Goal: Information Seeking & Learning: Find contact information

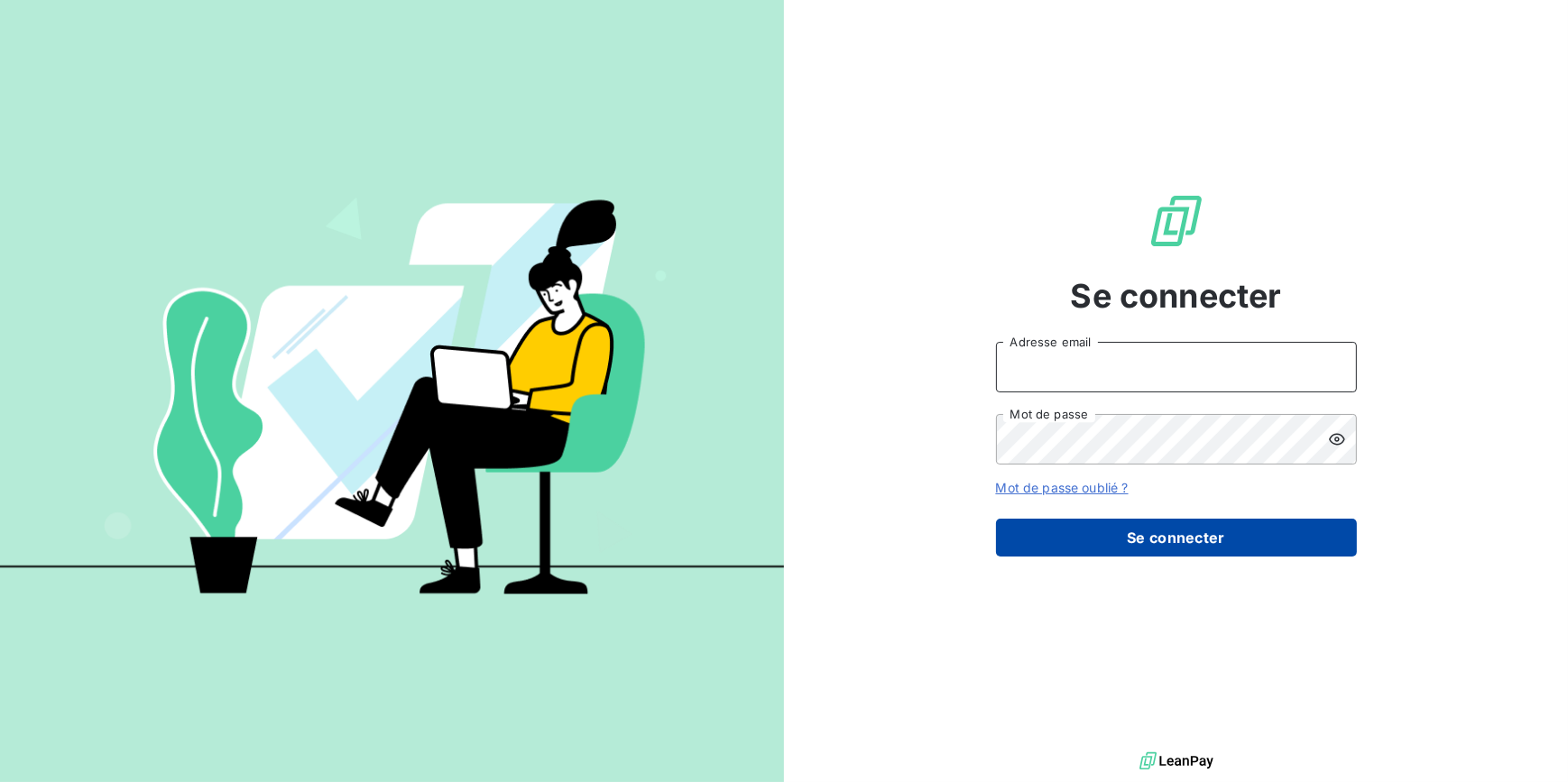
type input "[EMAIL_ADDRESS][DOMAIN_NAME]"
click at [1099, 547] on button "Se connecter" at bounding box center [1176, 537] width 361 height 38
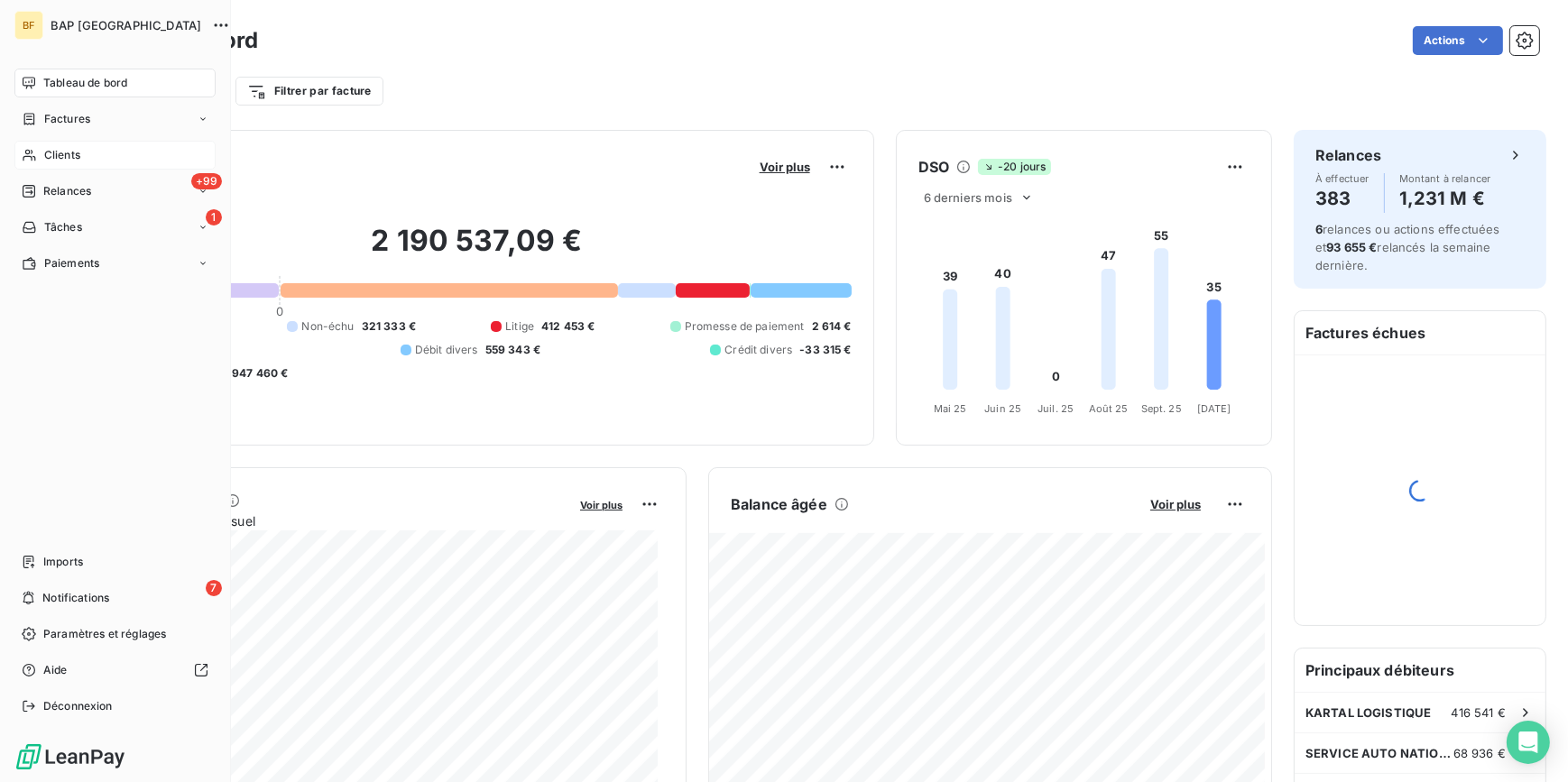
click at [40, 152] on div "Clients" at bounding box center [115, 155] width 201 height 29
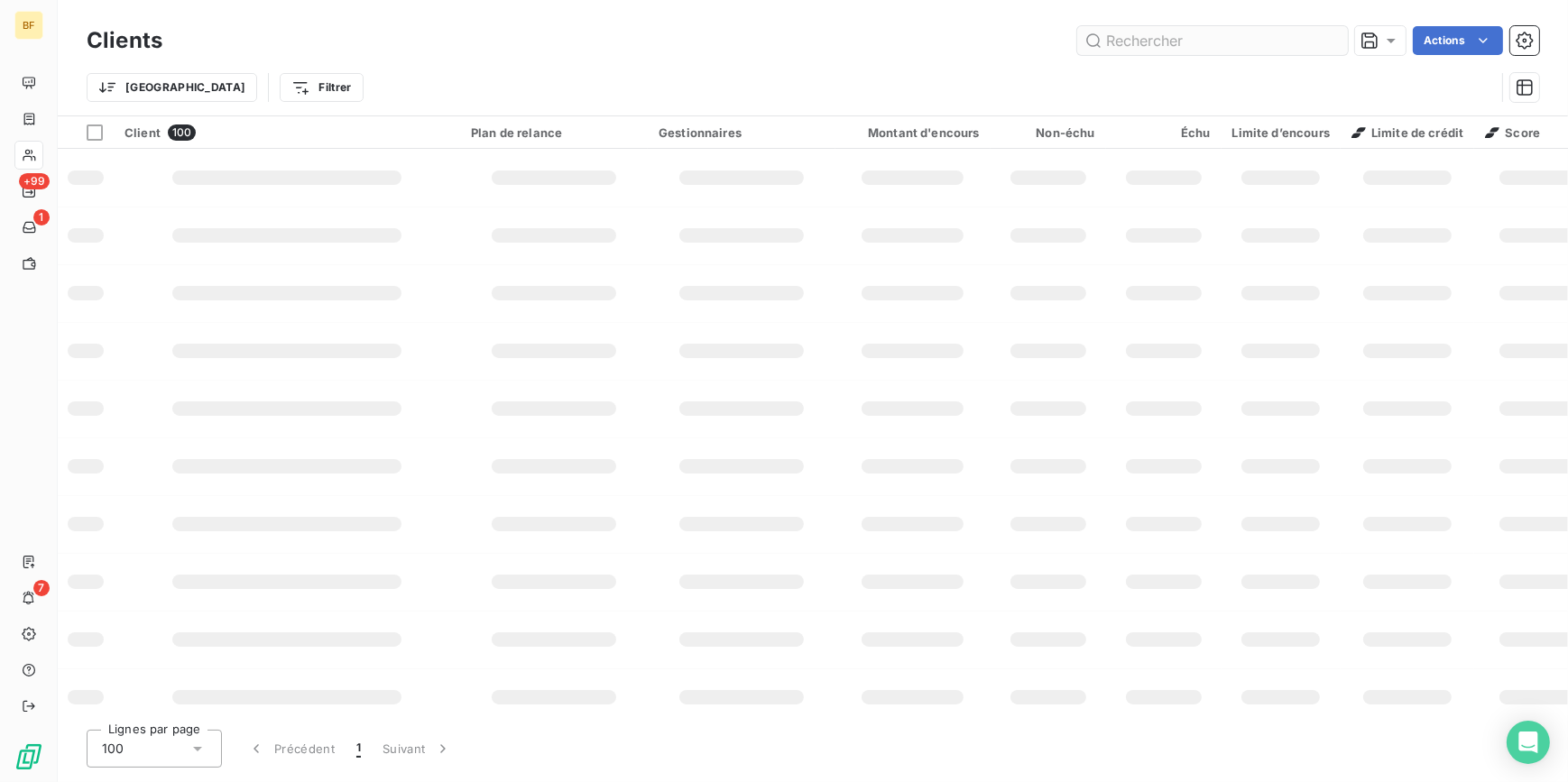
click at [1161, 43] on input "text" at bounding box center [1212, 40] width 271 height 29
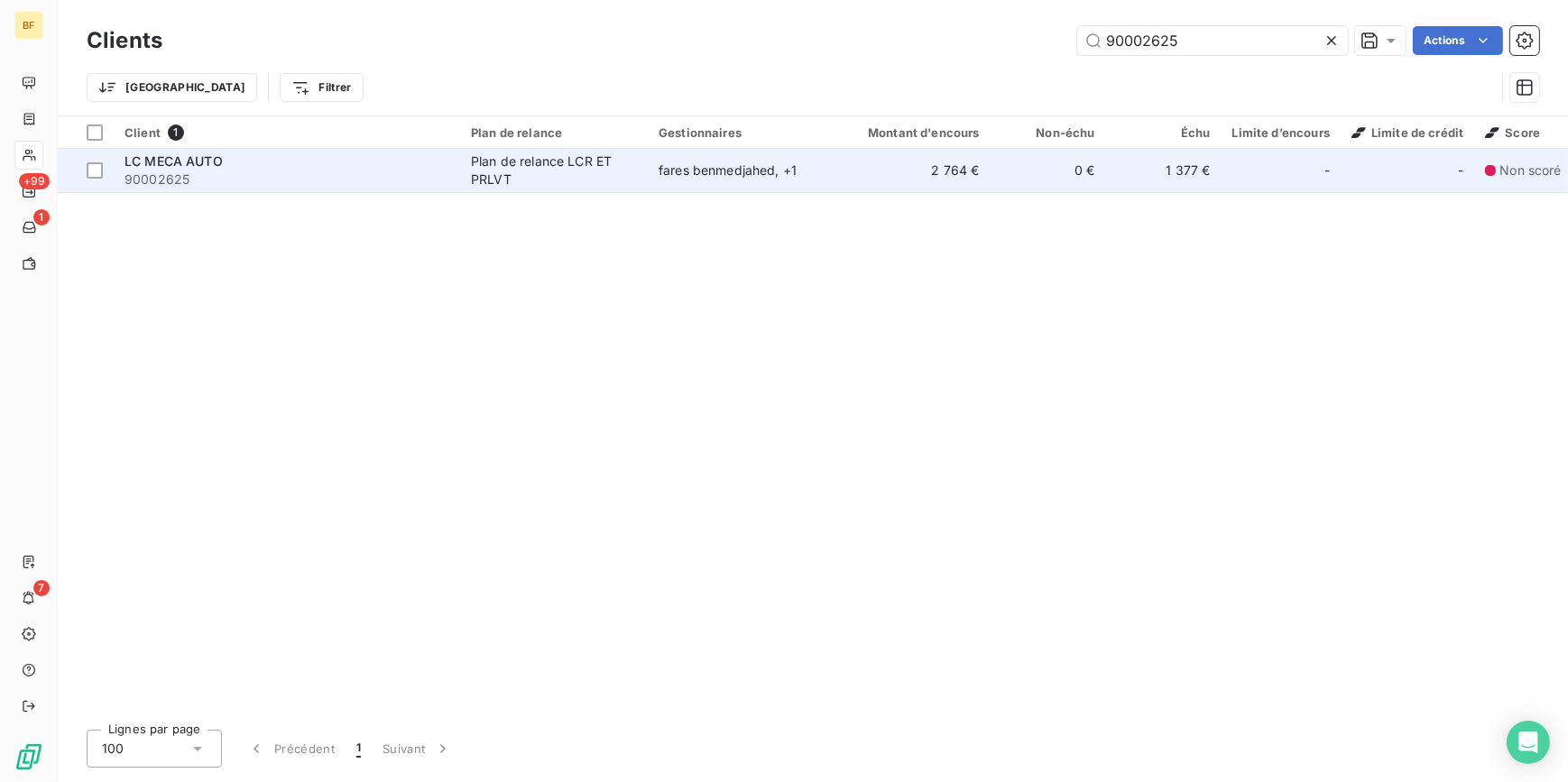
type input "90002625"
click at [463, 160] on td "Plan de relance LCR ET PRLVT" at bounding box center [554, 170] width 188 height 43
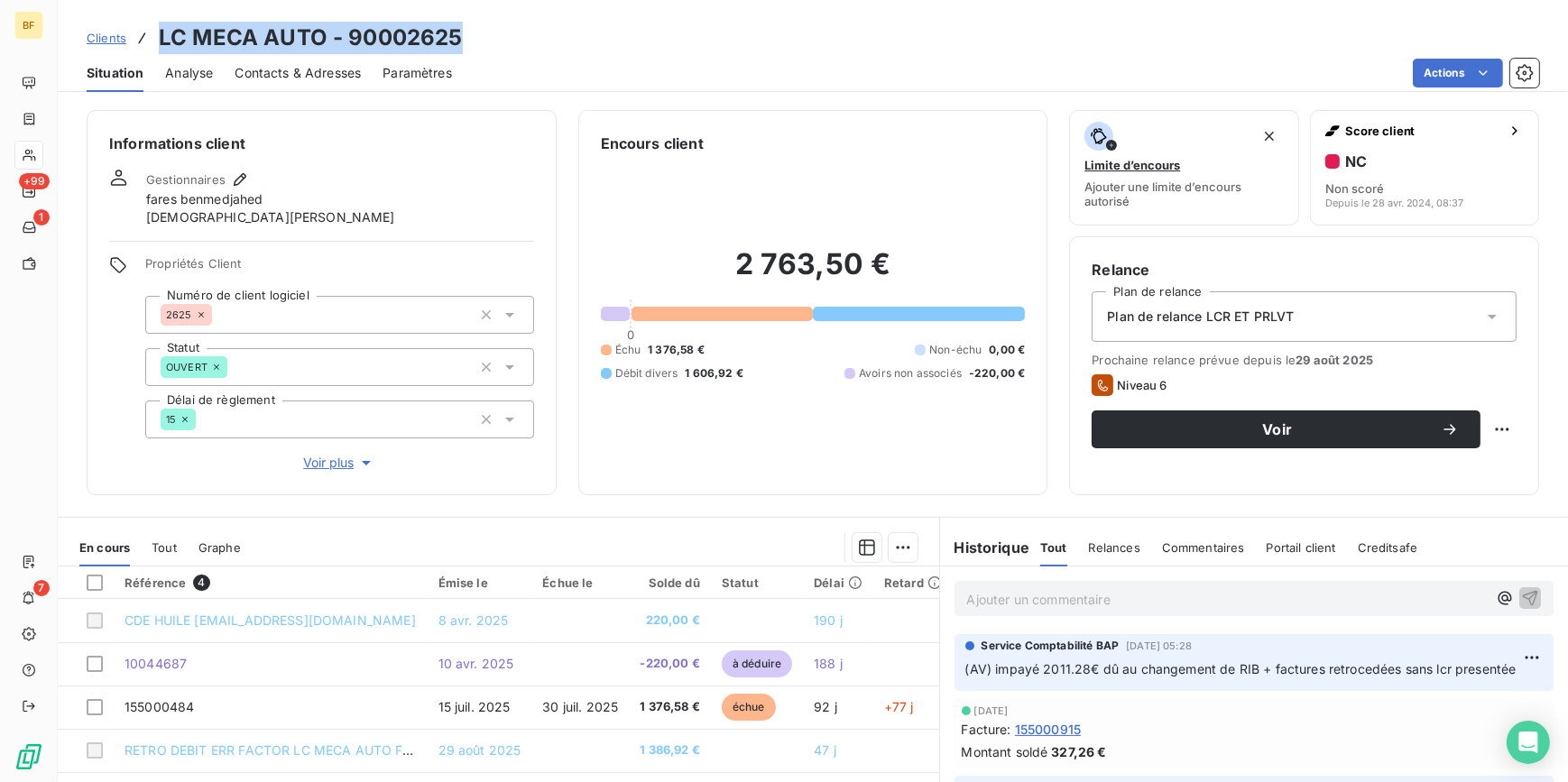
drag, startPoint x: 458, startPoint y: 37, endPoint x: 160, endPoint y: 39, distance: 298.0
click at [160, 39] on h3 "LC MECA AUTO - 90002625" at bounding box center [310, 38] width 303 height 33
click at [163, 547] on span "Tout" at bounding box center [164, 547] width 25 height 14
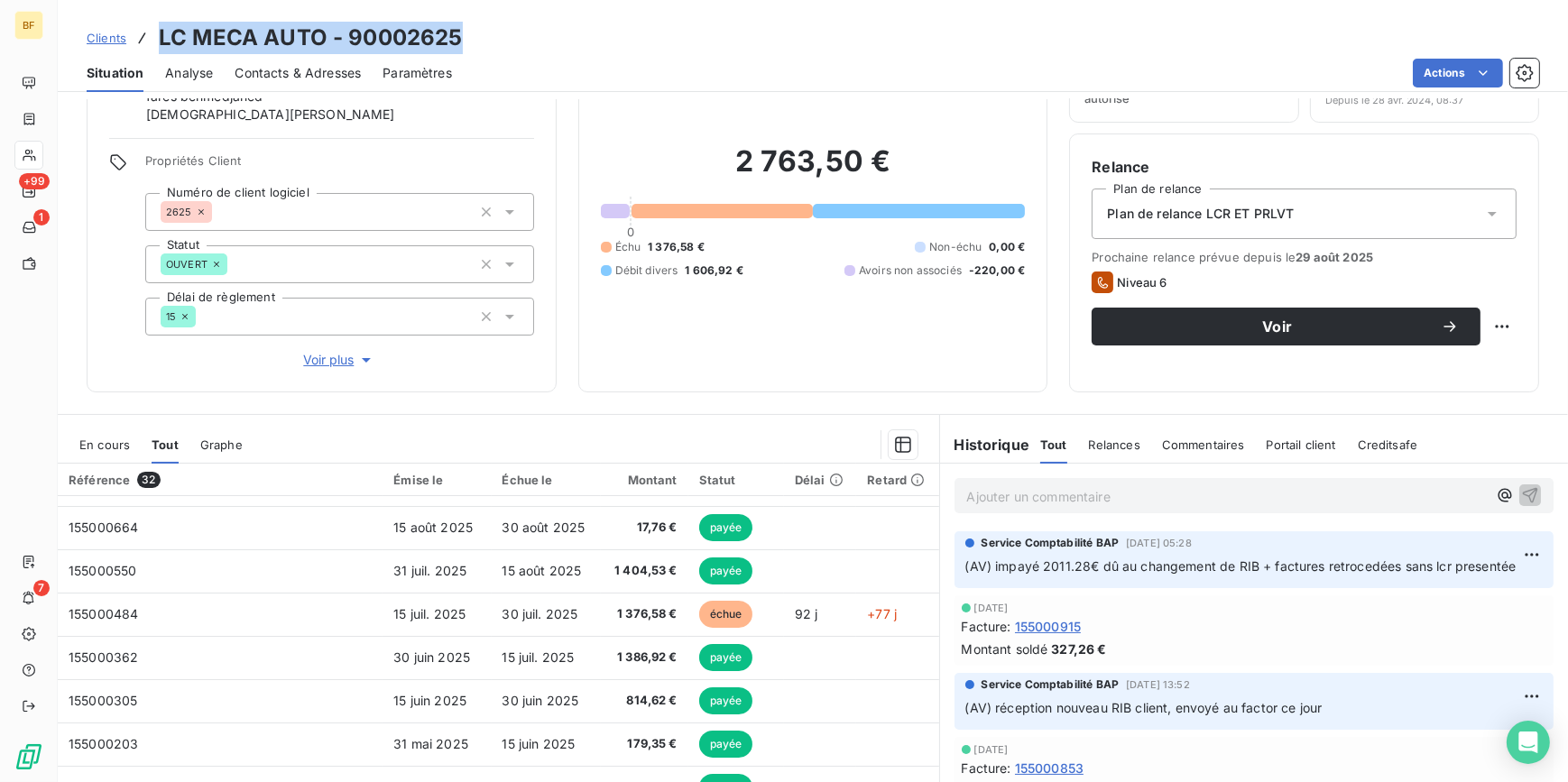
click at [90, 441] on span "En cours" at bounding box center [104, 444] width 50 height 14
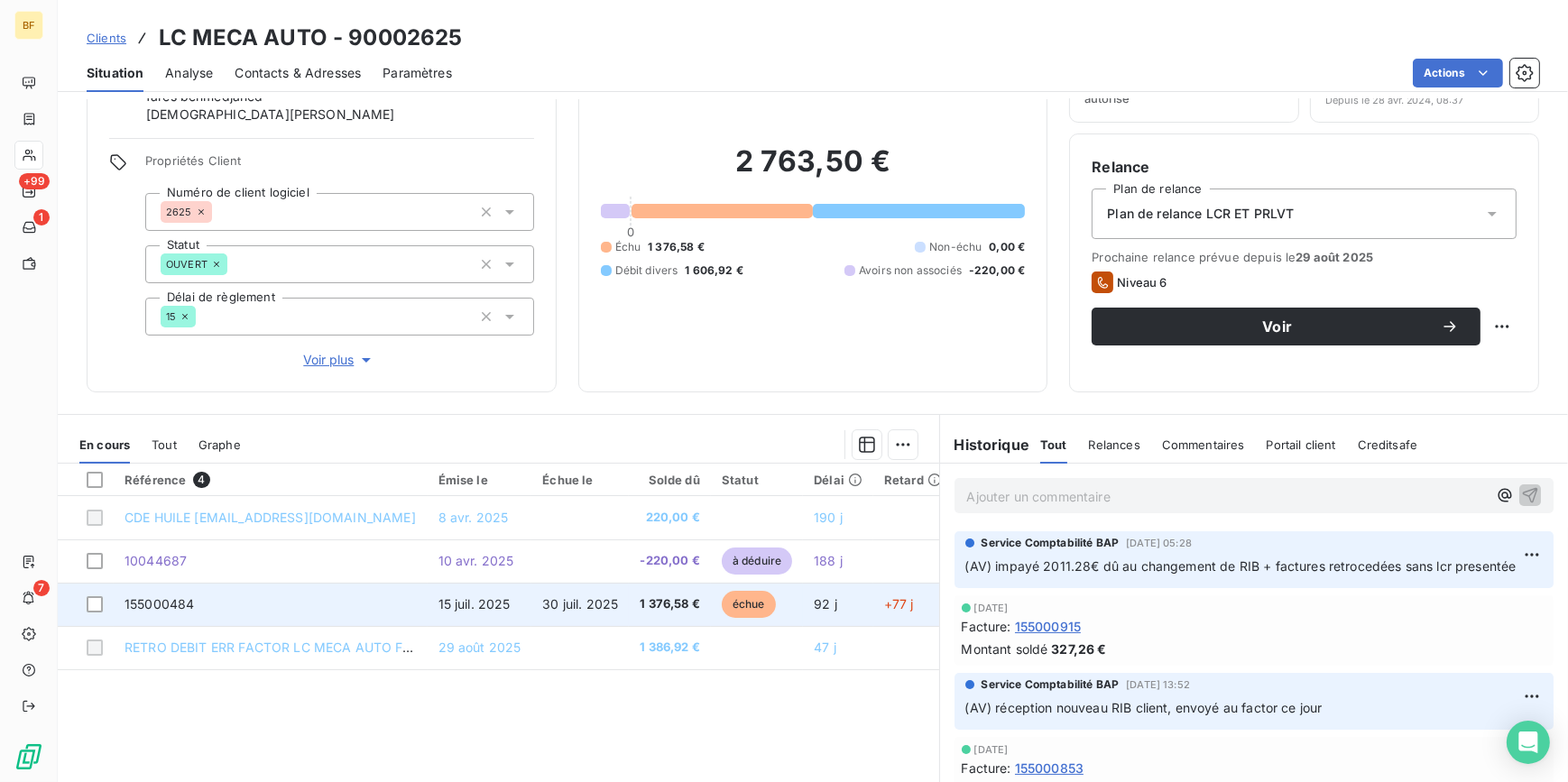
click at [620, 613] on td "30 juil. 2025" at bounding box center [580, 604] width 97 height 43
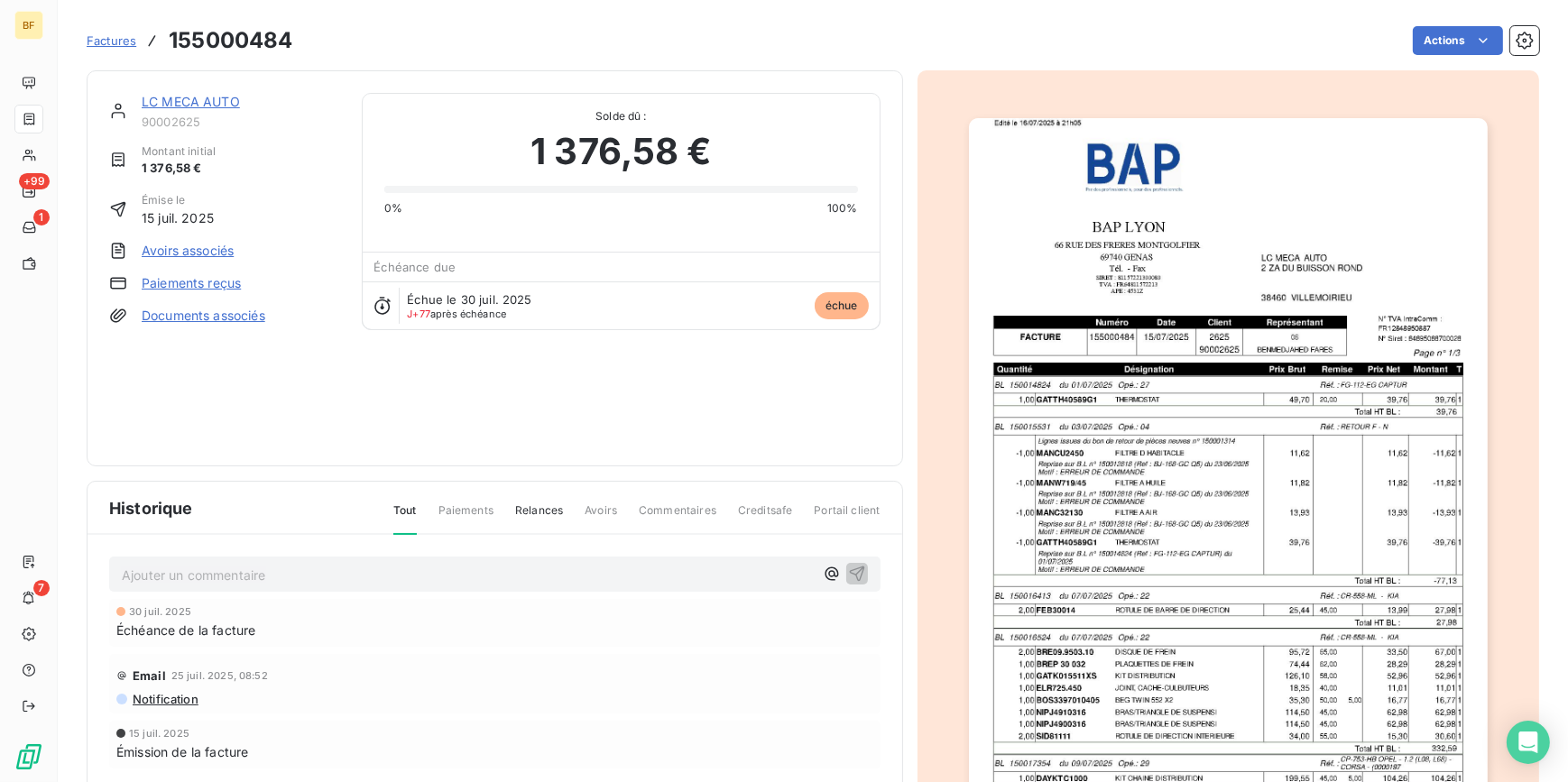
click at [1173, 466] on img "button" at bounding box center [1228, 485] width 519 height 734
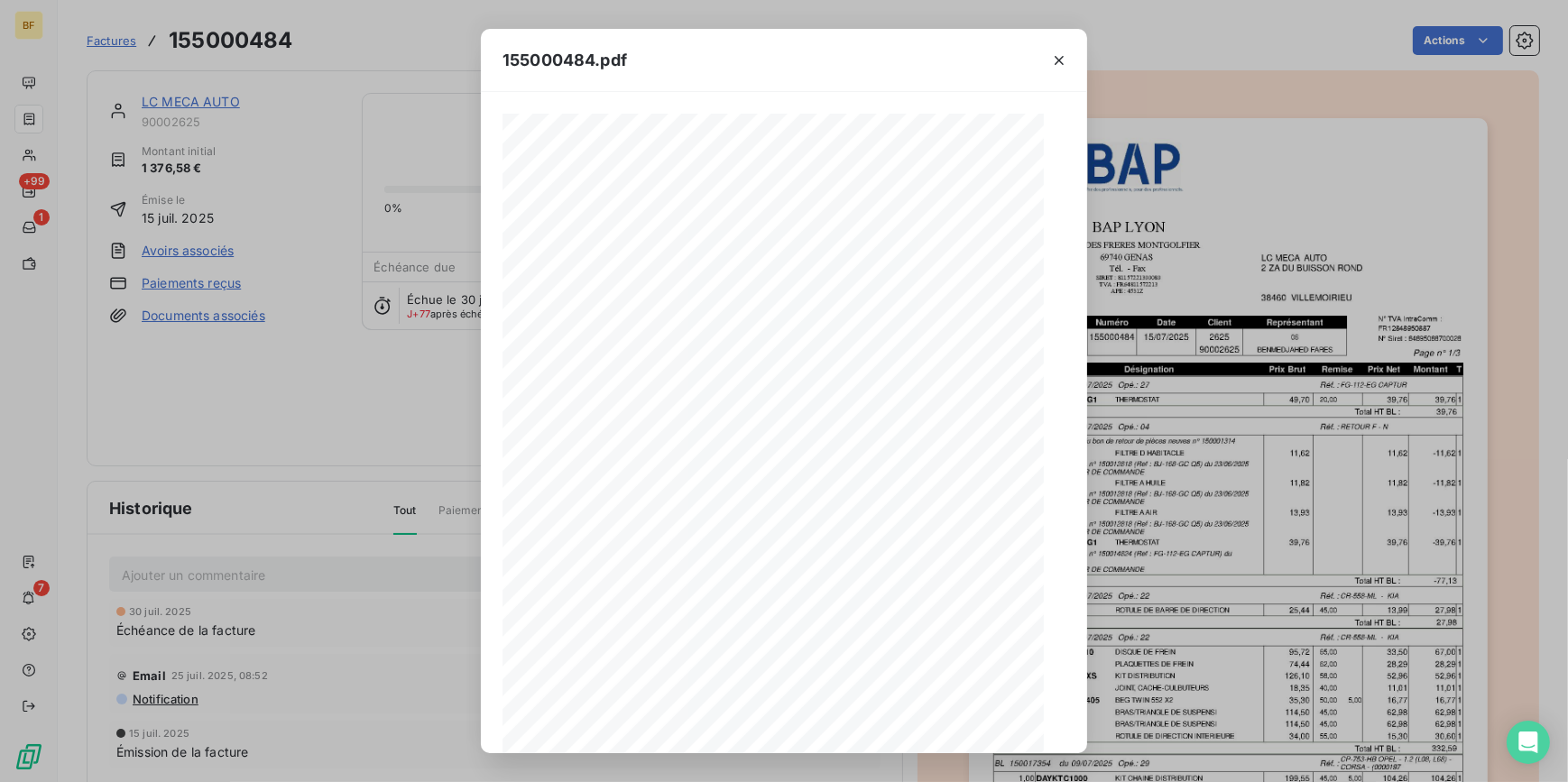
scroll to position [146, 0]
click at [823, 718] on icon "button" at bounding box center [822, 725] width 18 height 18
click at [823, 718] on icon "button" at bounding box center [823, 725] width 18 height 18
click at [1053, 60] on icon "button" at bounding box center [1058, 60] width 18 height 18
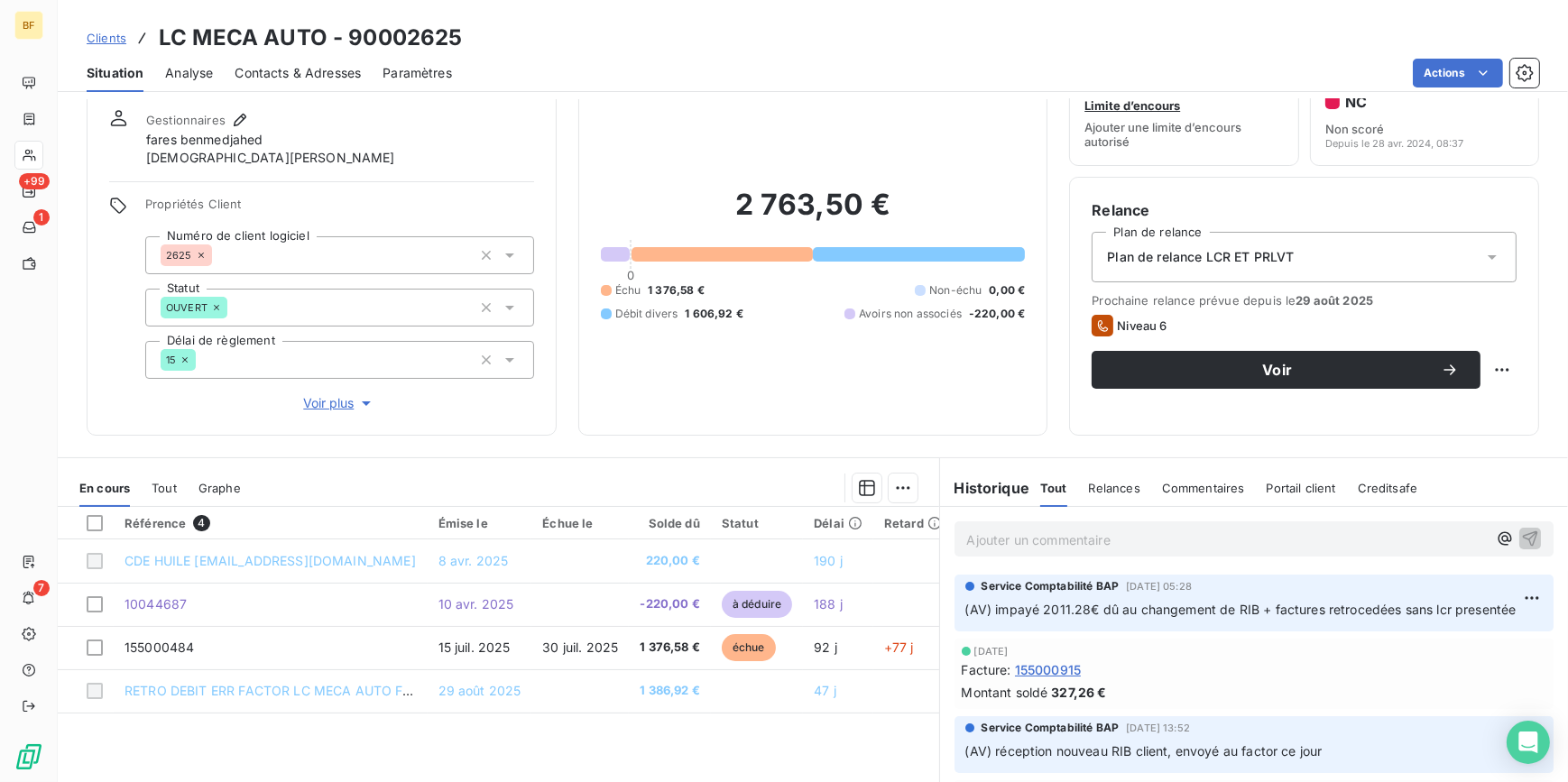
scroll to position [164, 0]
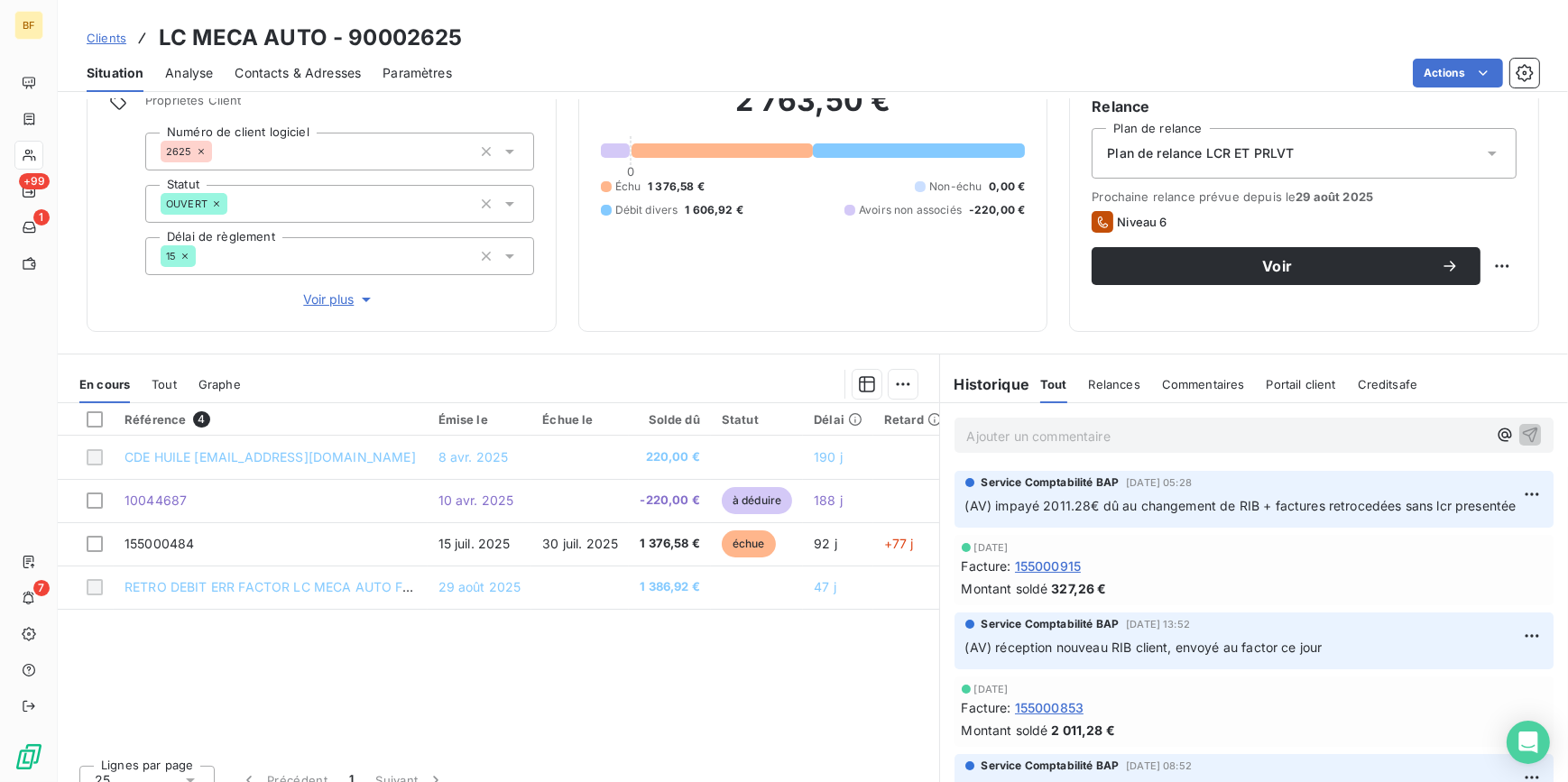
click at [1042, 434] on p "Ajouter un commentaire ﻿" at bounding box center [1227, 435] width 520 height 22
click at [1523, 427] on icon "button" at bounding box center [1530, 434] width 15 height 15
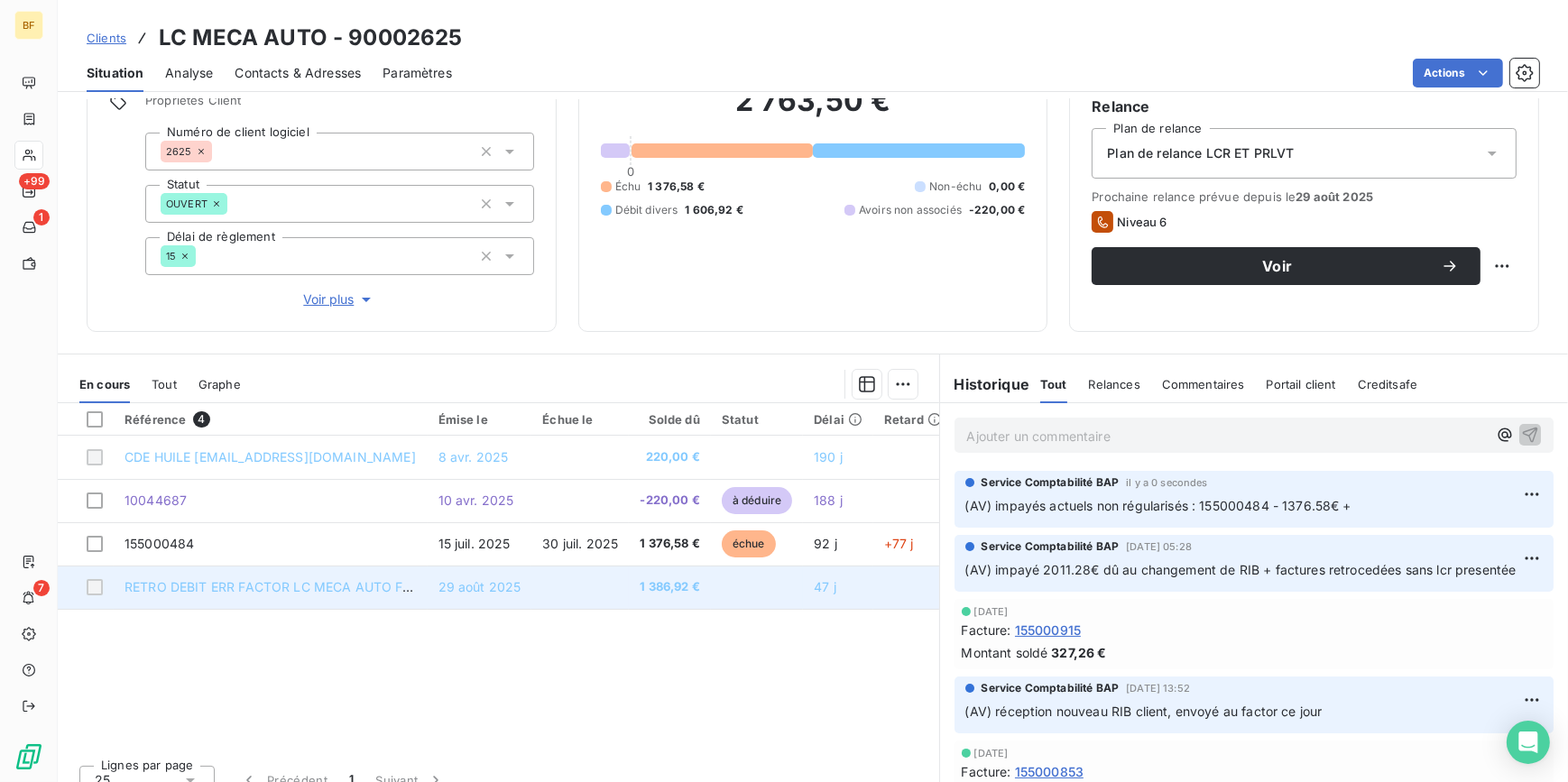
click at [428, 588] on td "29 août 2025" at bounding box center [480, 586] width 105 height 43
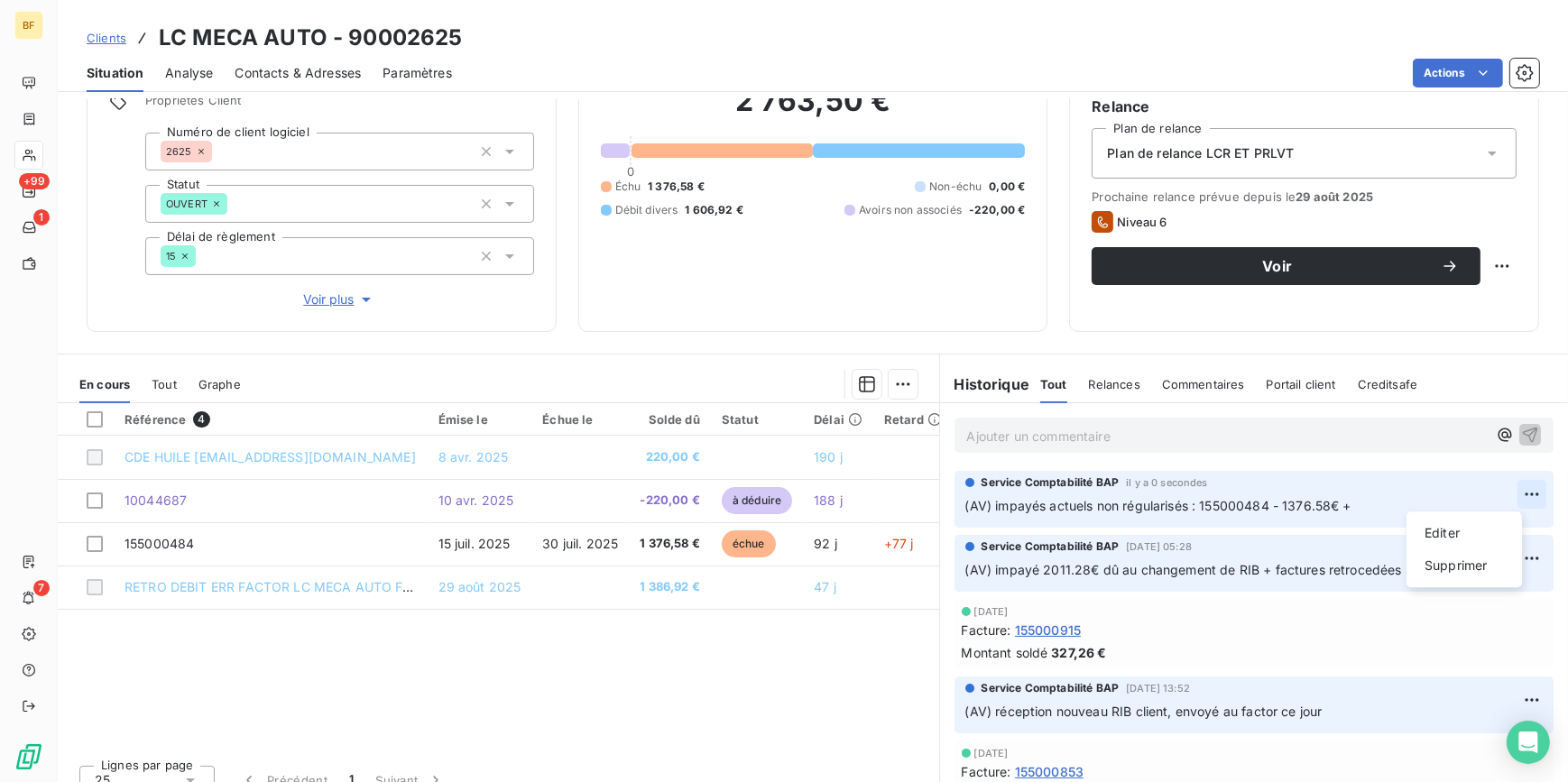
click at [1515, 497] on html "BF +99 1 7 Clients LC MECA AUTO - 90002625 Situation Analyse Contacts & Adresse…" at bounding box center [784, 391] width 1568 height 782
click at [1461, 534] on div "Editer" at bounding box center [1464, 534] width 101 height 29
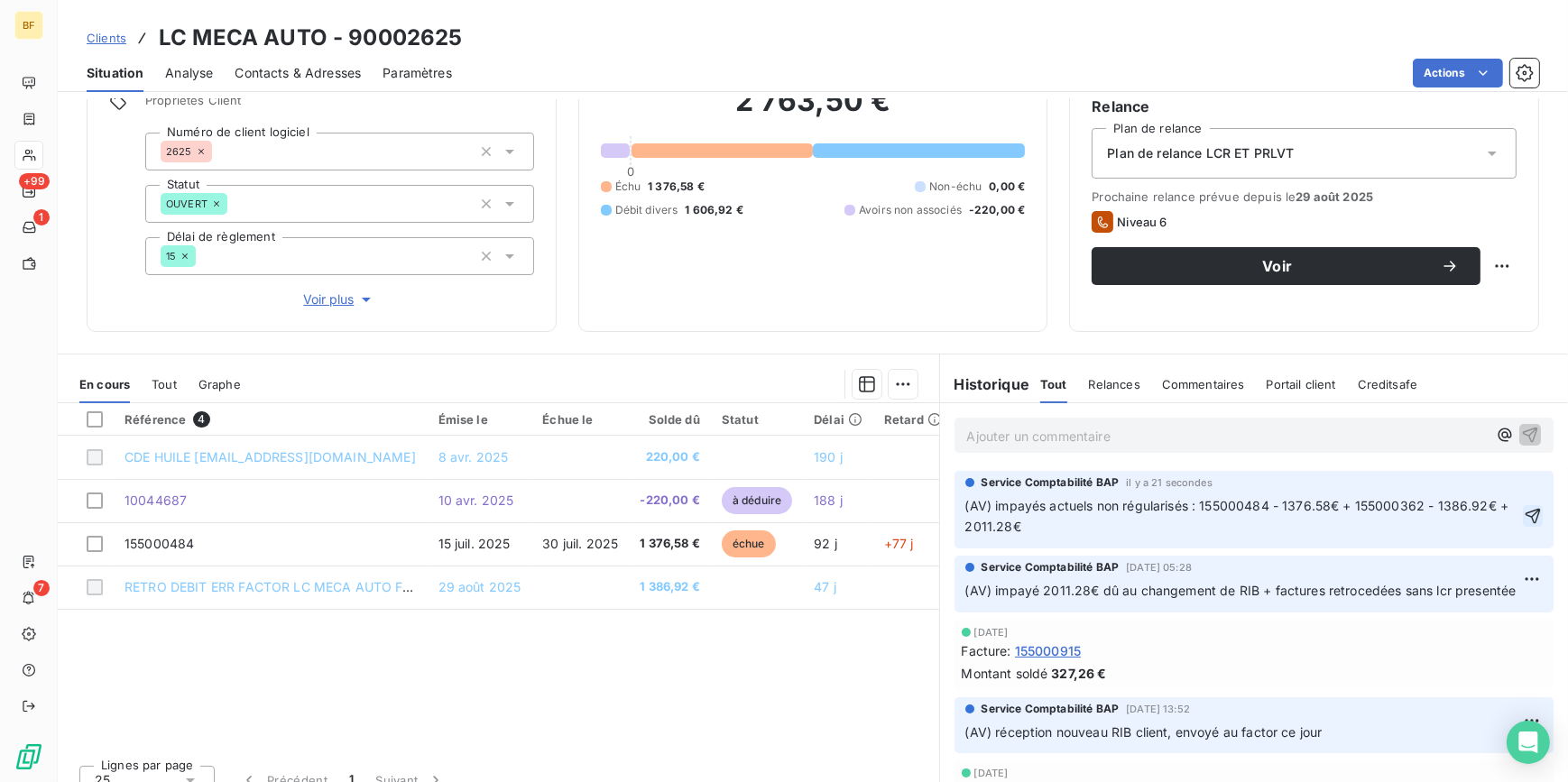
click at [1524, 514] on icon "button" at bounding box center [1532, 515] width 18 height 18
click at [1498, 490] on html "BF +99 1 7 Clients LC MECA AUTO - 90002625 Situation Analyse Contacts & Adresse…" at bounding box center [784, 391] width 1568 height 782
click at [1458, 529] on div "Editer" at bounding box center [1464, 534] width 101 height 29
click at [971, 525] on span "(AV) impayés actuels non régularisés : 155000484 - 1376.58€ + 155000362 - 1386.…" at bounding box center [1239, 515] width 547 height 36
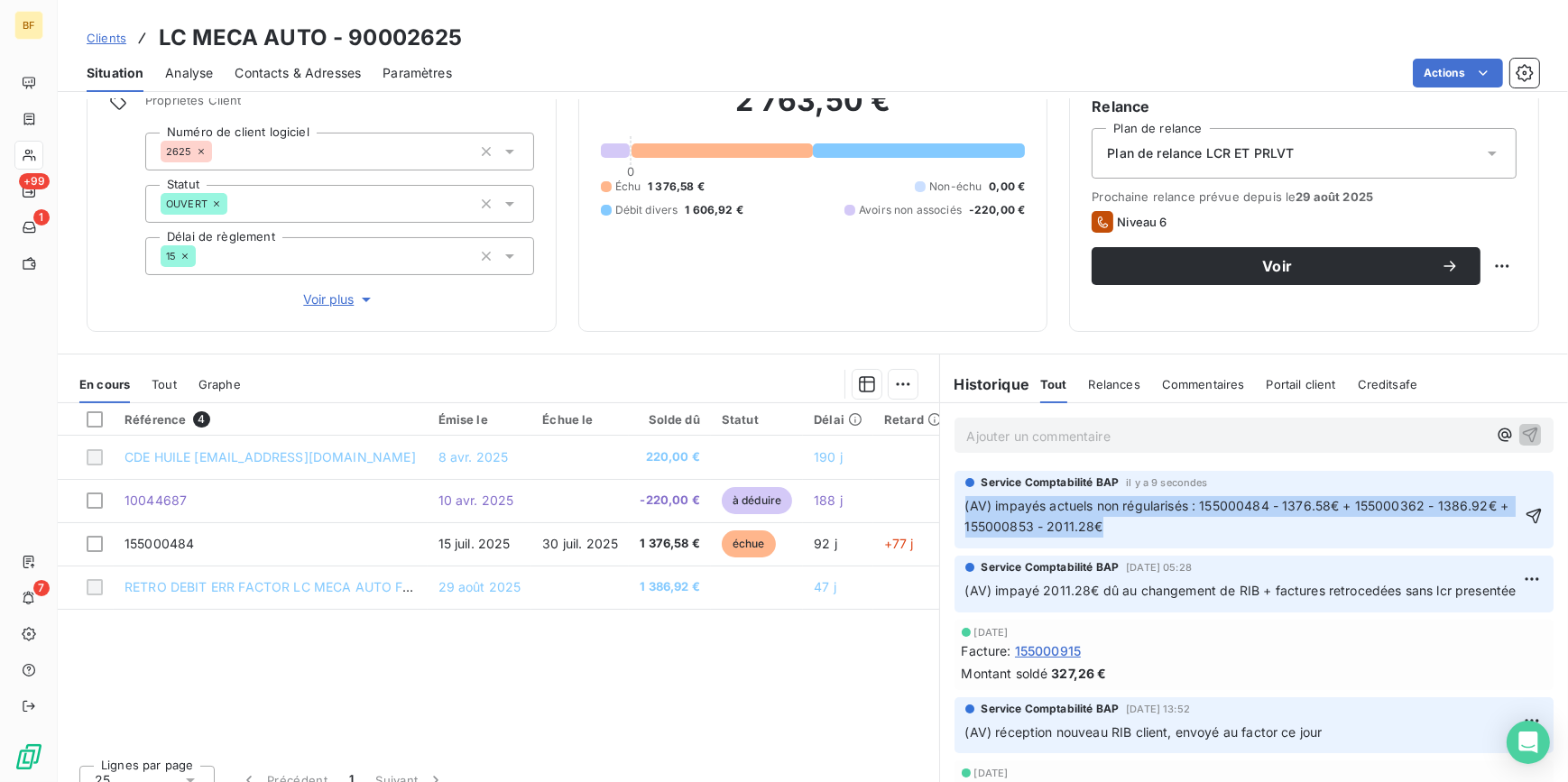
drag, startPoint x: 1116, startPoint y: 529, endPoint x: 955, endPoint y: 506, distance: 162.6
click at [955, 506] on div "Service Comptabilité BAP il y a 9 secondes (AV) impayés actuels non régularisés…" at bounding box center [1254, 509] width 600 height 78
copy span "(AV) impayés actuels non régularisés : 155000484 - 1376.58€ + 155000362 - 1386.…"
click at [1145, 530] on p "(AV) impayés actuels non régularisés : 155000484 - 1376.58€ + 155000362 - 1386.…" at bounding box center [1243, 516] width 557 height 41
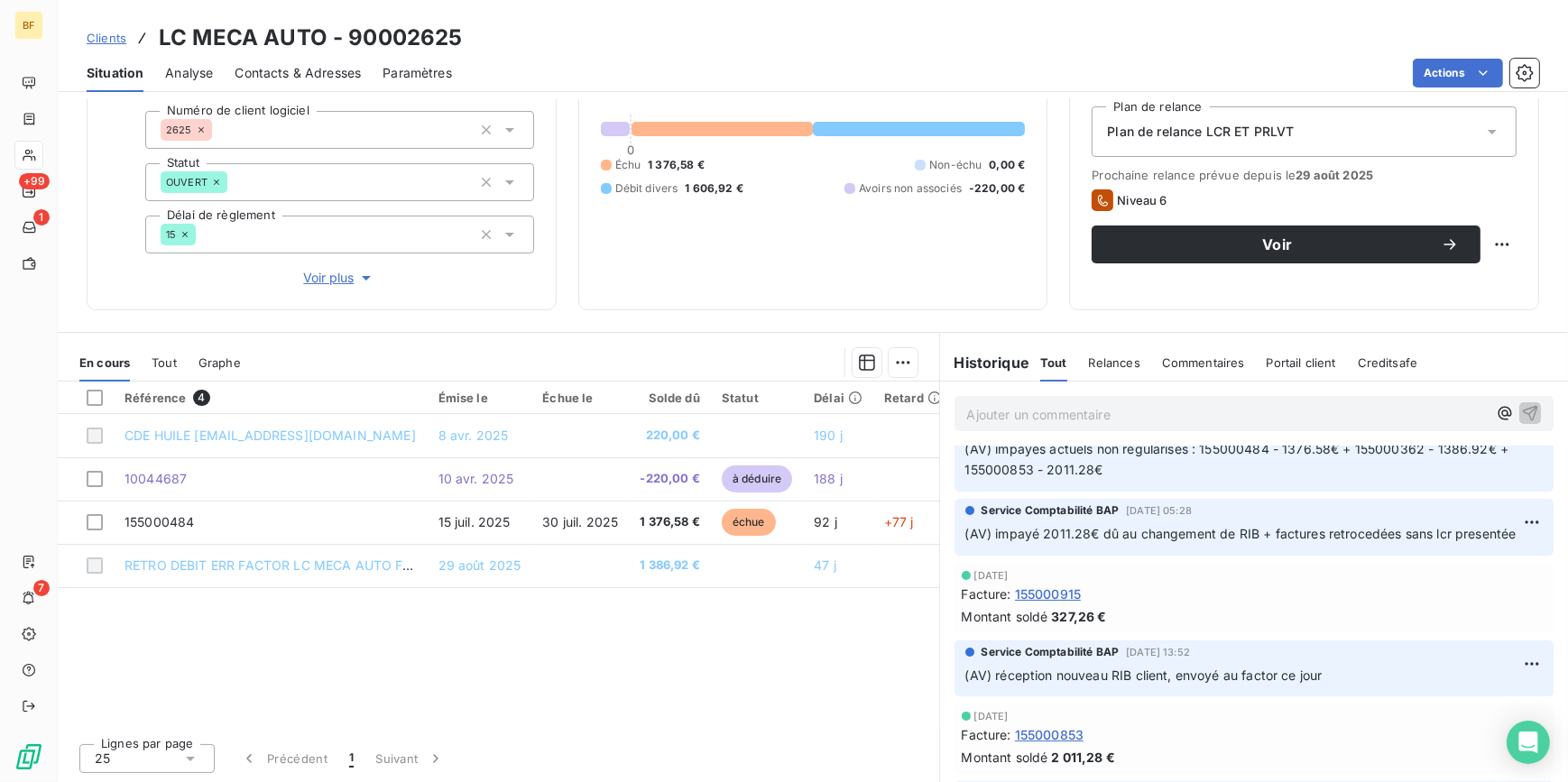
scroll to position [0, 0]
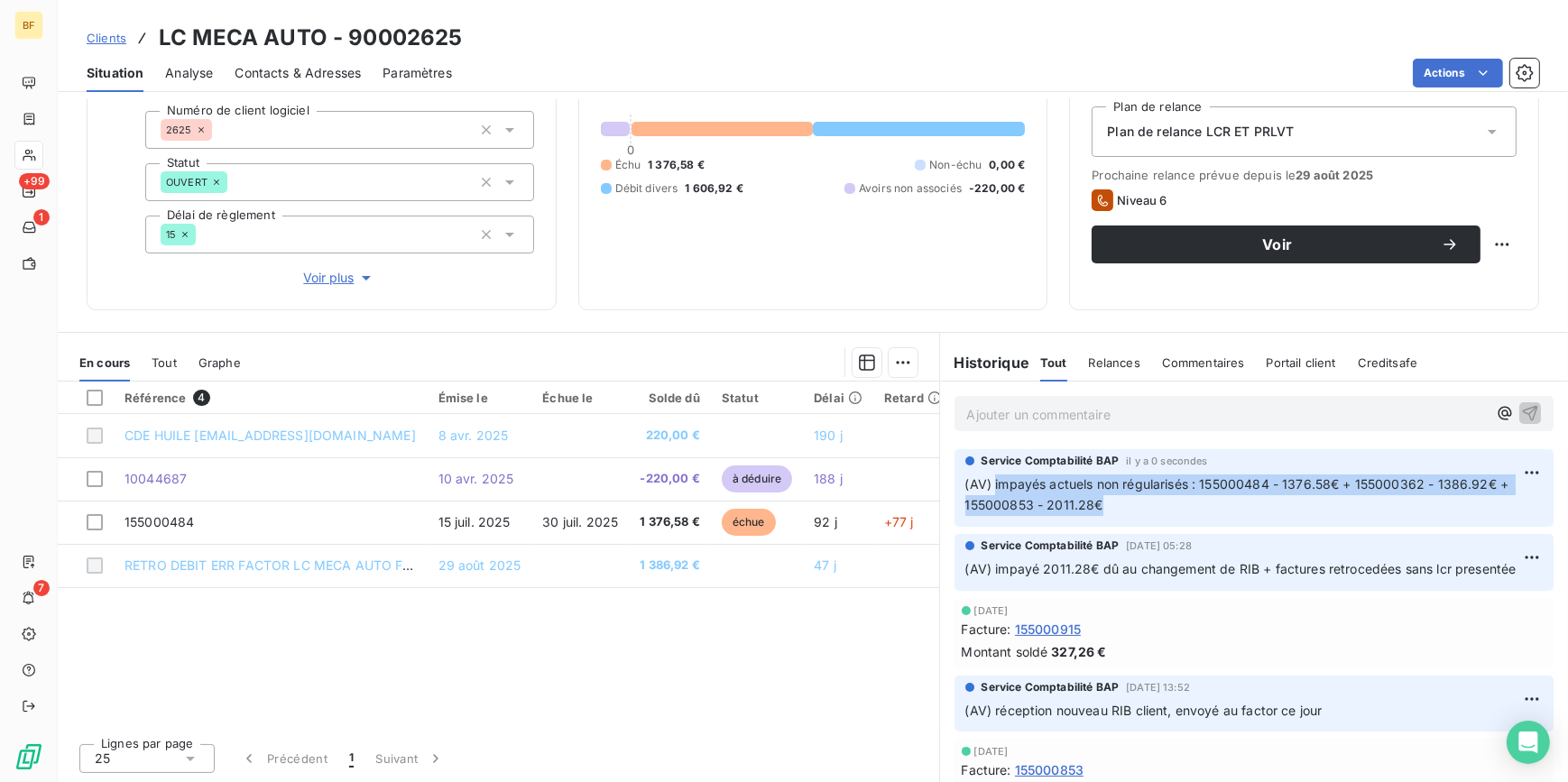
drag, startPoint x: 1099, startPoint y: 501, endPoint x: 987, endPoint y: 484, distance: 113.3
click at [987, 484] on p "(AV) impayés actuels non régularisés : 155000484 - 1376.58€ + 155000362 - 1386.…" at bounding box center [1254, 495] width 578 height 41
copy span "impayés actuels non régularisés : 155000484 - 1376.58€ + 155000362 - 1386.92€ +…"
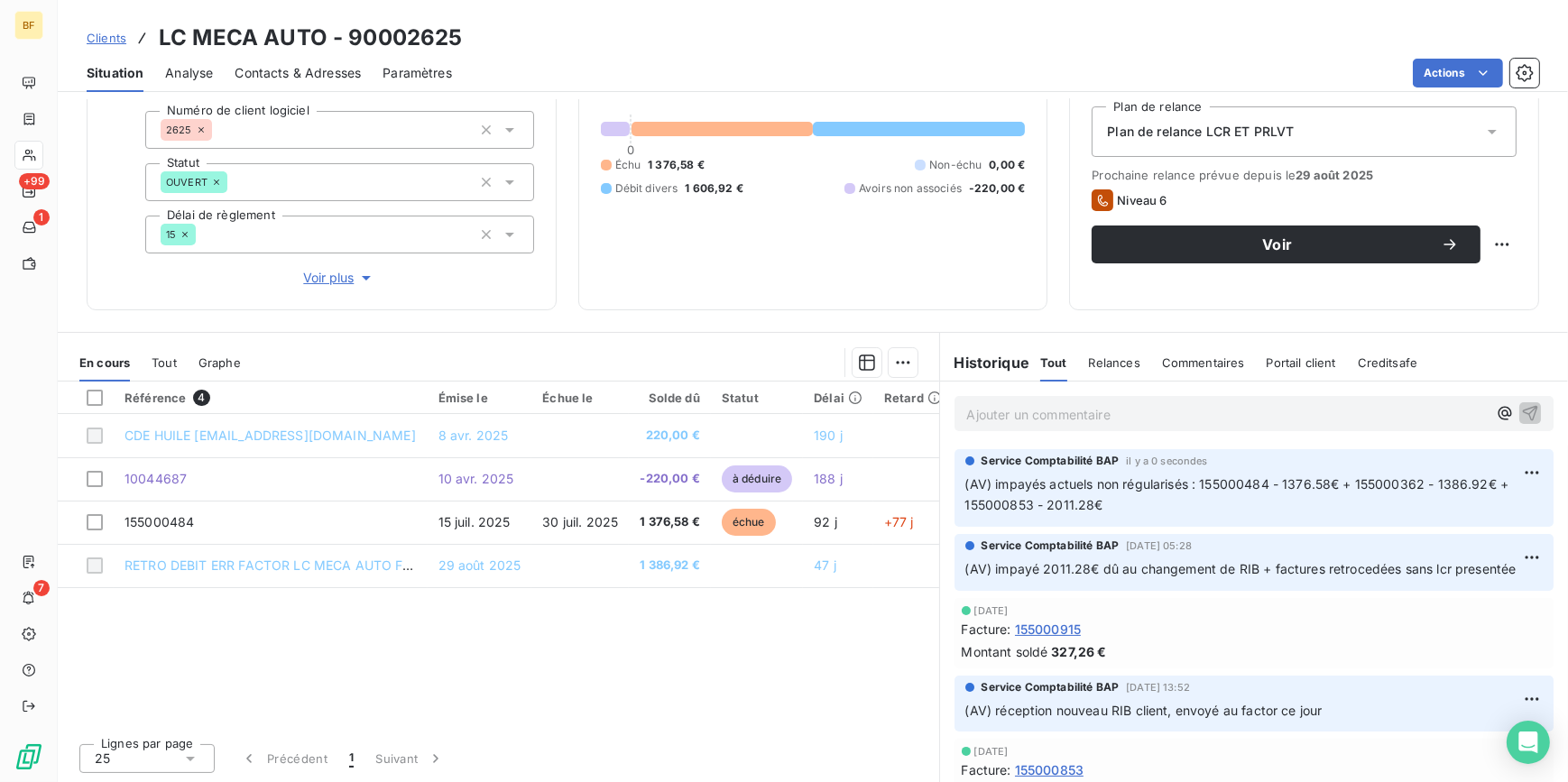
click at [832, 279] on div "2 763,50 € 0 Échu 1 376,58 € Non-échu 0,00 € Débit divers 1 606,92 € Avoirs non…" at bounding box center [813, 128] width 425 height 319
drag, startPoint x: 483, startPoint y: 38, endPoint x: 149, endPoint y: 37, distance: 334.0
click at [149, 37] on div "Clients LC MECA AUTO - 90002625" at bounding box center [813, 38] width 1510 height 33
copy h3 "LC MECA AUTO - 90002625"
drag, startPoint x: 322, startPoint y: 71, endPoint x: 334, endPoint y: 82, distance: 16.3
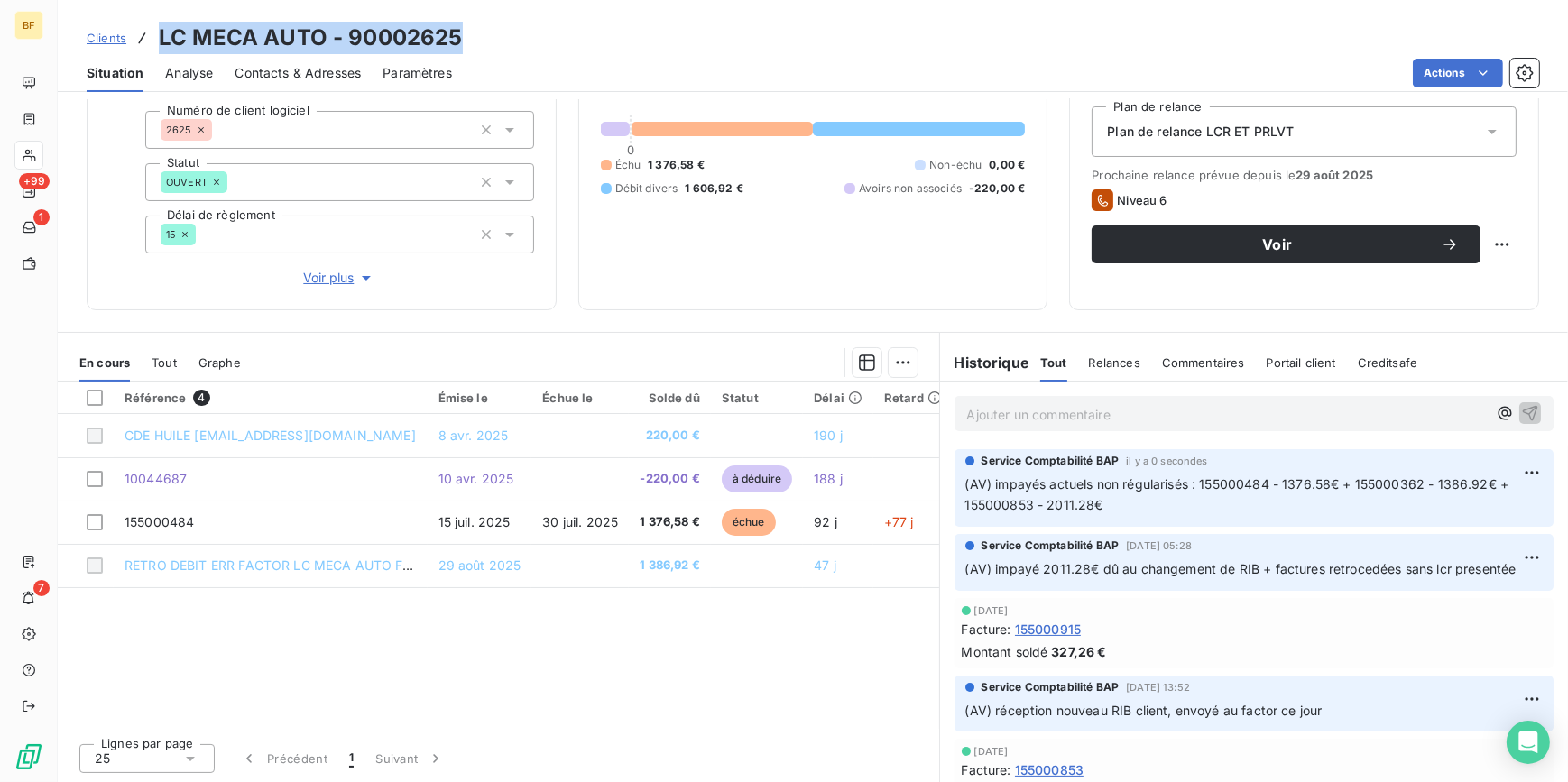
click at [322, 71] on span "Contacts & Adresses" at bounding box center [298, 72] width 126 height 18
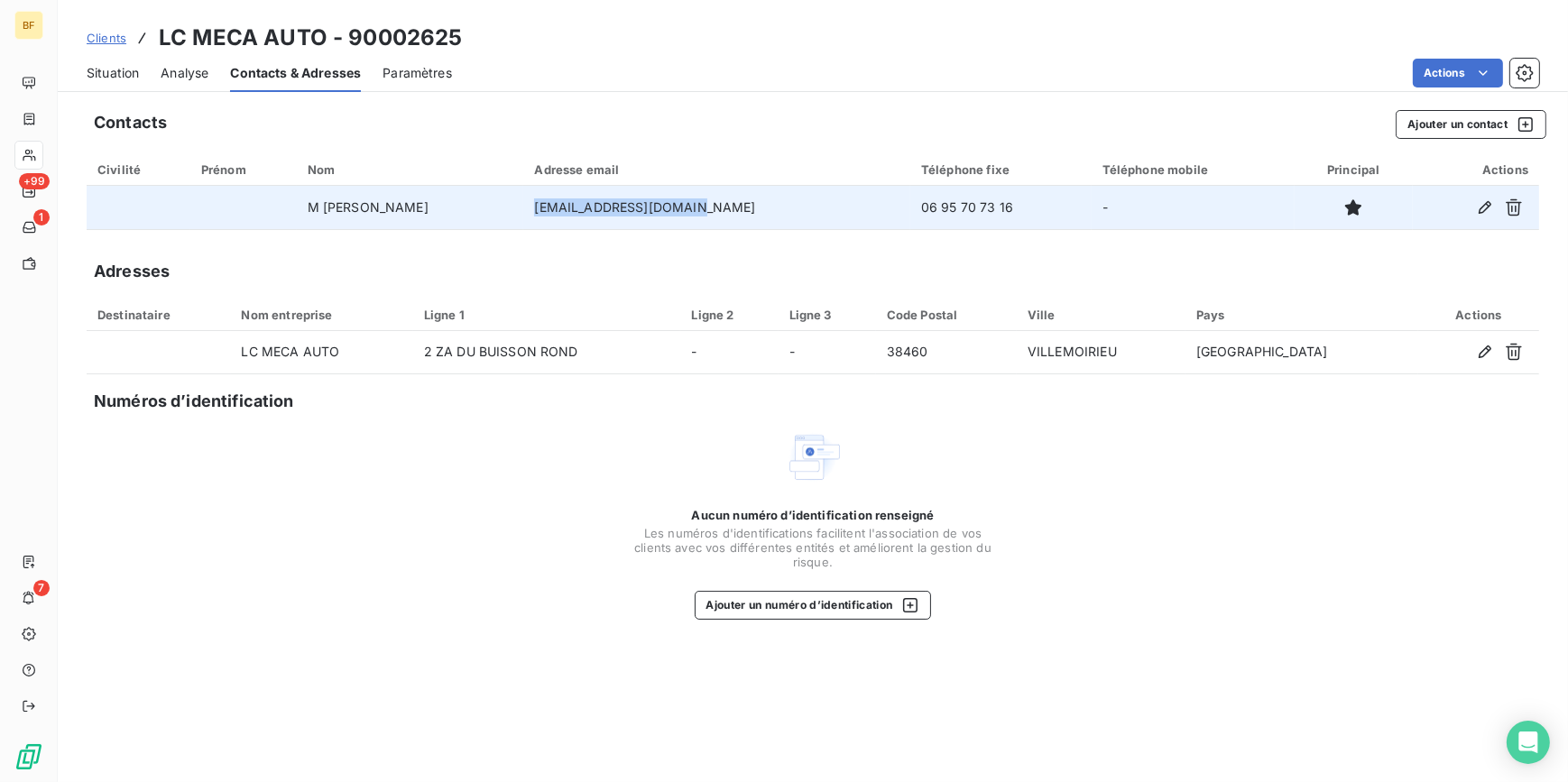
drag, startPoint x: 713, startPoint y: 210, endPoint x: 558, endPoint y: 217, distance: 155.2
click at [558, 217] on td "[EMAIL_ADDRESS][DOMAIN_NAME]" at bounding box center [717, 207] width 387 height 43
copy td "[EMAIL_ADDRESS][DOMAIN_NAME]"
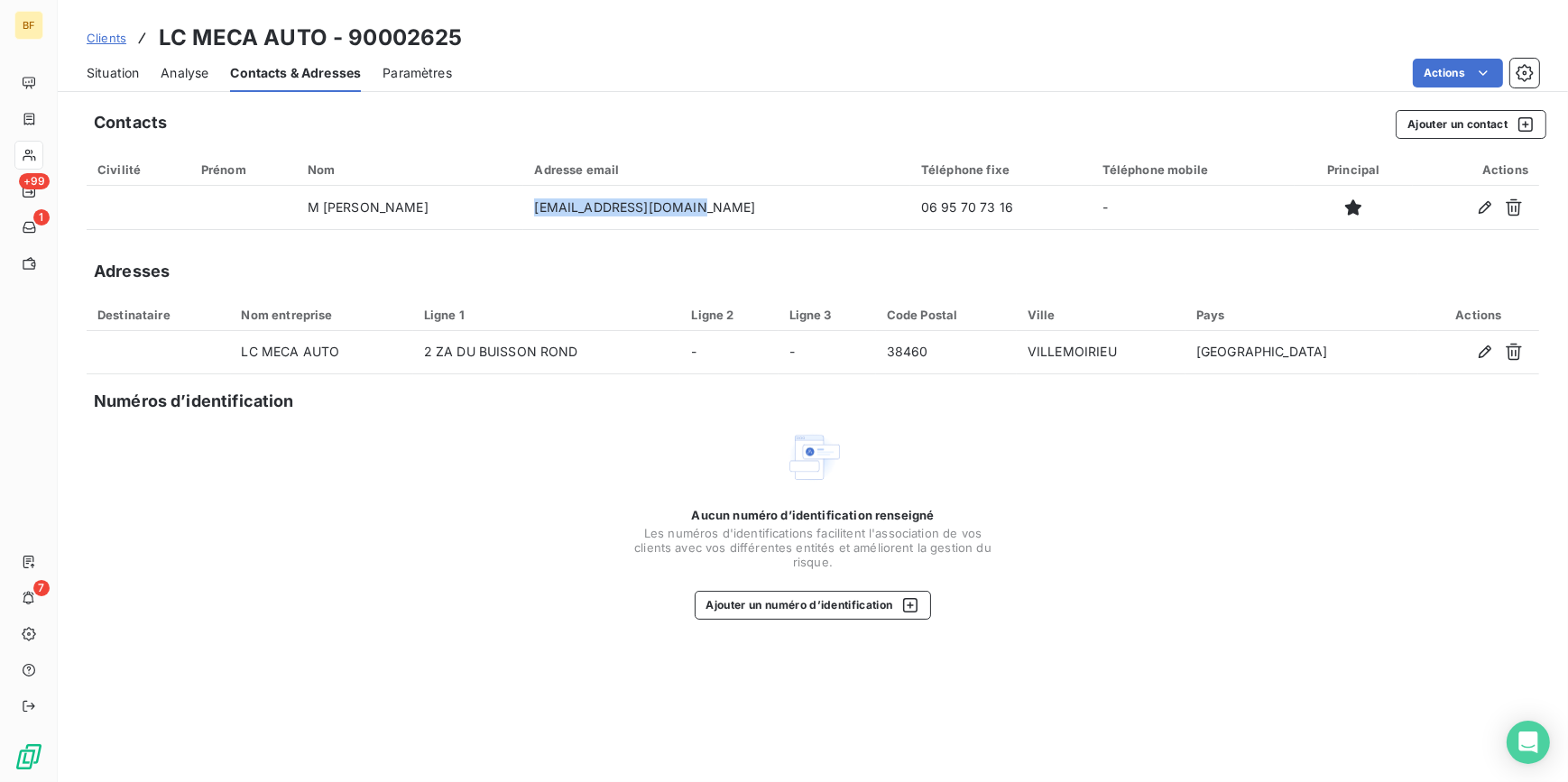
click at [135, 74] on span "Situation" at bounding box center [113, 72] width 52 height 18
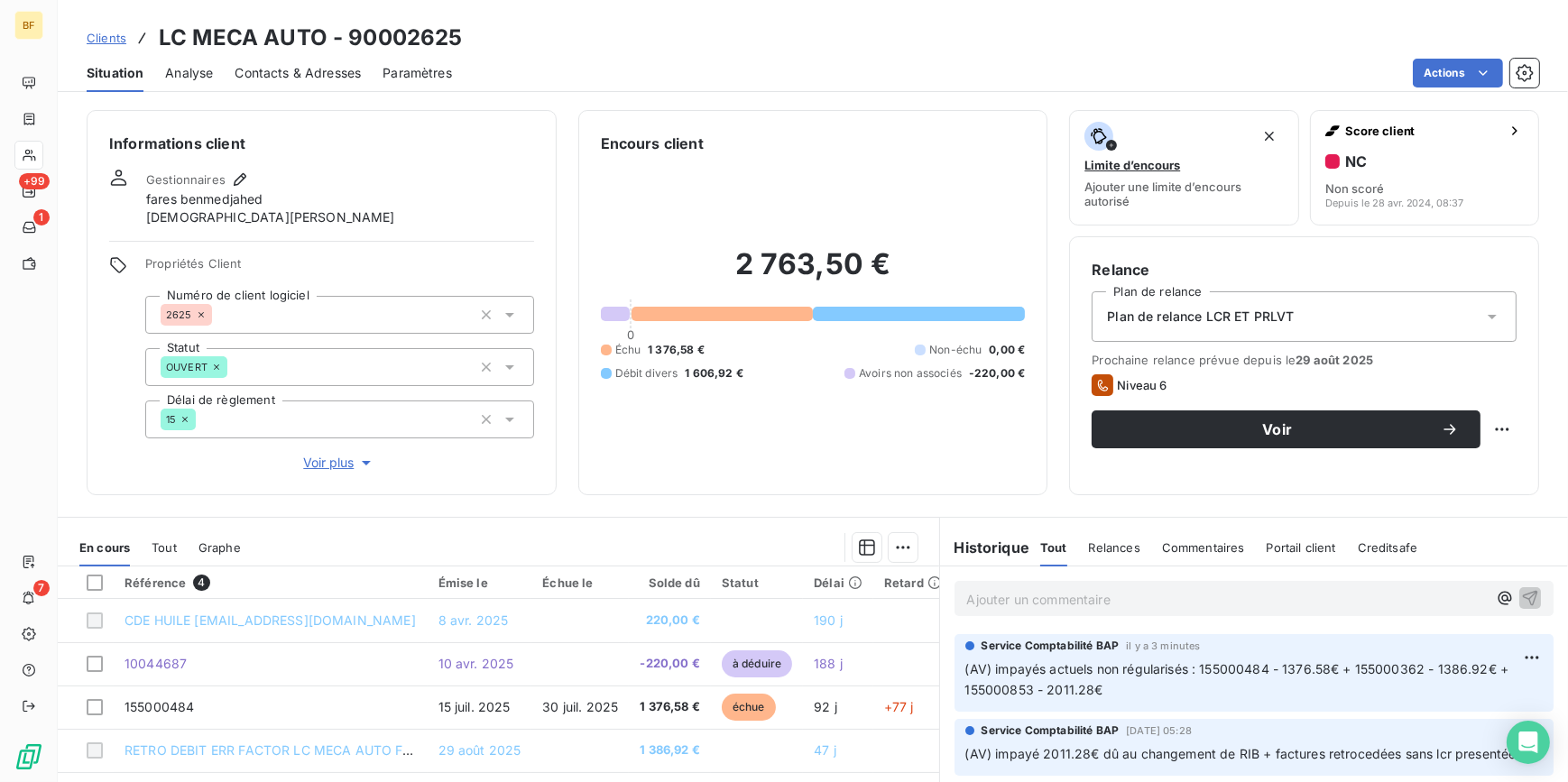
click at [1102, 619] on div "Ajouter un commentaire ﻿" at bounding box center [1254, 598] width 629 height 64
click at [1102, 615] on div "Ajouter un commentaire ﻿" at bounding box center [1254, 598] width 600 height 36
click at [1100, 612] on div "Ajouter un commentaire ﻿" at bounding box center [1254, 598] width 600 height 36
click at [1097, 609] on p "Ajouter un commentaire ﻿" at bounding box center [1227, 599] width 520 height 22
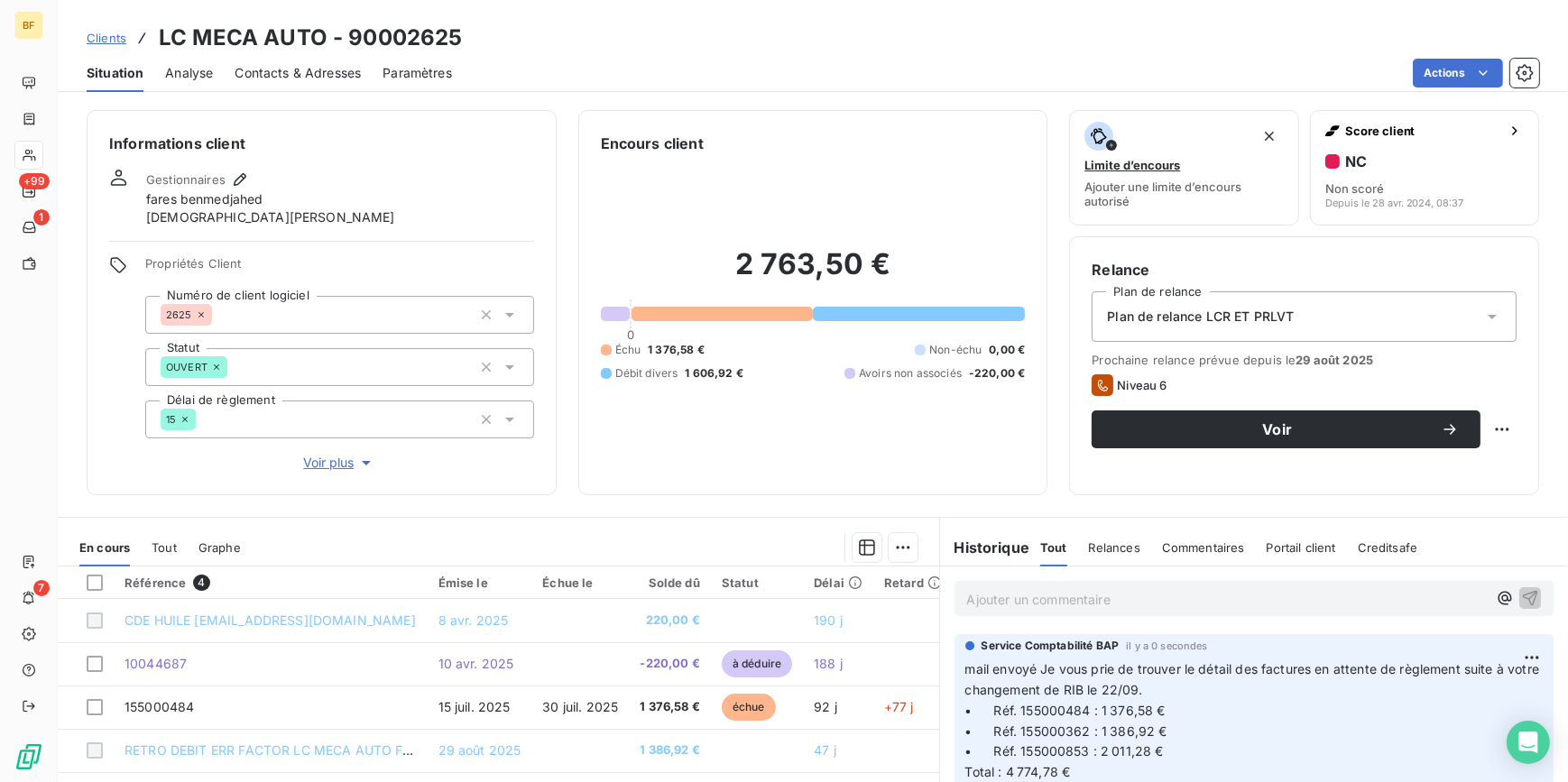
scroll to position [164, 0]
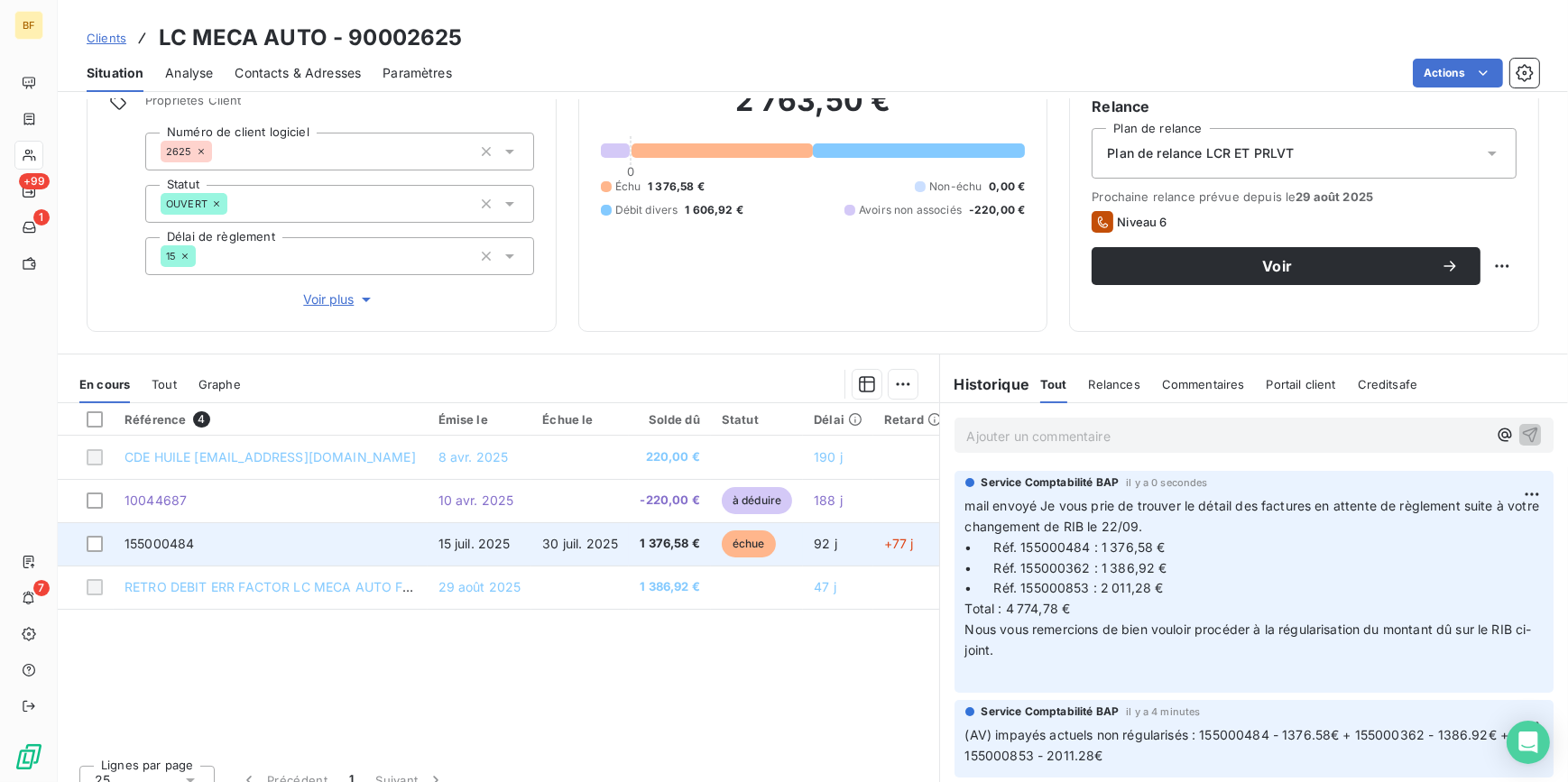
click at [586, 549] on span "30 juil. 2025" at bounding box center [580, 543] width 76 height 15
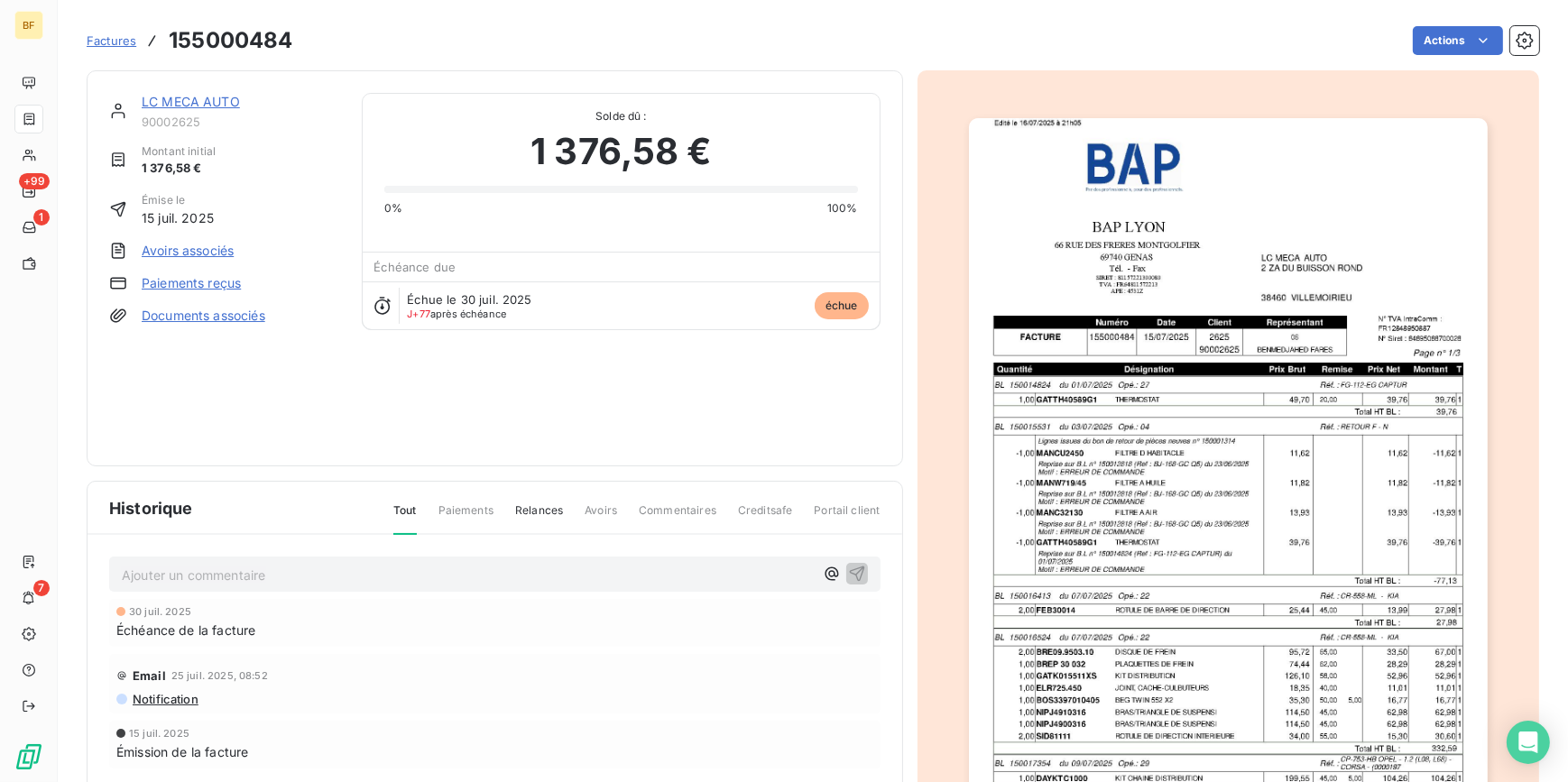
click at [1137, 453] on img "button" at bounding box center [1228, 485] width 519 height 734
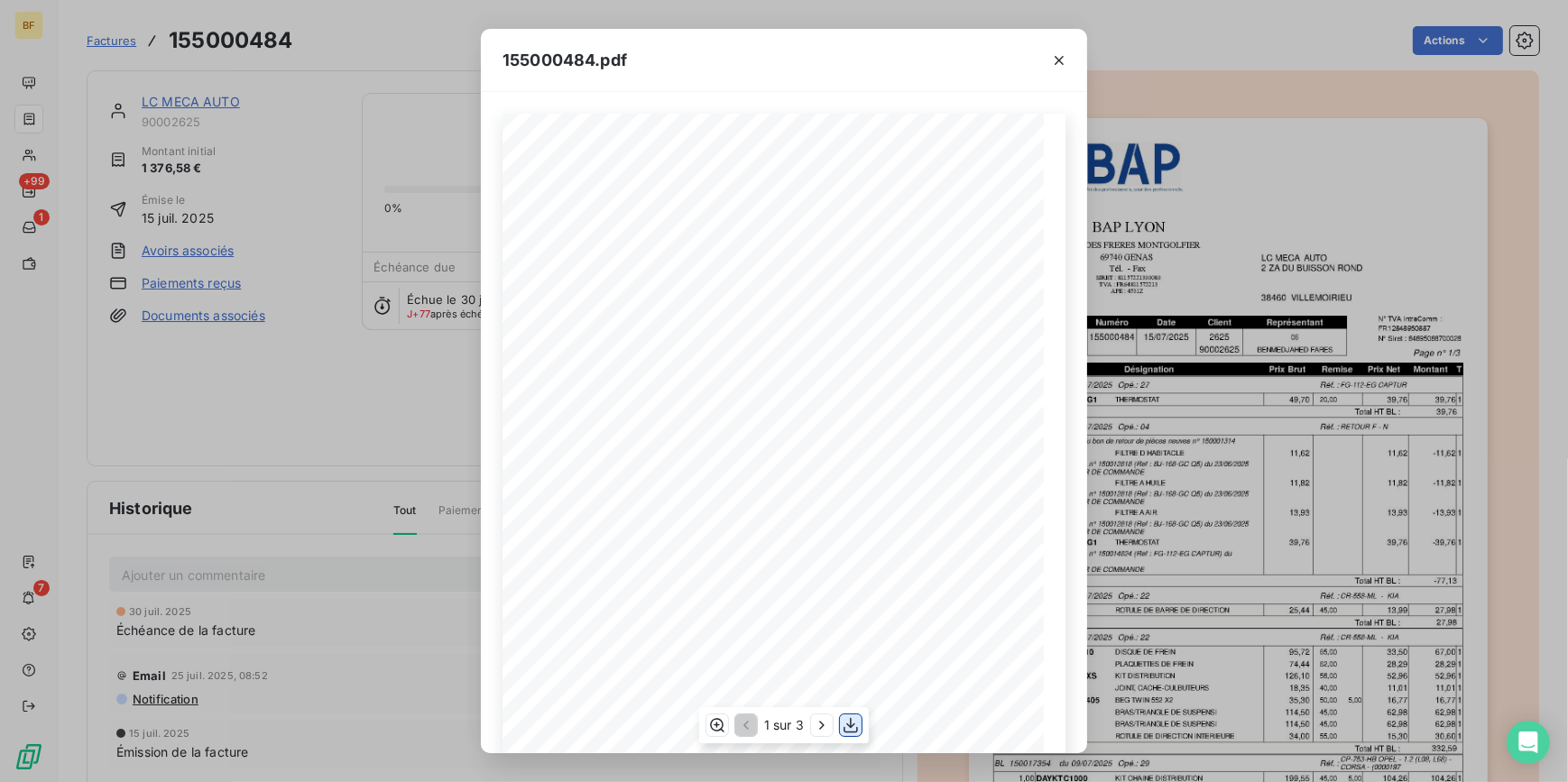
click at [855, 722] on icon "button" at bounding box center [850, 725] width 18 height 18
drag, startPoint x: 371, startPoint y: 55, endPoint x: 164, endPoint y: 2, distance: 213.7
click at [369, 50] on div "155000484.pdf BAP LYON LC MECA AUTO [STREET_ADDRESS][PERSON_NAME] TÈl. - Fax Nu…" at bounding box center [784, 391] width 1568 height 782
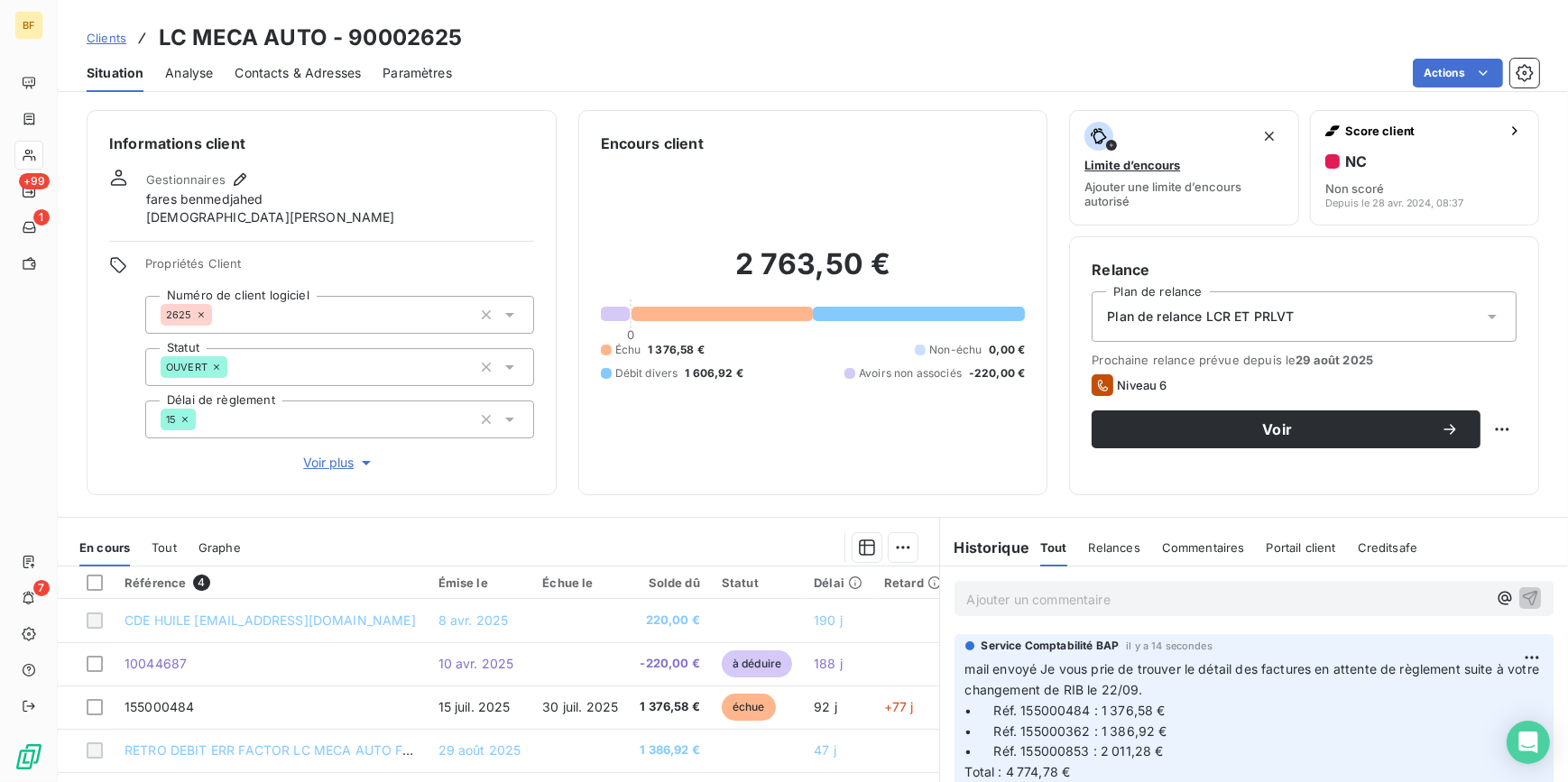
click at [167, 553] on span "Tout" at bounding box center [164, 547] width 25 height 14
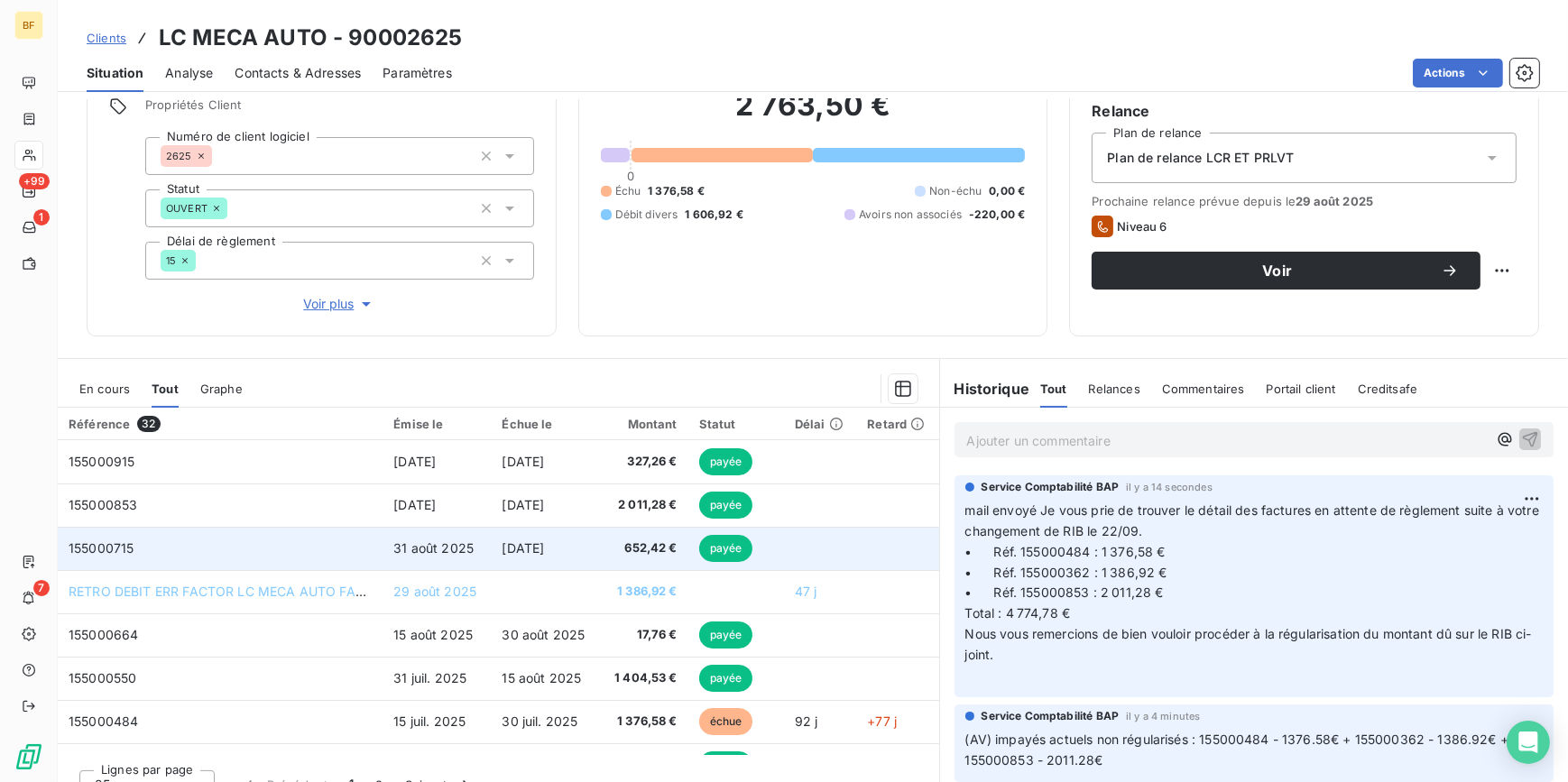
scroll to position [164, 0]
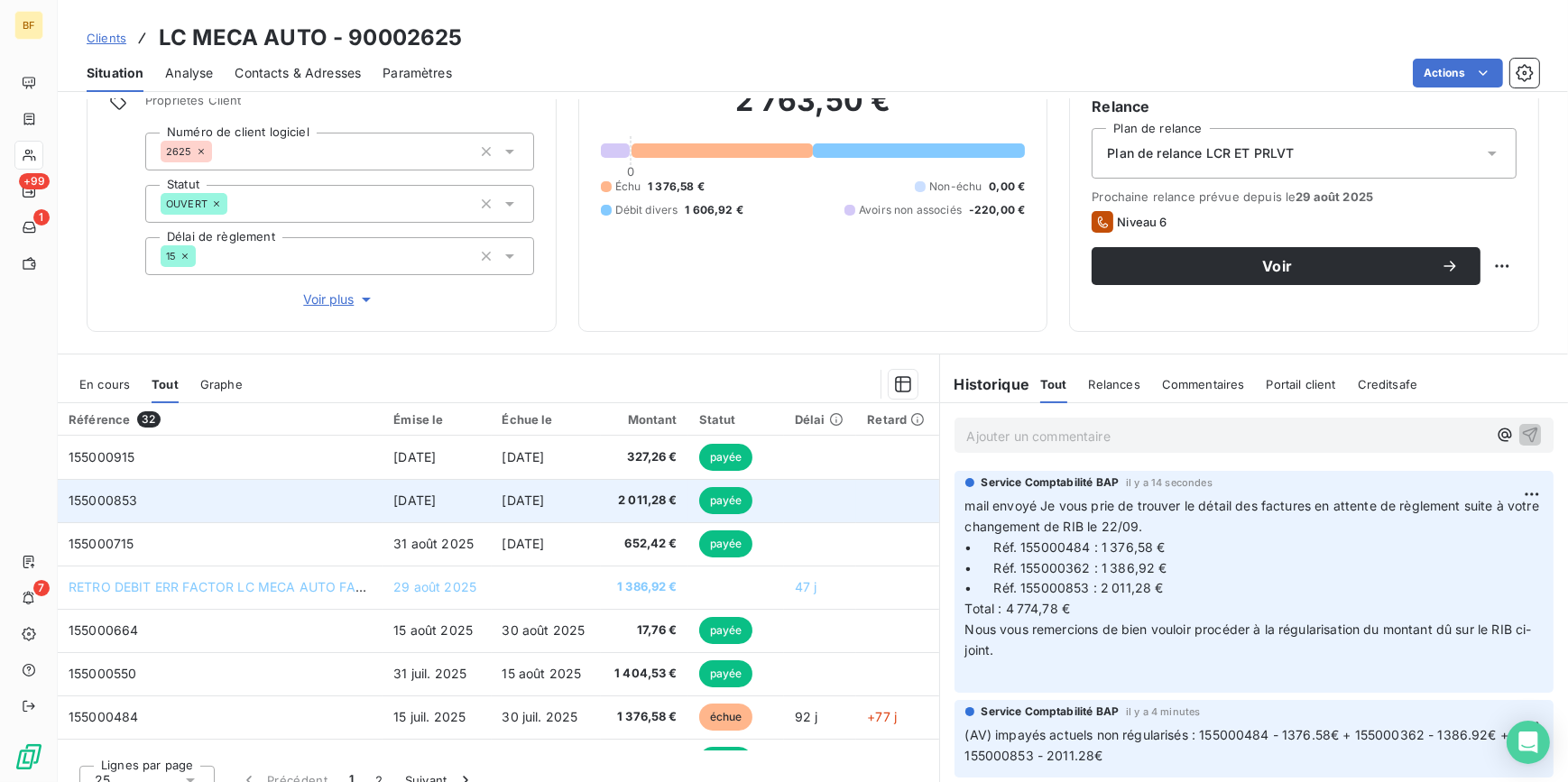
click at [640, 505] on span "2 011,28 €" at bounding box center [644, 500] width 65 height 18
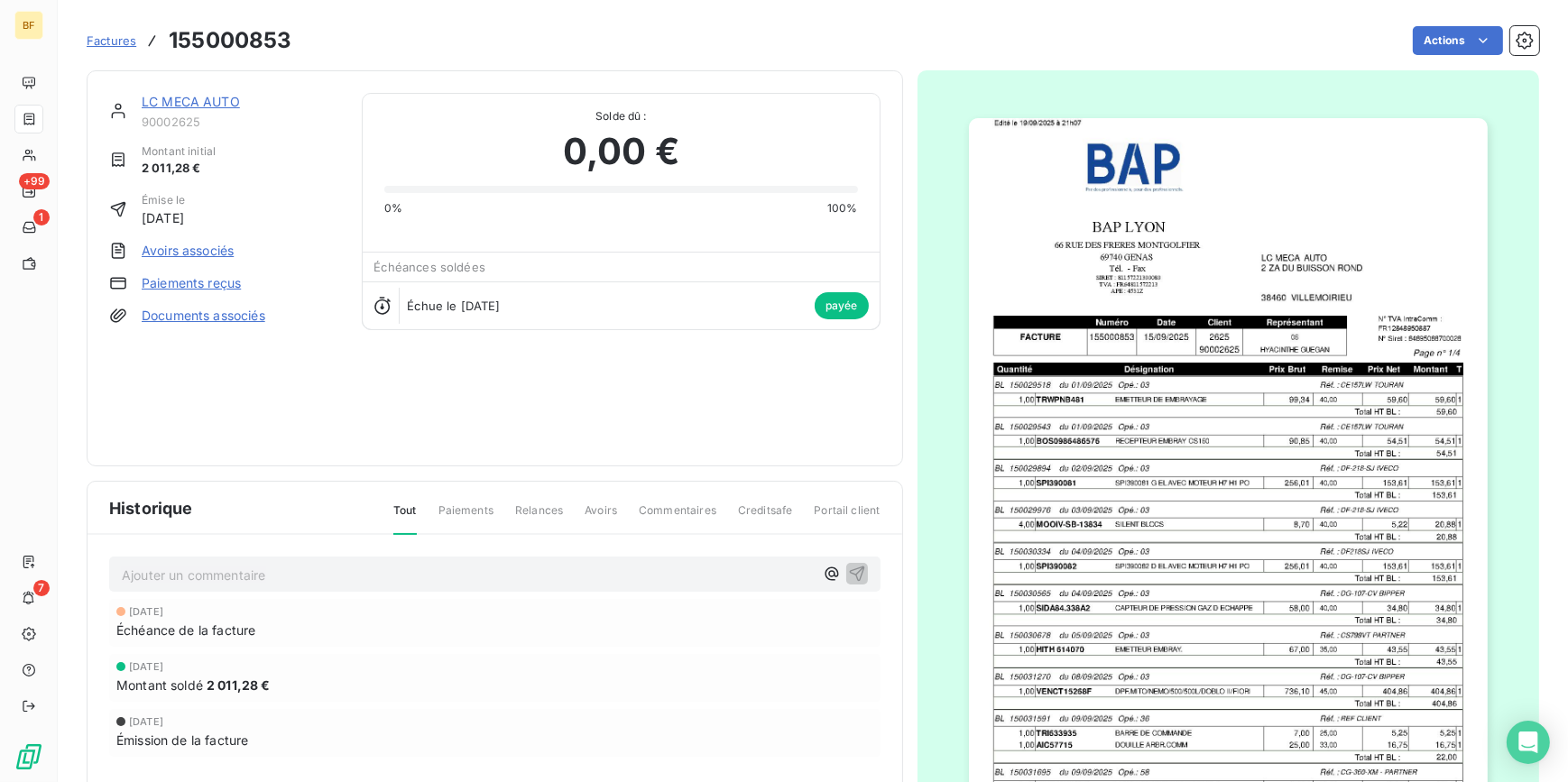
click at [1242, 481] on img "button" at bounding box center [1228, 485] width 519 height 734
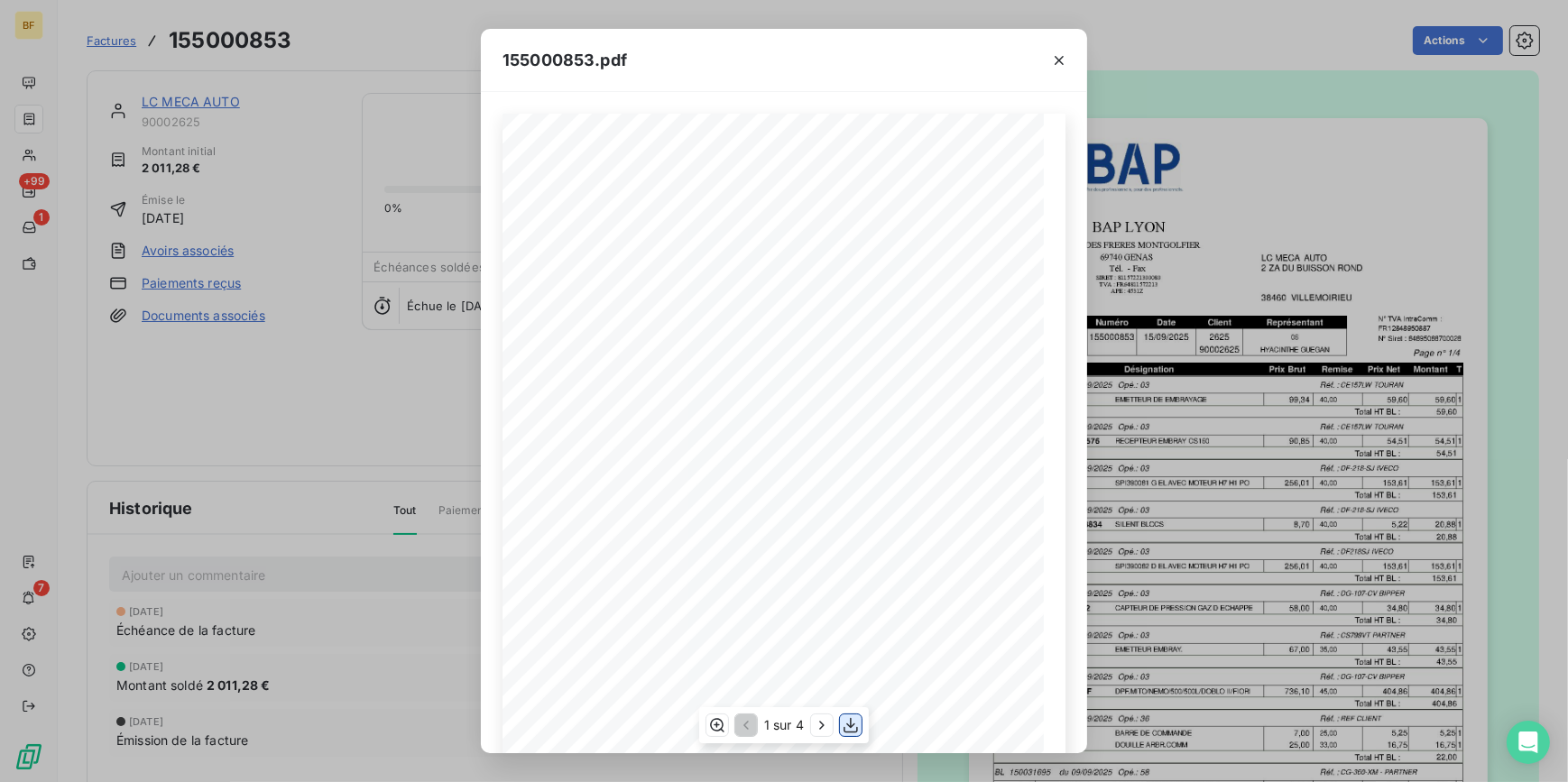
click at [854, 721] on icon "button" at bounding box center [850, 725] width 18 height 18
click at [374, 55] on div "155000853.pdf BAP LYON LC MECA AUTO [STREET_ADDRESS][PERSON_NAME] TÈl. - Fax Nu…" at bounding box center [784, 391] width 1568 height 782
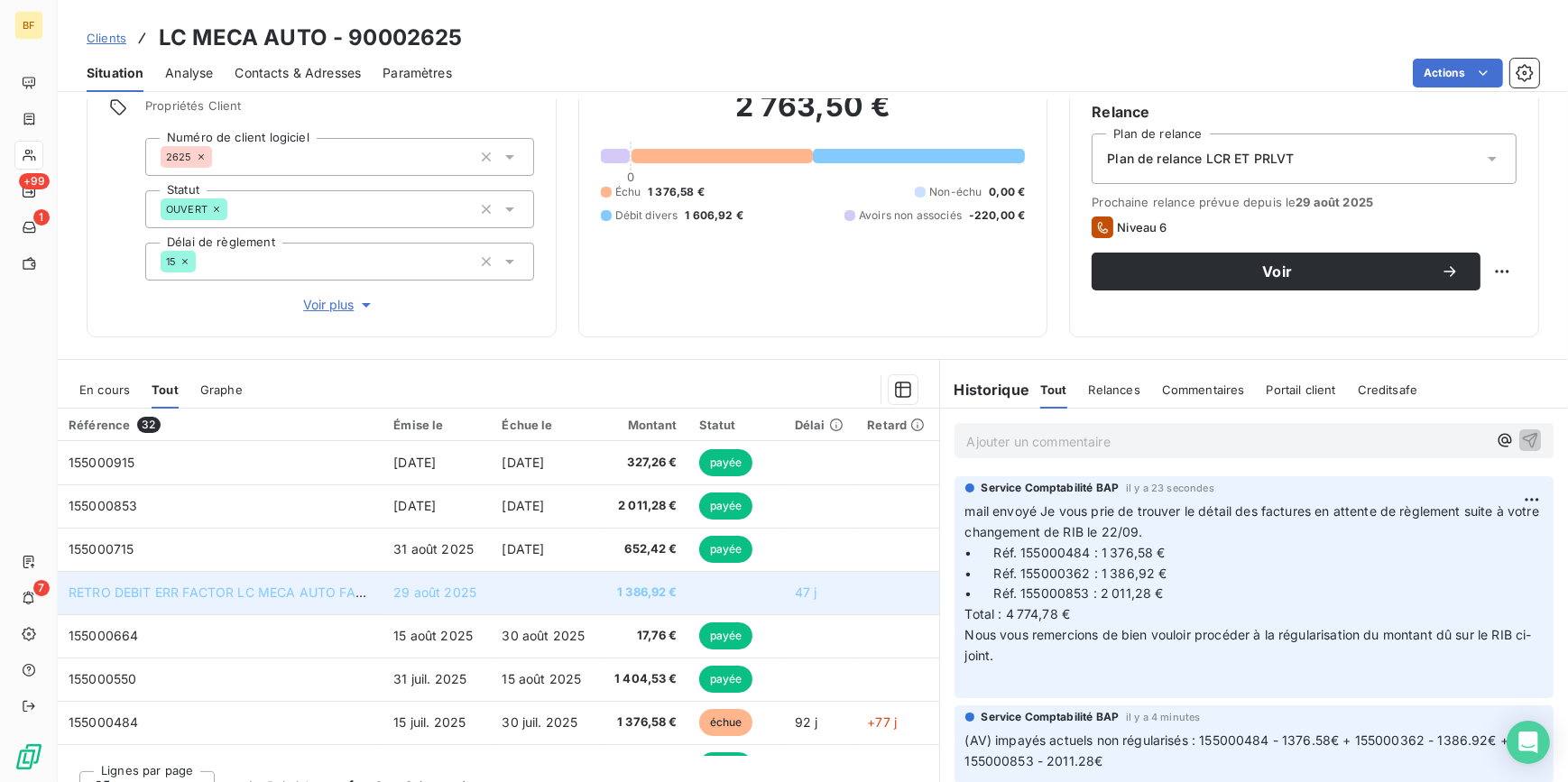
scroll to position [185, 0]
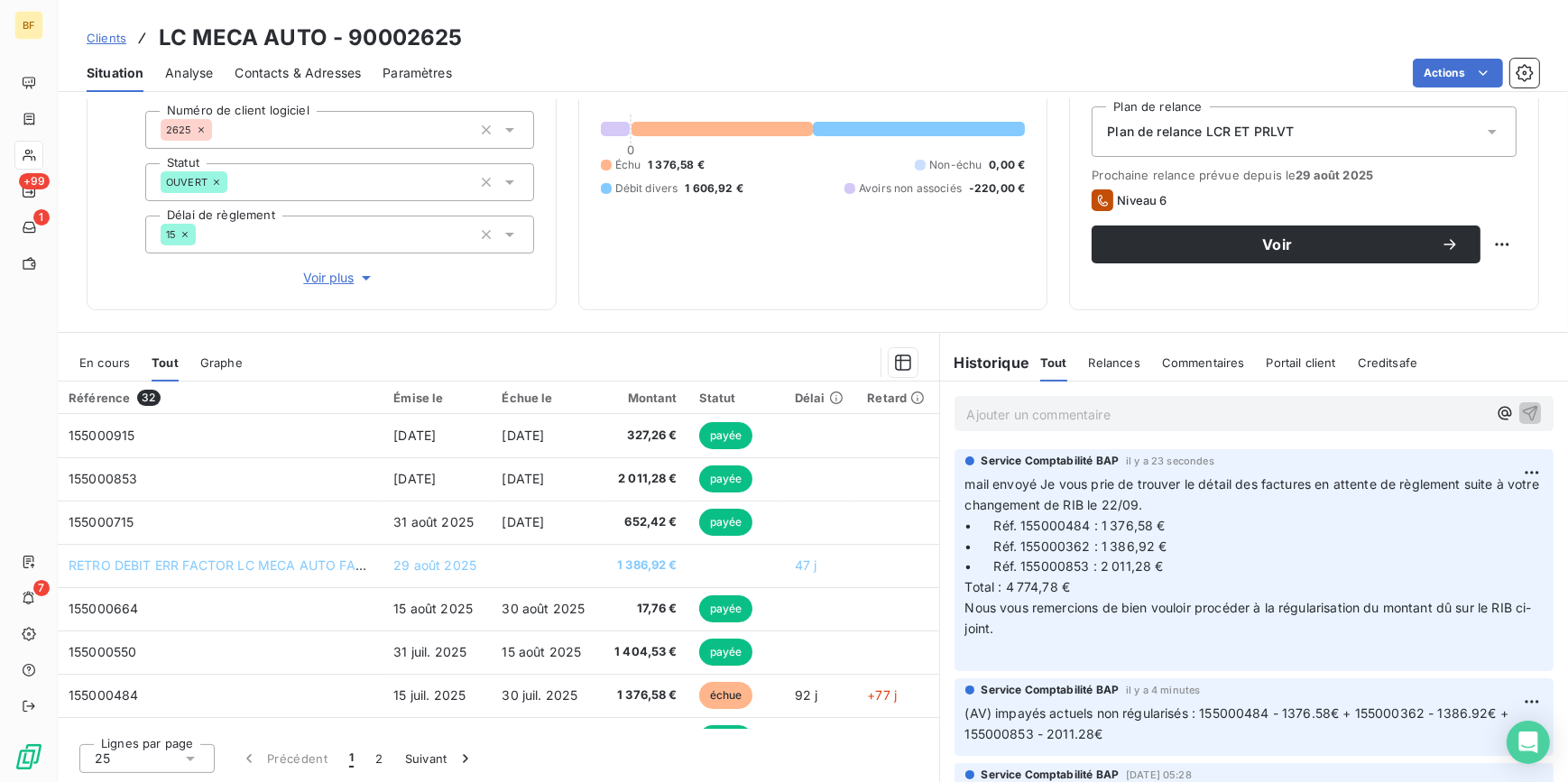
click at [105, 367] on span "En cours" at bounding box center [104, 362] width 50 height 14
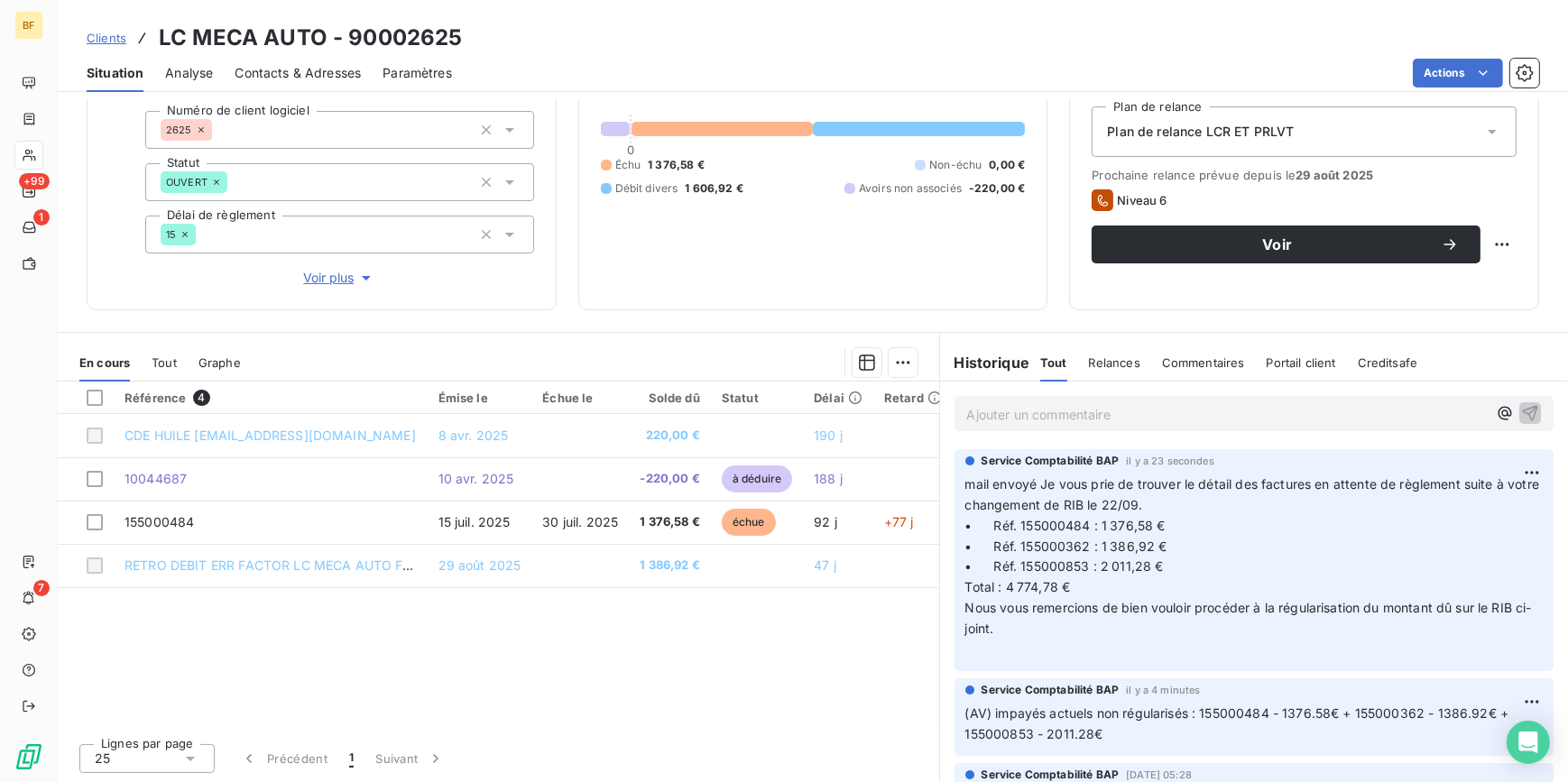
click at [162, 368] on span "Tout" at bounding box center [164, 362] width 25 height 14
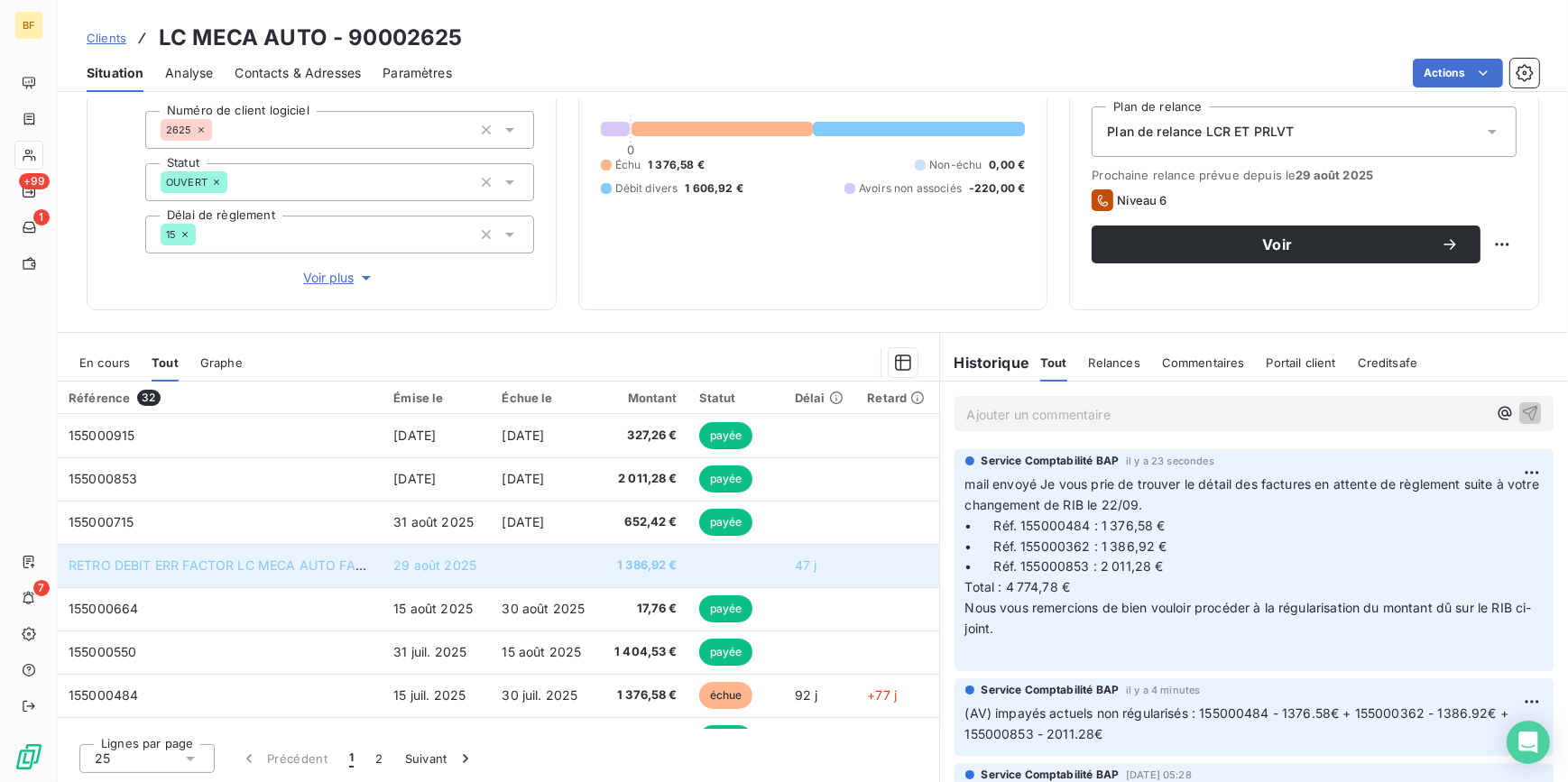
click at [588, 567] on td at bounding box center [545, 565] width 109 height 43
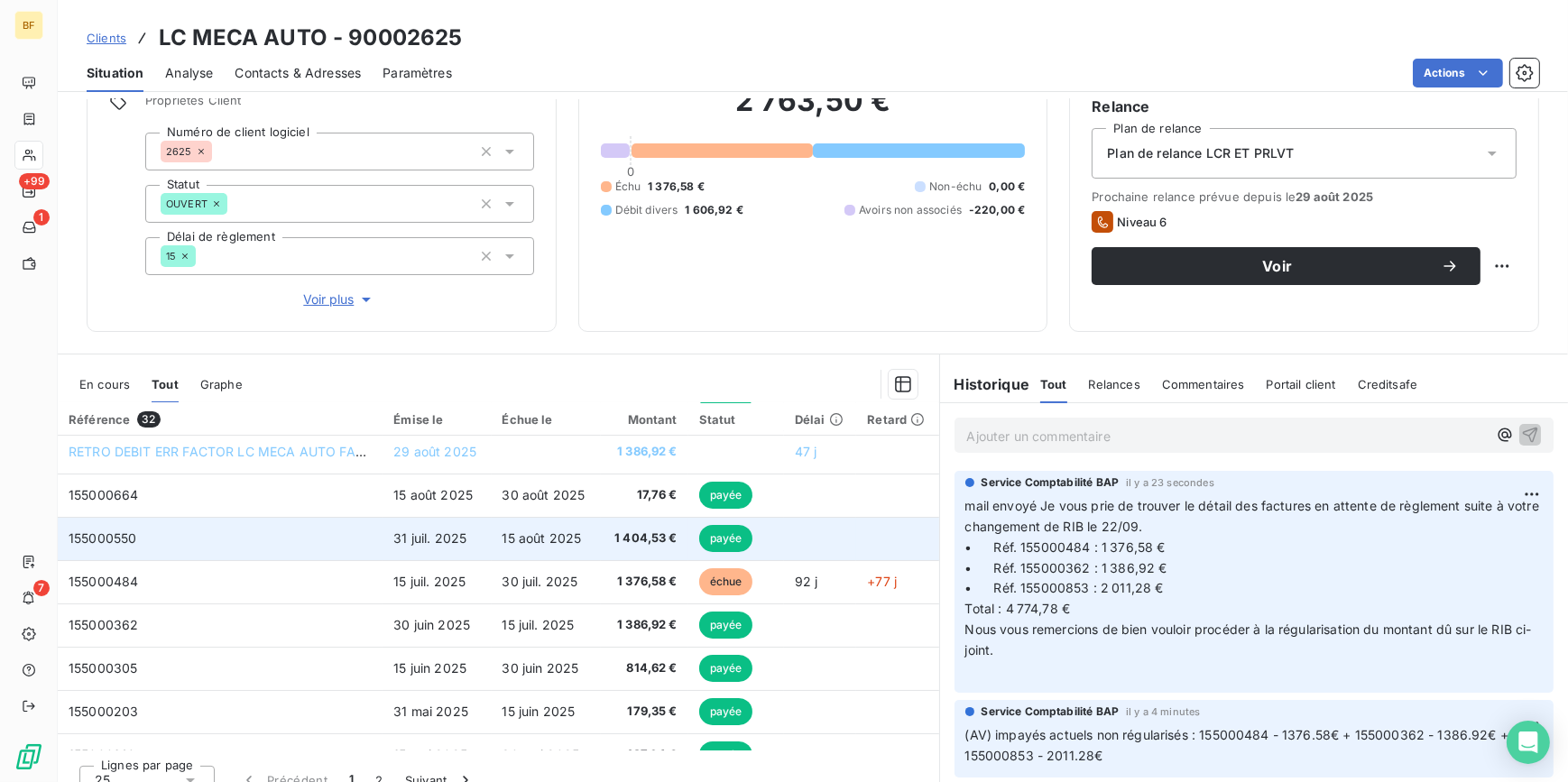
scroll to position [164, 0]
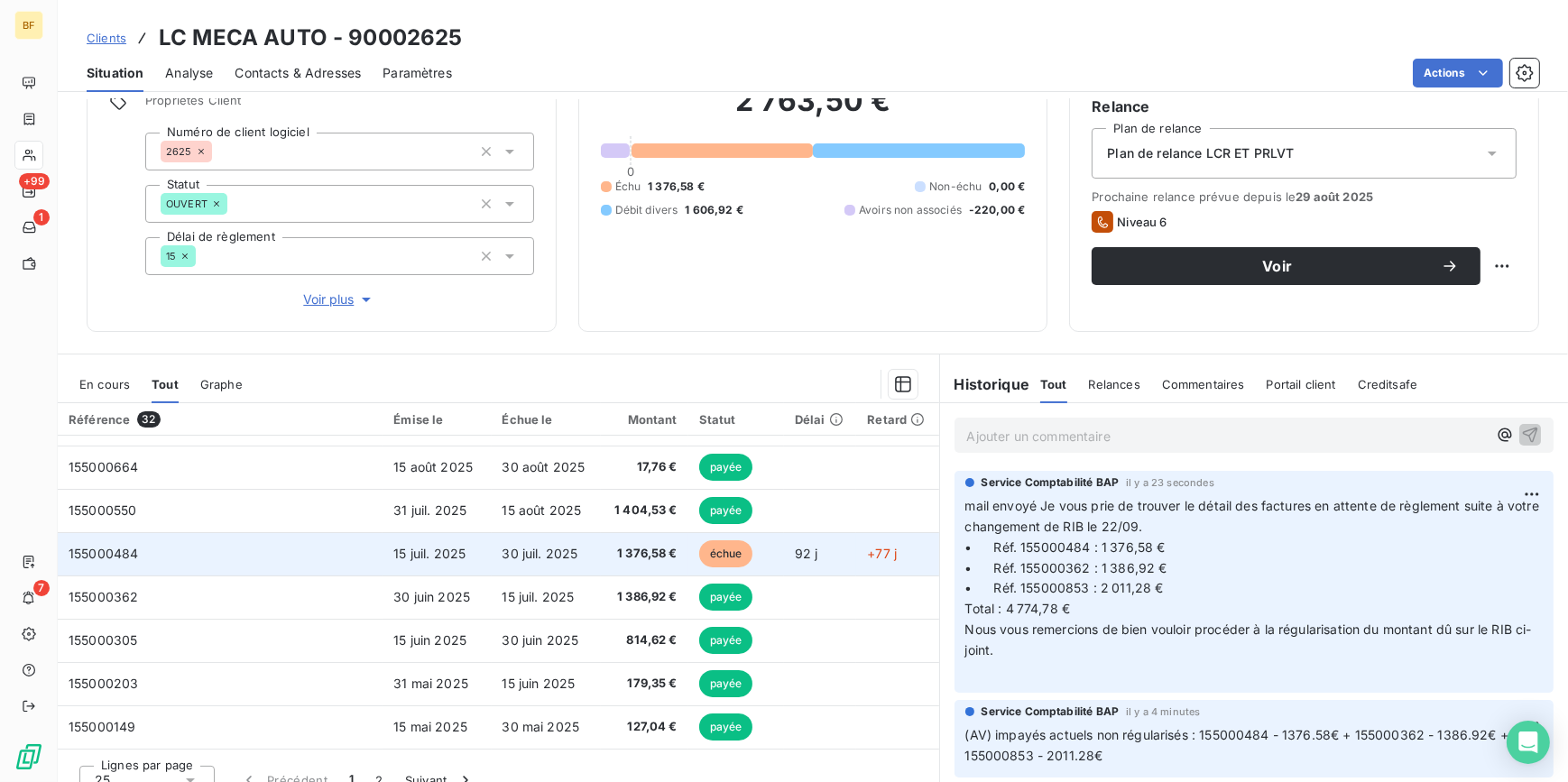
click at [212, 556] on td "155000484" at bounding box center [220, 554] width 325 height 43
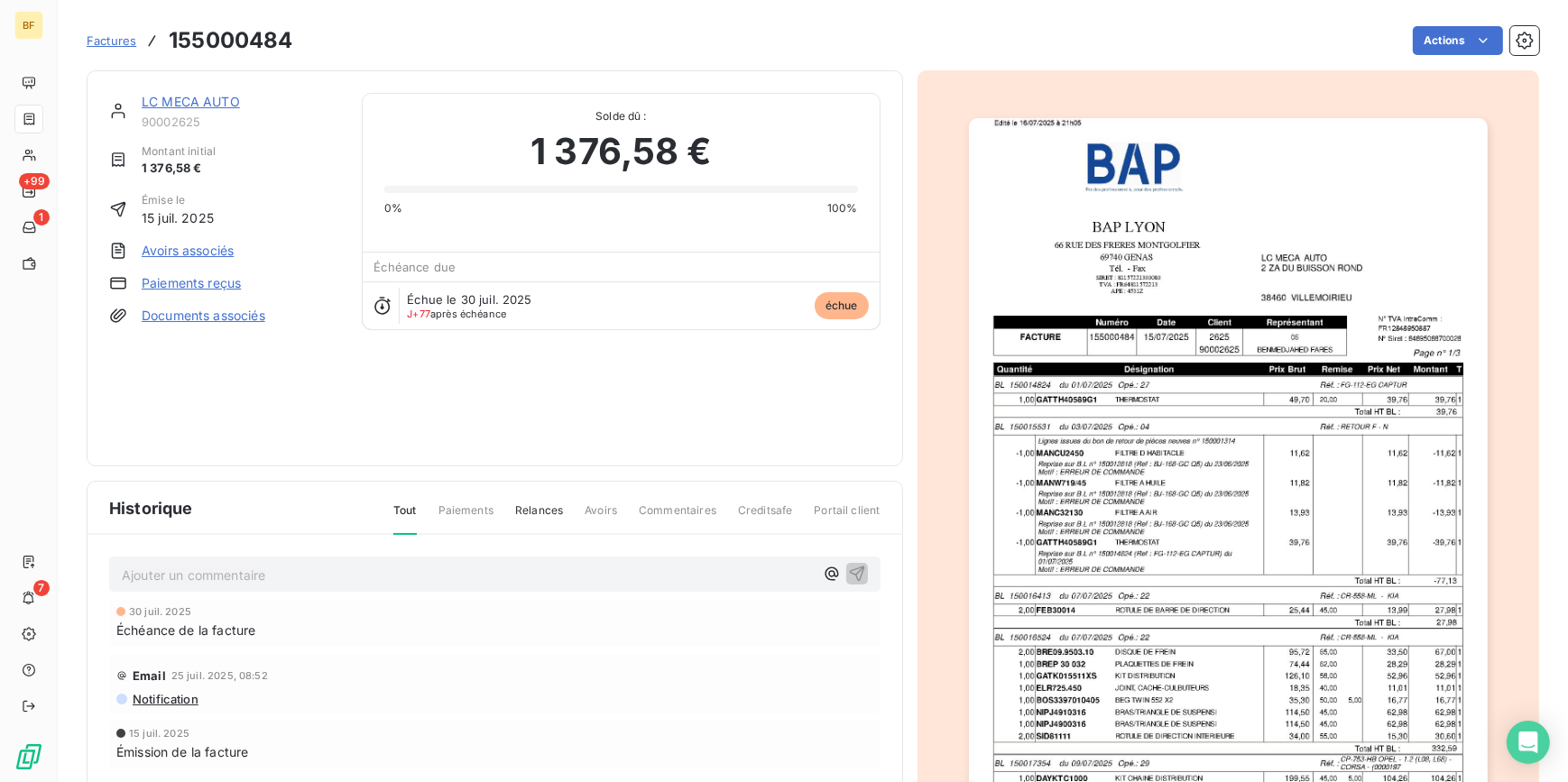
click at [1277, 618] on img "button" at bounding box center [1228, 485] width 519 height 734
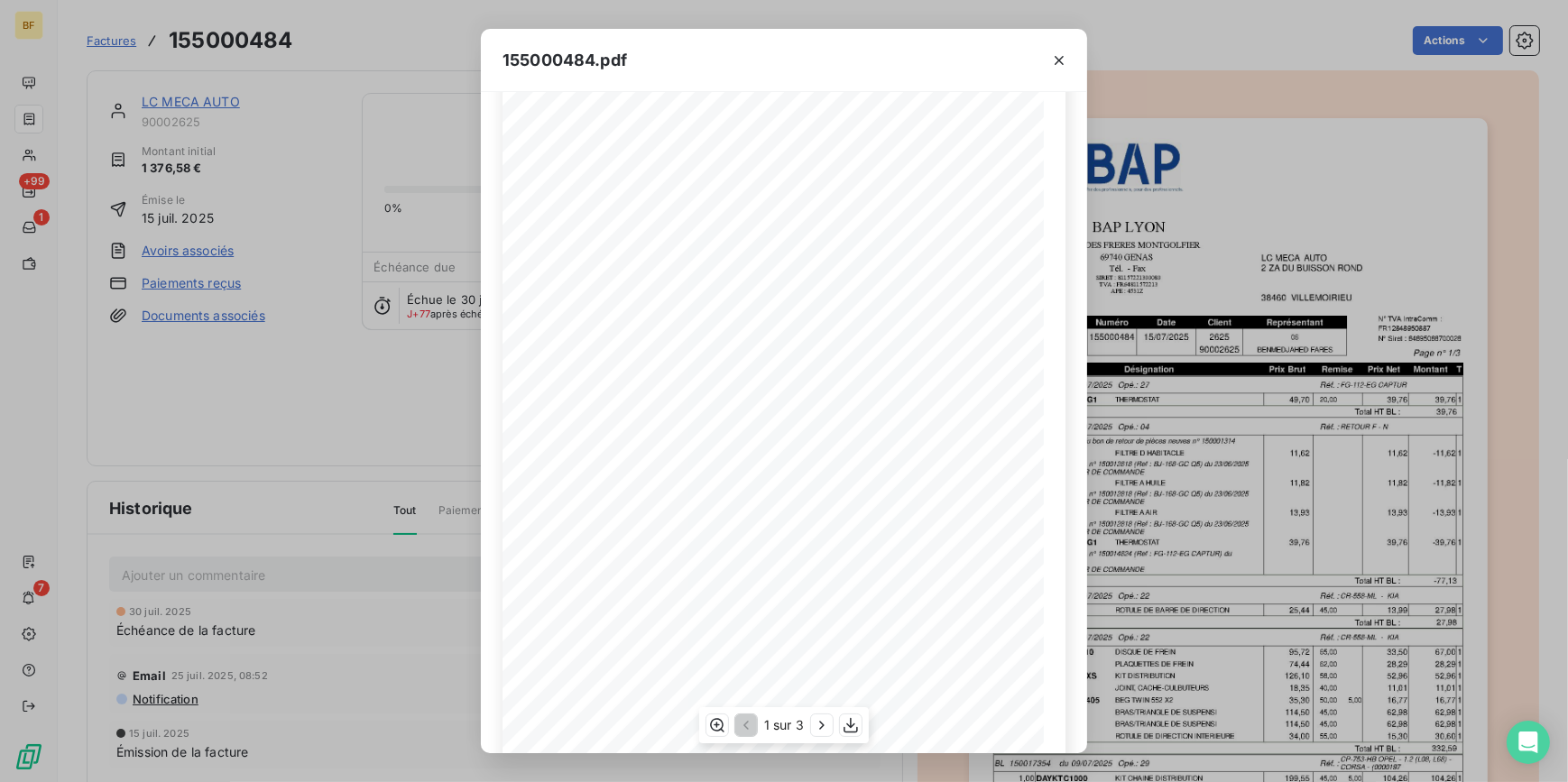
scroll to position [146, 0]
click at [827, 722] on icon "button" at bounding box center [822, 725] width 18 height 18
click at [827, 722] on icon "button" at bounding box center [823, 725] width 18 height 18
click at [1062, 62] on icon "button" at bounding box center [1058, 60] width 18 height 18
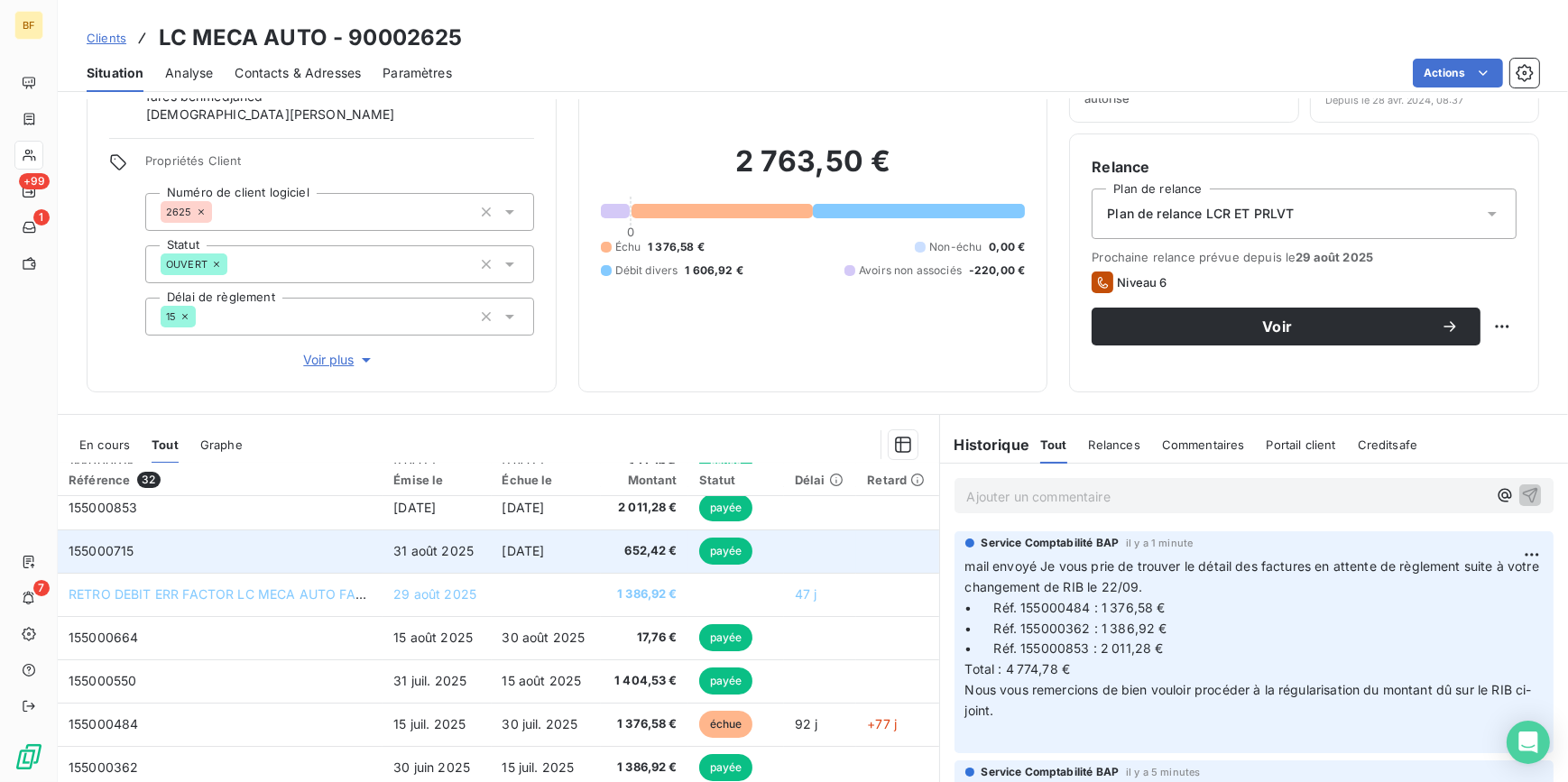
scroll to position [81, 0]
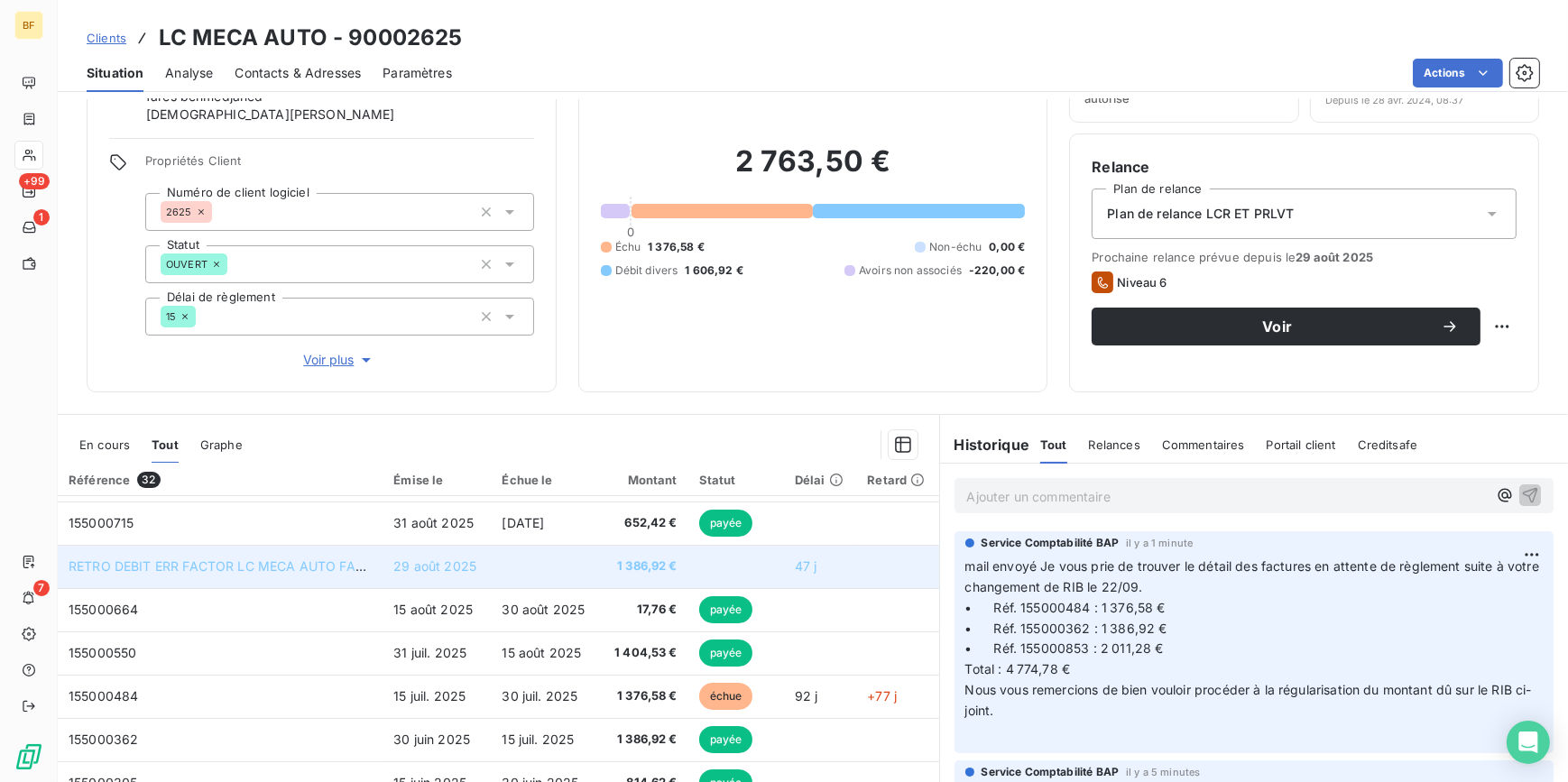
click at [581, 566] on td at bounding box center [545, 566] width 109 height 43
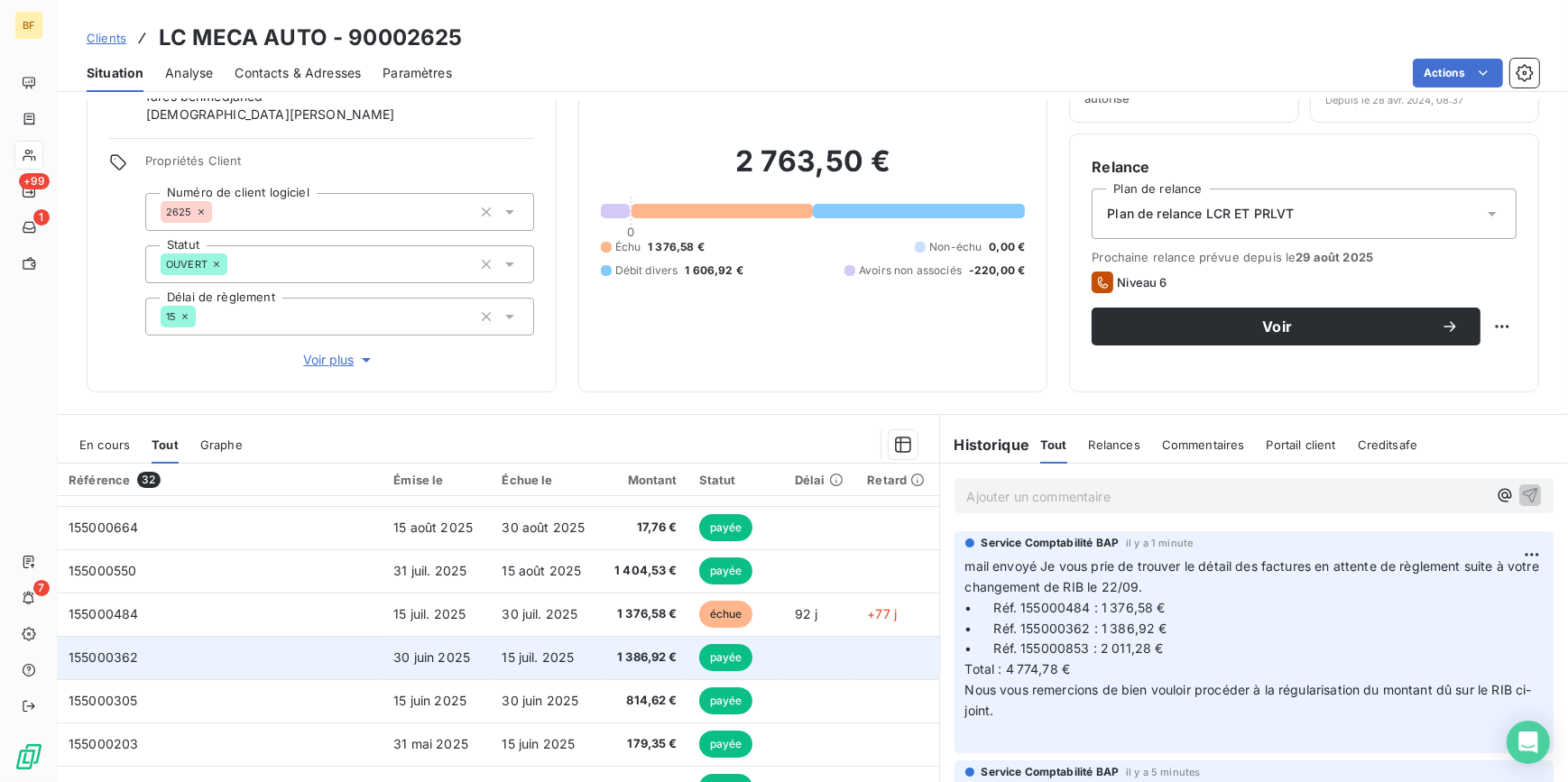
click at [256, 660] on td "155000362" at bounding box center [220, 657] width 325 height 43
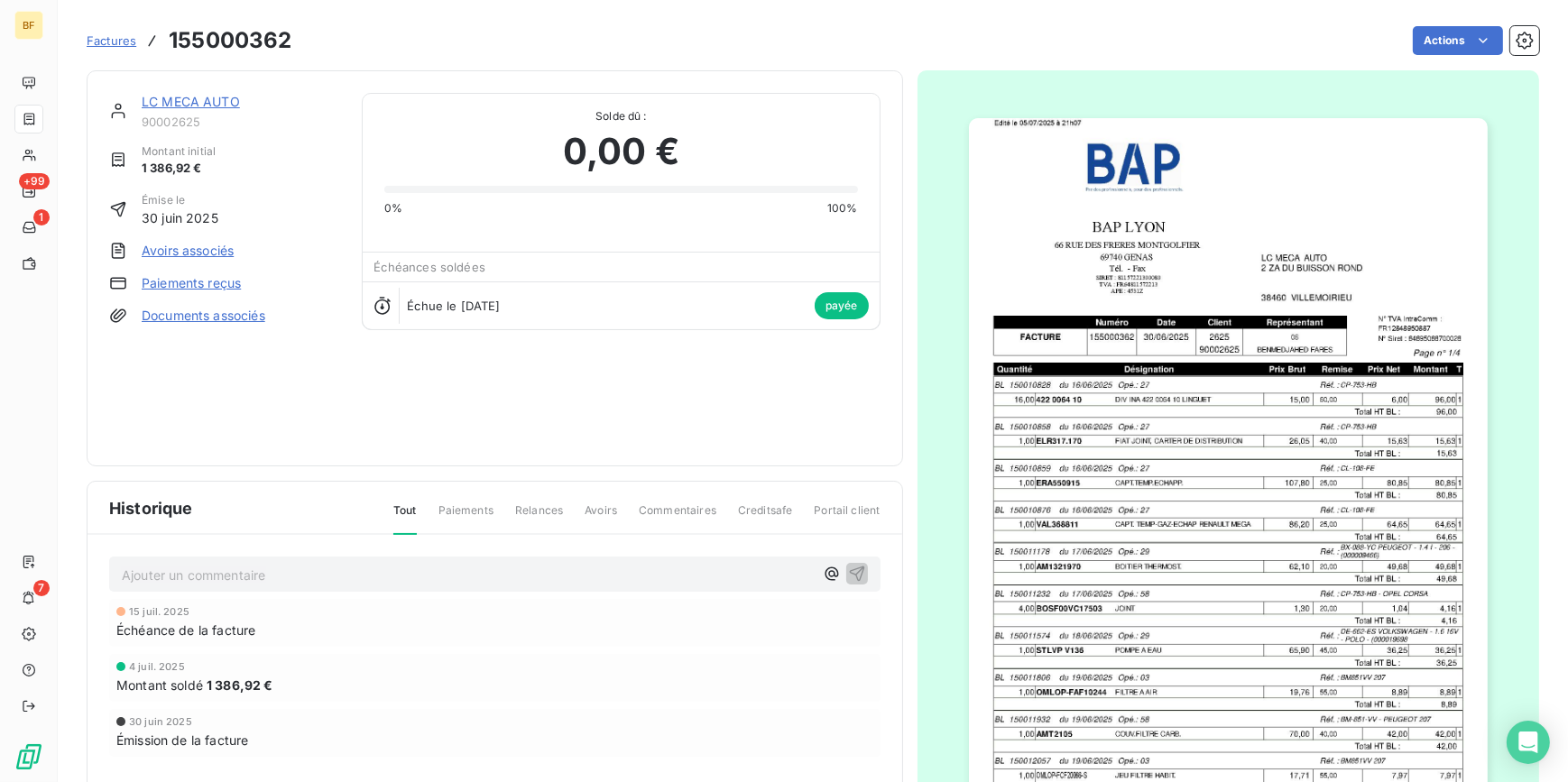
click at [1087, 481] on img "button" at bounding box center [1228, 485] width 519 height 734
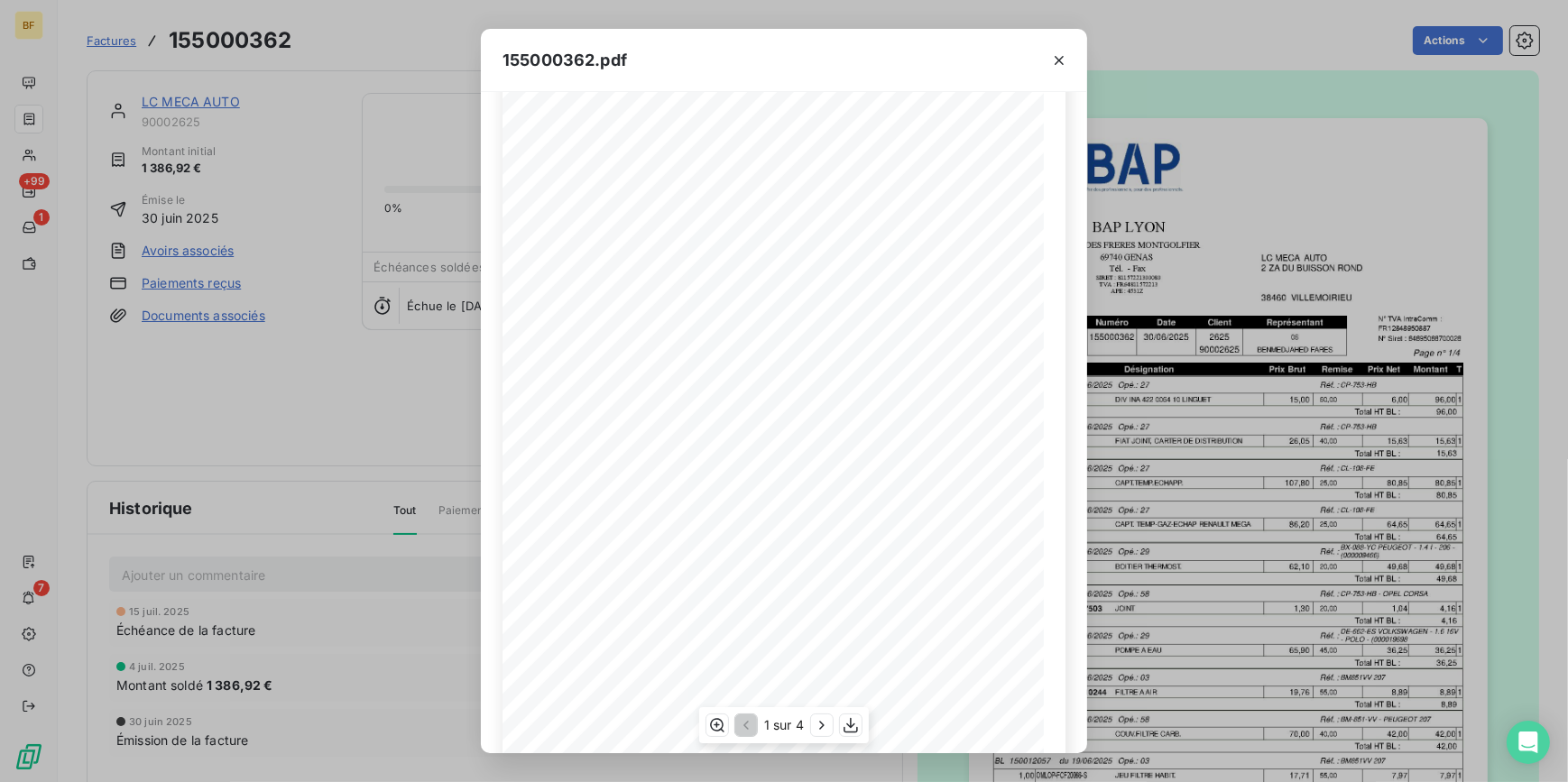
scroll to position [146, 0]
click at [823, 731] on icon "button" at bounding box center [822, 725] width 18 height 18
click at [823, 731] on icon "button" at bounding box center [823, 725] width 18 height 18
click at [859, 725] on icon "button" at bounding box center [852, 725] width 18 height 18
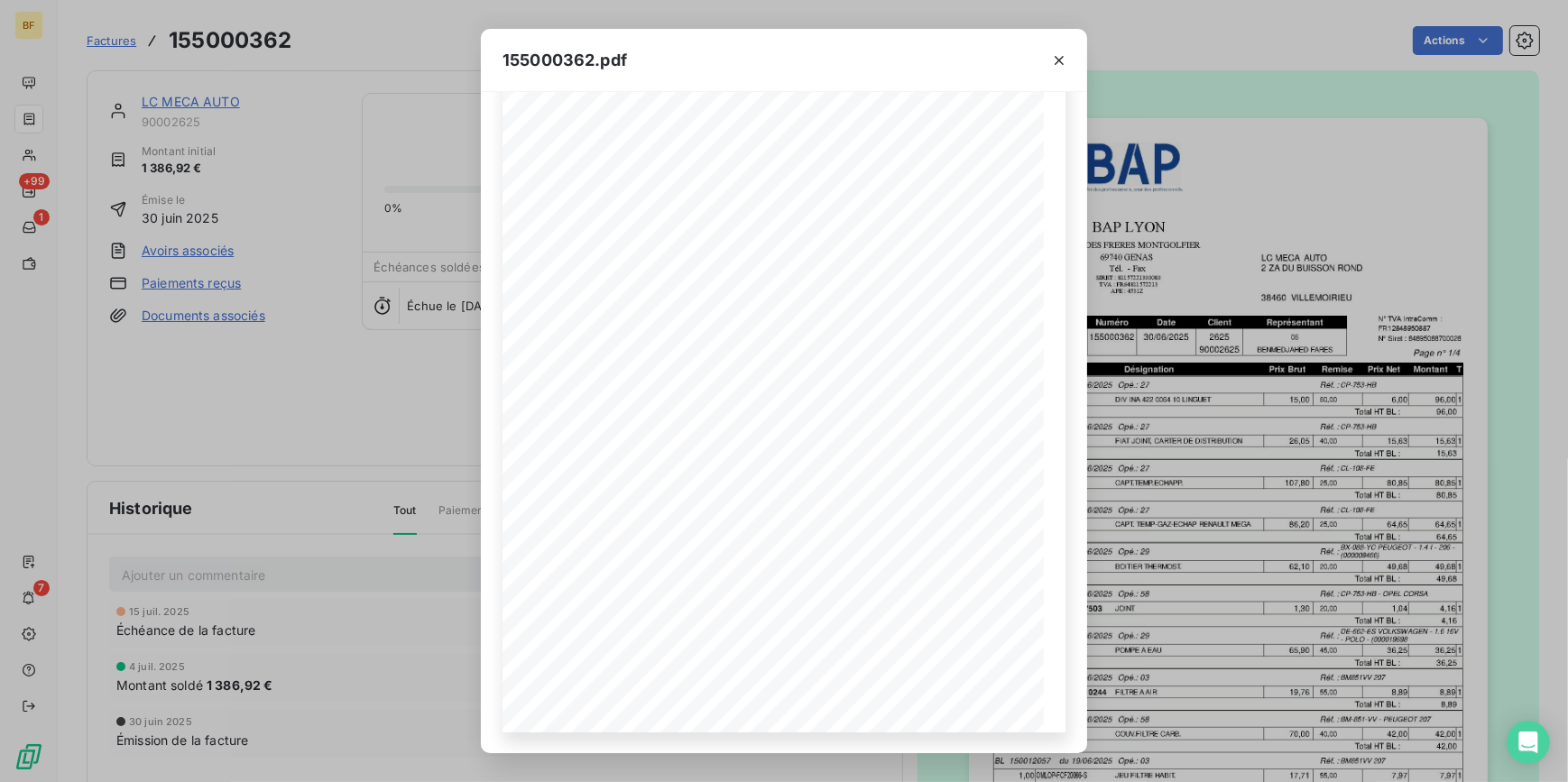
click at [1216, 60] on div "155000362.pdf BAP LYON LC MECA AUTO [STREET_ADDRESS][PERSON_NAME] TÈl. - Fax Nu…" at bounding box center [784, 391] width 1568 height 782
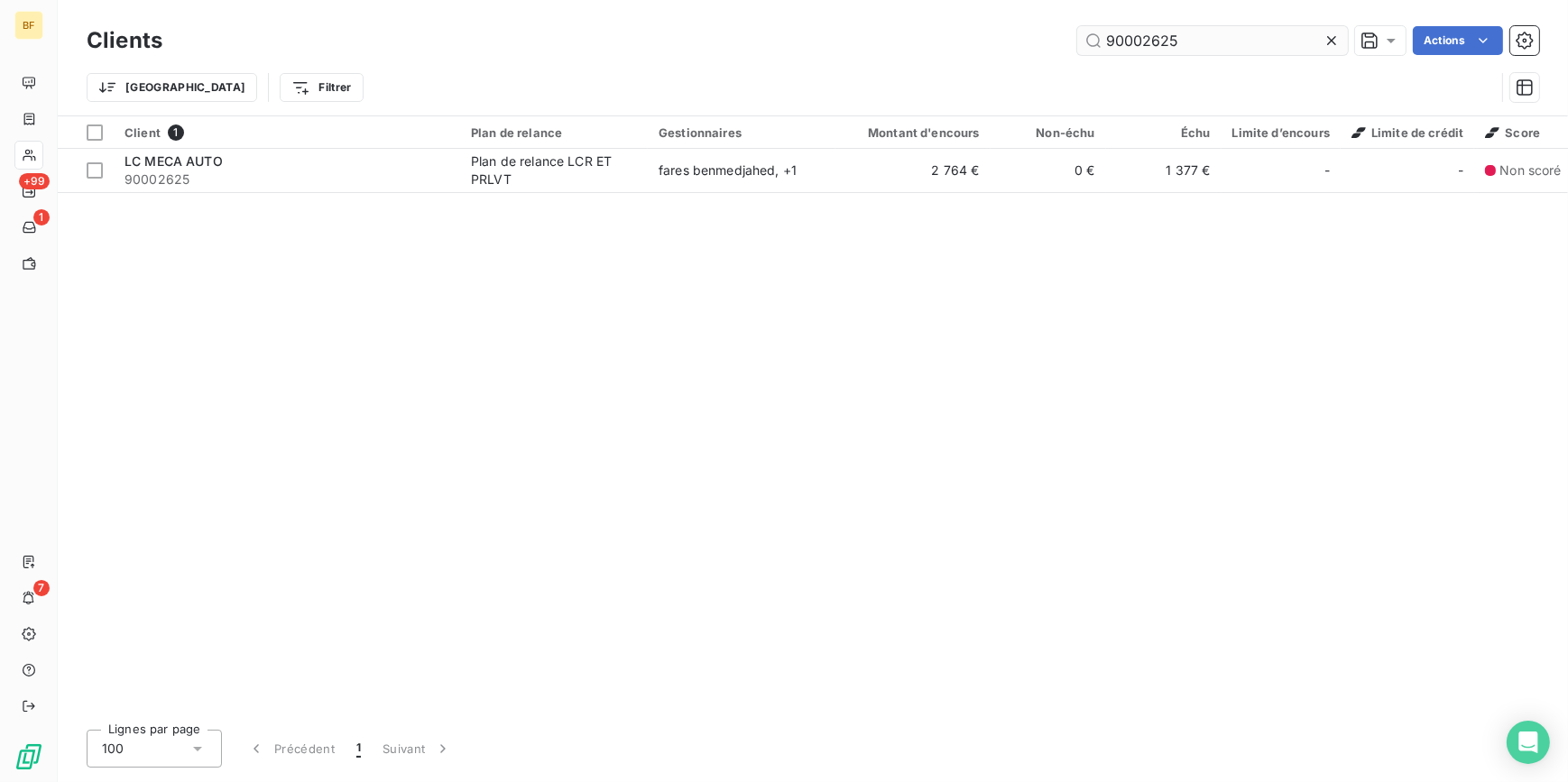
drag, startPoint x: 1187, startPoint y: 36, endPoint x: 1145, endPoint y: 31, distance: 42.3
click at [1145, 31] on input "90002625" at bounding box center [1212, 40] width 271 height 29
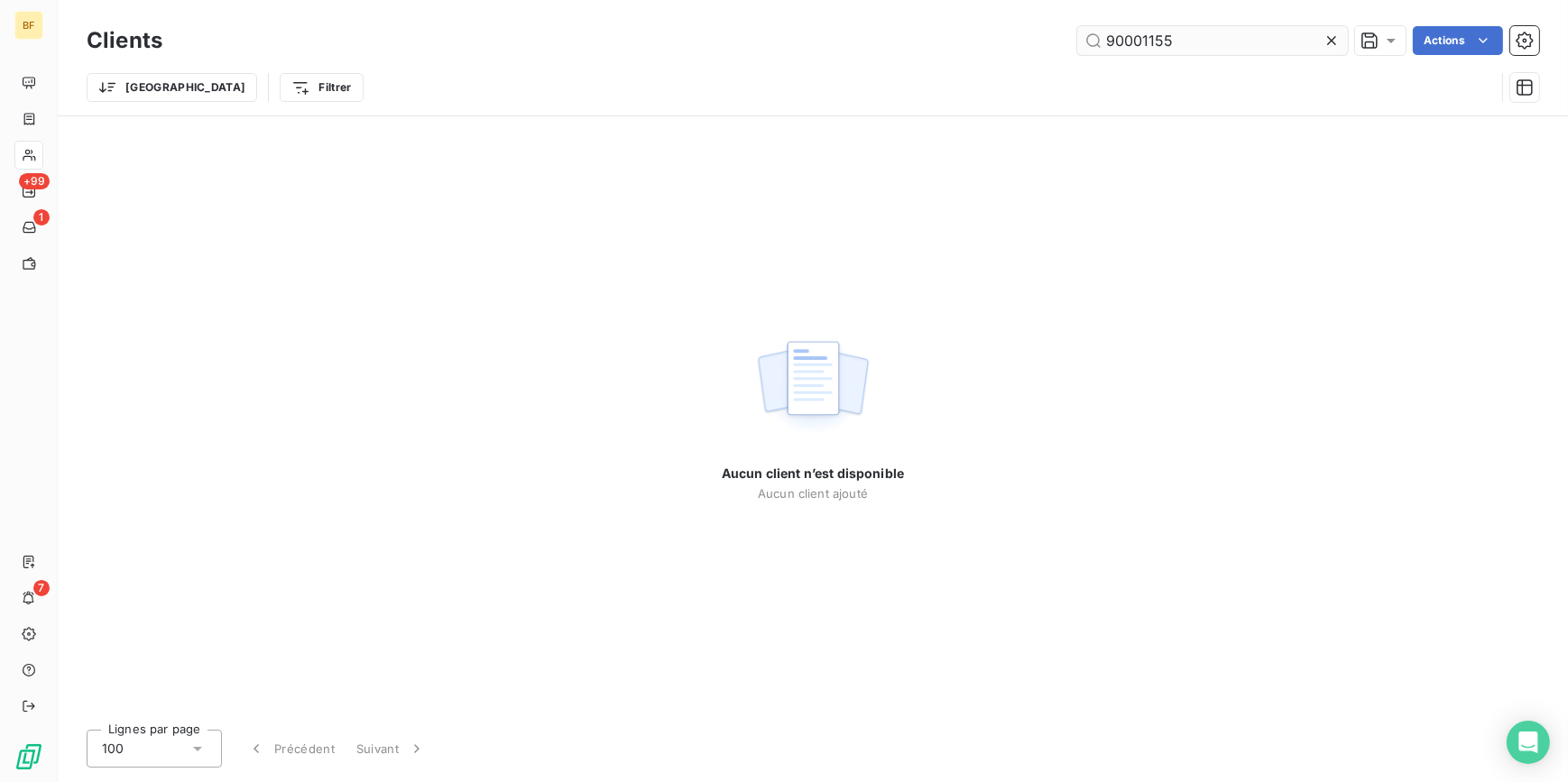
click at [1141, 36] on input "90001155" at bounding box center [1212, 40] width 271 height 29
click at [1224, 38] on input "90001155" at bounding box center [1212, 40] width 271 height 29
drag, startPoint x: 1235, startPoint y: 45, endPoint x: 994, endPoint y: 63, distance: 241.7
click at [981, 66] on div "Clients 90001155 Actions Trier Filtrer" at bounding box center [813, 67] width 1452 height 93
drag, startPoint x: 1242, startPoint y: 36, endPoint x: 954, endPoint y: 8, distance: 289.4
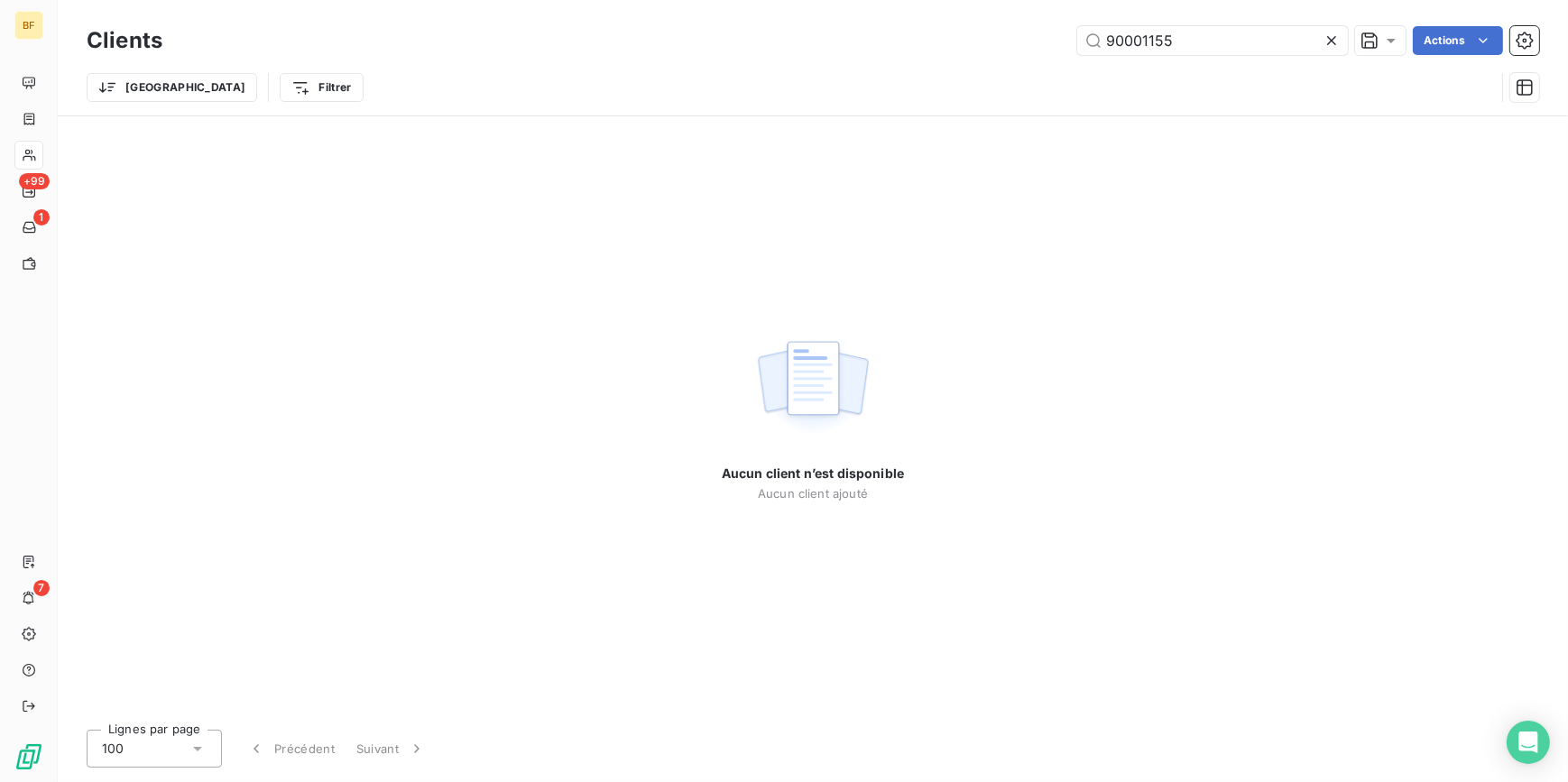
click at [954, 9] on div "Clients 90001155 Actions Trier Filtrer" at bounding box center [813, 58] width 1510 height 116
type input "90001155"
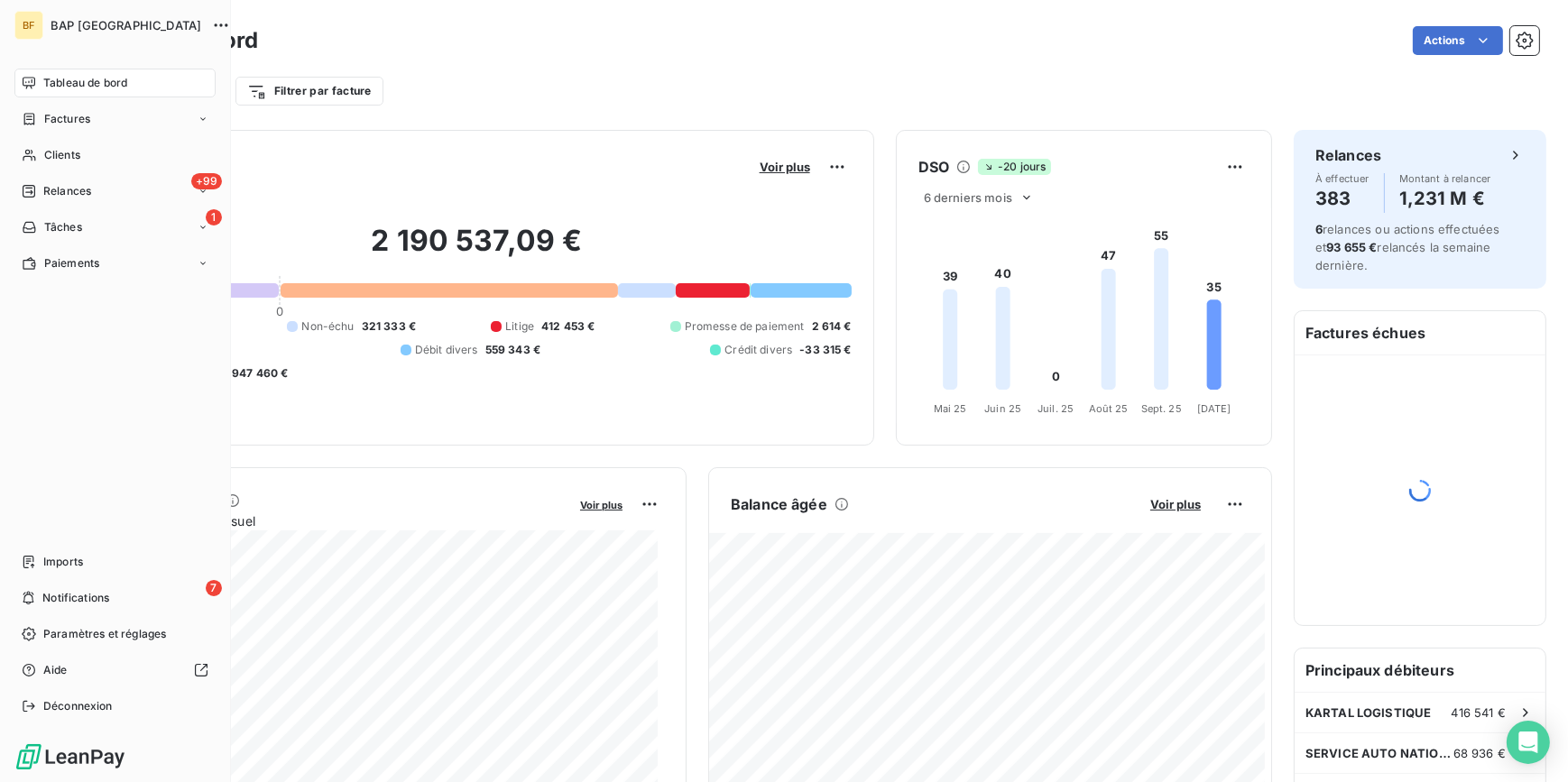
click at [46, 80] on span "Tableau de bord" at bounding box center [85, 83] width 84 height 16
drag, startPoint x: 50, startPoint y: 150, endPoint x: 161, endPoint y: 136, distance: 111.9
click at [50, 150] on span "Clients" at bounding box center [62, 155] width 36 height 16
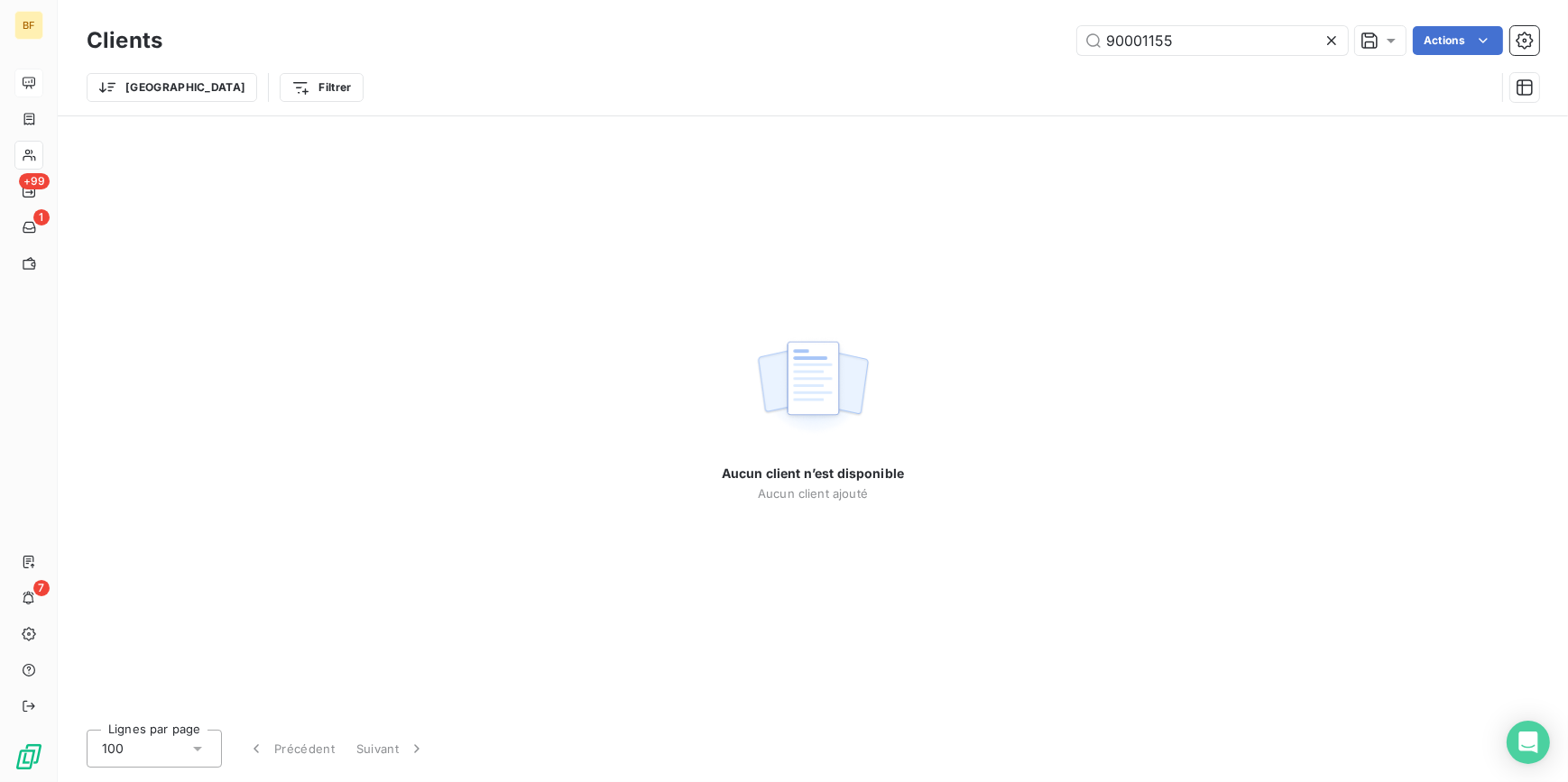
drag, startPoint x: 1226, startPoint y: 39, endPoint x: 1070, endPoint y: 36, distance: 156.0
click at [1070, 36] on div "90001155 Actions" at bounding box center [861, 40] width 1355 height 29
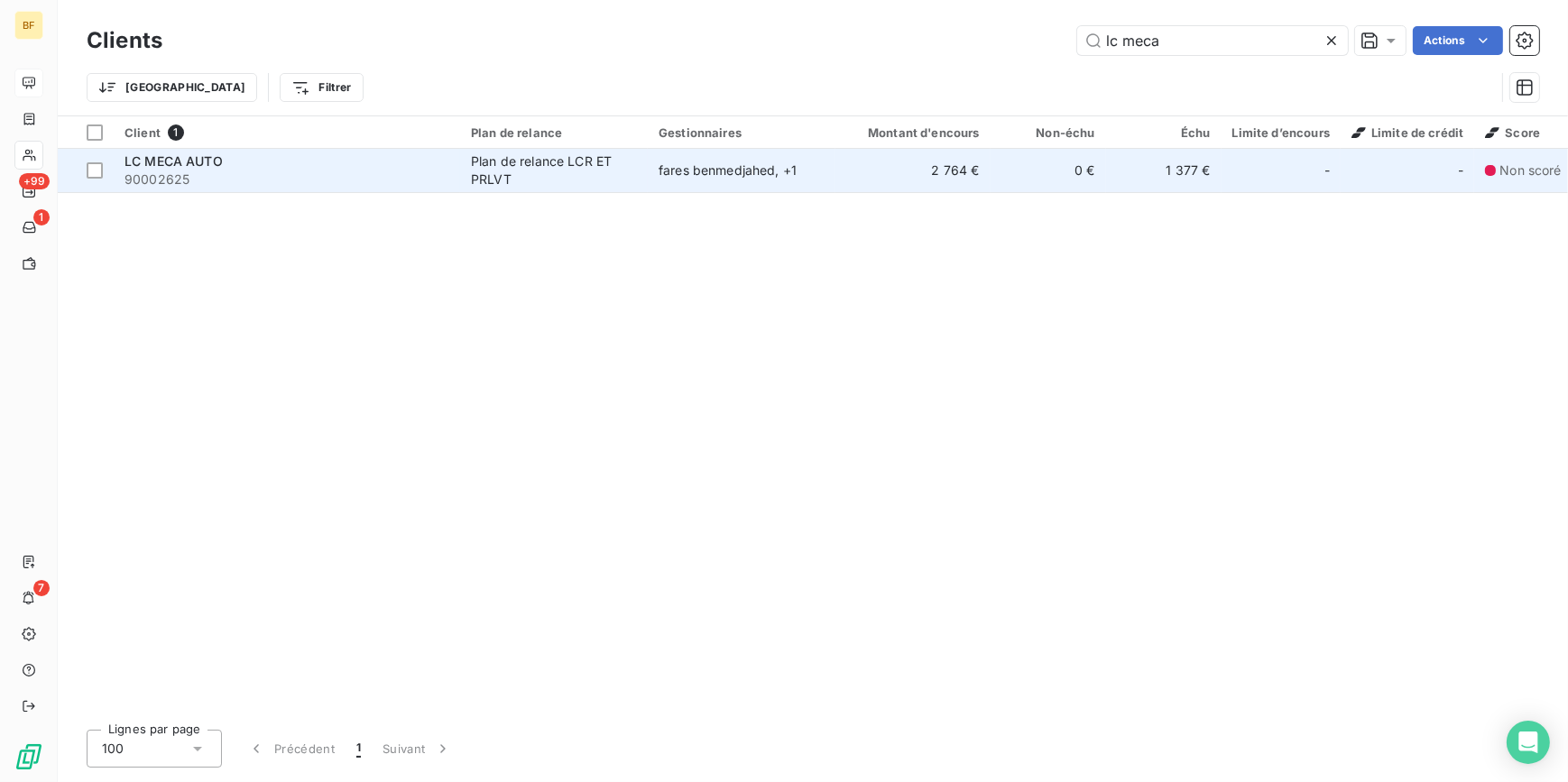
type input "lc meca"
click at [200, 190] on td "LC MECA AUTO 90002625" at bounding box center [287, 170] width 347 height 43
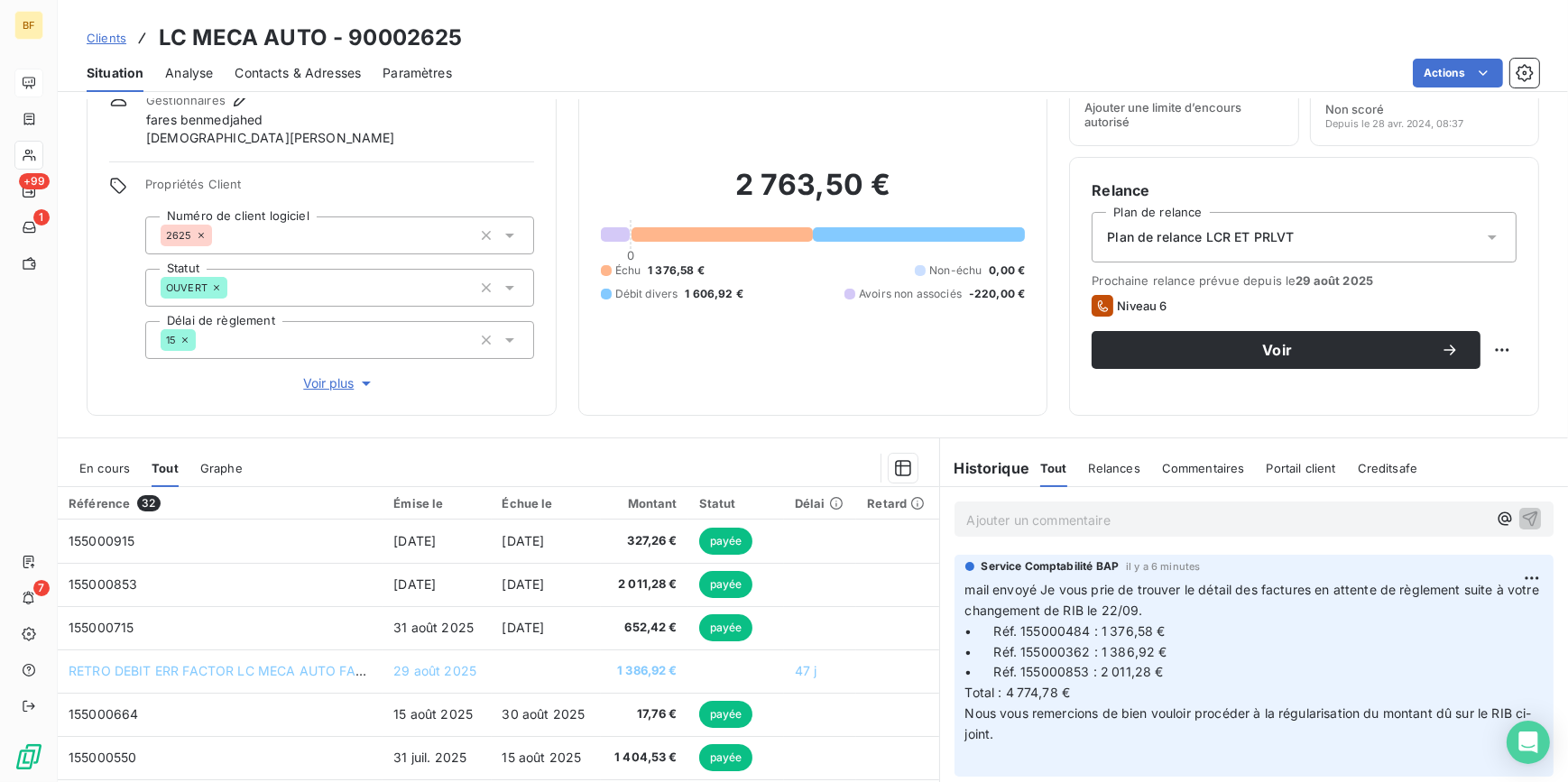
scroll to position [103, 0]
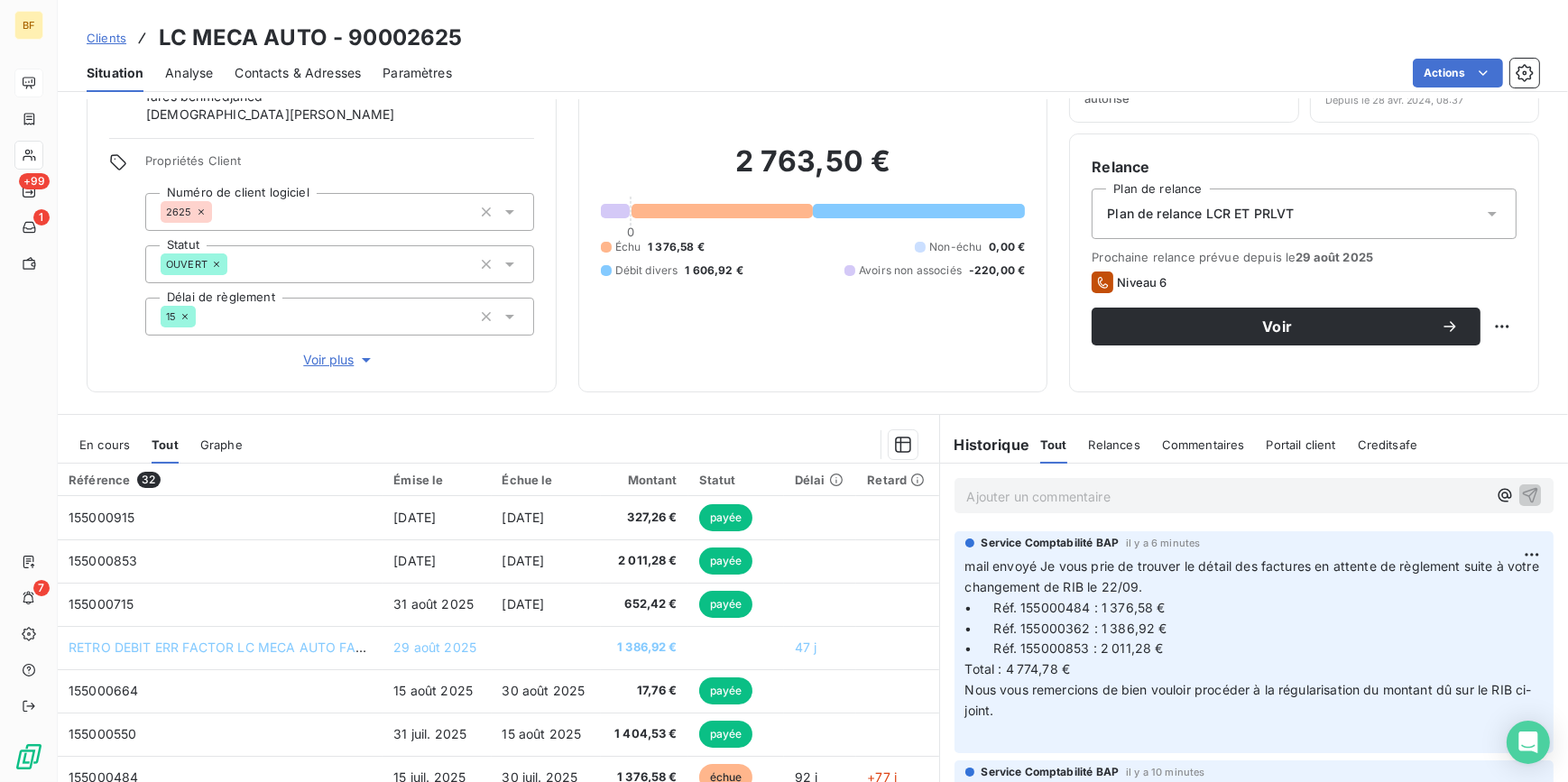
click at [509, 401] on div "Informations client Gestionnaires fares benmedjahed [PERSON_NAME] Propriétés Cl…" at bounding box center [813, 440] width 1510 height 683
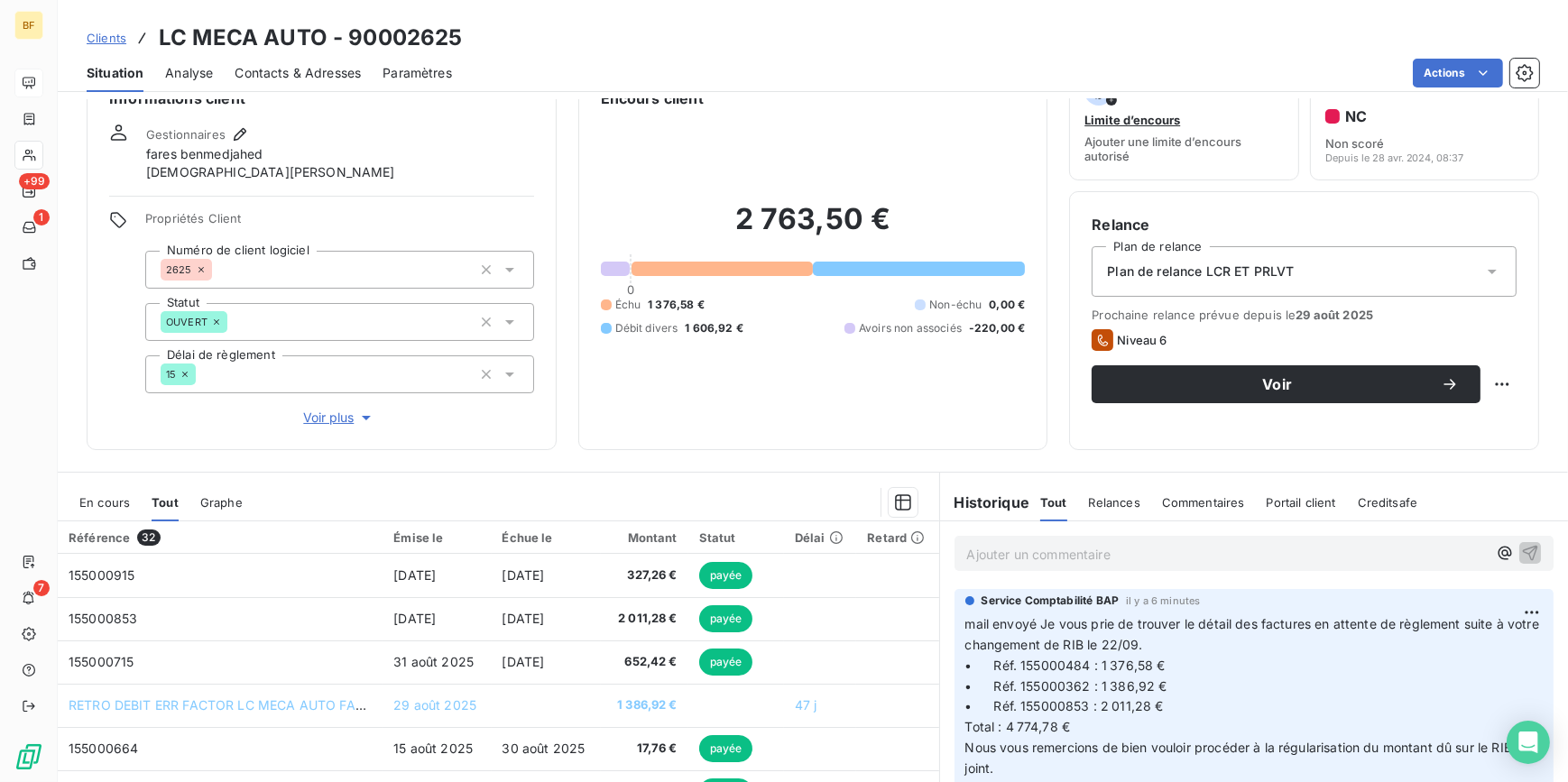
scroll to position [0, 0]
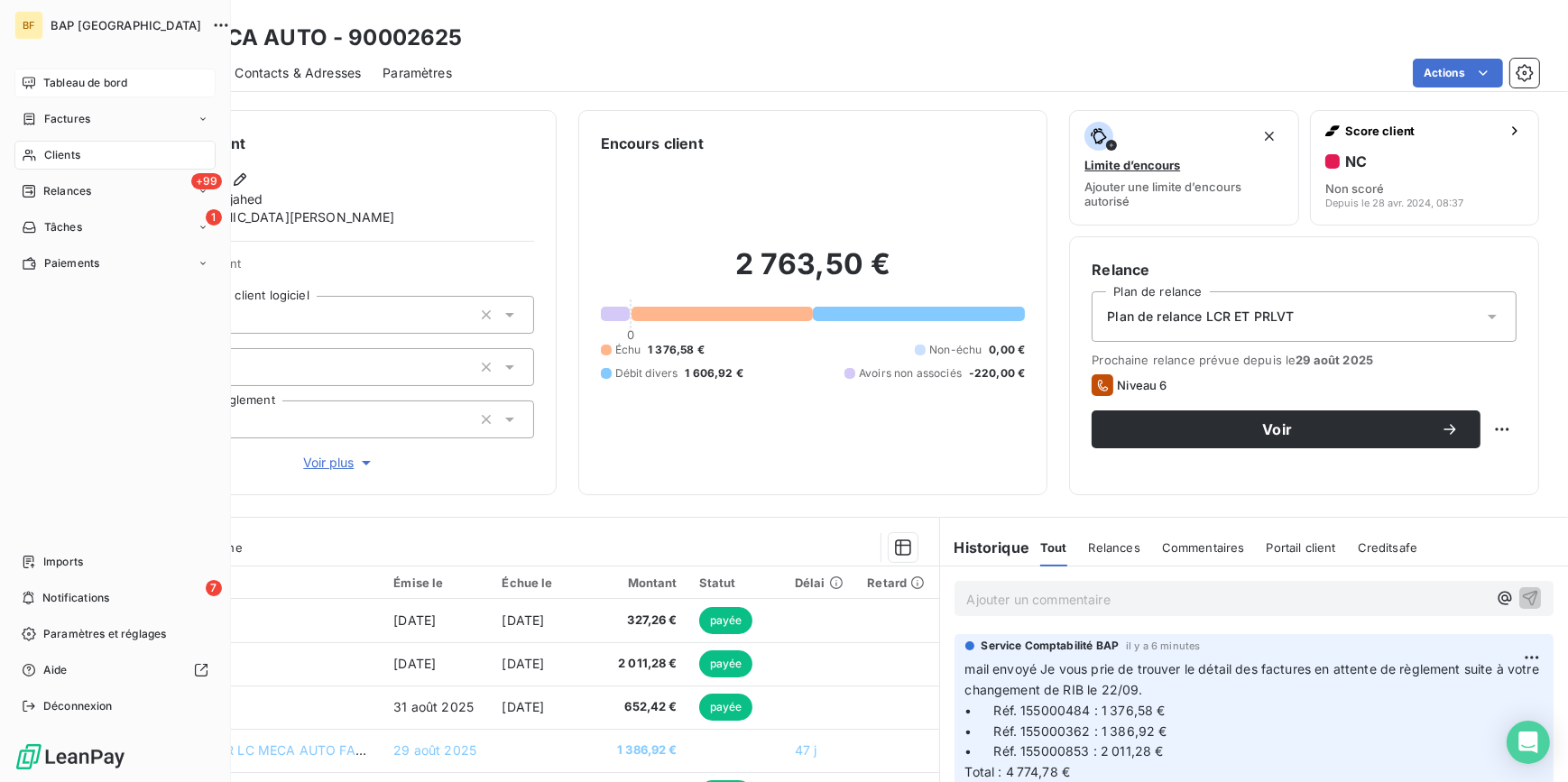
drag, startPoint x: 67, startPoint y: 162, endPoint x: 296, endPoint y: 103, distance: 236.5
click at [67, 160] on span "Clients" at bounding box center [62, 155] width 36 height 16
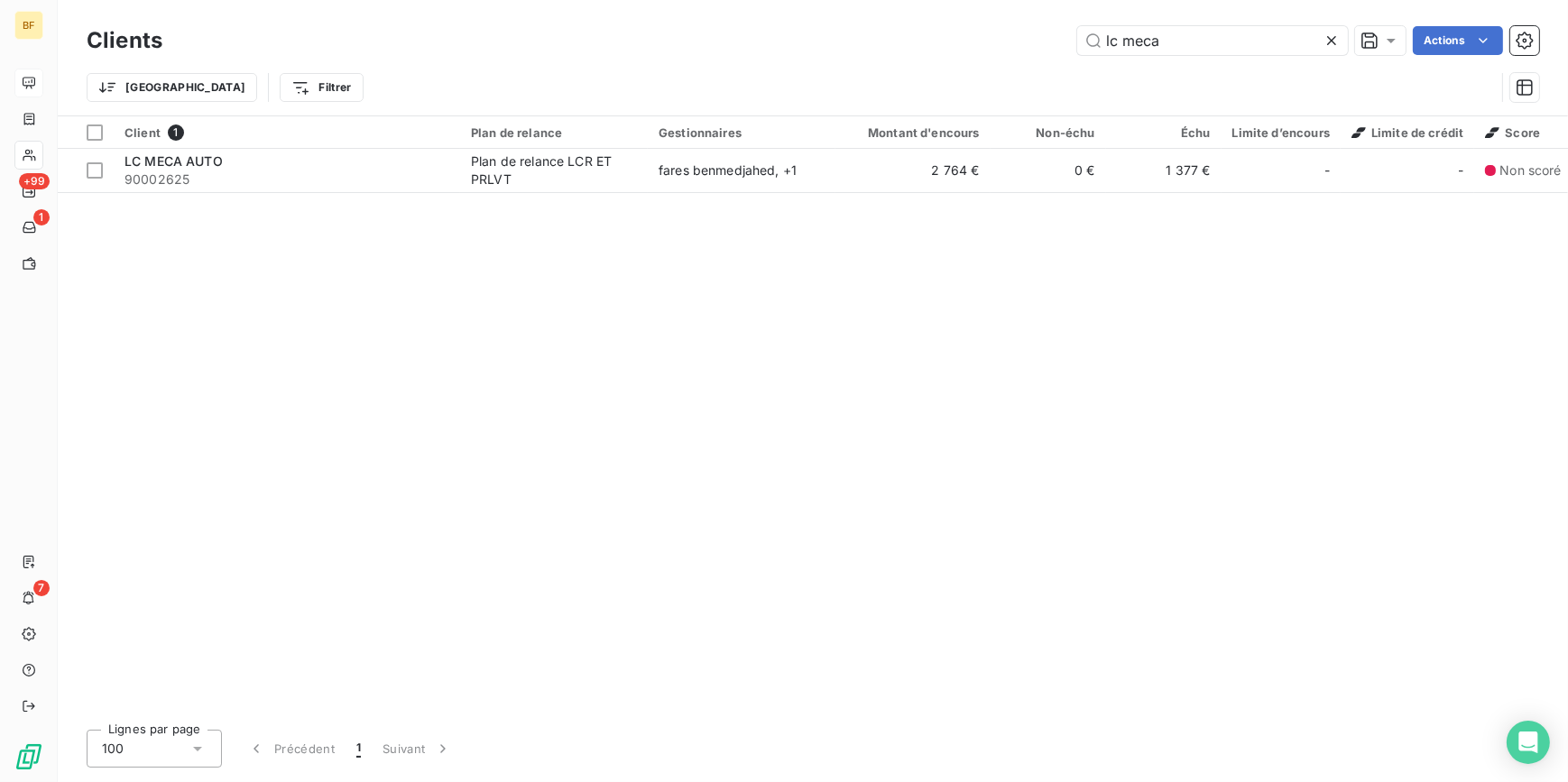
drag, startPoint x: 1189, startPoint y: 33, endPoint x: 1050, endPoint y: 16, distance: 140.0
click at [1050, 16] on div "Clients lc meca Actions Trier Filtrer" at bounding box center [813, 58] width 1510 height 116
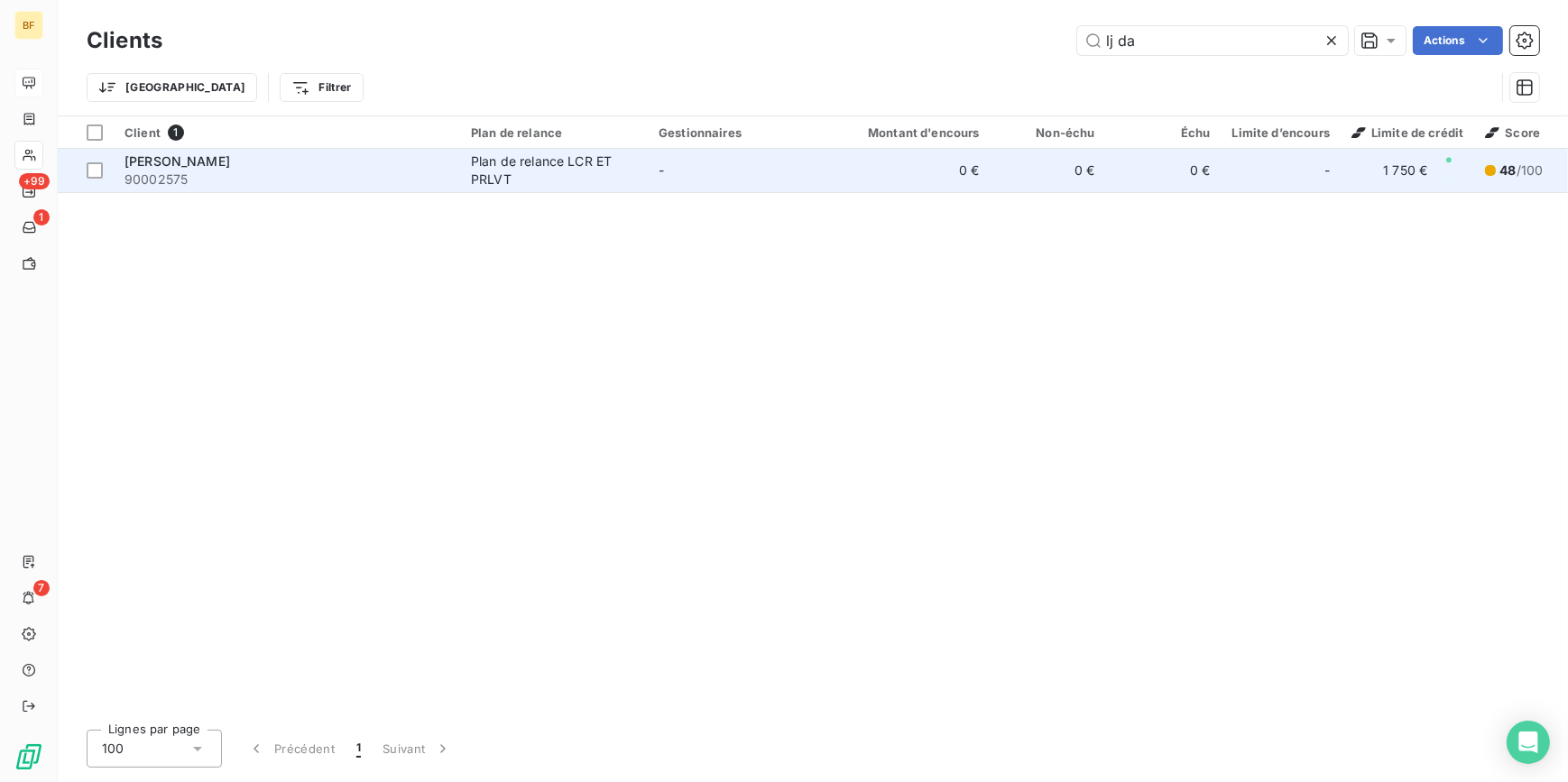
type input "lj da"
click at [353, 170] on span "90002575" at bounding box center [286, 179] width 325 height 18
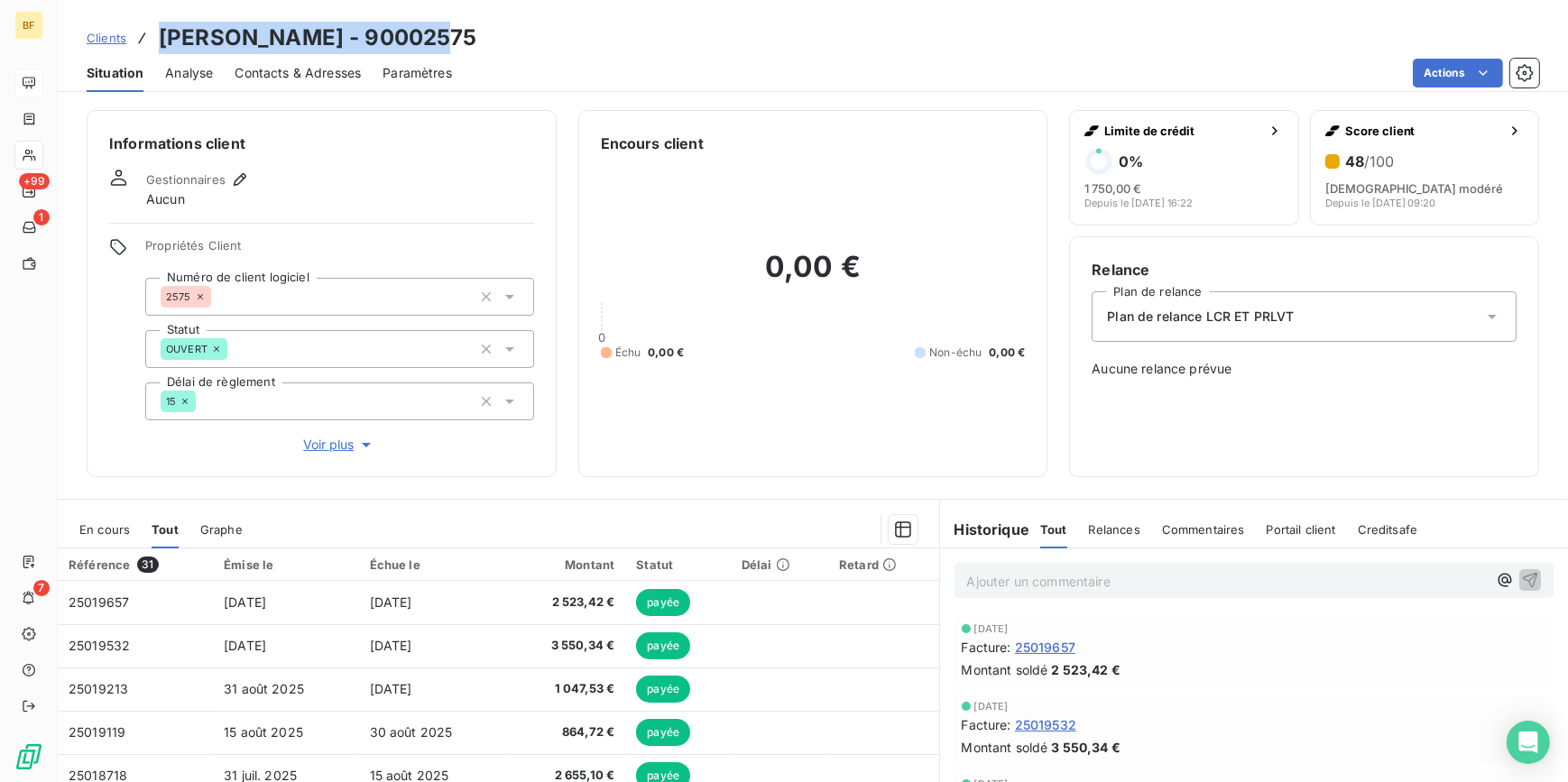
drag, startPoint x: 406, startPoint y: 43, endPoint x: 150, endPoint y: 39, distance: 256.0
click at [150, 39] on div "Clients [PERSON_NAME] - 90002575" at bounding box center [813, 38] width 1510 height 33
copy h3 "[PERSON_NAME] - 90002575"
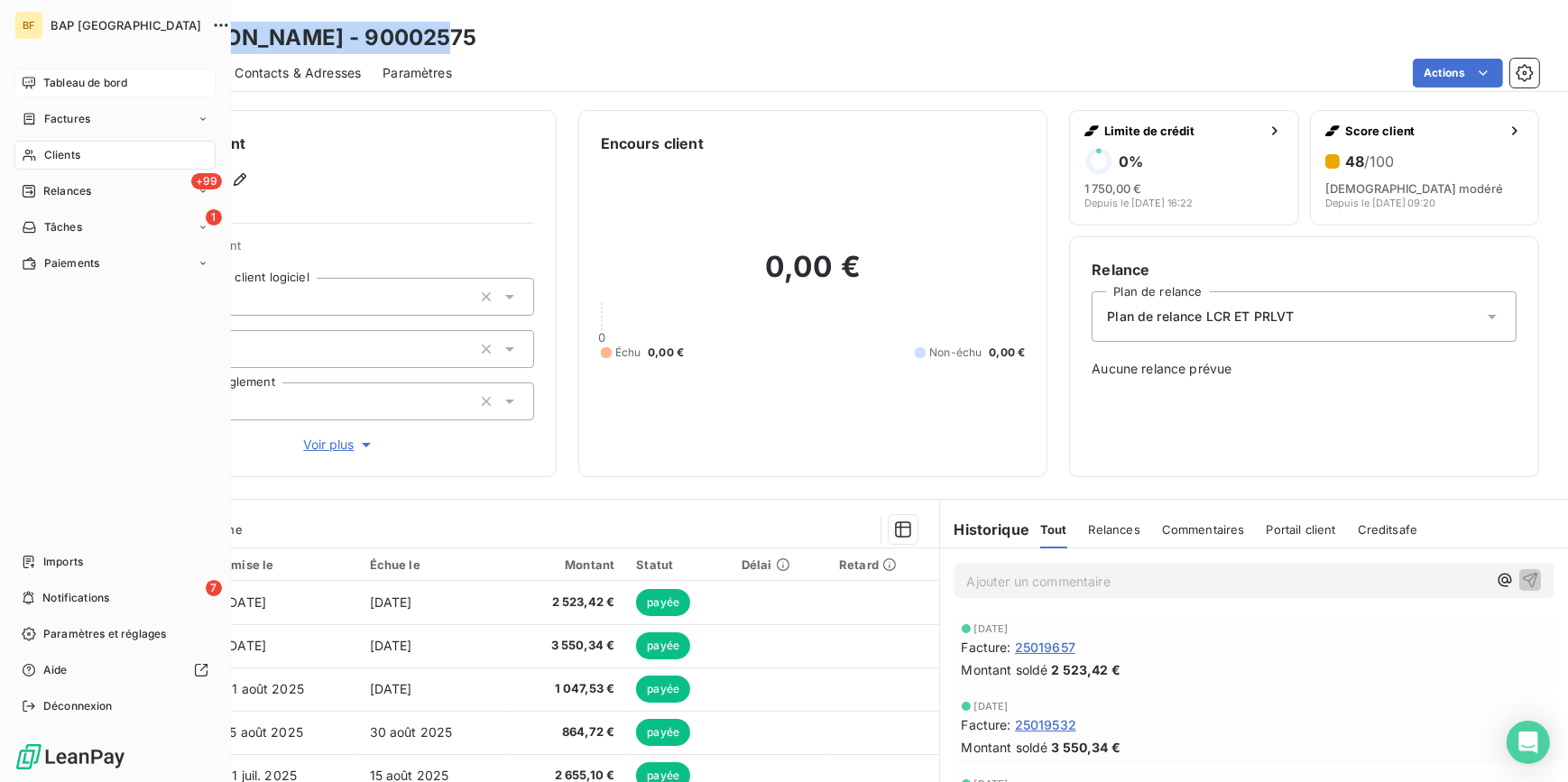
drag, startPoint x: 57, startPoint y: 72, endPoint x: 69, endPoint y: 73, distance: 12.0
click at [59, 73] on div "Tableau de bord" at bounding box center [115, 83] width 201 height 29
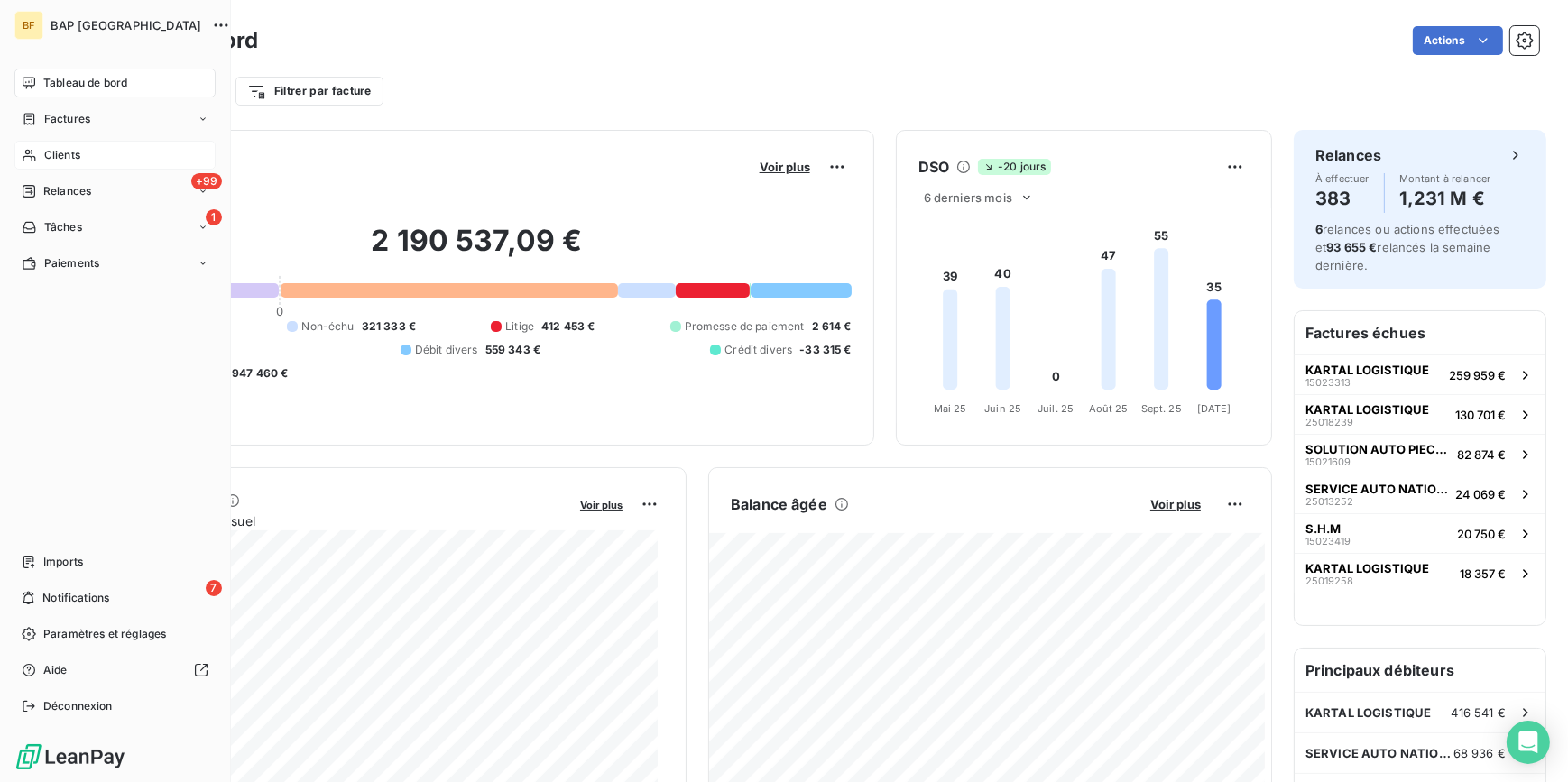
click at [29, 157] on icon at bounding box center [29, 155] width 15 height 14
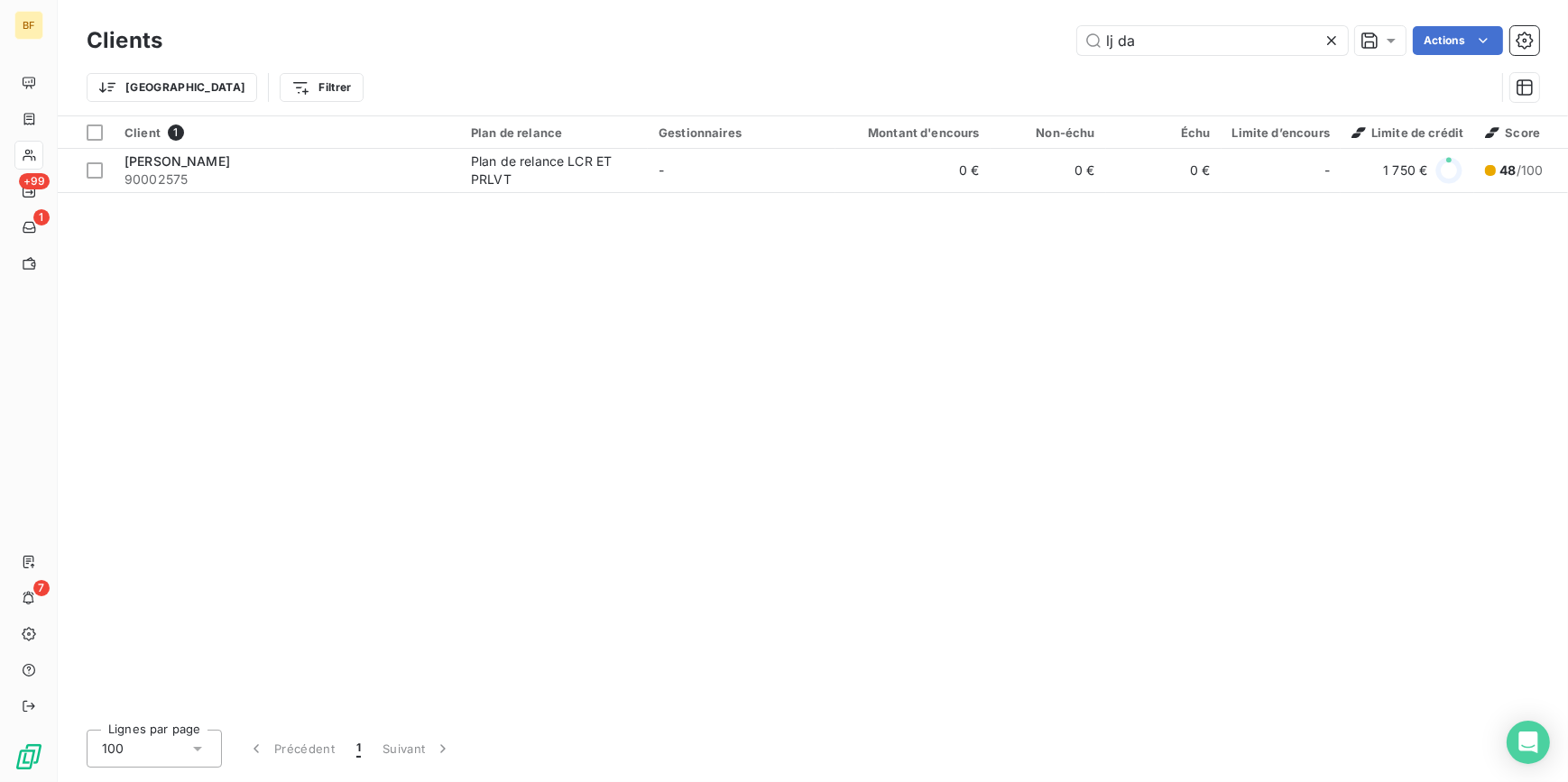
drag, startPoint x: 1162, startPoint y: 36, endPoint x: 1029, endPoint y: 19, distance: 134.1
click at [1029, 19] on div "Clients lj da Actions Trier Filtrer" at bounding box center [813, 58] width 1510 height 116
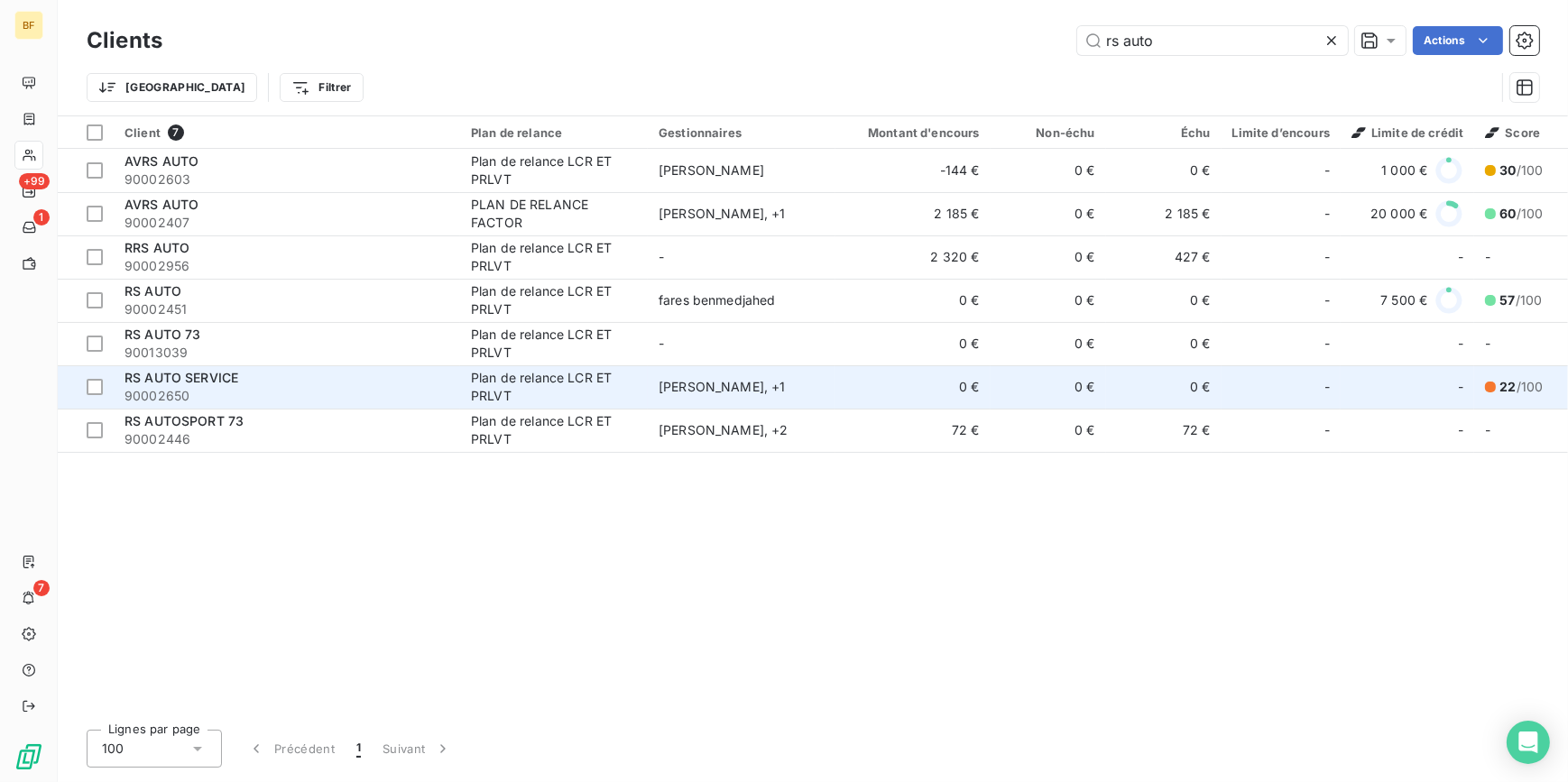
type input "rs auto"
click at [233, 378] on span "RS AUTO SERVICE" at bounding box center [181, 378] width 114 height 15
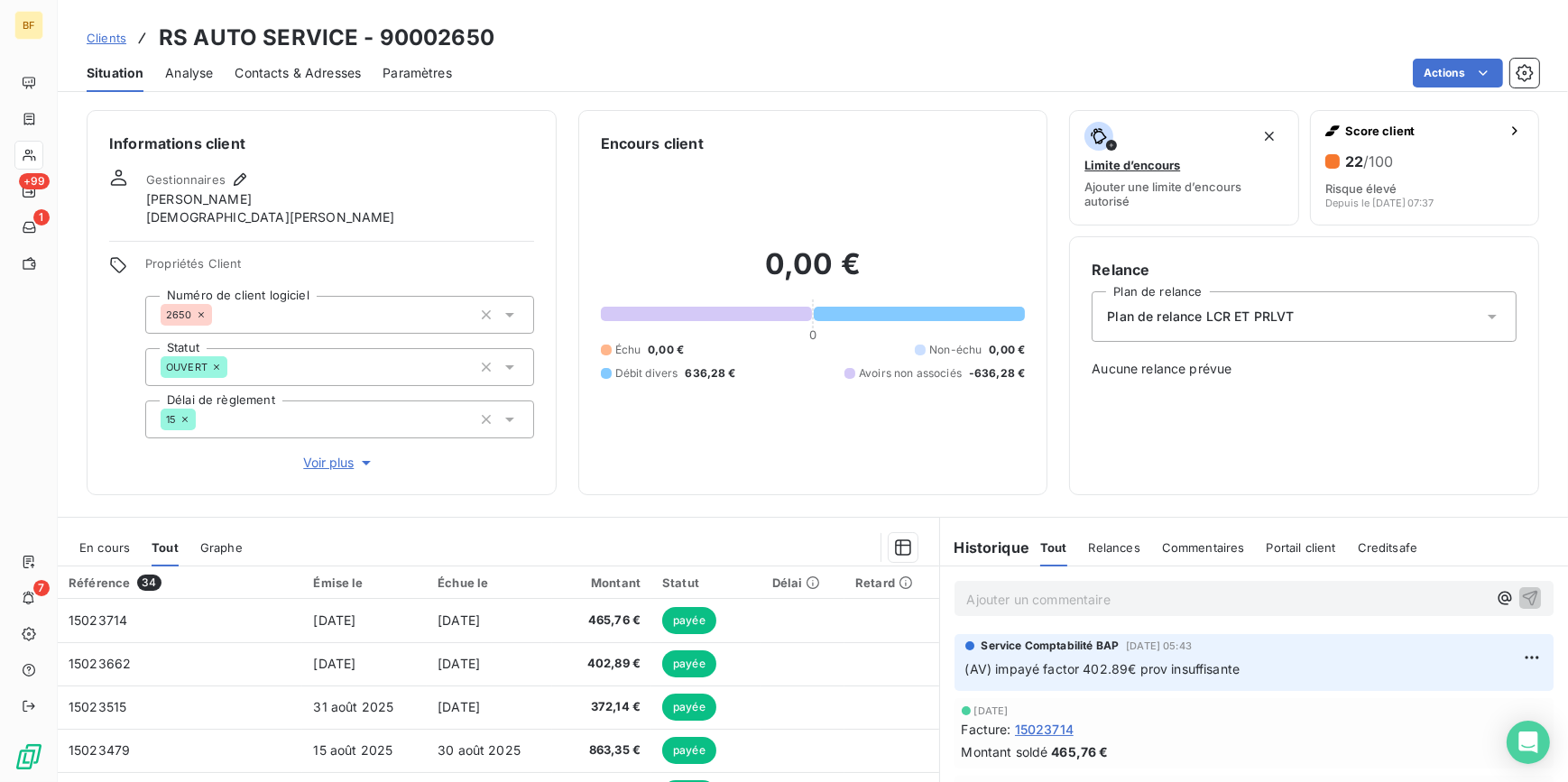
click at [318, 74] on span "Contacts & Adresses" at bounding box center [298, 72] width 126 height 18
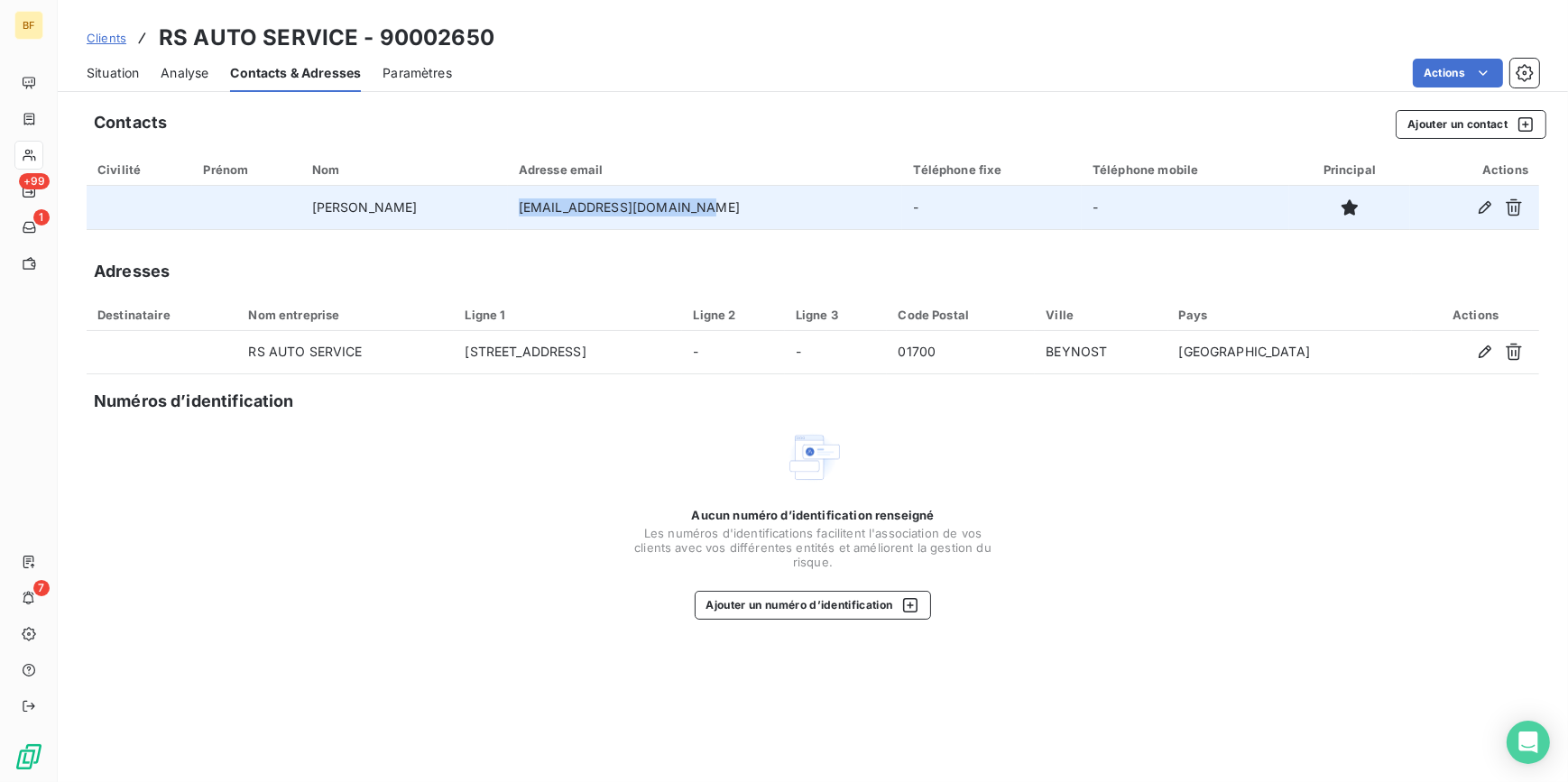
drag, startPoint x: 795, startPoint y: 203, endPoint x: 604, endPoint y: 206, distance: 191.0
click at [604, 206] on td "[EMAIL_ADDRESS][DOMAIN_NAME]" at bounding box center [705, 207] width 395 height 43
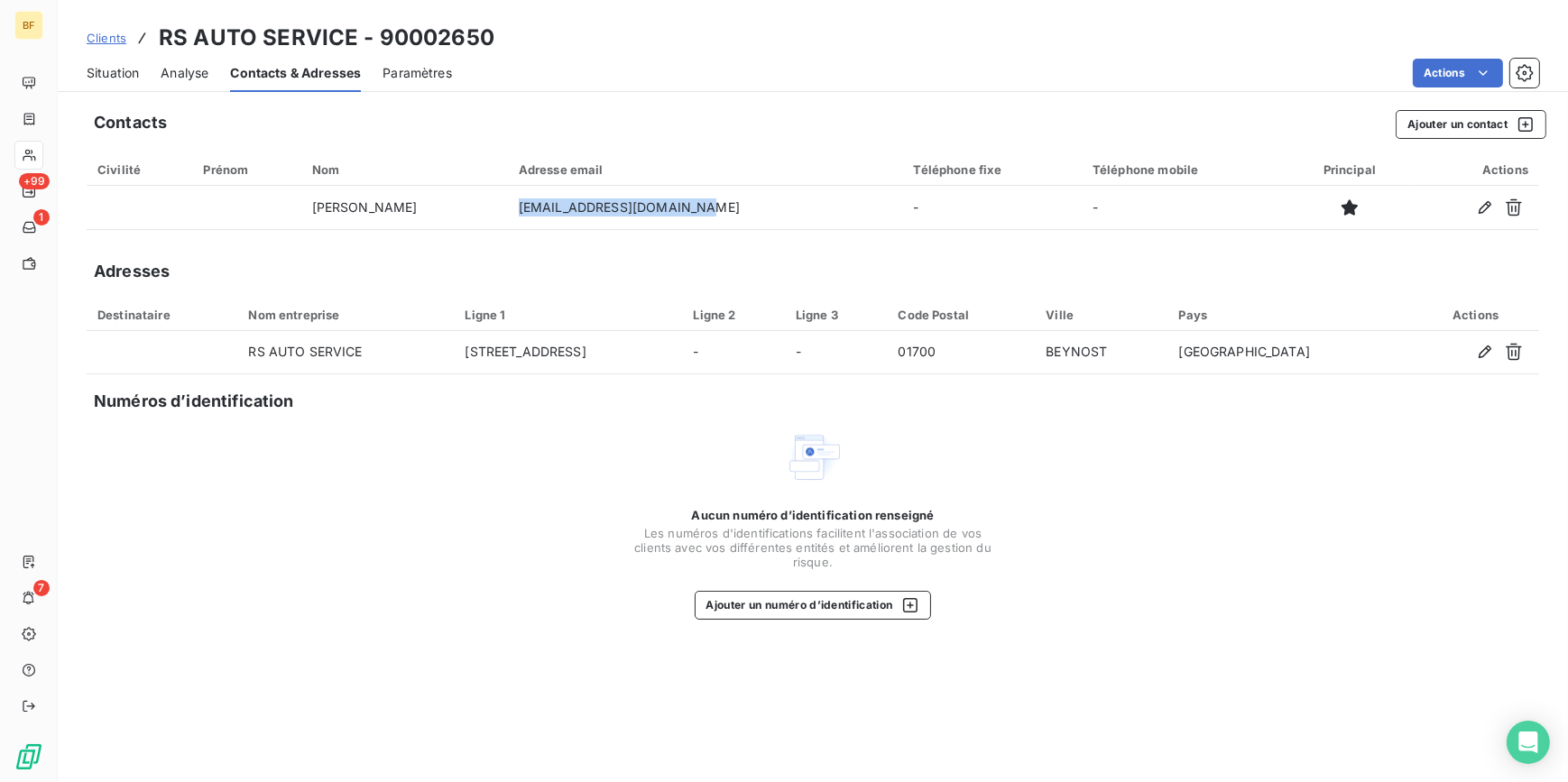
copy td "[EMAIL_ADDRESS][DOMAIN_NAME]"
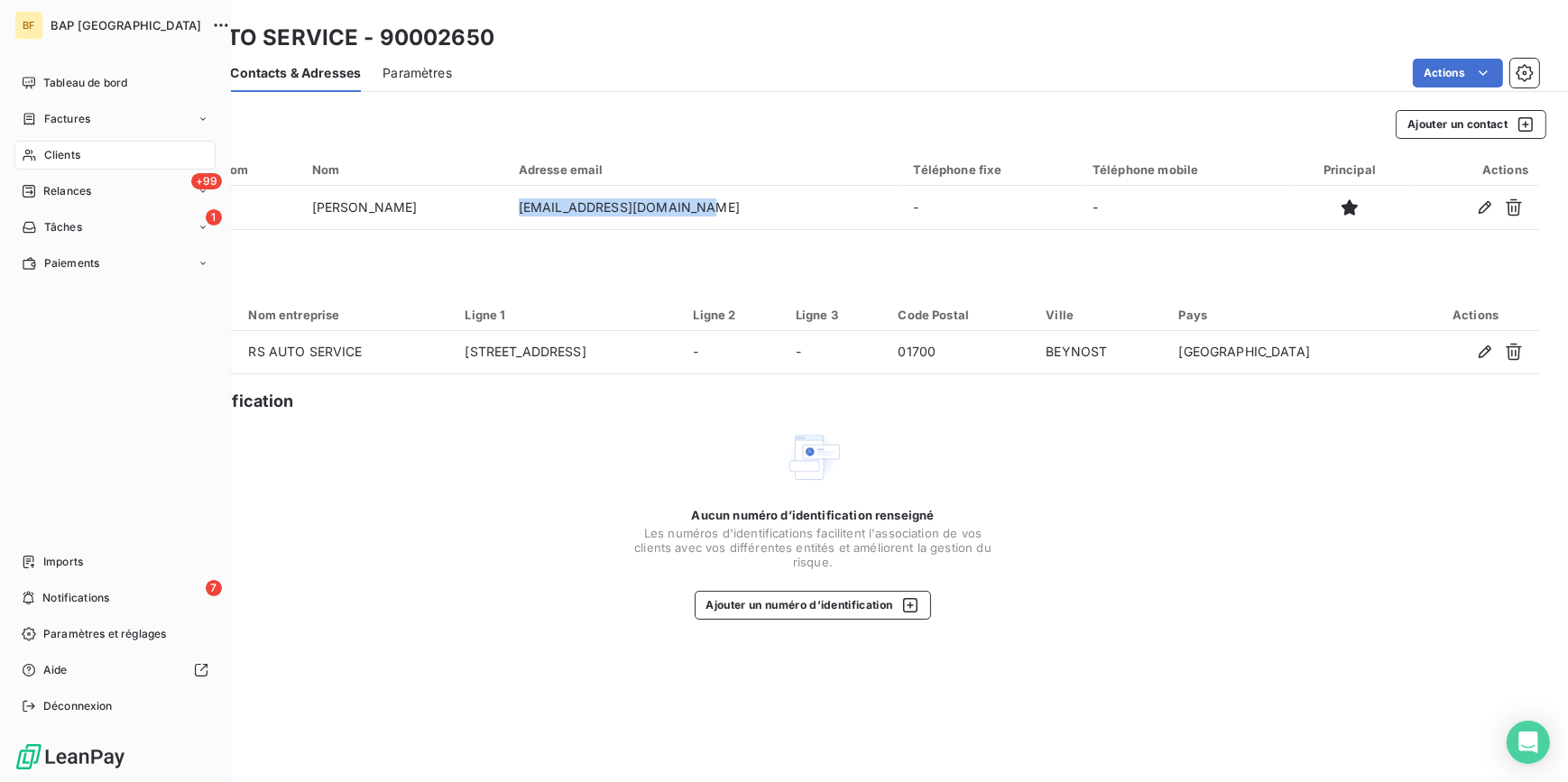
click at [51, 147] on span "Clients" at bounding box center [62, 155] width 36 height 16
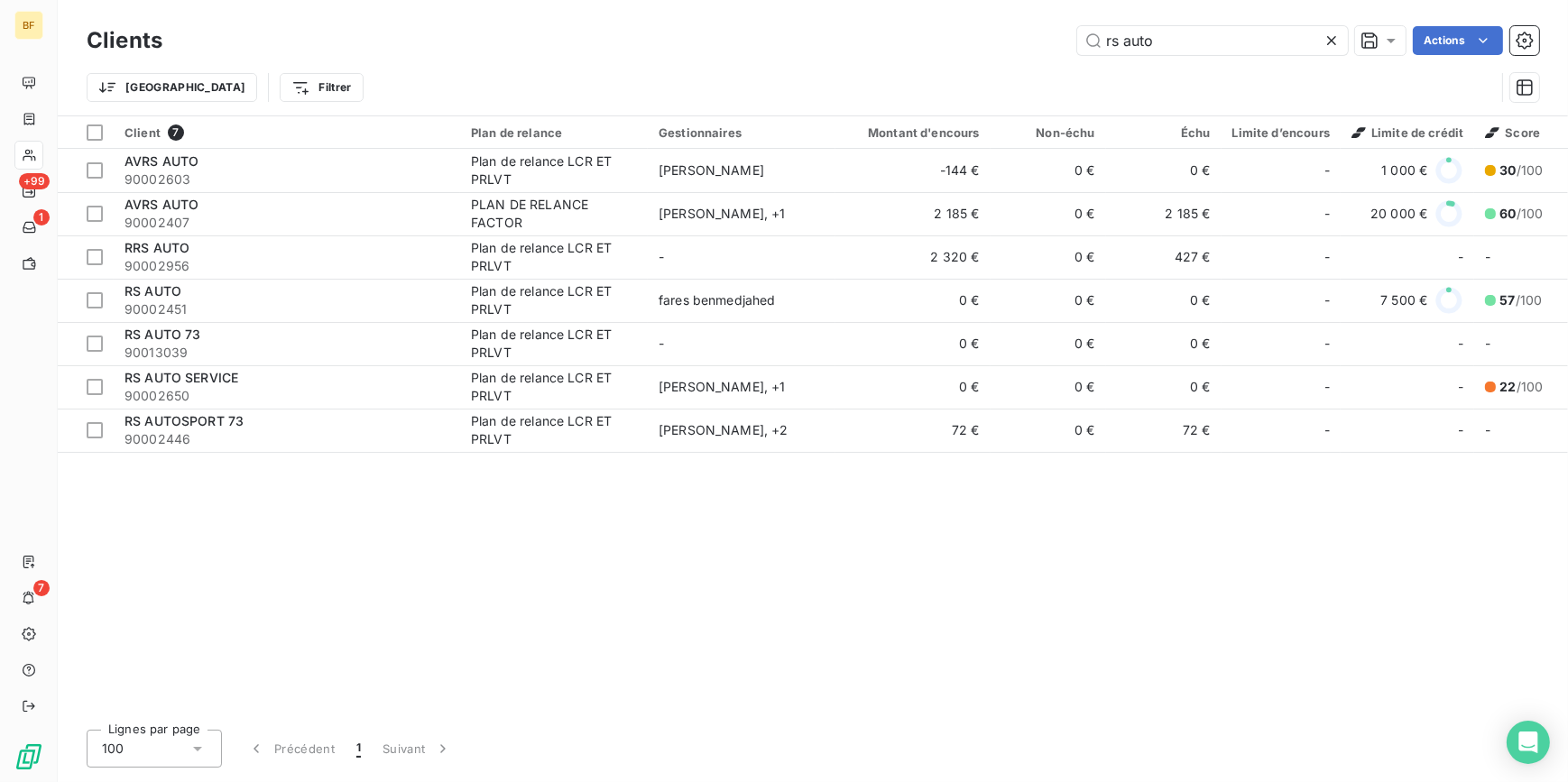
drag, startPoint x: 1234, startPoint y: 39, endPoint x: 1074, endPoint y: 27, distance: 160.4
click at [1074, 27] on div "rs auto Actions" at bounding box center [861, 40] width 1355 height 29
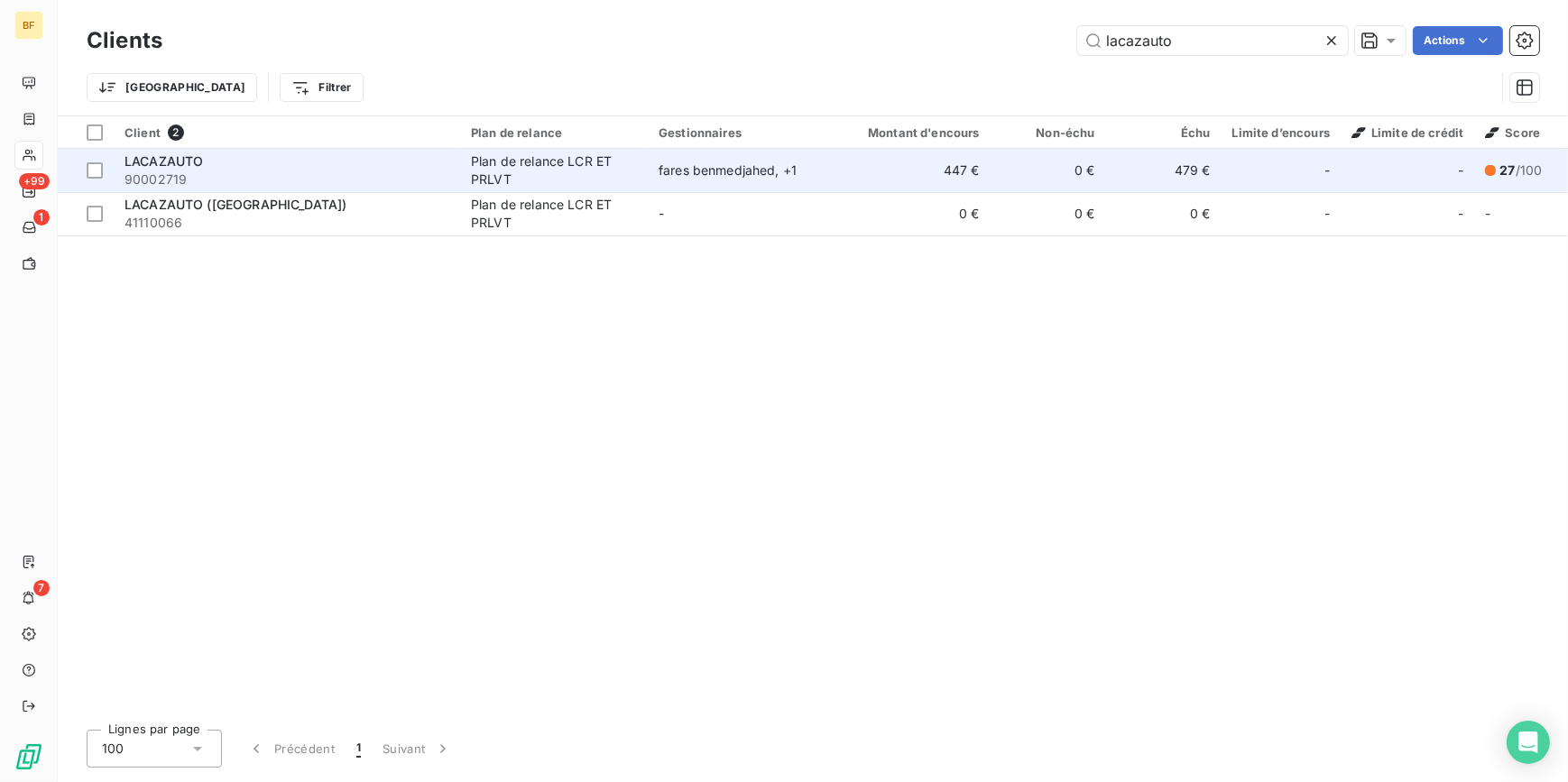
type input "lacazauto"
click at [328, 170] on span "90002719" at bounding box center [286, 179] width 325 height 18
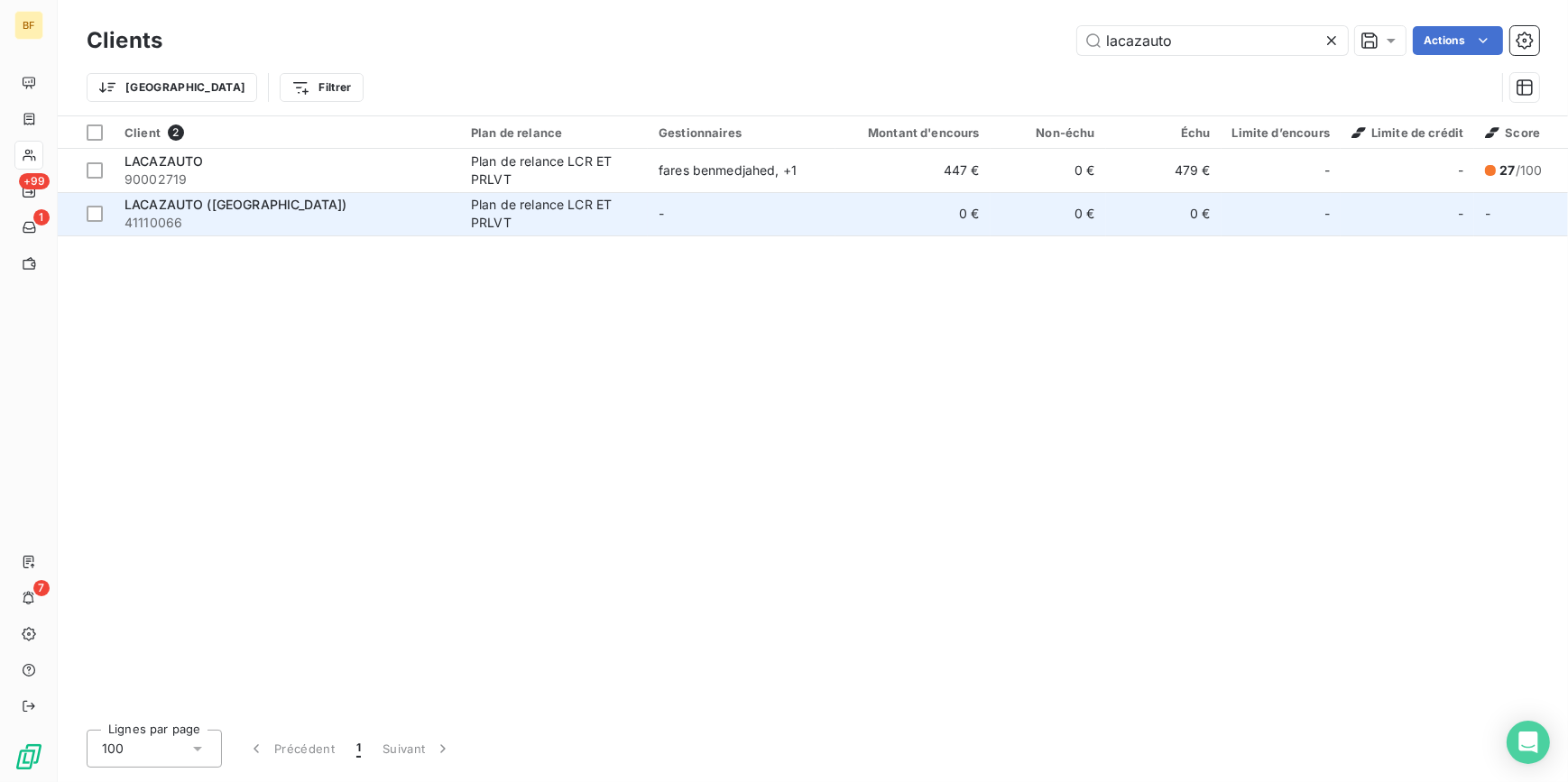
click at [432, 224] on span "41110066" at bounding box center [286, 222] width 325 height 18
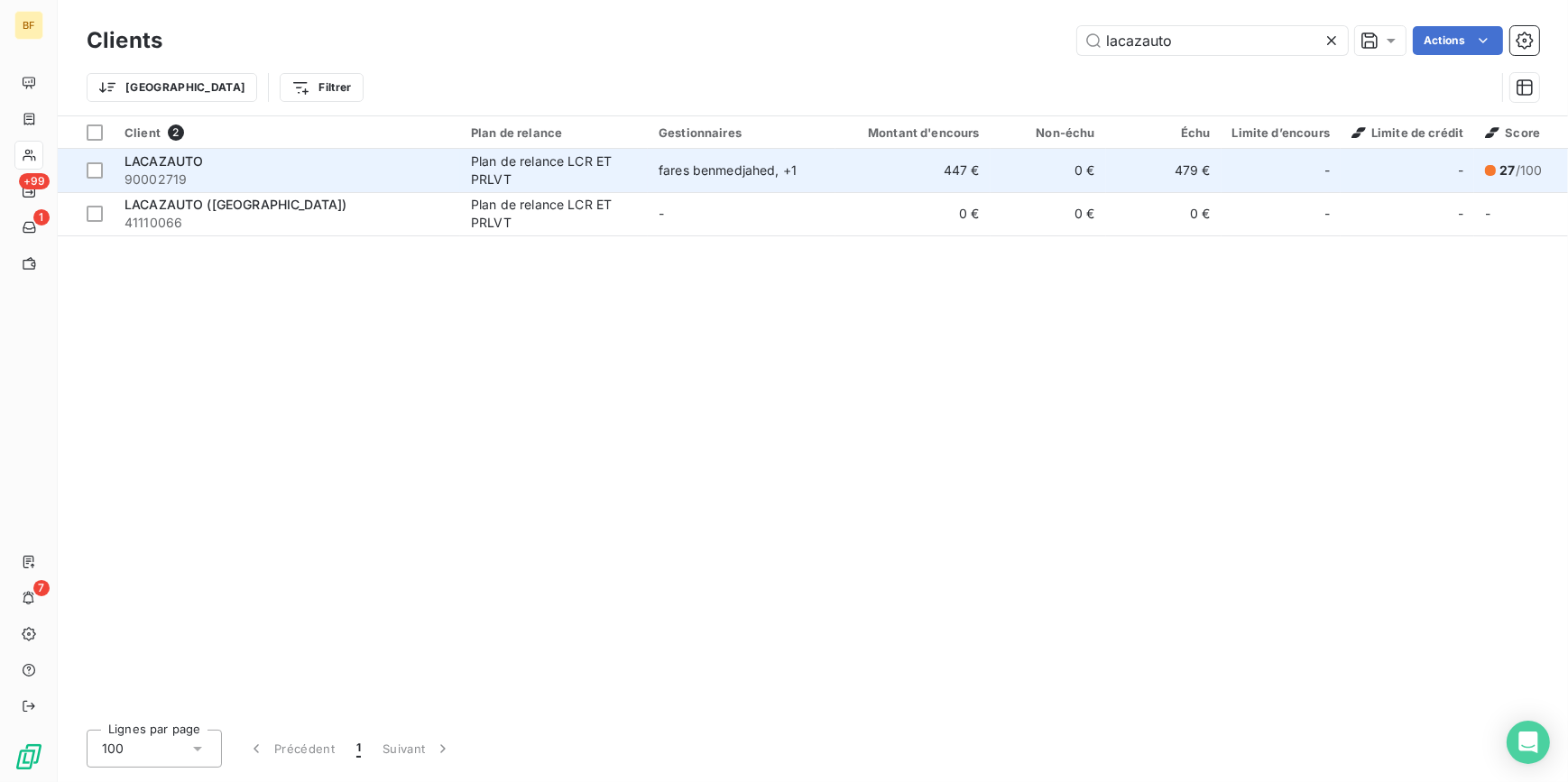
click at [353, 168] on div "LACAZAUTO" at bounding box center [286, 161] width 325 height 18
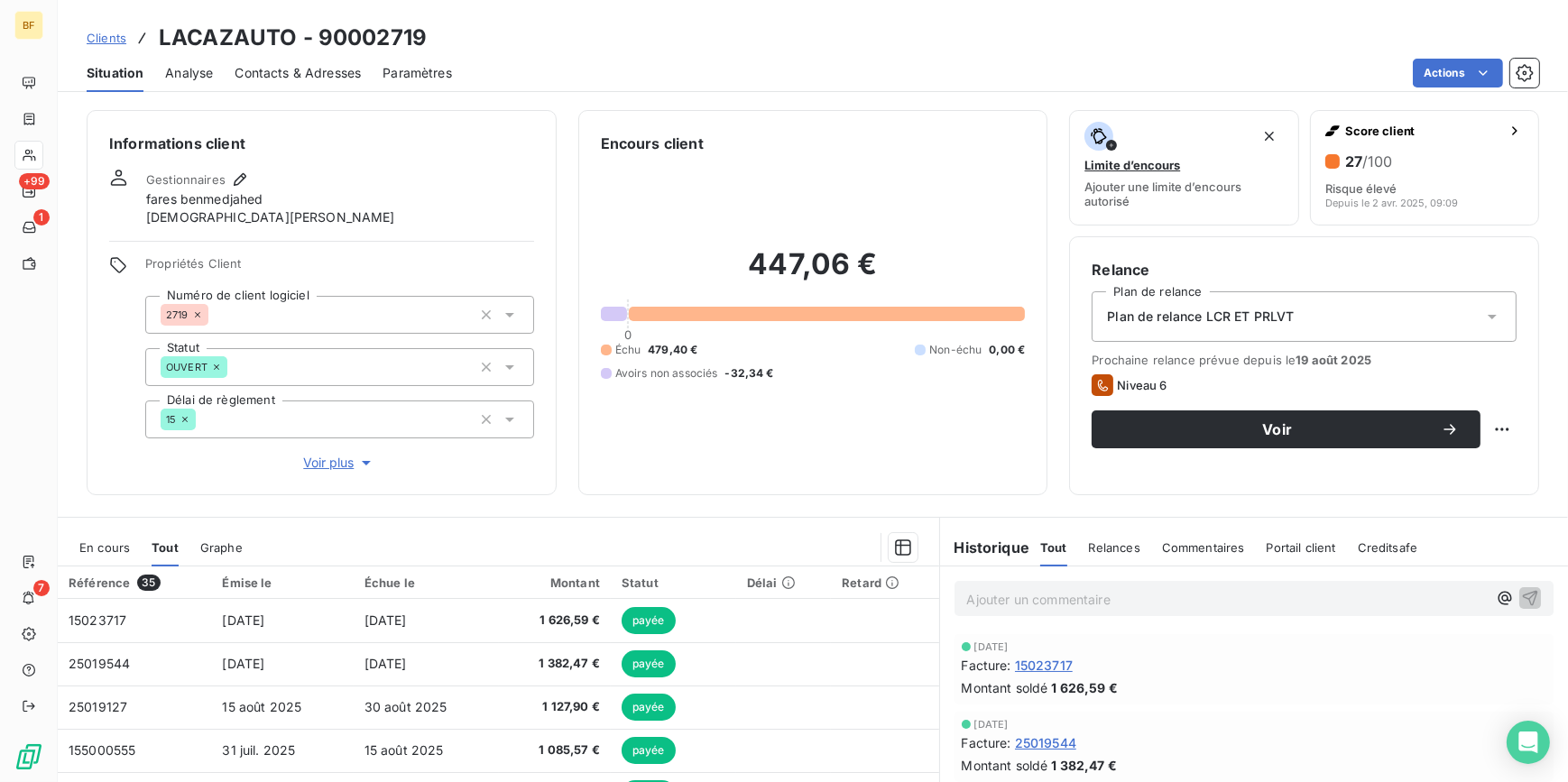
click at [1030, 600] on p "Ajouter un commentaire ﻿" at bounding box center [1227, 599] width 520 height 22
click at [1137, 600] on p "(AV) impayé factor" at bounding box center [1227, 599] width 520 height 21
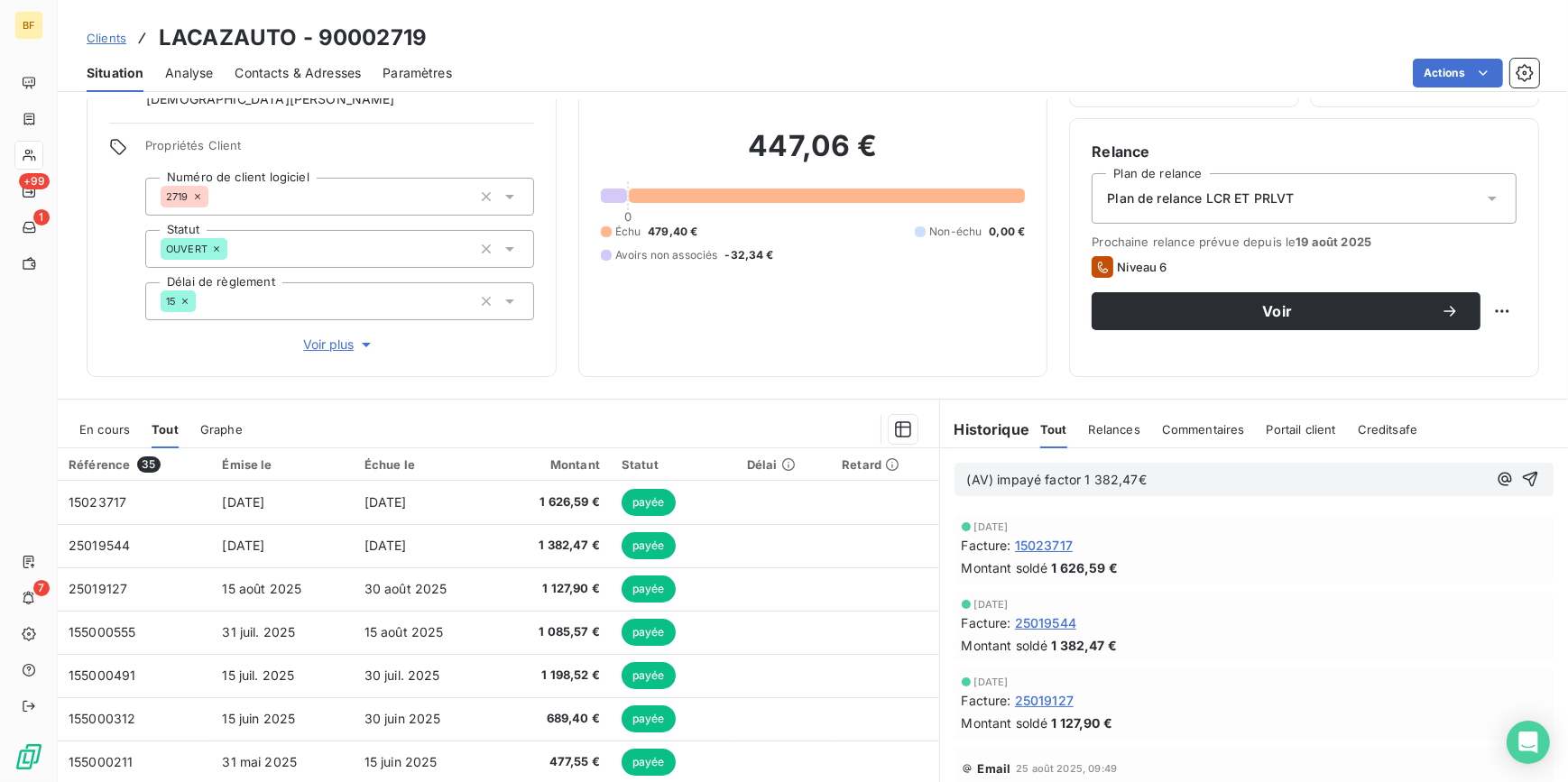
scroll to position [164, 0]
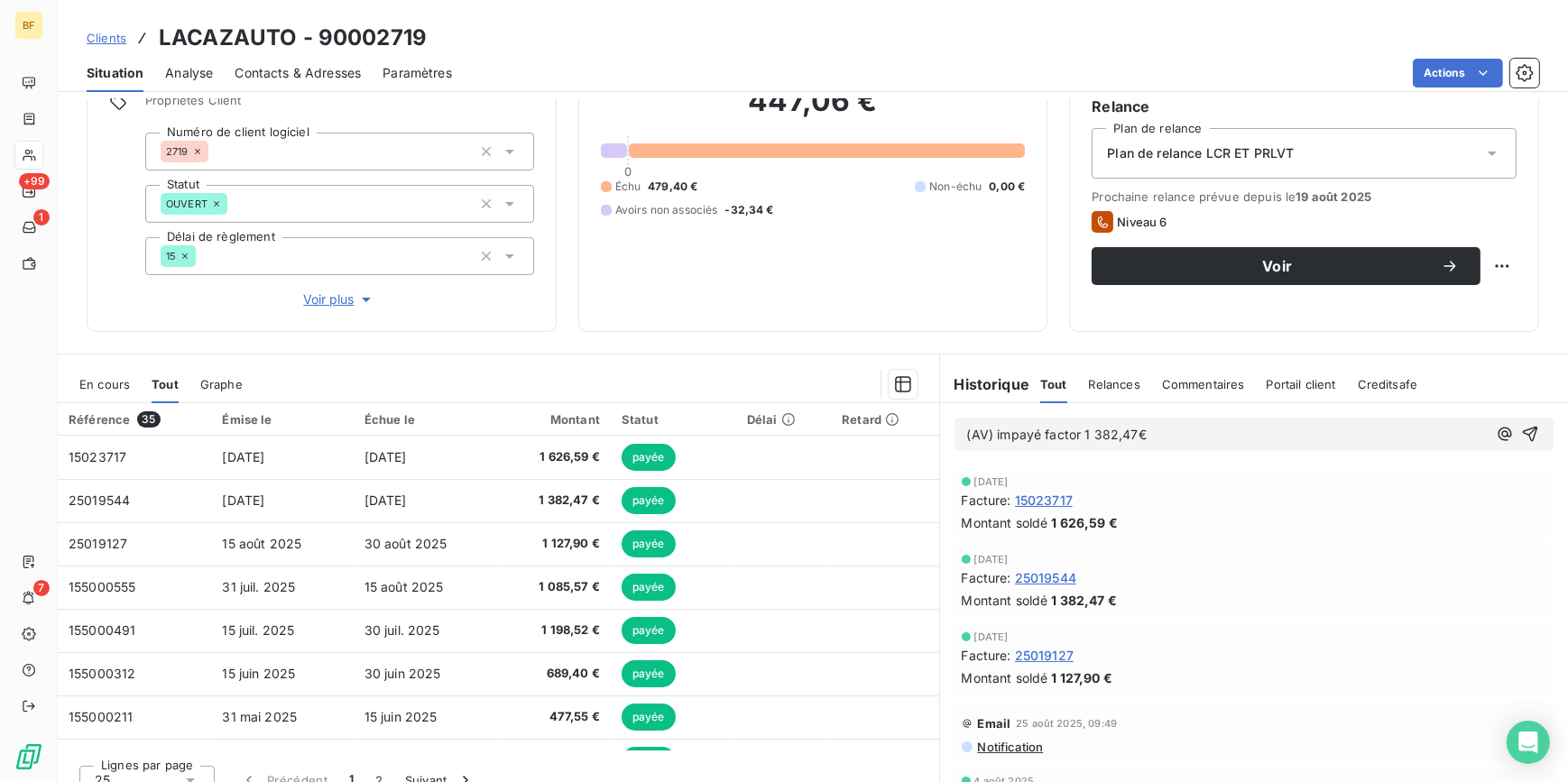
click at [1076, 435] on span "(AV) impayé factor 1 382,47€" at bounding box center [1057, 434] width 179 height 15
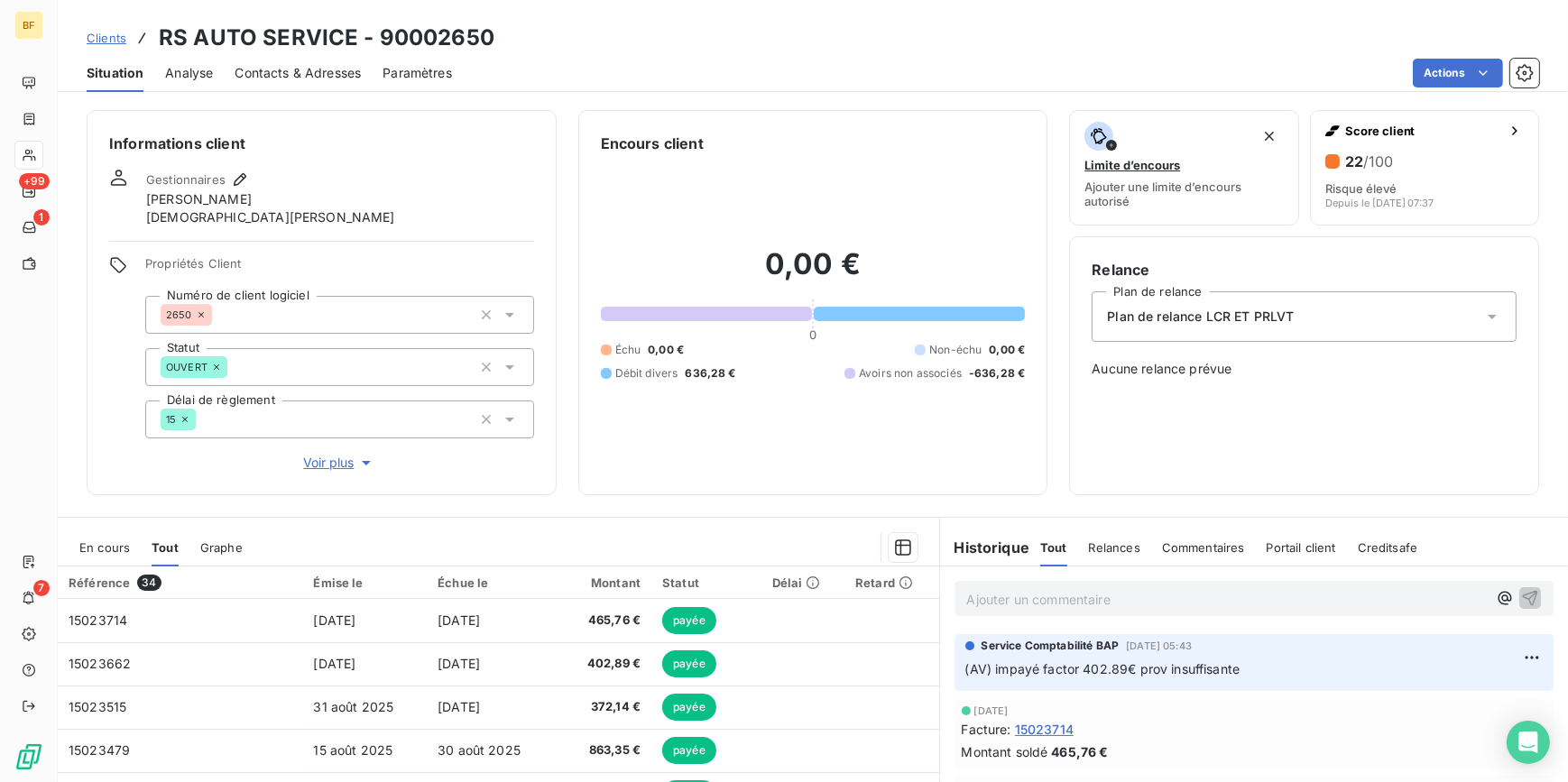
click at [353, 88] on div "Contacts & Adresses" at bounding box center [298, 72] width 126 height 38
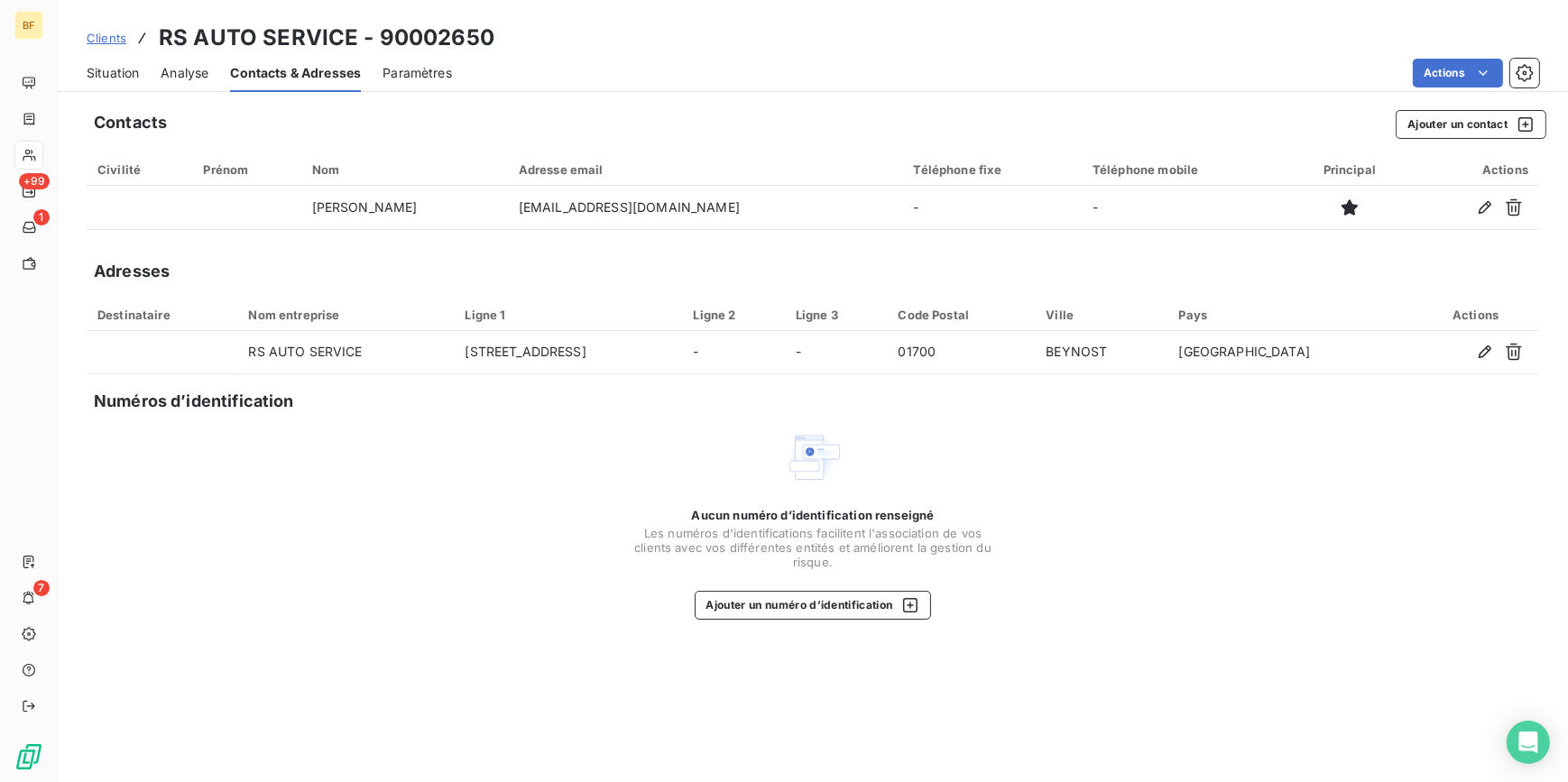
click at [107, 67] on span "Situation" at bounding box center [113, 72] width 52 height 18
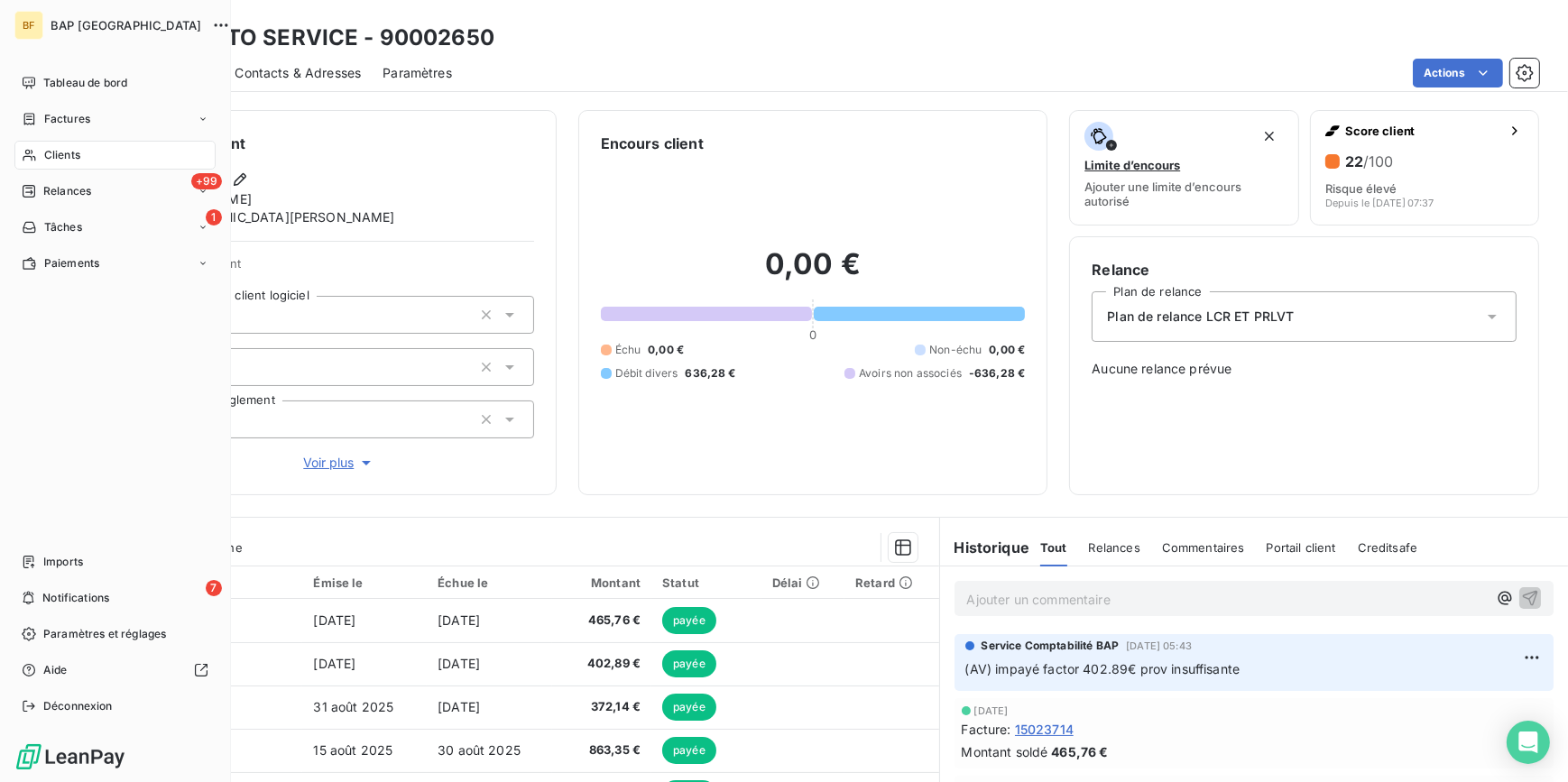
click at [52, 154] on span "Clients" at bounding box center [62, 155] width 36 height 16
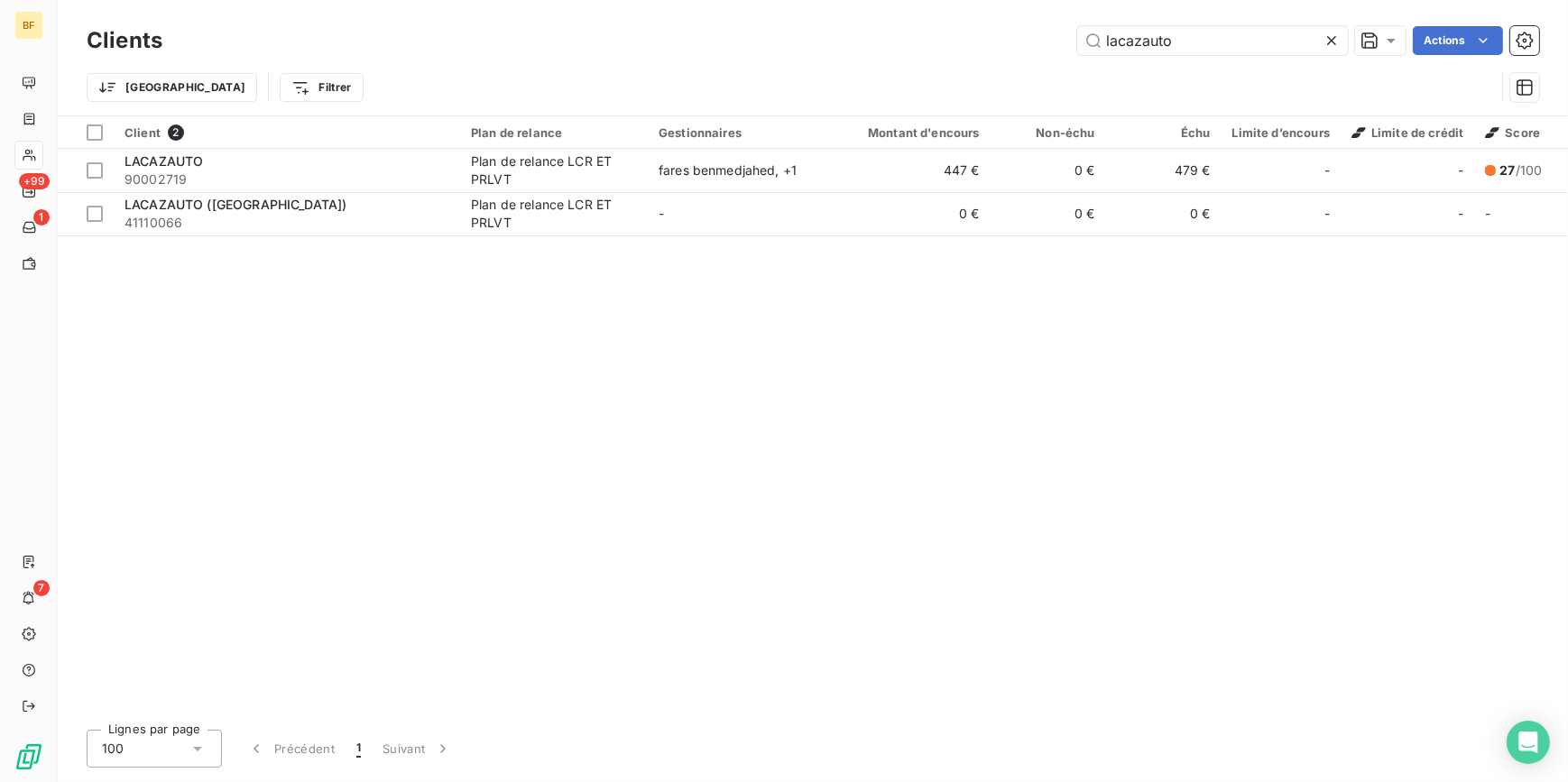
drag, startPoint x: 1039, startPoint y: 31, endPoint x: 1017, endPoint y: 28, distance: 22.2
click at [1017, 28] on div "lacazauto Actions" at bounding box center [861, 40] width 1355 height 29
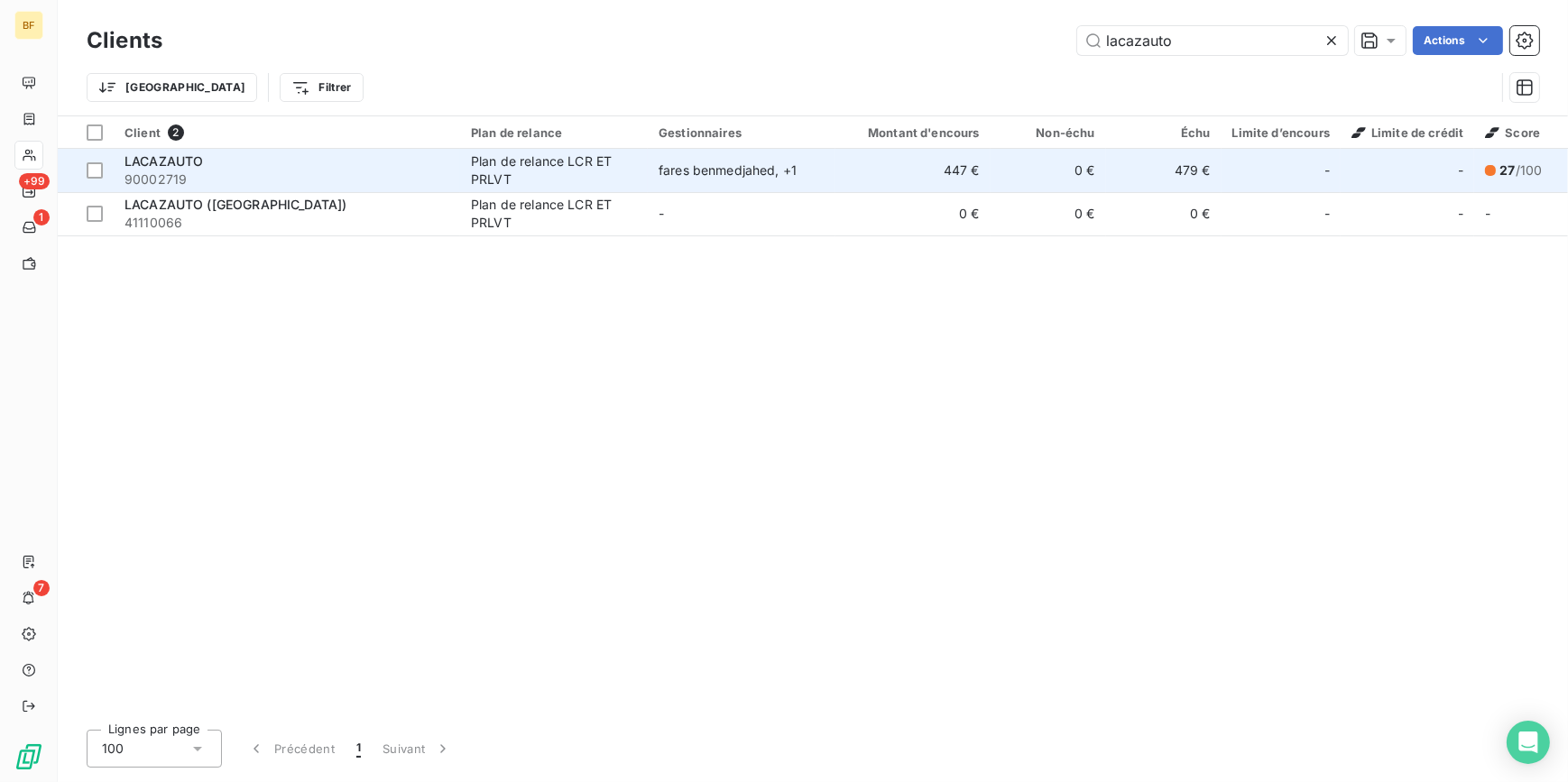
click at [255, 163] on div "LACAZAUTO" at bounding box center [286, 161] width 325 height 18
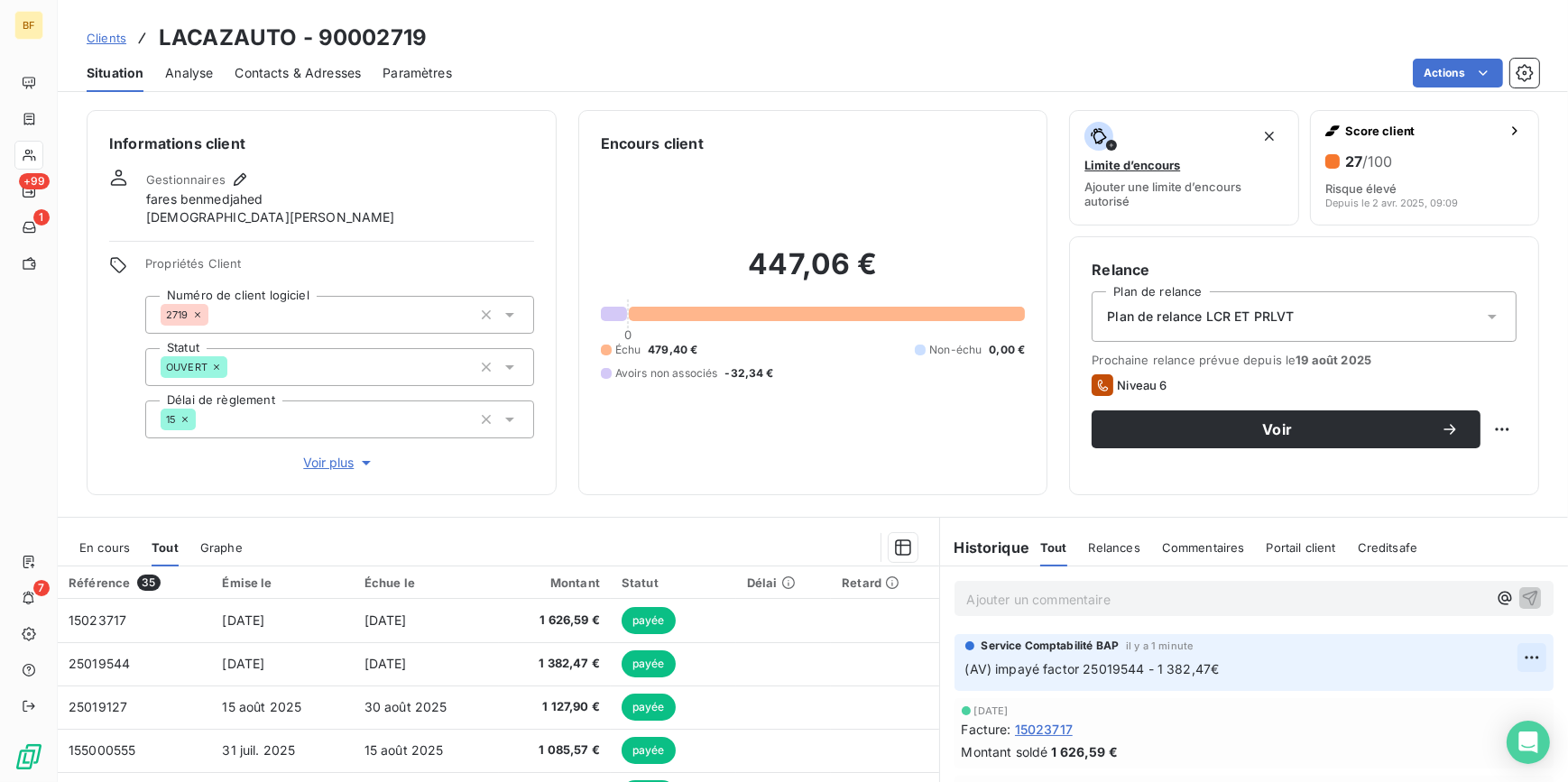
click at [1502, 663] on html "BF +99 1 7 Clients LACAZAUTO - 90002719 Situation Analyse Contacts & Adresses P…" at bounding box center [784, 391] width 1568 height 782
click at [1450, 695] on div "Editer" at bounding box center [1464, 697] width 101 height 29
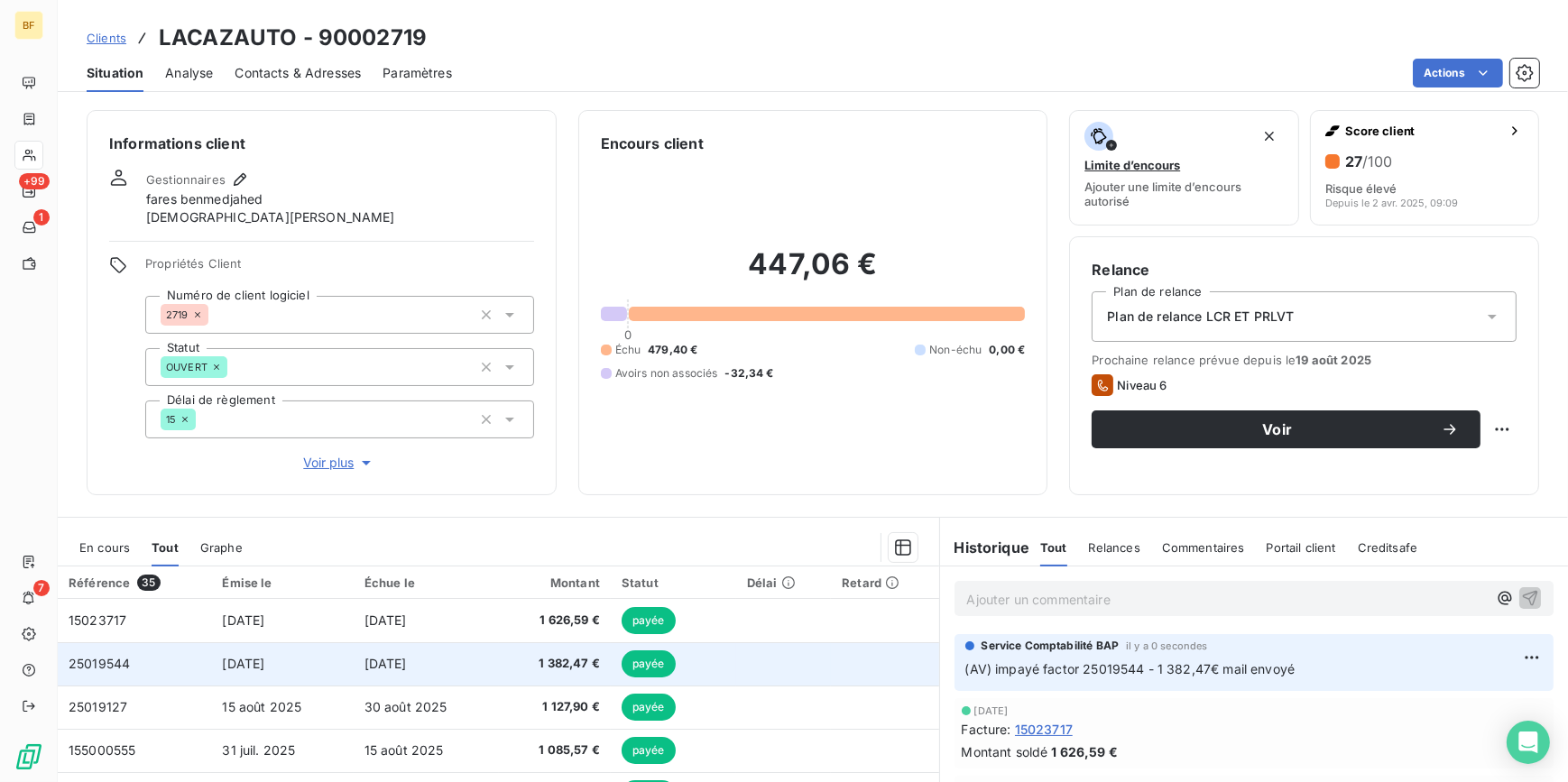
click at [555, 660] on span "1 382,47 €" at bounding box center [555, 664] width 91 height 18
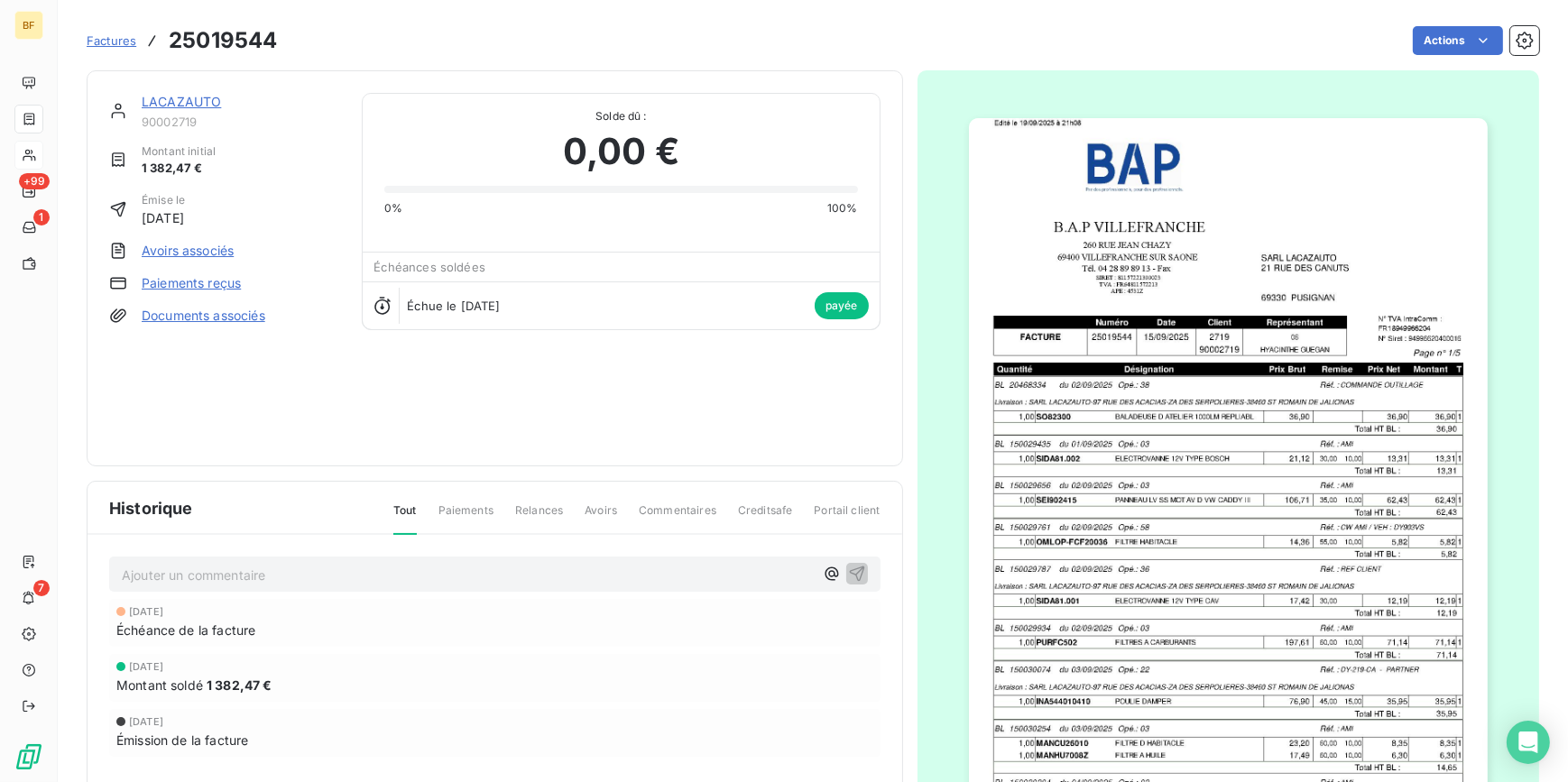
click at [244, 46] on h3 "25019544" at bounding box center [222, 40] width 108 height 33
copy h3 "25019544"
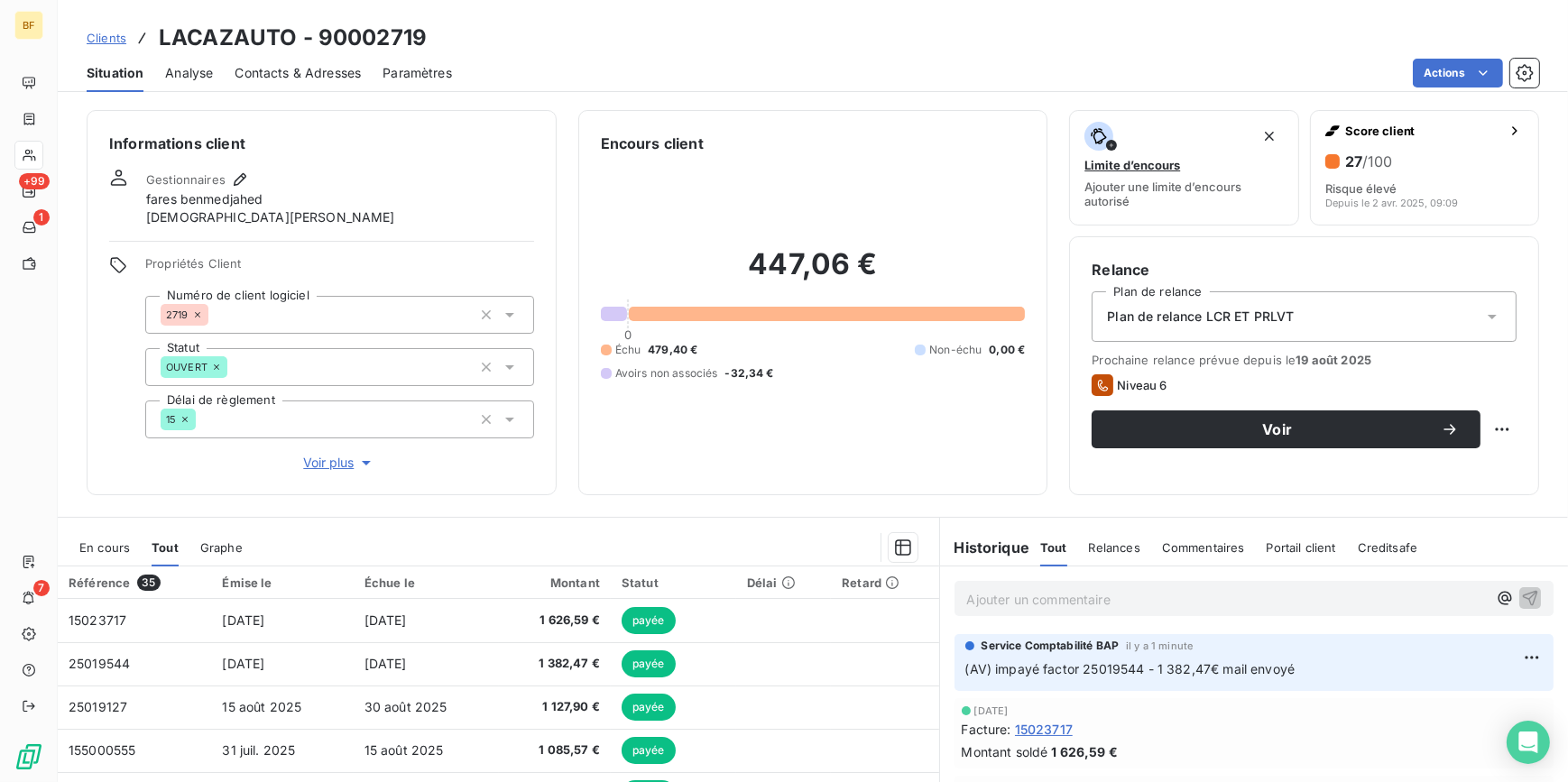
click at [319, 78] on span "Contacts & Adresses" at bounding box center [298, 72] width 126 height 18
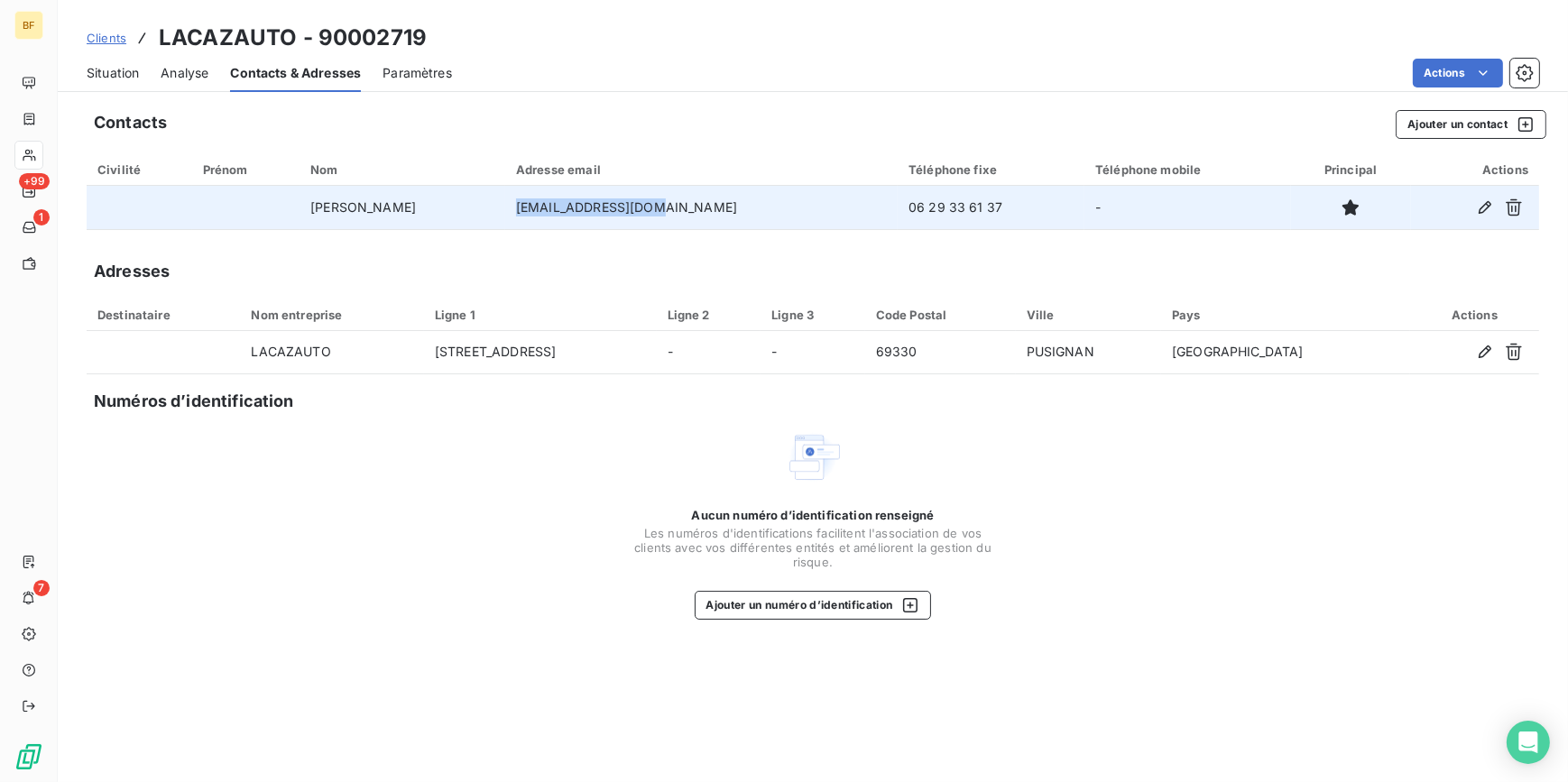
drag, startPoint x: 740, startPoint y: 208, endPoint x: 591, endPoint y: 206, distance: 149.0
click at [591, 206] on td "[EMAIL_ADDRESS][DOMAIN_NAME]" at bounding box center [700, 207] width 392 height 43
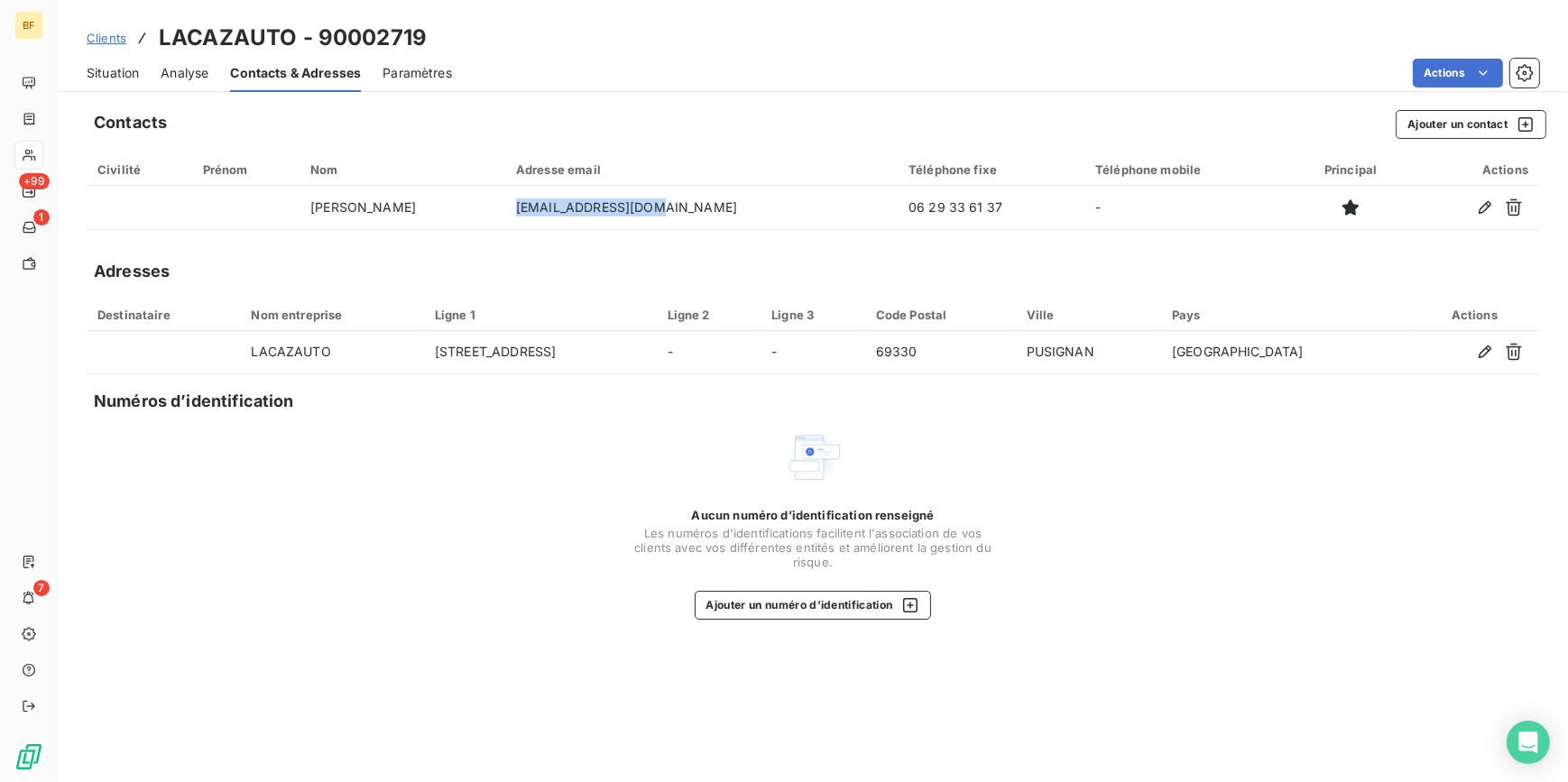
copy td "[EMAIL_ADDRESS][DOMAIN_NAME]"
drag, startPoint x: 120, startPoint y: 82, endPoint x: 262, endPoint y: 78, distance: 142.1
click at [120, 82] on div "Situation" at bounding box center [113, 72] width 52 height 38
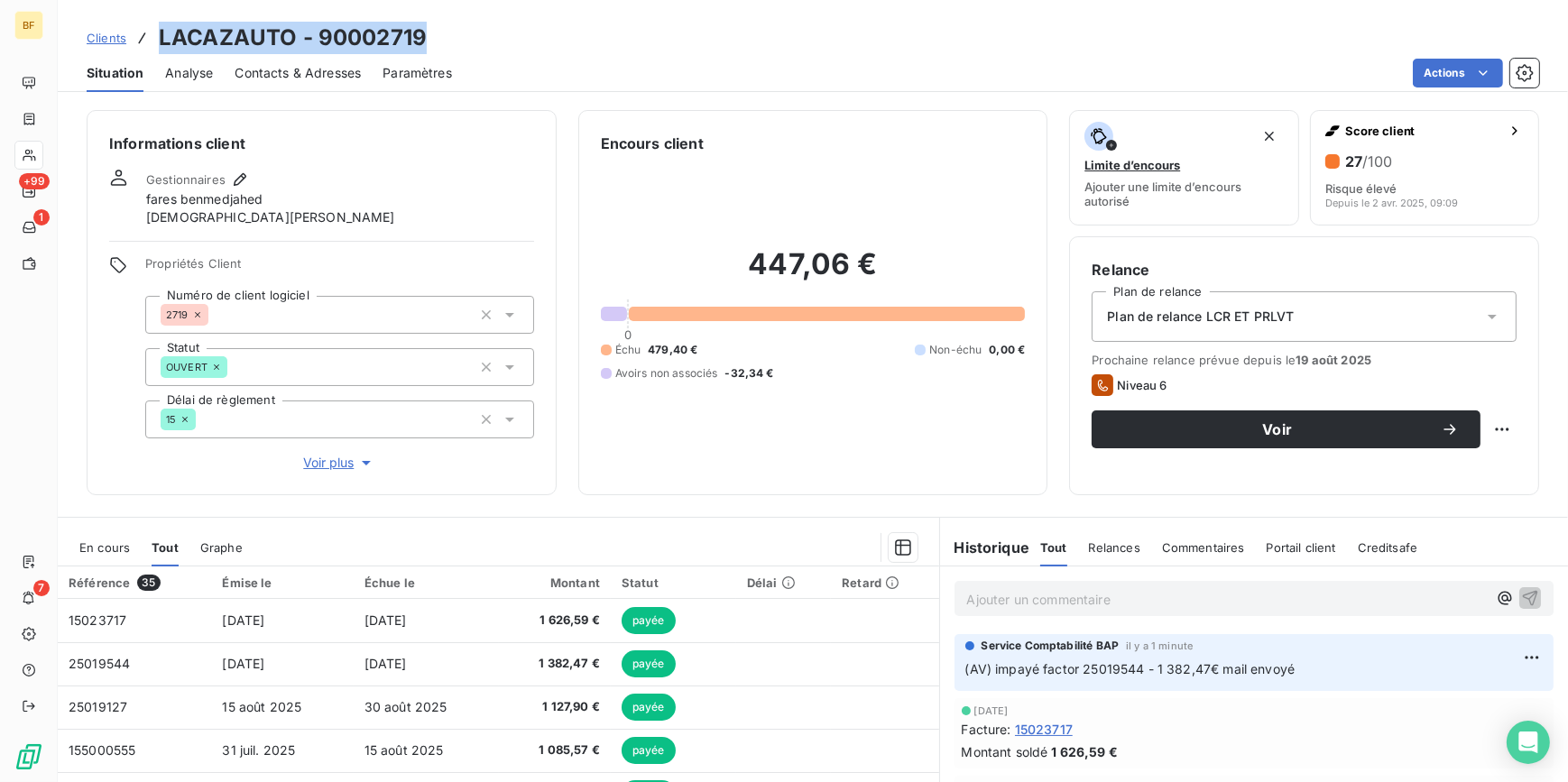
drag, startPoint x: 501, startPoint y: 50, endPoint x: 153, endPoint y: 45, distance: 348.0
click at [153, 45] on div "Clients LACAZAUTO - 90002719" at bounding box center [813, 38] width 1510 height 33
copy h3 "LACAZAUTO - 90002719"
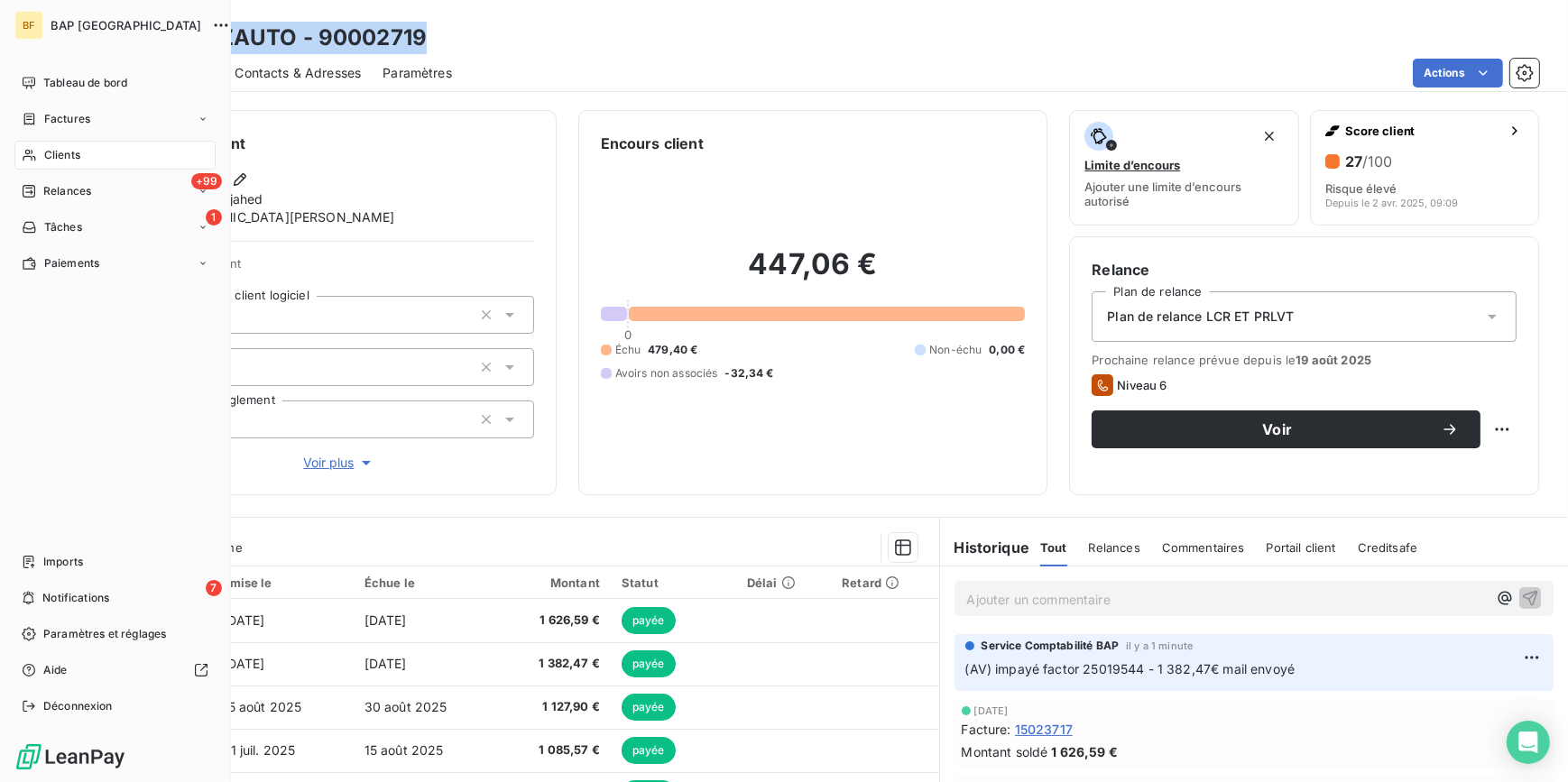
click at [44, 148] on span "Clients" at bounding box center [62, 155] width 36 height 16
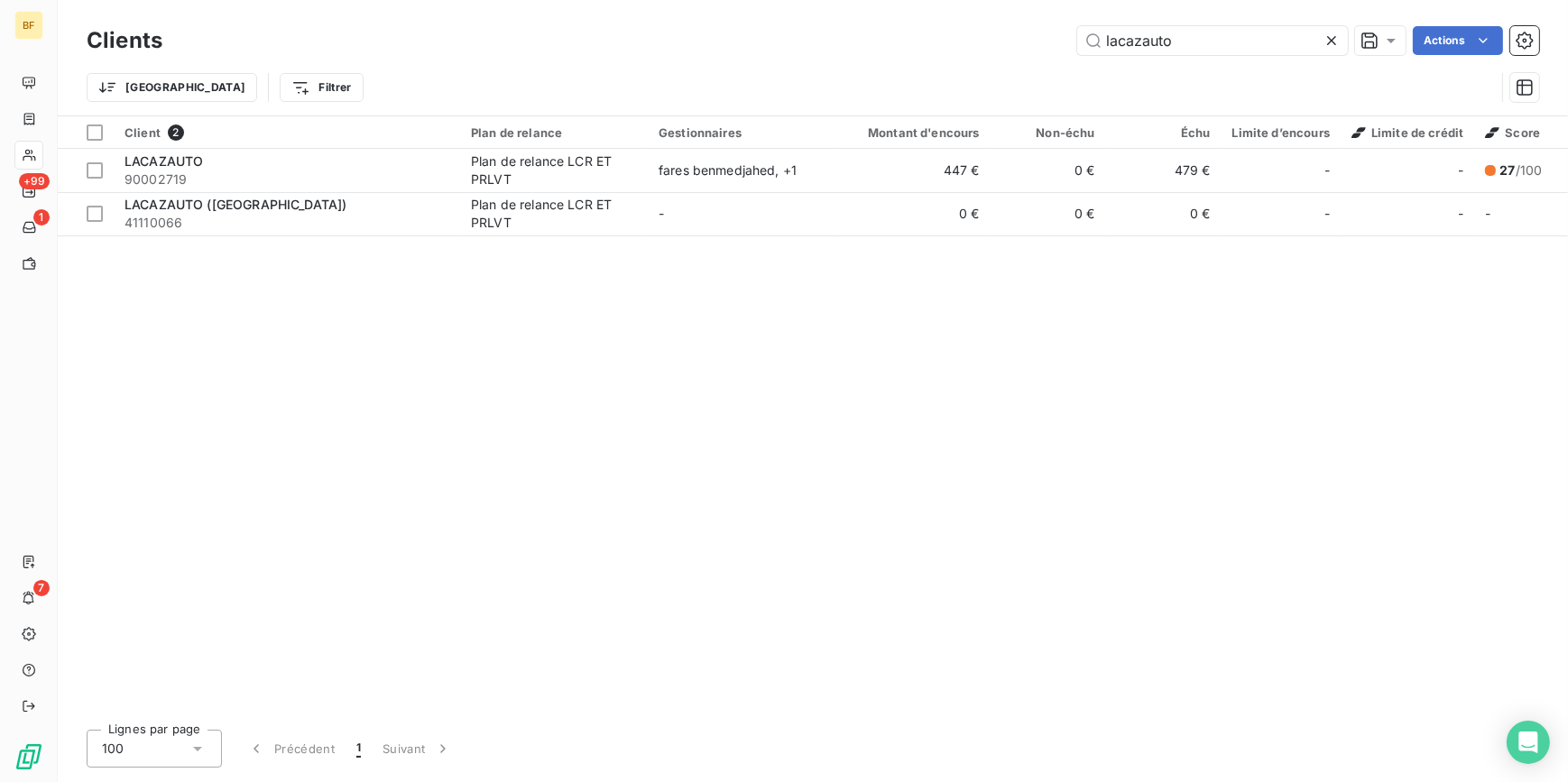
drag, startPoint x: 1203, startPoint y: 37, endPoint x: 1056, endPoint y: 37, distance: 147.0
click at [1056, 37] on div "lacazauto Actions" at bounding box center [861, 40] width 1355 height 29
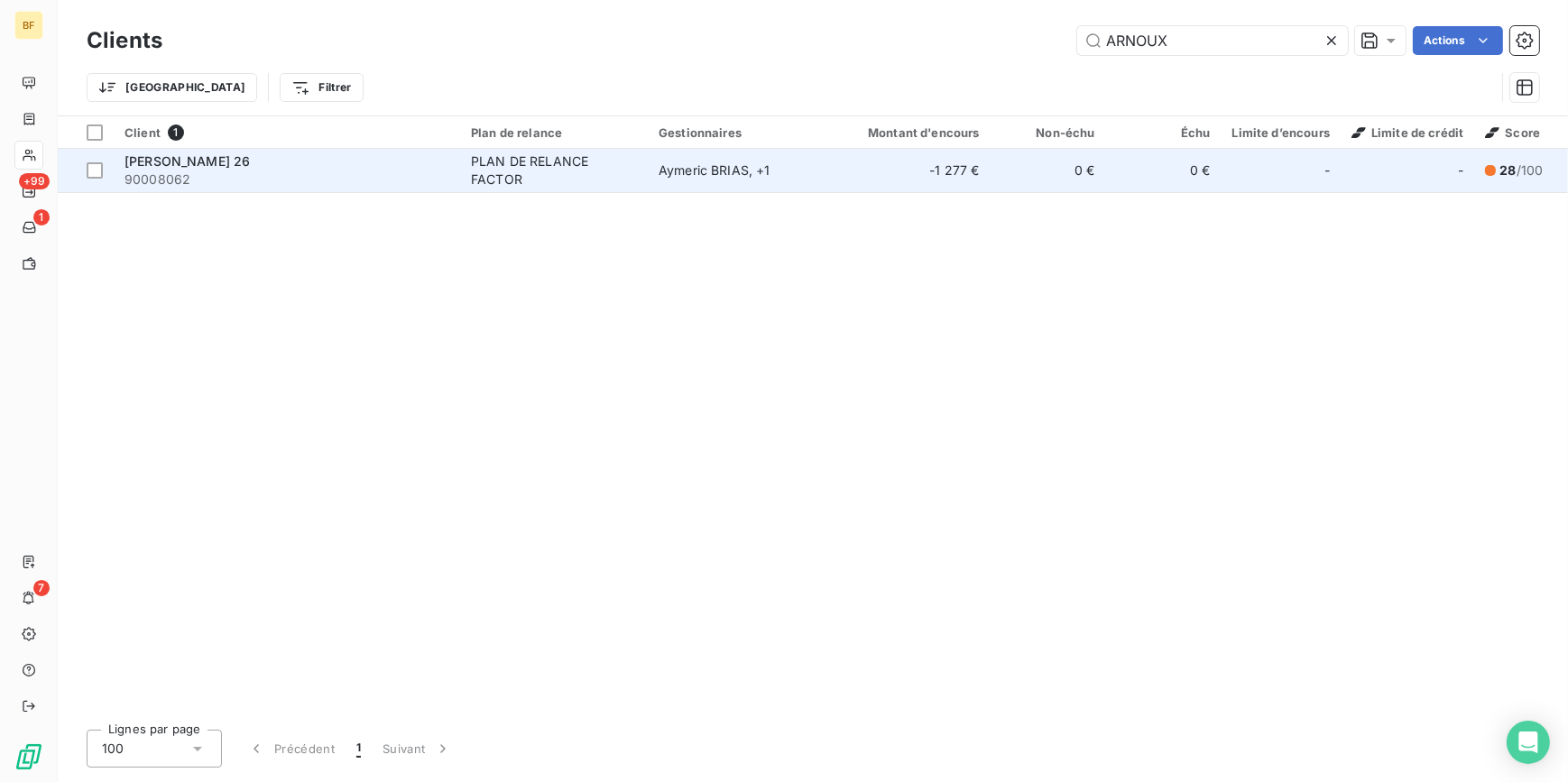
type input "ARNOUX"
click at [249, 163] on span "[PERSON_NAME] 26" at bounding box center [187, 161] width 125 height 15
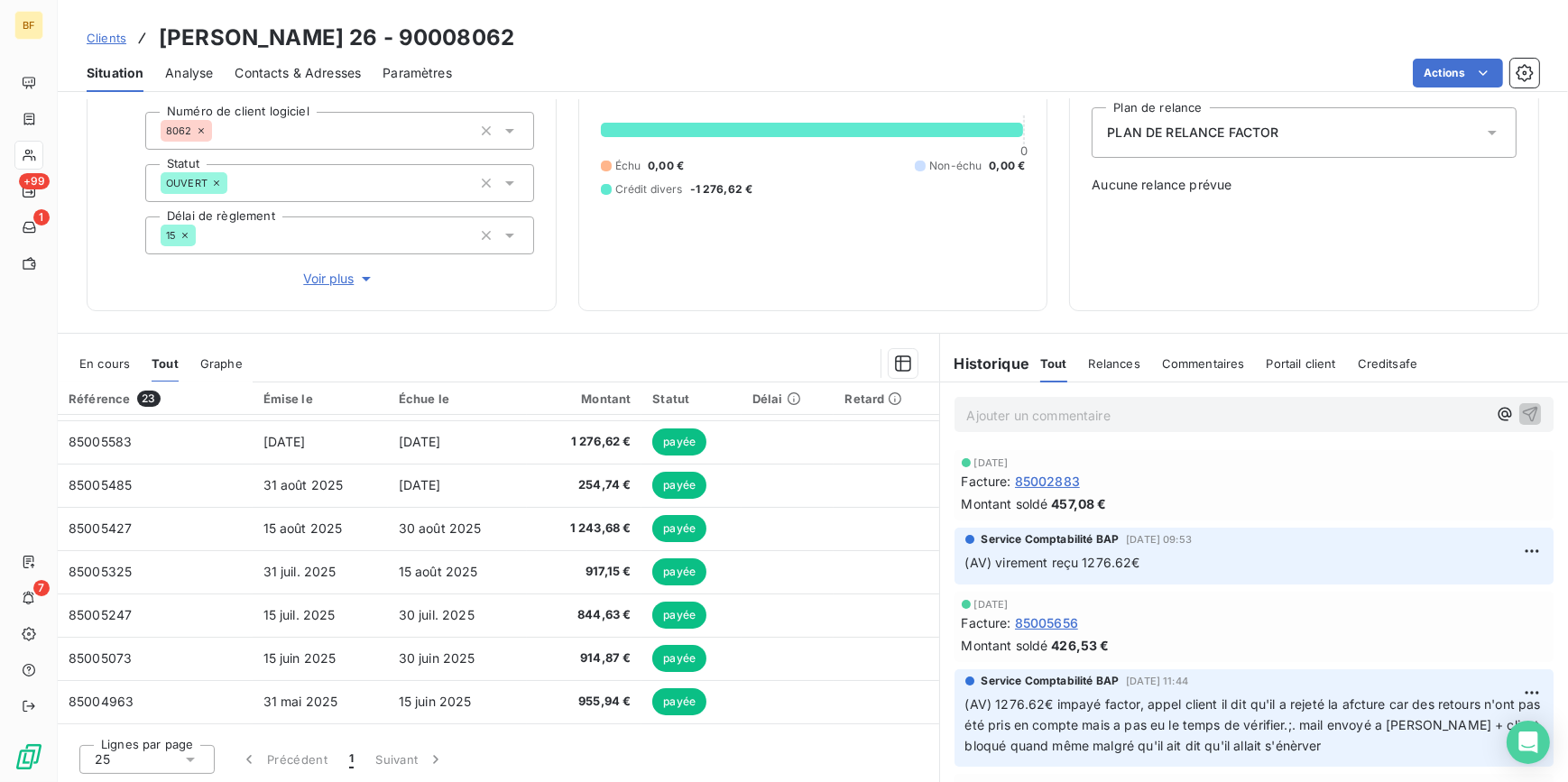
scroll to position [185, 0]
click at [1051, 477] on span "85002883" at bounding box center [1047, 481] width 65 height 19
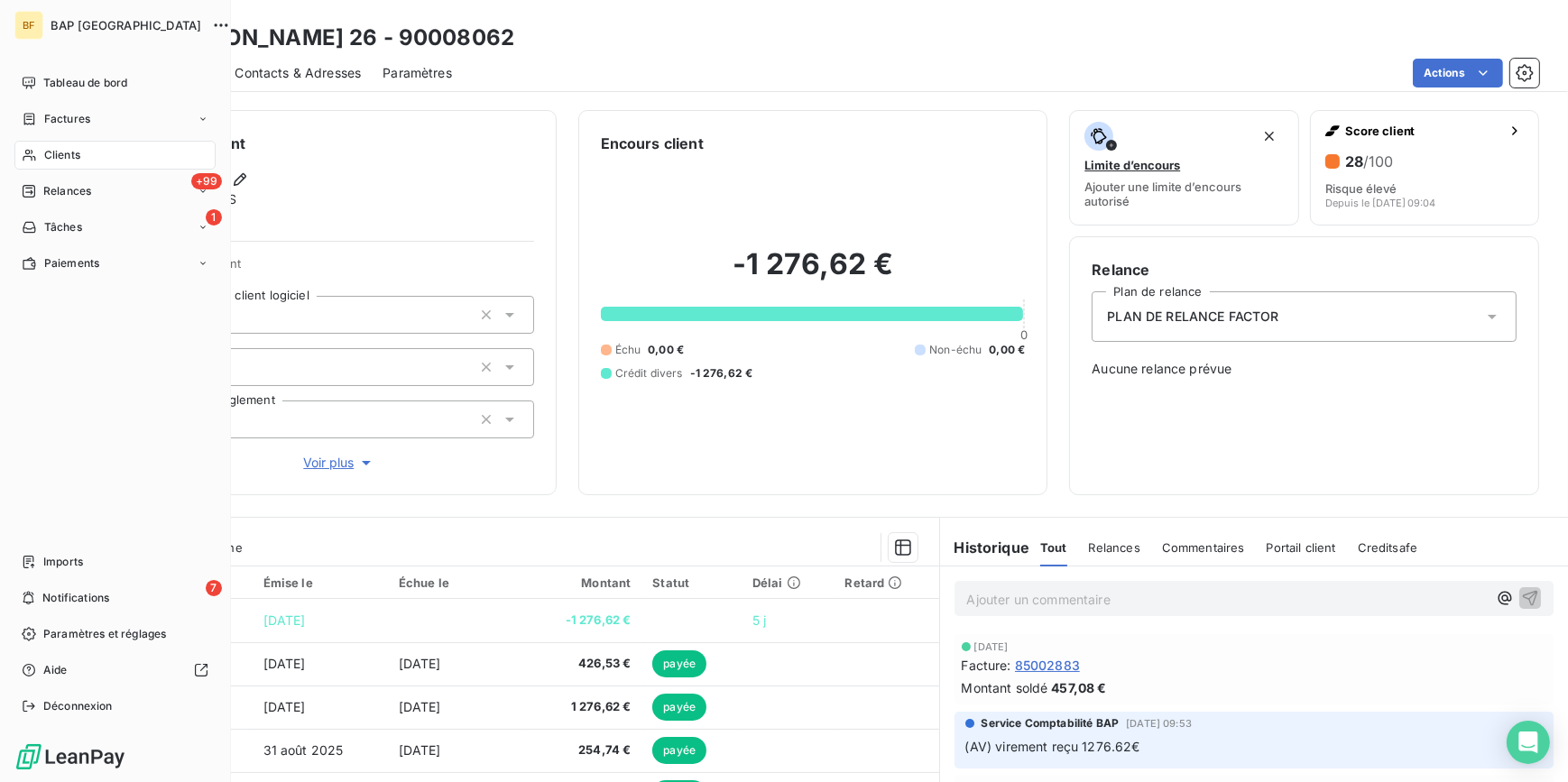
click at [53, 151] on span "Clients" at bounding box center [62, 155] width 36 height 16
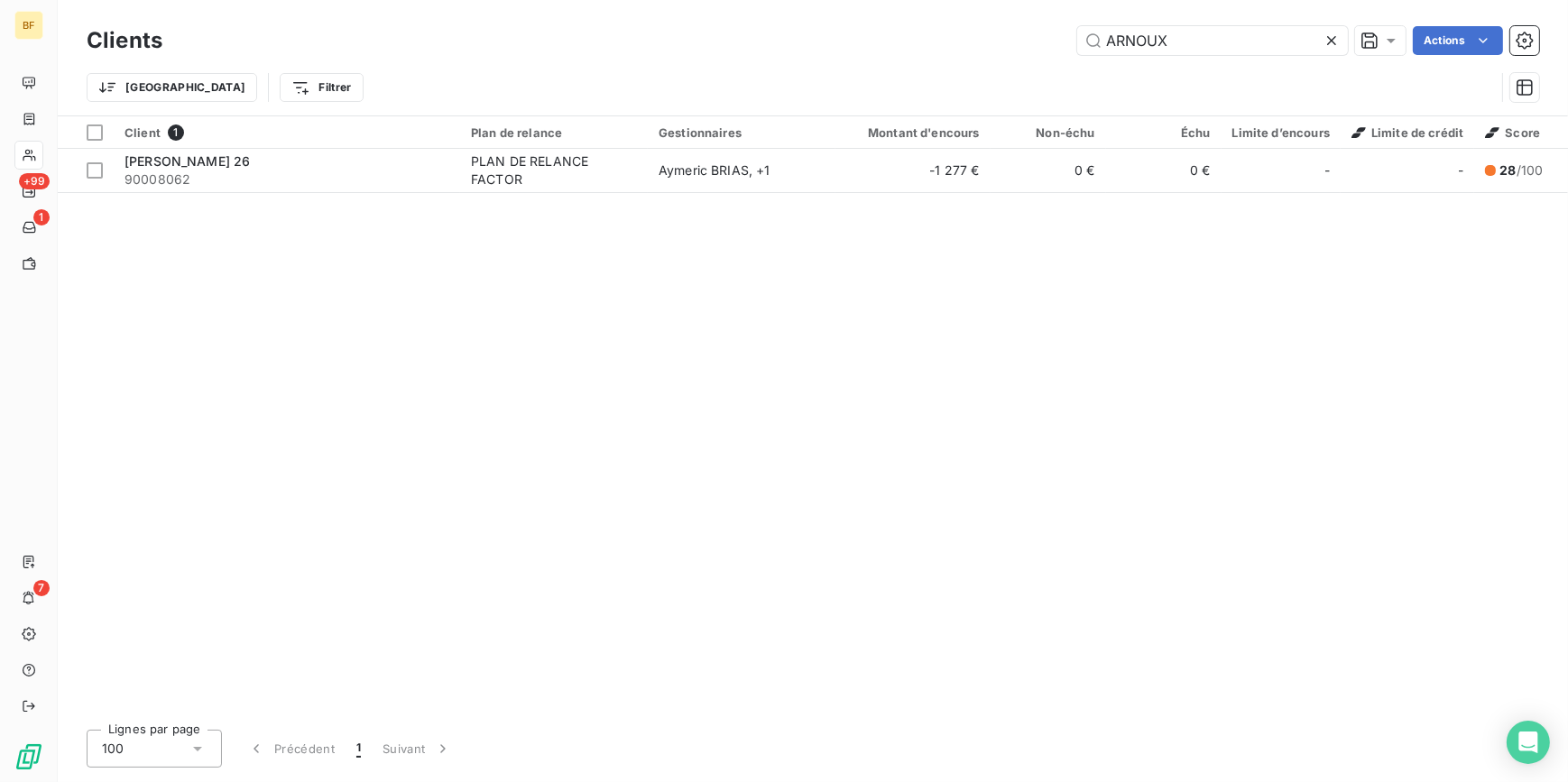
click at [960, 9] on div "Clients ARNOUX Actions Trier Filtrer" at bounding box center [813, 58] width 1510 height 116
click at [1230, 45] on input "ARNOUX" at bounding box center [1212, 40] width 271 height 29
drag, startPoint x: 1236, startPoint y: 43, endPoint x: 1078, endPoint y: 38, distance: 158.1
click at [1078, 38] on input "ARNOUX" at bounding box center [1212, 40] width 271 height 29
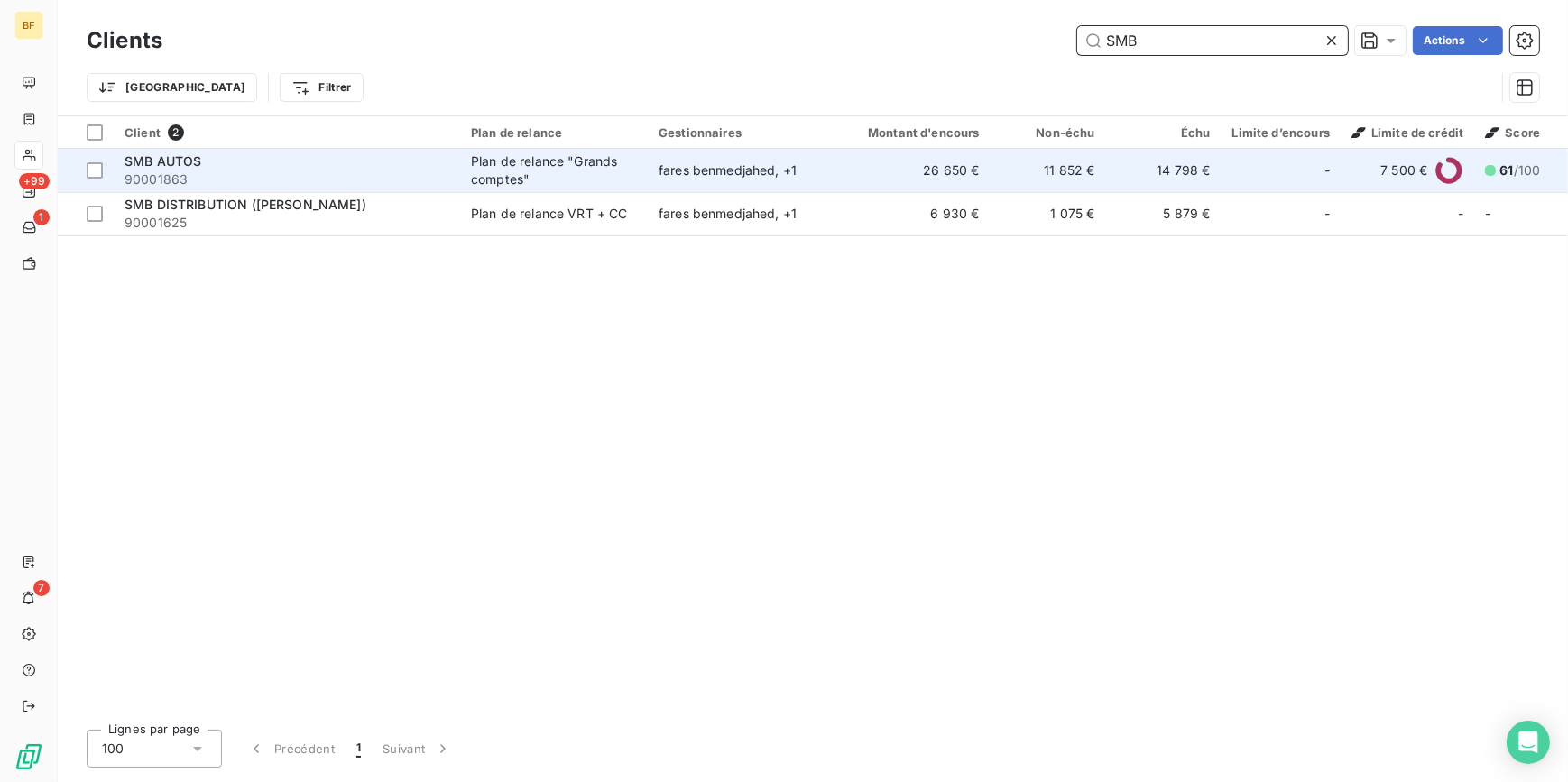
type input "SMB"
click at [284, 172] on span "90001863" at bounding box center [286, 179] width 325 height 18
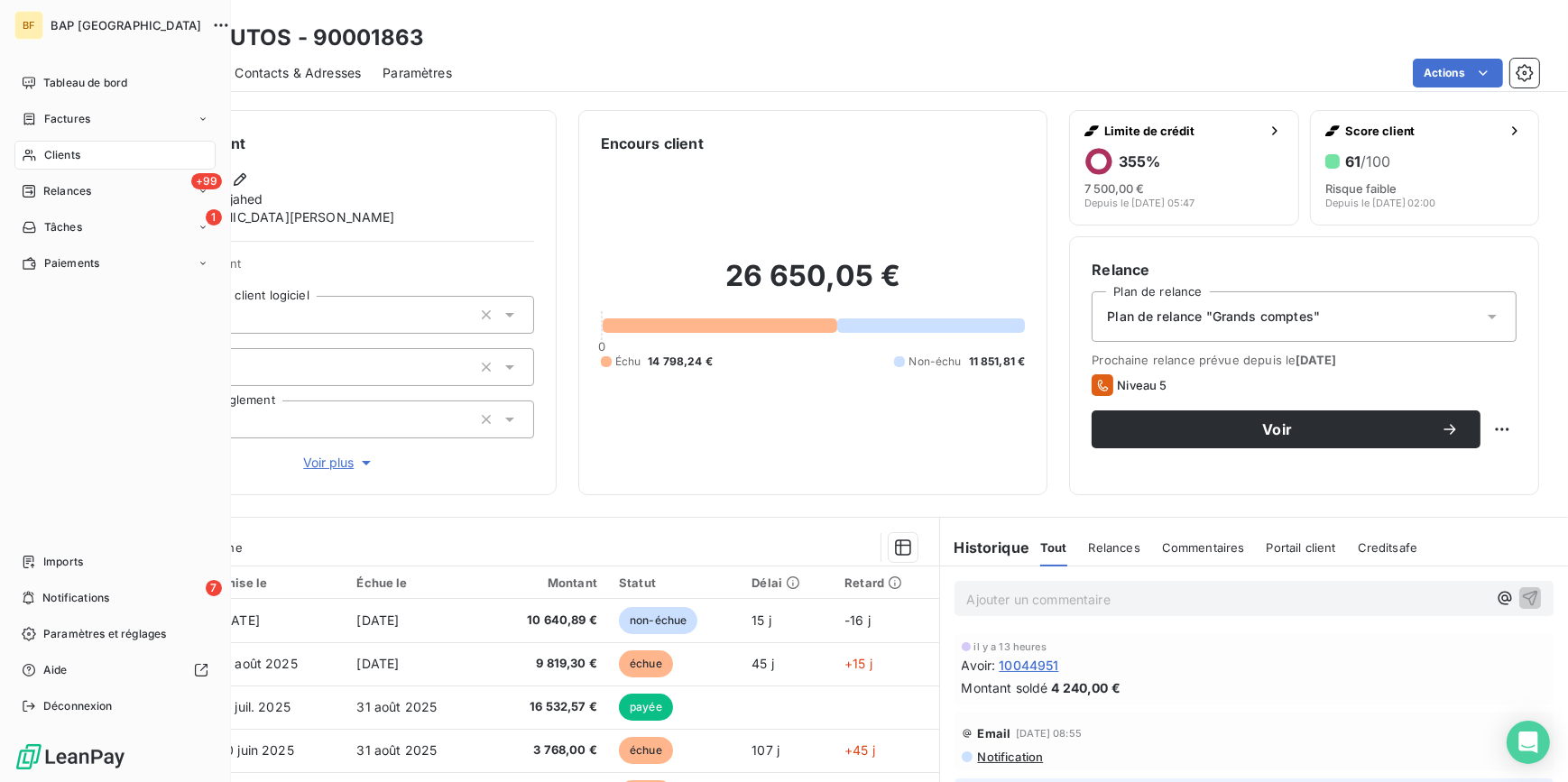
click at [36, 154] on div "Clients" at bounding box center [115, 155] width 201 height 29
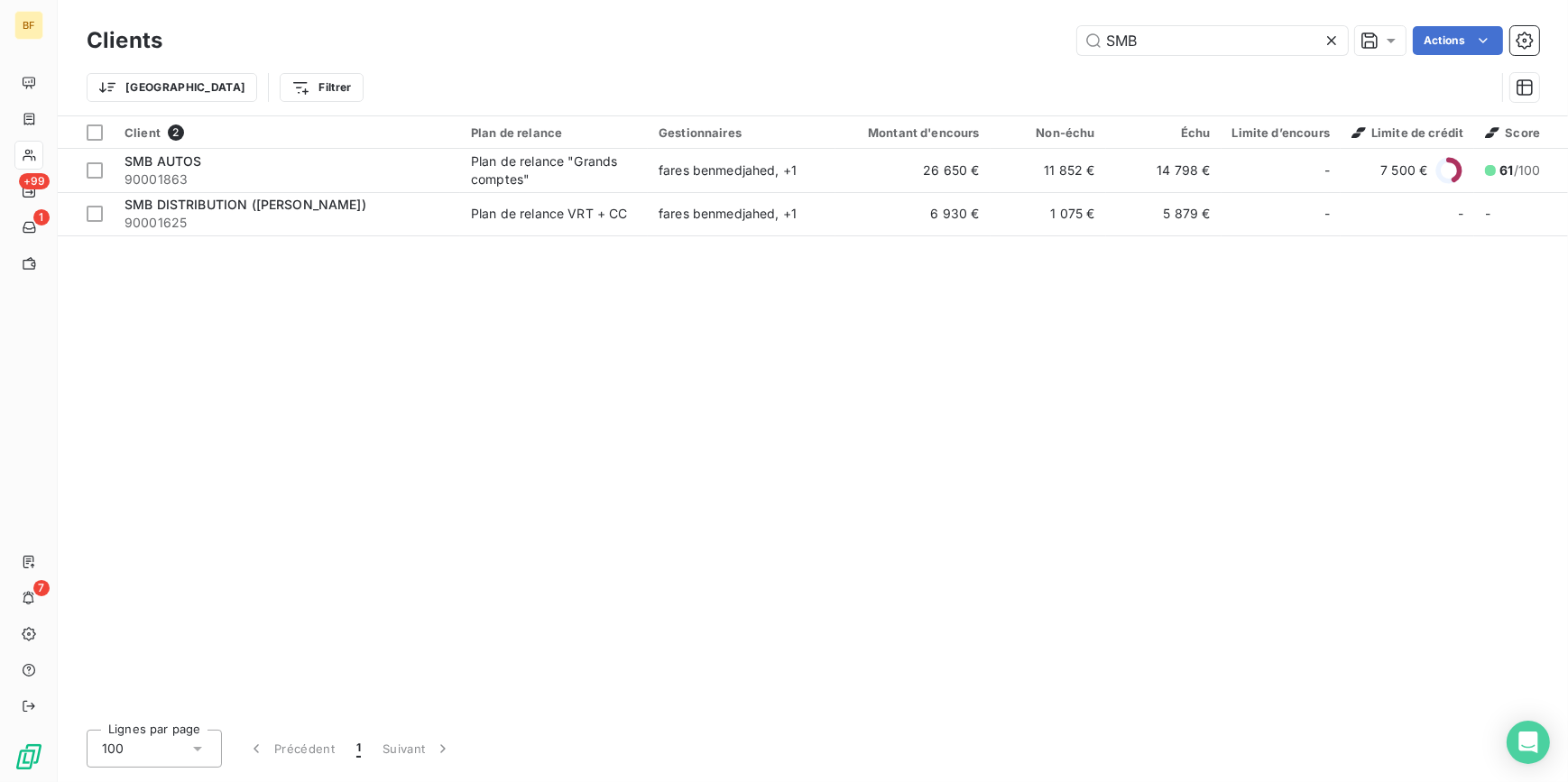
drag, startPoint x: 1178, startPoint y: 50, endPoint x: 994, endPoint y: 23, distance: 186.0
click at [994, 23] on div "Clients SMB Actions" at bounding box center [813, 39] width 1452 height 38
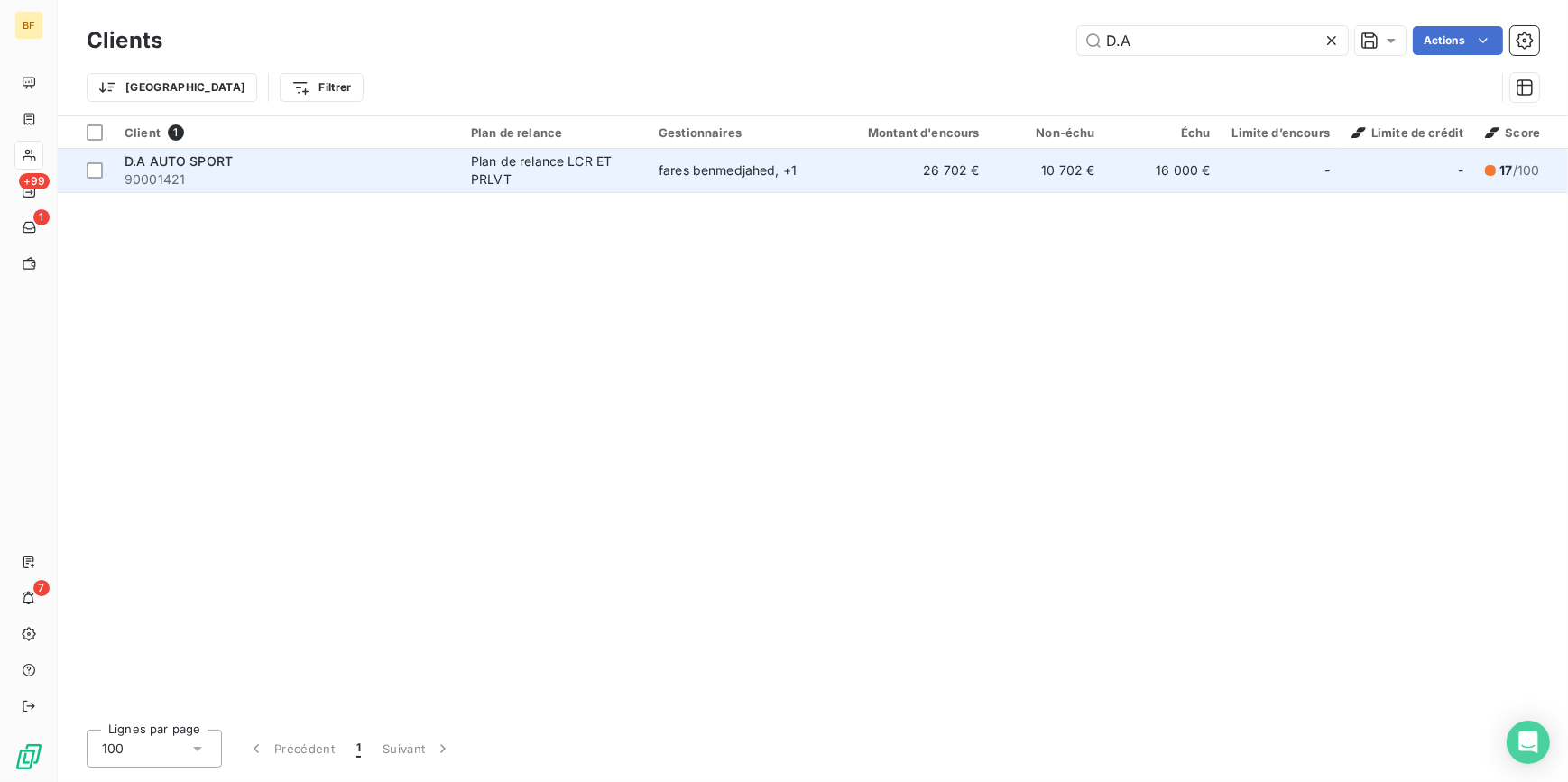
type input "D.A"
click at [274, 162] on div "D.A AUTO SPORT" at bounding box center [286, 161] width 325 height 18
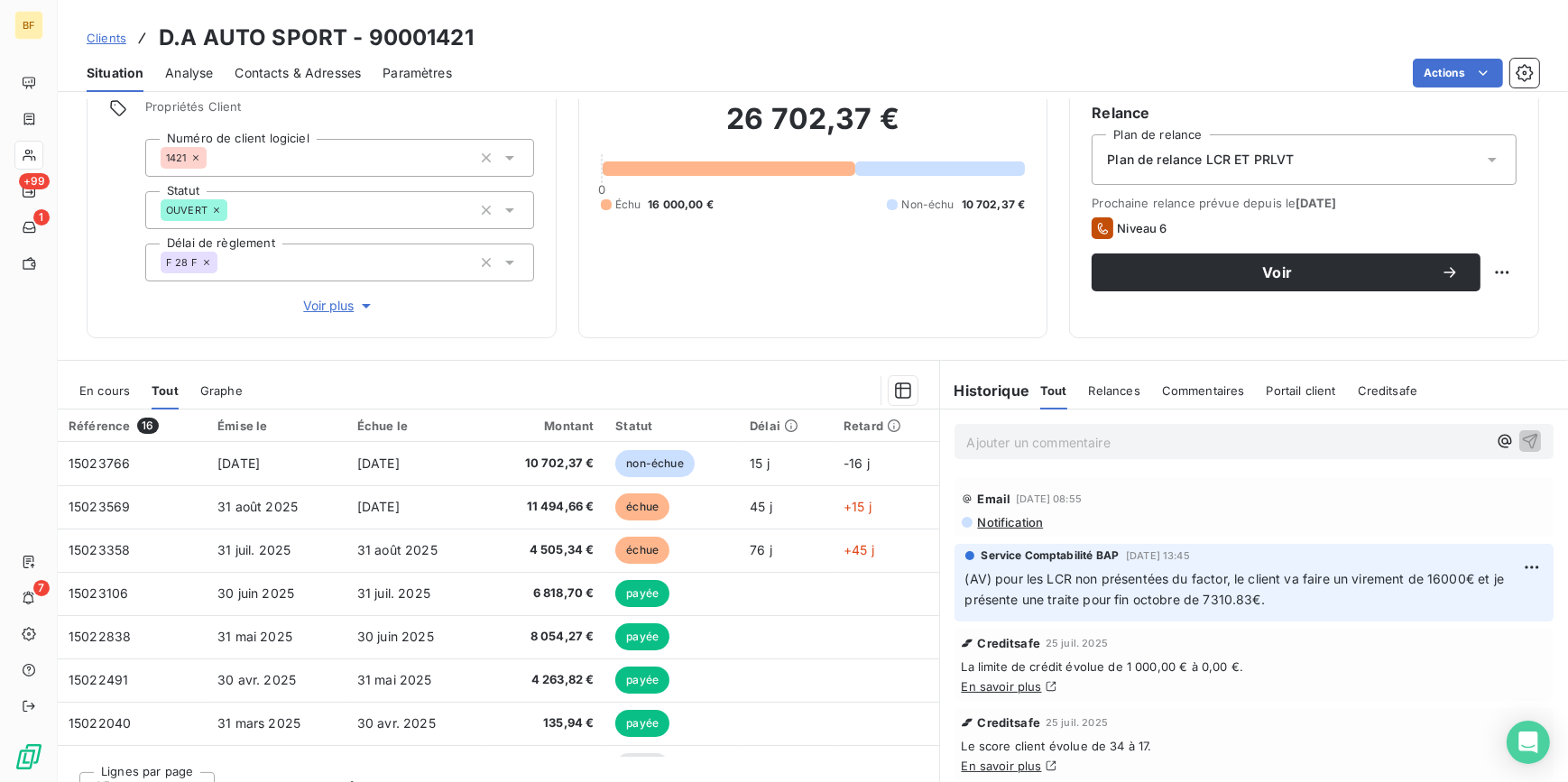
scroll to position [164, 0]
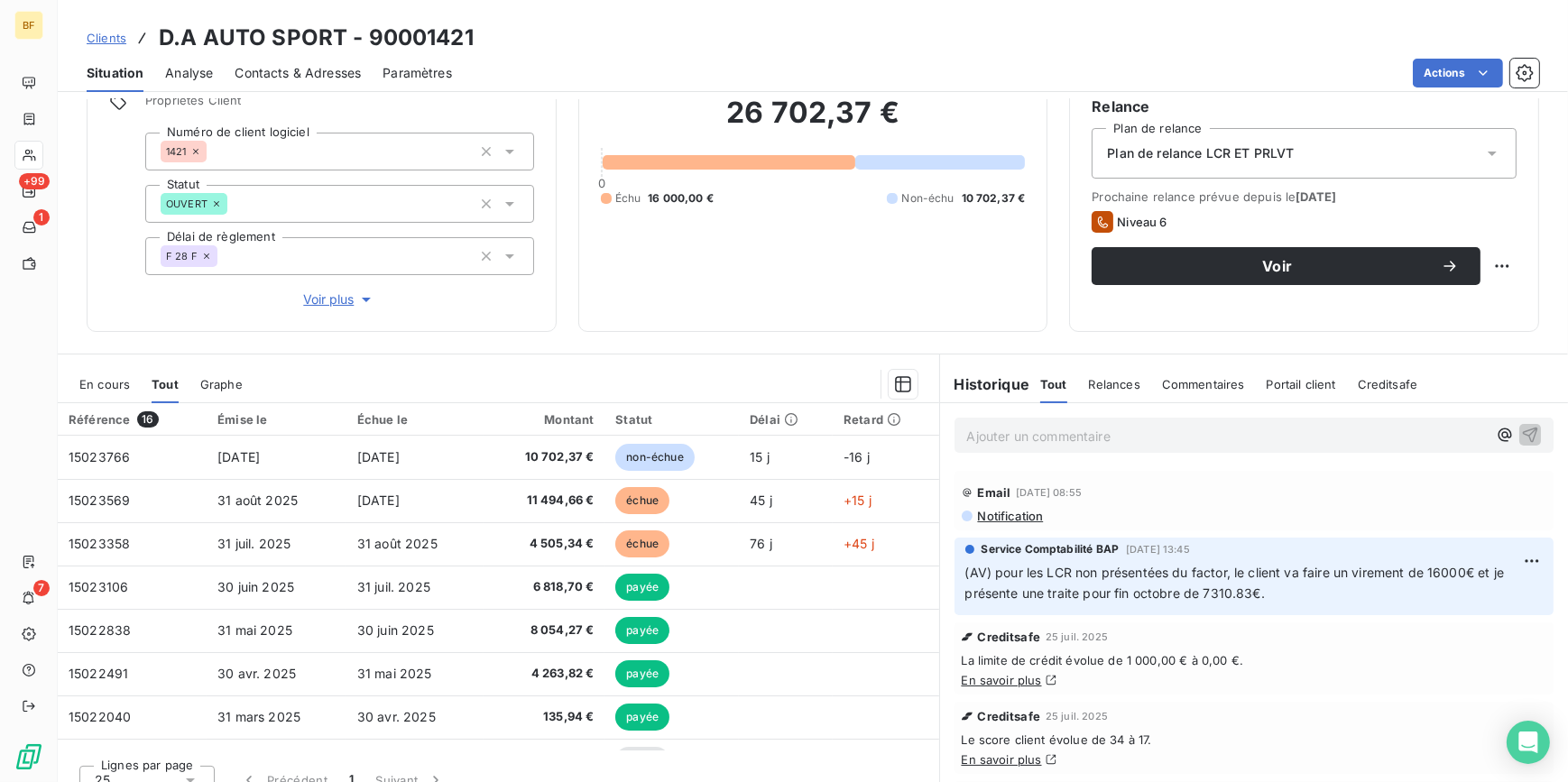
click at [1022, 434] on p "Ajouter un commentaire ﻿" at bounding box center [1227, 435] width 520 height 22
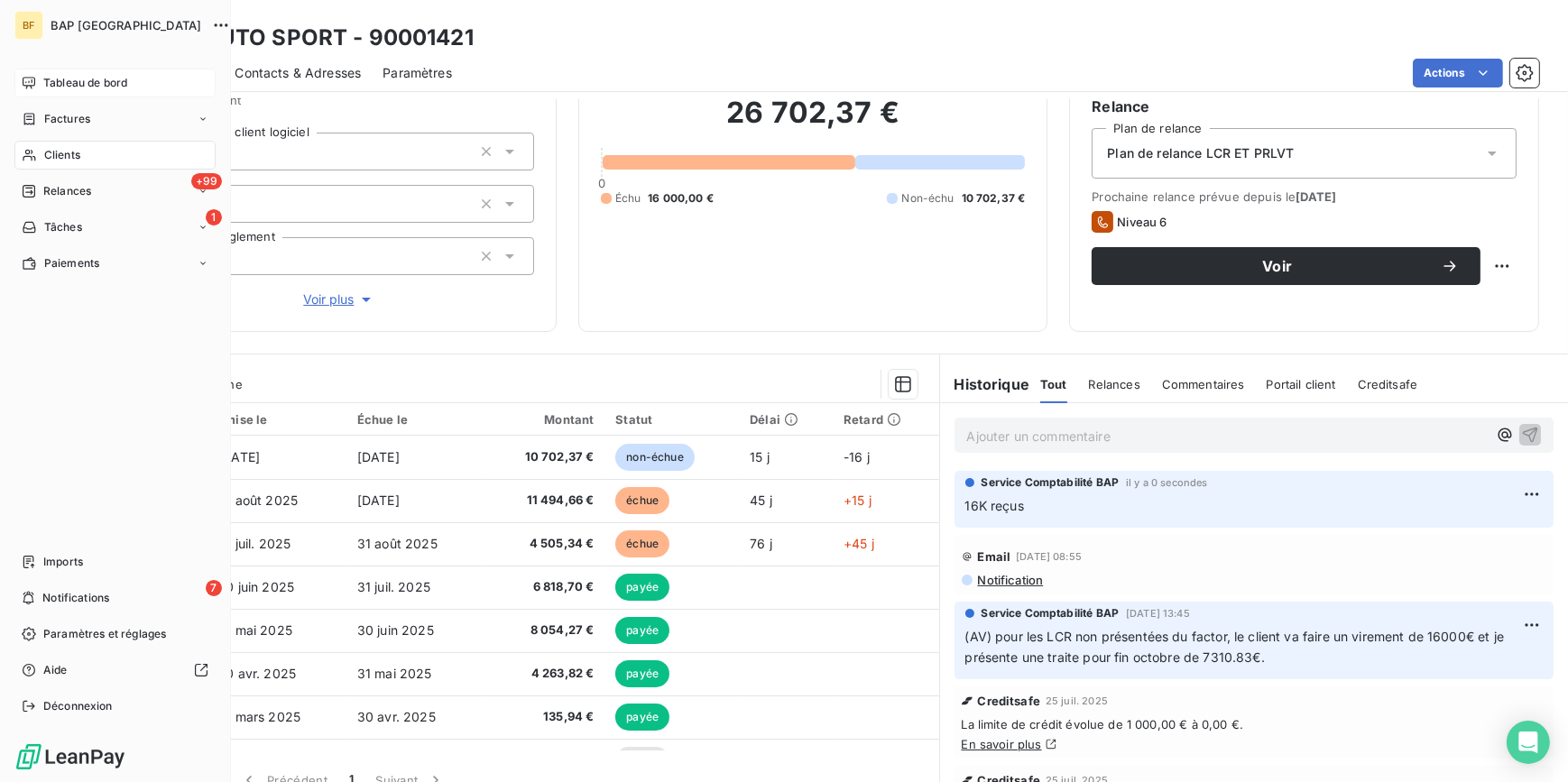
click at [48, 81] on span "Tableau de bord" at bounding box center [85, 83] width 84 height 16
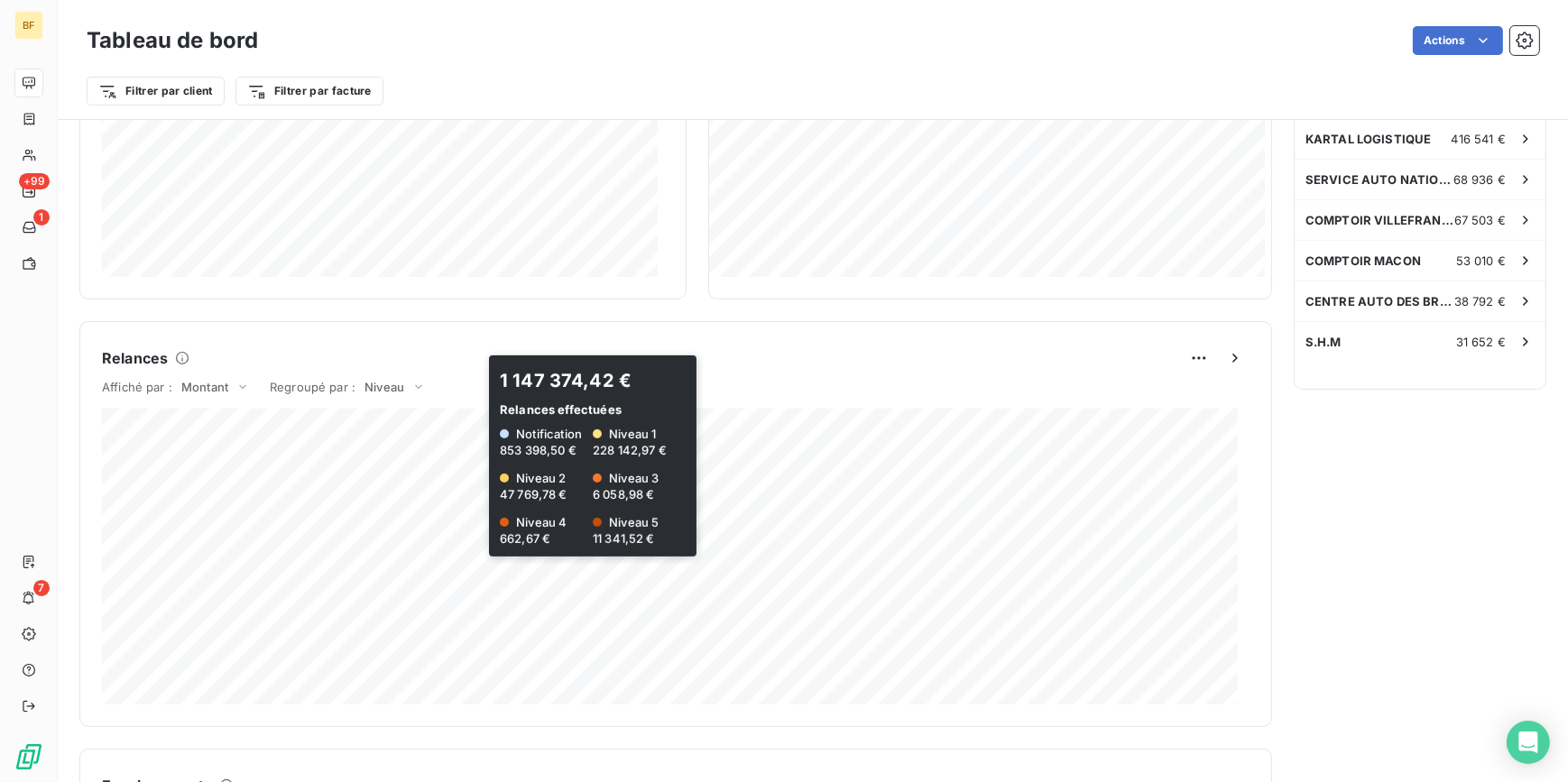
scroll to position [575, 0]
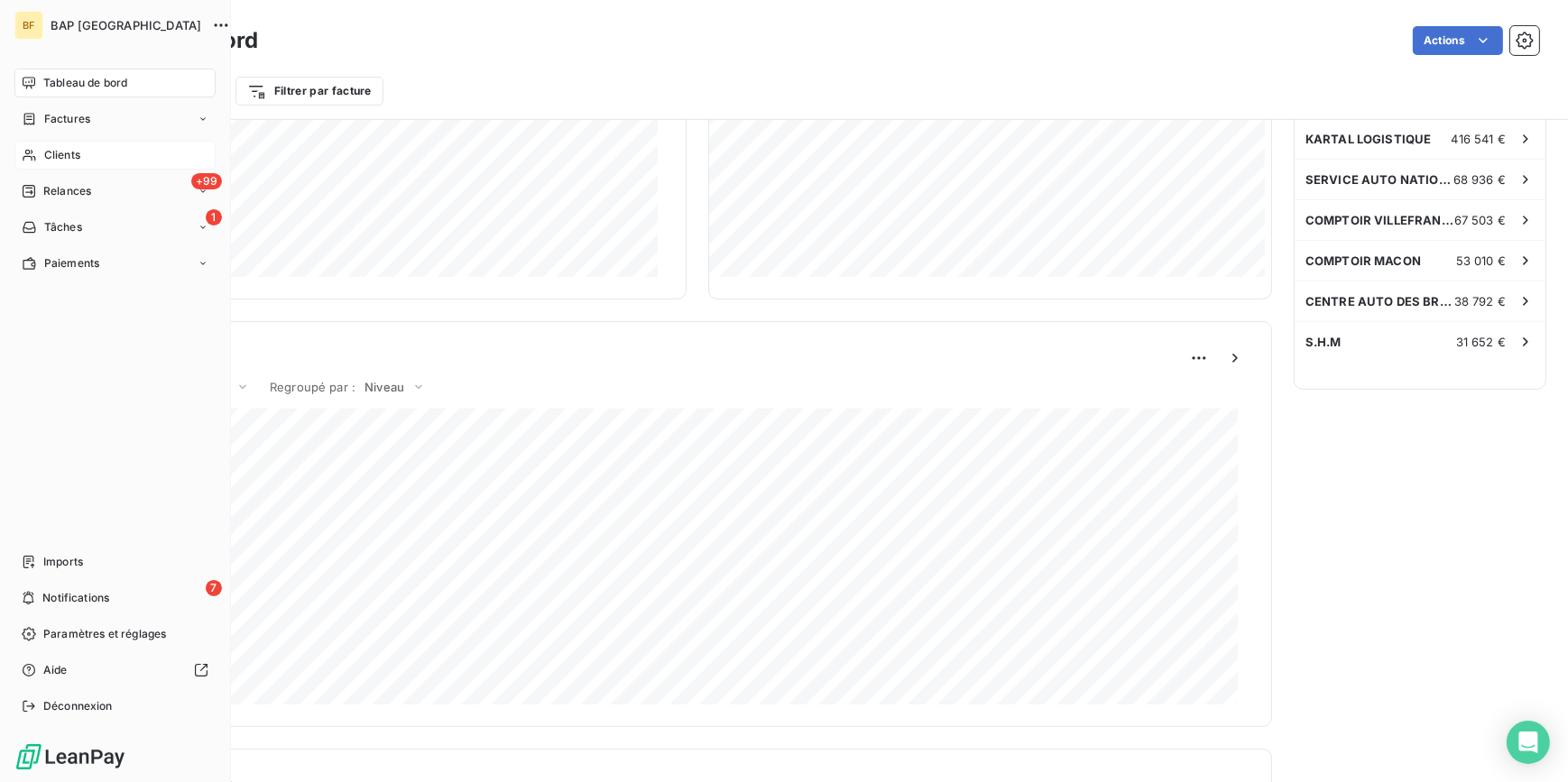
click at [26, 153] on icon at bounding box center [28, 155] width 13 height 12
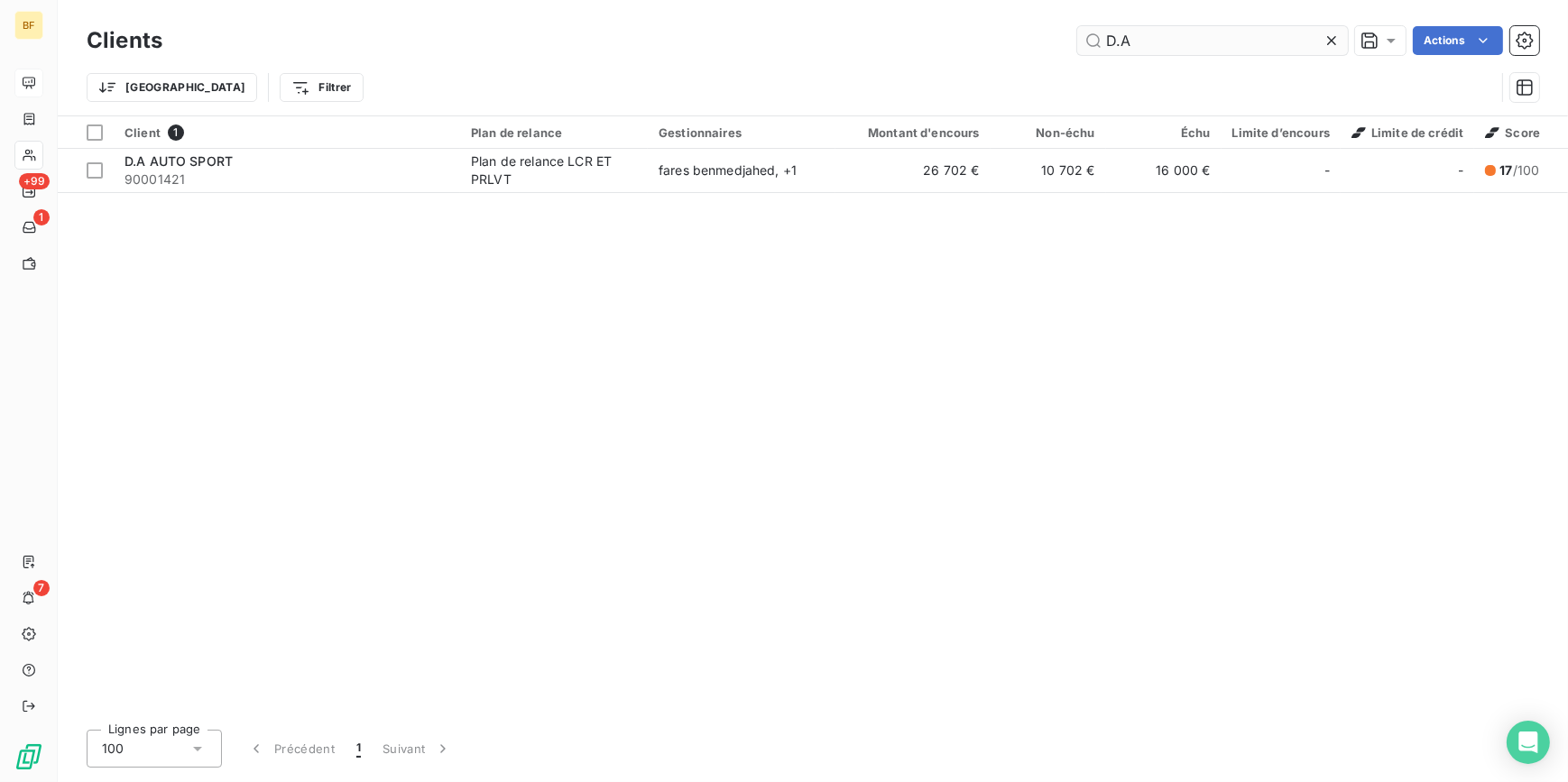
drag, startPoint x: 1187, startPoint y: 49, endPoint x: 1078, endPoint y: 38, distance: 109.6
click at [1078, 38] on input "D.A" at bounding box center [1212, 40] width 271 height 29
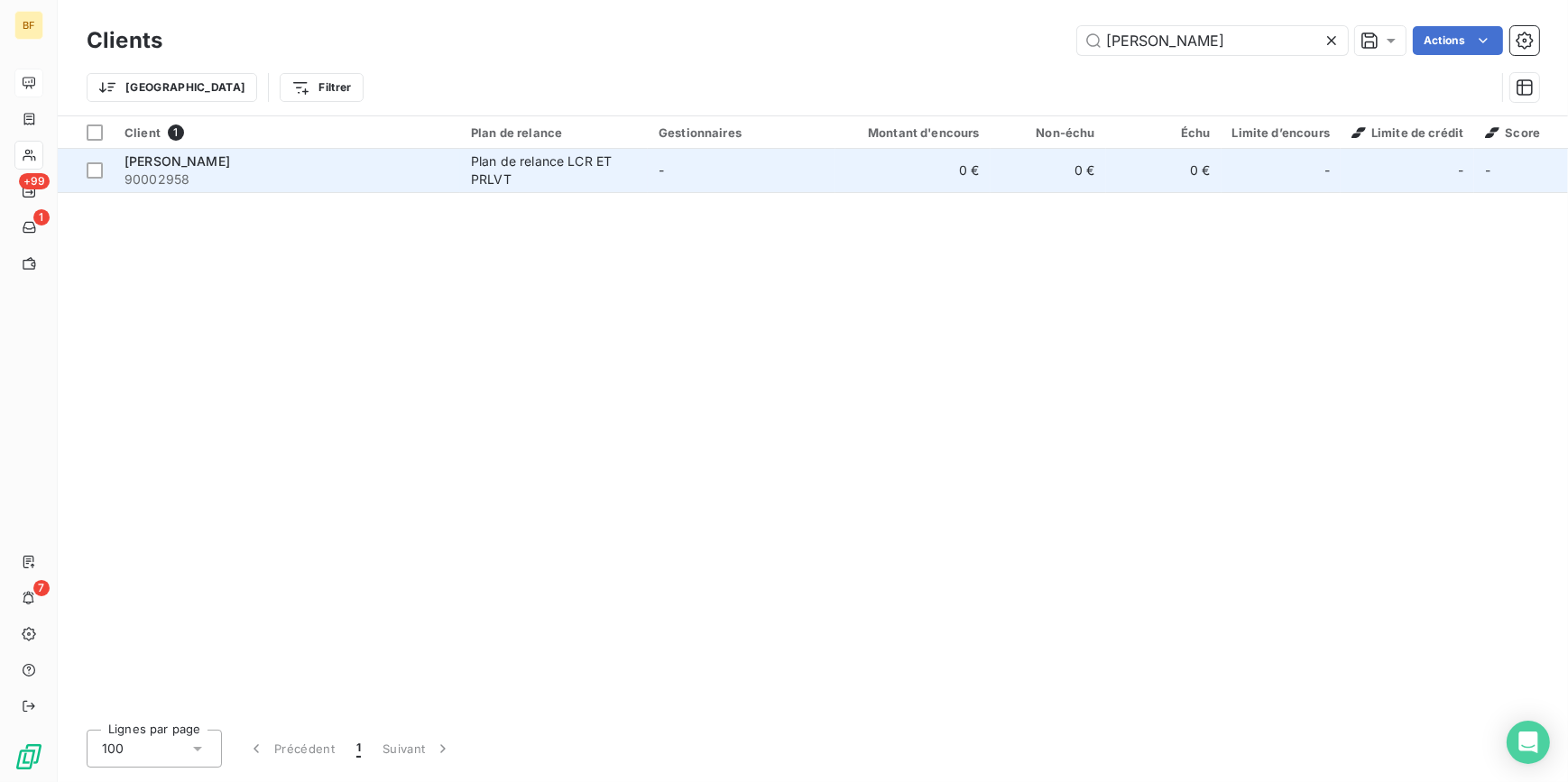
type input "[PERSON_NAME]"
click at [527, 160] on div "Plan de relance LCR ET PRLVT" at bounding box center [554, 169] width 166 height 36
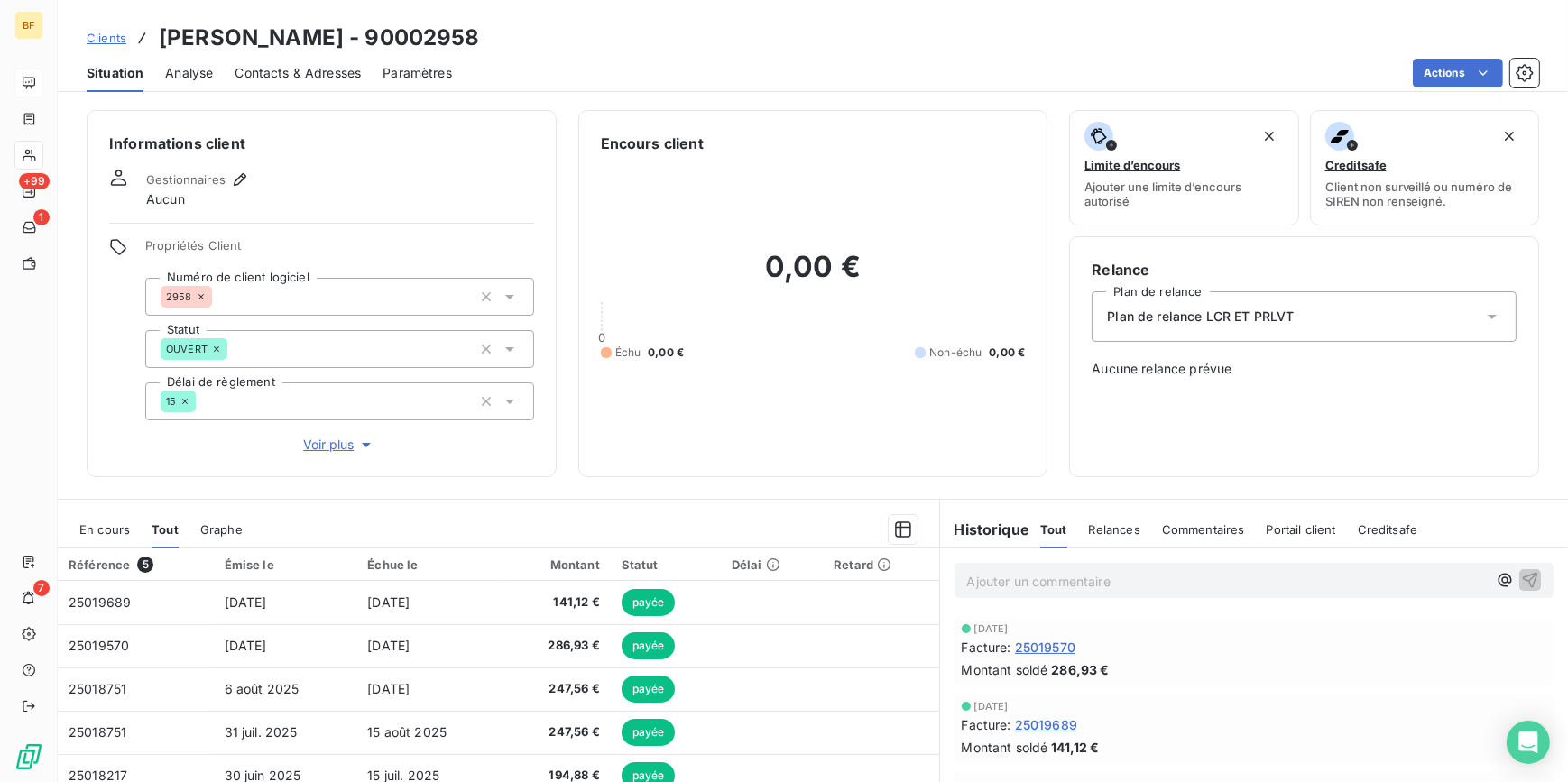
click at [304, 66] on span "Contacts & Adresses" at bounding box center [298, 72] width 126 height 18
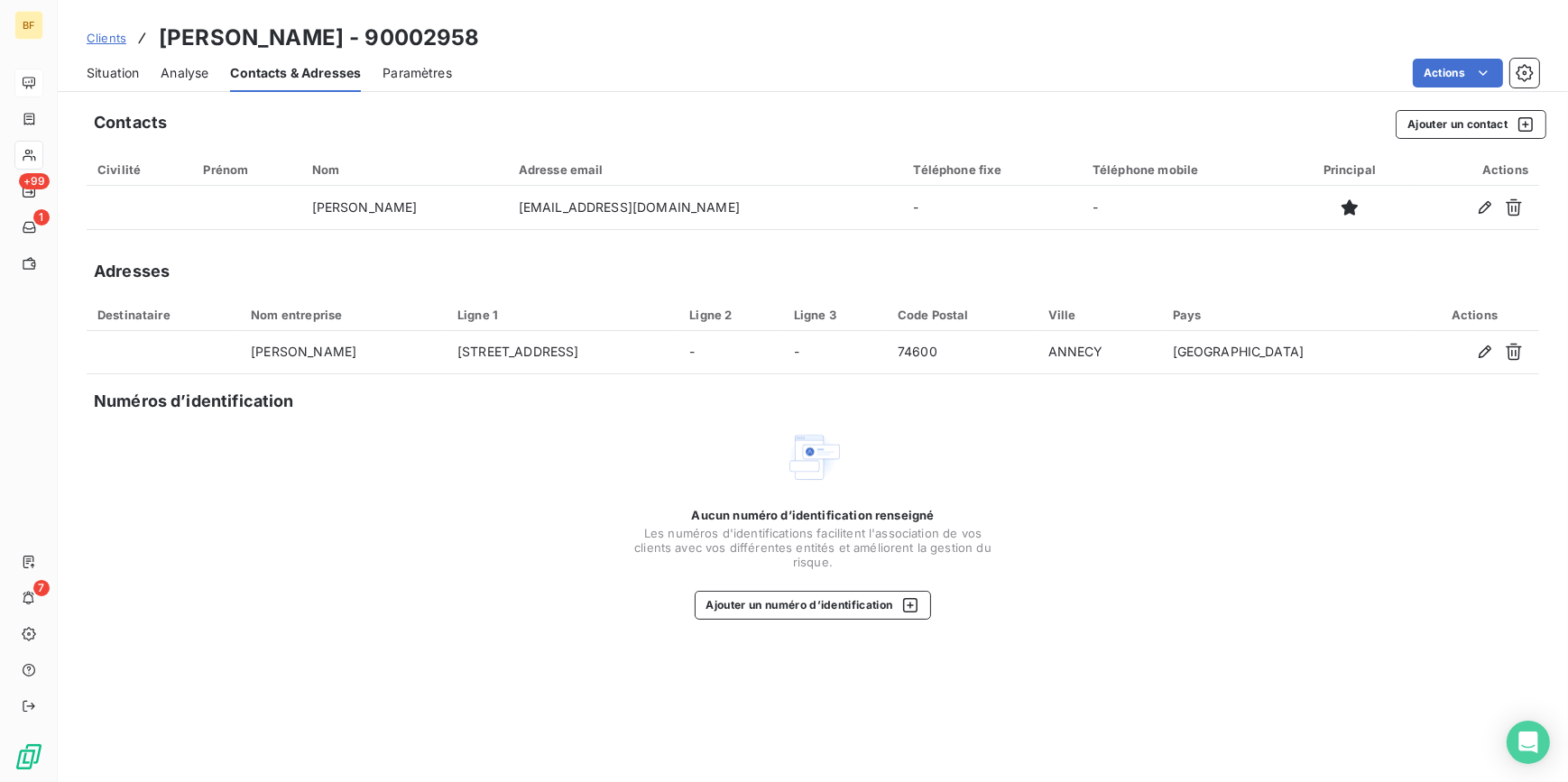
click at [127, 72] on span "Situation" at bounding box center [113, 72] width 52 height 18
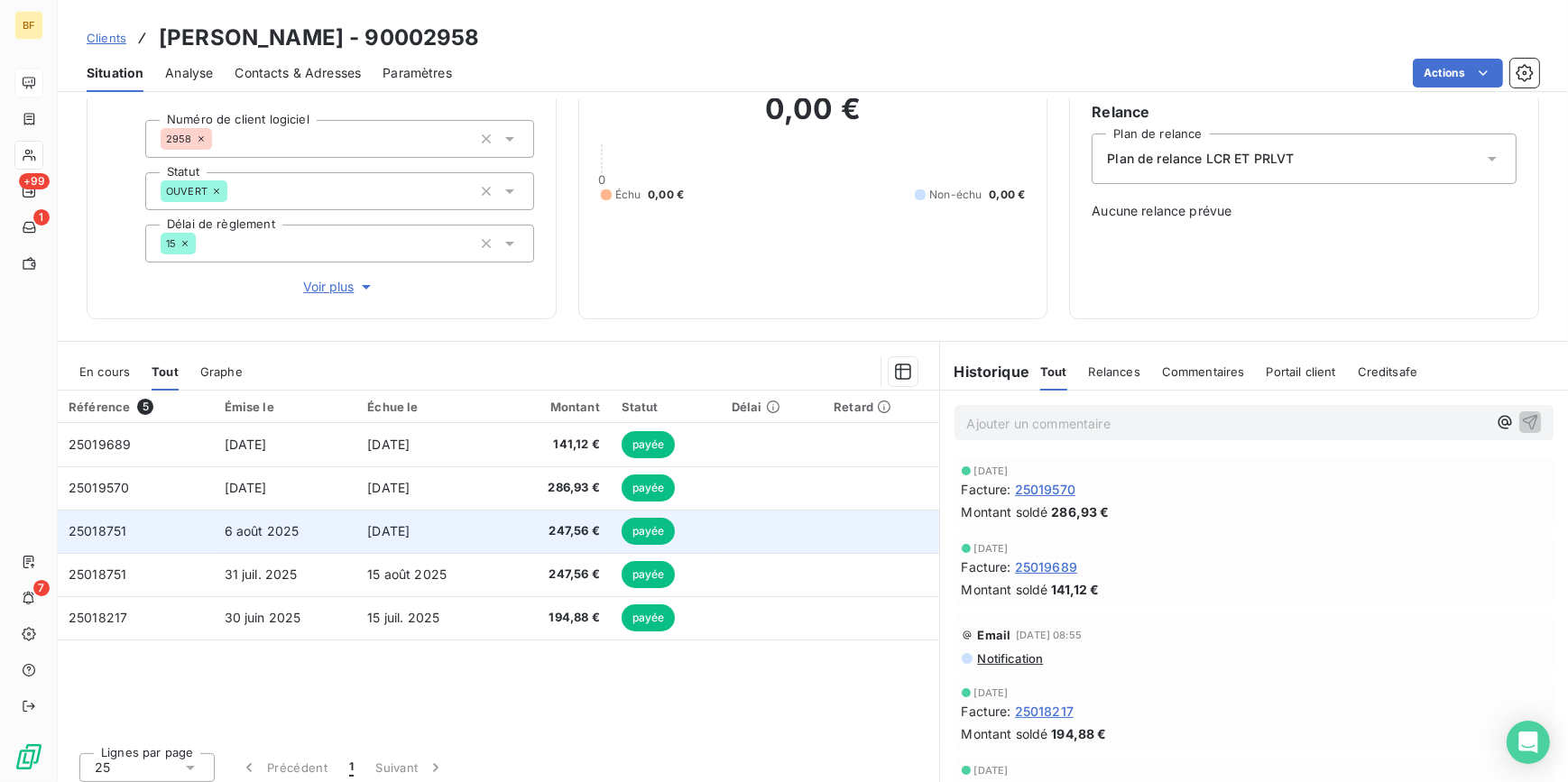
scroll to position [167, 0]
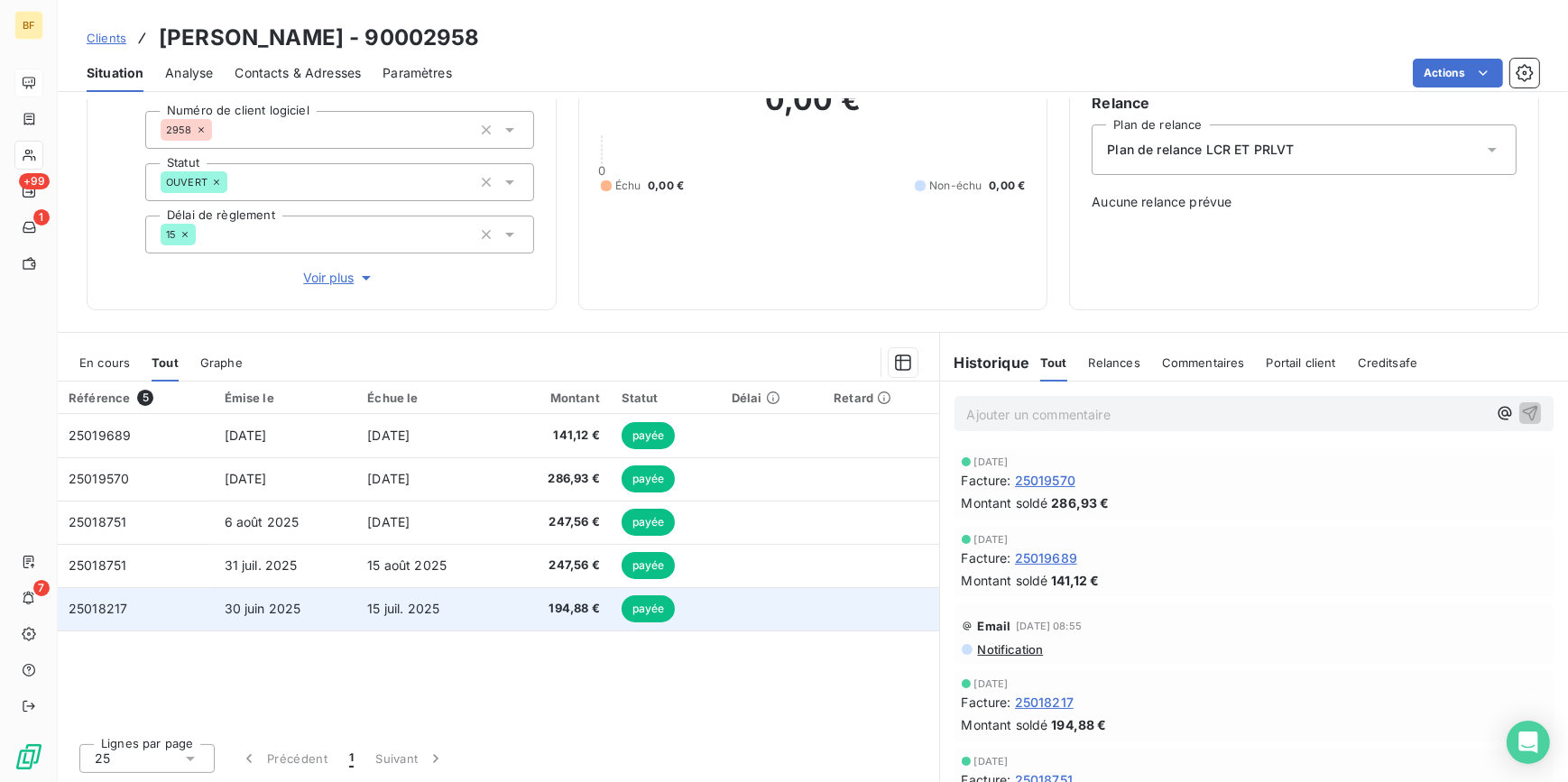
click at [420, 610] on span "15 juil. 2025" at bounding box center [403, 609] width 72 height 15
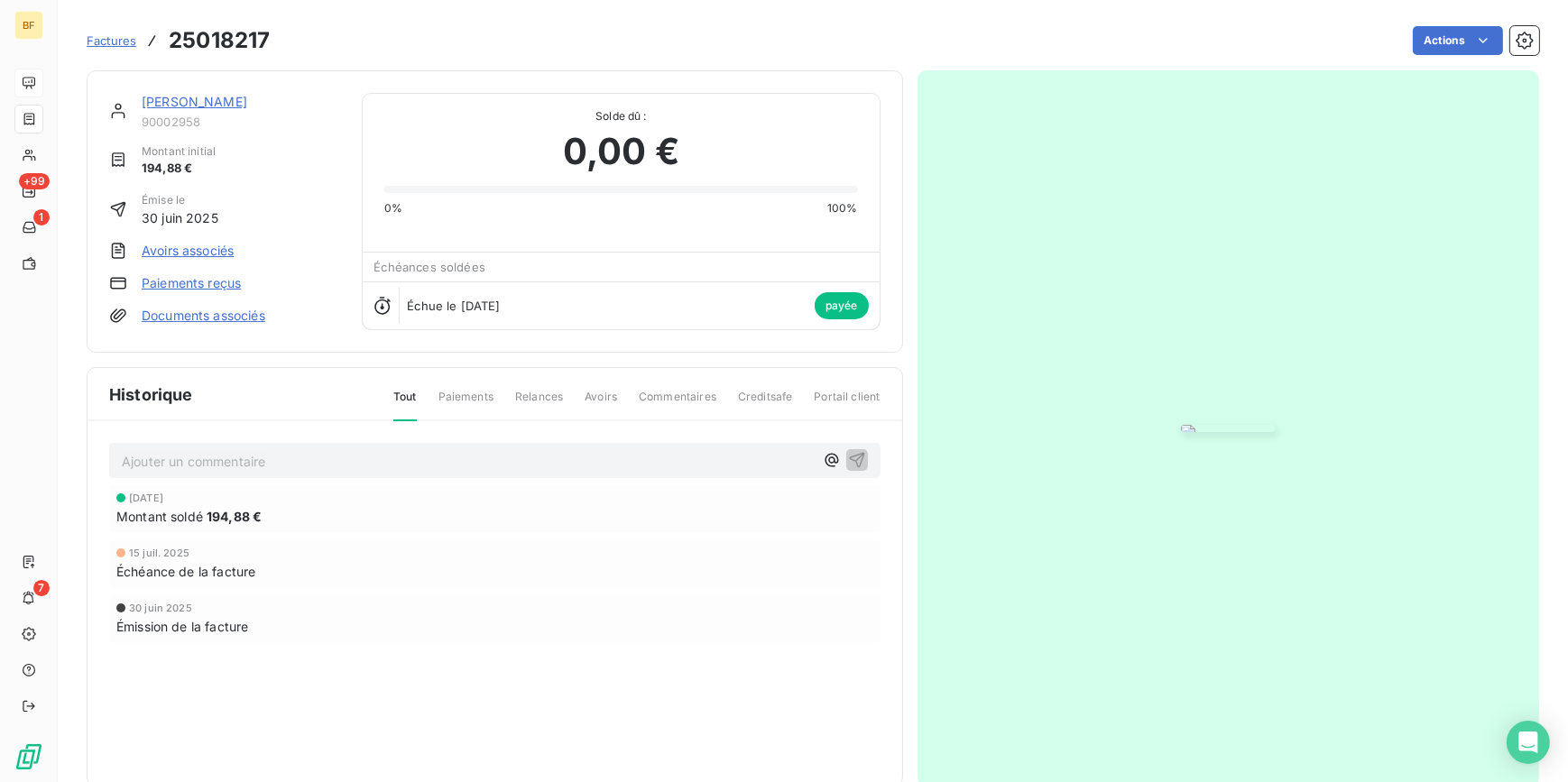
click at [1181, 432] on img "button" at bounding box center [1227, 428] width 93 height 7
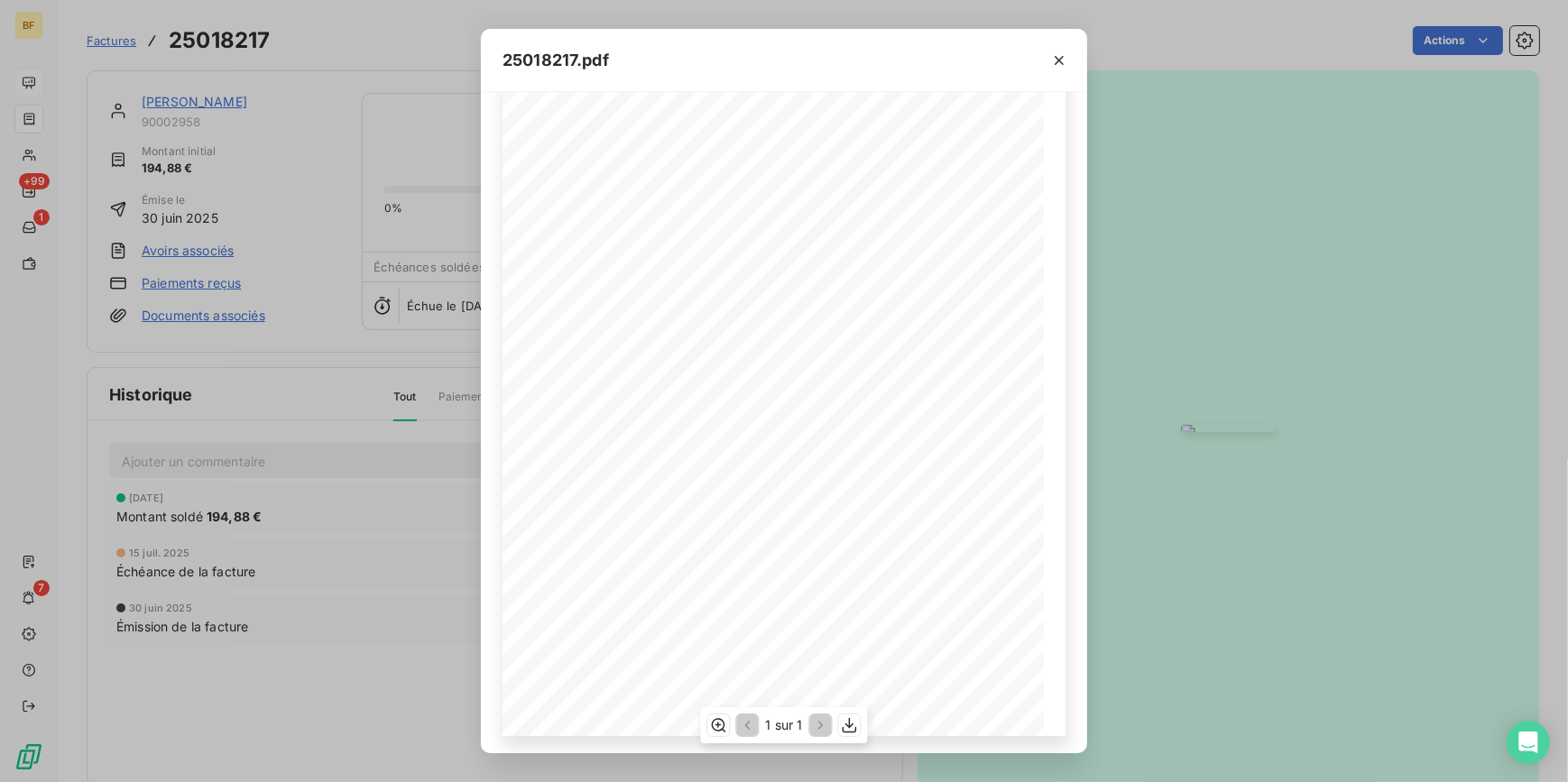
scroll to position [146, 0]
drag, startPoint x: 452, startPoint y: 41, endPoint x: 69, endPoint y: 33, distance: 383.1
click at [451, 41] on div "25018217.pdf B.A.P VILLEFRANCHE [PERSON_NAME] [STREET_ADDRESS][GEOGRAPHIC_DATA]…" at bounding box center [784, 391] width 1568 height 782
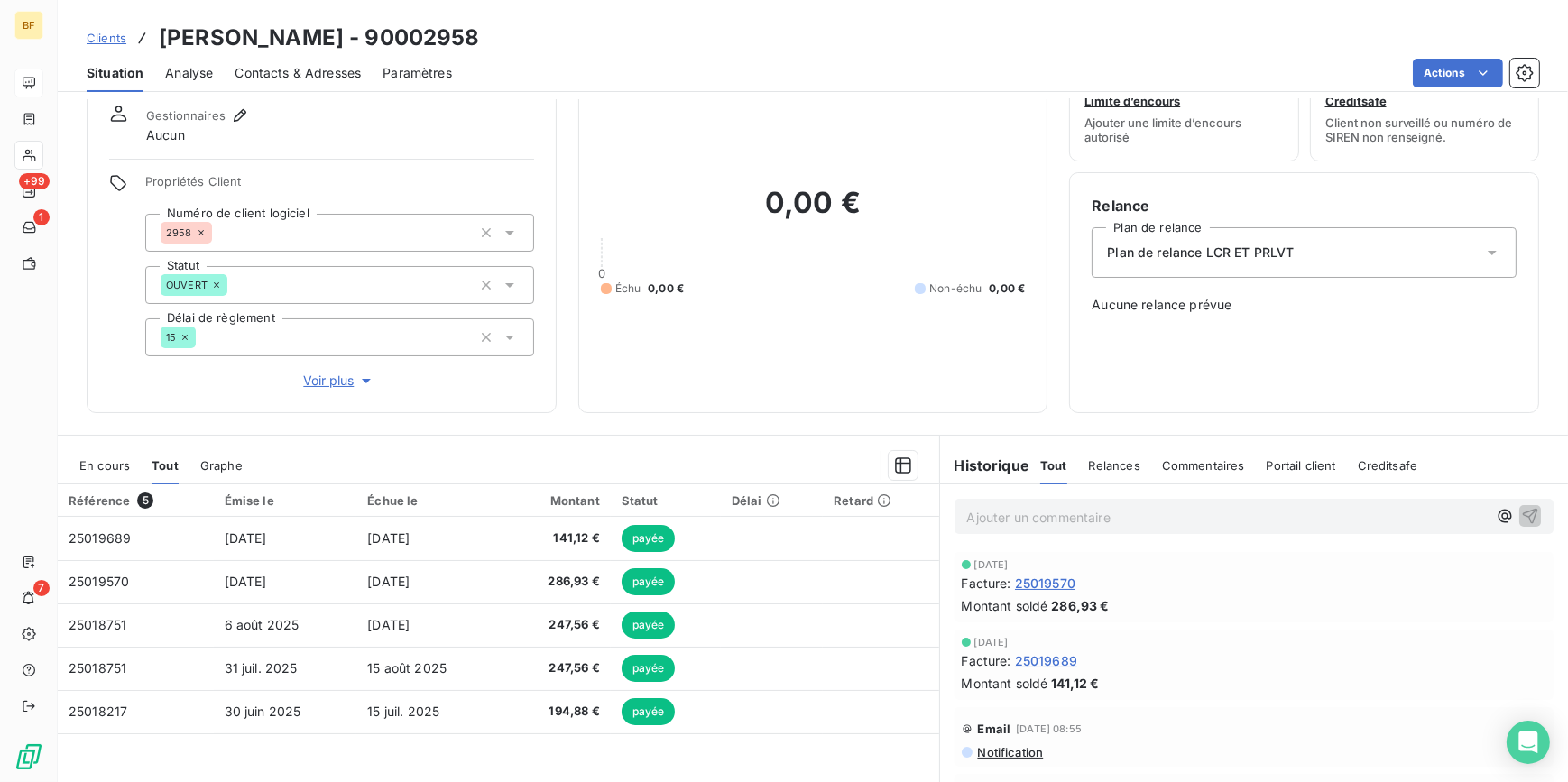
scroll to position [167, 0]
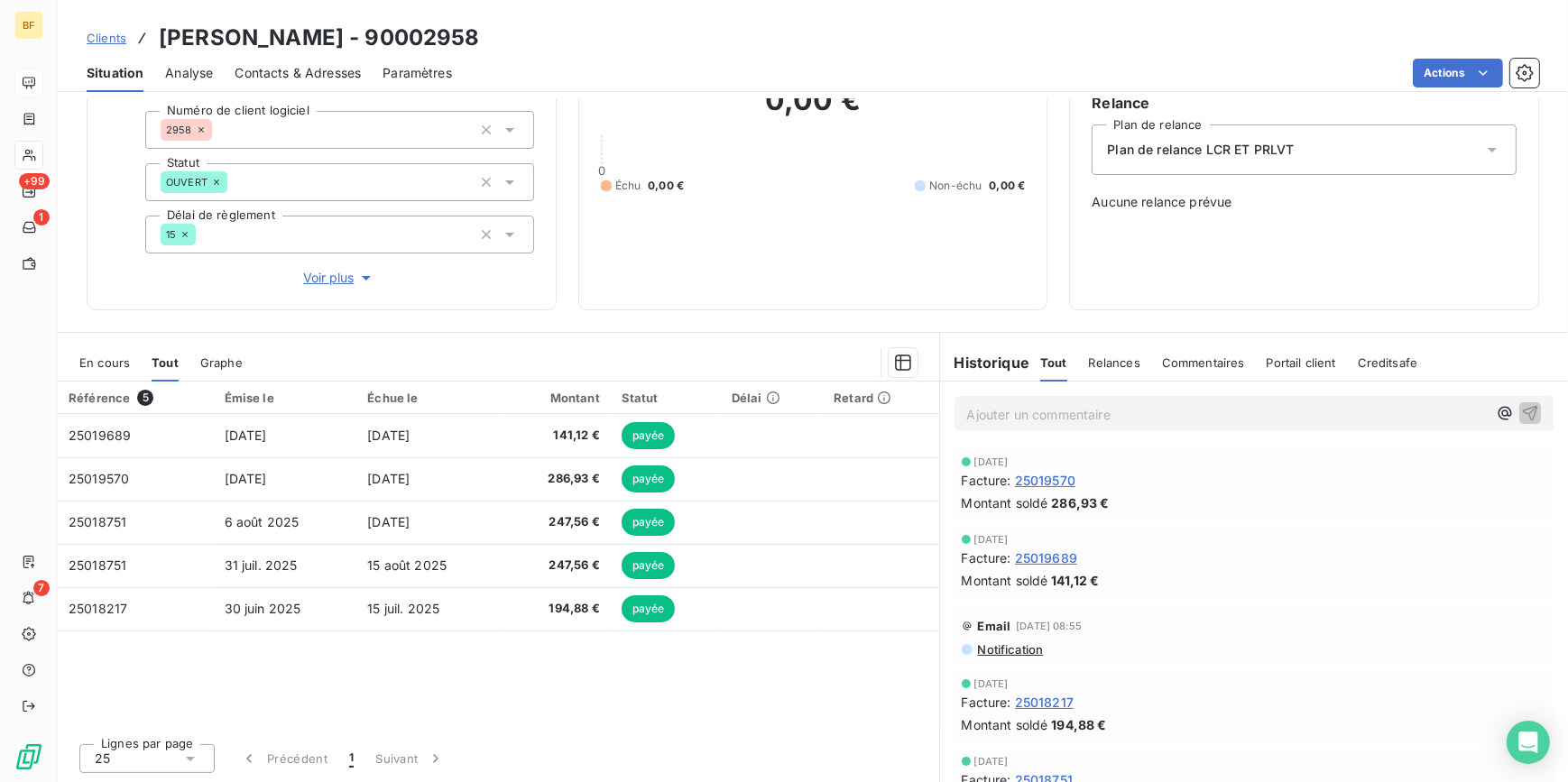
click at [805, 263] on div "0,00 € 0 Échu 0,00 € Non-échu 0,00 €" at bounding box center [813, 138] width 425 height 300
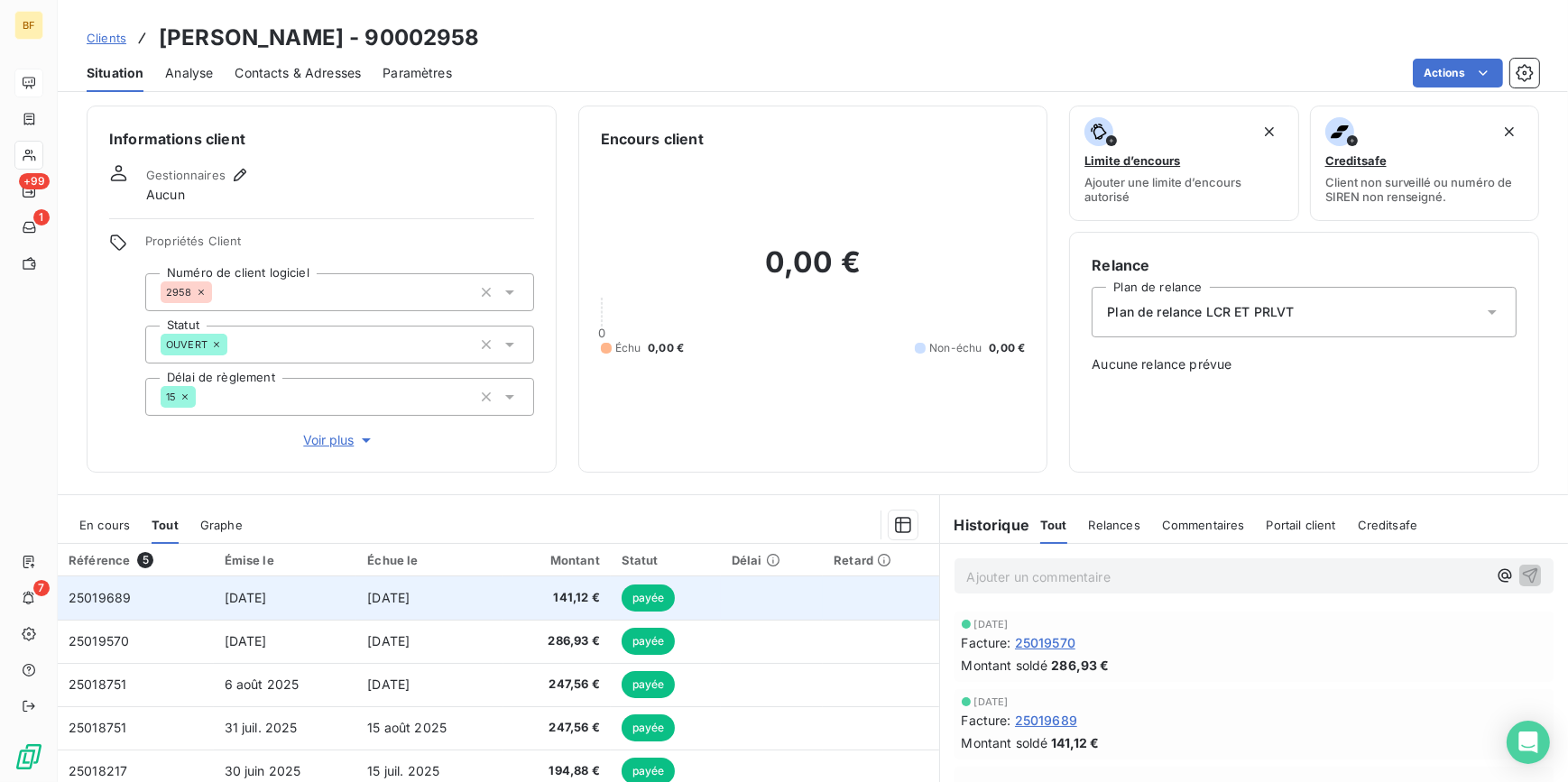
scroll to position [0, 0]
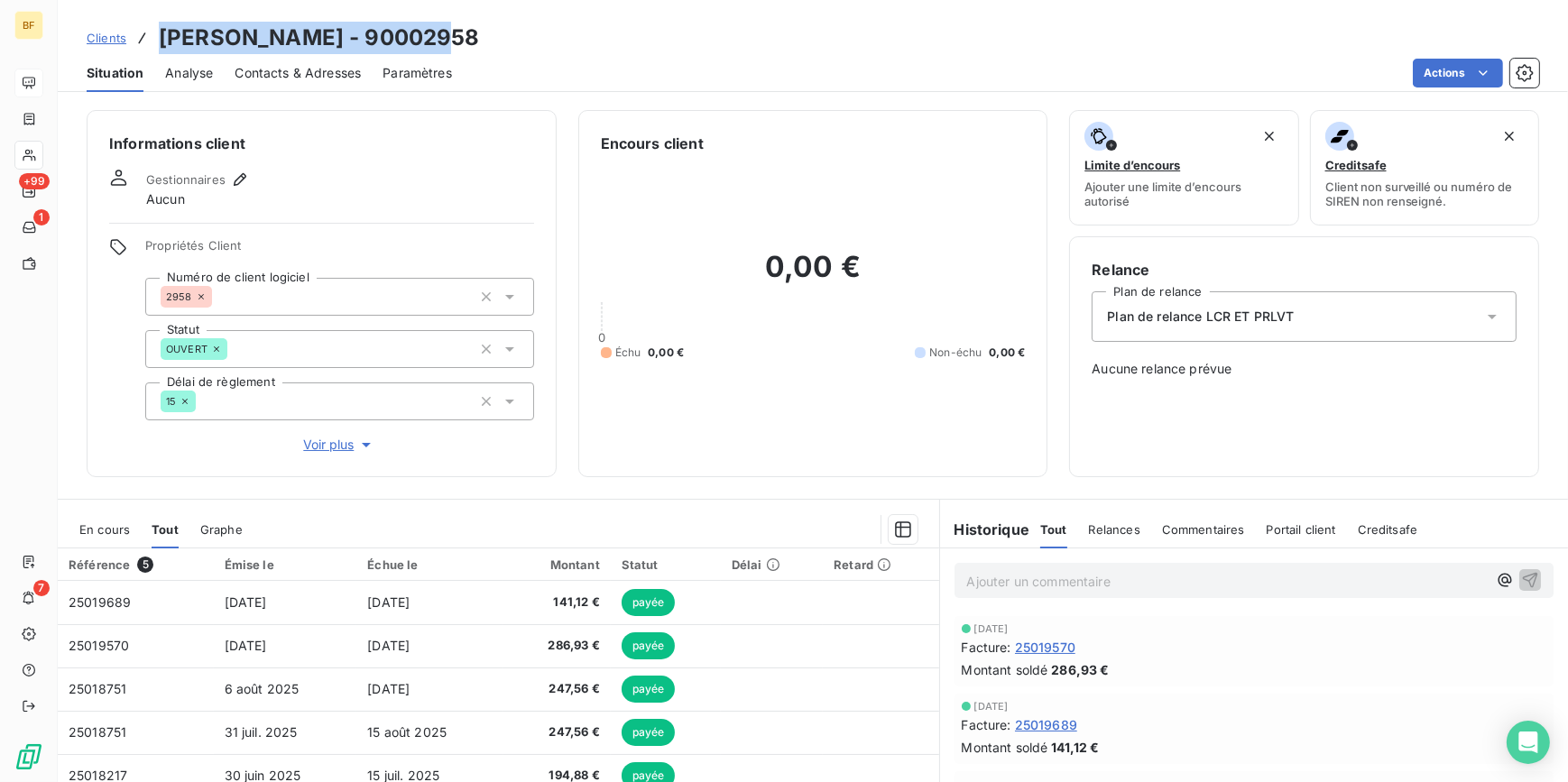
drag, startPoint x: 465, startPoint y: 41, endPoint x: 144, endPoint y: 39, distance: 321.0
click at [144, 39] on div "Clients [PERSON_NAME] - 90002958" at bounding box center [813, 38] width 1510 height 33
copy h3 "[PERSON_NAME] - 90002958"
drag, startPoint x: 339, startPoint y: 66, endPoint x: 358, endPoint y: 84, distance: 26.2
click at [339, 66] on span "Contacts & Adresses" at bounding box center [298, 72] width 126 height 18
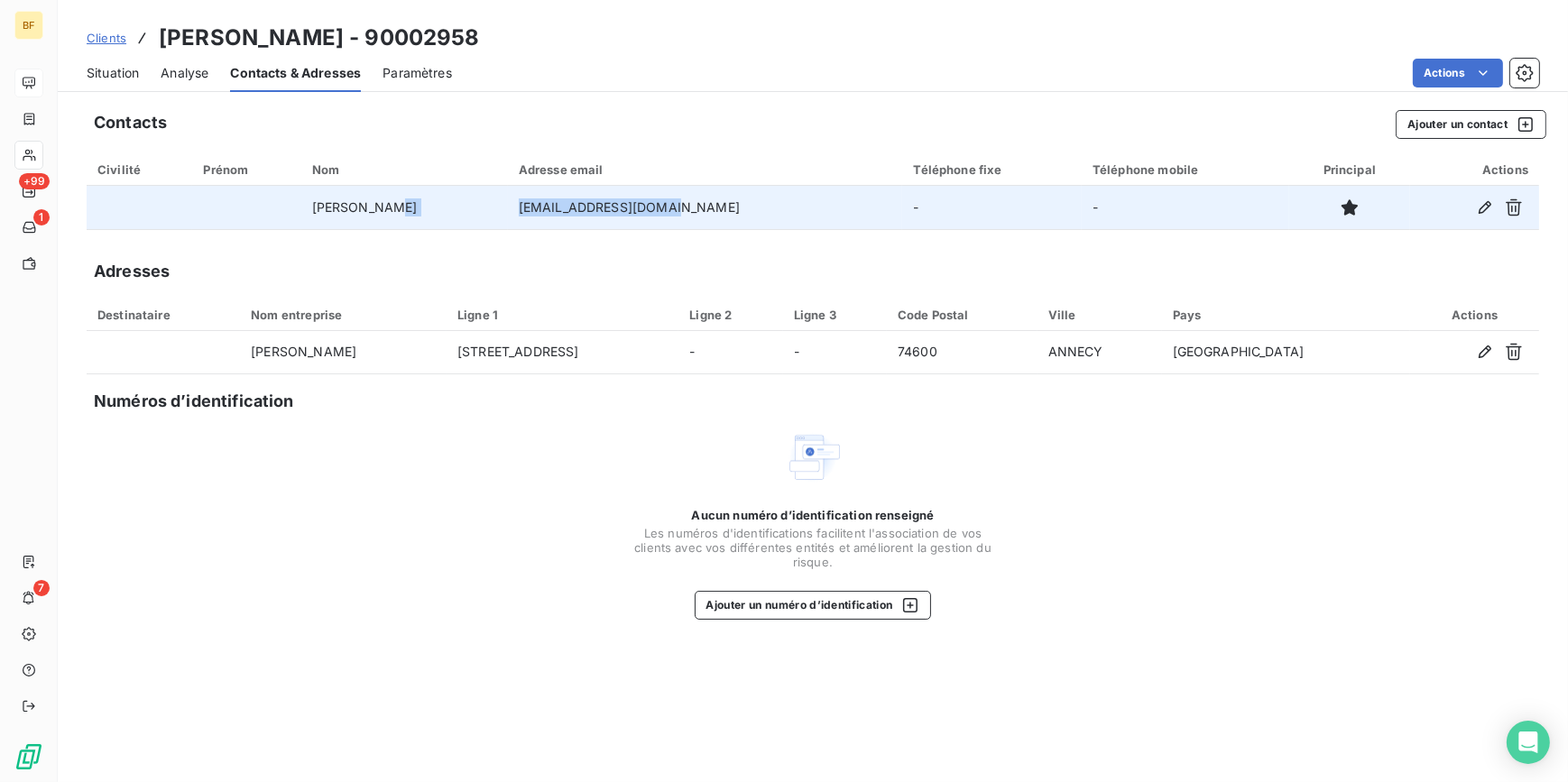
drag, startPoint x: 676, startPoint y: 206, endPoint x: 516, endPoint y: 214, distance: 160.2
click at [516, 214] on tr "[PERSON_NAME] [PERSON_NAME][EMAIL_ADDRESS][DOMAIN_NAME] - -" at bounding box center [813, 207] width 1452 height 43
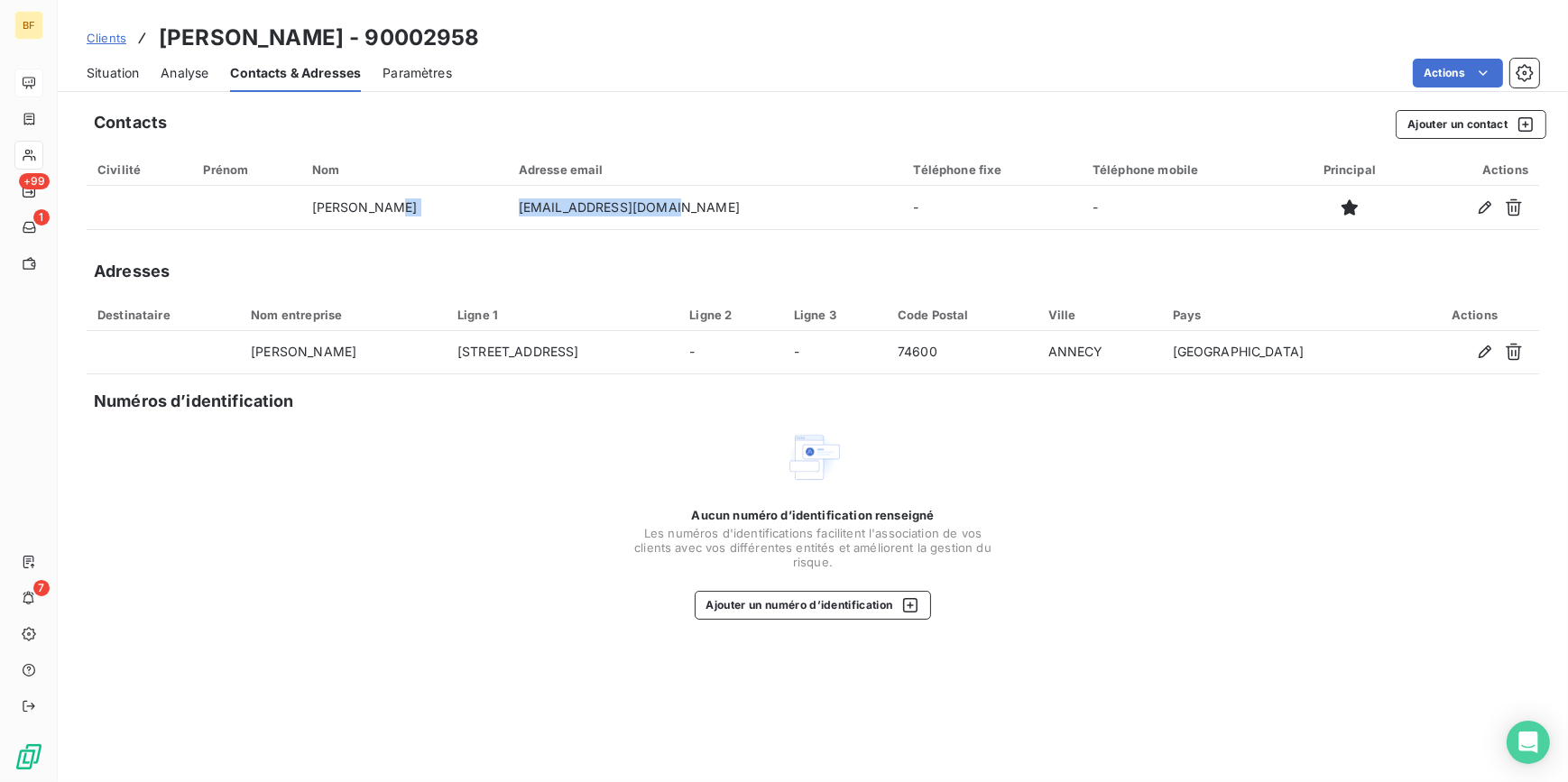
drag, startPoint x: 104, startPoint y: 64, endPoint x: 118, endPoint y: 71, distance: 15.7
click at [104, 64] on span "Situation" at bounding box center [113, 72] width 52 height 18
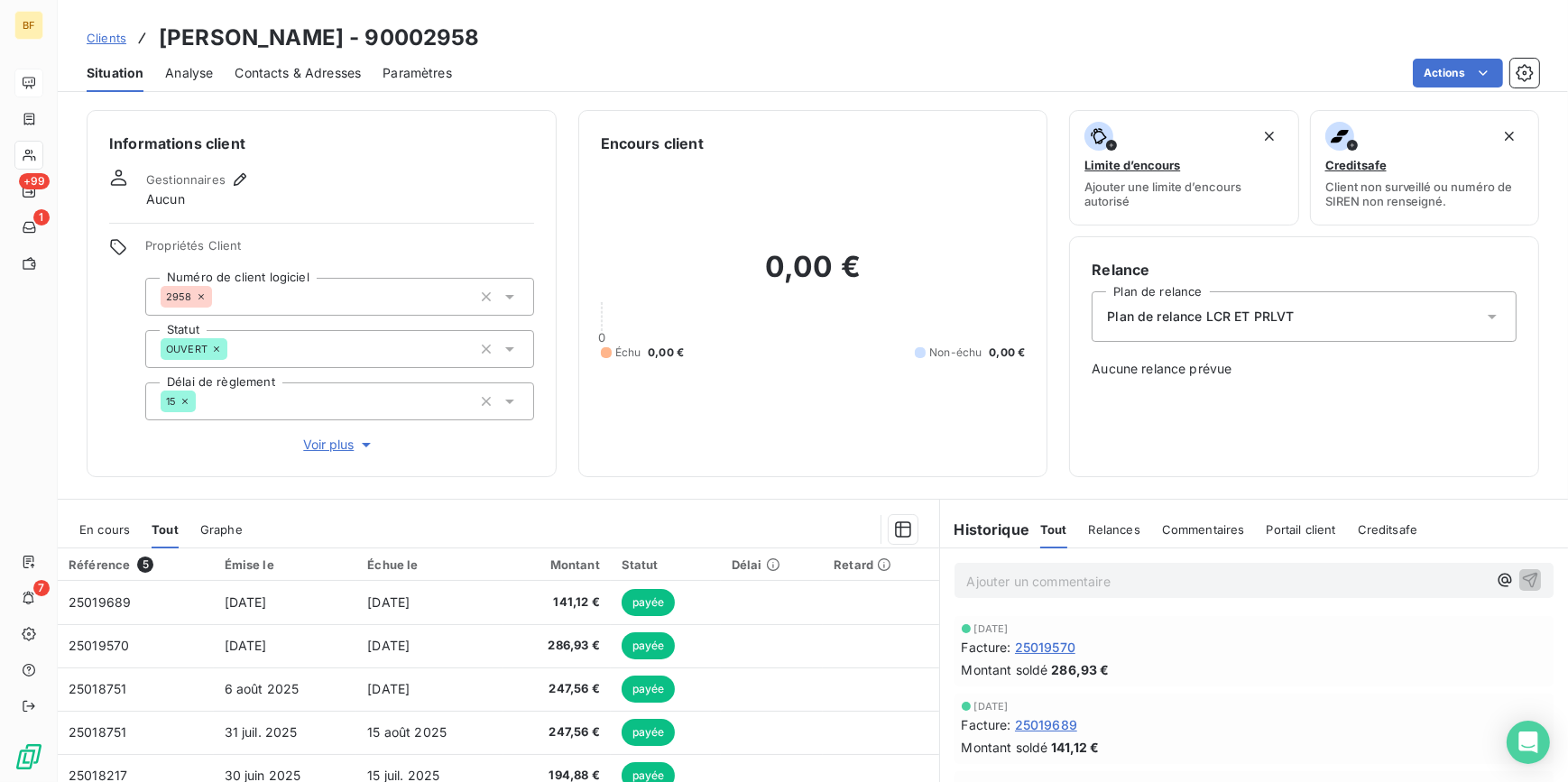
click at [633, 77] on div "Actions" at bounding box center [1006, 73] width 1065 height 29
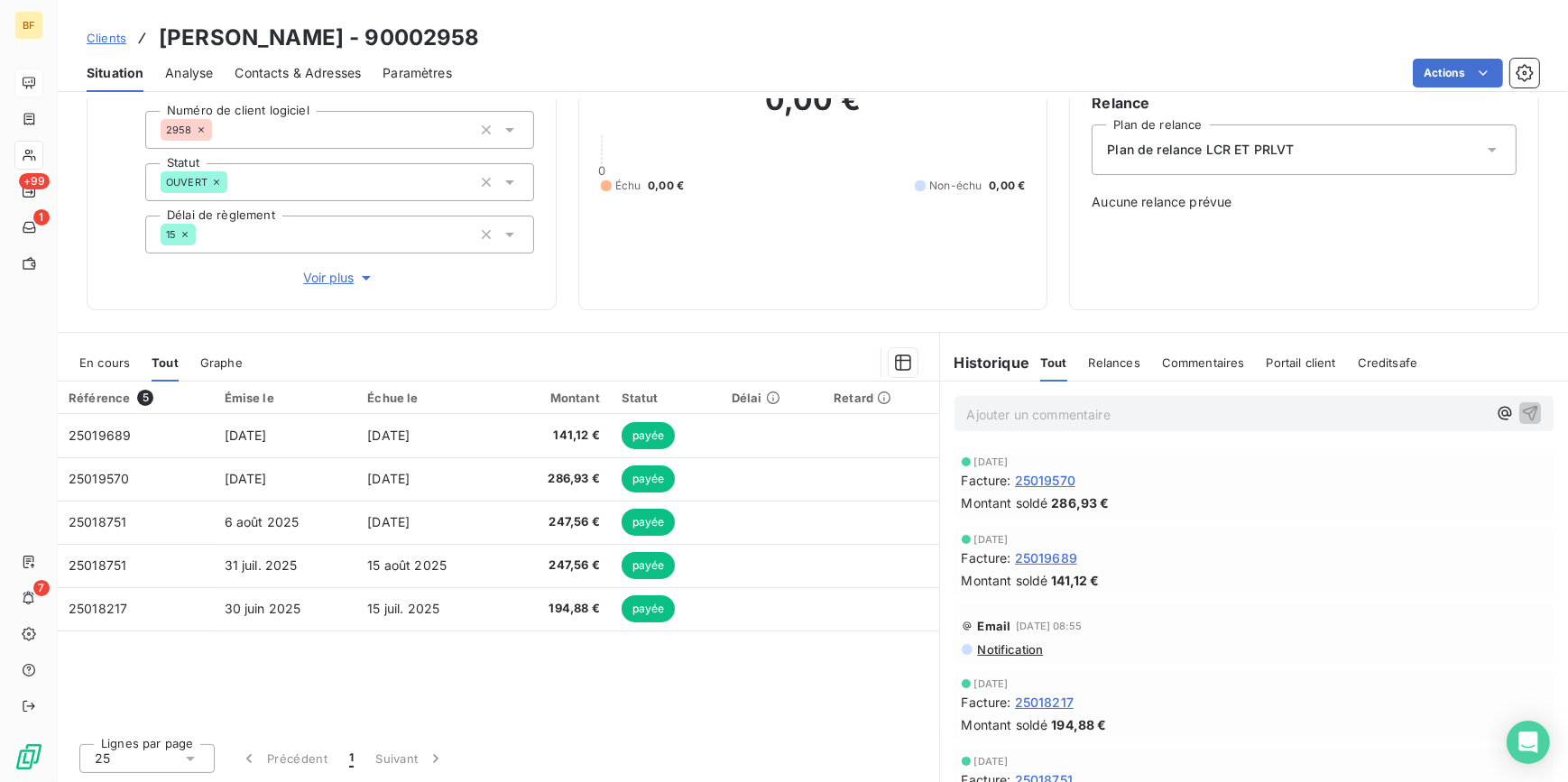
click at [990, 414] on p "Ajouter un commentaire ﻿" at bounding box center [1227, 414] width 520 height 22
click at [1024, 405] on p "(AV)" at bounding box center [1227, 414] width 520 height 21
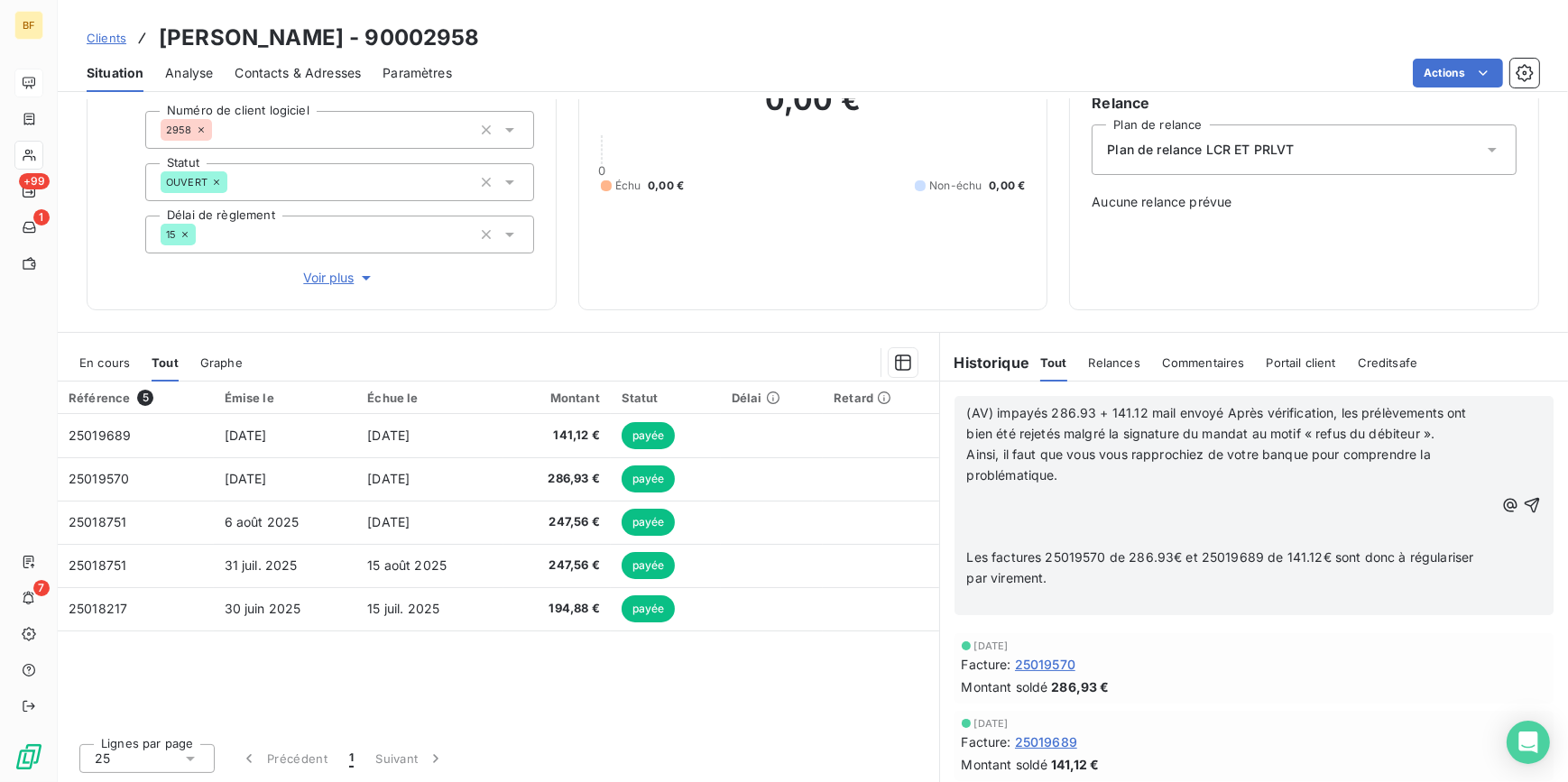
click at [1137, 408] on span "(AV) impayés 286.93 + 141.12 mail envoyé Après vérification, les prélèvements o…" at bounding box center [1218, 423] width 504 height 36
click at [1141, 413] on span "(AV) impayés 286.93 + 141.12 mail envoyé Après vérification, les prélèvements o…" at bounding box center [1218, 423] width 504 height 36
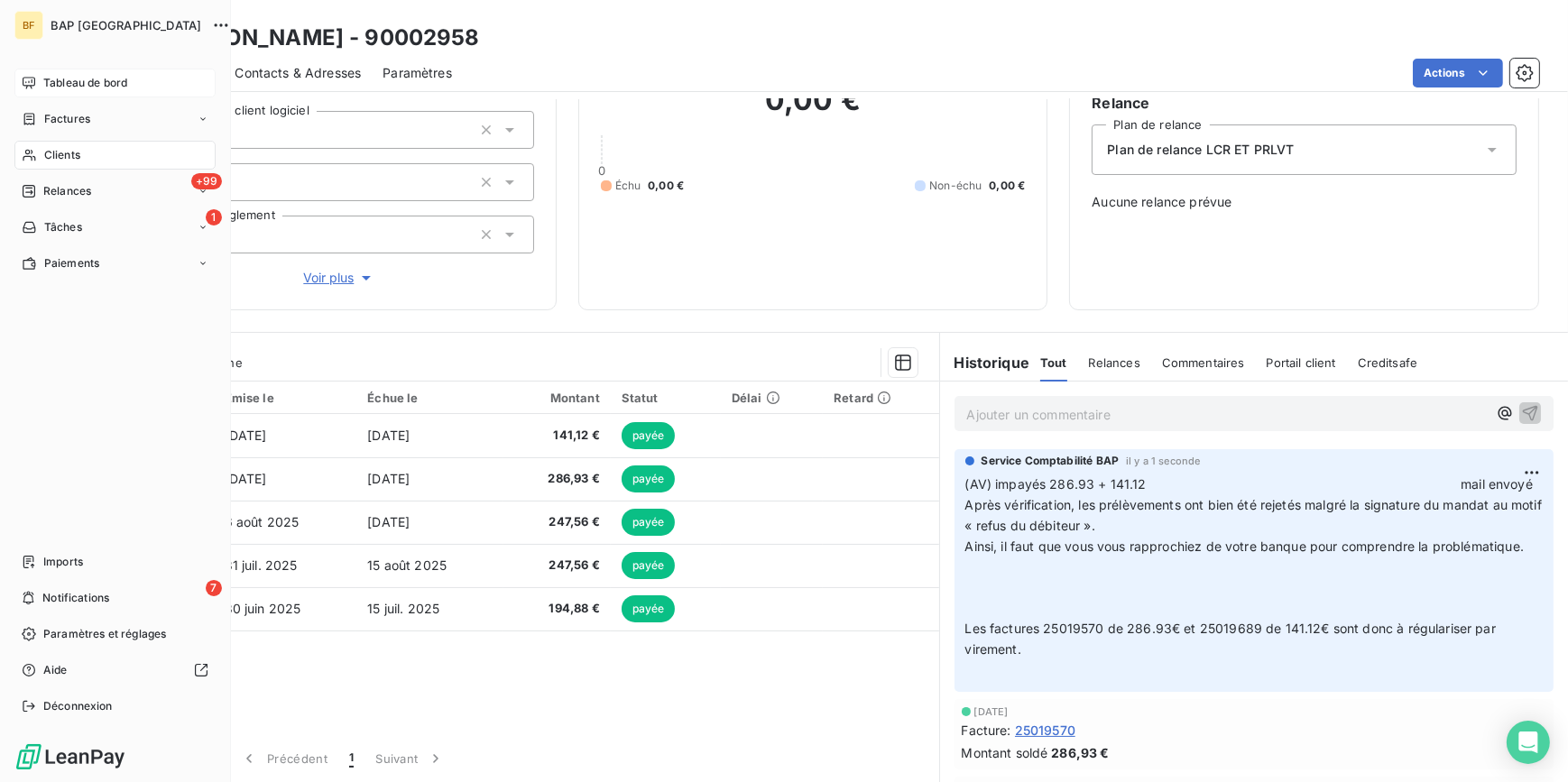
click at [48, 157] on span "Clients" at bounding box center [62, 155] width 36 height 16
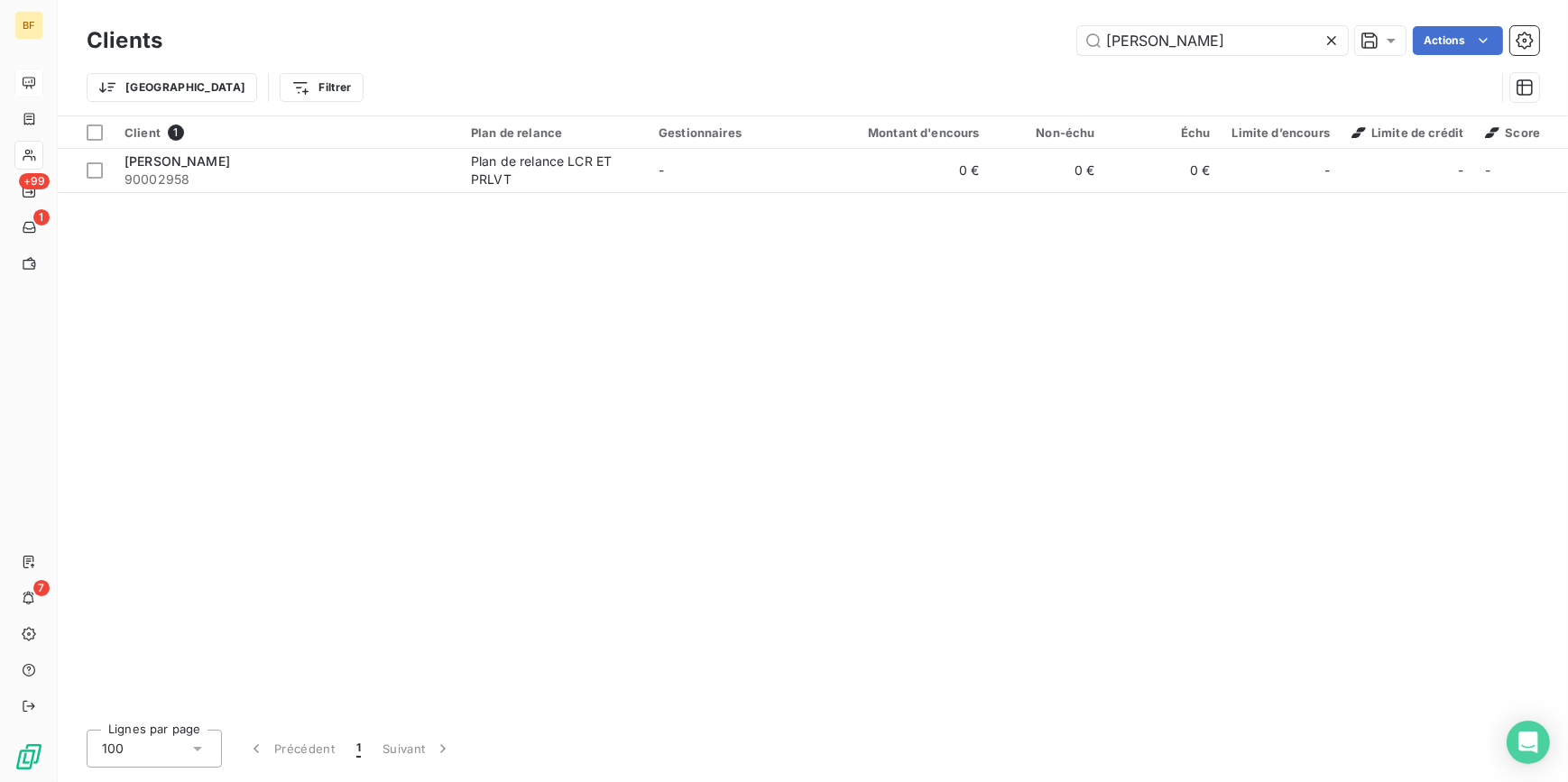
click at [1043, 12] on div "Clients kamil Actions Trier Filtrer" at bounding box center [813, 58] width 1510 height 116
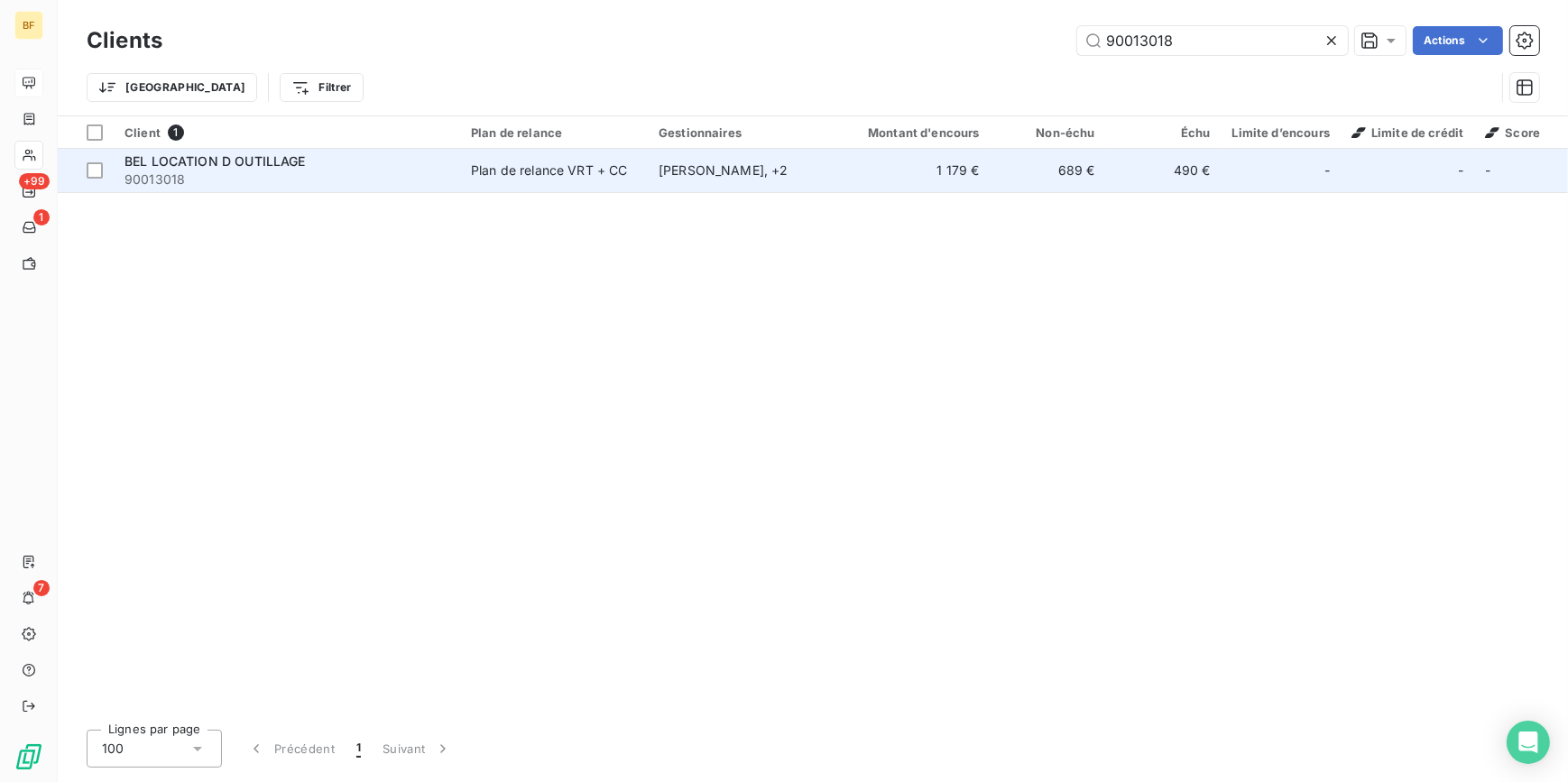
type input "90013018"
click at [396, 183] on span "90013018" at bounding box center [286, 179] width 325 height 18
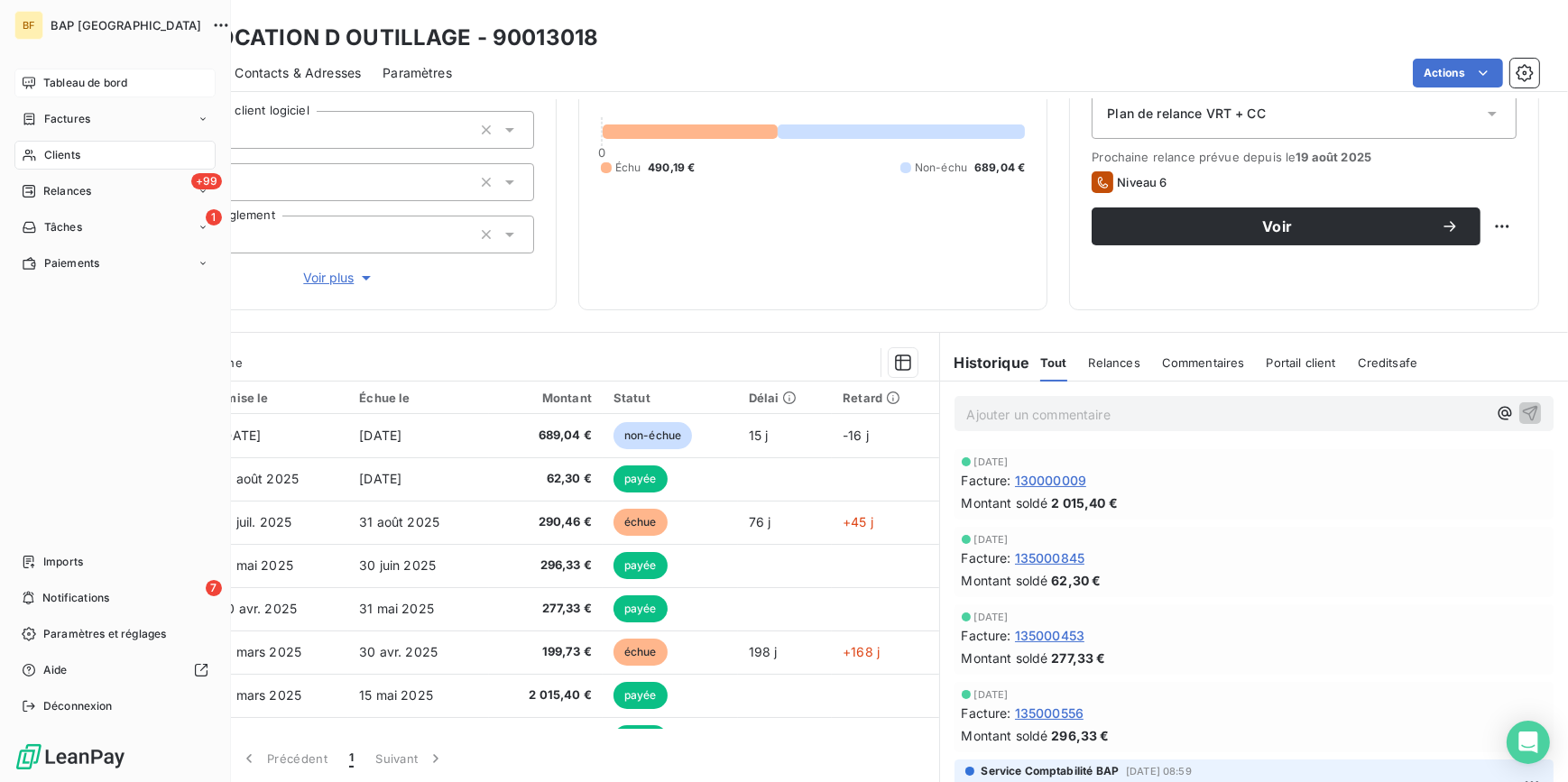
click at [32, 151] on icon at bounding box center [28, 155] width 13 height 12
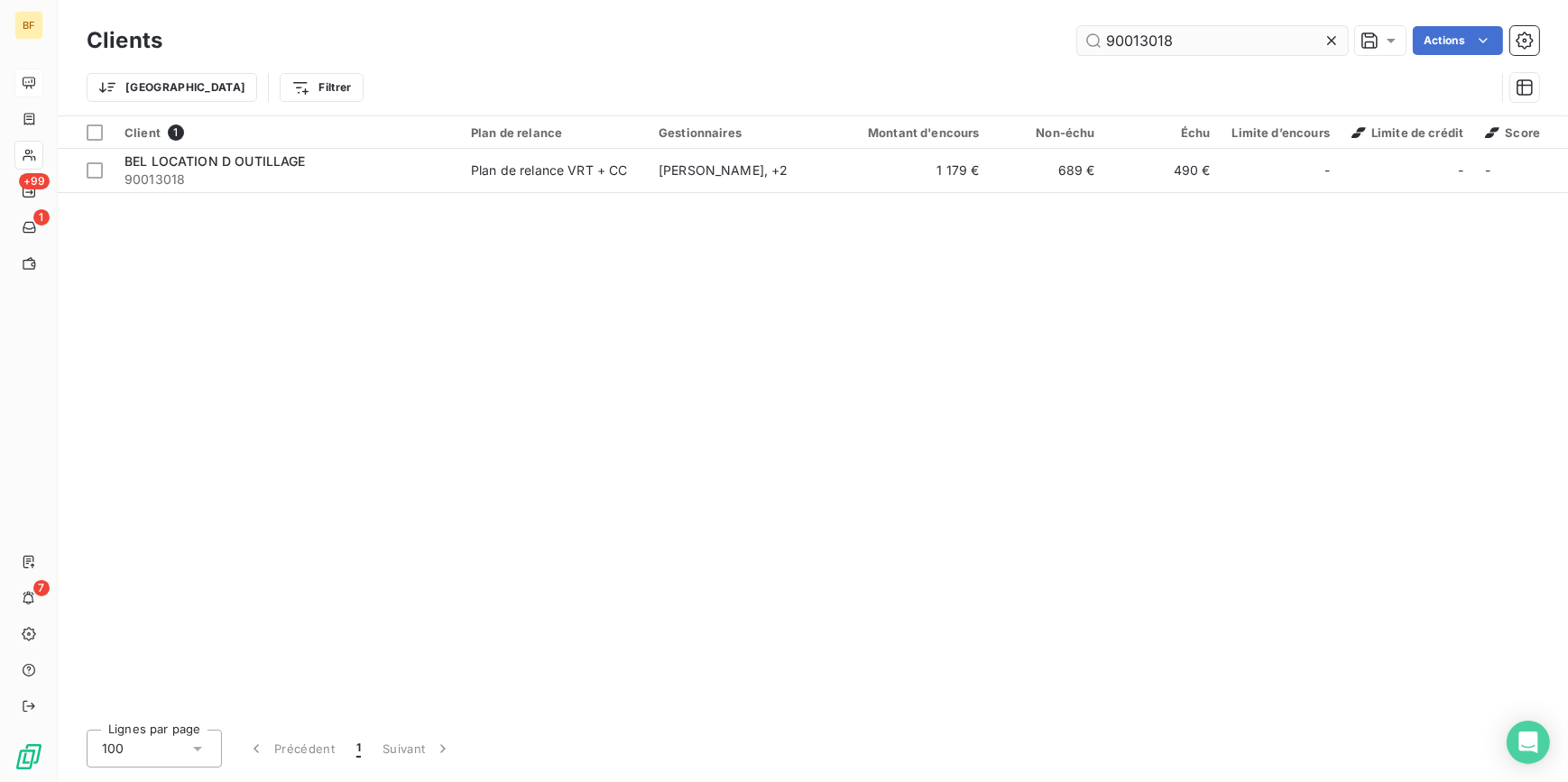
drag, startPoint x: 1188, startPoint y: 40, endPoint x: 1132, endPoint y: 36, distance: 56.1
click at [1132, 36] on input "90013018" at bounding box center [1212, 40] width 271 height 29
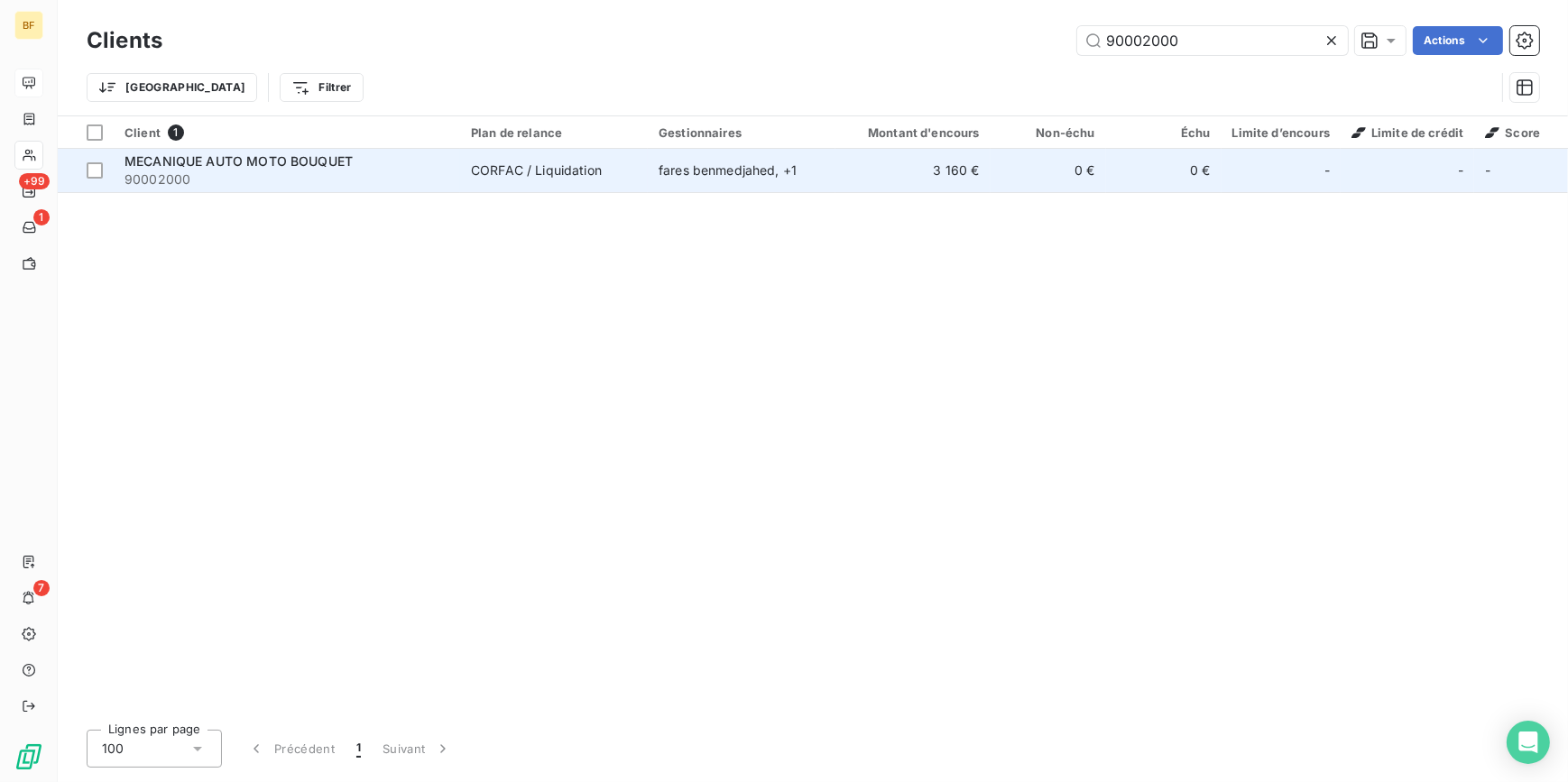
type input "90002000"
click at [178, 188] on span "90002000" at bounding box center [286, 179] width 325 height 18
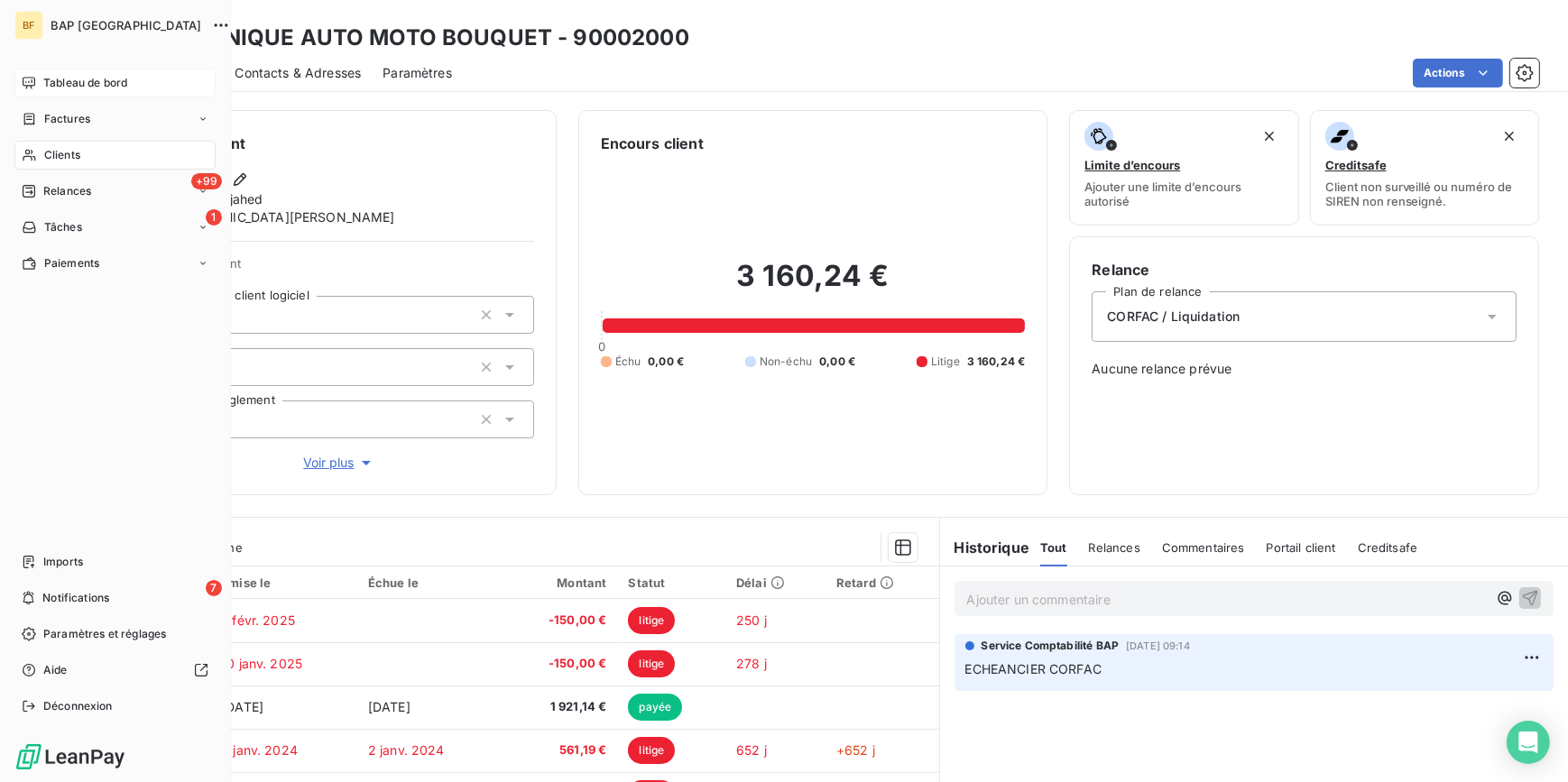
click at [39, 154] on div "Clients" at bounding box center [115, 155] width 201 height 29
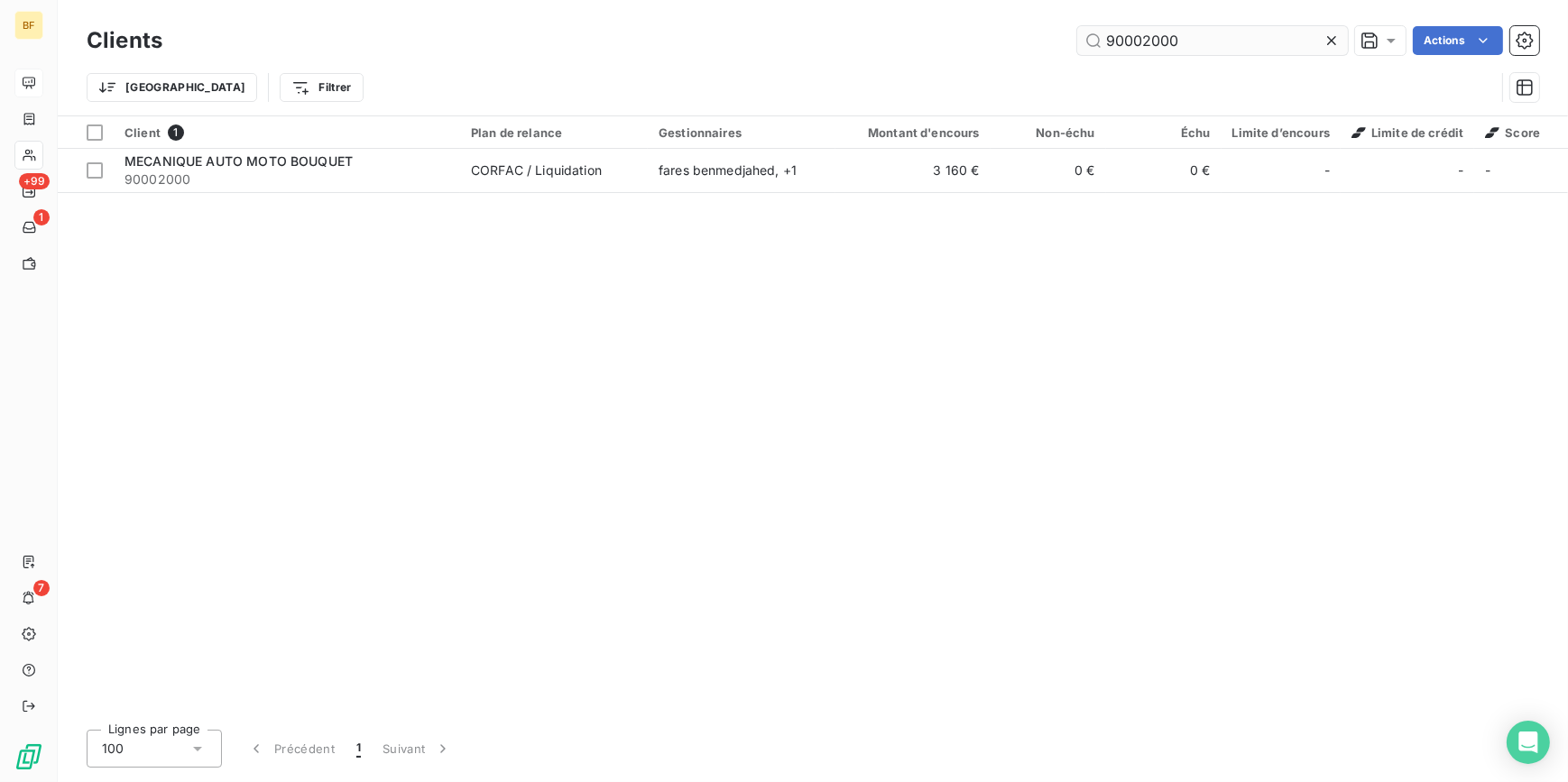
drag, startPoint x: 1196, startPoint y: 38, endPoint x: 1148, endPoint y: 33, distance: 48.3
click at [1148, 33] on input "90002000" at bounding box center [1212, 40] width 271 height 29
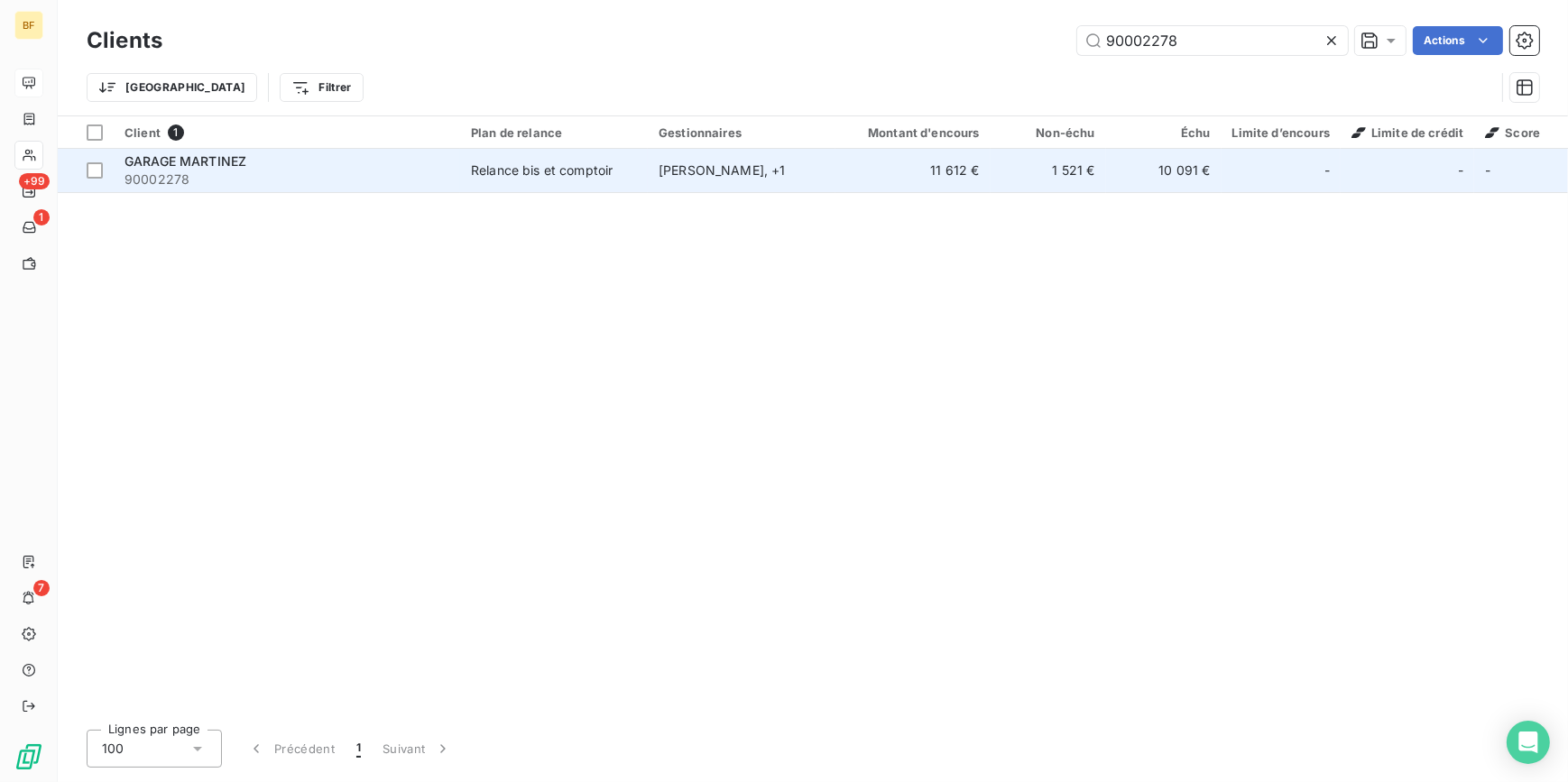
type input "90002278"
click at [360, 154] on div "GARAGE MARTINEZ" at bounding box center [286, 161] width 325 height 18
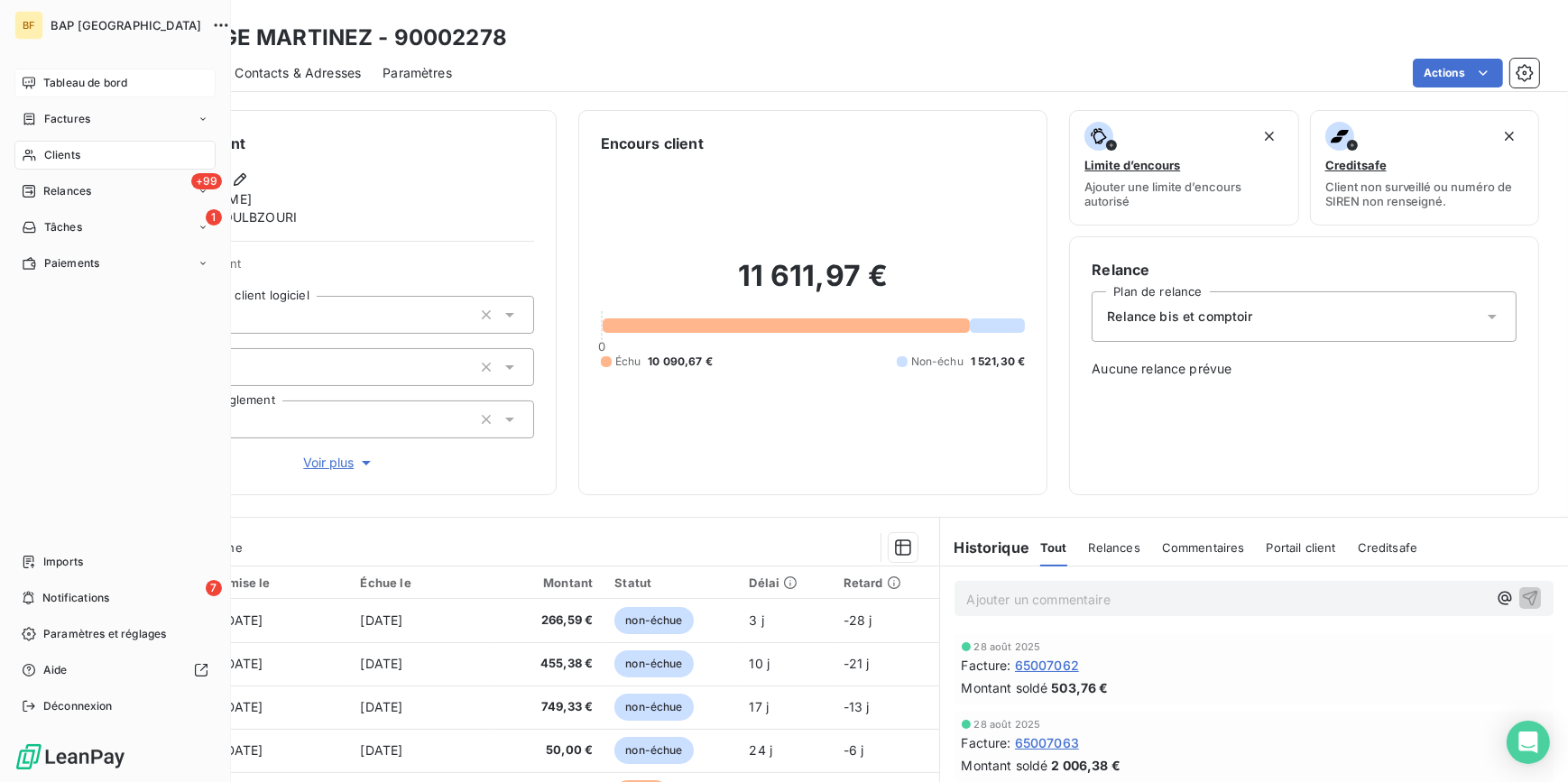
drag, startPoint x: 42, startPoint y: 150, endPoint x: 154, endPoint y: 134, distance: 113.1
click at [42, 150] on div "Clients" at bounding box center [115, 155] width 201 height 29
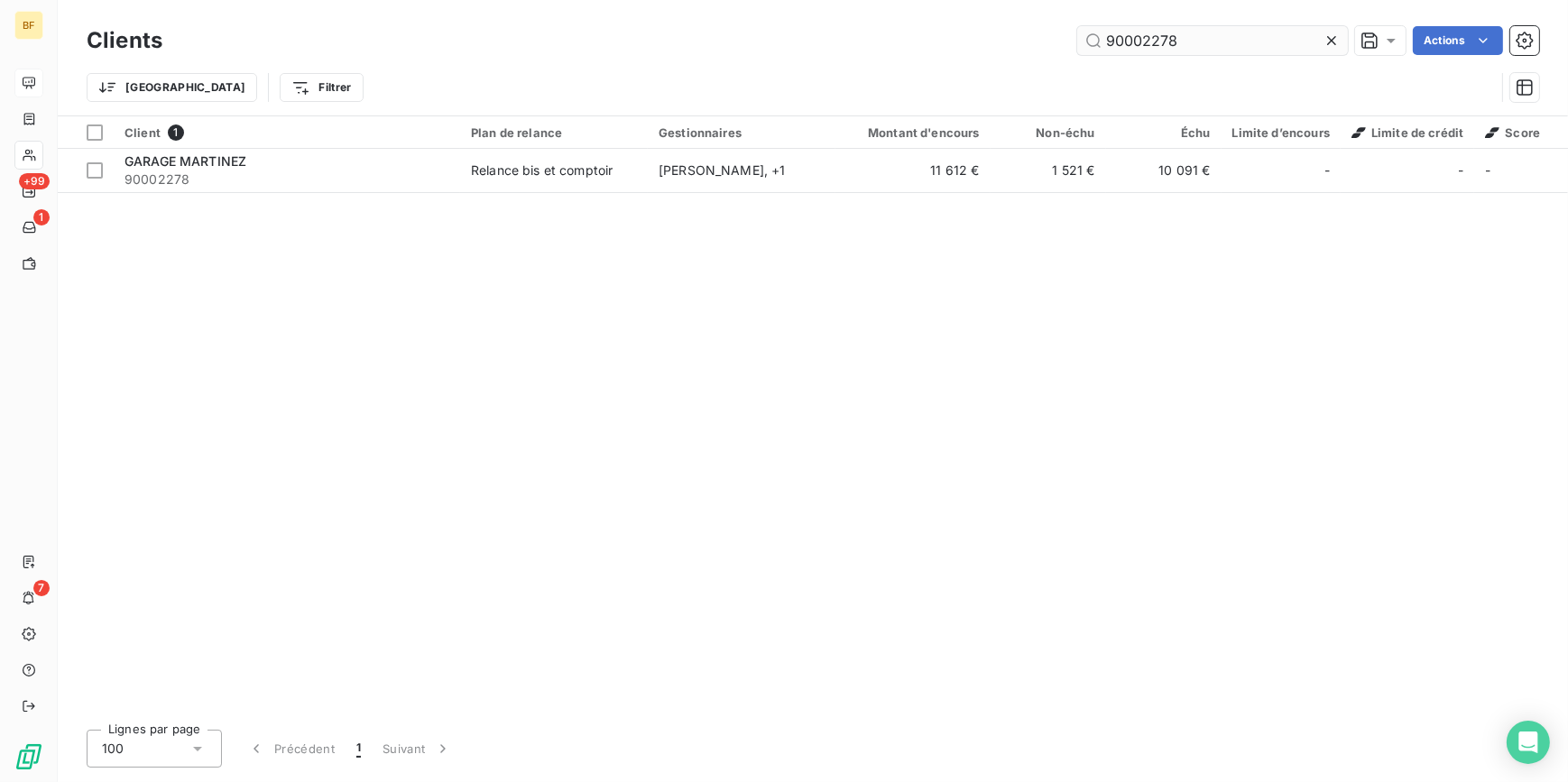
drag, startPoint x: 1223, startPoint y: 39, endPoint x: 1138, endPoint y: 26, distance: 86.0
click at [1138, 26] on input "90002278" at bounding box center [1212, 40] width 271 height 29
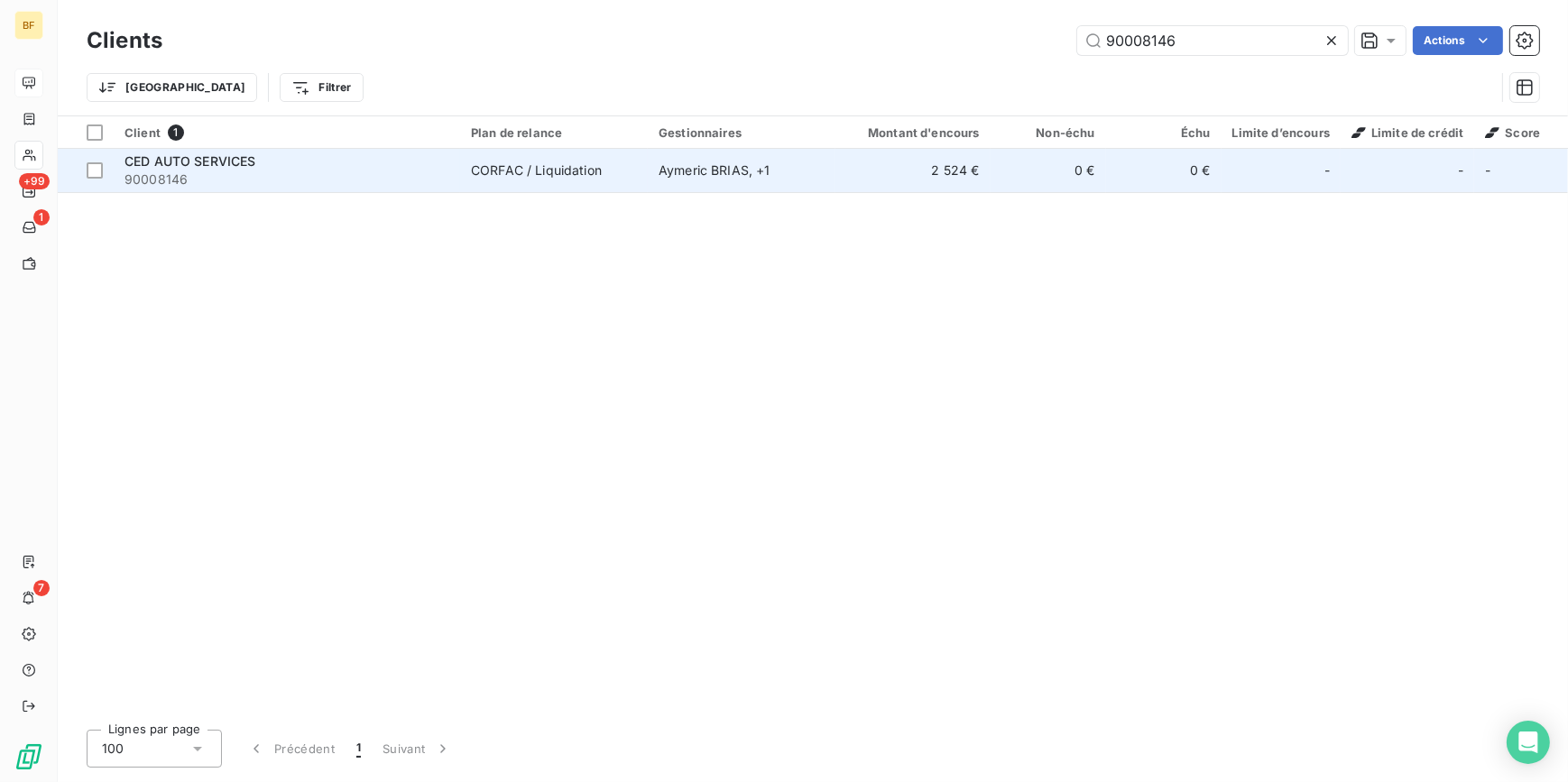
type input "90008146"
click at [211, 164] on span "CED AUTO SERVICES" at bounding box center [190, 161] width 132 height 15
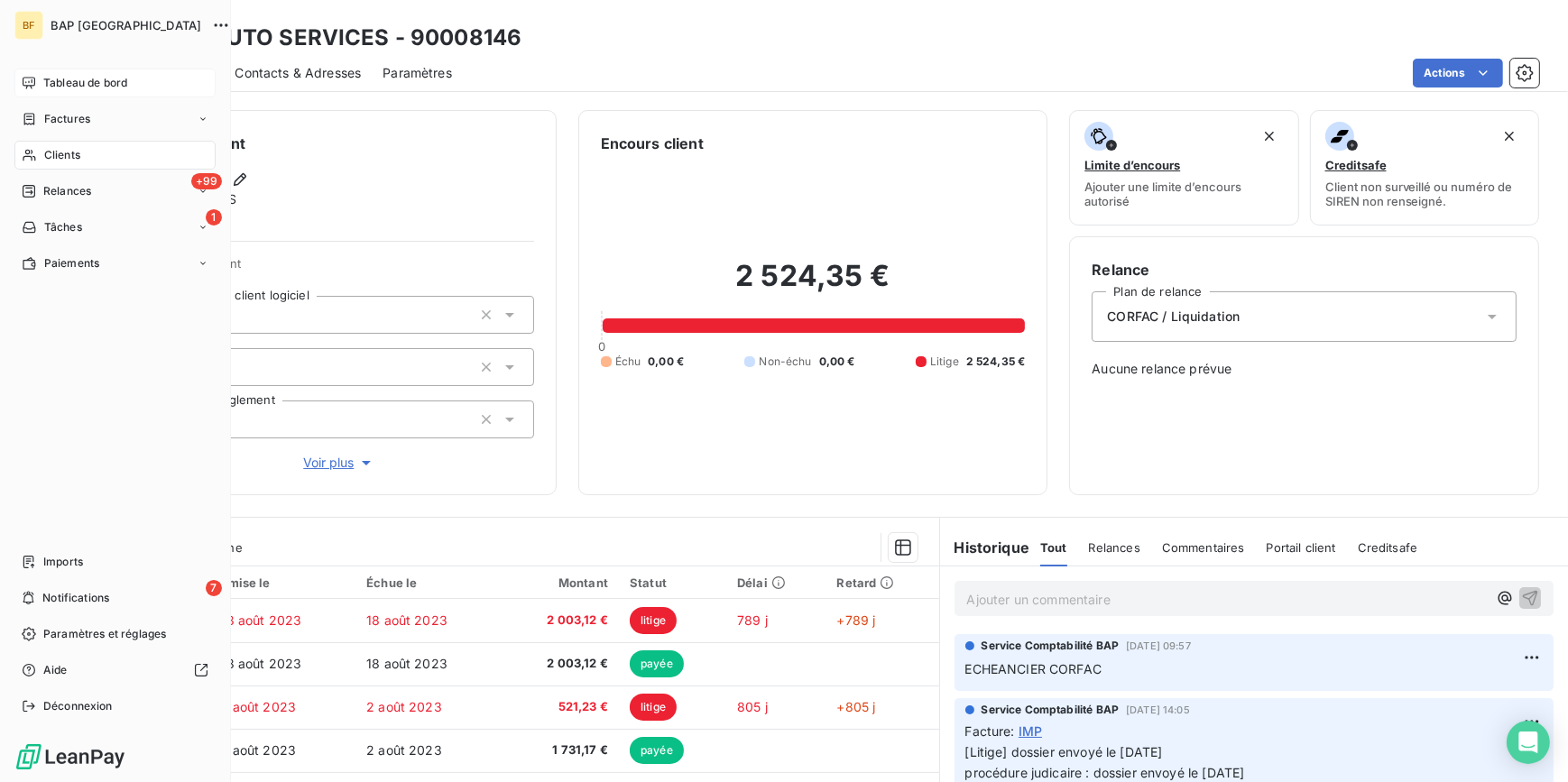
click at [70, 162] on span "Clients" at bounding box center [62, 155] width 36 height 16
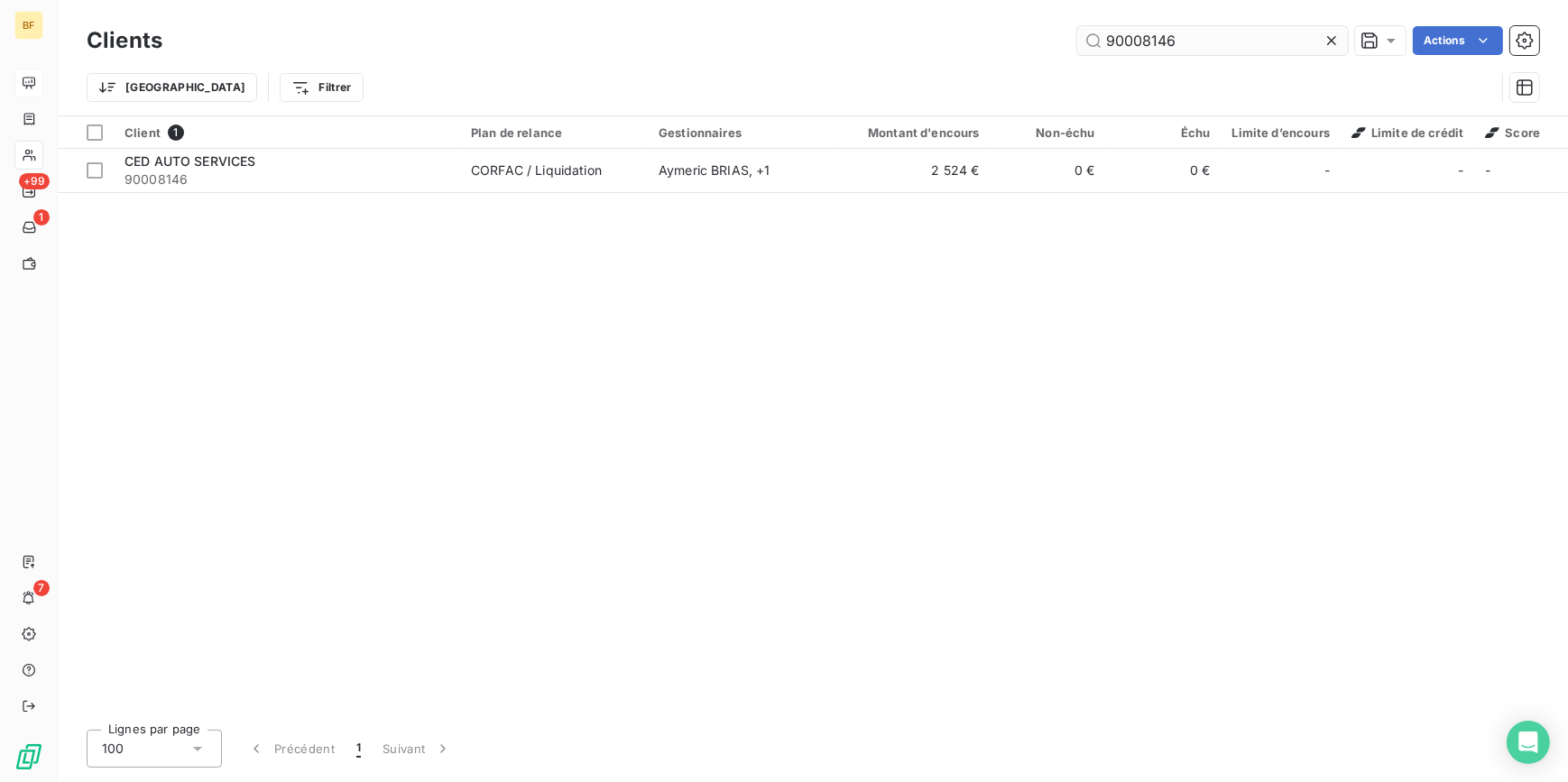
drag, startPoint x: 1183, startPoint y: 41, endPoint x: 1141, endPoint y: 36, distance: 42.3
click at [1141, 36] on input "90008146" at bounding box center [1212, 40] width 271 height 29
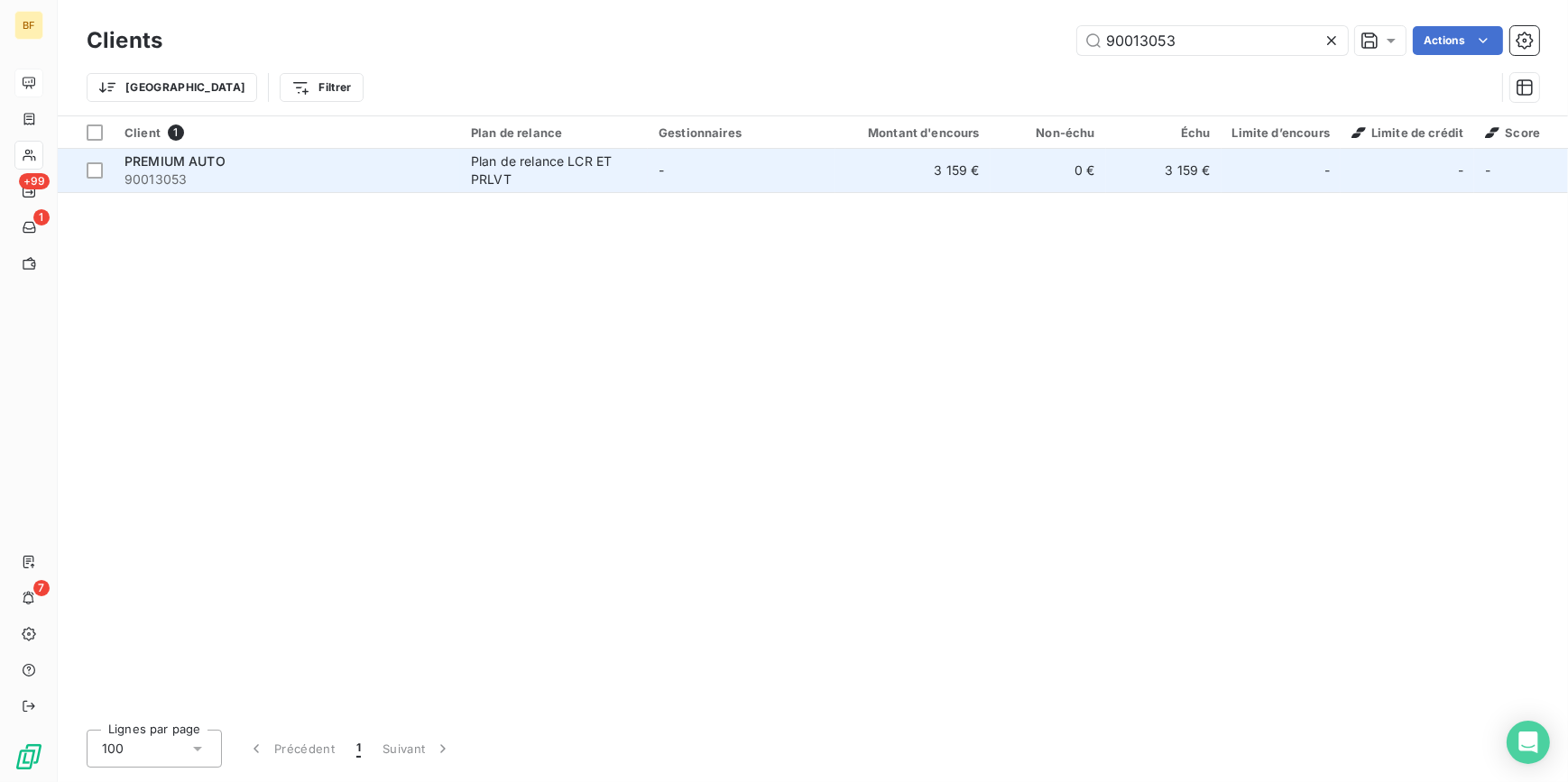
type input "90013053"
click at [775, 169] on td "-" at bounding box center [741, 170] width 188 height 43
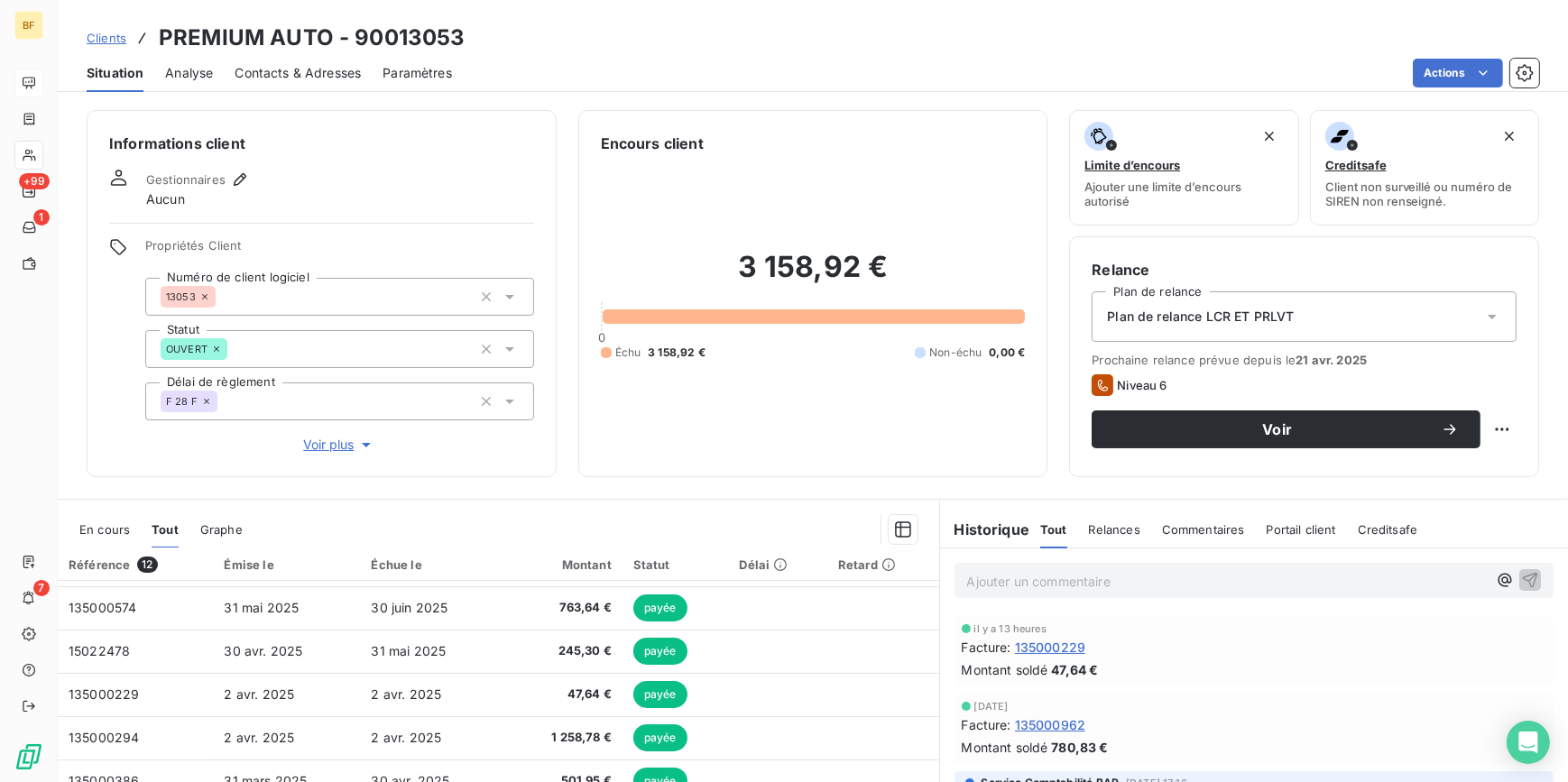
click at [291, 77] on span "Contacts & Adresses" at bounding box center [298, 72] width 126 height 18
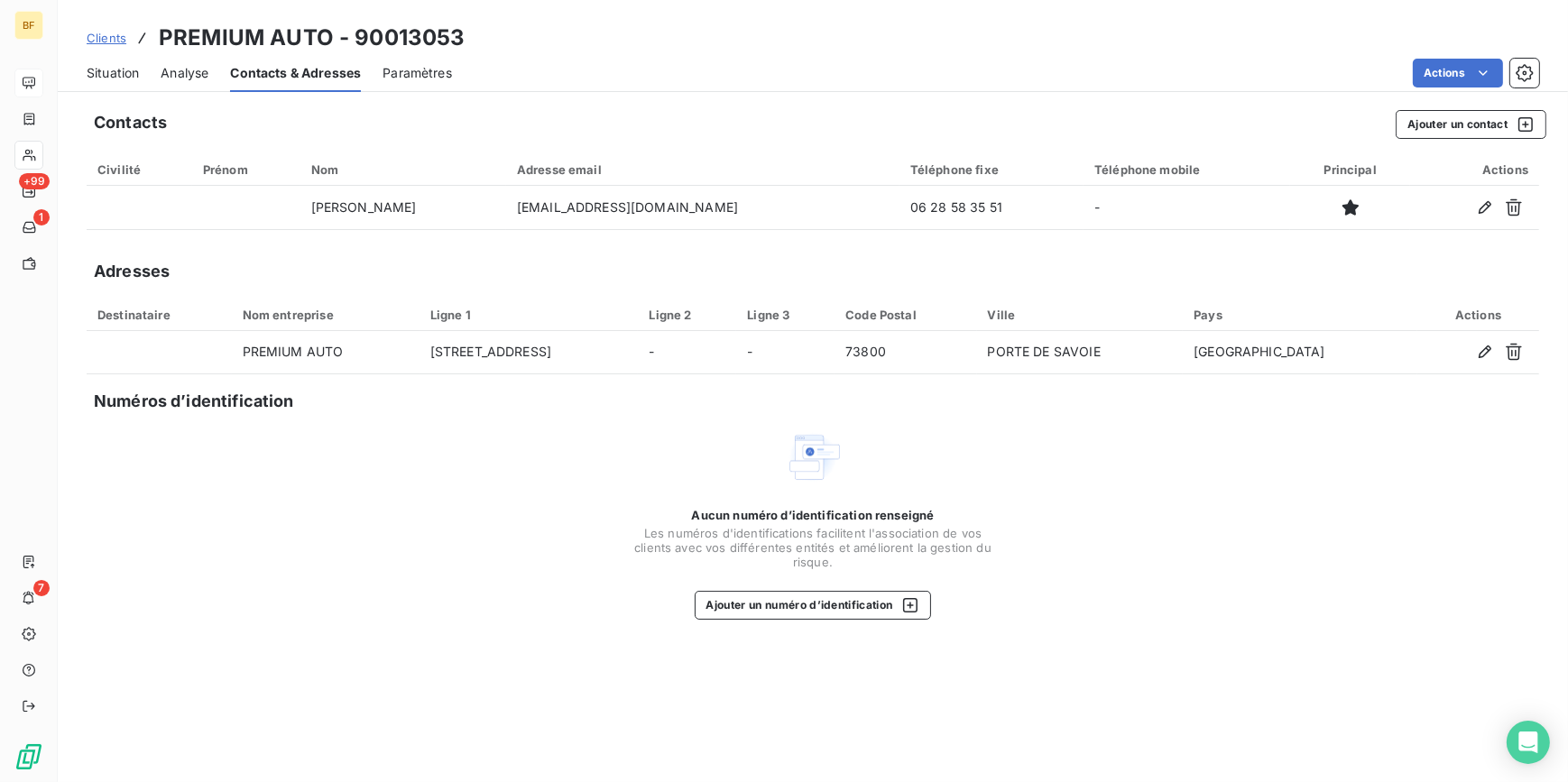
click at [121, 73] on span "Situation" at bounding box center [113, 72] width 52 height 18
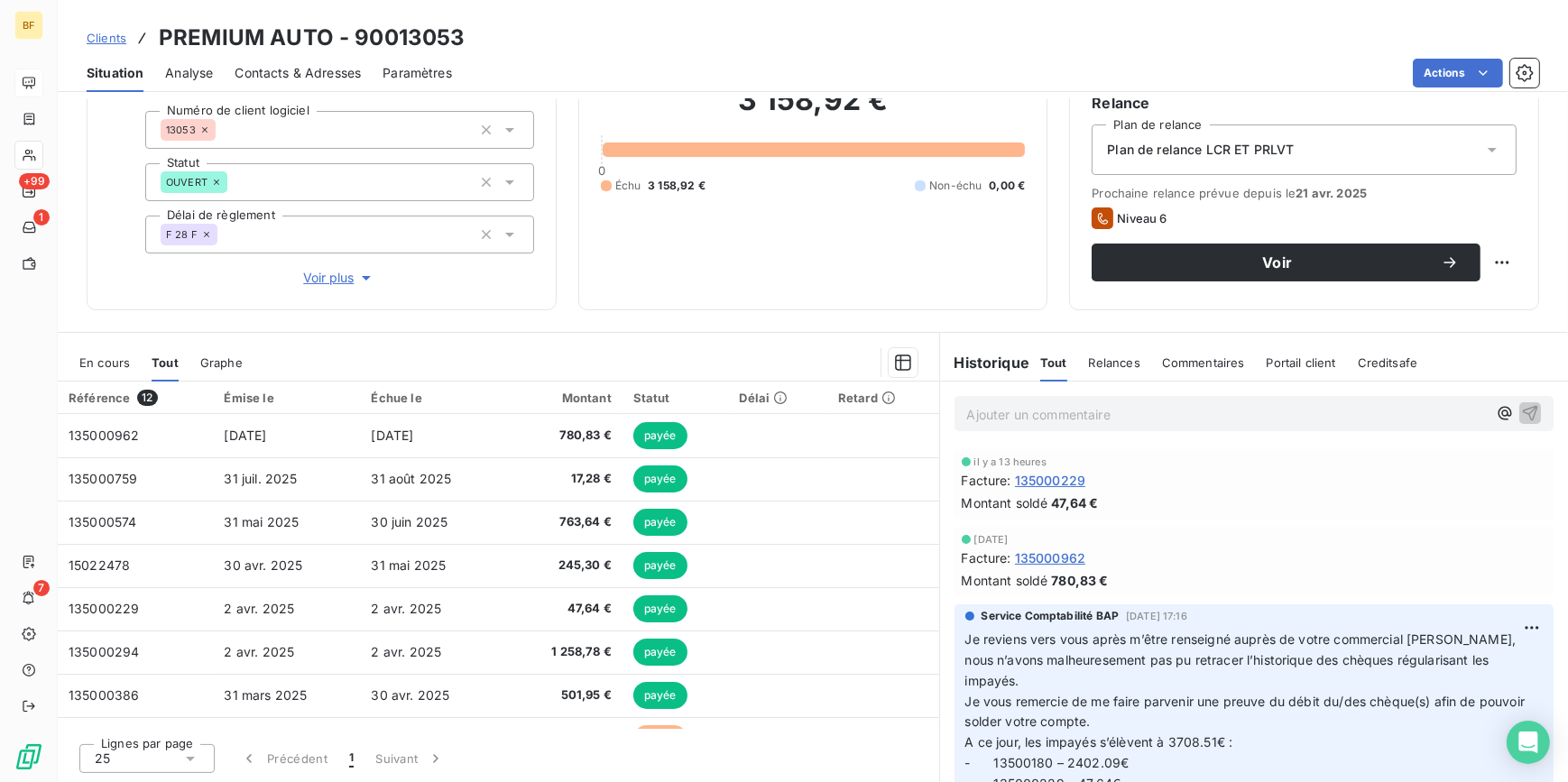
click at [1039, 420] on p "Ajouter un commentaire ﻿" at bounding box center [1227, 414] width 520 height 22
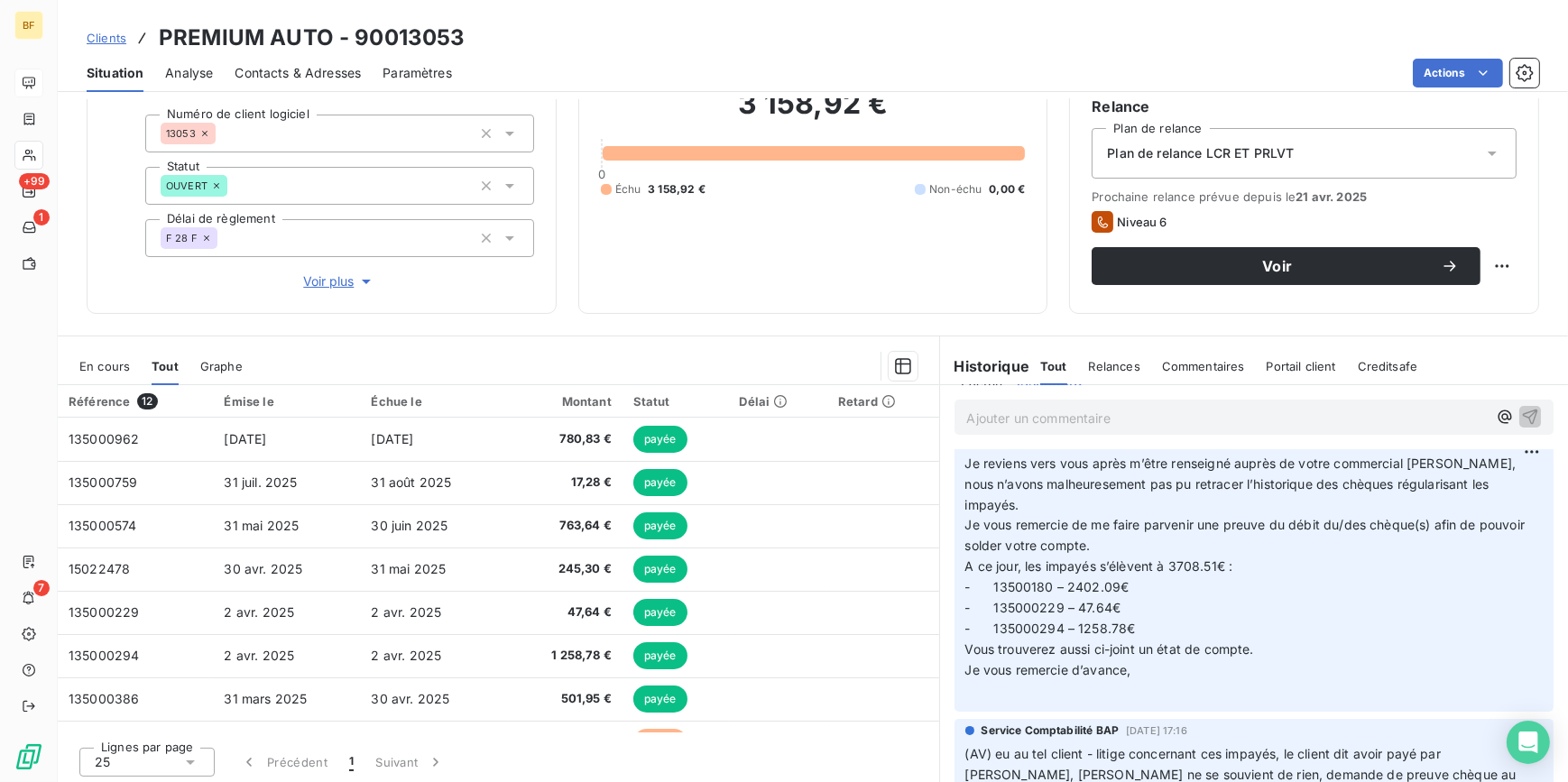
scroll to position [246, 0]
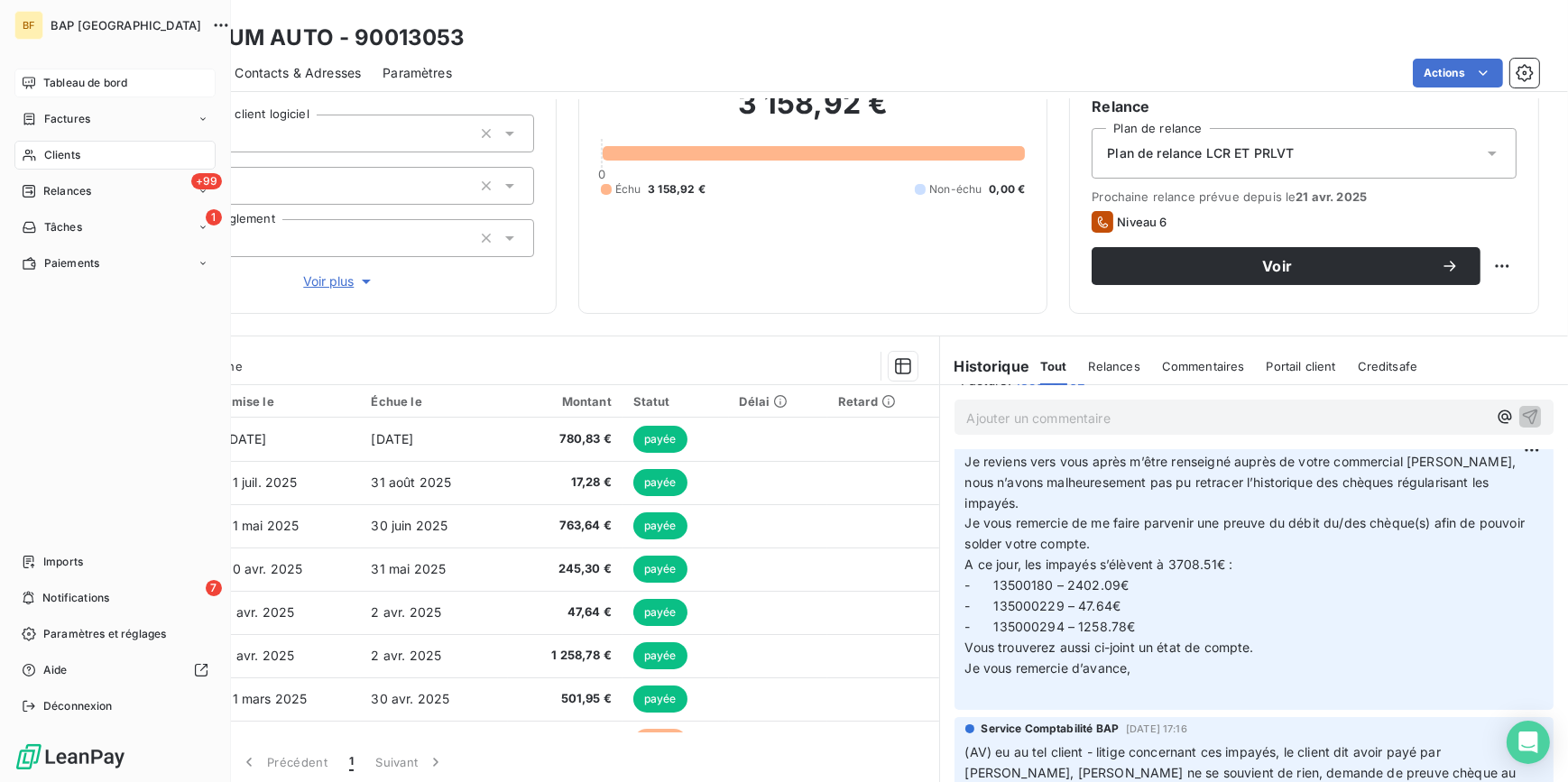
drag, startPoint x: 56, startPoint y: 149, endPoint x: 824, endPoint y: 63, distance: 772.8
click at [50, 152] on span "Clients" at bounding box center [62, 155] width 36 height 16
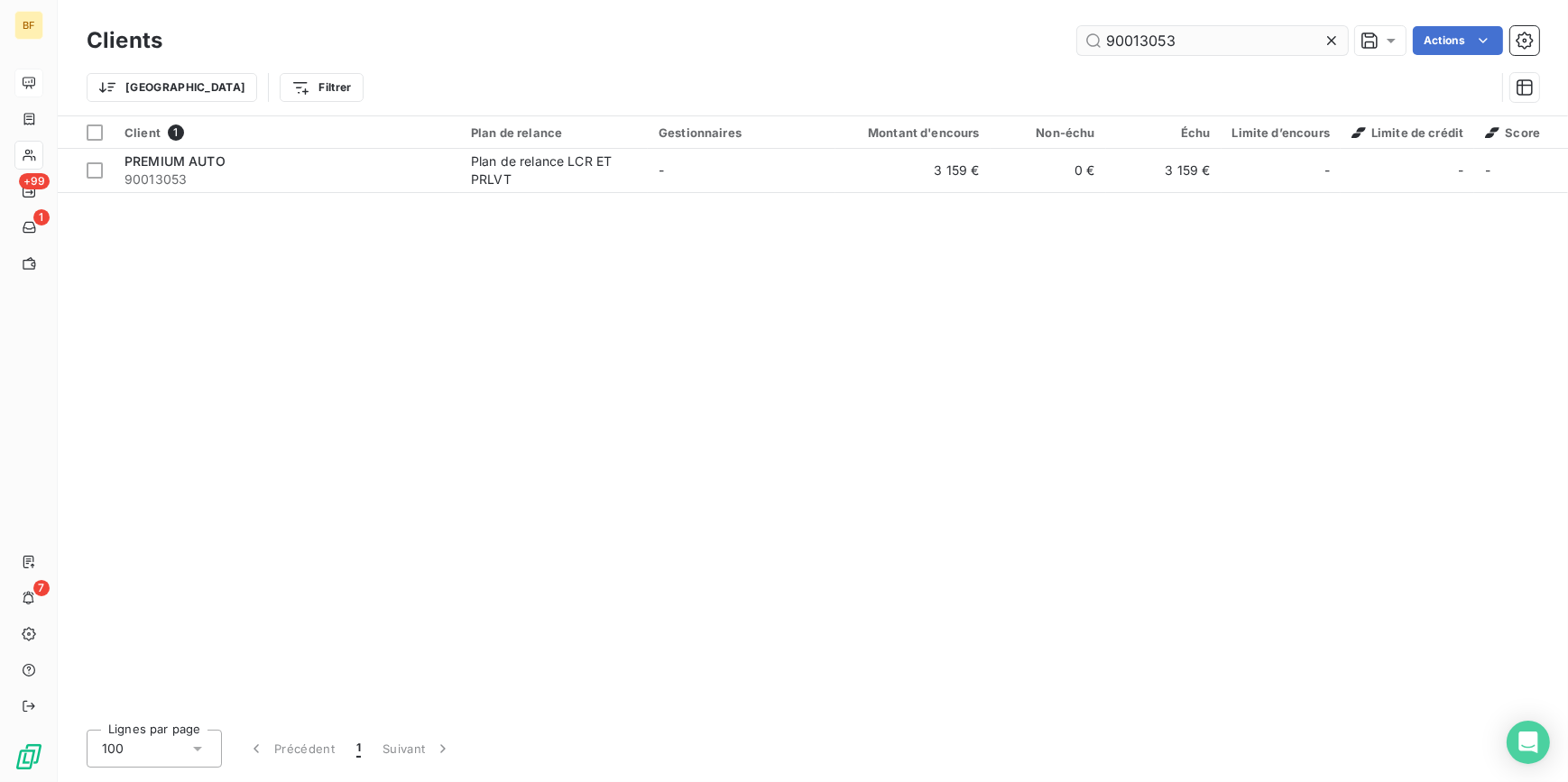
drag, startPoint x: 1190, startPoint y: 42, endPoint x: 1152, endPoint y: 36, distance: 38.5
click at [1142, 36] on input "90013053" at bounding box center [1212, 40] width 271 height 29
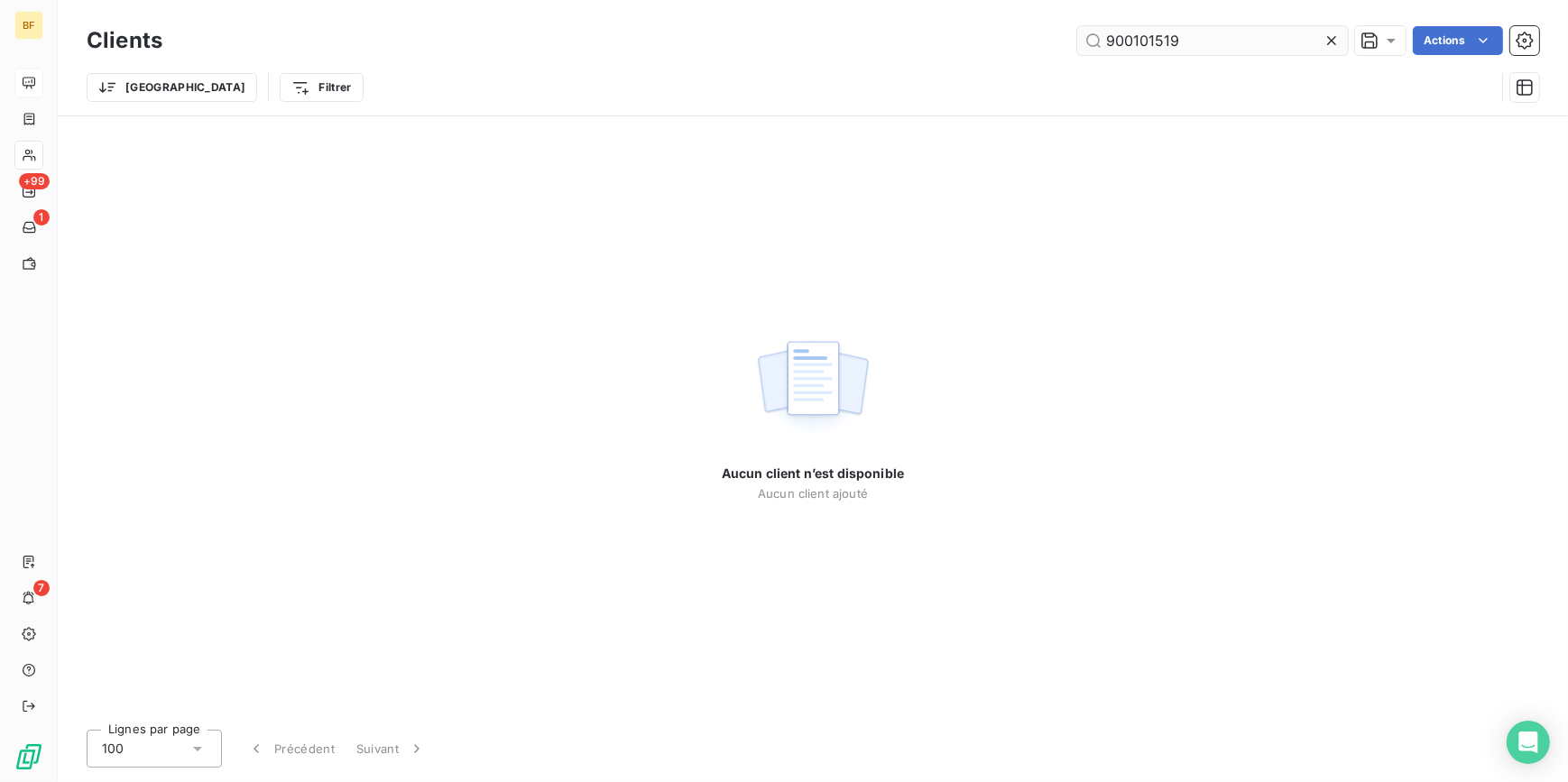
click at [1140, 39] on input "900101519" at bounding box center [1212, 40] width 271 height 29
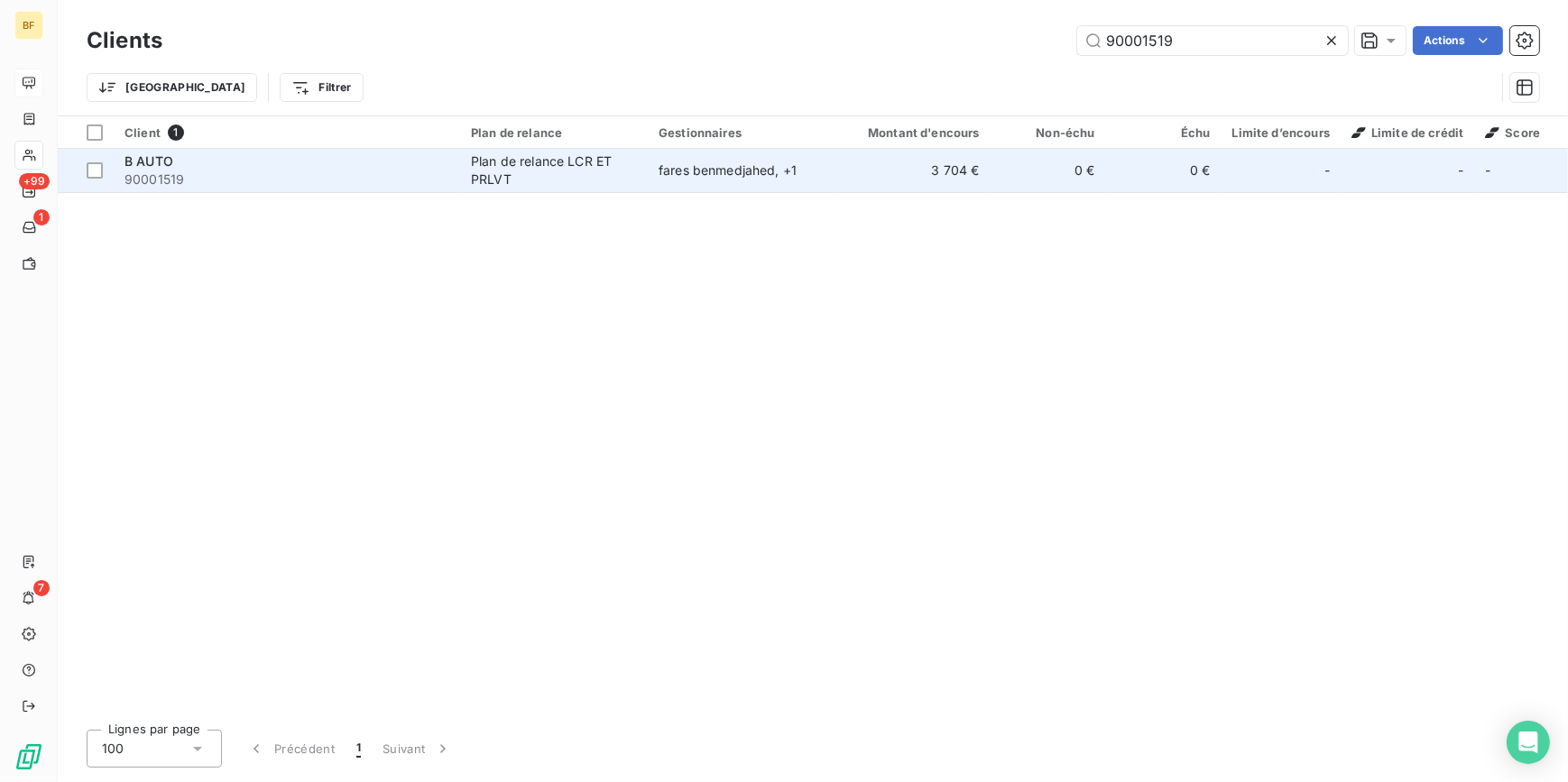
type input "90001519"
click at [531, 186] on div "Plan de relance LCR ET PRLVT" at bounding box center [554, 169] width 166 height 36
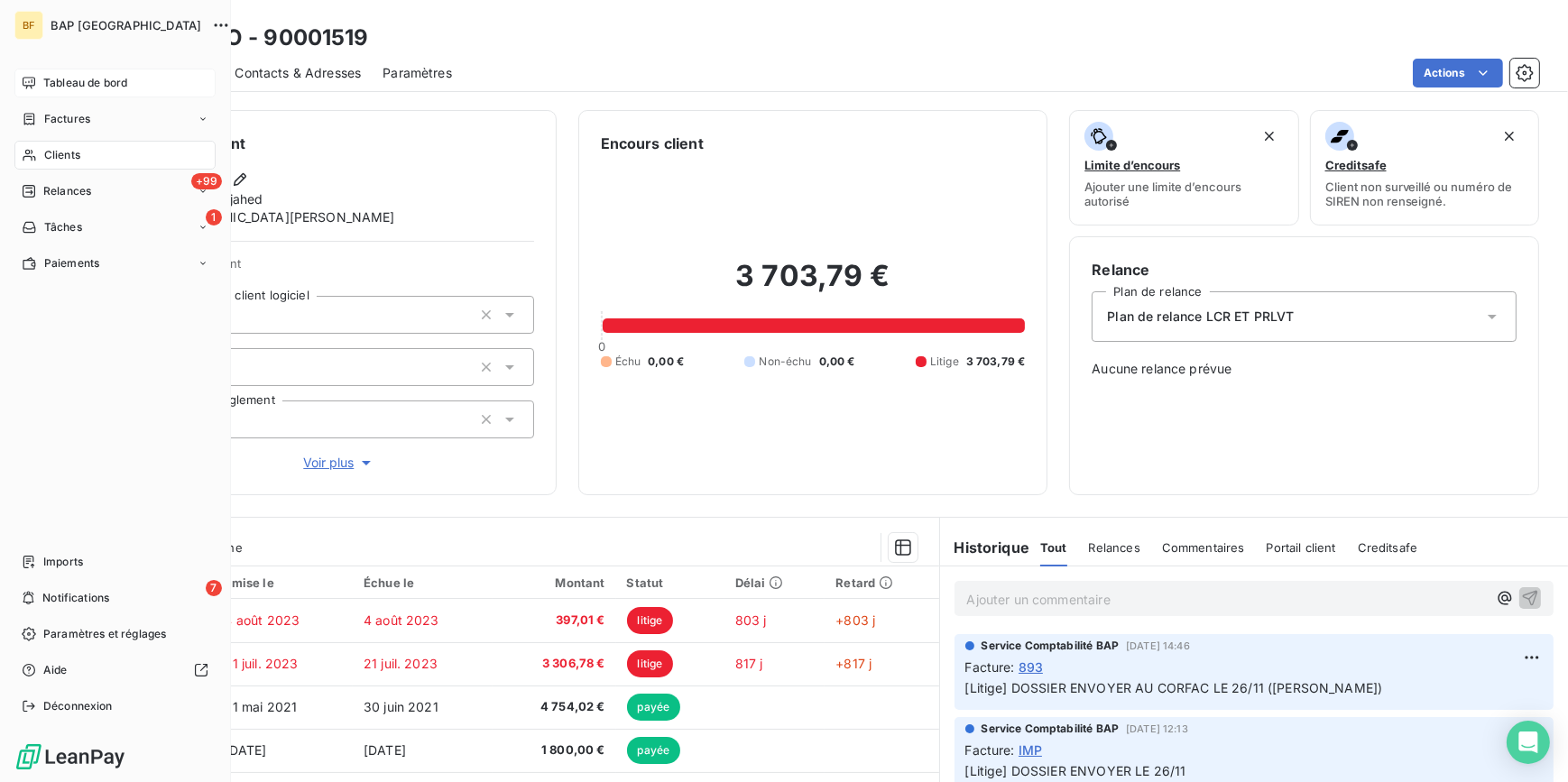
click at [61, 156] on span "Clients" at bounding box center [62, 155] width 36 height 16
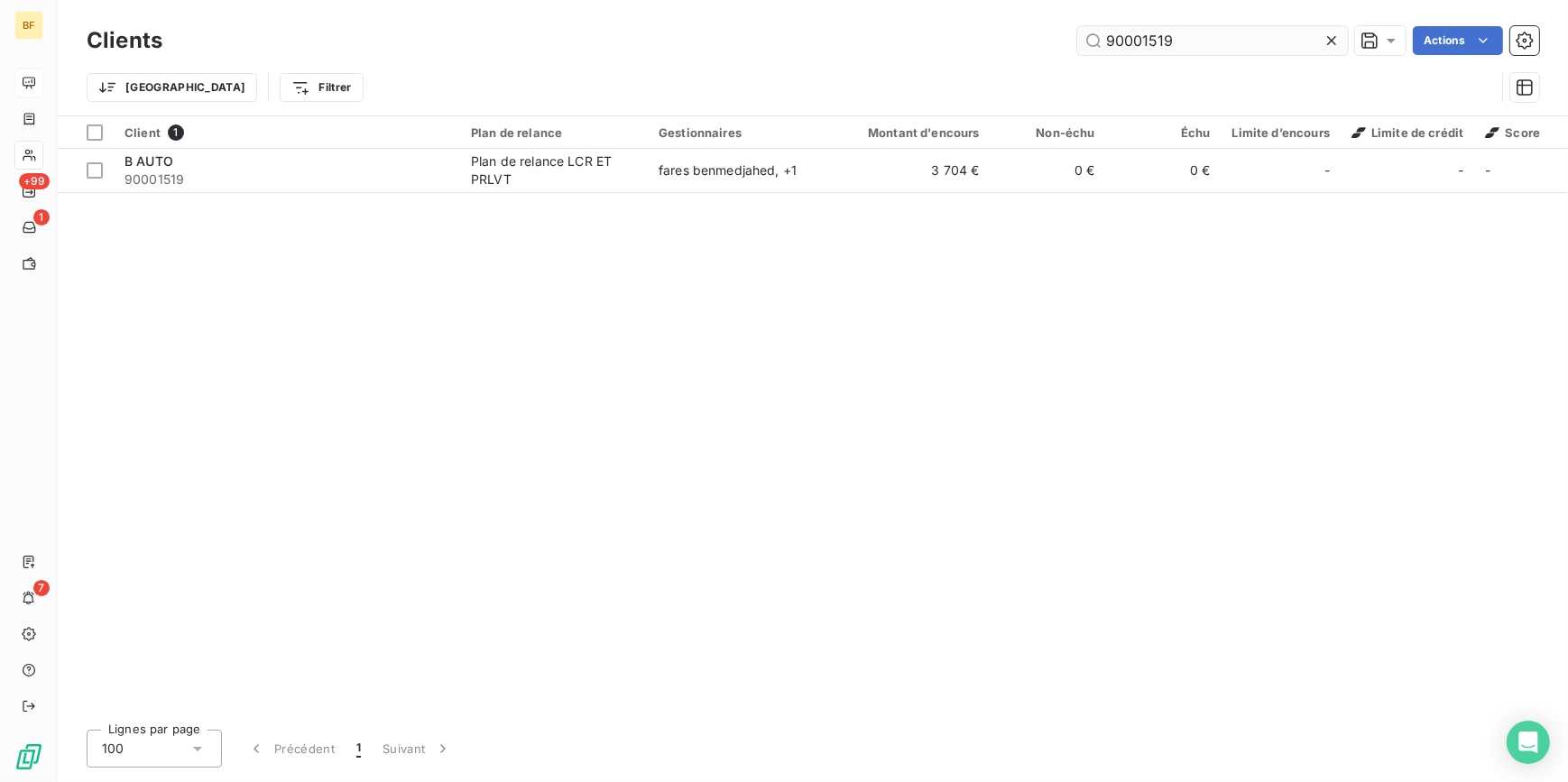
drag, startPoint x: 1215, startPoint y: 46, endPoint x: 1171, endPoint y: 36, distance: 45.1
click at [1158, 38] on input "90001519" at bounding box center [1212, 40] width 271 height 29
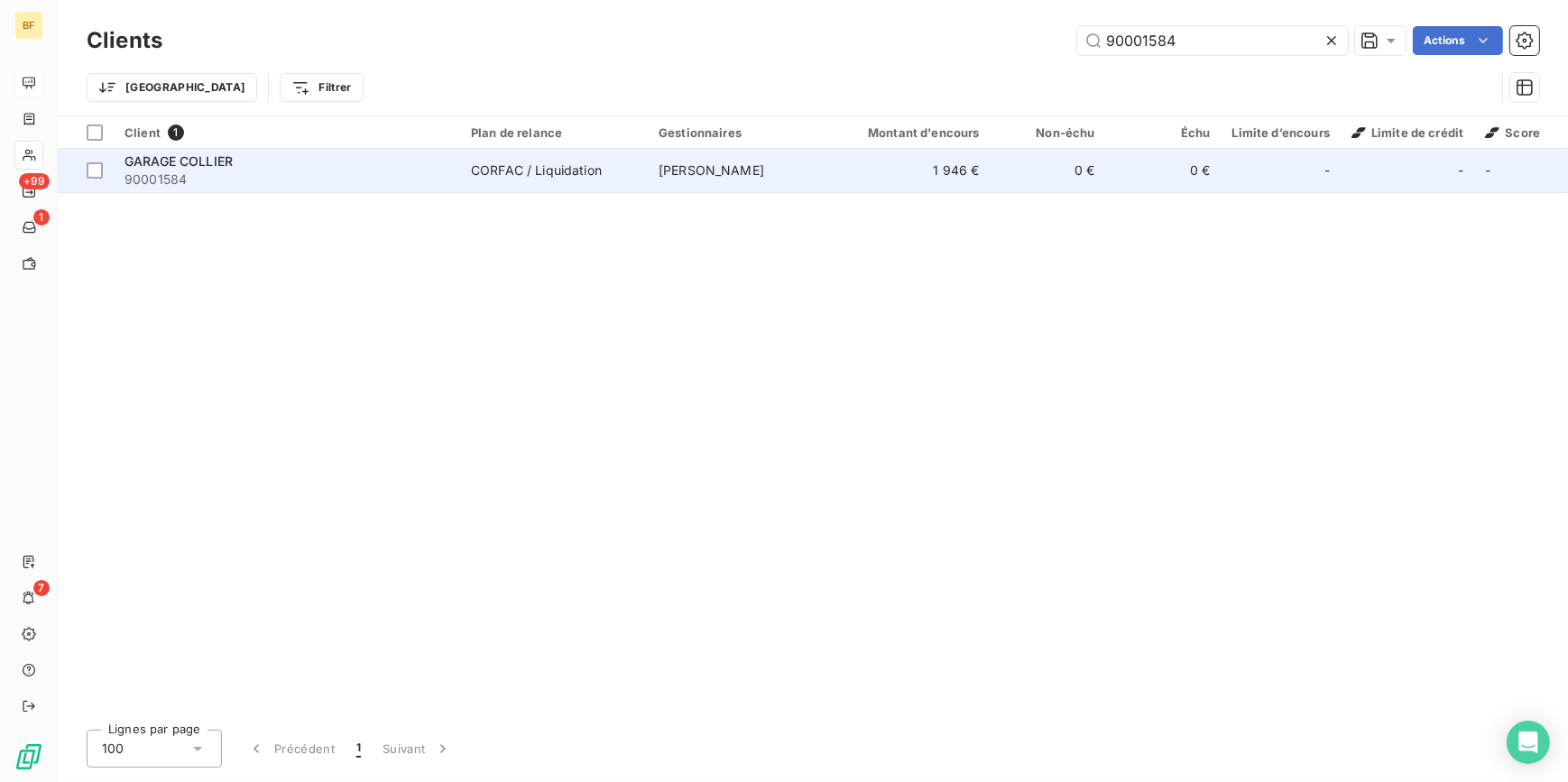
type input "90001584"
click at [200, 174] on span "90001584" at bounding box center [286, 179] width 325 height 18
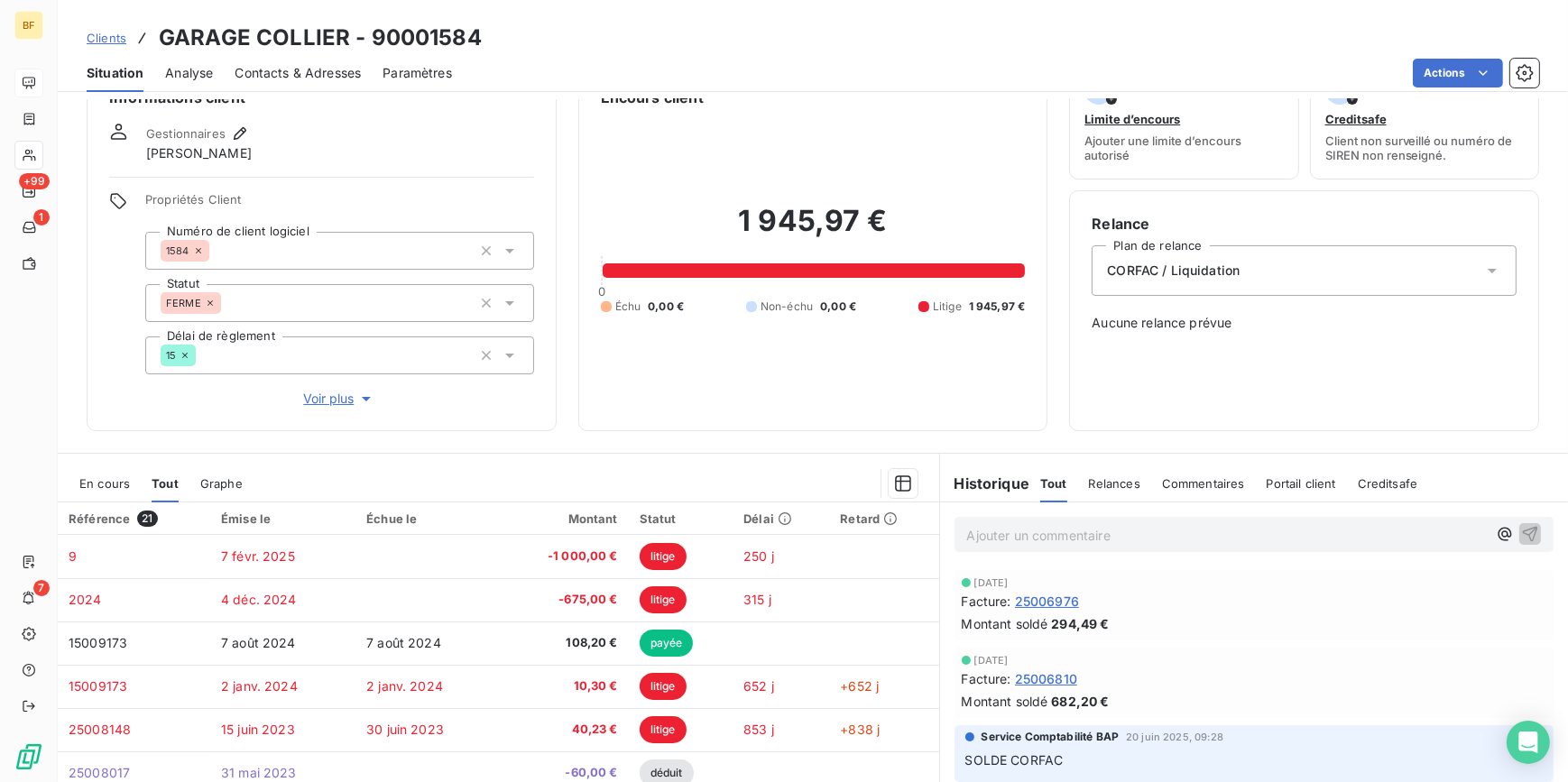
scroll to position [81, 0]
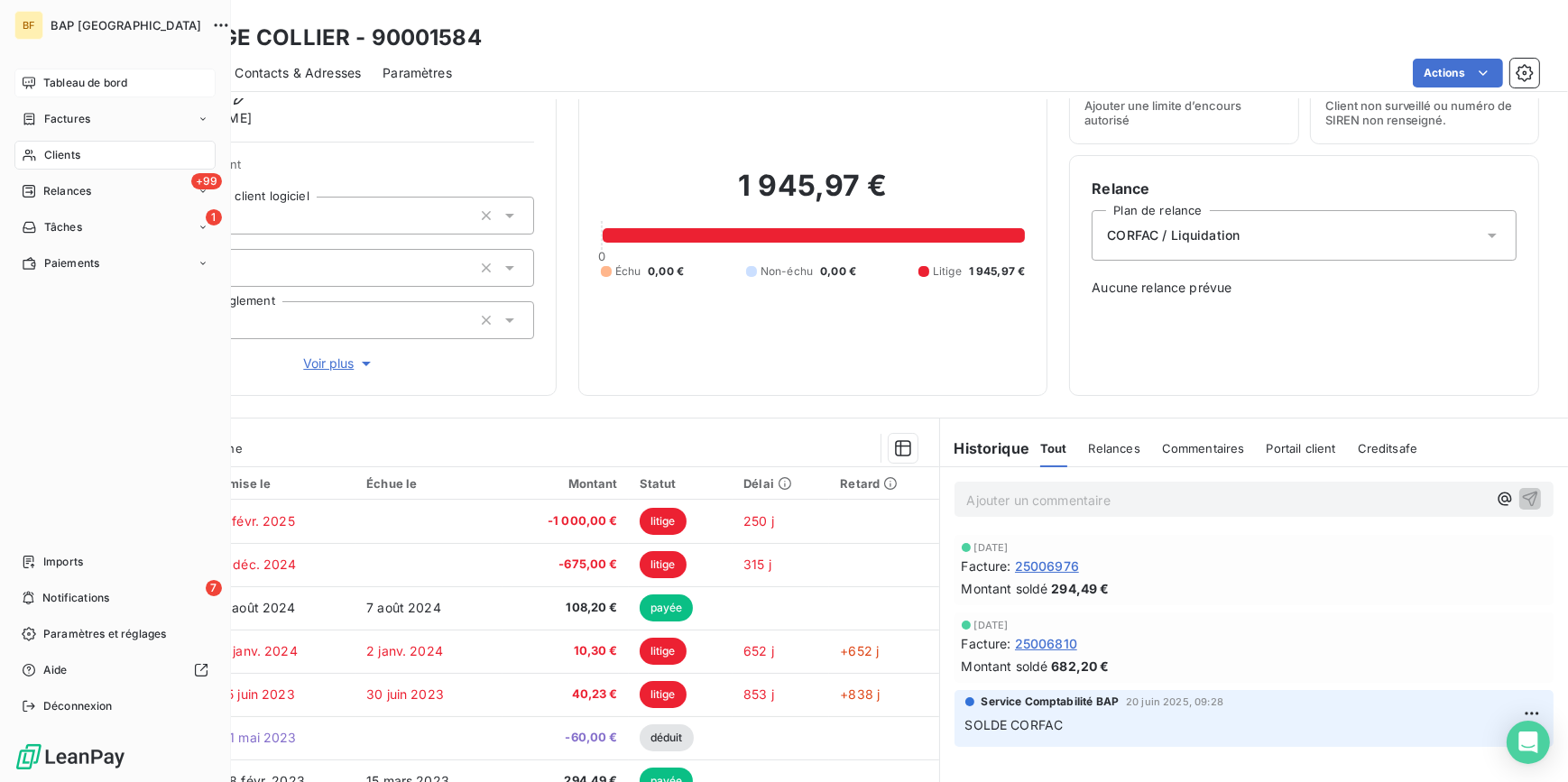
drag, startPoint x: 41, startPoint y: 157, endPoint x: 386, endPoint y: 112, distance: 347.9
click at [42, 156] on div "Clients" at bounding box center [115, 155] width 201 height 29
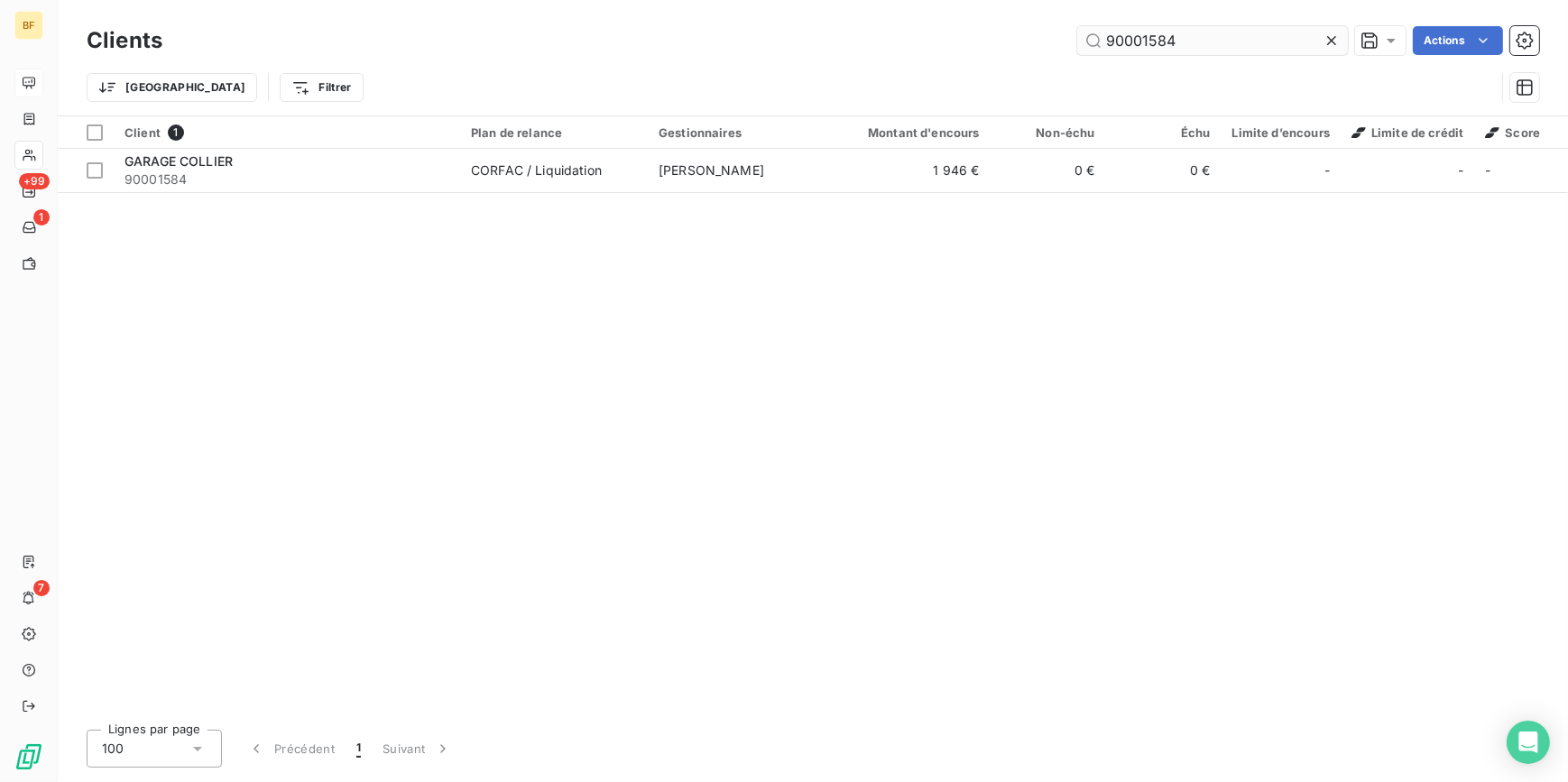
drag, startPoint x: 1163, startPoint y: 28, endPoint x: 1147, endPoint y: 30, distance: 16.1
click at [1147, 30] on input "90001584" at bounding box center [1212, 40] width 271 height 29
type input "90001267"
click at [394, 148] on div at bounding box center [287, 148] width 347 height 1
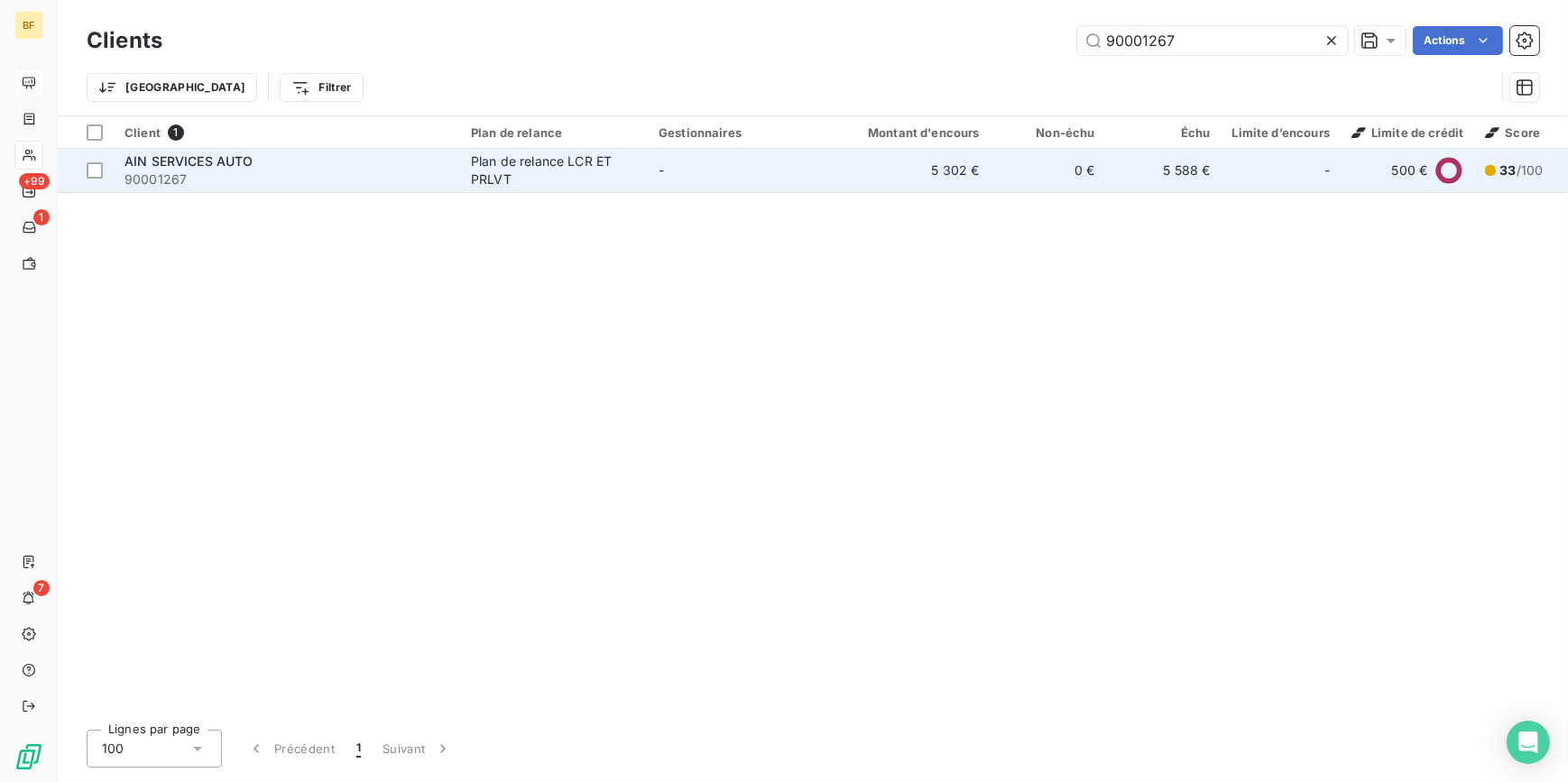
click at [401, 157] on div "AIN SERVICES AUTO" at bounding box center [286, 161] width 325 height 18
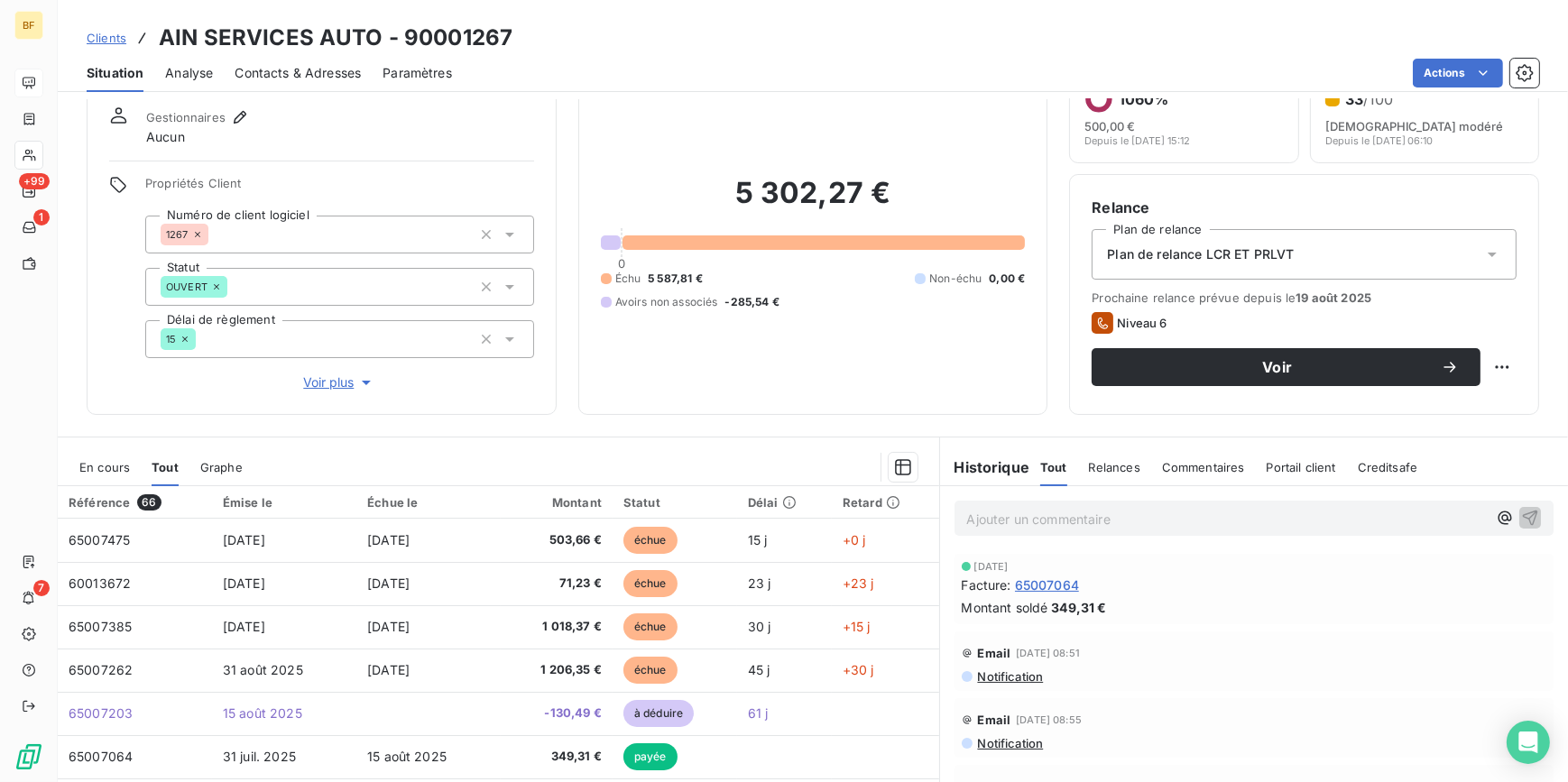
scroll to position [164, 0]
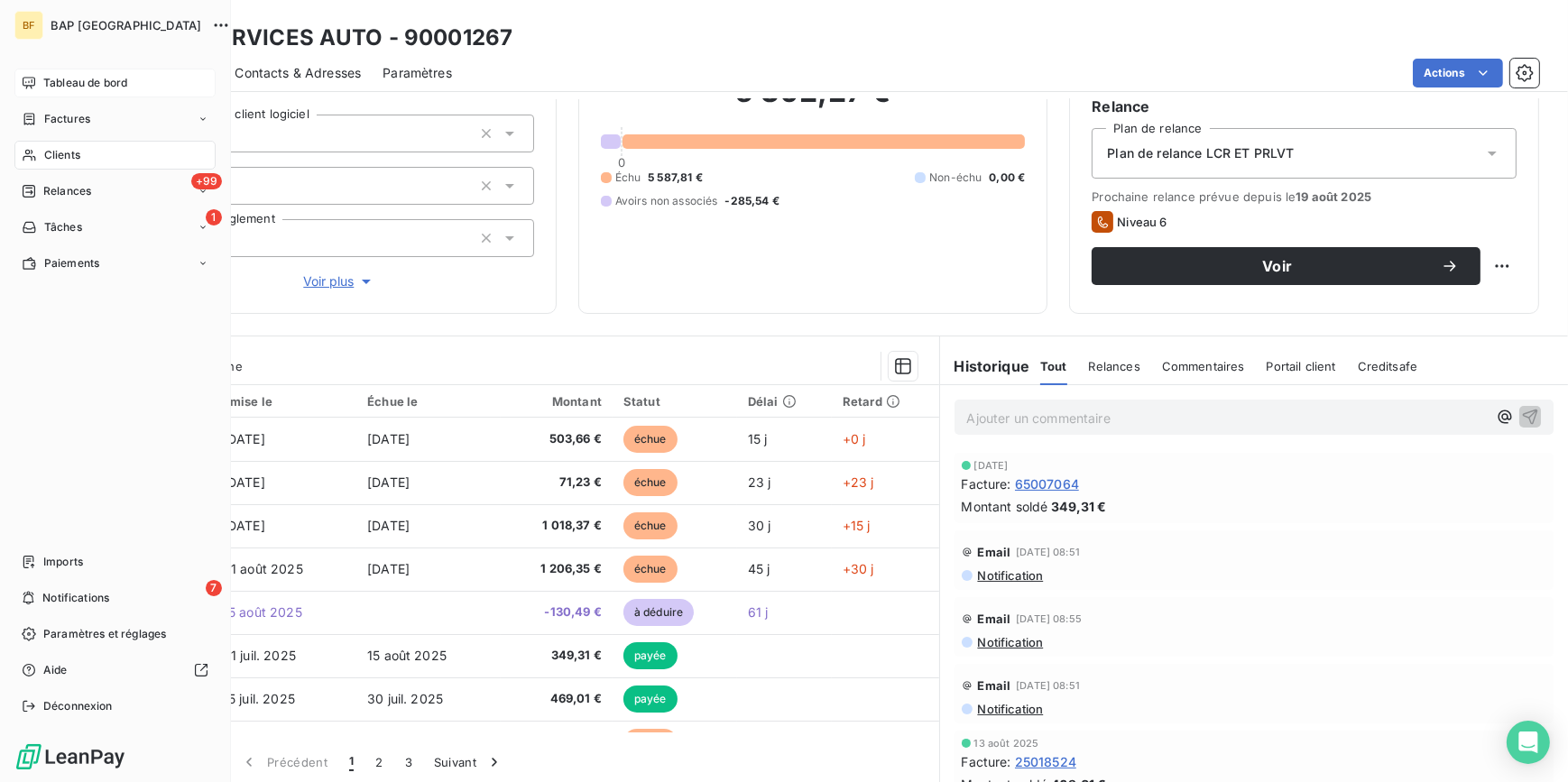
drag, startPoint x: 74, startPoint y: 153, endPoint x: 163, endPoint y: 135, distance: 90.8
click at [76, 153] on span "Clients" at bounding box center [62, 155] width 36 height 16
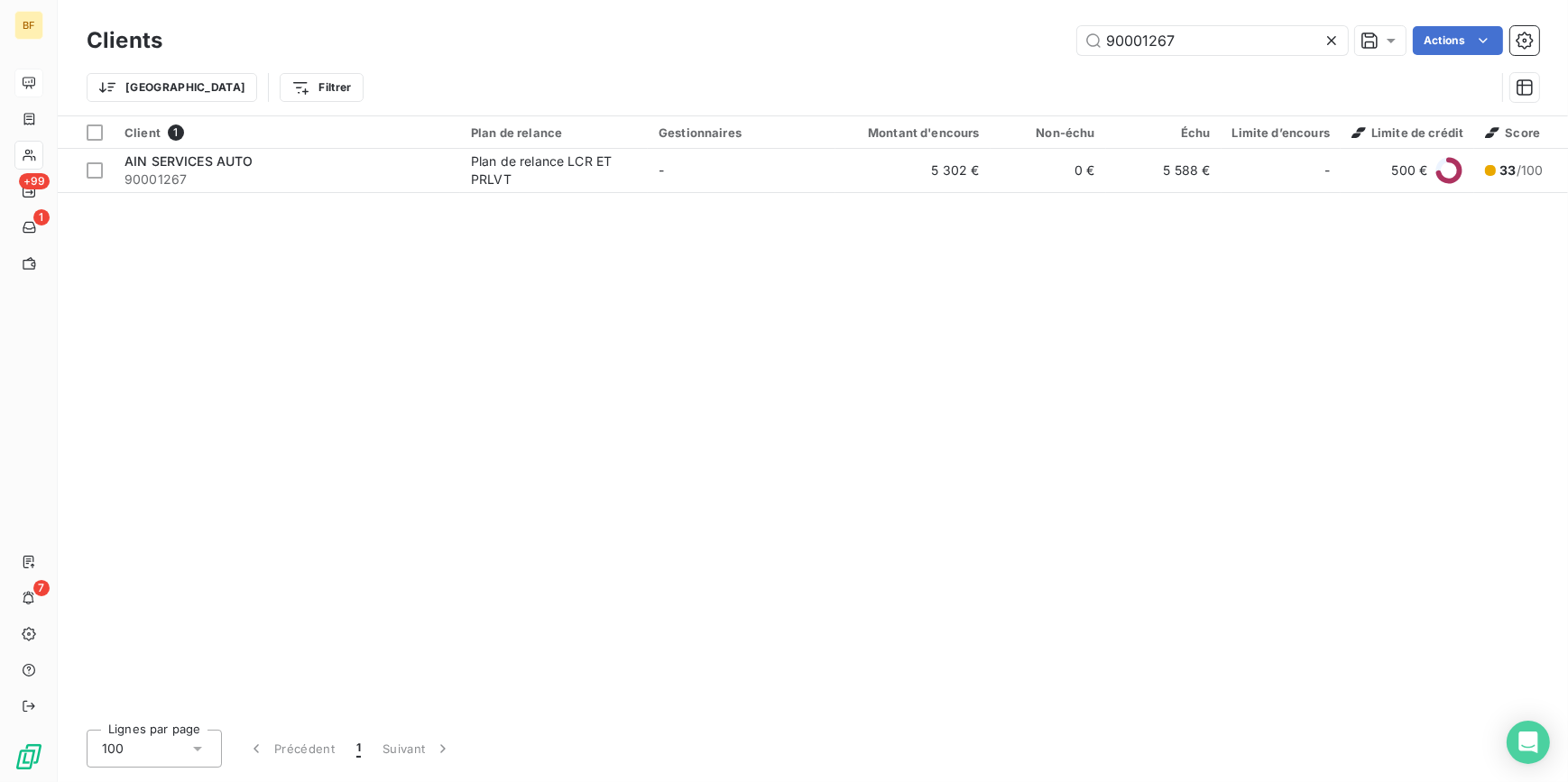
drag, startPoint x: 1010, startPoint y: -31, endPoint x: 976, endPoint y: -35, distance: 34.2
click at [976, 0] on html "BF +99 1 7 Clients 90001267 Actions Trier Filtrer Client 1 Plan de relance Gest…" at bounding box center [784, 391] width 1568 height 782
type input "90009113"
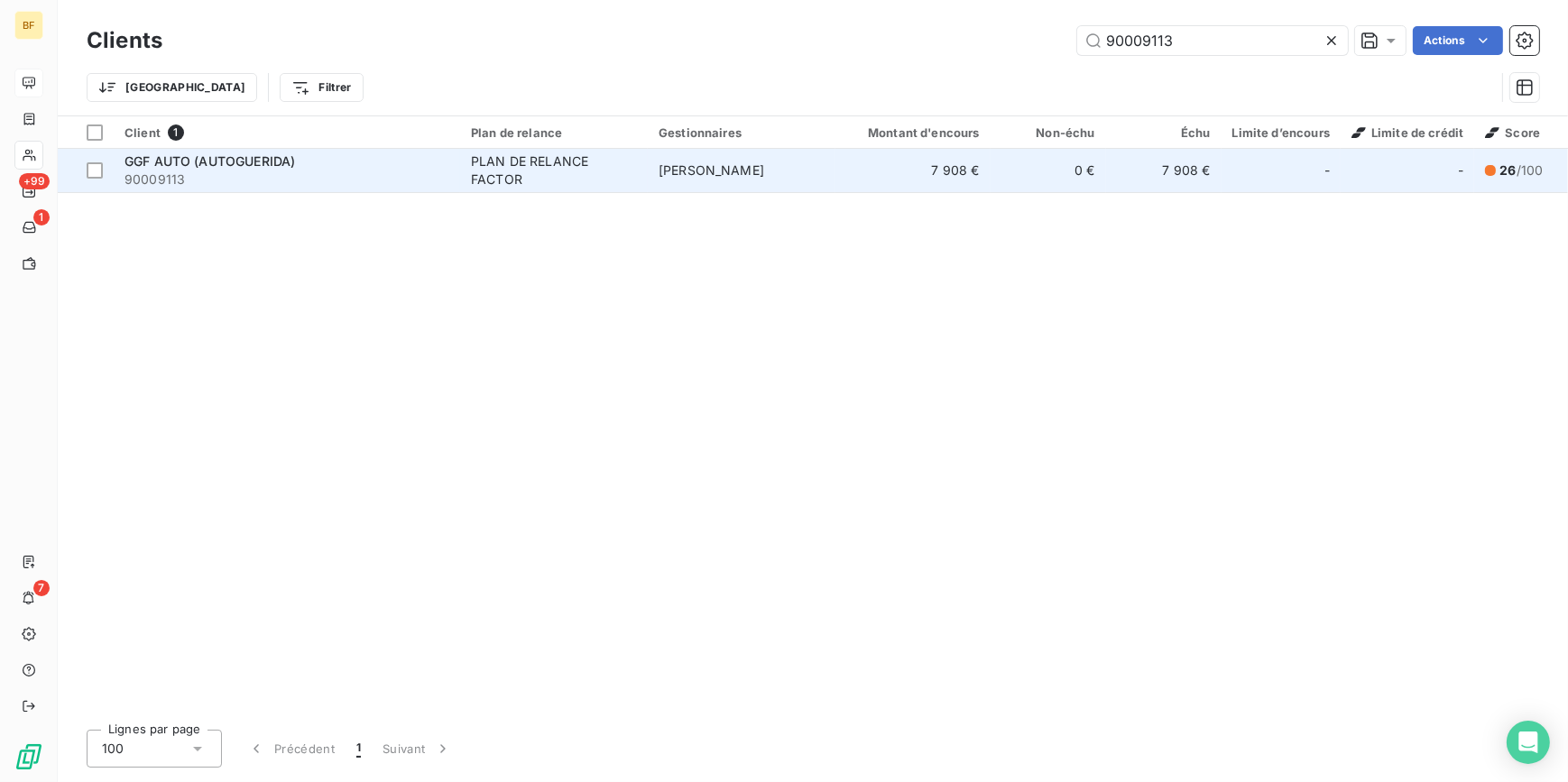
drag, startPoint x: 548, startPoint y: 138, endPoint x: 560, endPoint y: 166, distance: 30.5
click at [549, 138] on div "Plan de relance" at bounding box center [554, 132] width 166 height 14
click at [560, 171] on div "PLAN DE RELANCE FACTOR" at bounding box center [554, 169] width 166 height 36
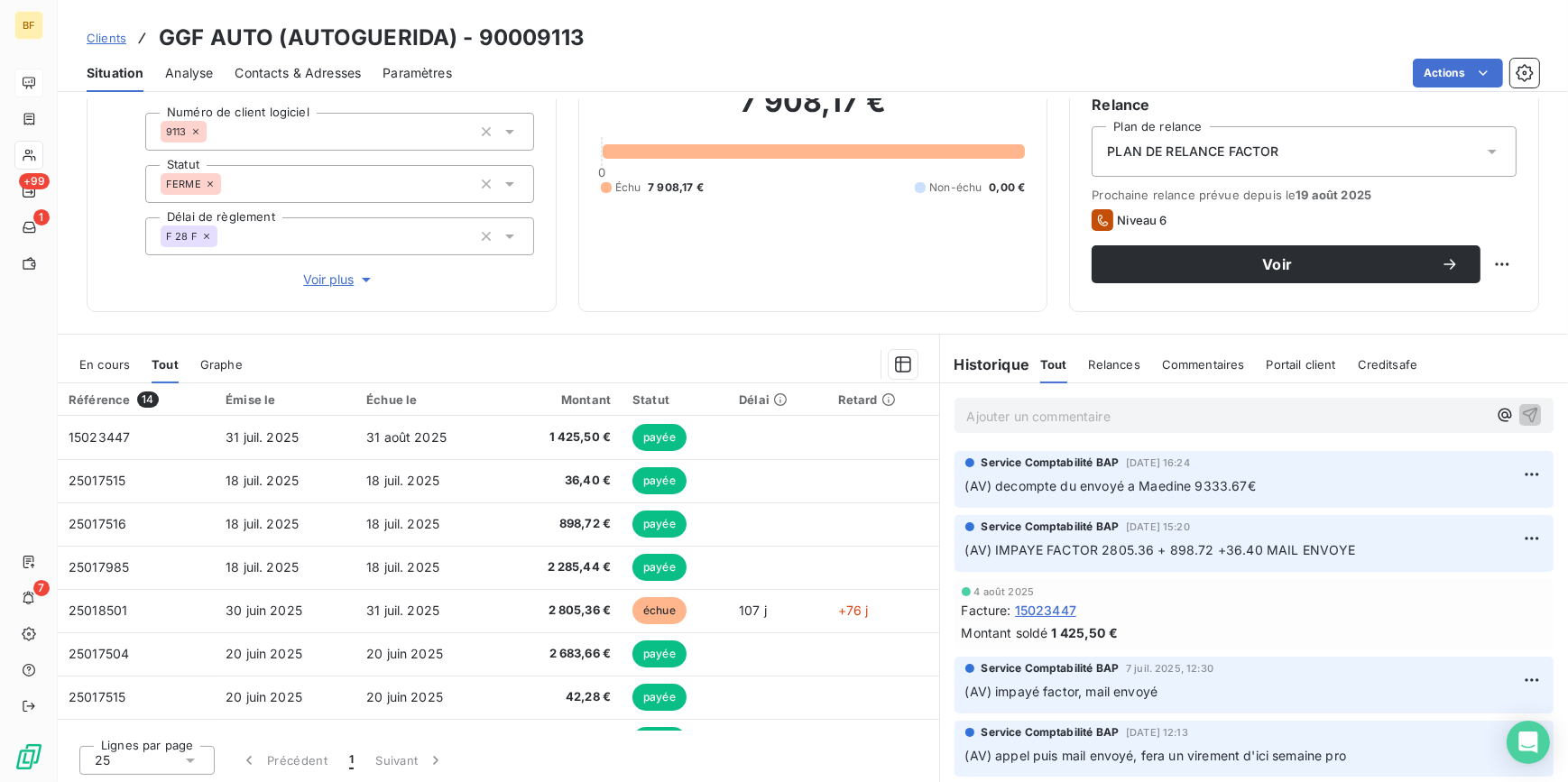
scroll to position [167, 0]
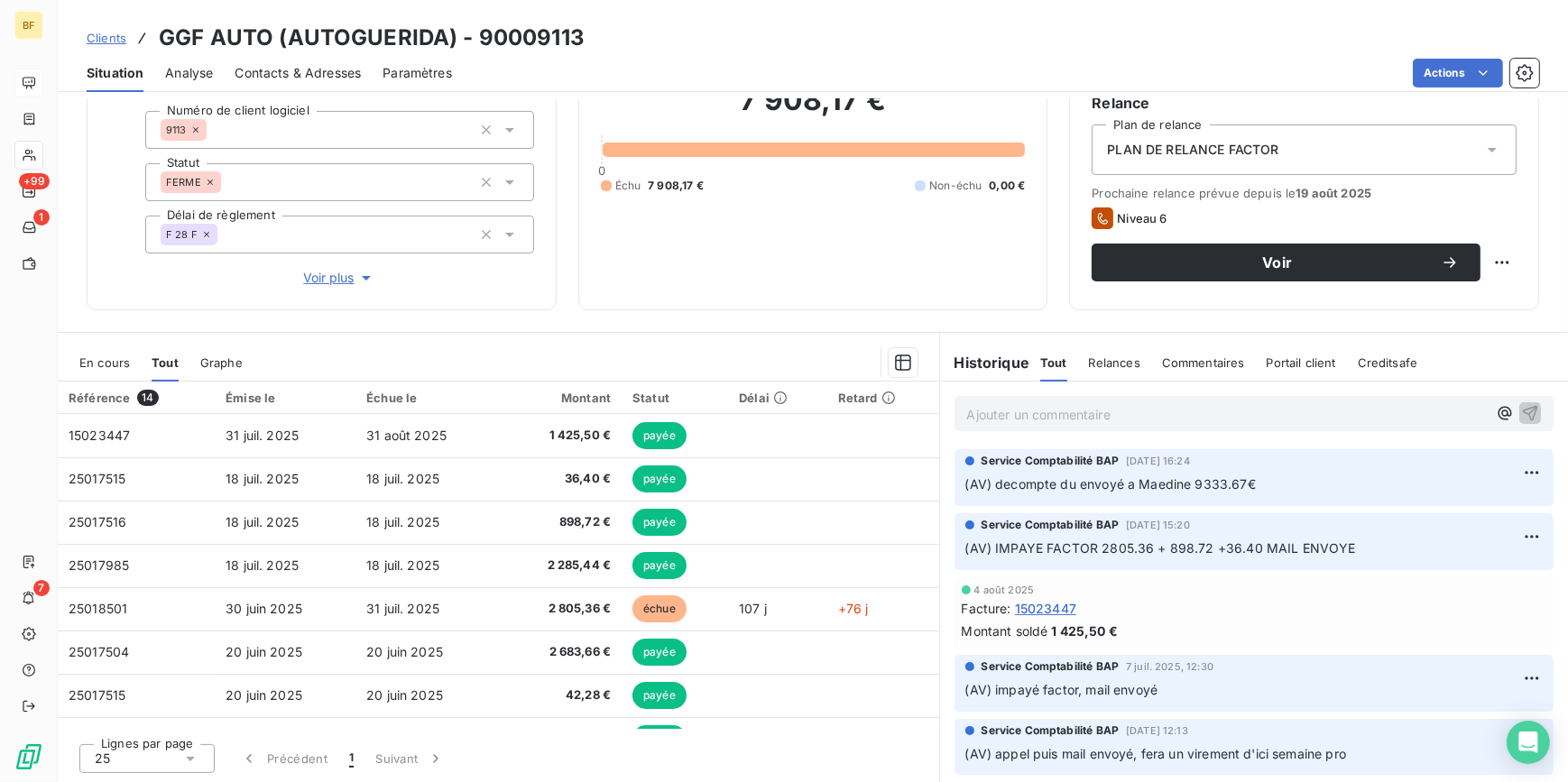
click at [348, 69] on span "Contacts & Adresses" at bounding box center [298, 72] width 126 height 18
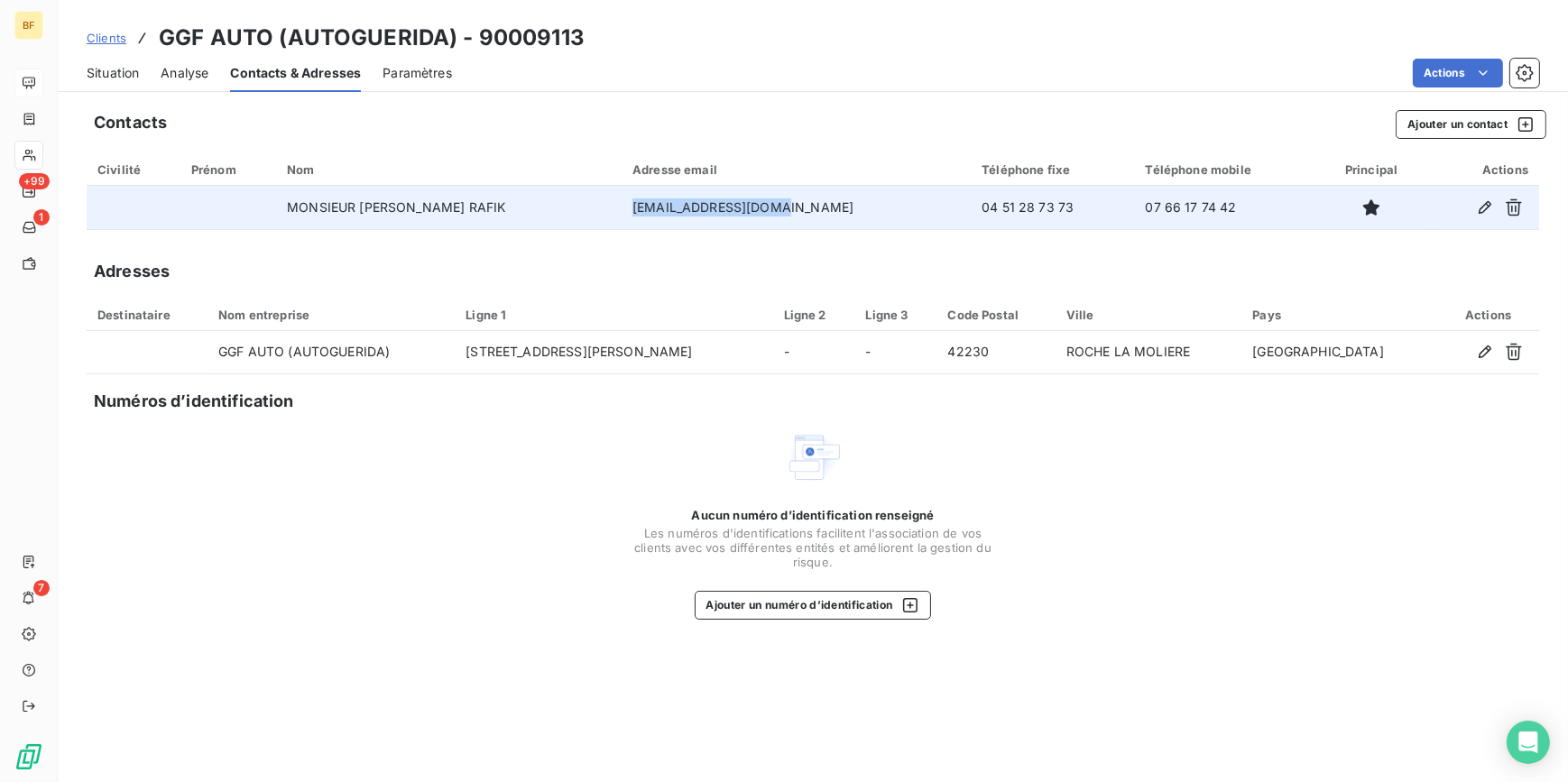
drag, startPoint x: 778, startPoint y: 201, endPoint x: 628, endPoint y: 208, distance: 150.2
click at [628, 208] on td "[EMAIL_ADDRESS][DOMAIN_NAME]" at bounding box center [796, 207] width 349 height 43
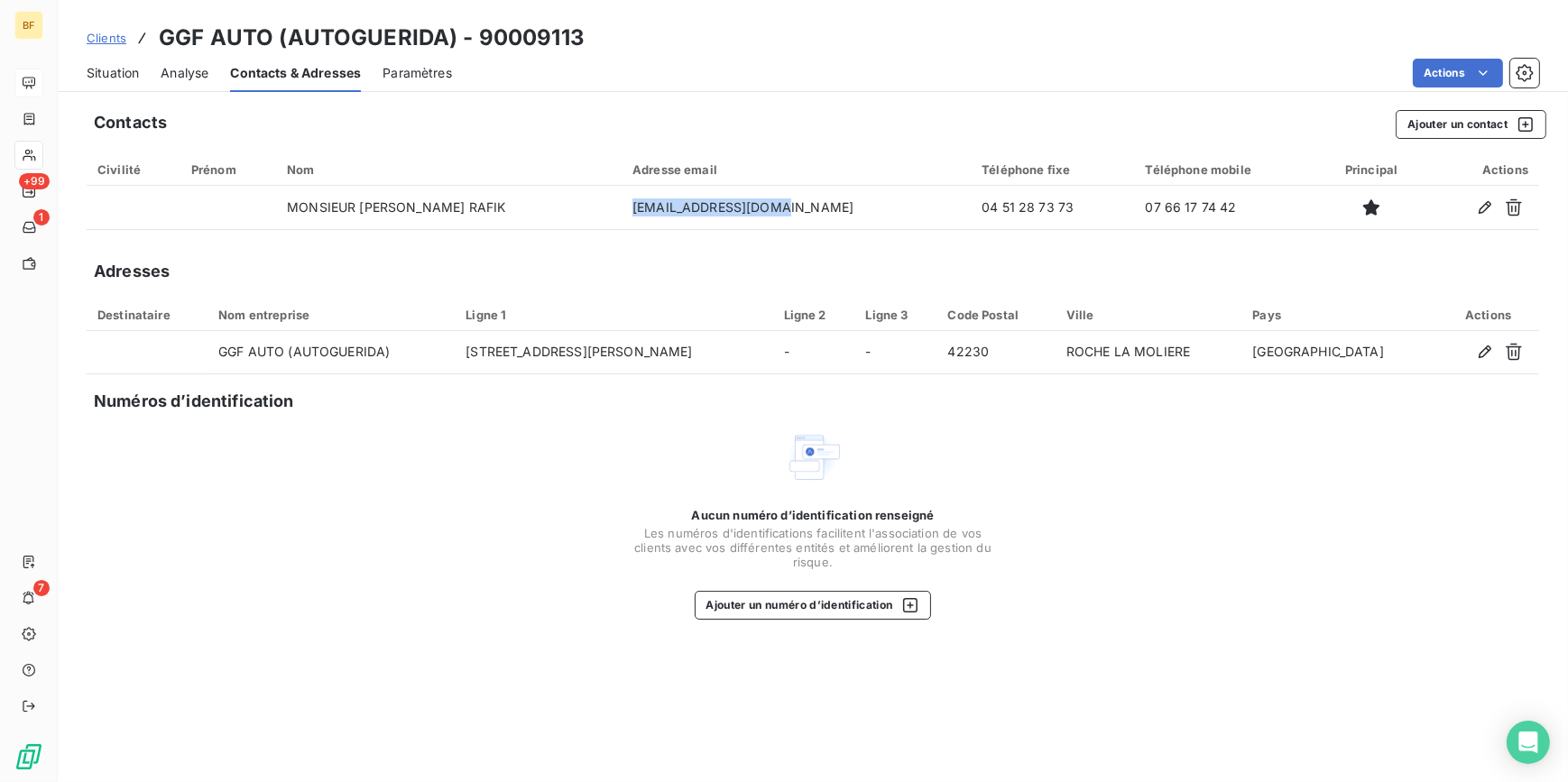
click at [128, 68] on span "Situation" at bounding box center [113, 72] width 52 height 18
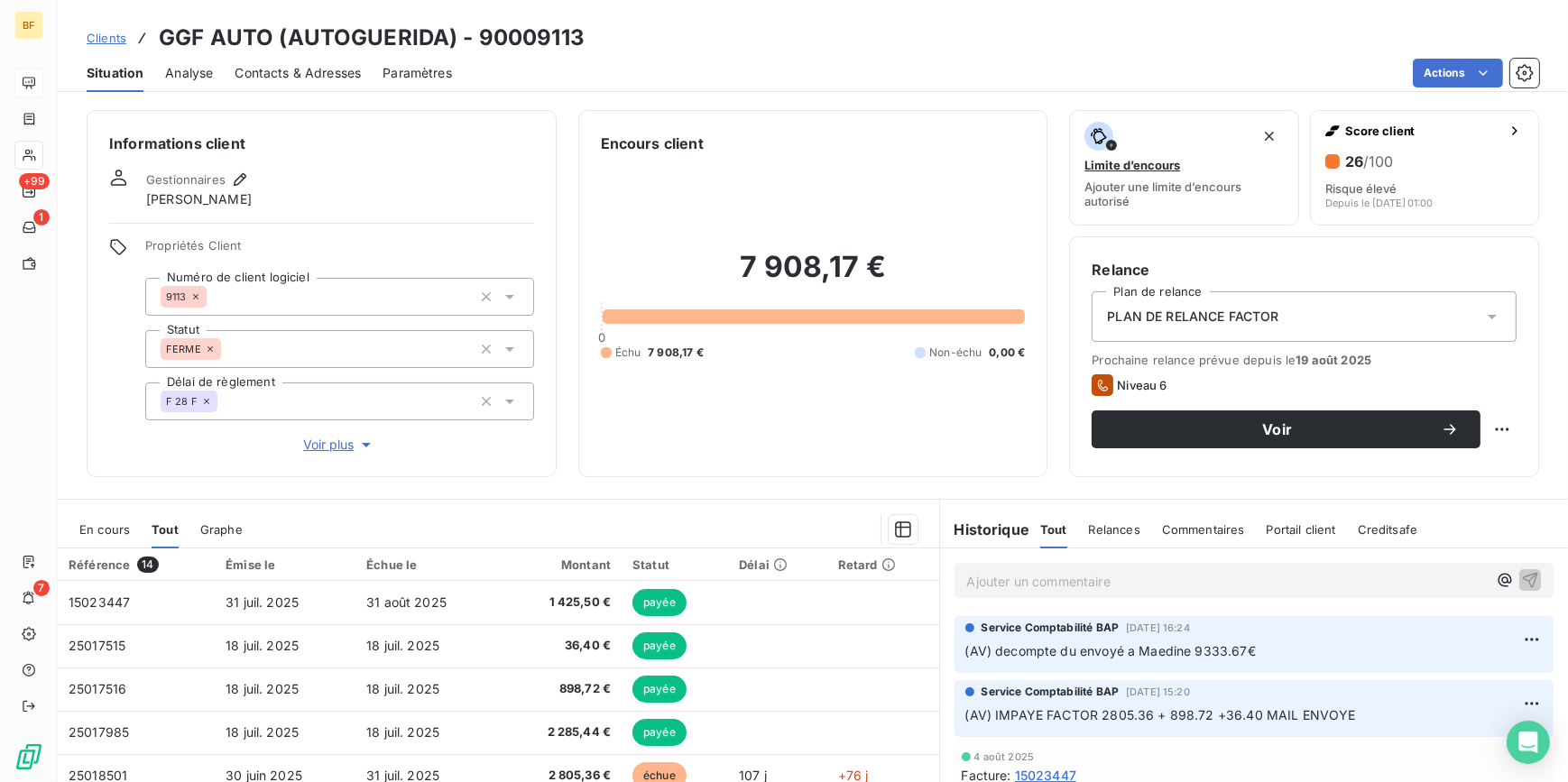
scroll to position [81, 0]
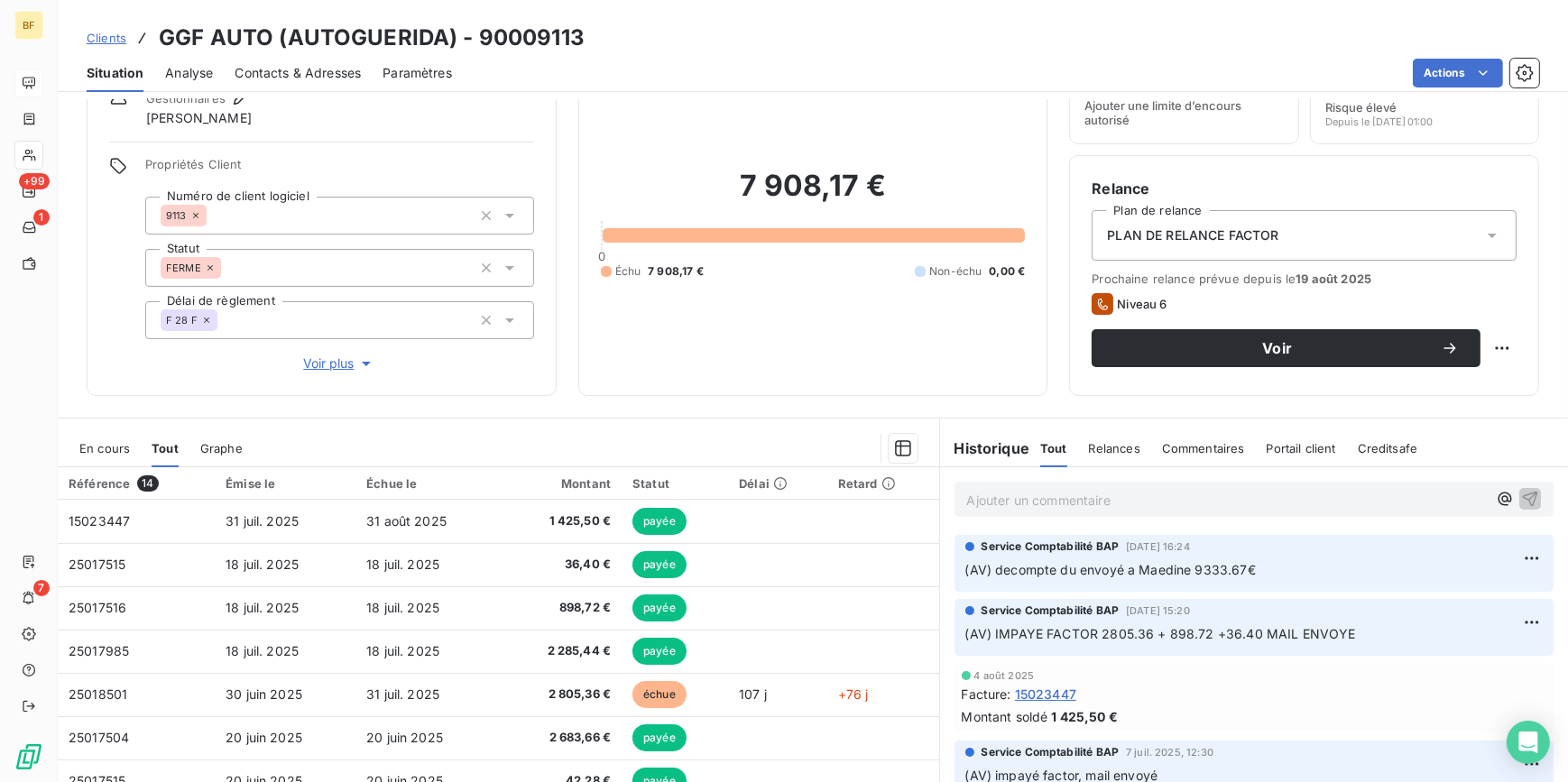
click at [327, 68] on span "Contacts & Adresses" at bounding box center [298, 72] width 126 height 18
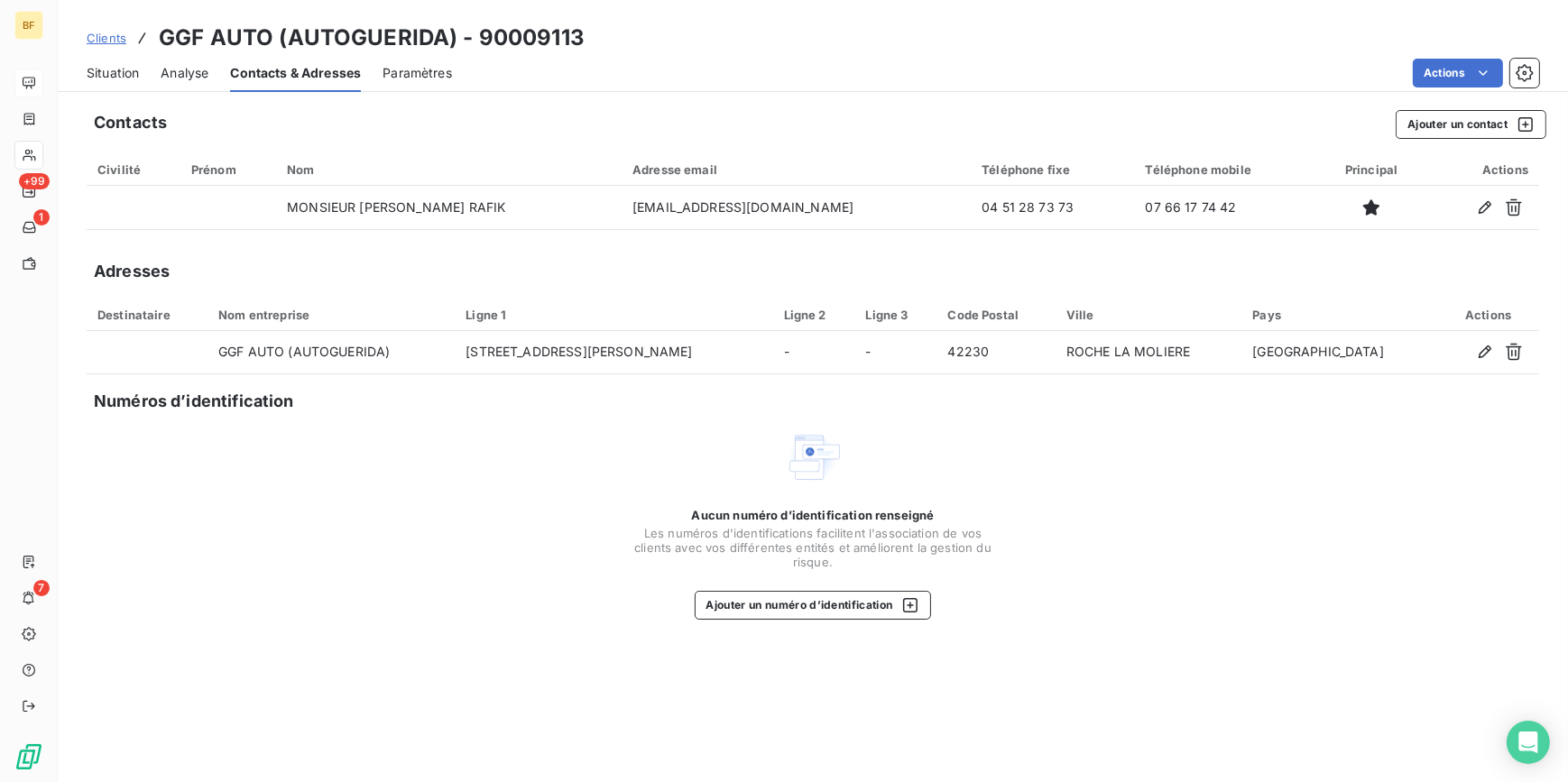
click at [124, 67] on span "Situation" at bounding box center [113, 72] width 52 height 18
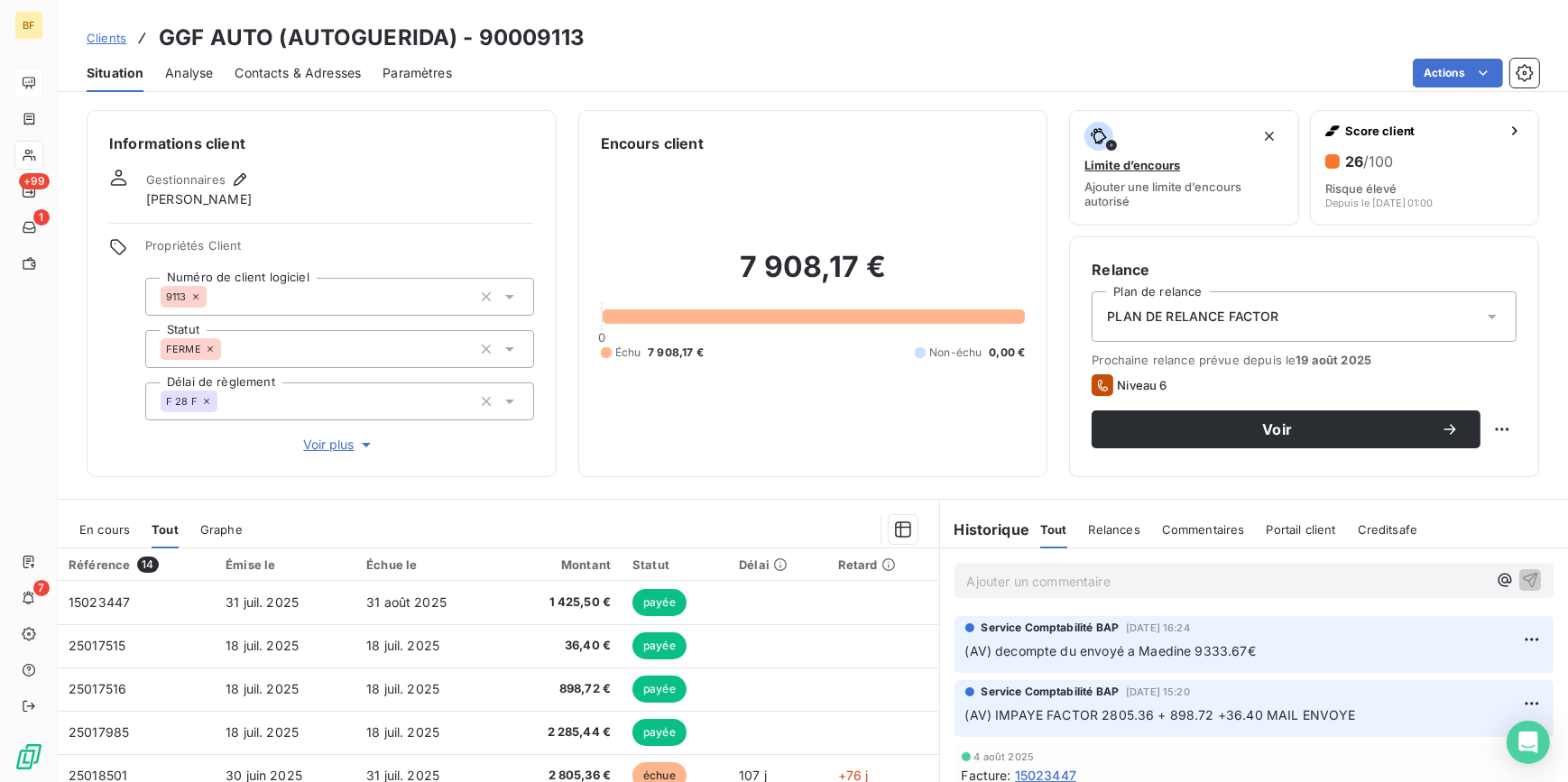
click at [323, 71] on span "Contacts & Adresses" at bounding box center [298, 72] width 126 height 18
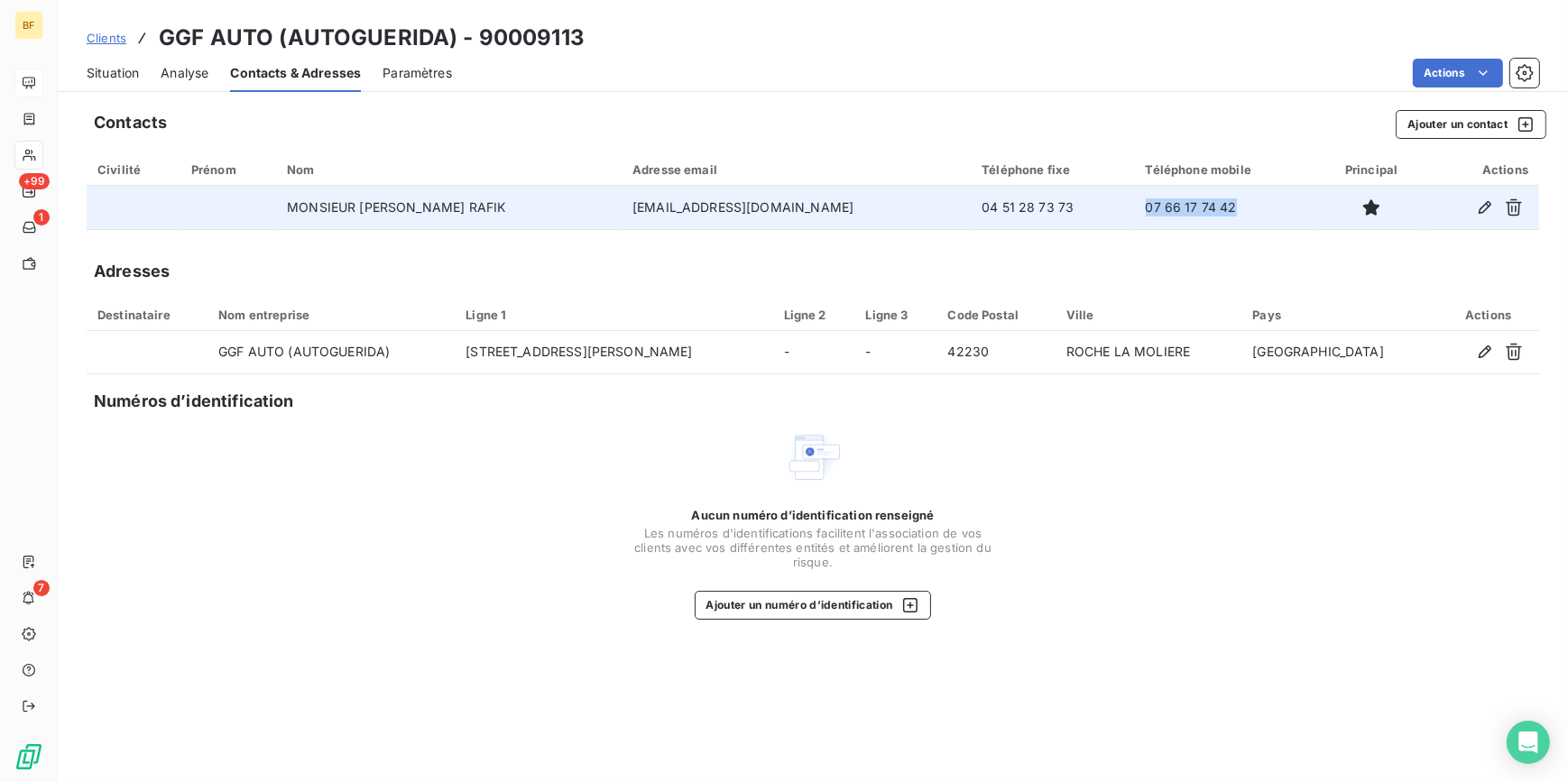
drag, startPoint x: 1193, startPoint y: 206, endPoint x: 1065, endPoint y: 214, distance: 128.2
click at [1065, 214] on tr "MONSIEUR [PERSON_NAME] RAFIK [EMAIL_ADDRESS][DOMAIN_NAME] 04 51 28 73 73 07 66 …" at bounding box center [813, 207] width 1452 height 43
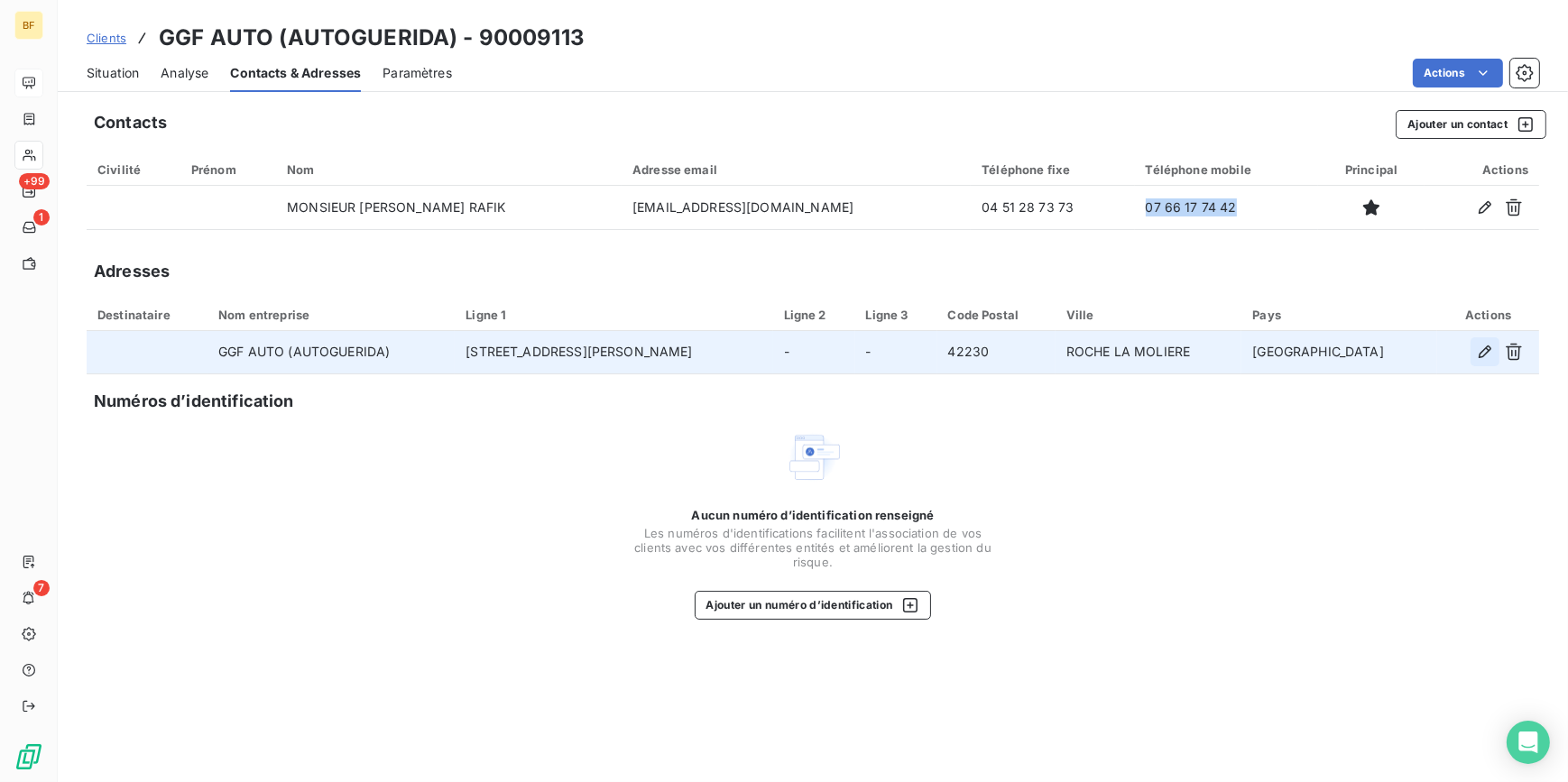
drag, startPoint x: 1222, startPoint y: 427, endPoint x: 1478, endPoint y: 345, distance: 268.8
click at [1222, 427] on div "Contacts Ajouter un contact Civilité Prénom Nom Adresse email Téléphone fixe Té…" at bounding box center [813, 440] width 1510 height 683
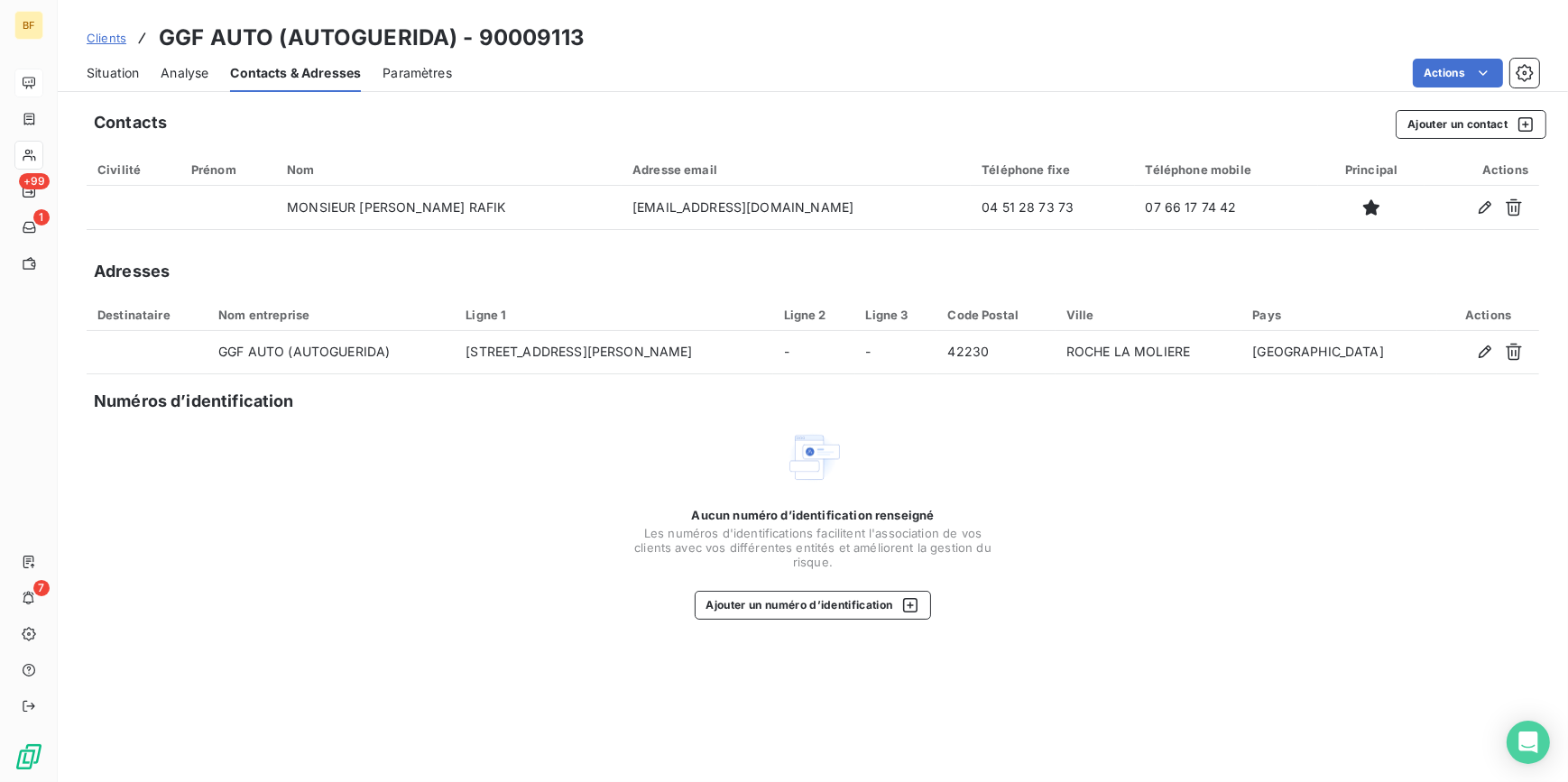
click at [97, 74] on span "Situation" at bounding box center [113, 72] width 52 height 18
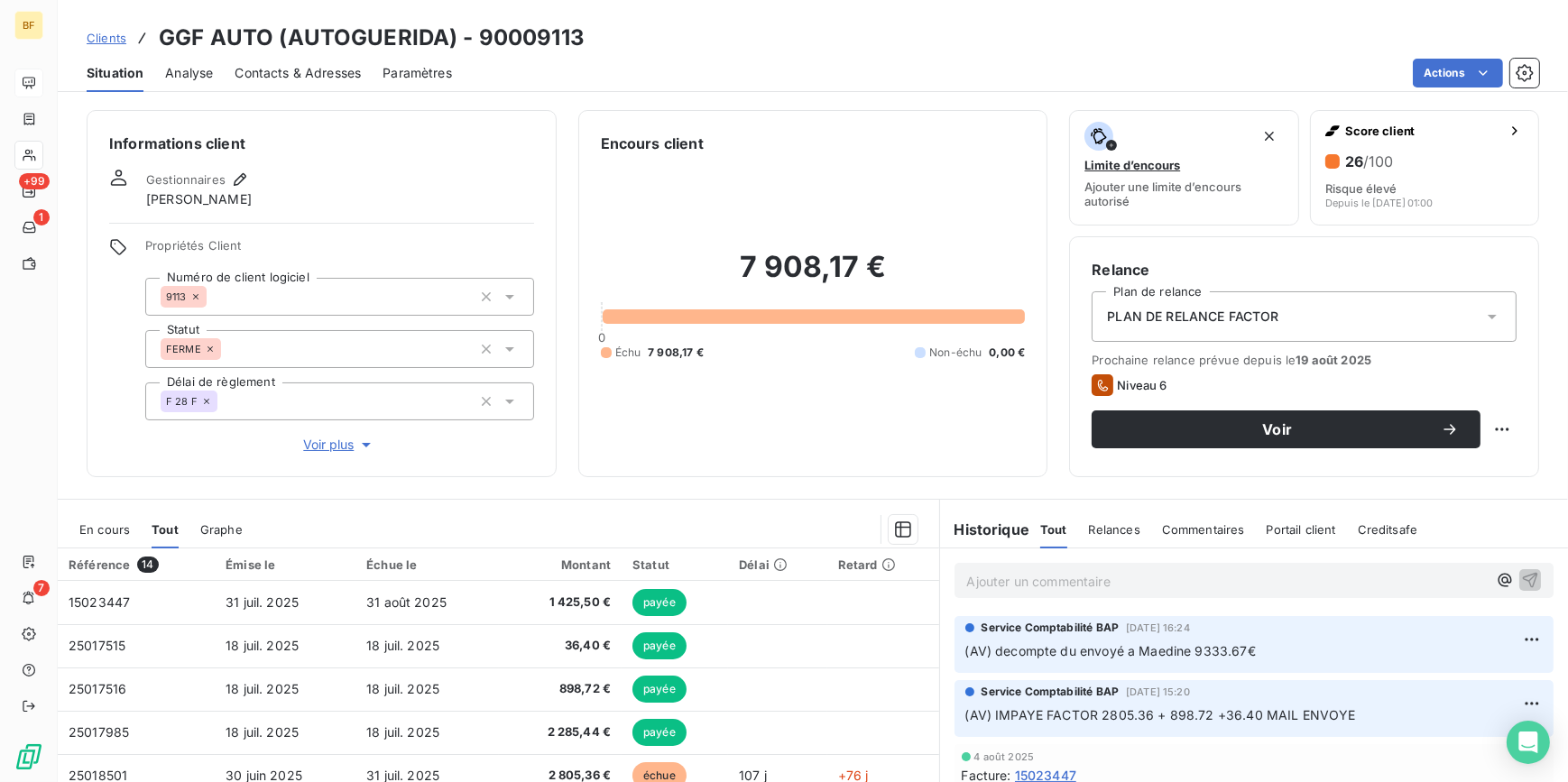
click at [328, 78] on span "Contacts & Adresses" at bounding box center [298, 72] width 126 height 18
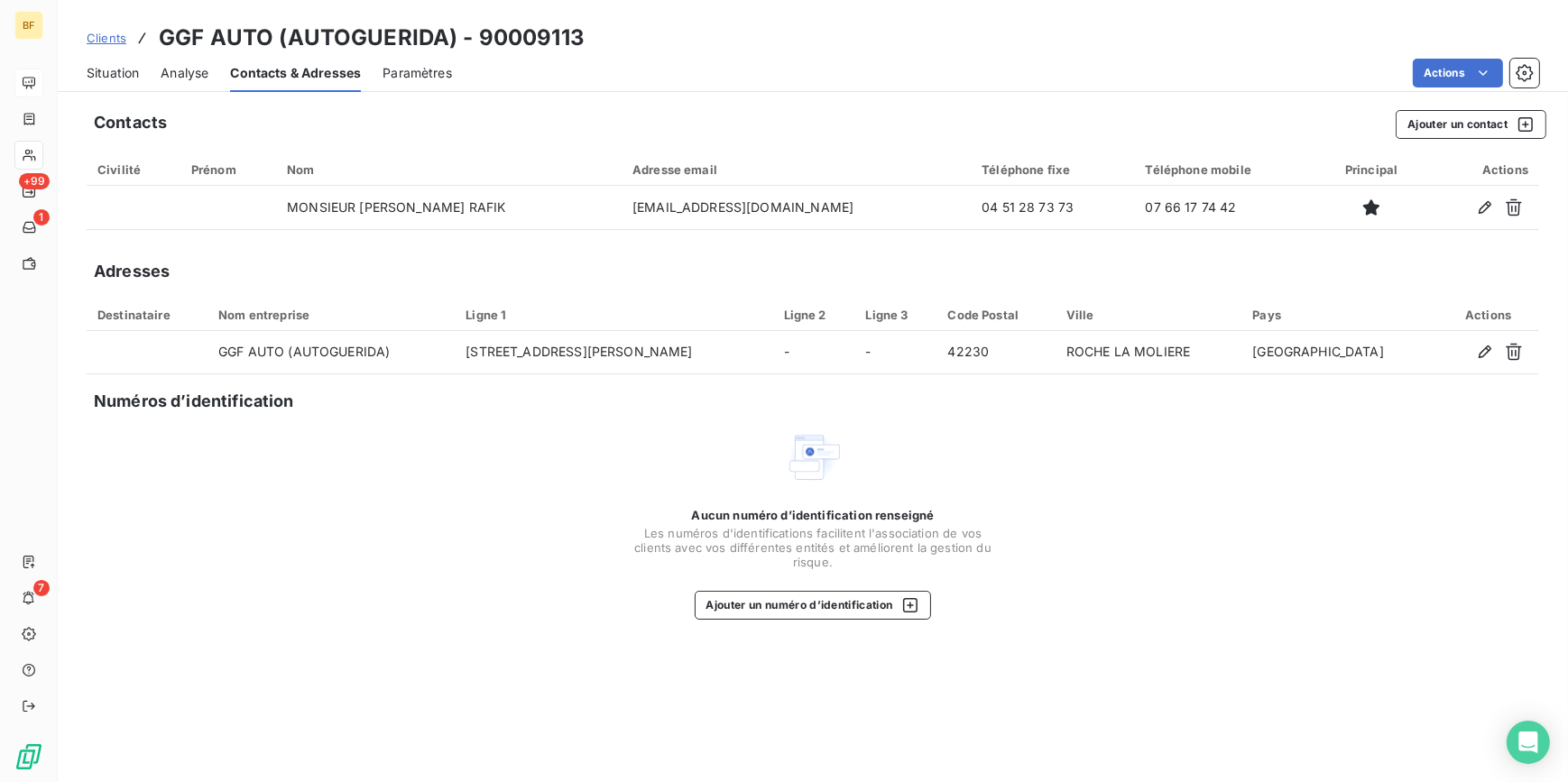
click at [117, 77] on span "Situation" at bounding box center [113, 72] width 52 height 18
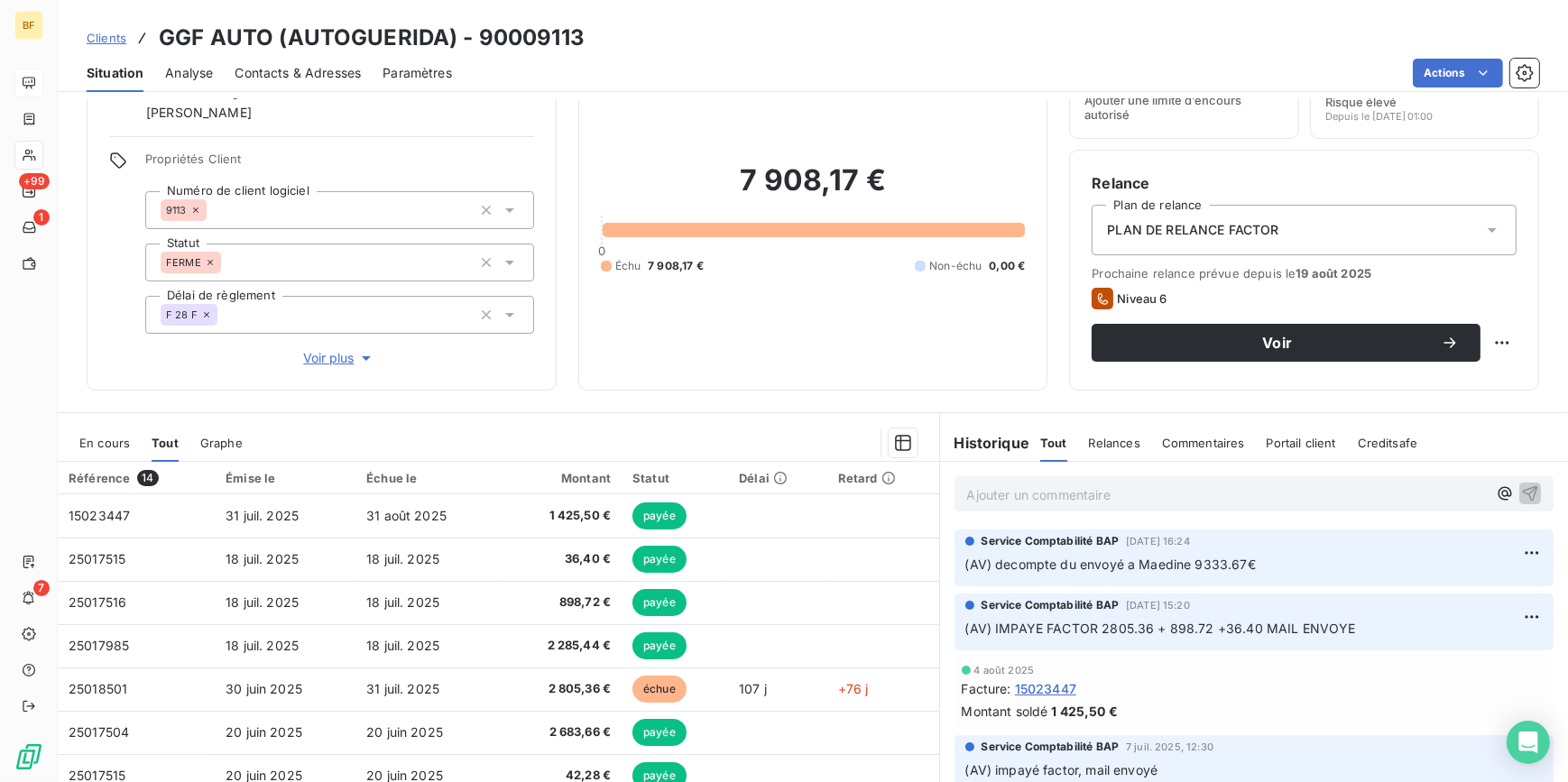
scroll to position [0, 0]
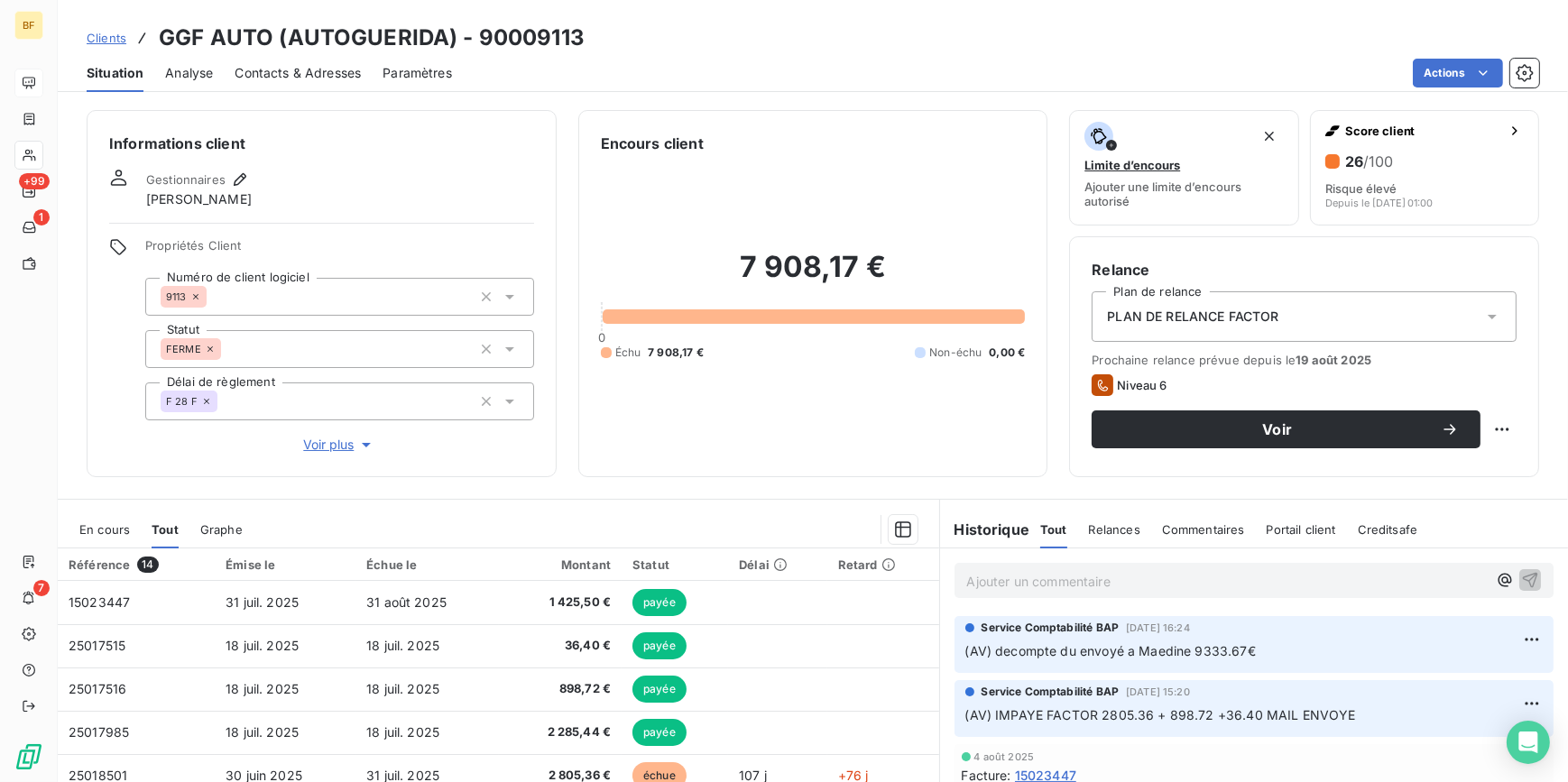
click at [315, 77] on span "Contacts & Adresses" at bounding box center [298, 72] width 126 height 18
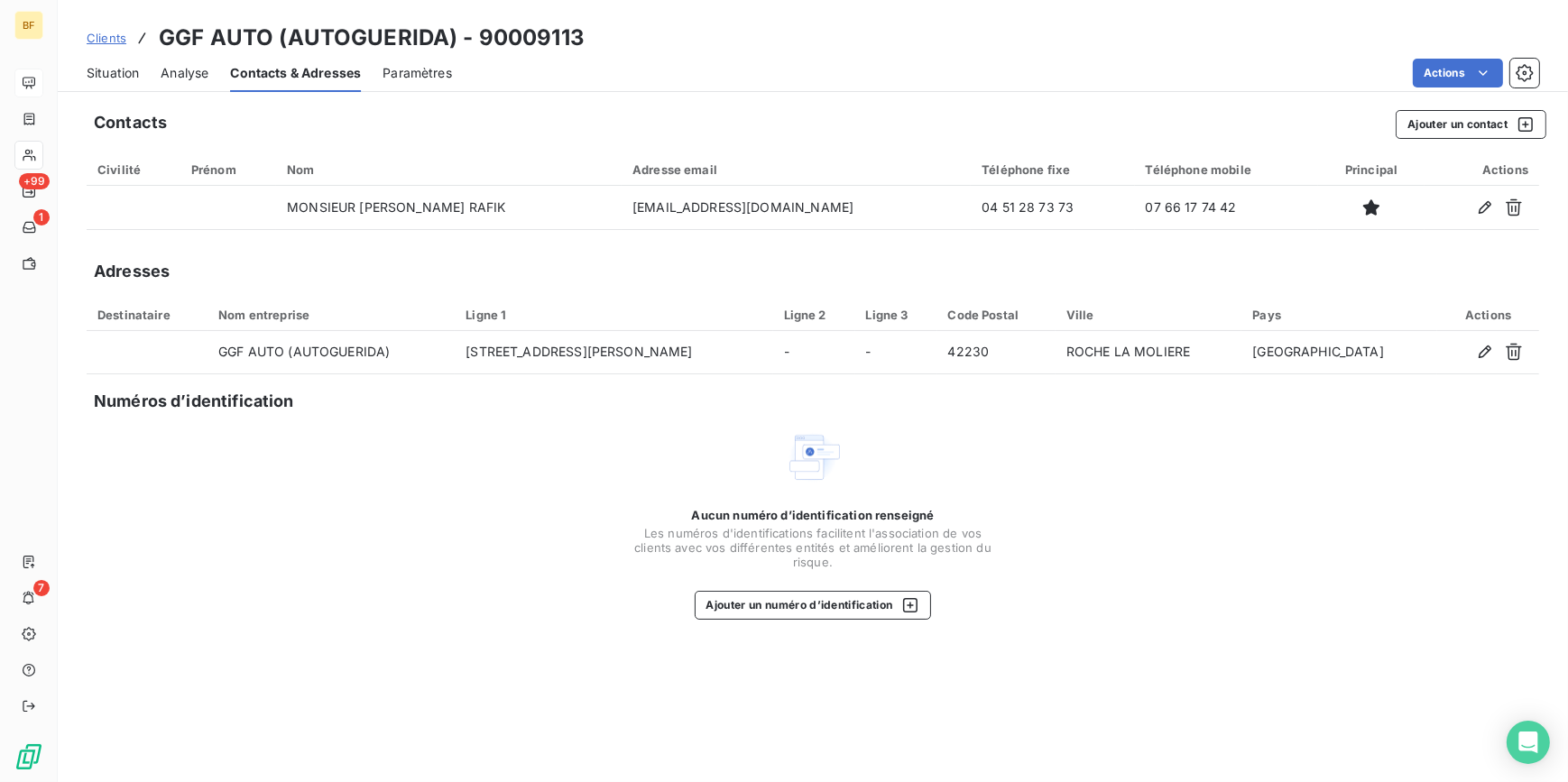
click at [636, 452] on div "Aucun numéro d’identification renseigné Les numéros d'identifications faciliten…" at bounding box center [813, 524] width 361 height 192
click at [112, 73] on span "Situation" at bounding box center [113, 72] width 52 height 18
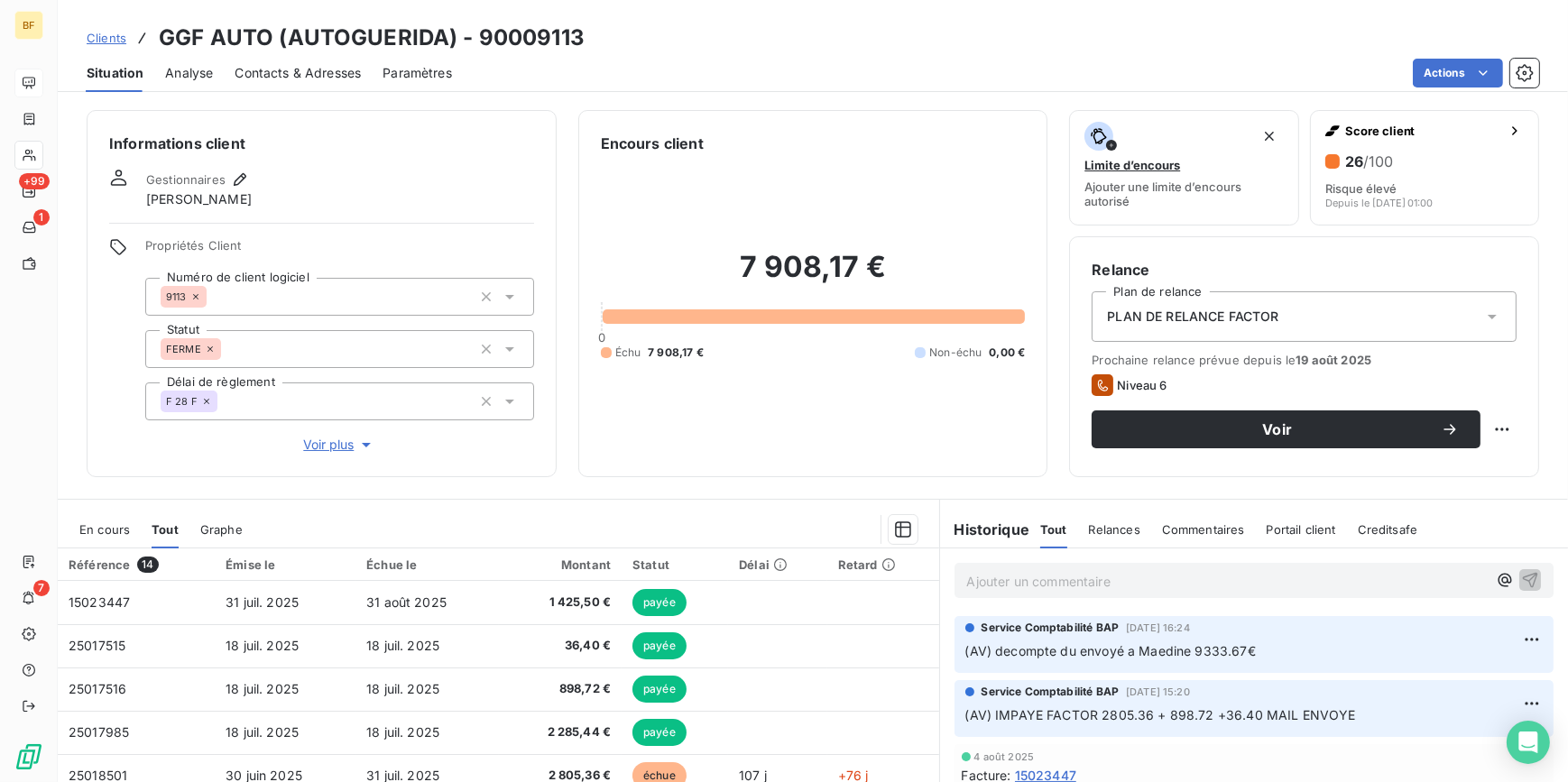
click at [312, 74] on span "Contacts & Adresses" at bounding box center [298, 72] width 126 height 18
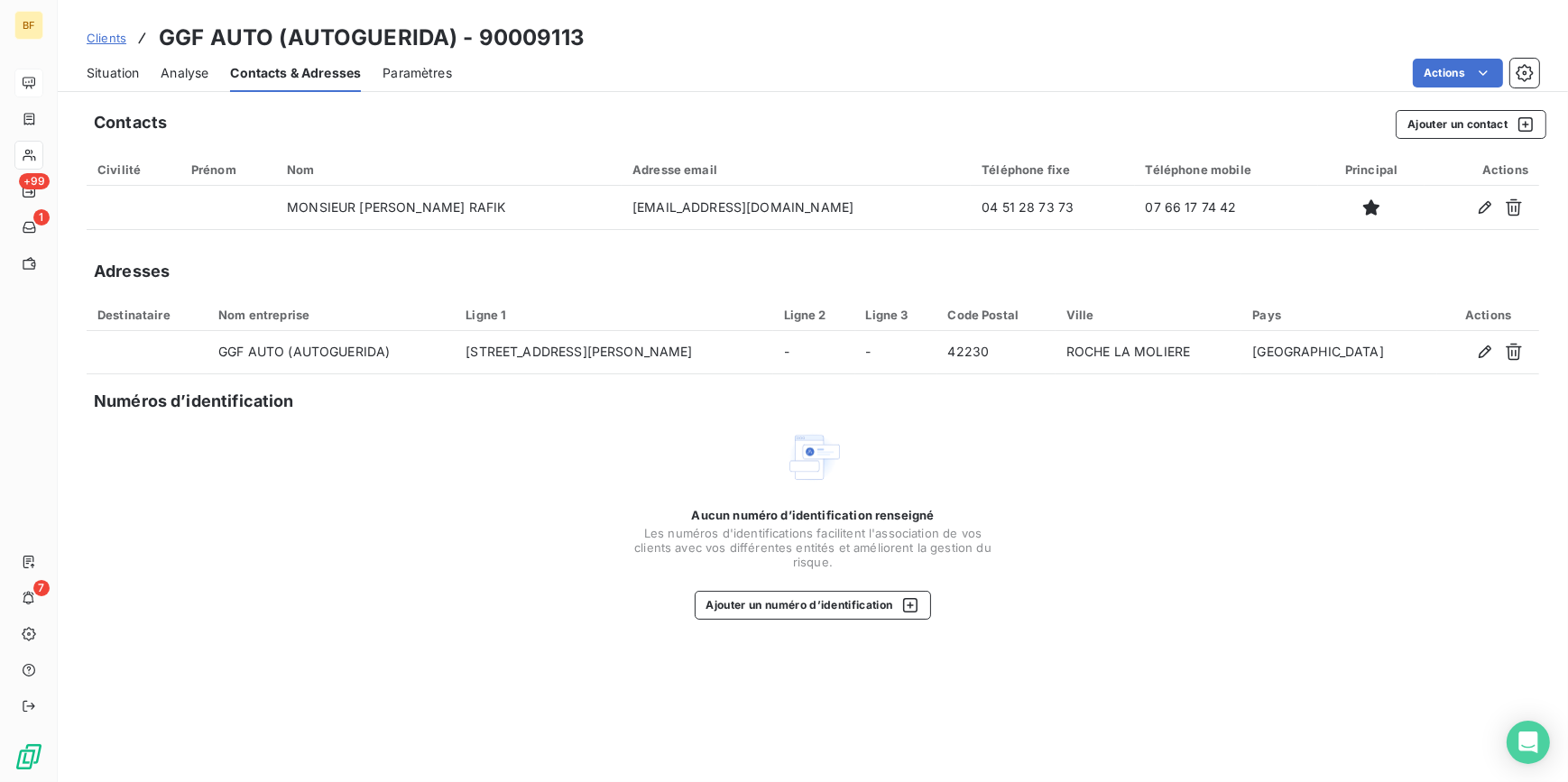
click at [591, 463] on div "Aucun numéro d’identification renseigné Les numéros d'identifications faciliten…" at bounding box center [813, 524] width 1452 height 192
click at [129, 69] on span "Situation" at bounding box center [113, 72] width 52 height 18
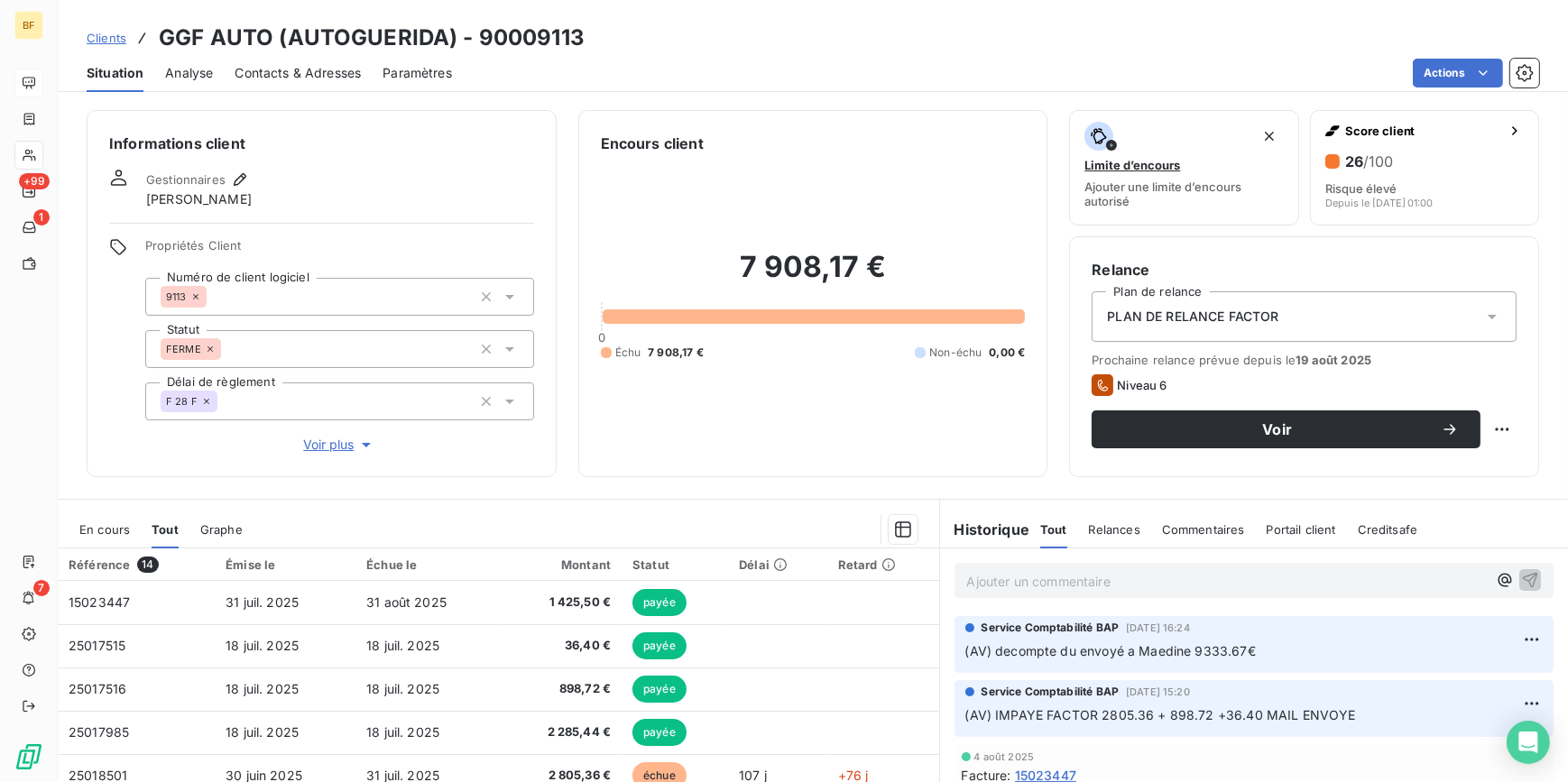
click at [297, 81] on div "Contacts & Adresses" at bounding box center [298, 72] width 126 height 38
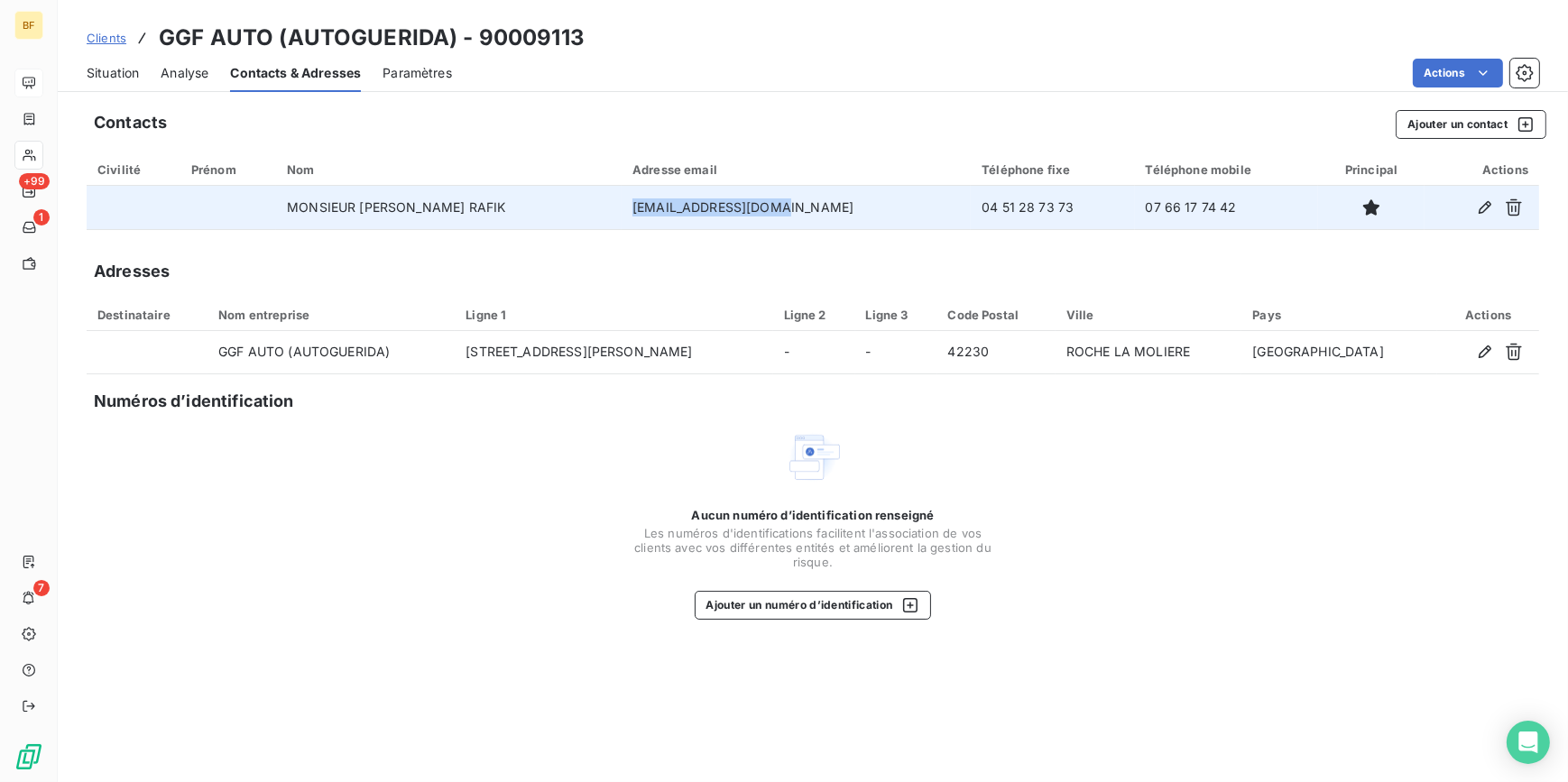
drag, startPoint x: 709, startPoint y: 214, endPoint x: 618, endPoint y: 215, distance: 91.0
click at [621, 215] on td "[EMAIL_ADDRESS][DOMAIN_NAME]" at bounding box center [796, 207] width 349 height 43
click at [796, 210] on td "[EMAIL_ADDRESS][DOMAIN_NAME]" at bounding box center [796, 207] width 349 height 43
drag, startPoint x: 797, startPoint y: 209, endPoint x: 630, endPoint y: 206, distance: 167.0
click at [630, 206] on td "[EMAIL_ADDRESS][DOMAIN_NAME]" at bounding box center [796, 207] width 349 height 43
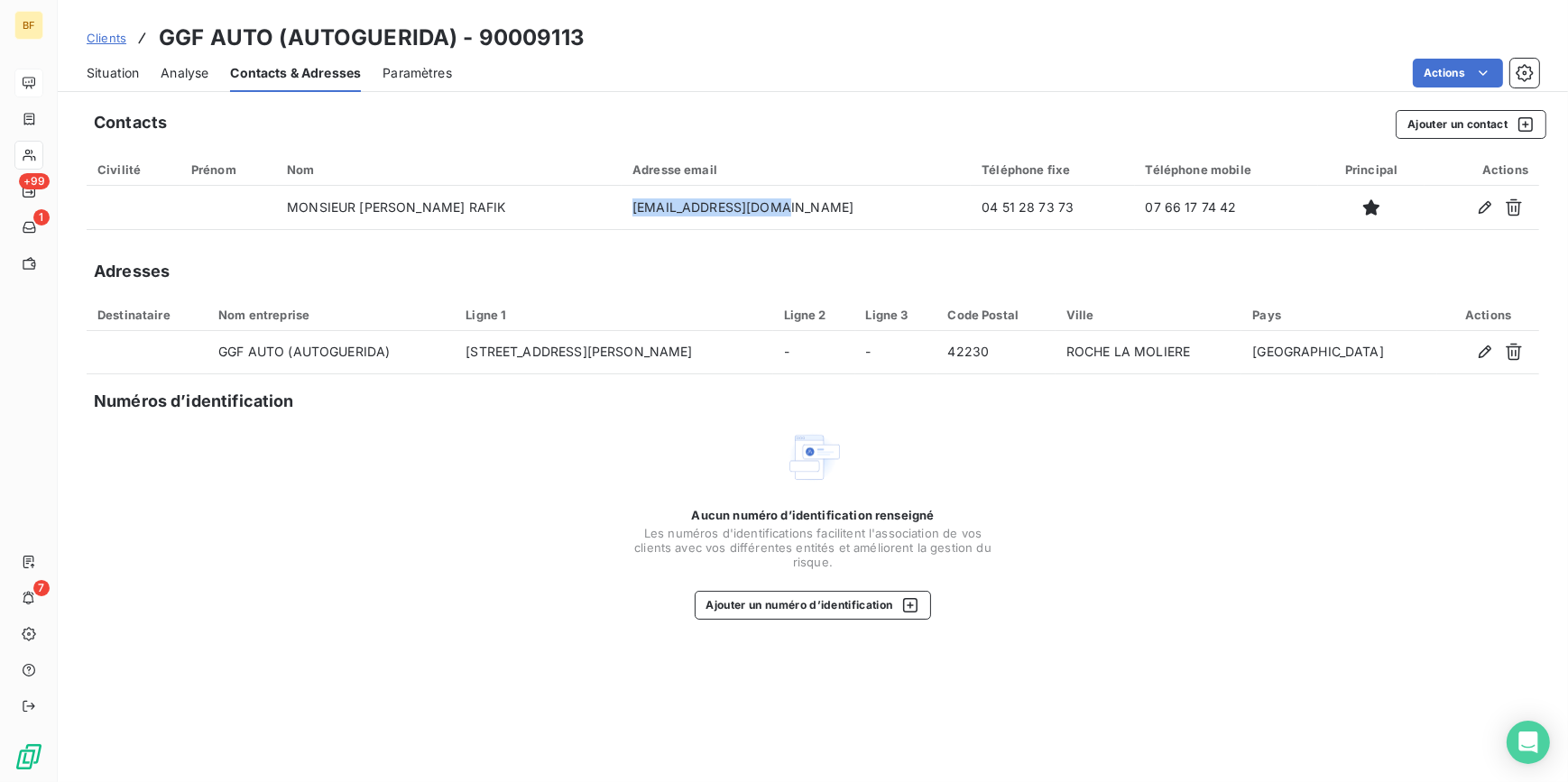
drag, startPoint x: 129, startPoint y: 69, endPoint x: 192, endPoint y: 80, distance: 64.0
click at [128, 69] on span "Situation" at bounding box center [113, 72] width 52 height 18
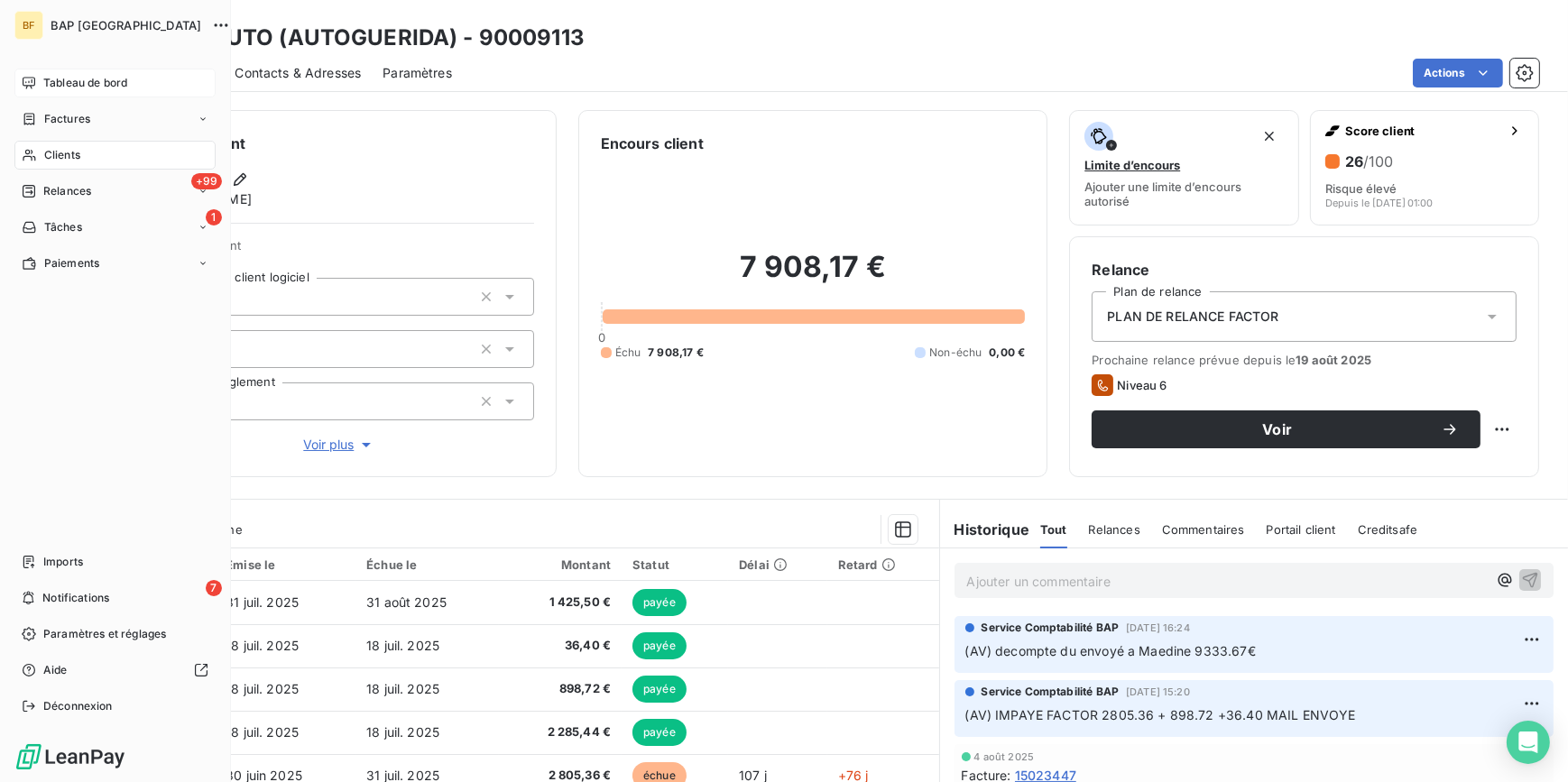
click at [82, 149] on div "Clients" at bounding box center [115, 155] width 201 height 29
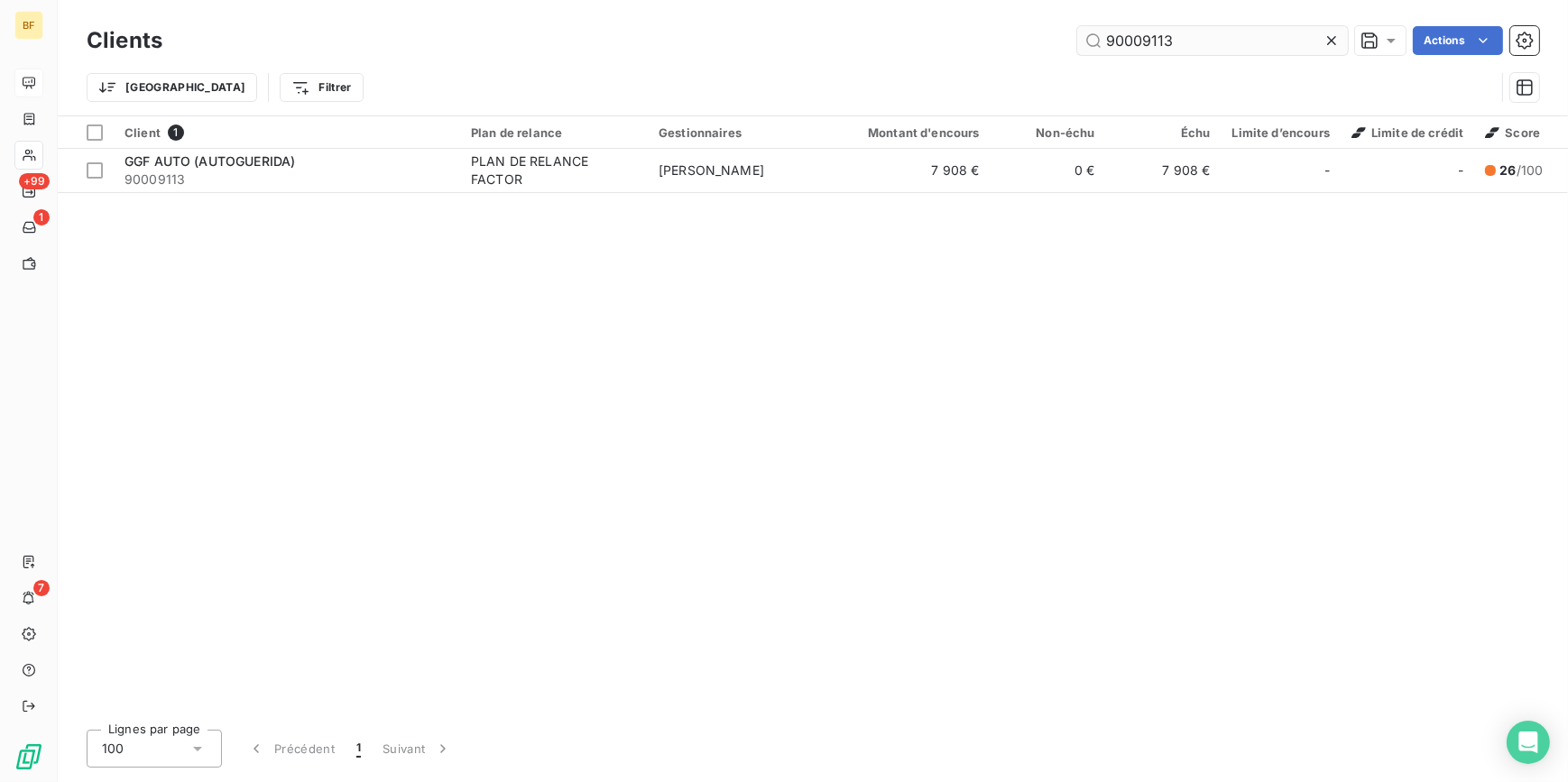
drag, startPoint x: 1182, startPoint y: 45, endPoint x: 1149, endPoint y: 32, distance: 35.5
click at [1149, 34] on input "90009113" at bounding box center [1212, 40] width 271 height 29
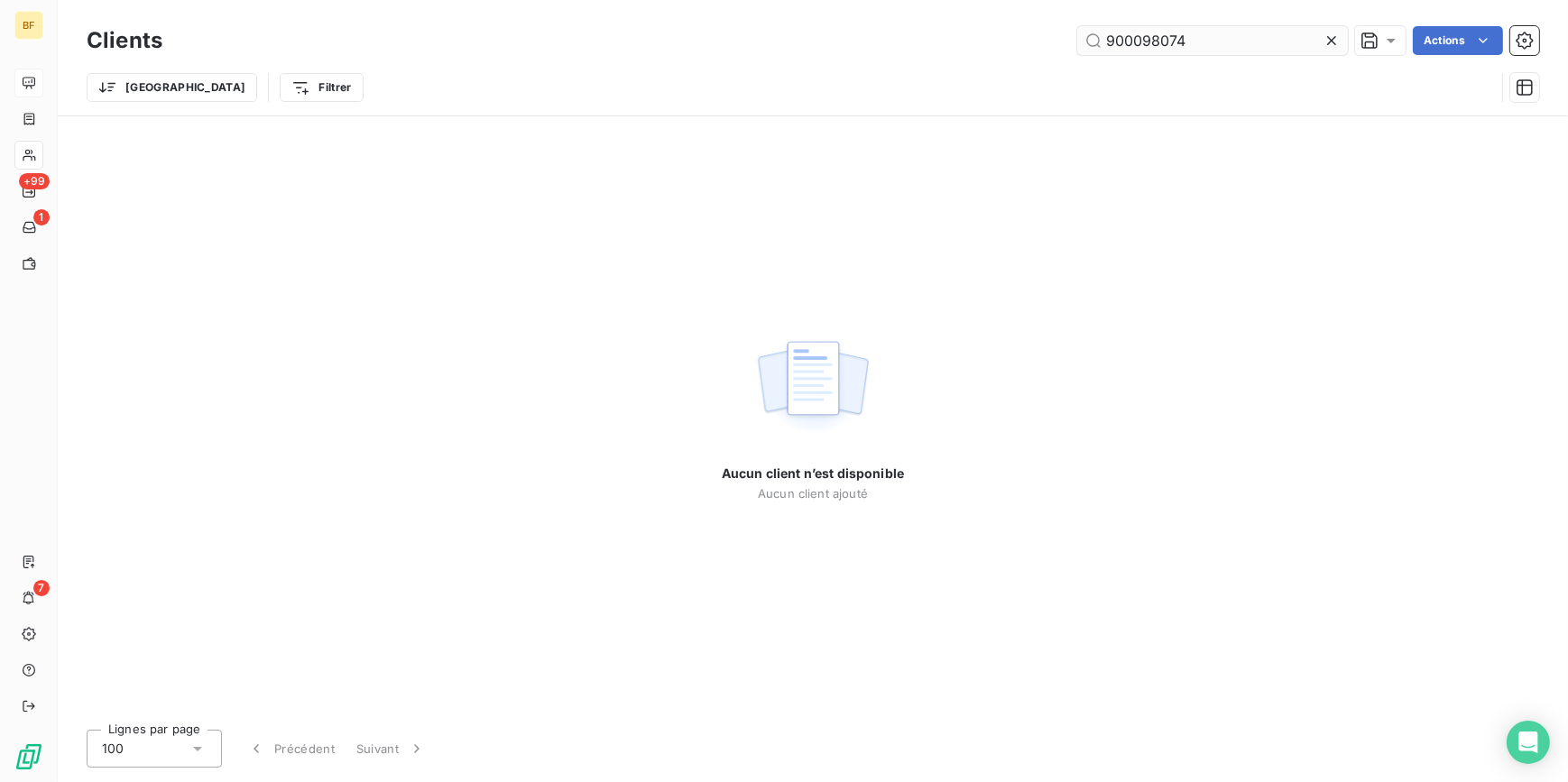
click at [1153, 36] on input "900098074" at bounding box center [1212, 40] width 271 height 29
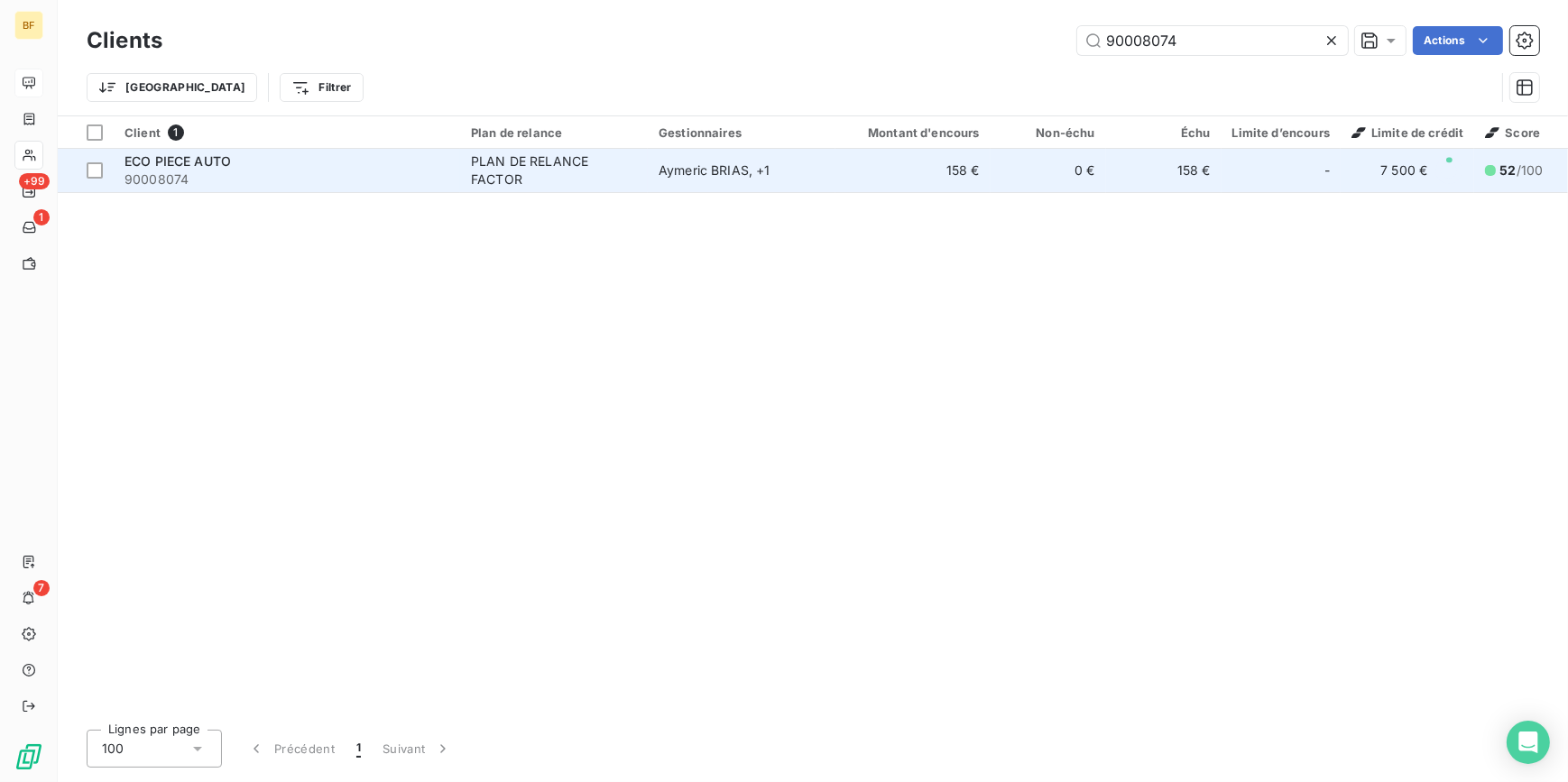
type input "90008074"
click at [449, 174] on td "ECO PIECE AUTO 90008074" at bounding box center [287, 170] width 347 height 43
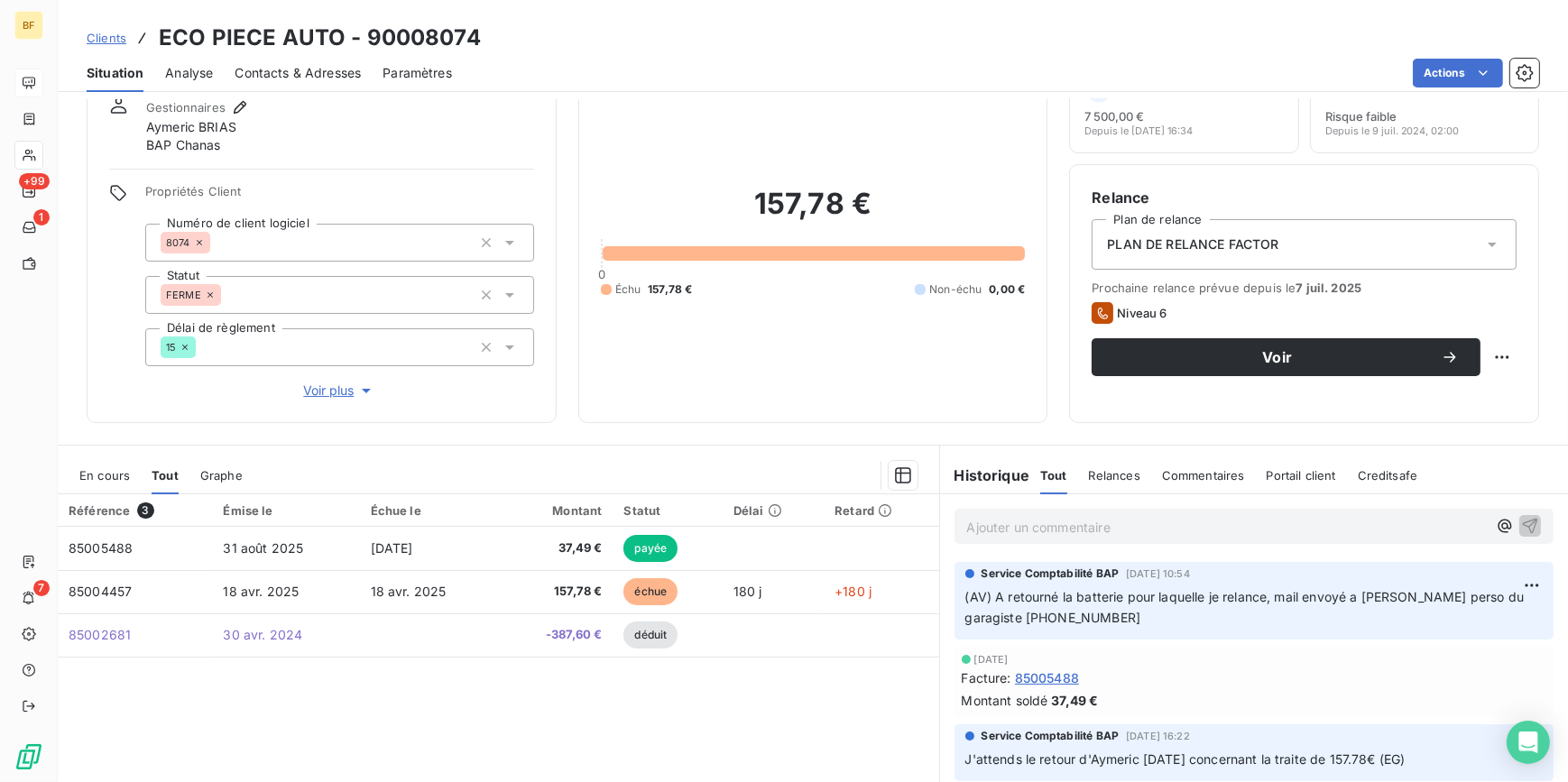
scroll to position [164, 0]
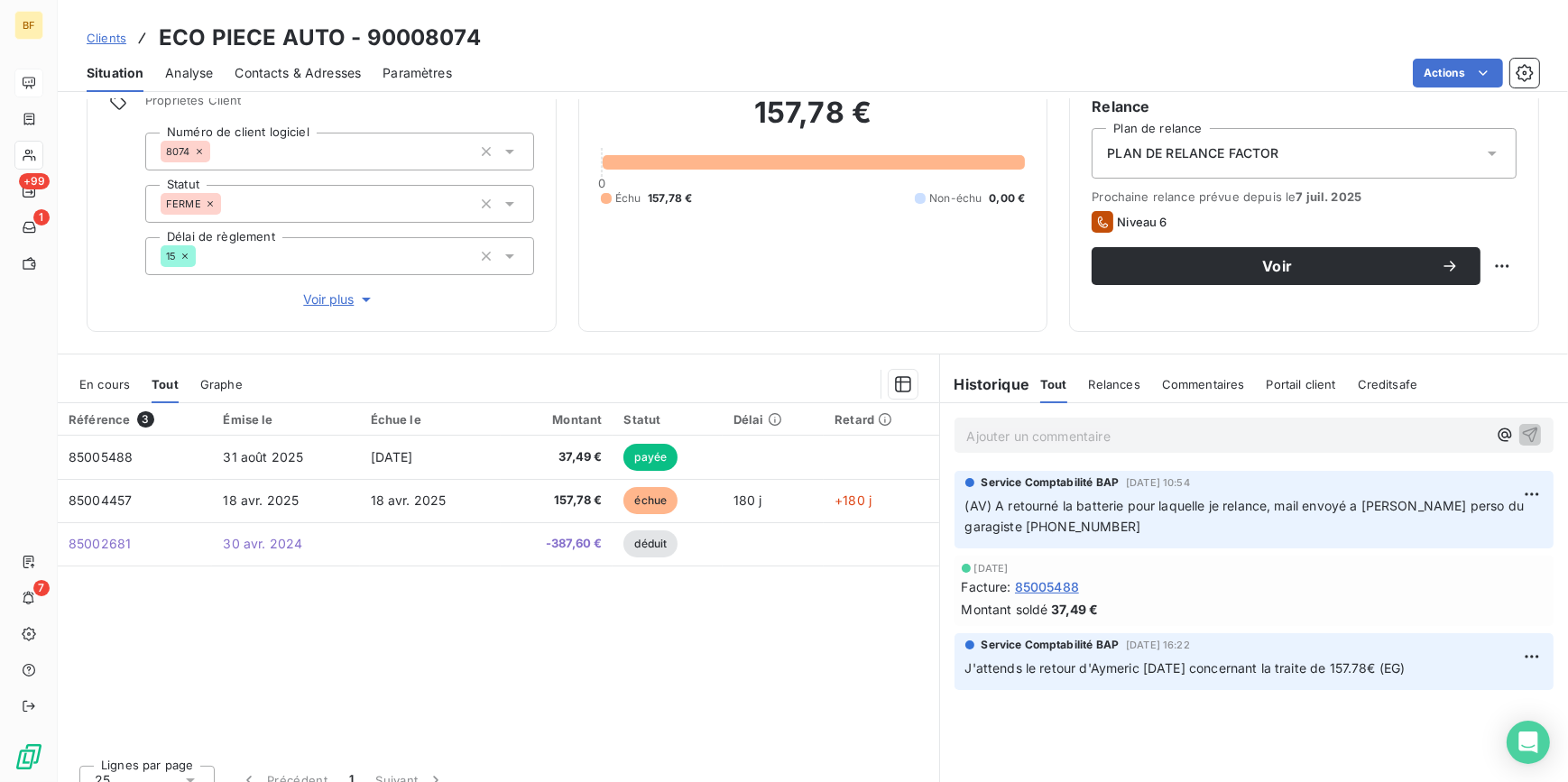
click at [775, 318] on div "Encours client 157,78 € 0 Échu 157,78 € Non-échu 0,00 €" at bounding box center [813, 140] width 470 height 385
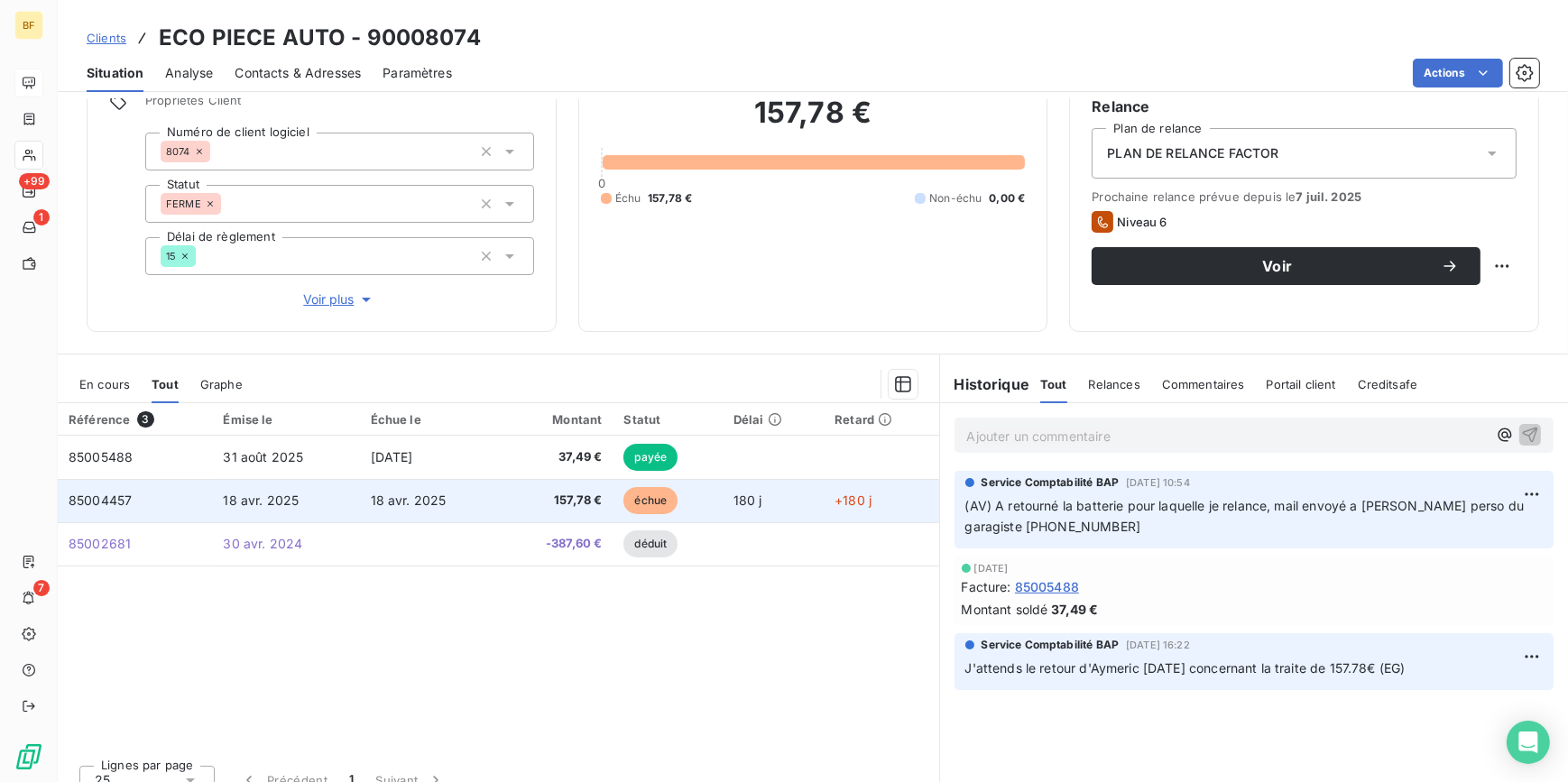
click at [406, 498] on span "18 avr. 2025" at bounding box center [408, 500] width 76 height 15
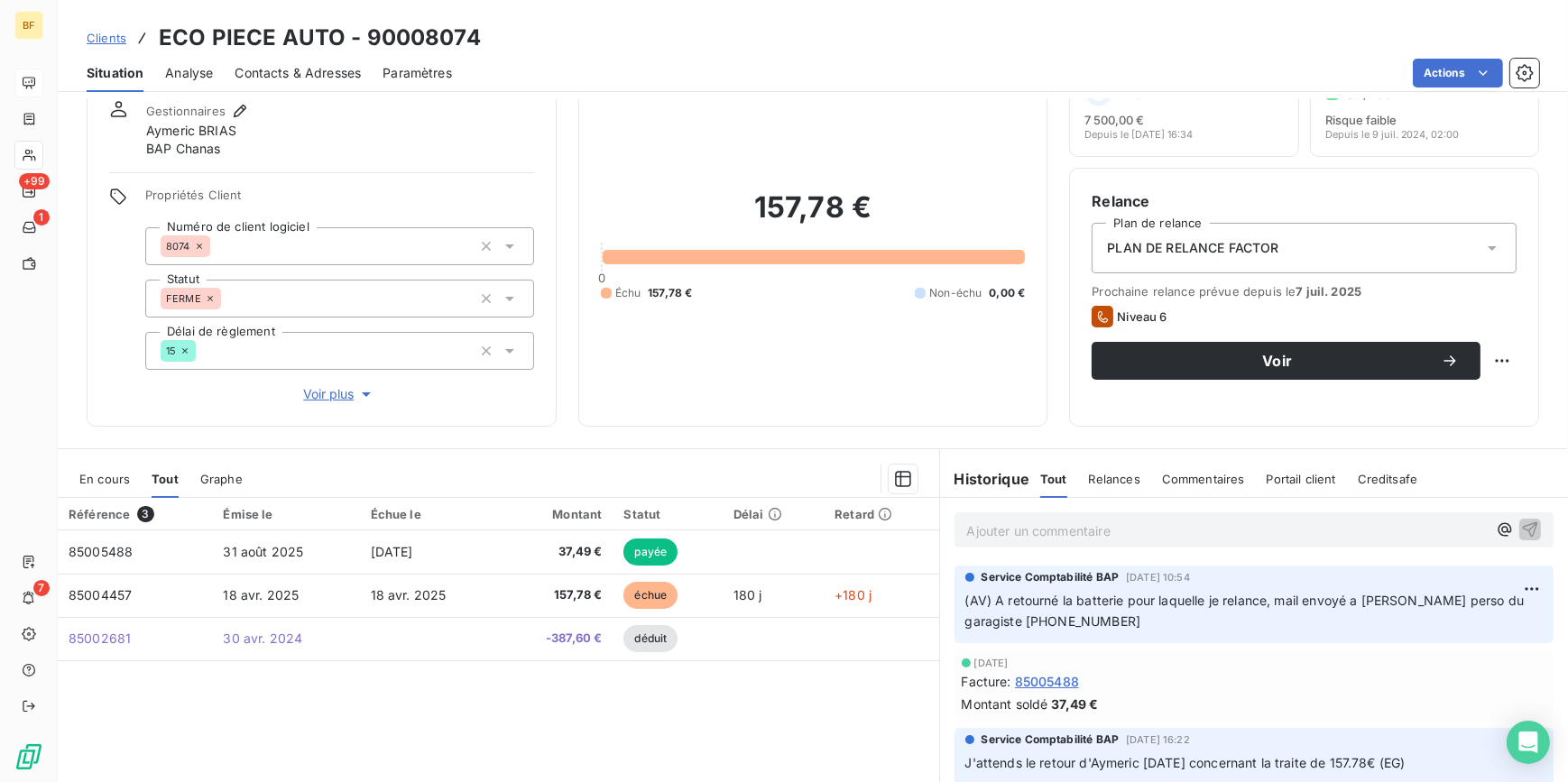
scroll to position [185, 0]
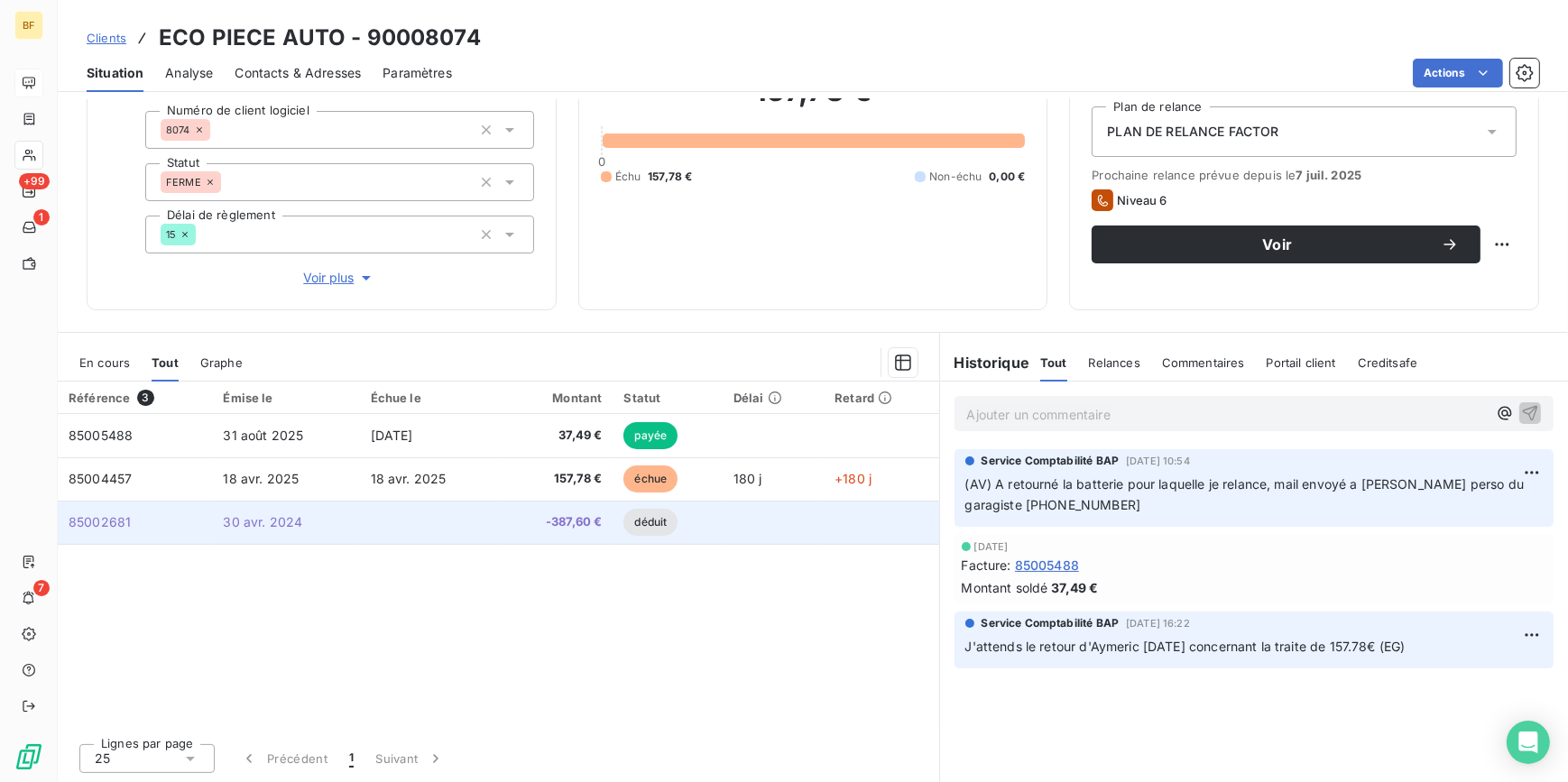
click at [361, 514] on td at bounding box center [431, 522] width 141 height 43
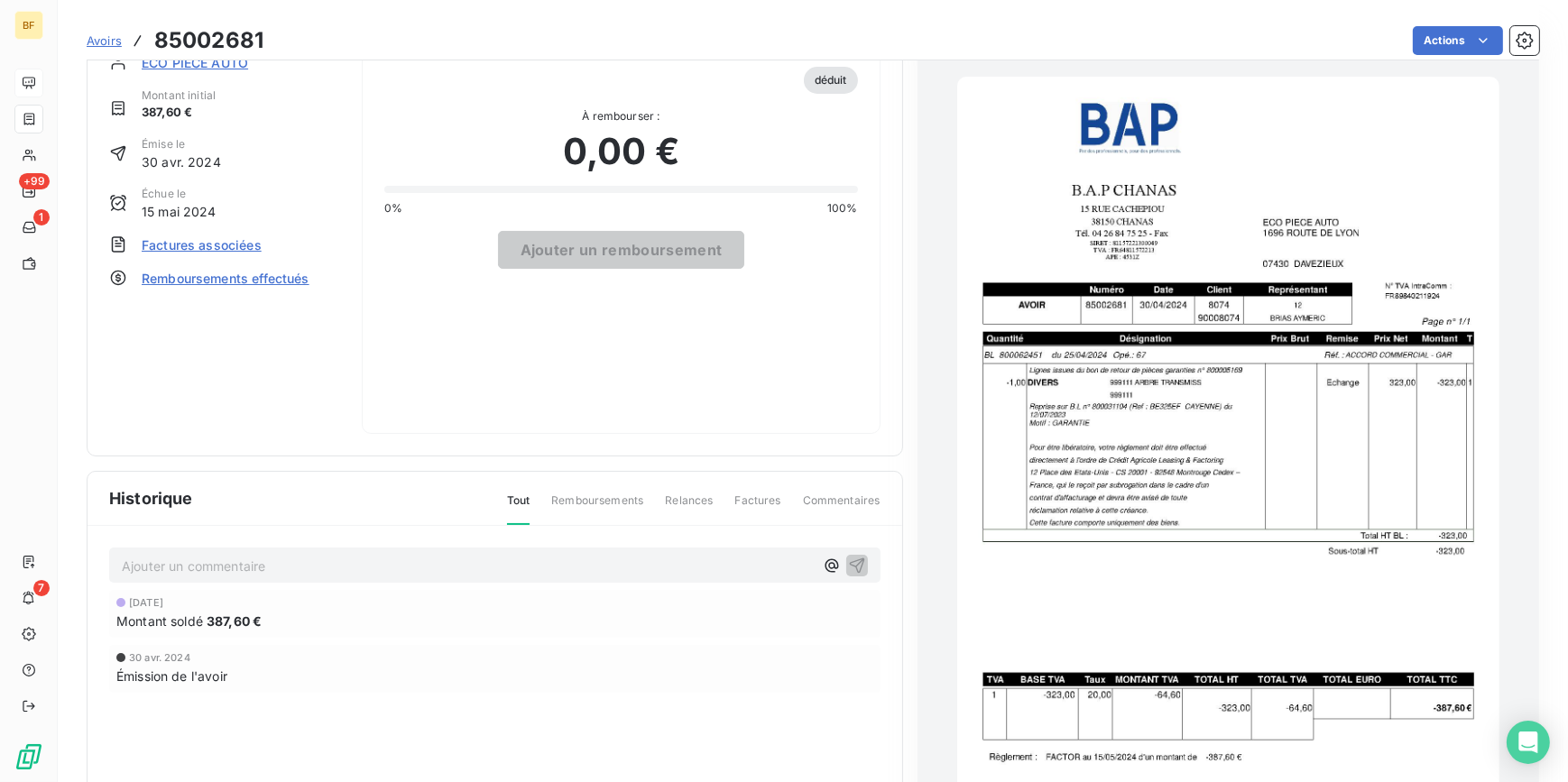
scroll to position [82, 0]
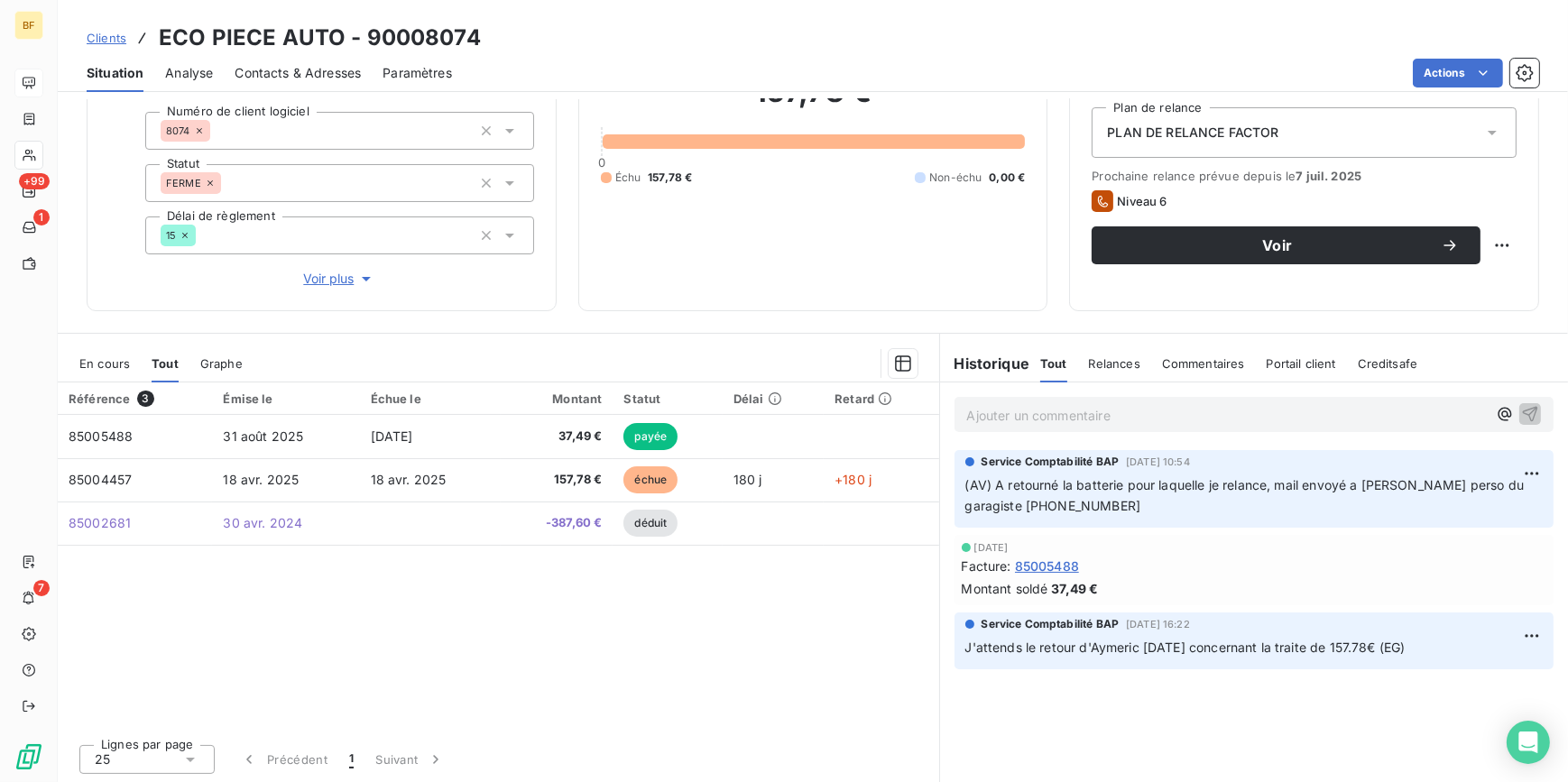
scroll to position [185, 0]
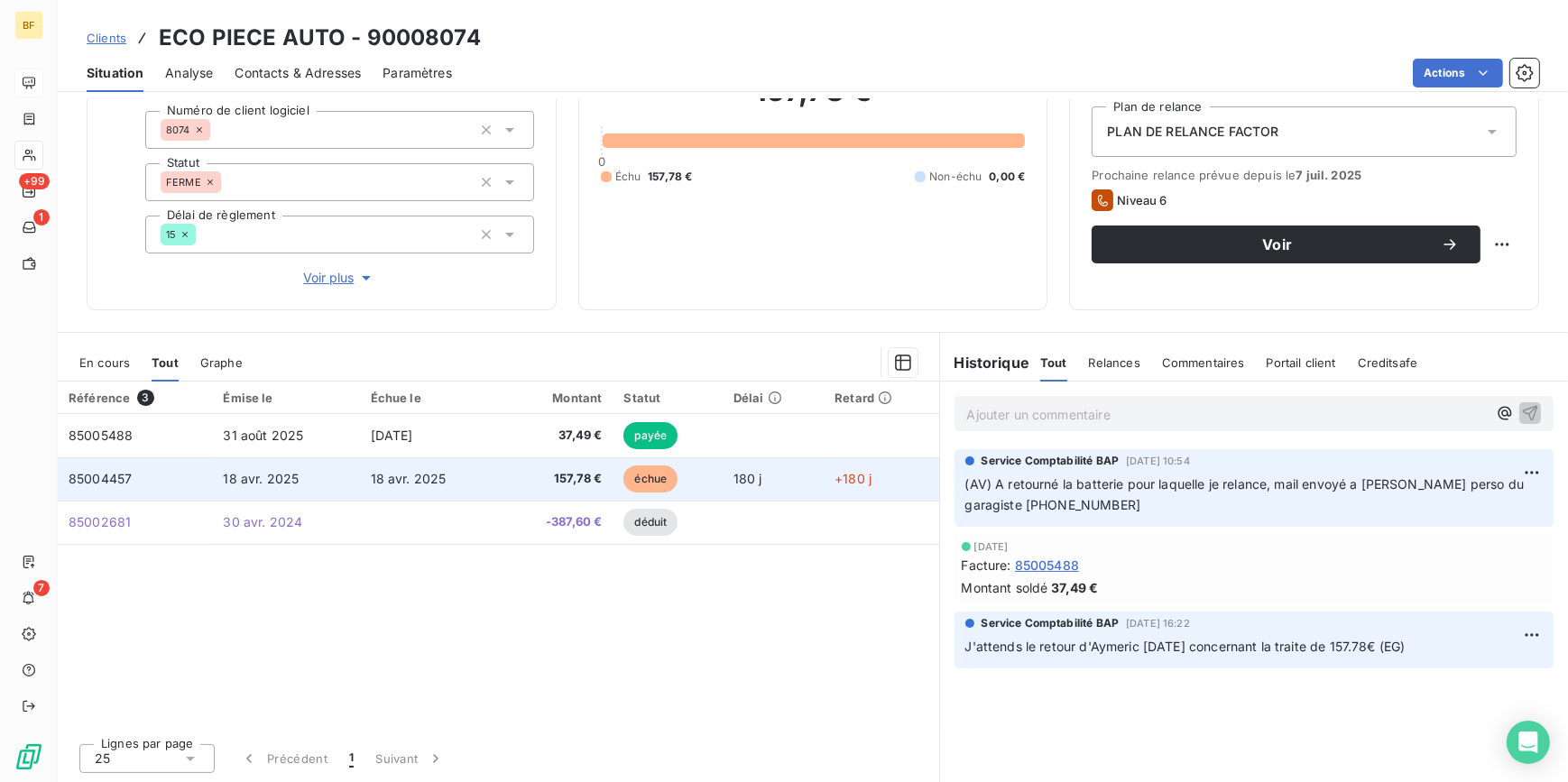
click at [383, 478] on span "18 avr. 2025" at bounding box center [408, 479] width 76 height 15
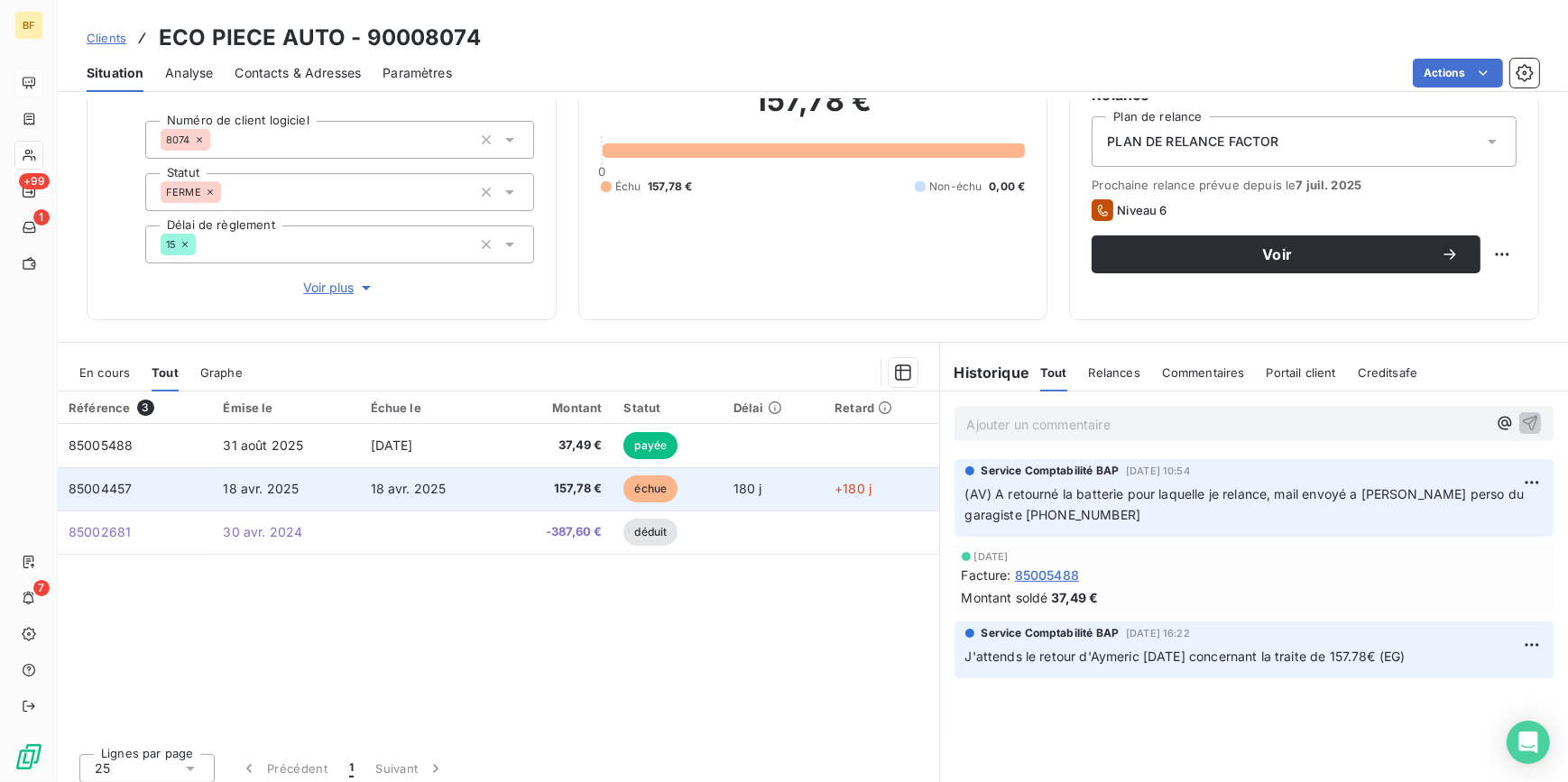
scroll to position [185, 0]
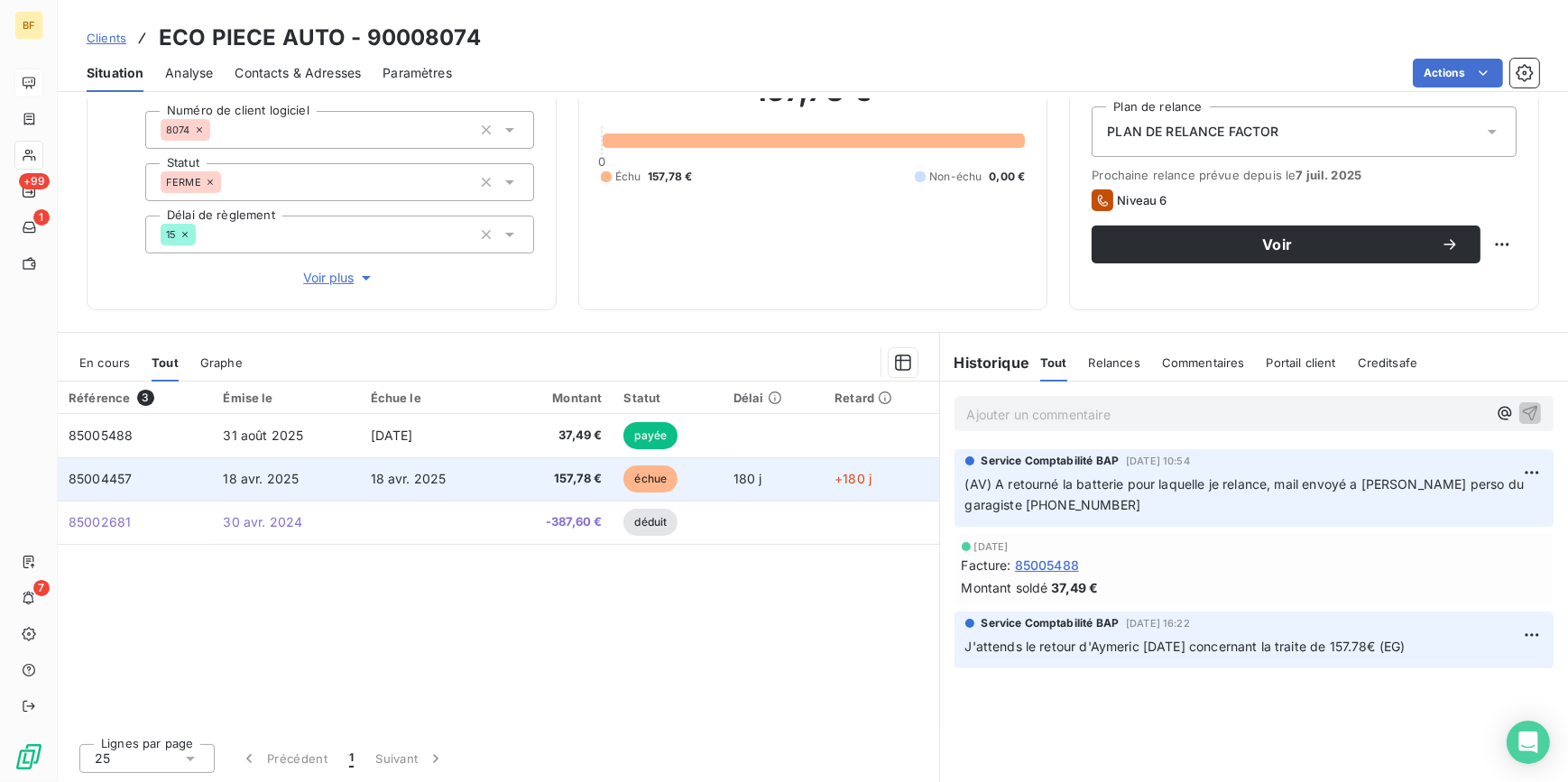
click at [505, 469] on td "157,78 €" at bounding box center [557, 479] width 113 height 43
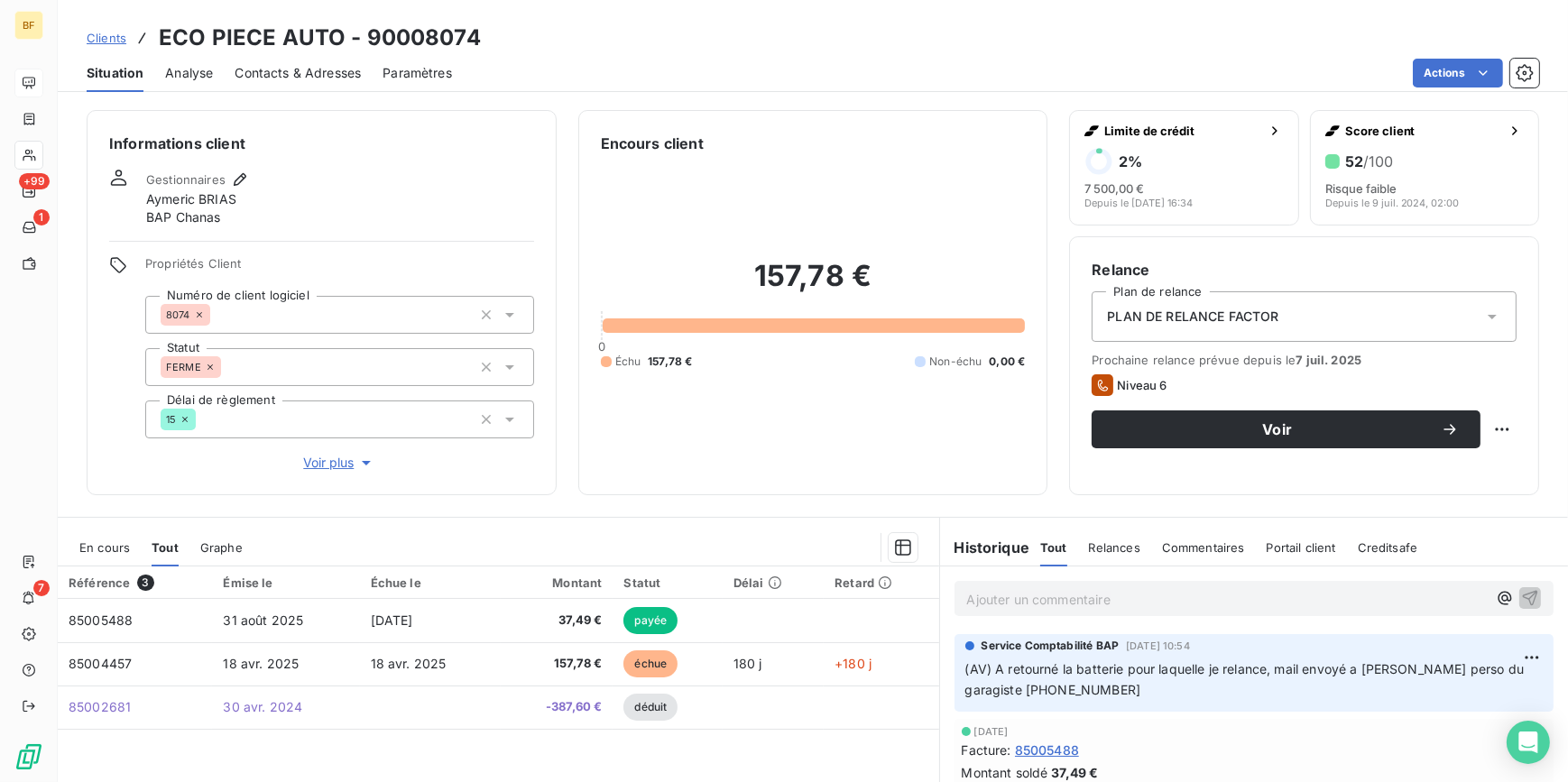
click at [674, 500] on div "Informations client Gestionnaires [PERSON_NAME] BAP Chanas Propriétés Client Nu…" at bounding box center [813, 440] width 1510 height 683
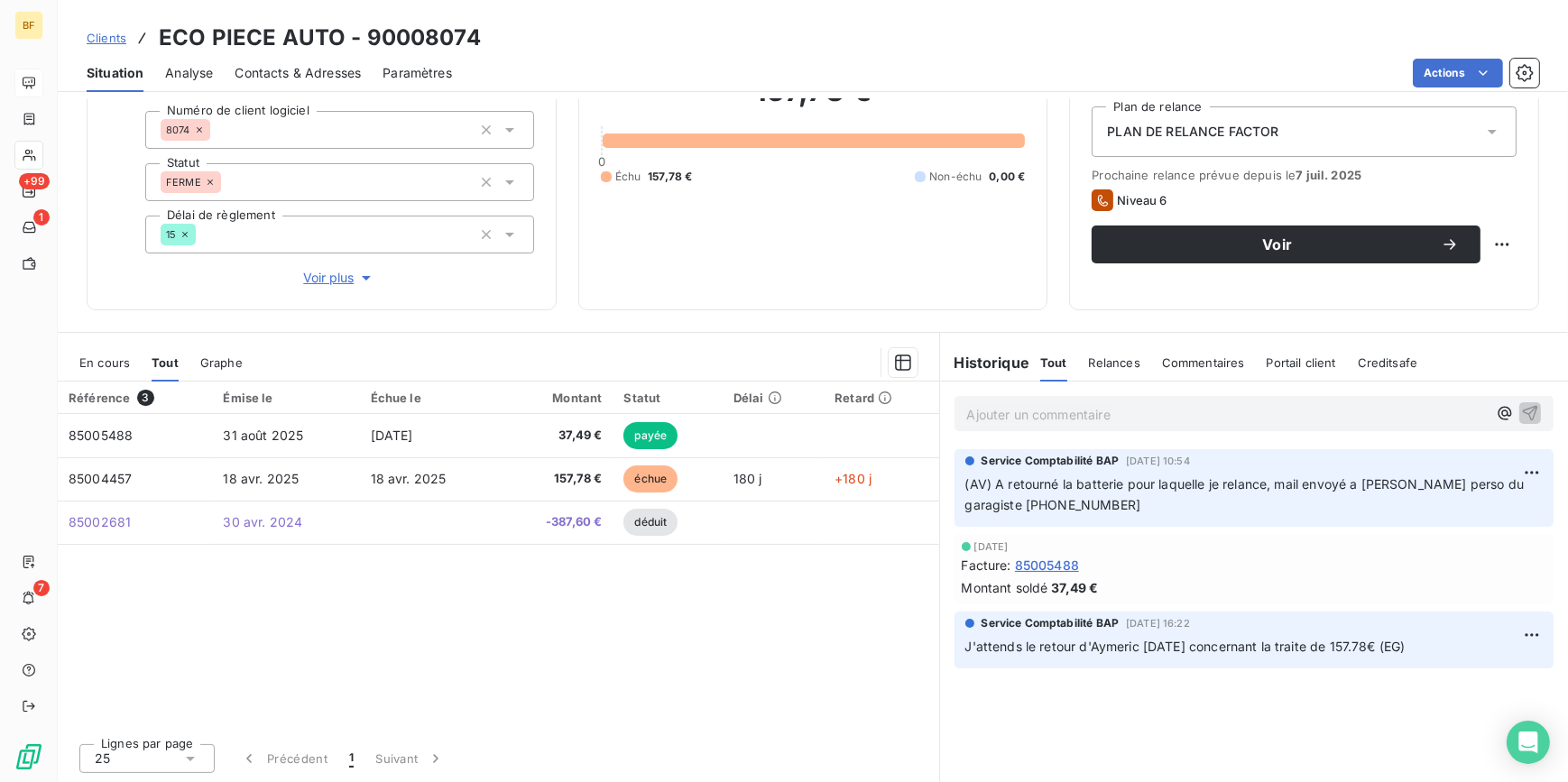
click at [686, 673] on div "Référence 3 Émise le Échue le Montant Statut Délai Retard 85005488 [DATE] [DATE…" at bounding box center [498, 555] width 881 height 348
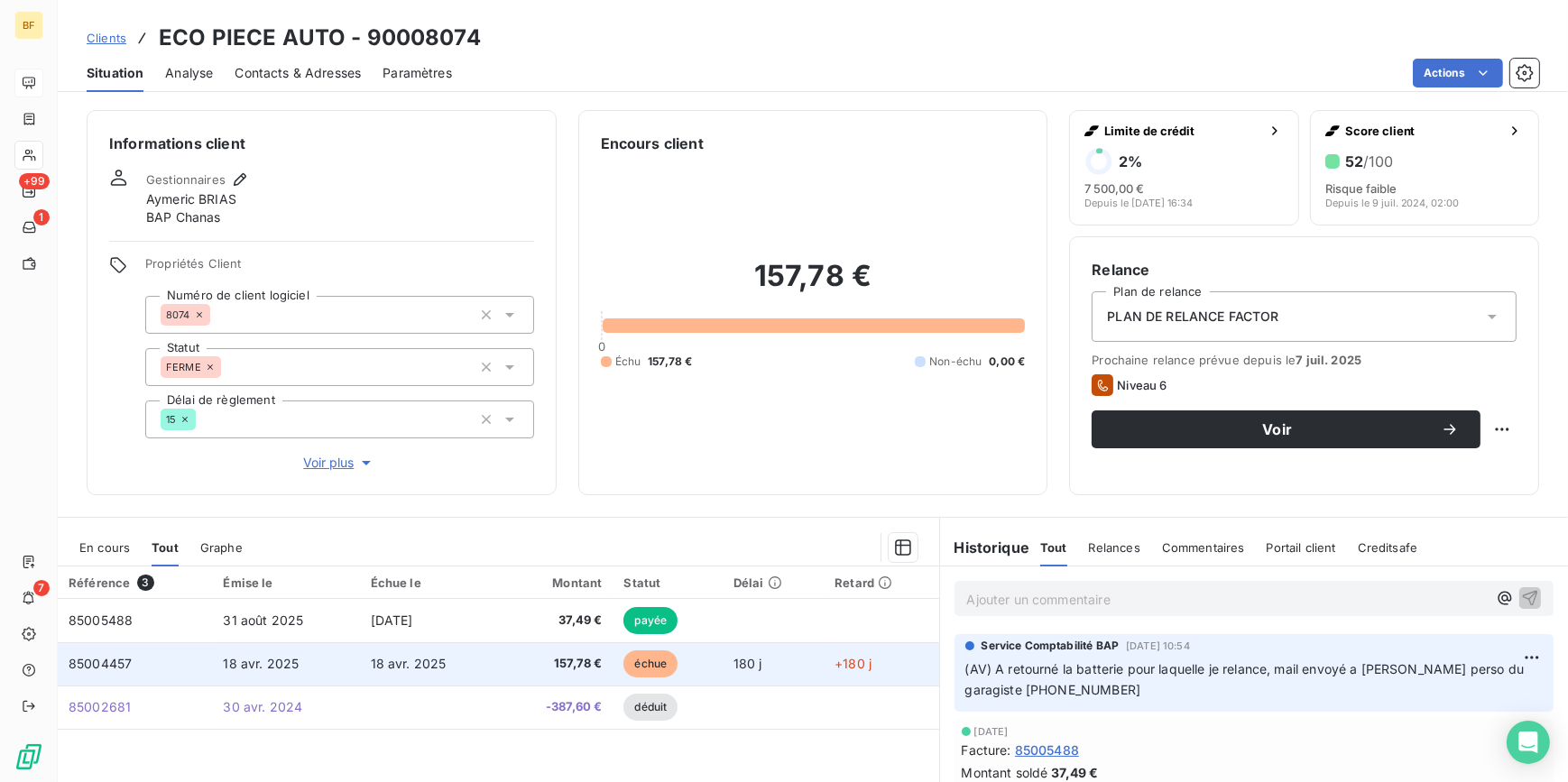
click at [514, 661] on span "157,78 €" at bounding box center [557, 664] width 91 height 18
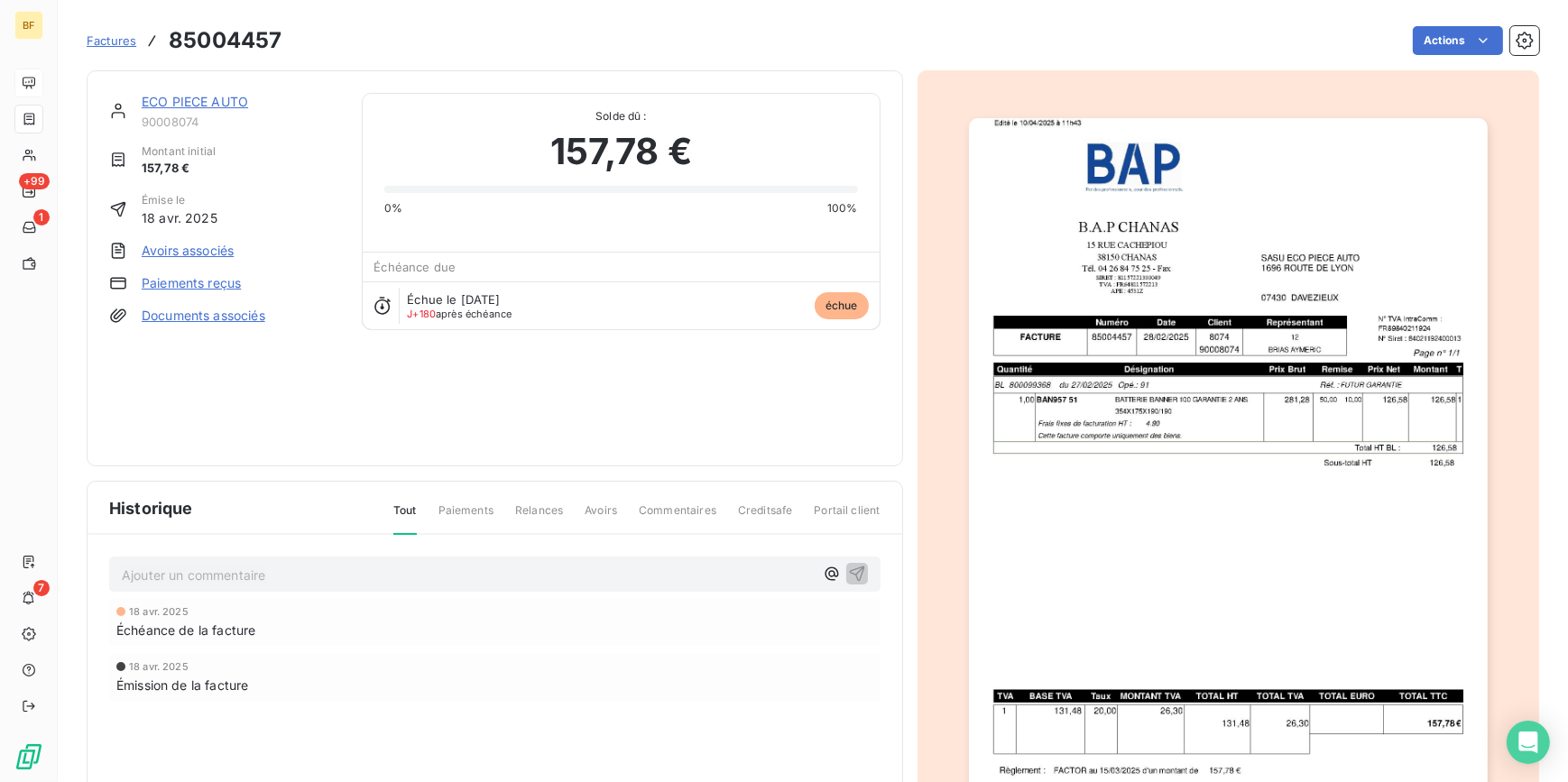
click at [1376, 427] on img "button" at bounding box center [1228, 485] width 519 height 734
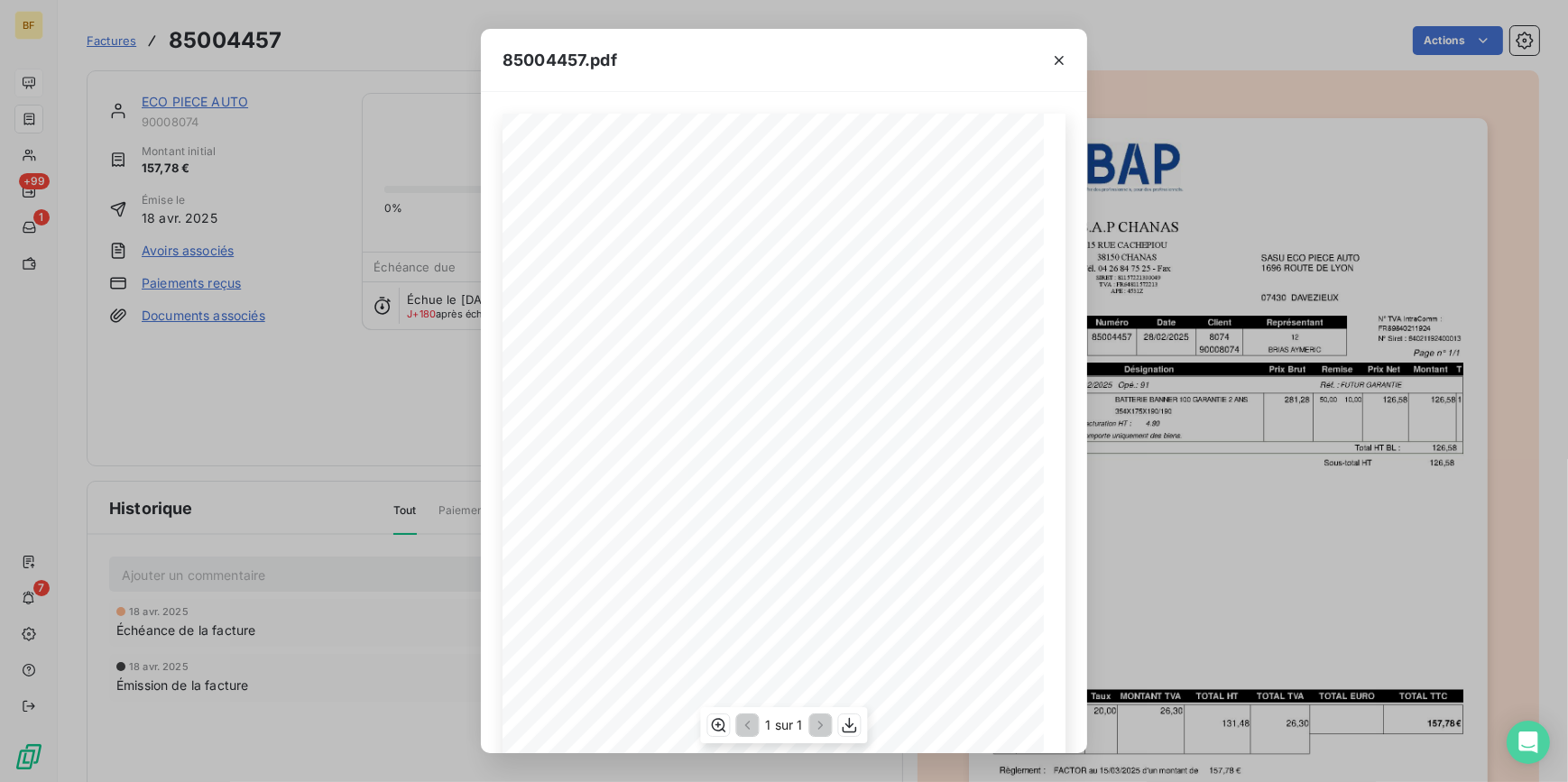
scroll to position [146, 0]
click at [350, 52] on div "85004457.pdf B.A.P CHANAS SASU ECO PIECE AUTO [STREET_ADDRESS] 07430 DAVEZIEUX …" at bounding box center [784, 391] width 1568 height 782
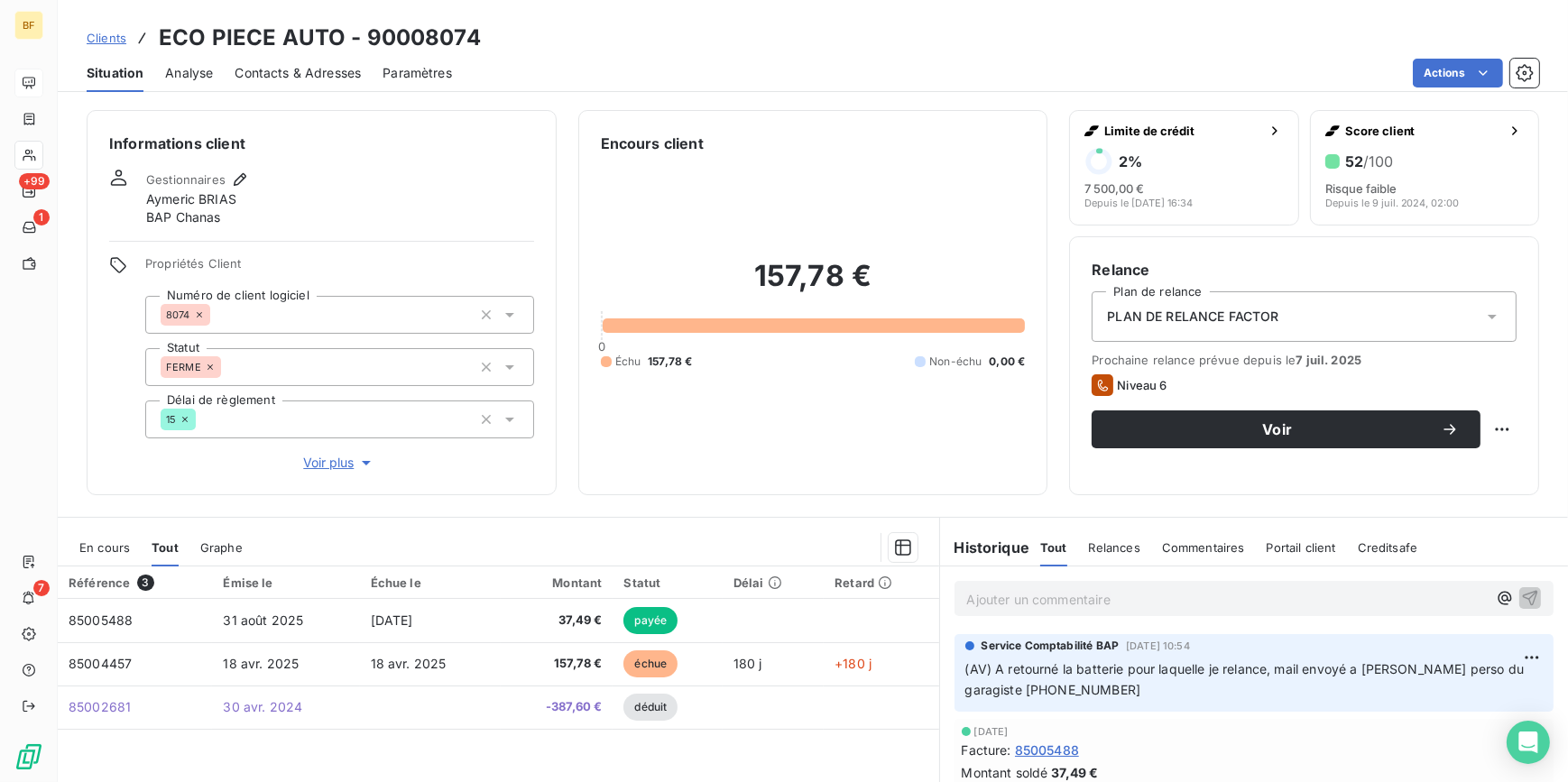
click at [676, 486] on div "Encours client 157,78 € 0 Échu 157,78 € Non-échu 0,00 €" at bounding box center [813, 302] width 470 height 385
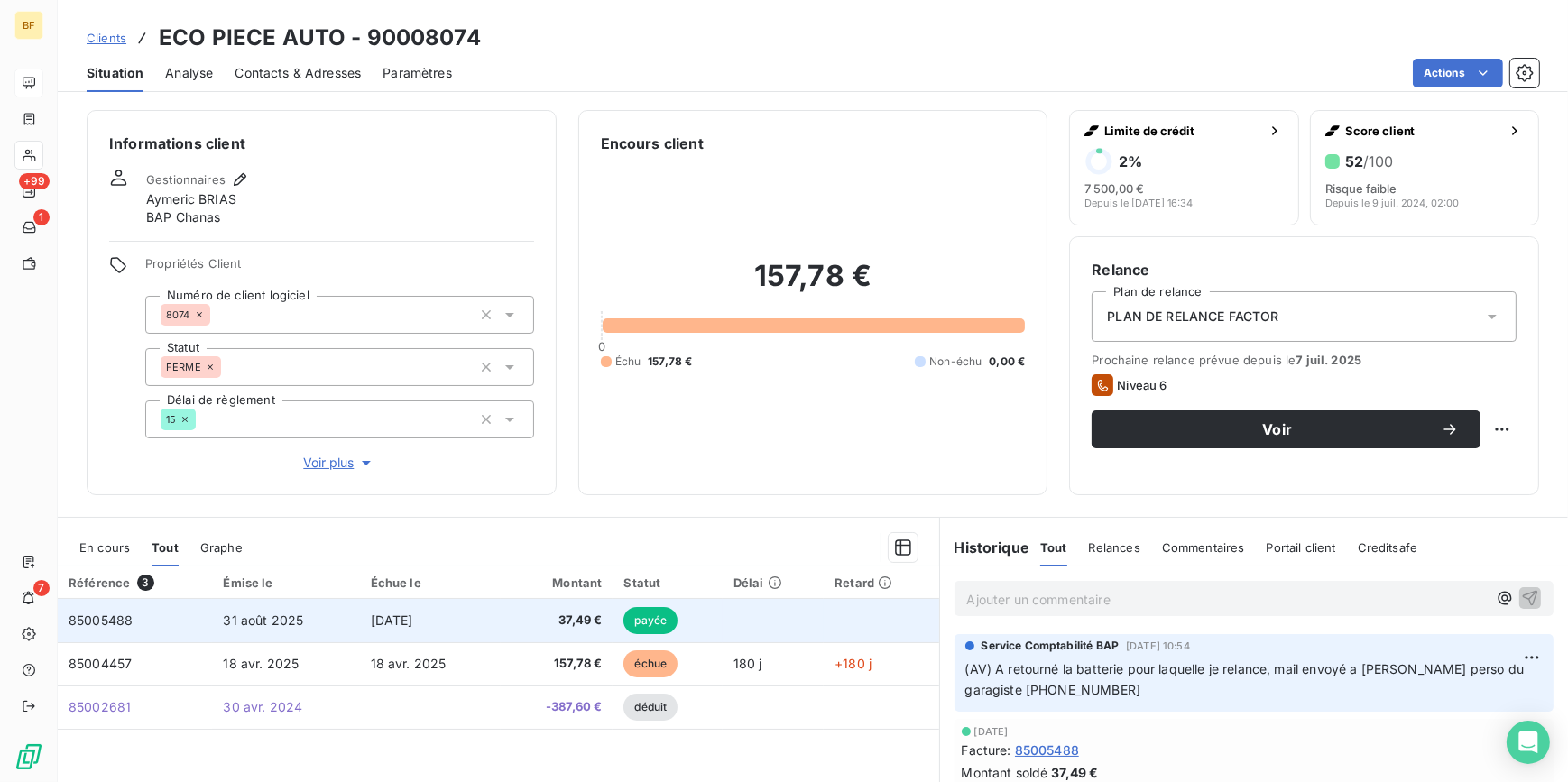
scroll to position [185, 0]
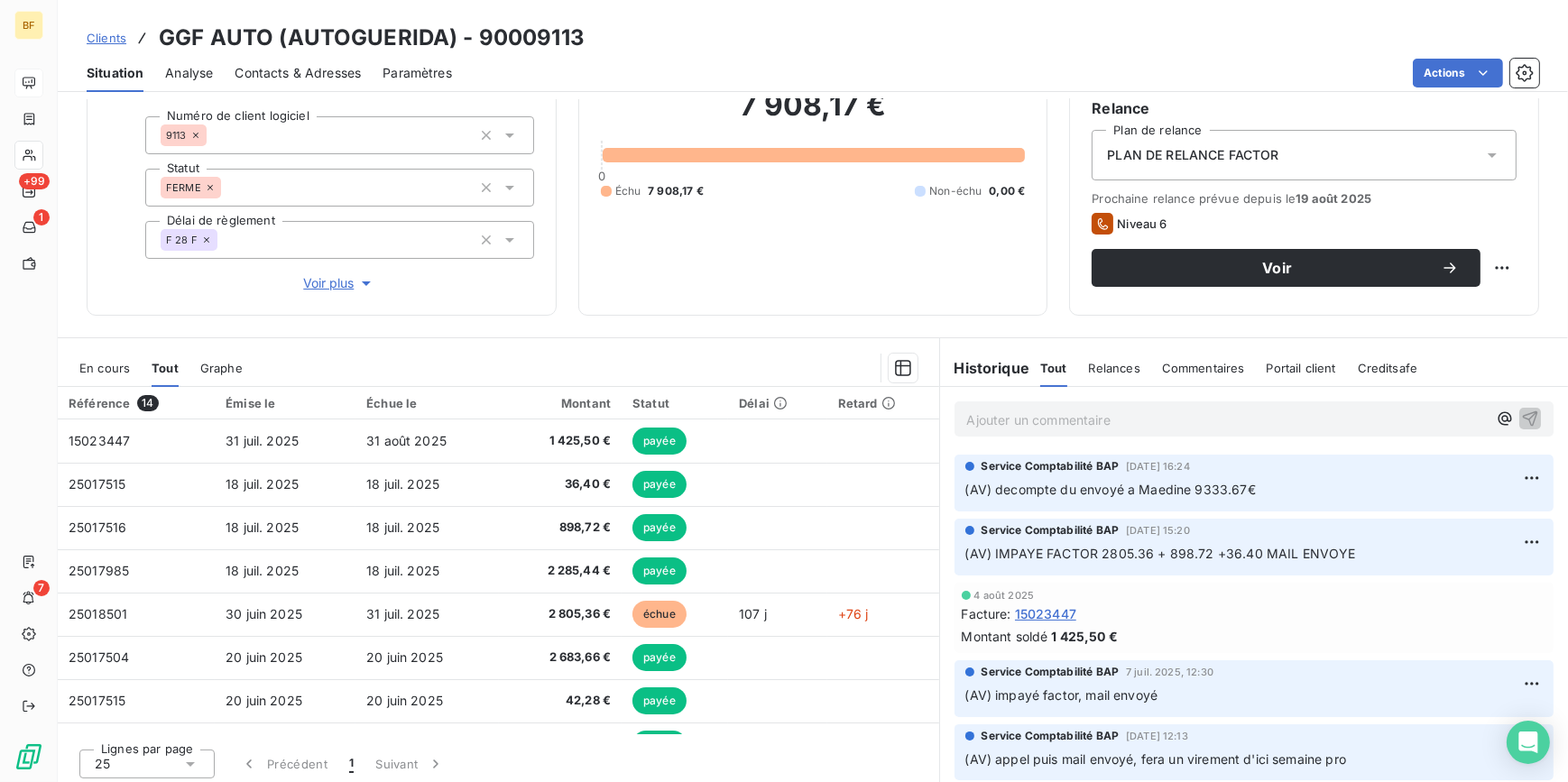
scroll to position [167, 0]
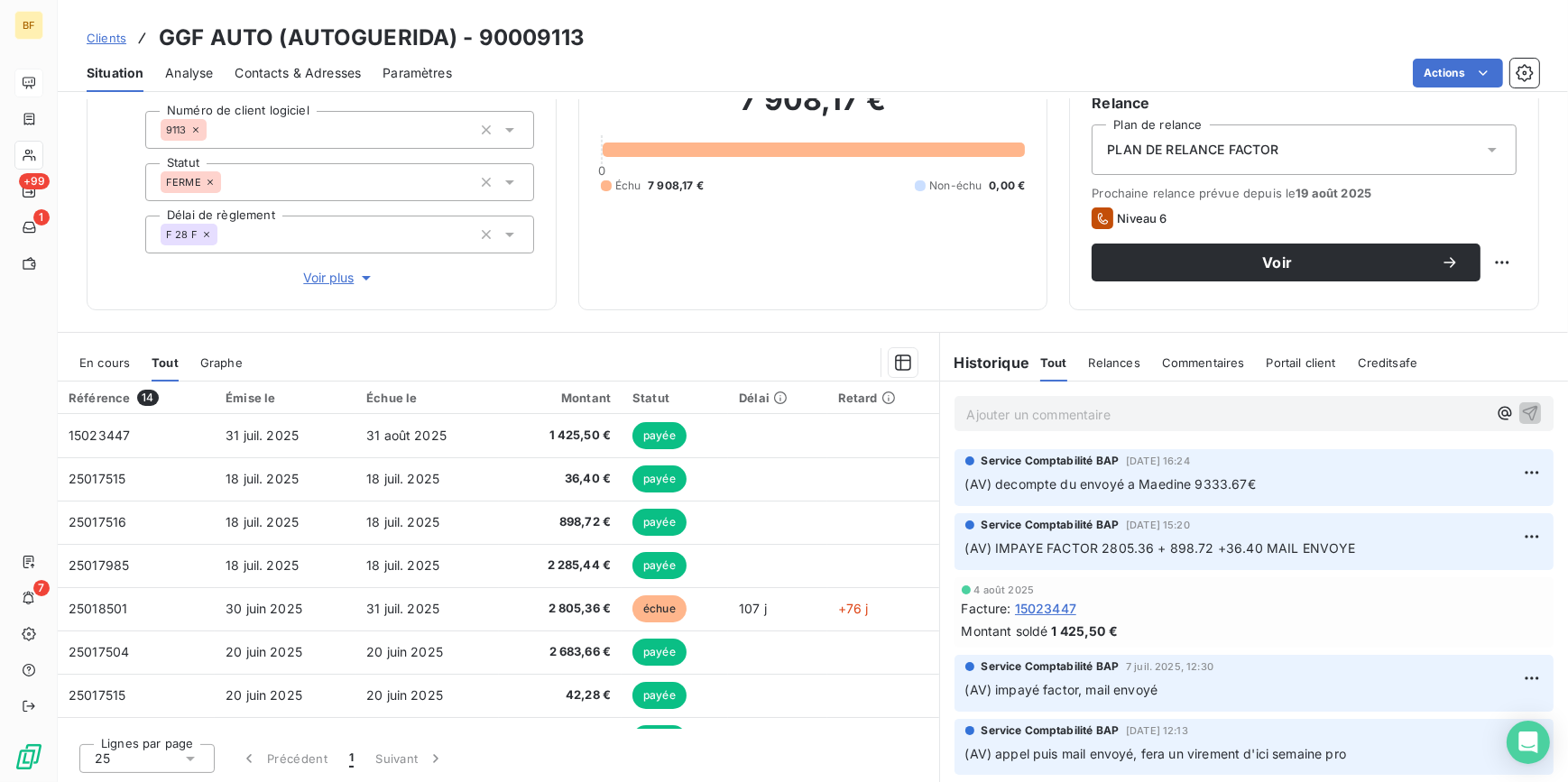
click at [553, 305] on div "Informations client Gestionnaires Mhaèdine BAROUDI Propriétés Client Numéro de …" at bounding box center [813, 126] width 1510 height 367
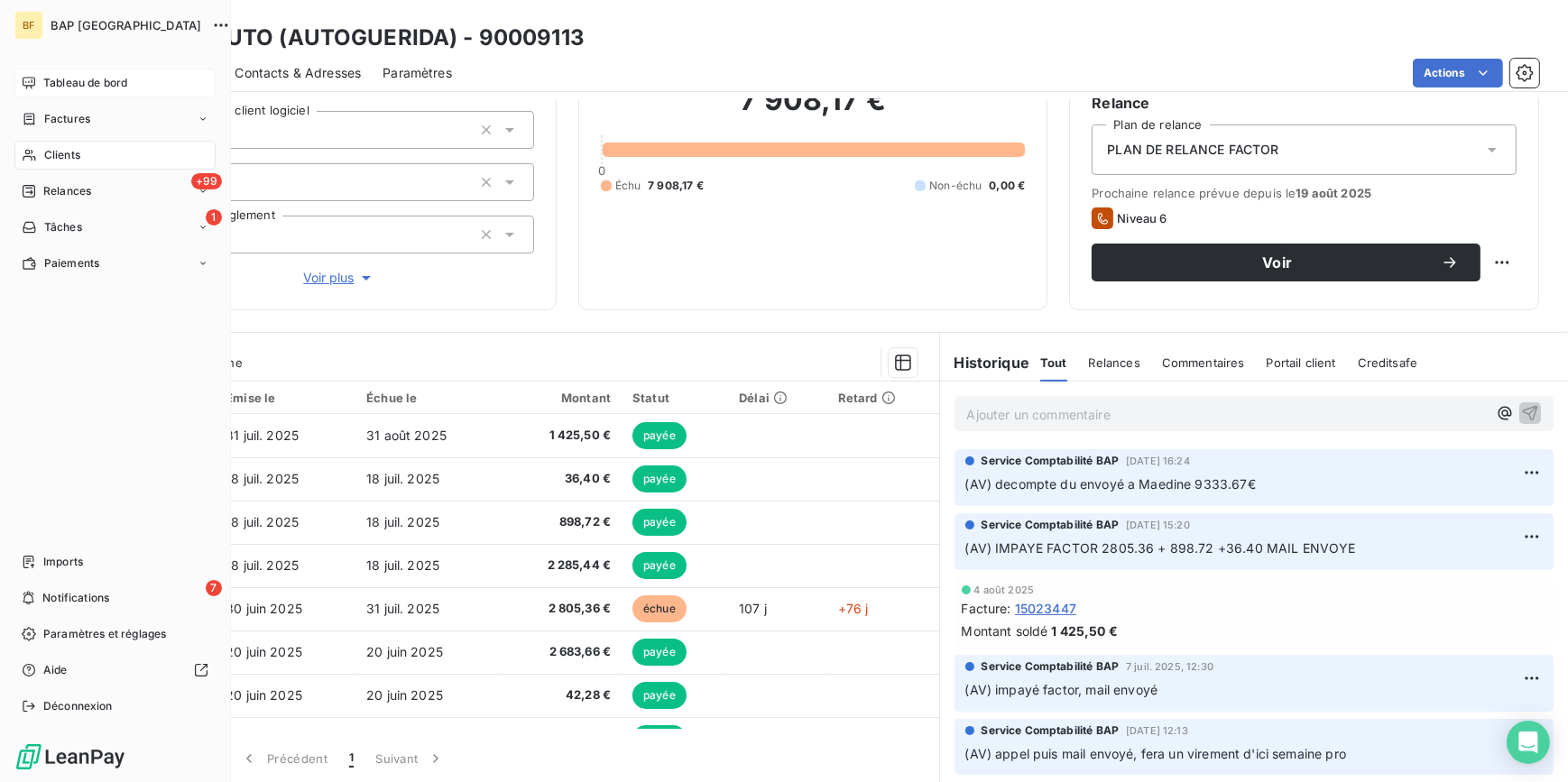
click at [49, 157] on span "Clients" at bounding box center [62, 155] width 36 height 16
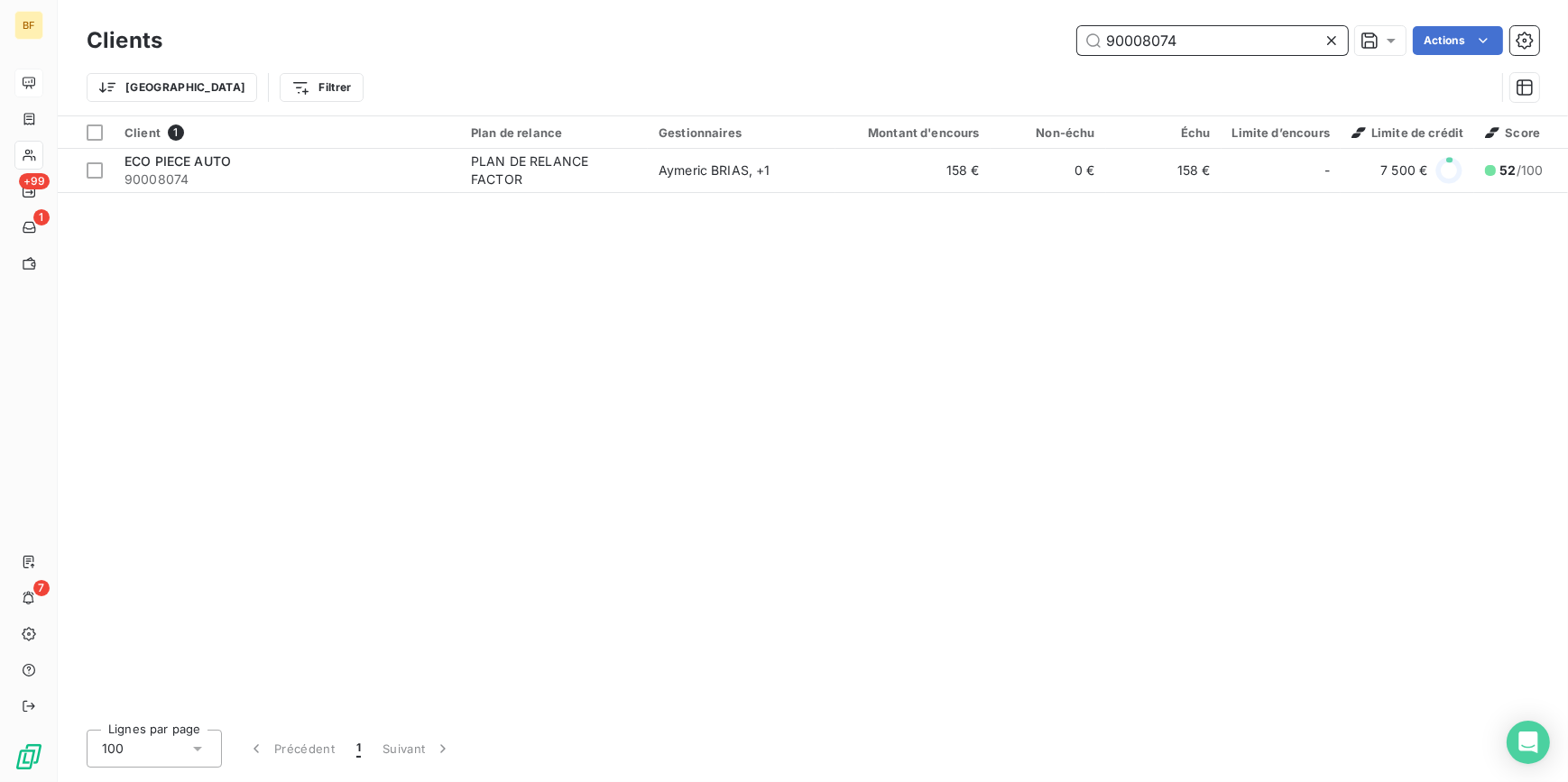
drag, startPoint x: 1244, startPoint y: 33, endPoint x: 1065, endPoint y: 36, distance: 179.0
click at [1065, 36] on div "90008074 Actions" at bounding box center [861, 40] width 1355 height 29
click at [1241, 42] on input "90008074" at bounding box center [1212, 40] width 271 height 29
drag, startPoint x: 1242, startPoint y: 39, endPoint x: 1044, endPoint y: 3, distance: 201.2
click at [1044, 3] on div "Clients 90008074 Actions Trier Filtrer" at bounding box center [813, 58] width 1510 height 116
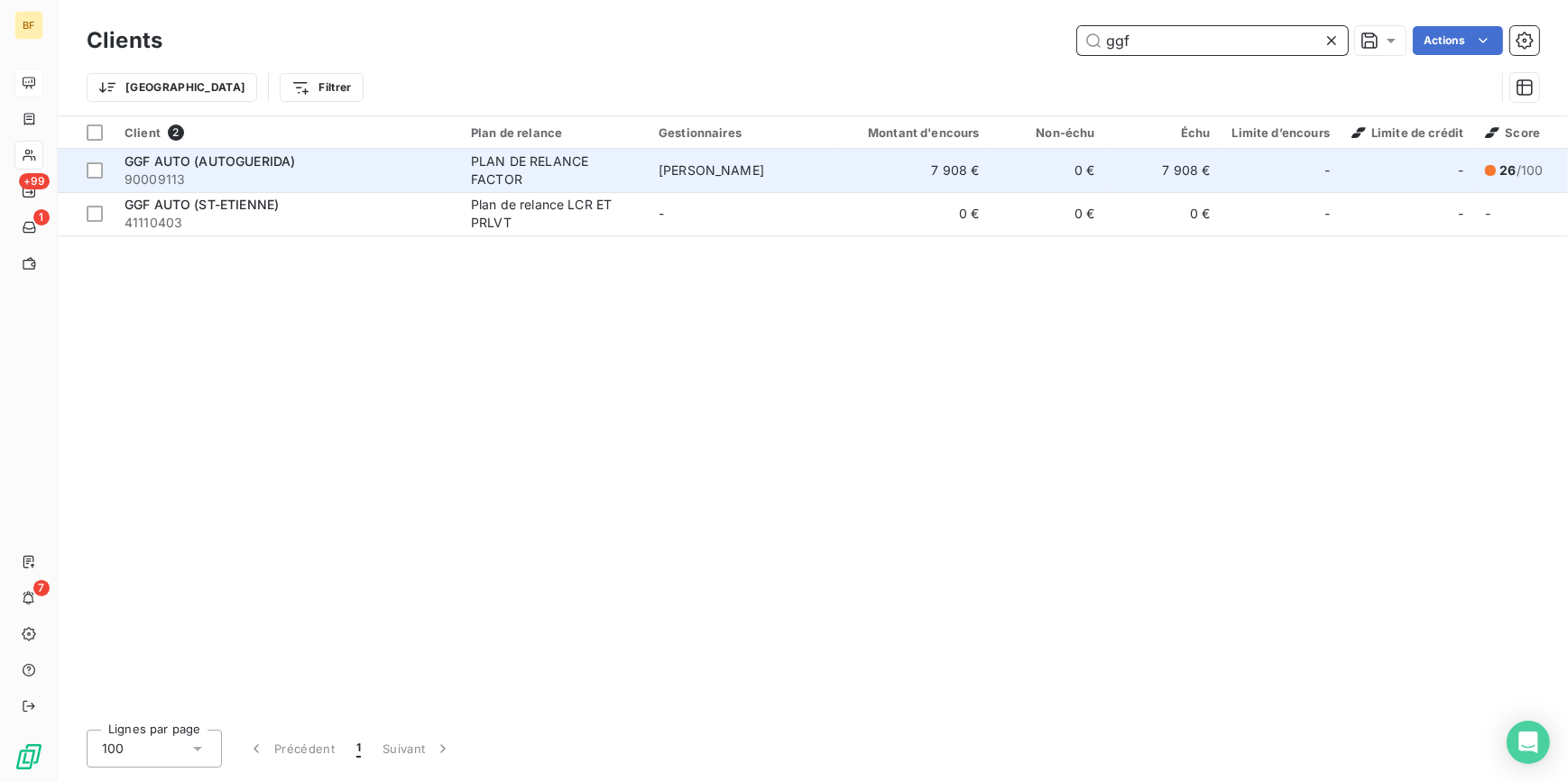
type input "ggf"
click at [289, 180] on span "90009113" at bounding box center [286, 179] width 325 height 18
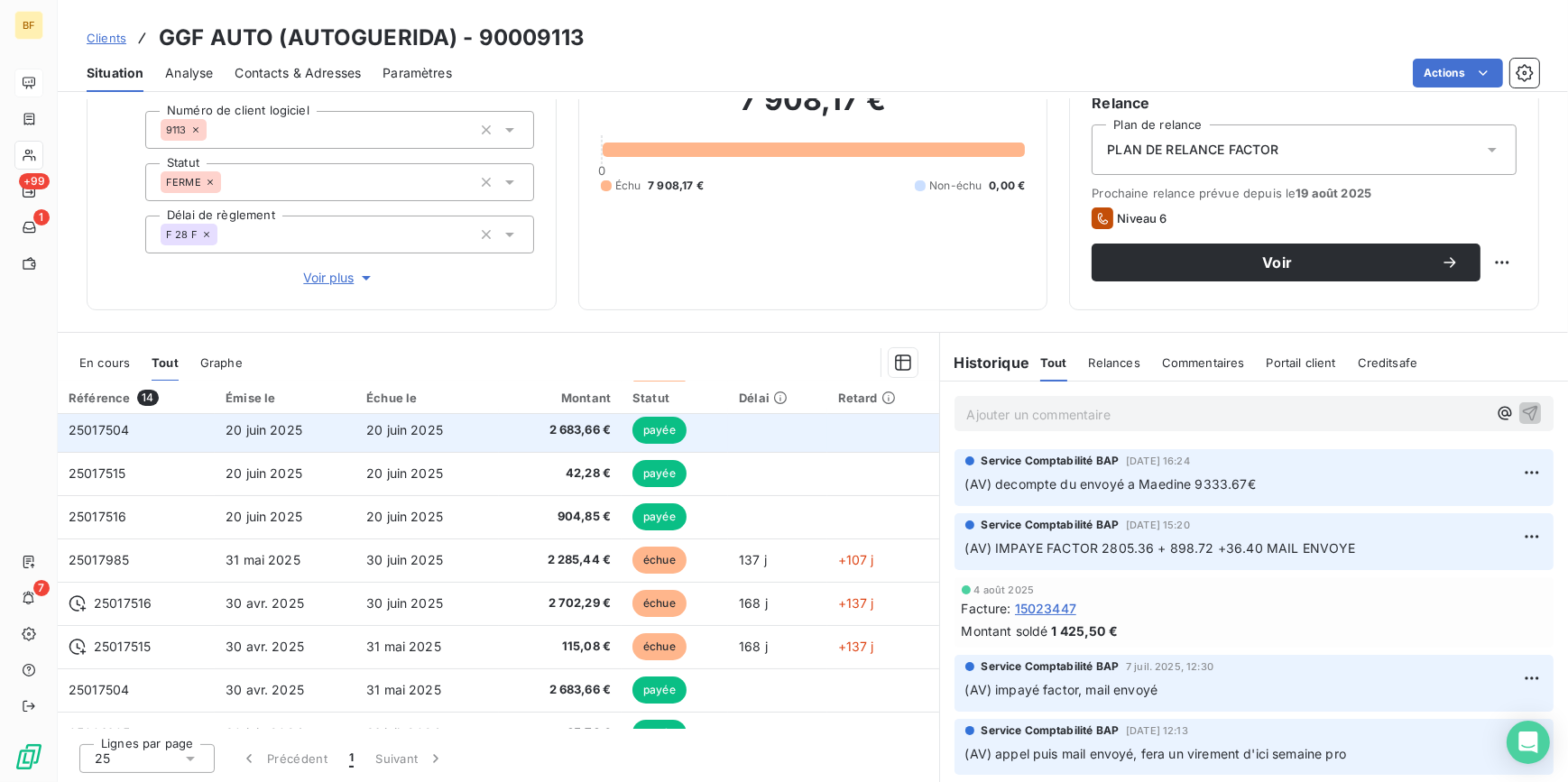
scroll to position [126, 0]
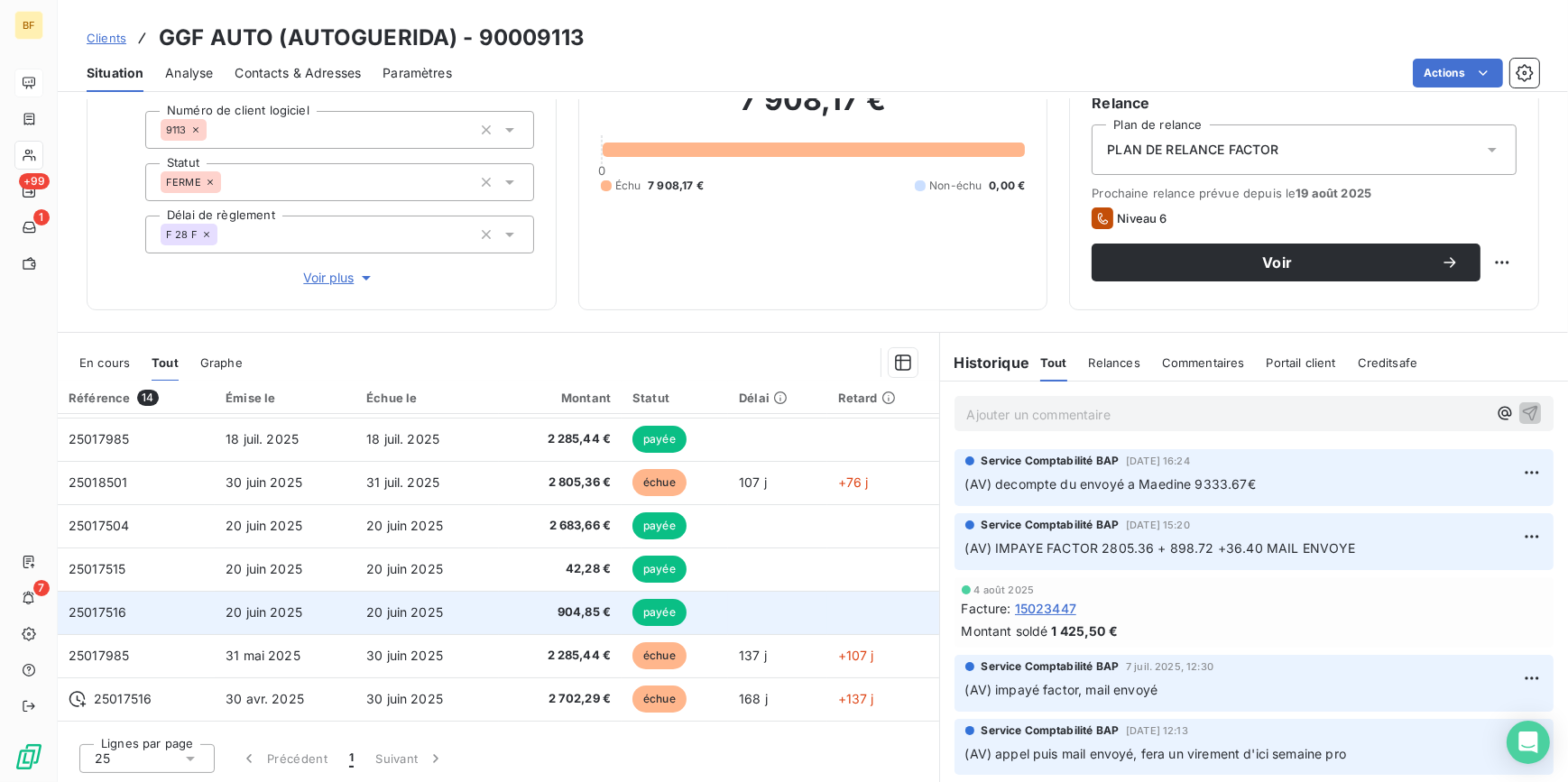
click at [165, 618] on td "25017516" at bounding box center [136, 612] width 157 height 43
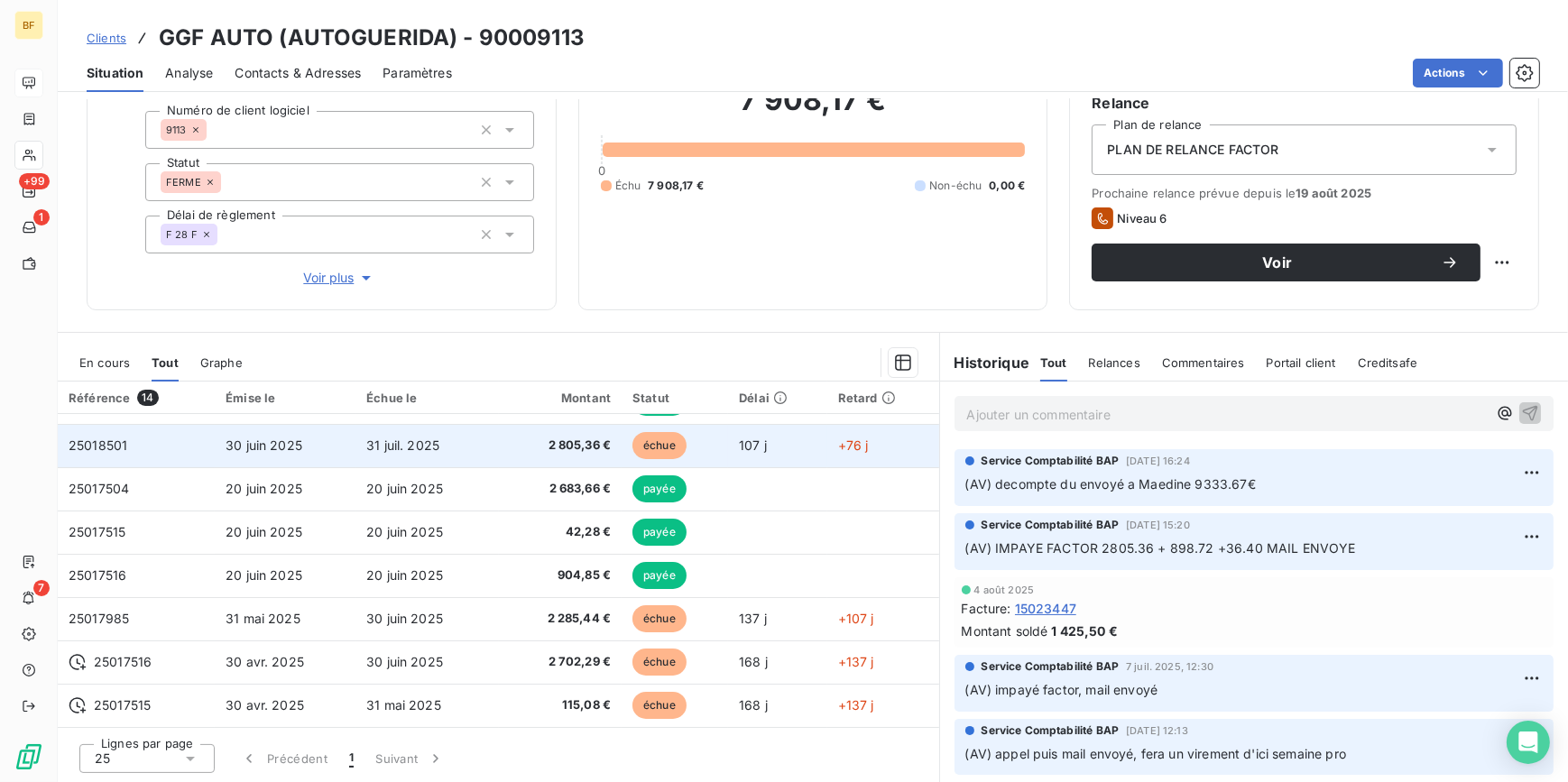
scroll to position [291, 0]
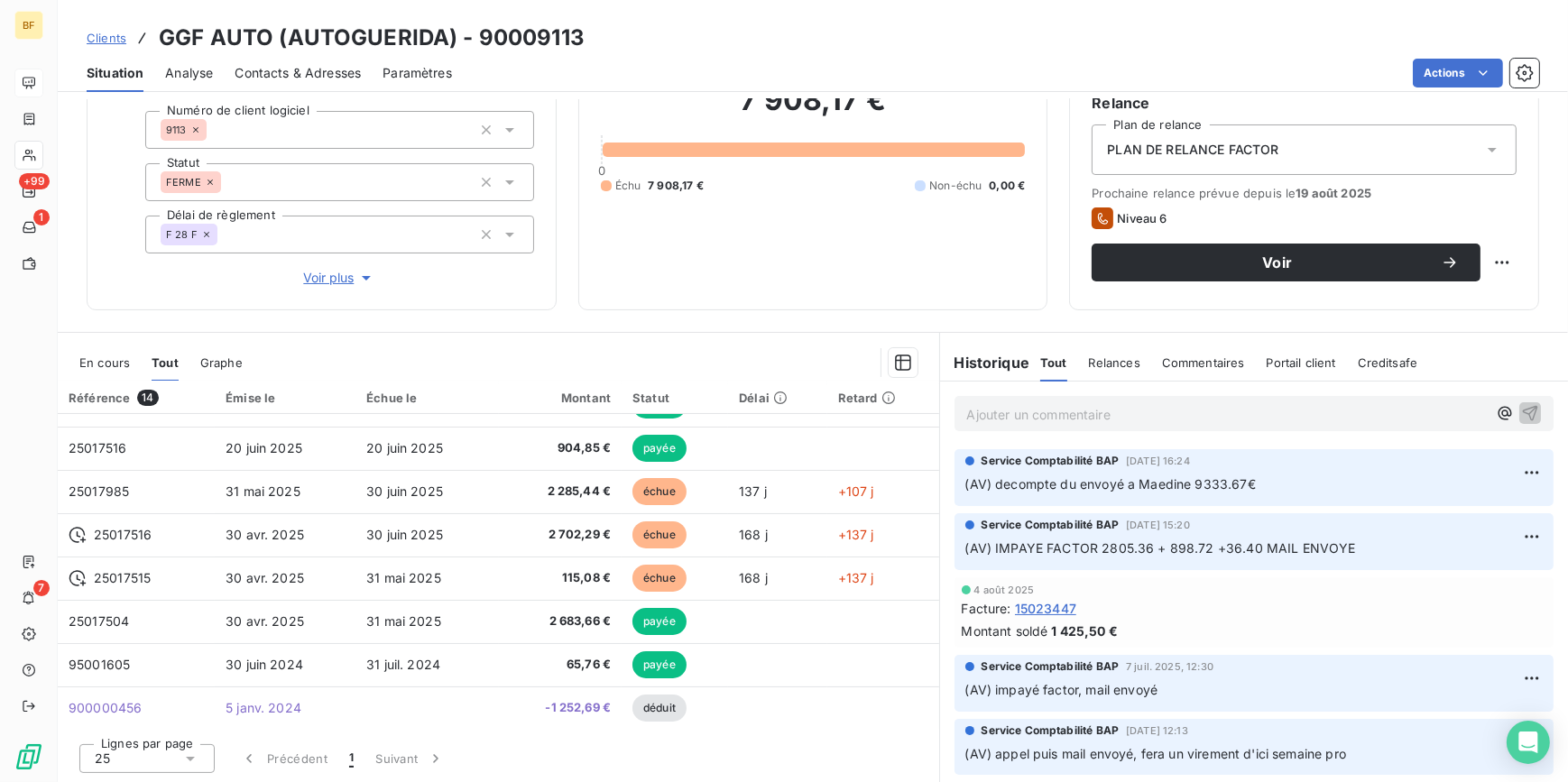
click at [99, 364] on span "En cours" at bounding box center [104, 362] width 50 height 14
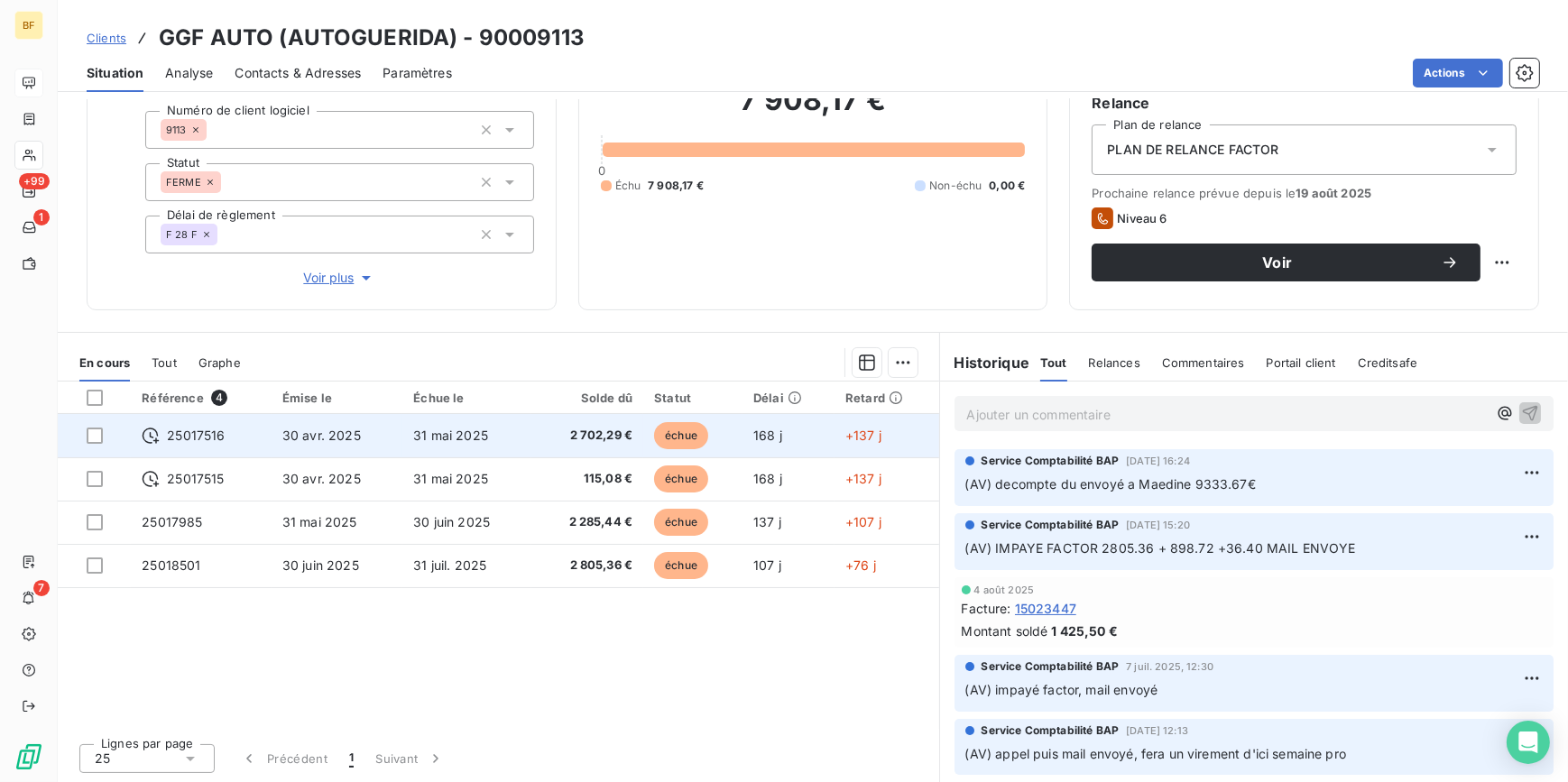
click at [283, 435] on span "30 avr. 2025" at bounding box center [321, 435] width 78 height 15
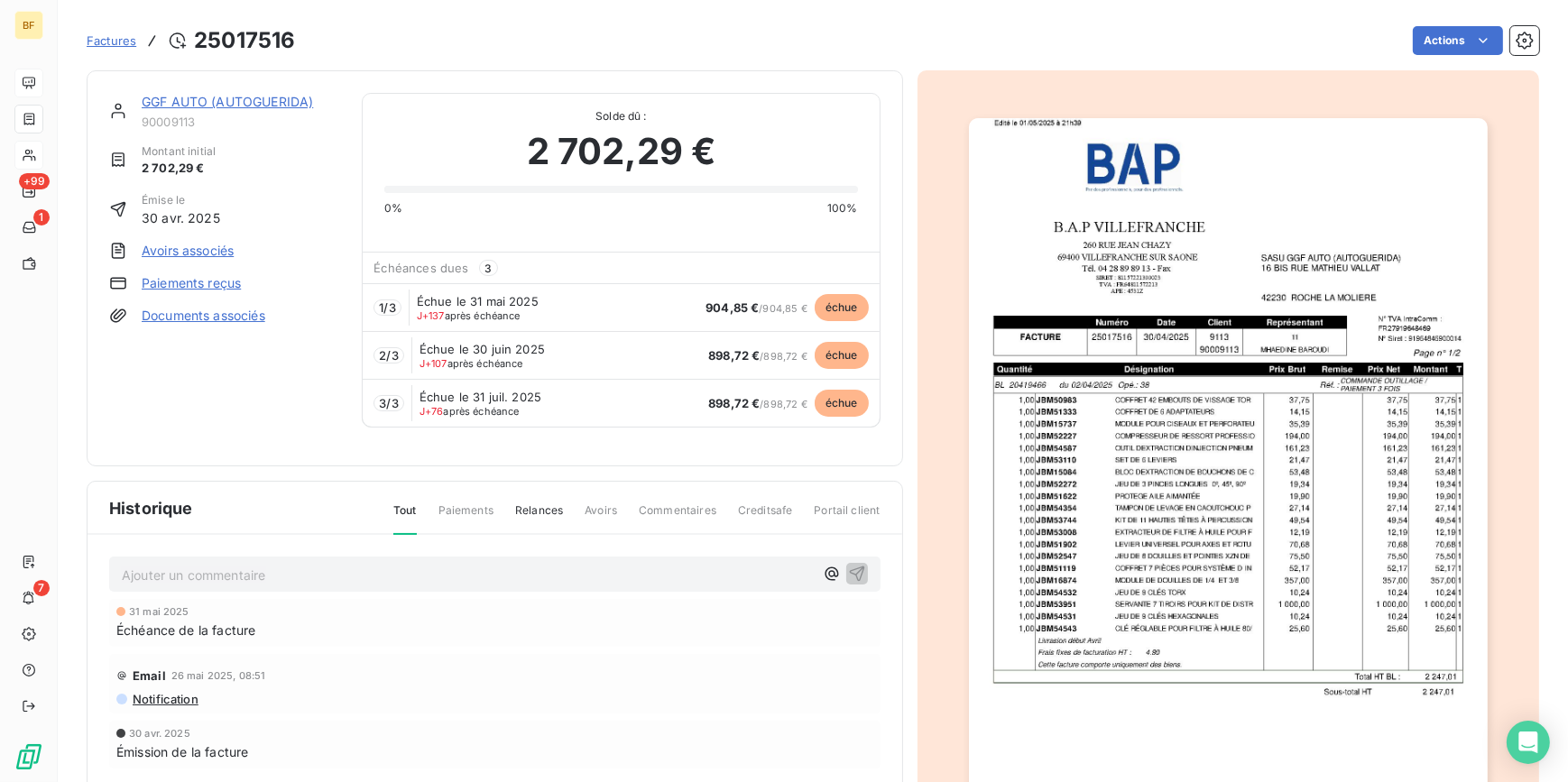
click at [1209, 453] on img "button" at bounding box center [1228, 485] width 519 height 734
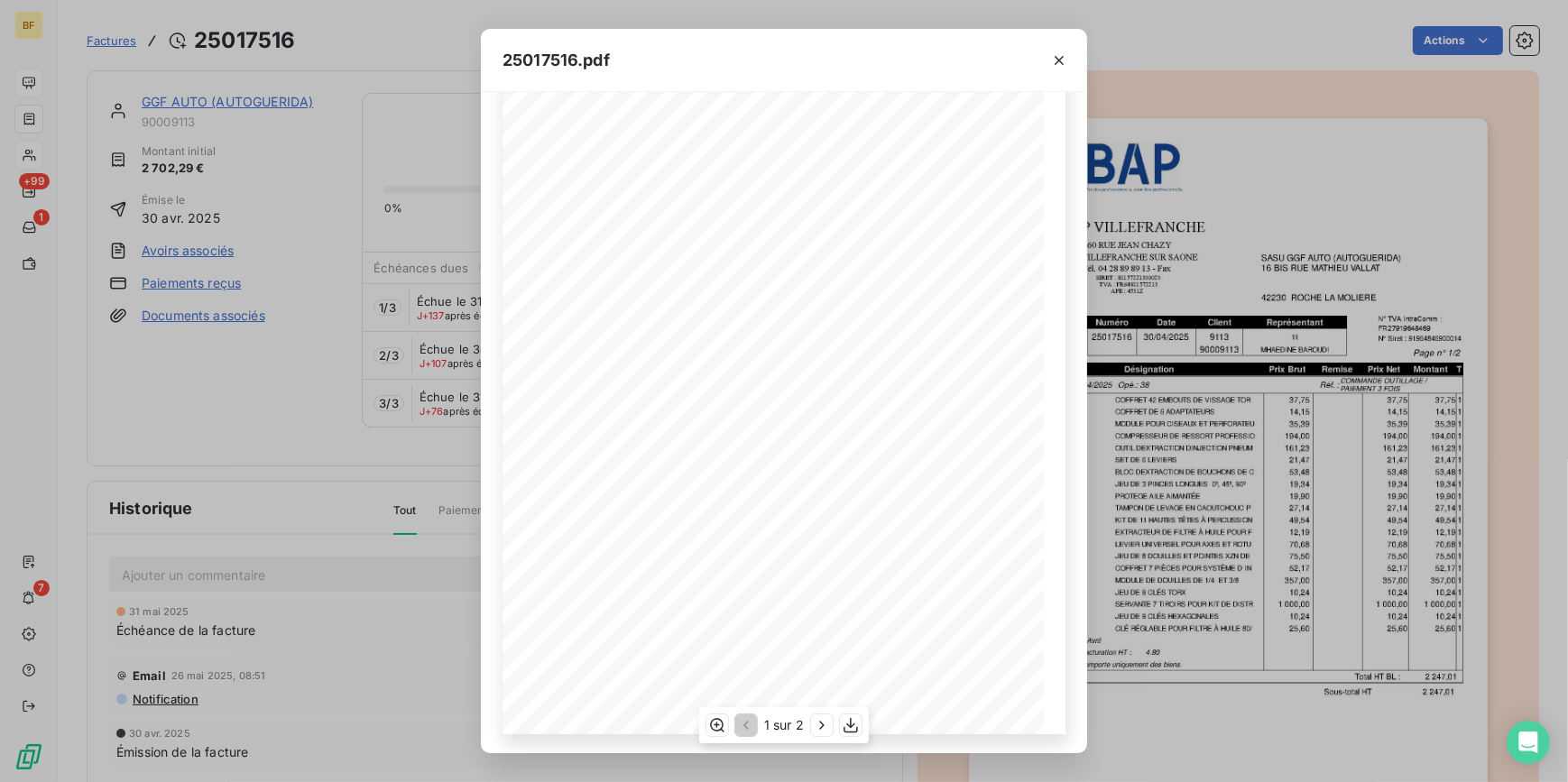
scroll to position [146, 0]
click at [826, 722] on icon "button" at bounding box center [822, 725] width 18 height 18
click at [1064, 61] on icon "button" at bounding box center [1058, 60] width 18 height 18
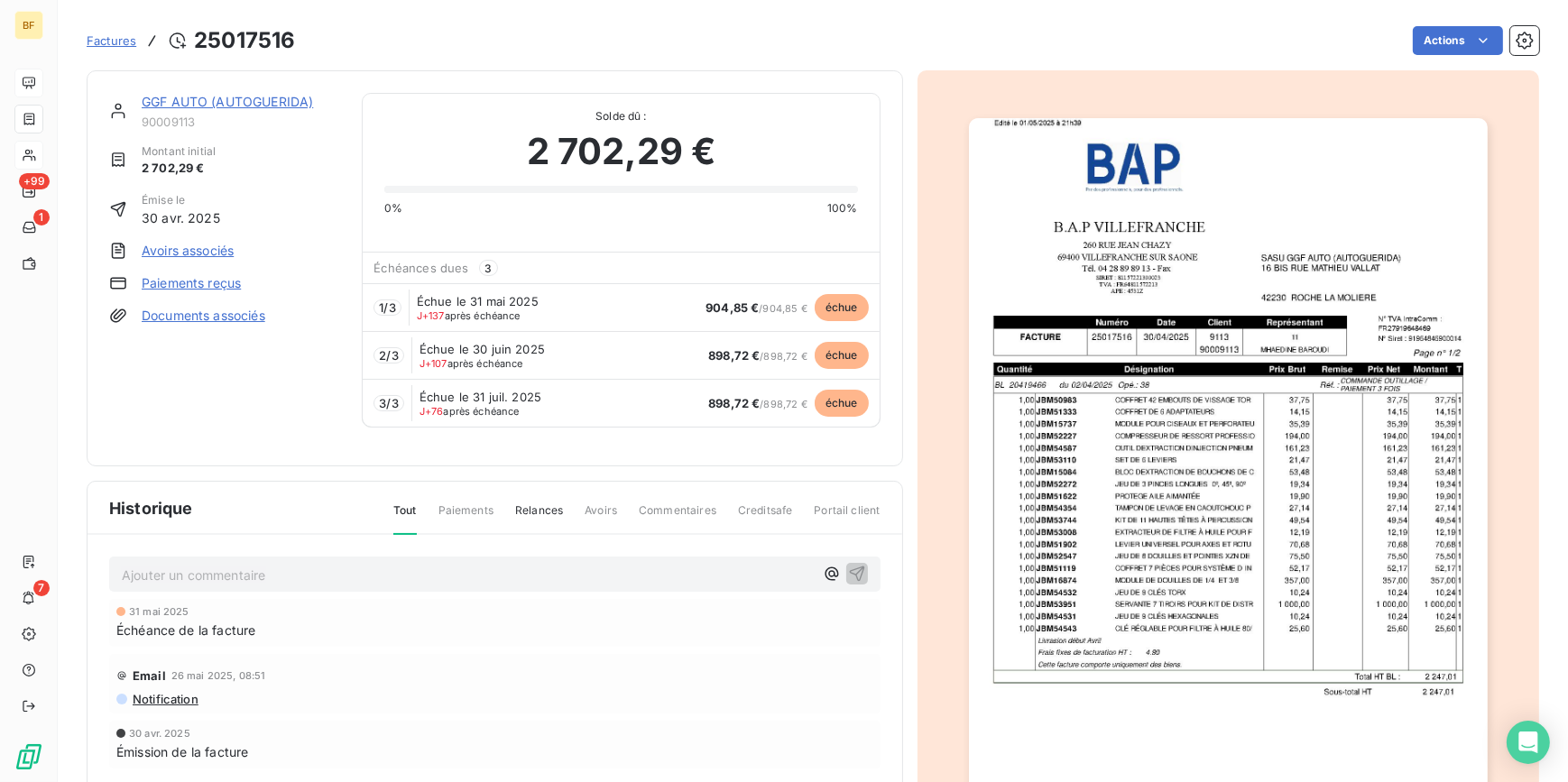
click at [1190, 521] on img "button" at bounding box center [1228, 485] width 519 height 734
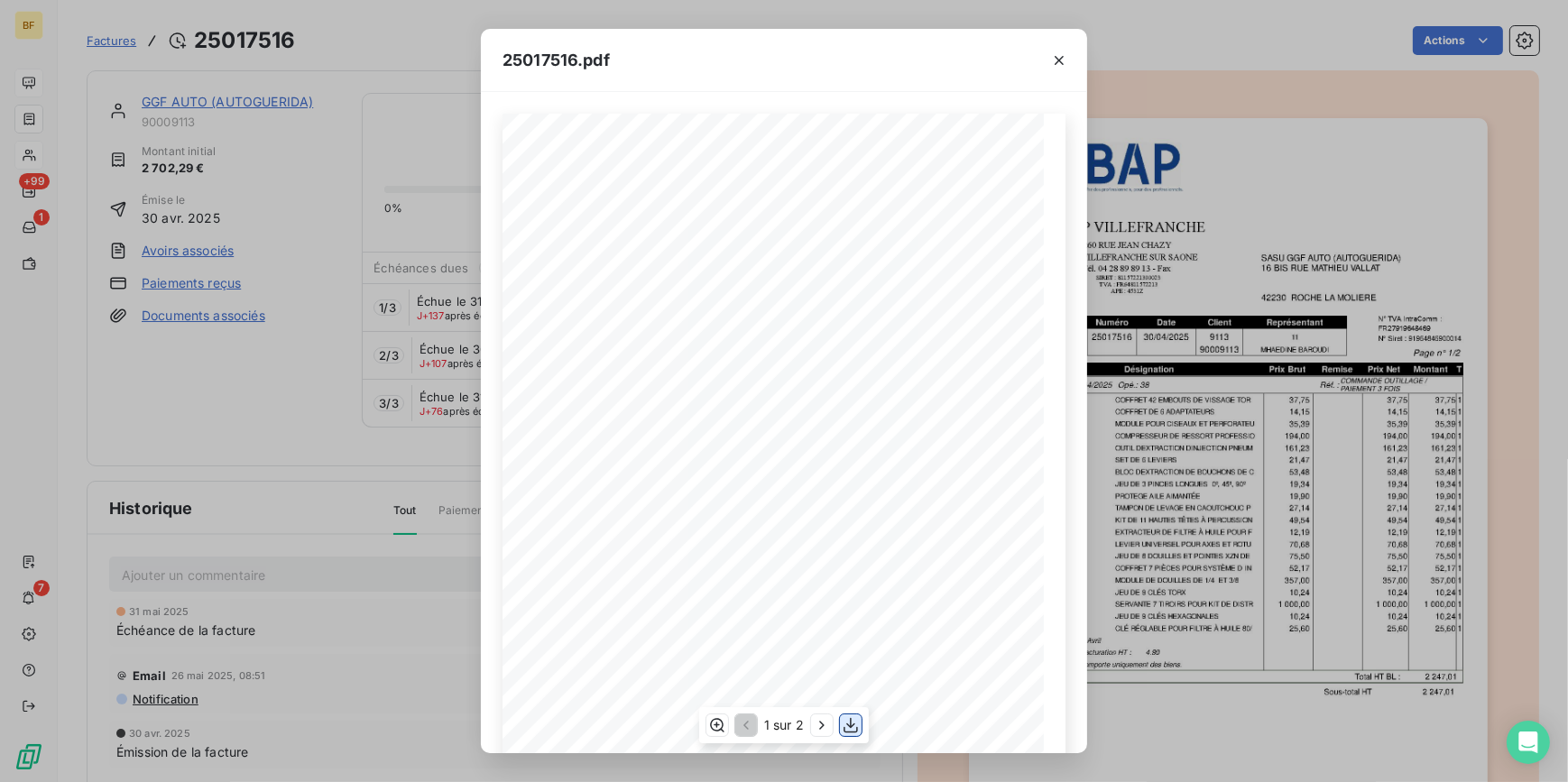
click at [855, 723] on button "button" at bounding box center [850, 725] width 21 height 21
click at [854, 723] on icon "button" at bounding box center [850, 725] width 14 height 15
click at [348, 36] on div "25017516.pdf B.A.P VILLEFRANCHE SASU GGF AUTO (AUTOGUERIDA) [STREET_ADDRESS][GE…" at bounding box center [784, 391] width 1568 height 782
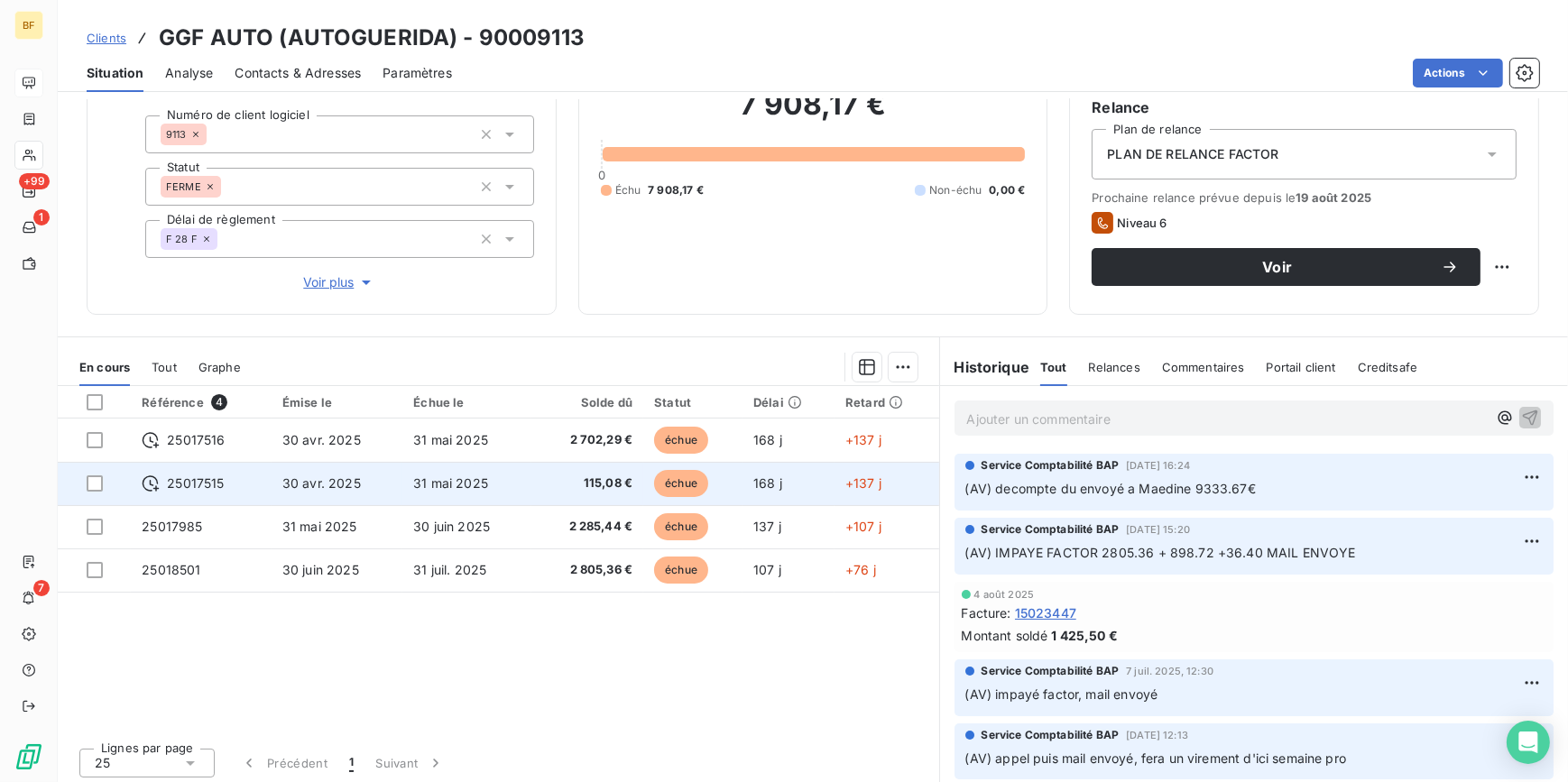
scroll to position [164, 0]
click at [282, 478] on span "30 avr. 2025" at bounding box center [321, 482] width 78 height 15
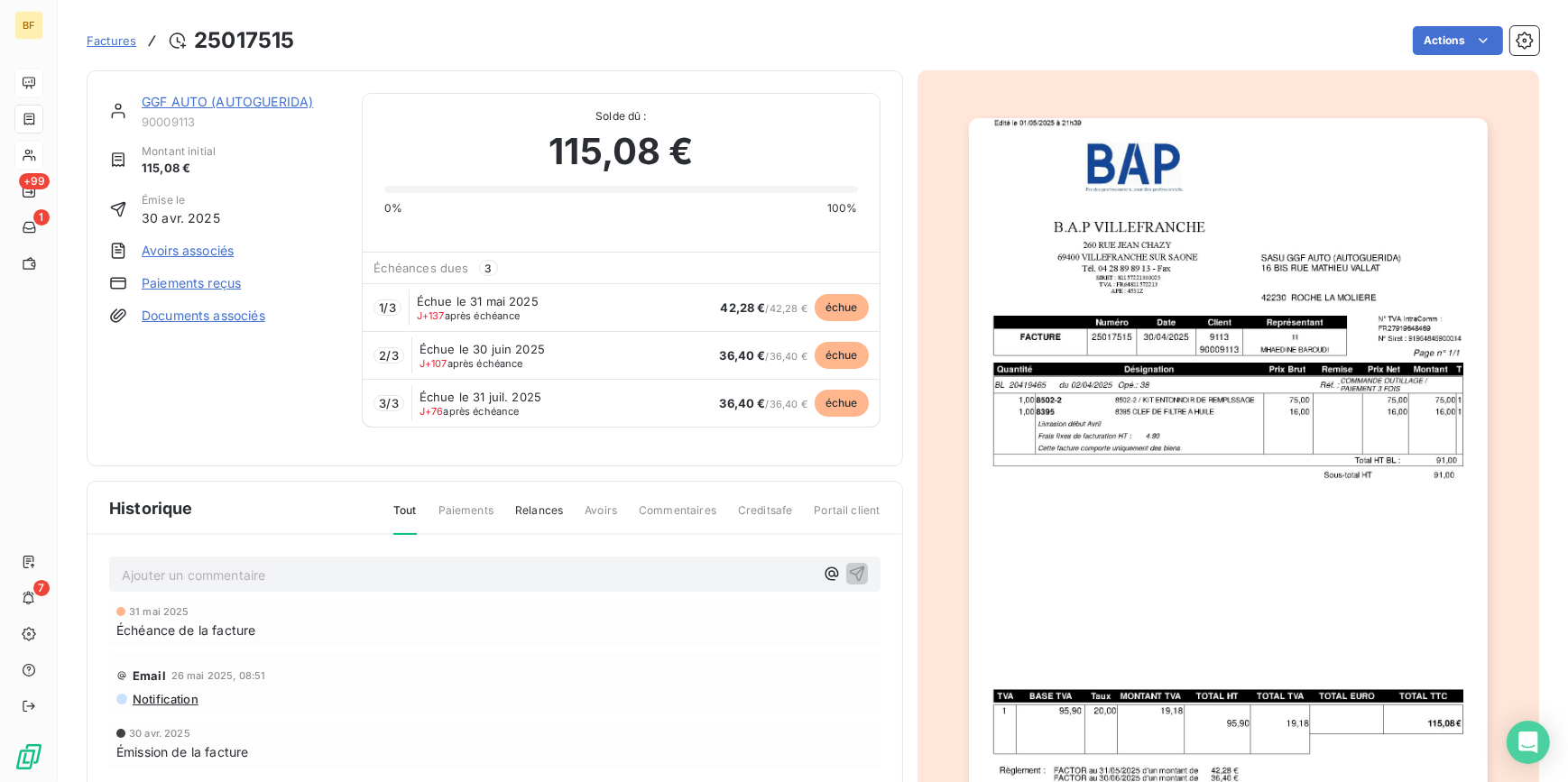
click at [1212, 476] on img "button" at bounding box center [1228, 485] width 519 height 734
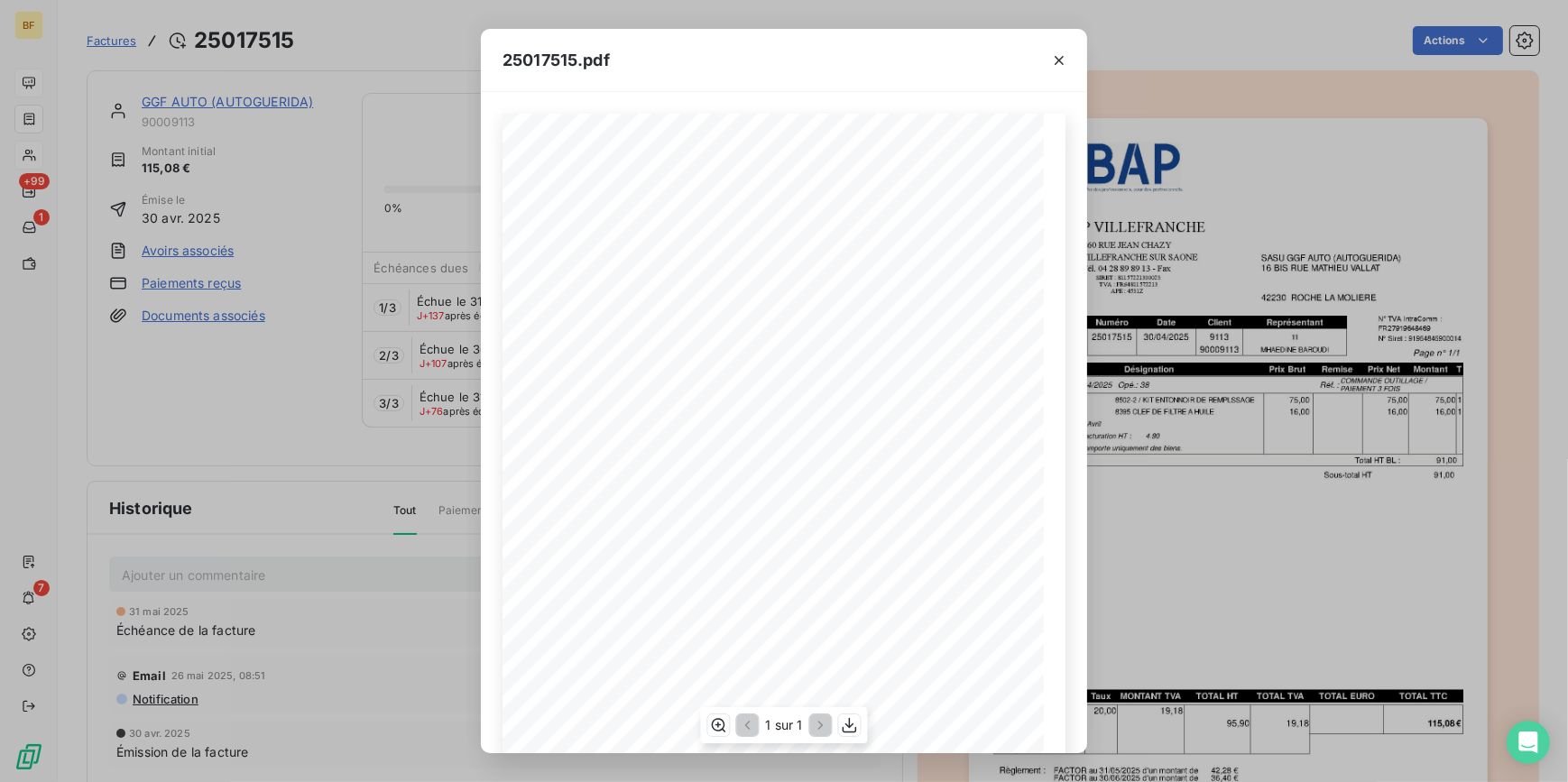
scroll to position [146, 0]
click at [849, 725] on icon "button" at bounding box center [849, 725] width 14 height 15
click at [351, 25] on div "25017515.pdf B.A.P VILLEFRANCHE SASU GGF AUTO (AUTOGUERIDA) [STREET_ADDRESS][GE…" at bounding box center [784, 391] width 1568 height 782
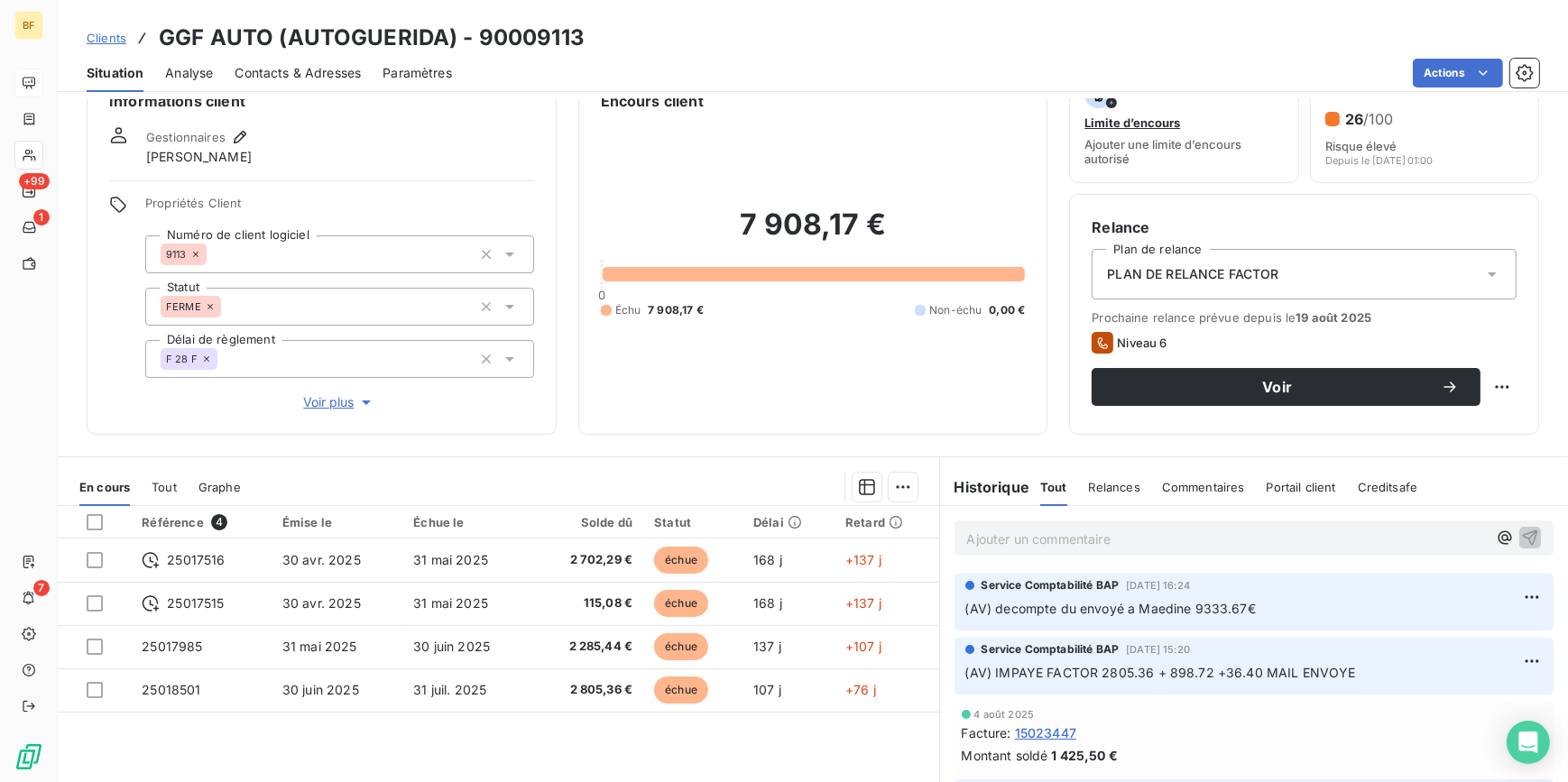
scroll to position [167, 0]
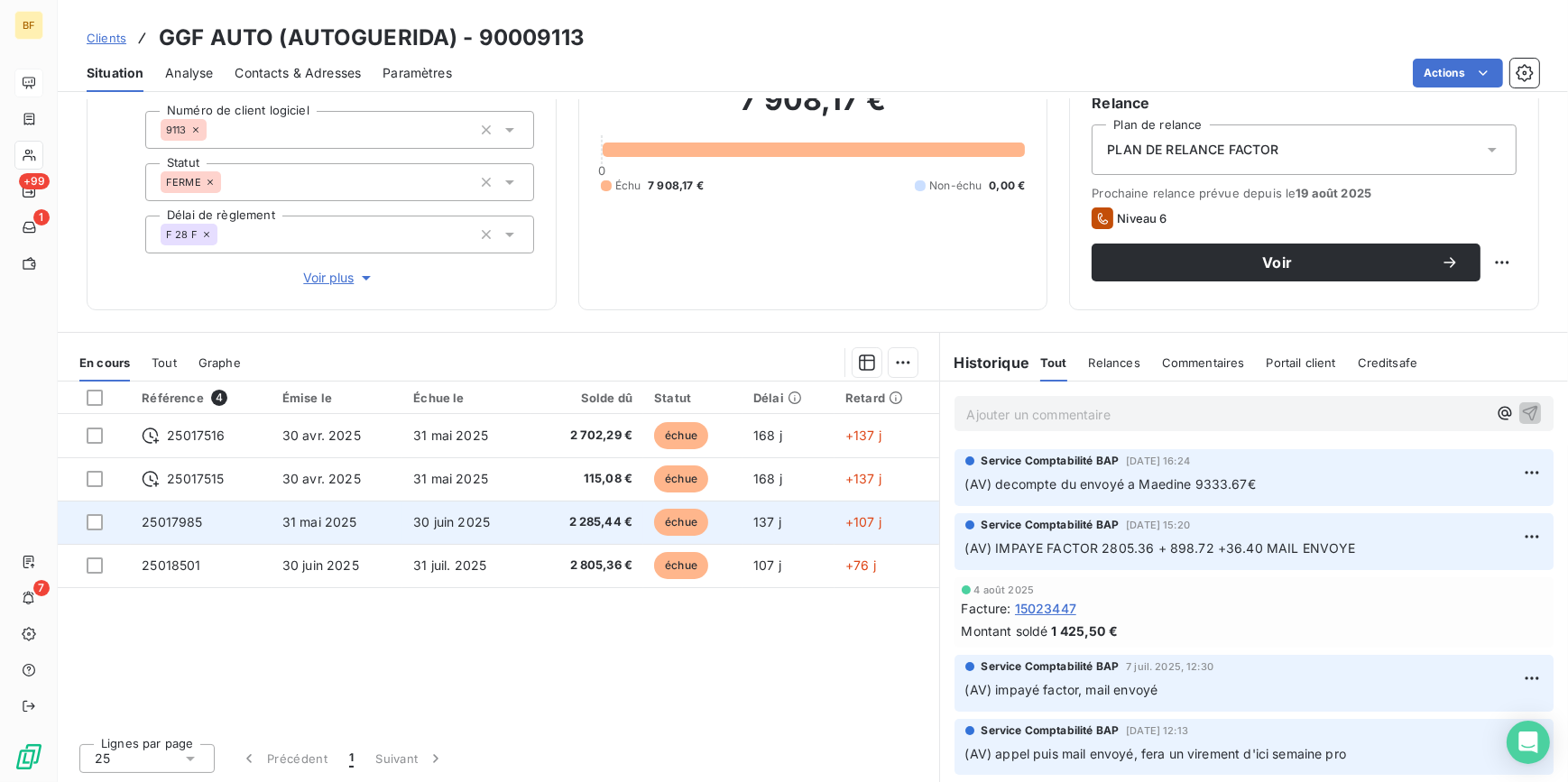
click at [614, 526] on span "2 285,44 €" at bounding box center [588, 522] width 91 height 18
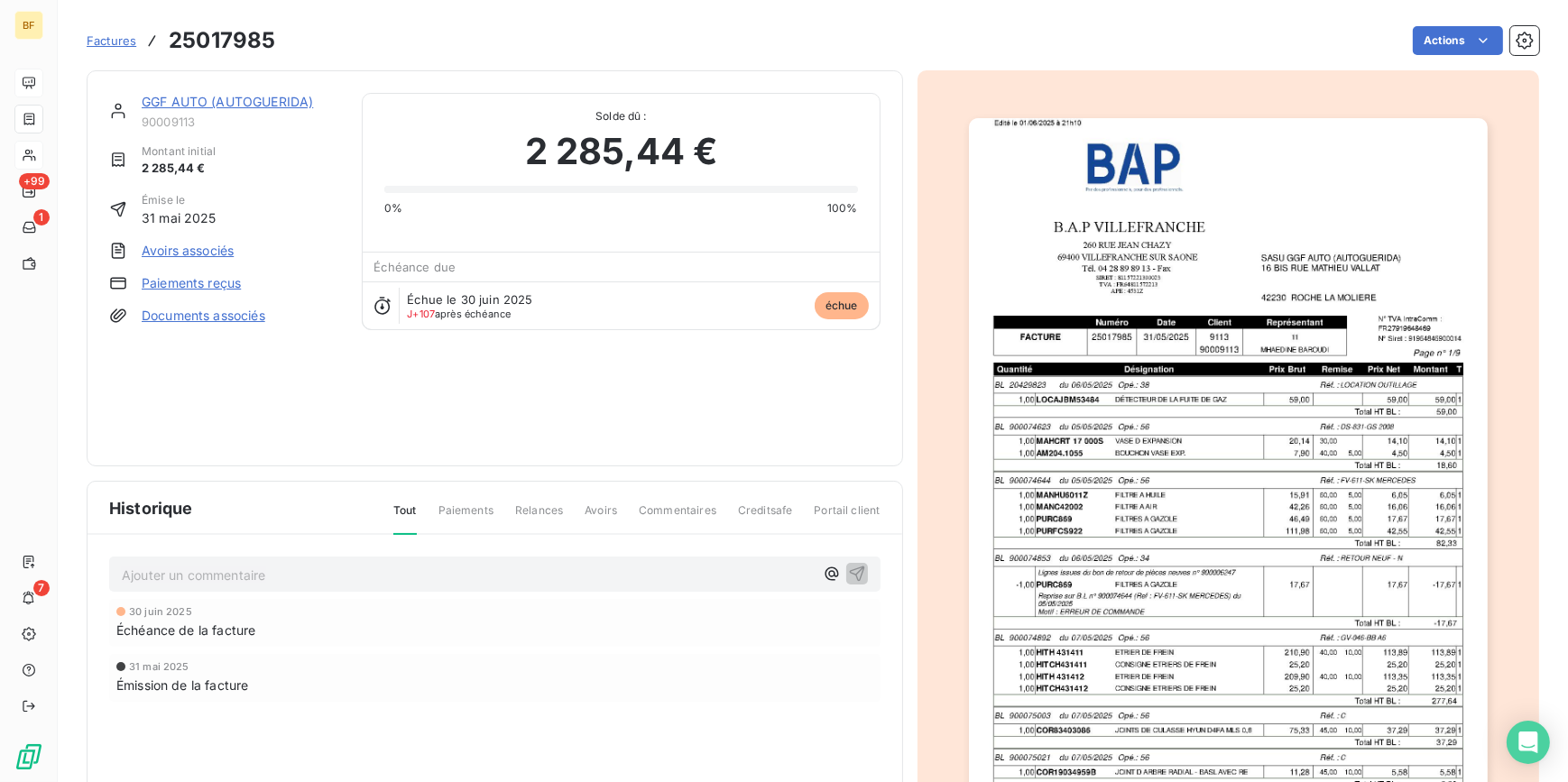
click at [1350, 420] on img "button" at bounding box center [1228, 485] width 519 height 734
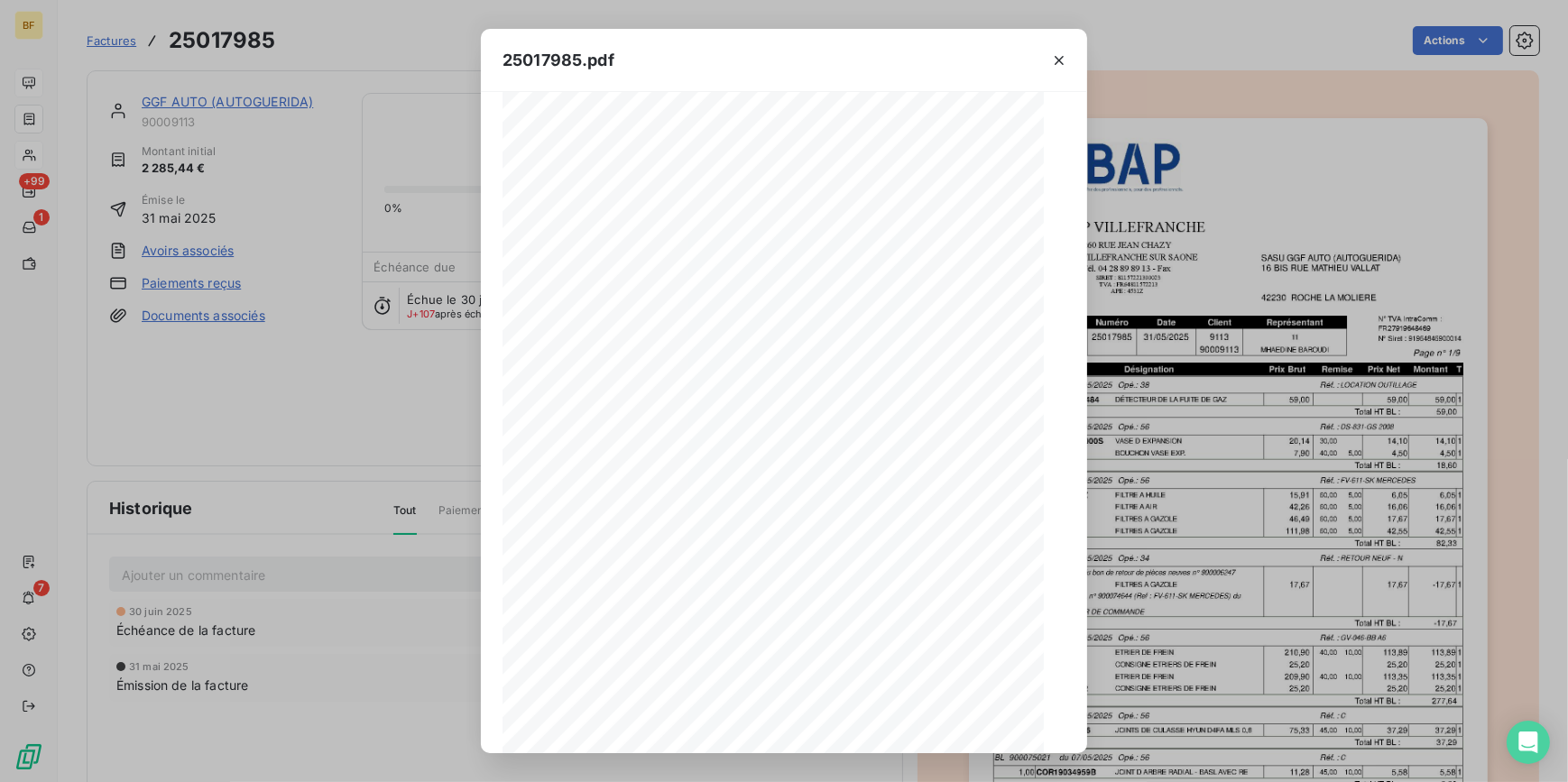
scroll to position [146, 0]
click at [828, 721] on icon "button" at bounding box center [822, 725] width 18 height 18
click at [828, 721] on icon "button" at bounding box center [823, 725] width 18 height 18
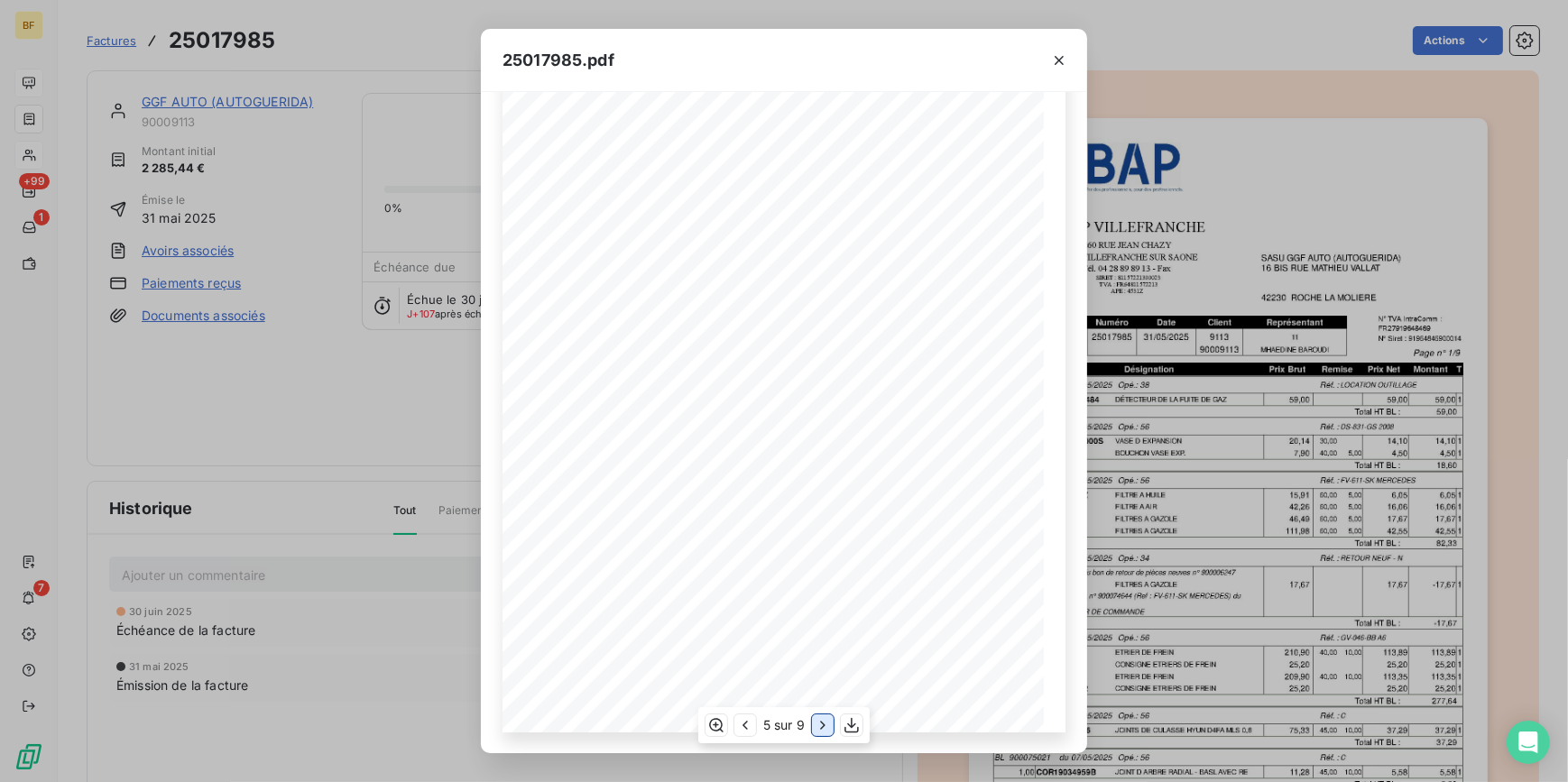
click at [829, 721] on icon "button" at bounding box center [823, 725] width 18 height 18
click at [829, 721] on icon "button" at bounding box center [823, 725] width 18 height 18
click at [857, 724] on icon "button" at bounding box center [852, 725] width 18 height 18
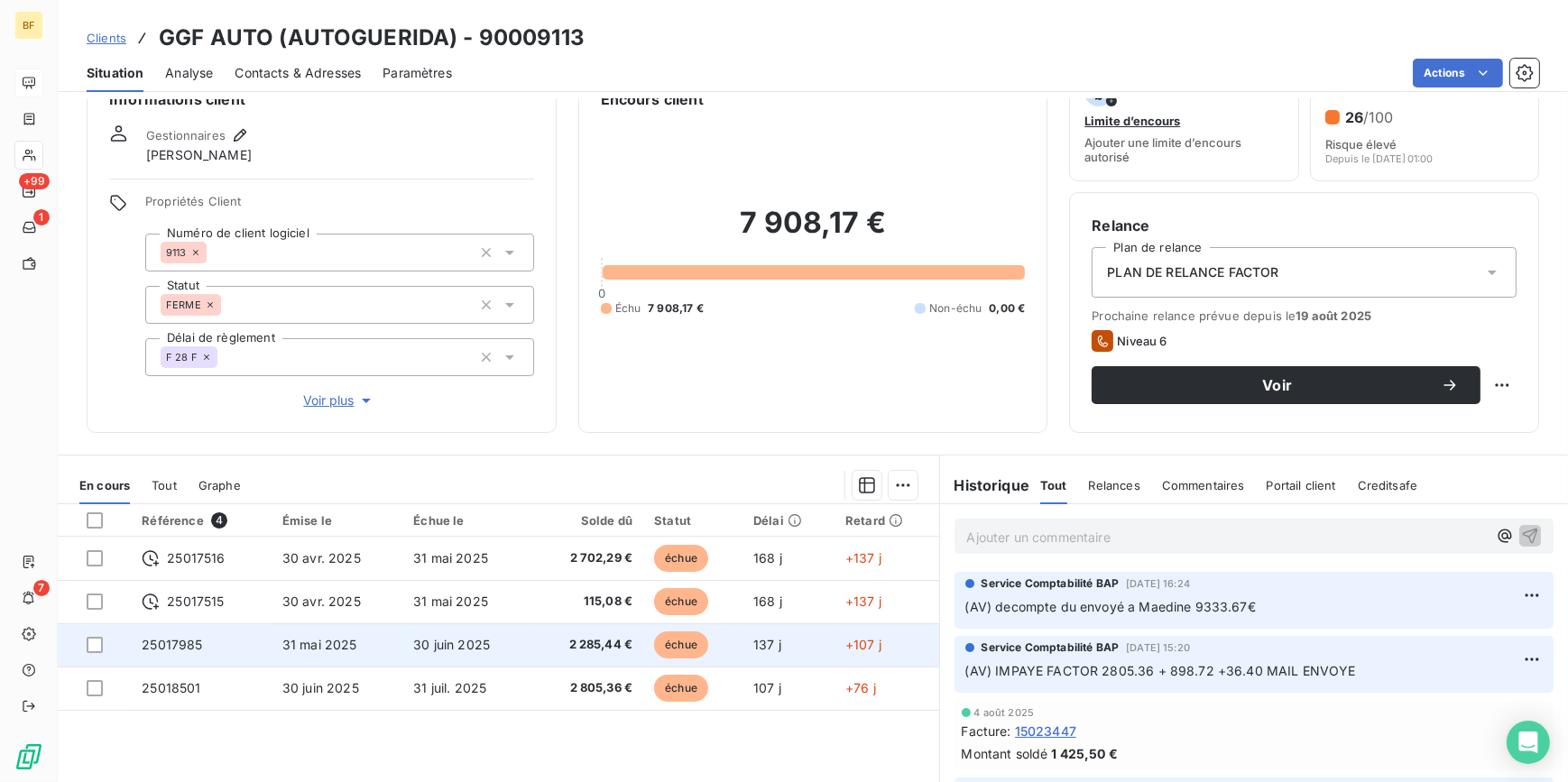
scroll to position [164, 0]
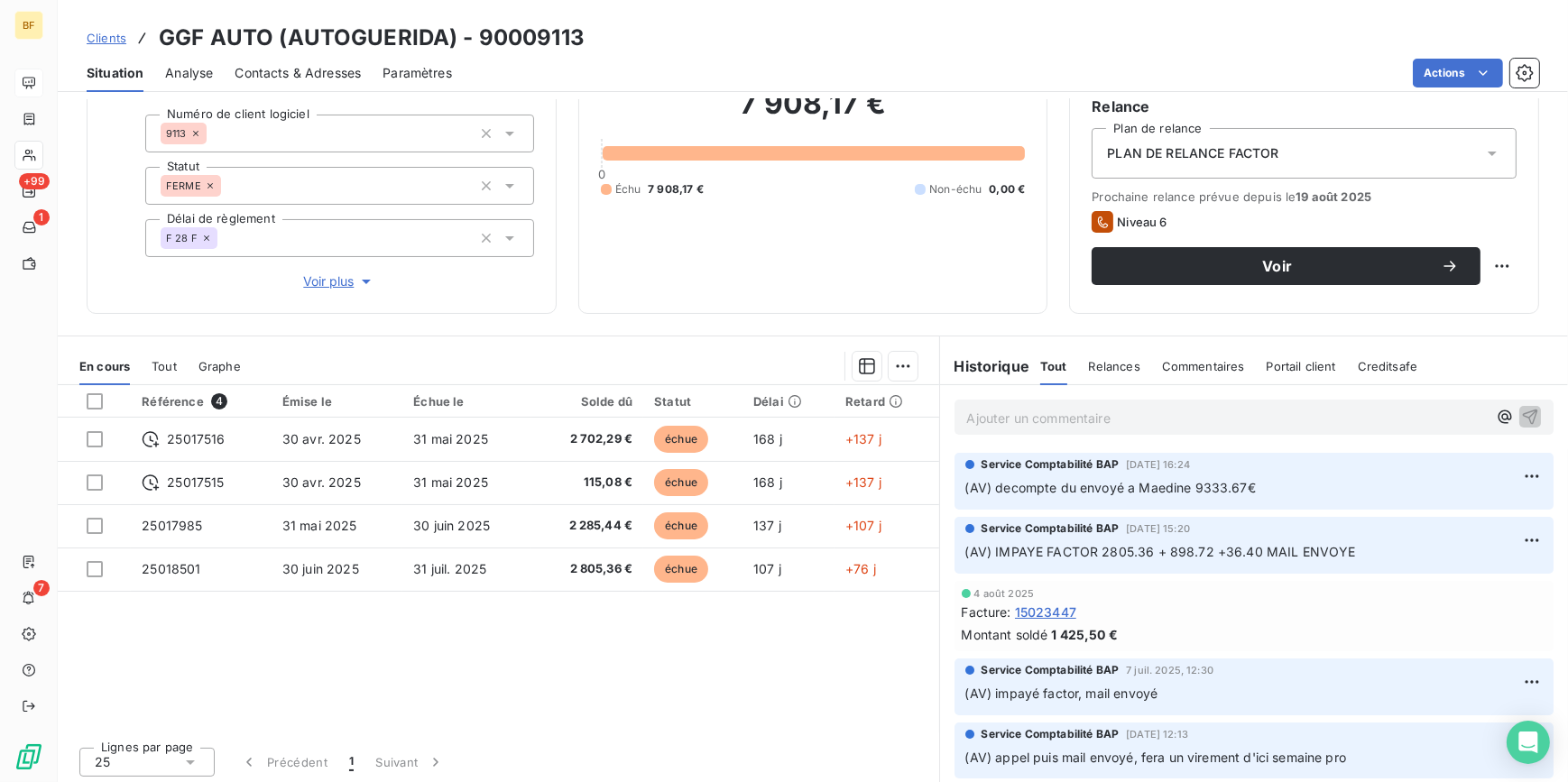
click at [160, 364] on span "Tout" at bounding box center [164, 366] width 25 height 14
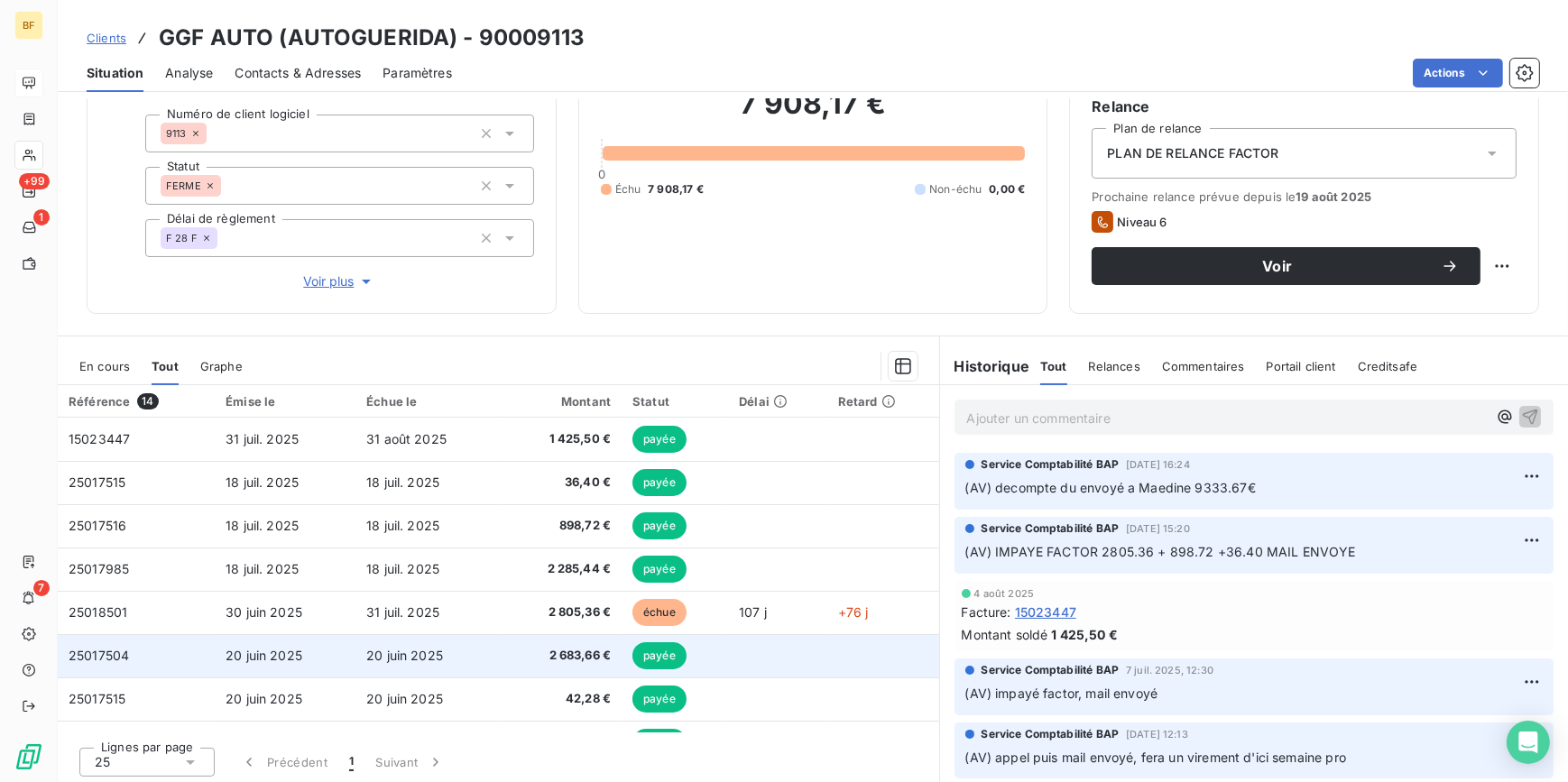
click at [525, 661] on span "2 683,66 €" at bounding box center [560, 656] width 101 height 18
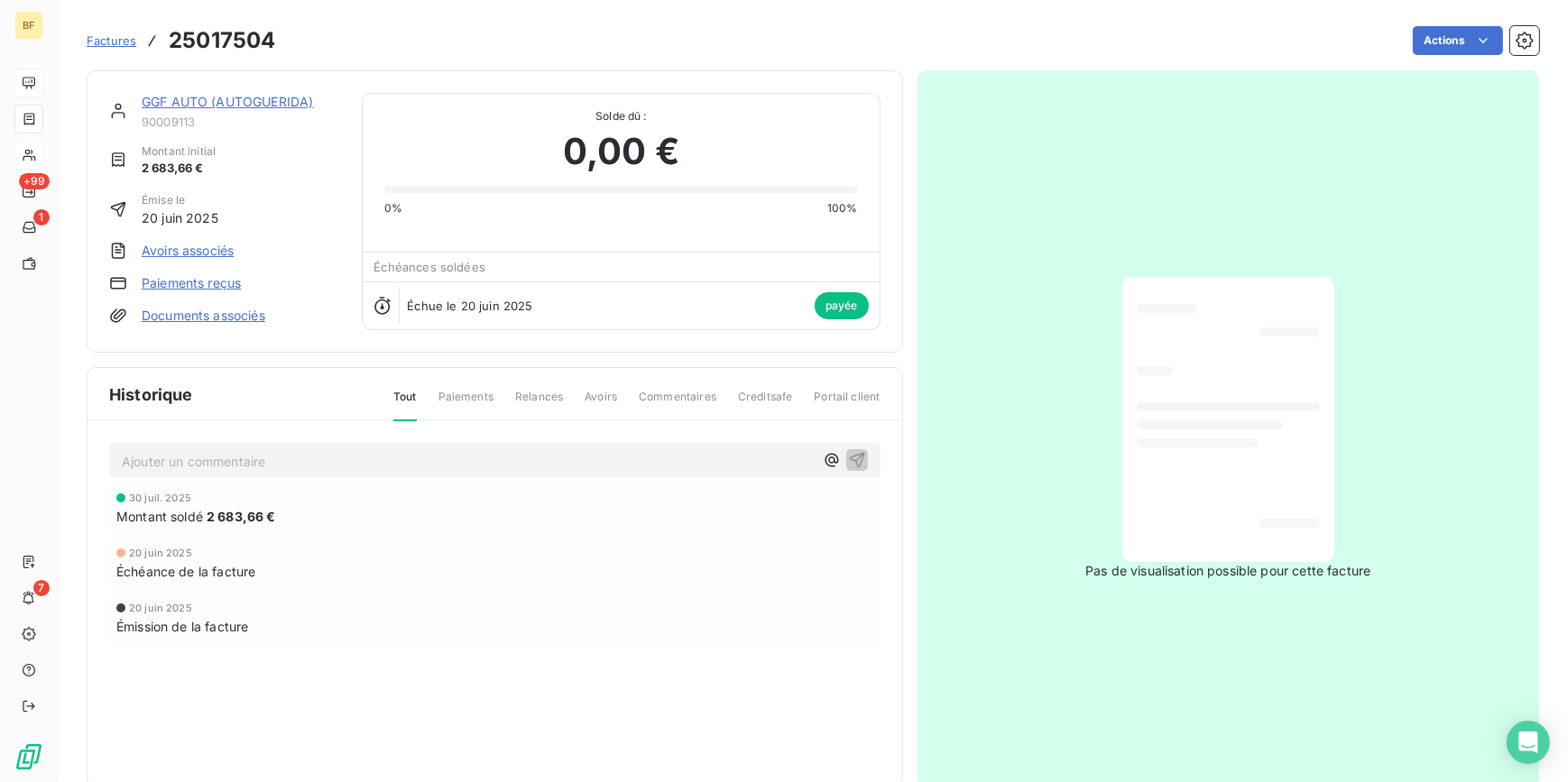
click at [225, 55] on h3 "25017504" at bounding box center [222, 40] width 107 height 33
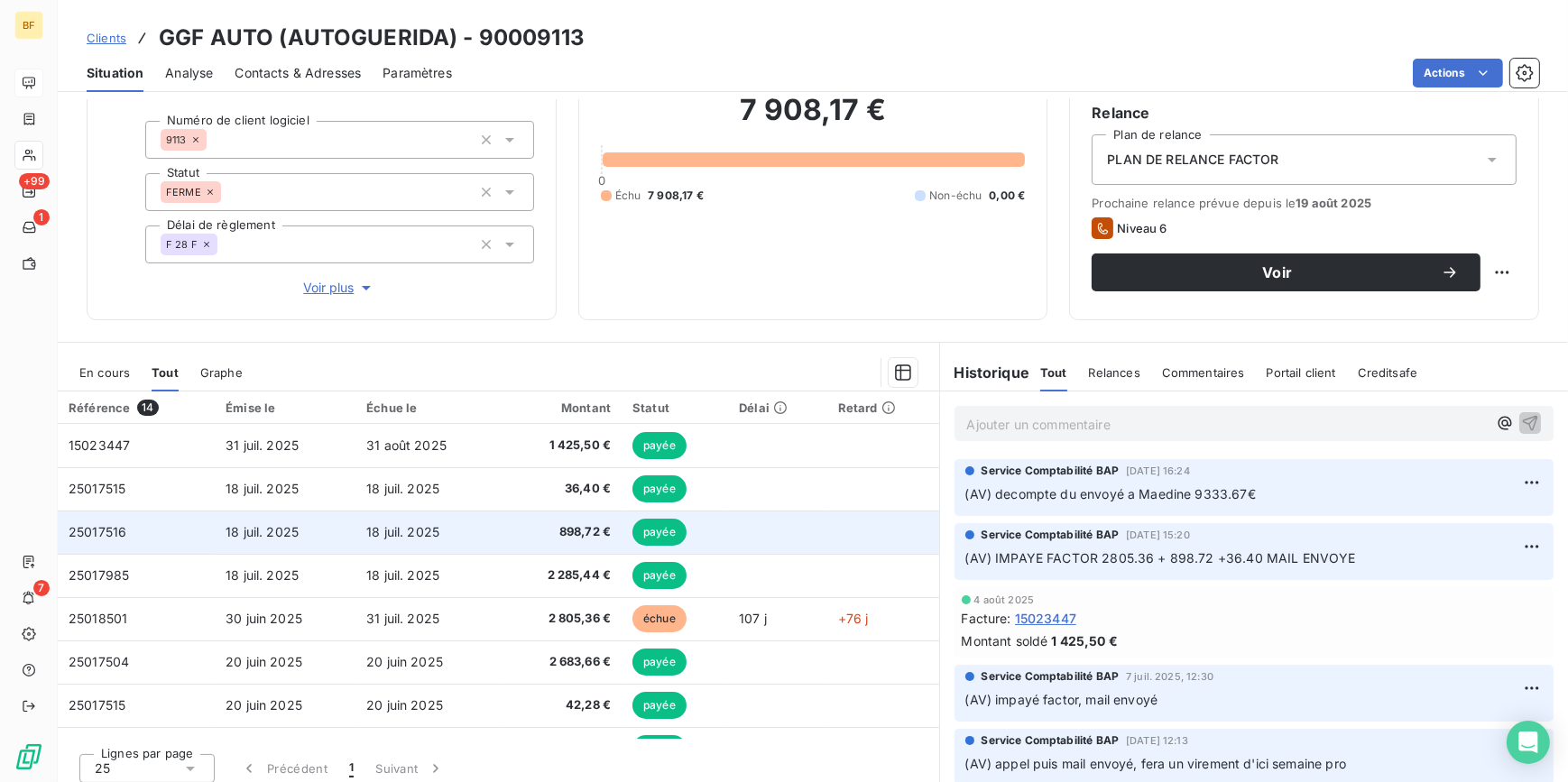
scroll to position [164, 0]
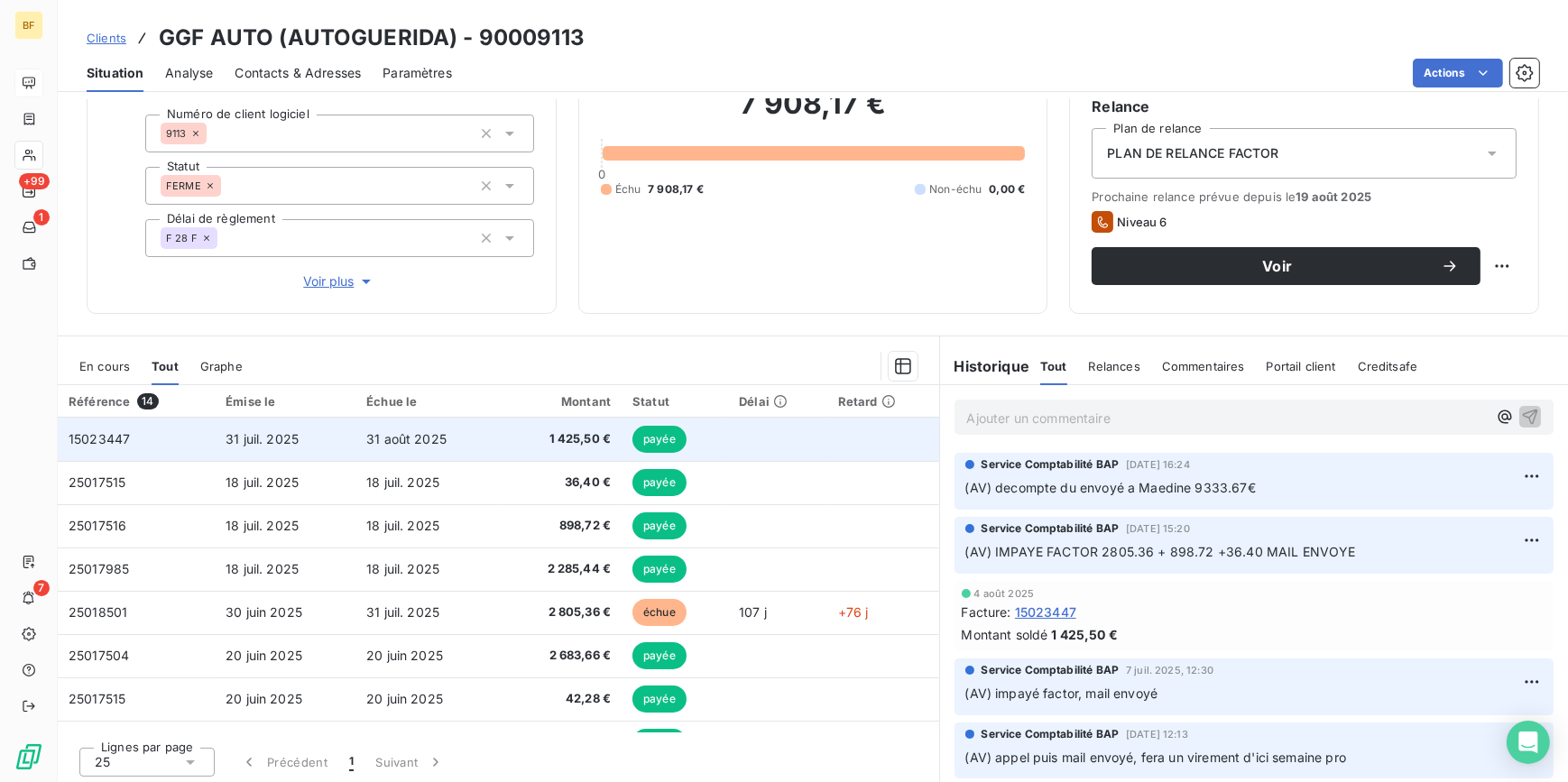
click at [562, 443] on span "1 425,50 €" at bounding box center [560, 439] width 101 height 18
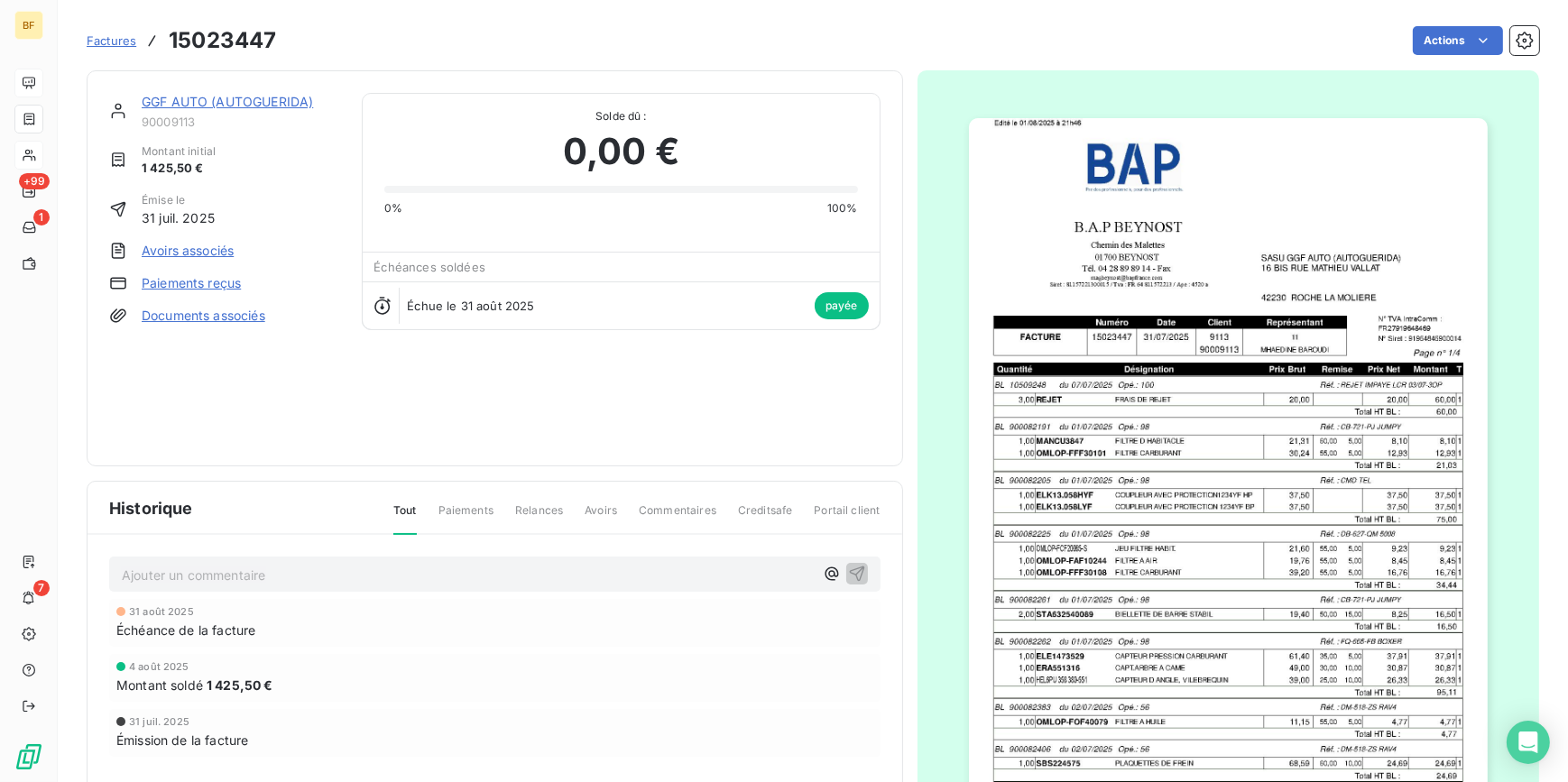
click at [1248, 469] on img "button" at bounding box center [1228, 485] width 519 height 734
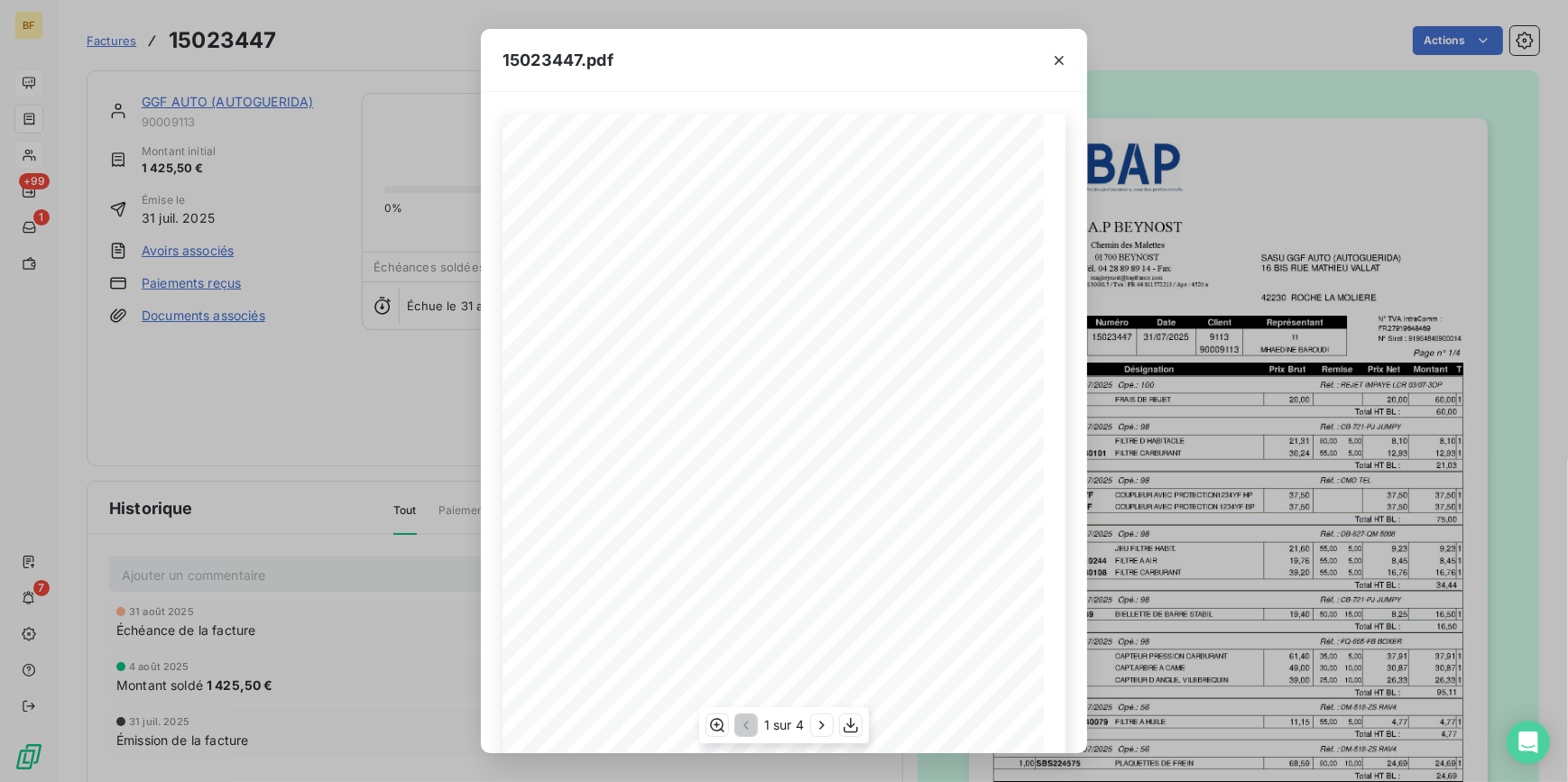
scroll to position [146, 0]
click at [829, 726] on icon "button" at bounding box center [822, 725] width 18 height 18
click at [829, 726] on icon "button" at bounding box center [823, 725] width 18 height 18
click at [853, 726] on icon "button" at bounding box center [852, 725] width 14 height 15
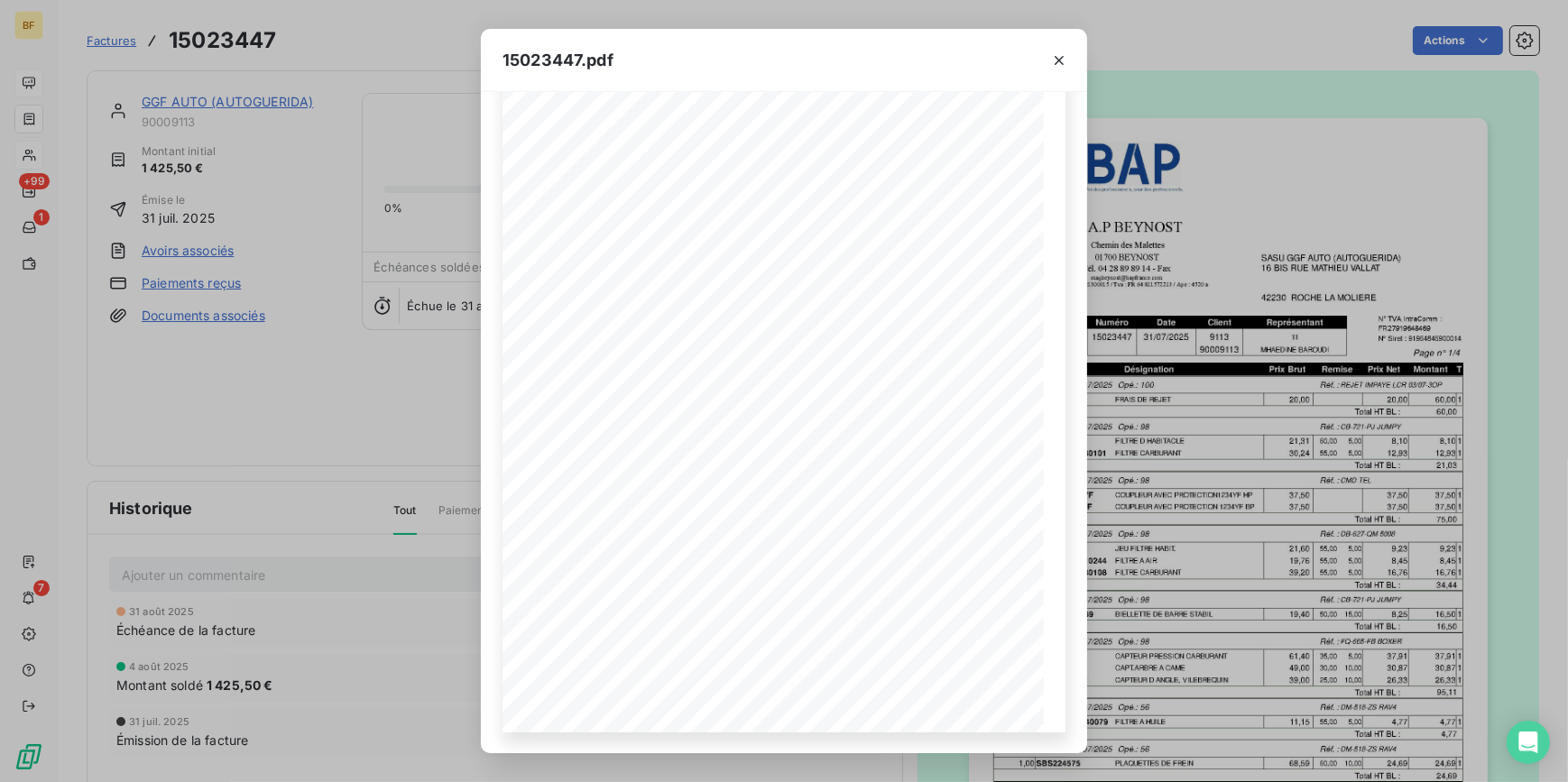
click at [364, 21] on div "15023447.pdf B.A.P BEYNOST SASU GGF AUTO (AUTOGUERIDA) [GEOGRAPHIC_DATA] [STREE…" at bounding box center [784, 391] width 1568 height 782
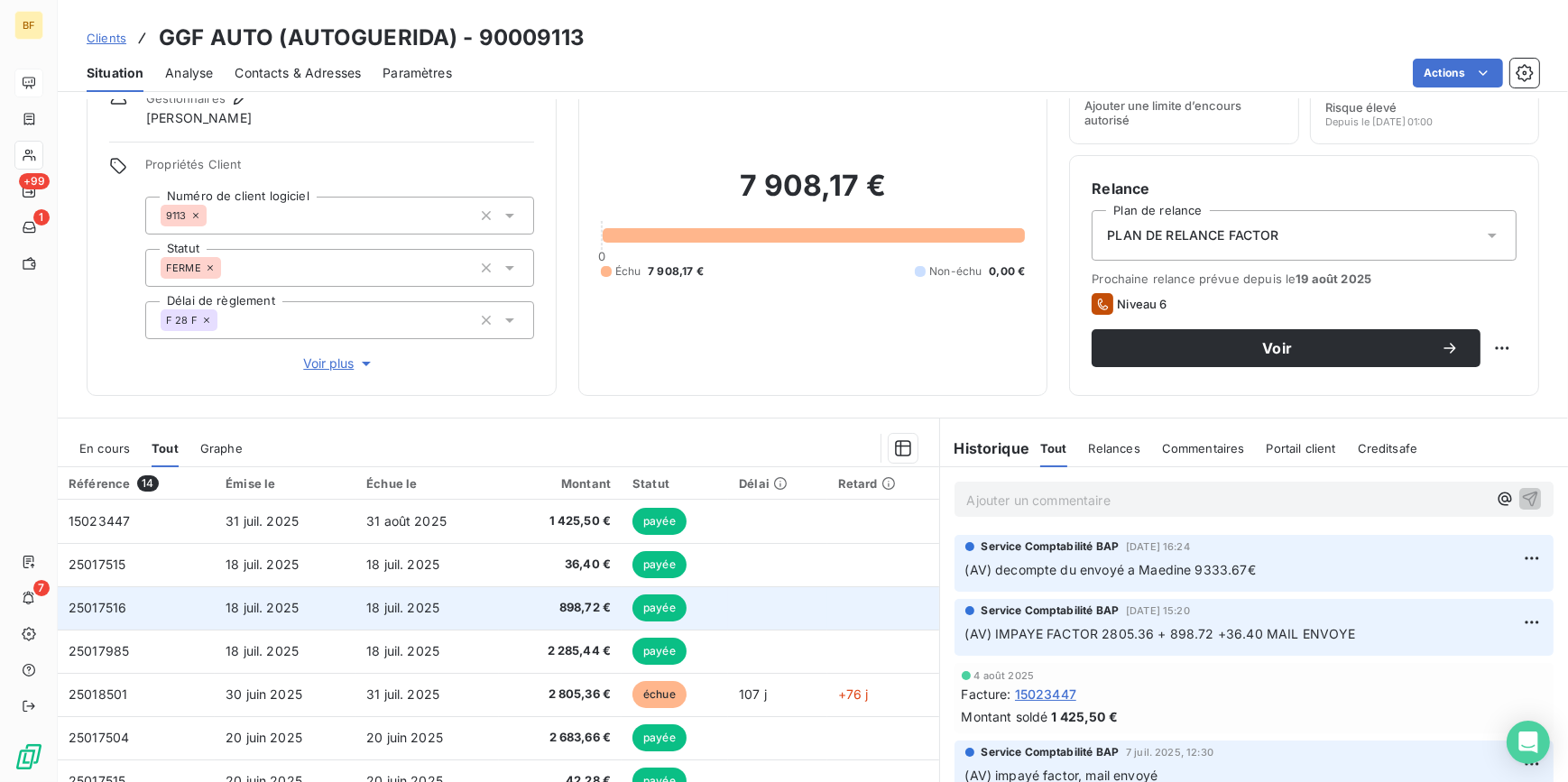
scroll to position [164, 0]
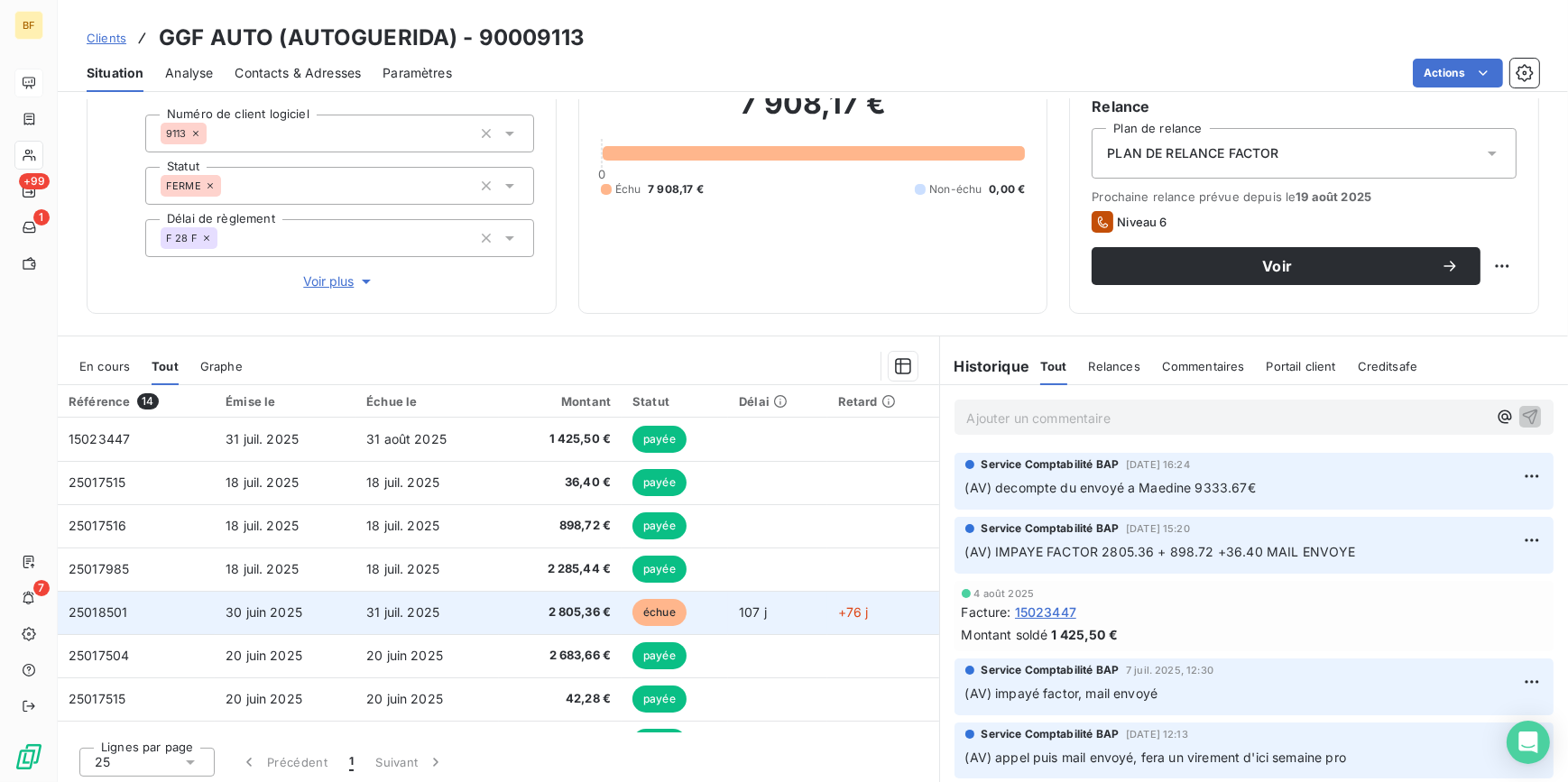
click at [562, 604] on span "2 805,36 €" at bounding box center [560, 613] width 101 height 18
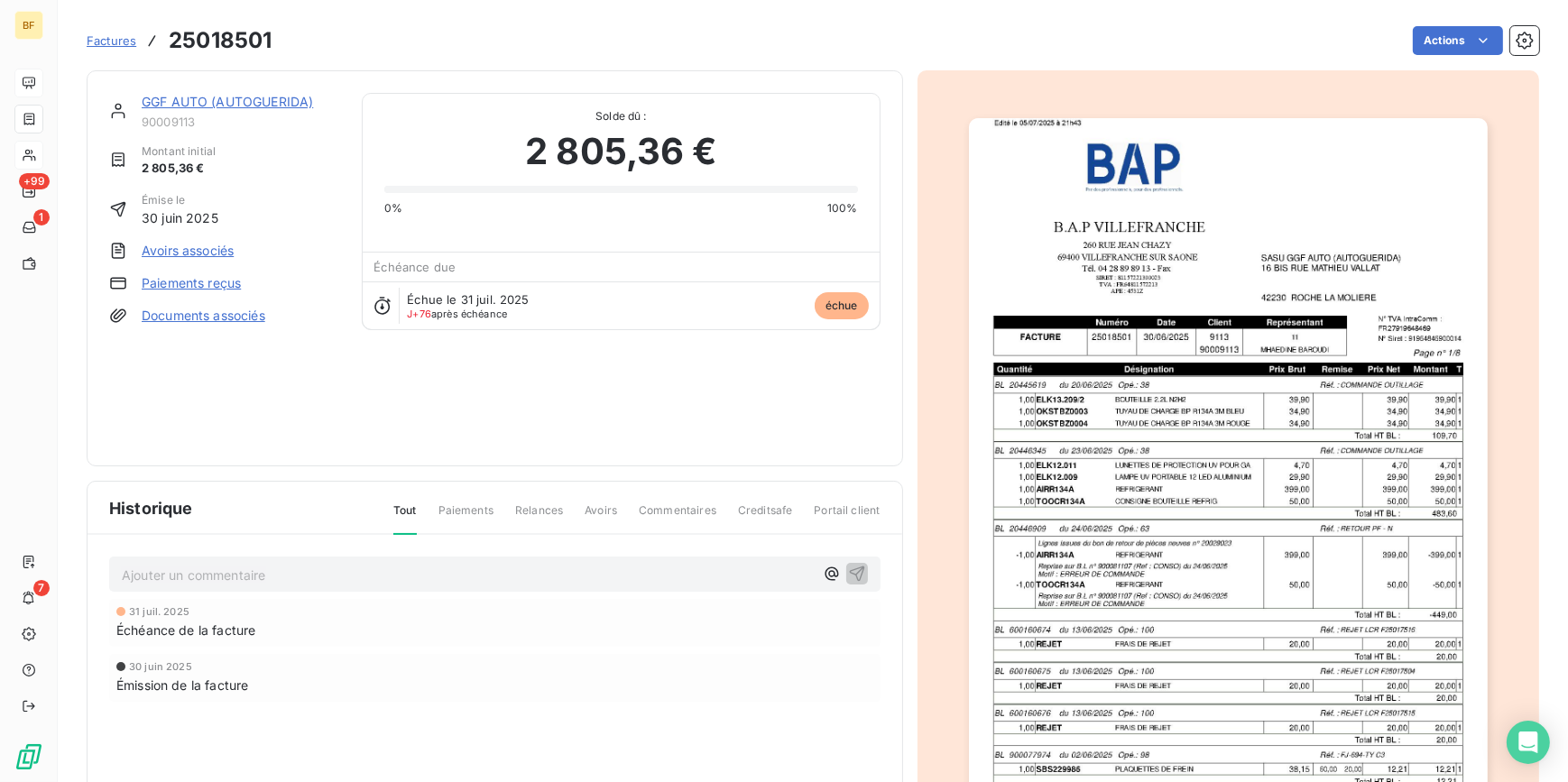
click at [1303, 462] on img "button" at bounding box center [1228, 485] width 519 height 734
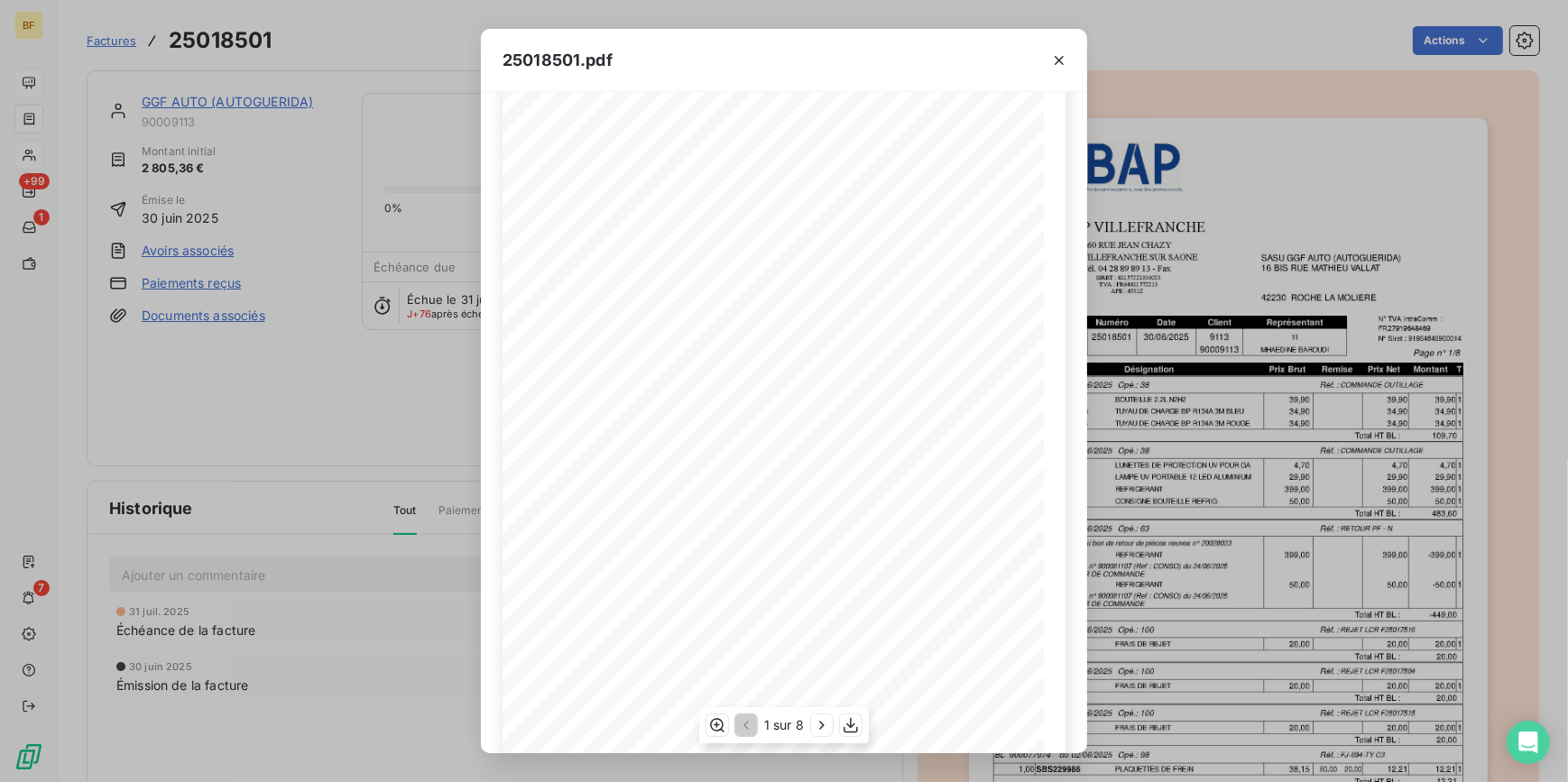
scroll to position [146, 0]
click at [818, 715] on button "button" at bounding box center [822, 725] width 21 height 21
click at [818, 715] on button "button" at bounding box center [823, 725] width 21 height 21
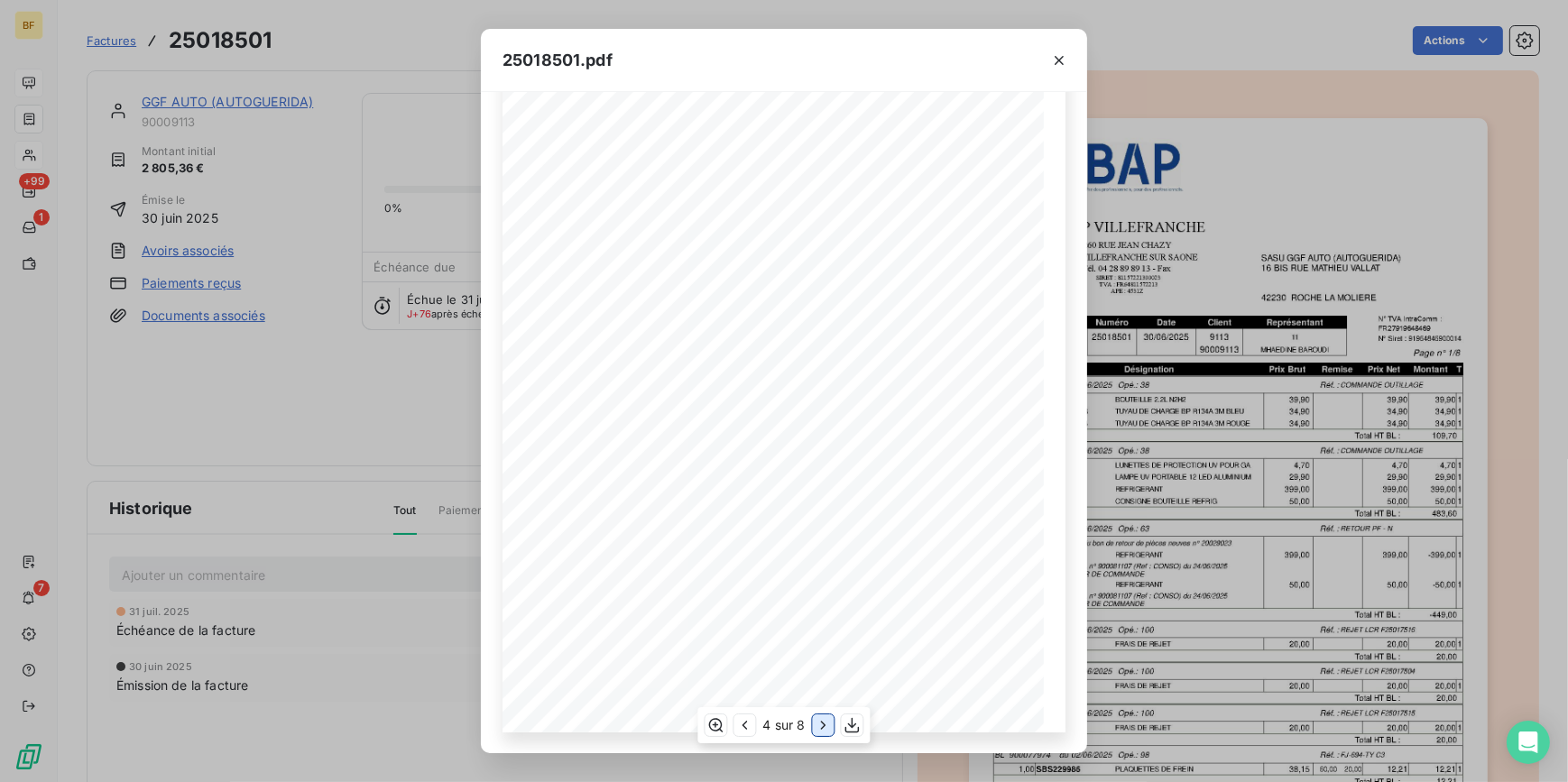
click at [818, 715] on button "button" at bounding box center [823, 725] width 21 height 21
click at [831, 720] on icon "button" at bounding box center [823, 725] width 18 height 18
click at [858, 725] on icon "button" at bounding box center [852, 725] width 18 height 18
drag, startPoint x: 388, startPoint y: 44, endPoint x: 271, endPoint y: 26, distance: 118.4
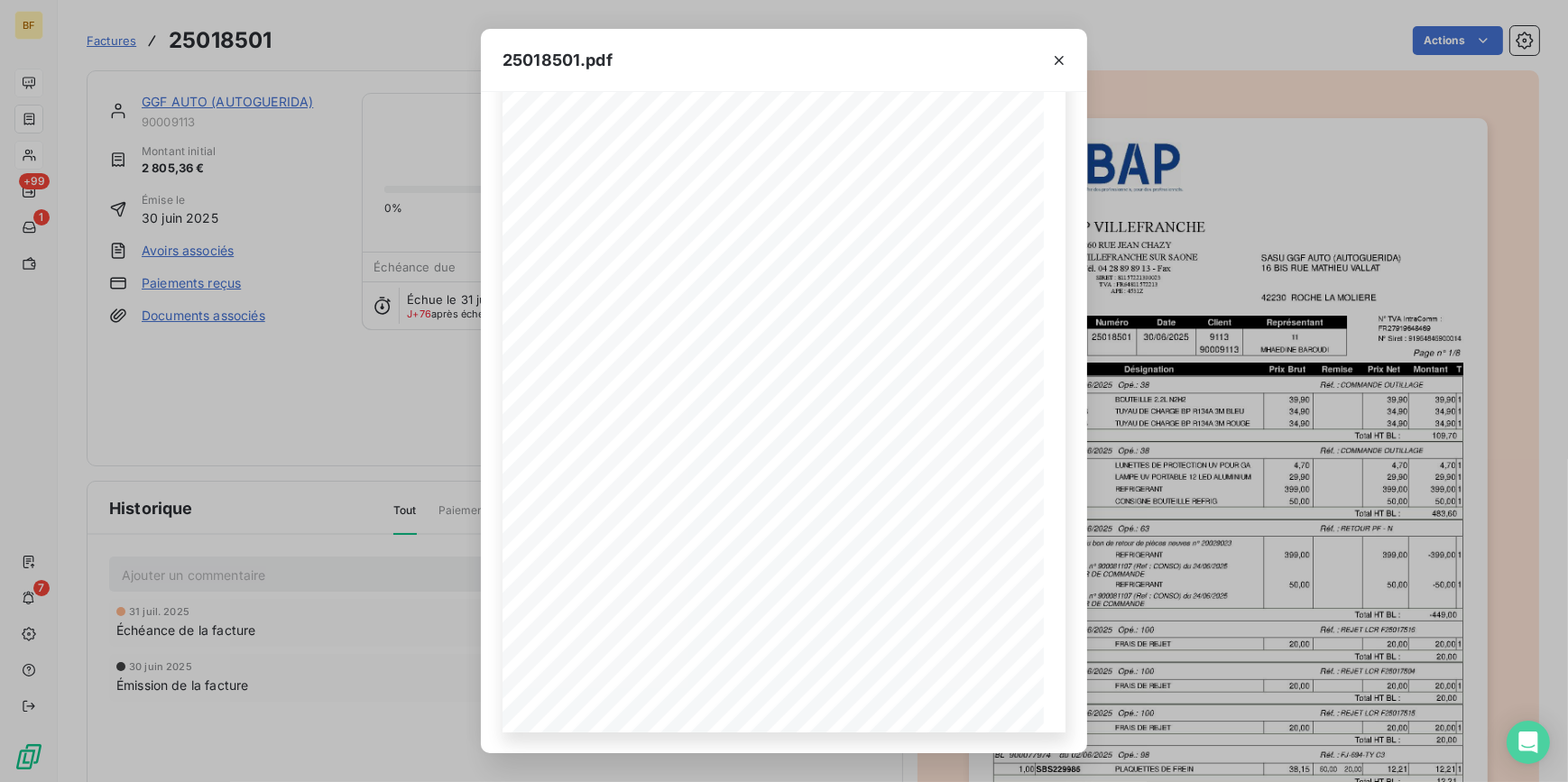
click at [388, 44] on div "25018501.pdf B.A.P VILLEFRANCHE SASU GGF AUTO (AUTOGUERIDA) [GEOGRAPHIC_DATA][P…" at bounding box center [784, 391] width 1568 height 782
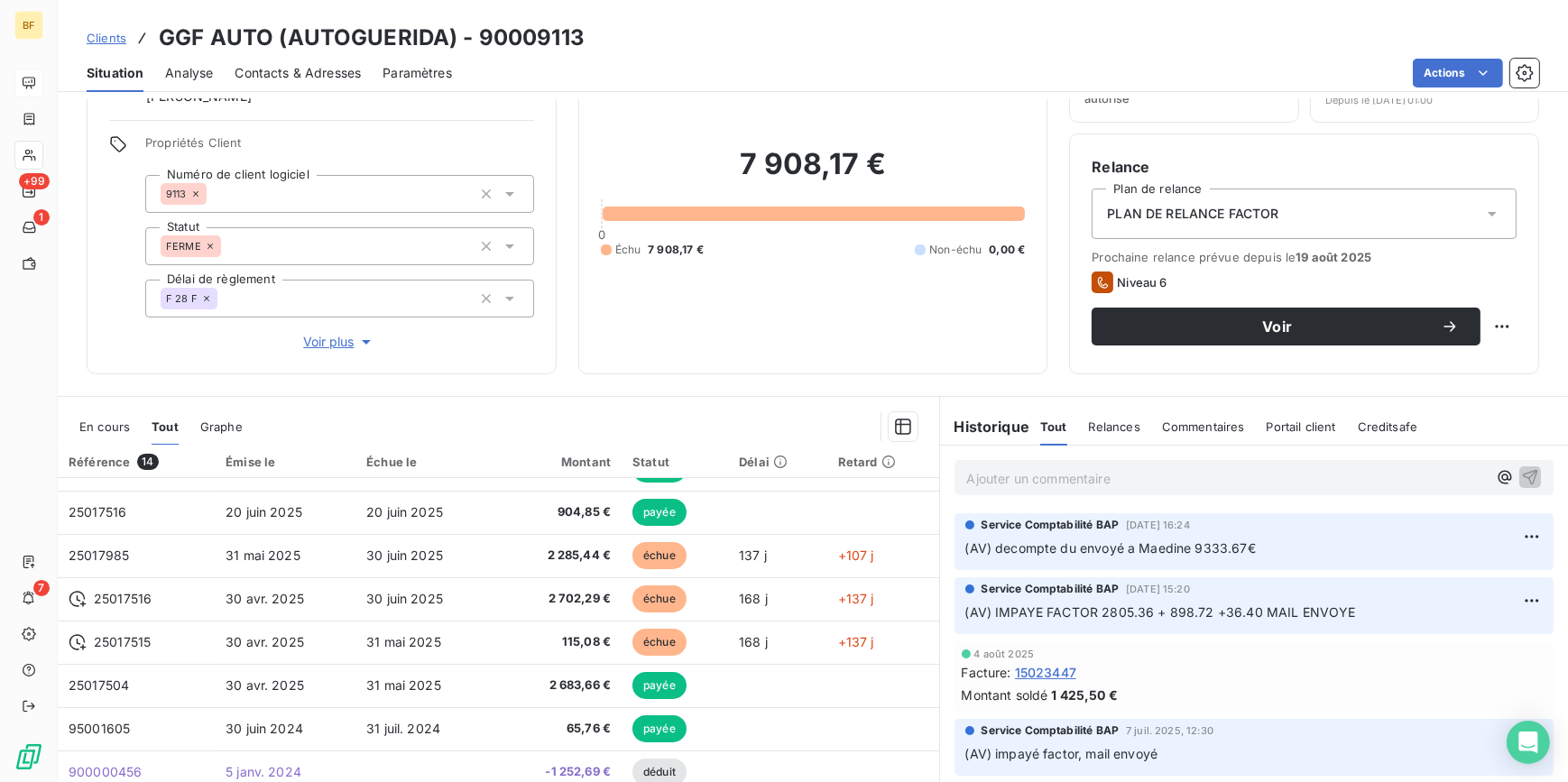
scroll to position [167, 0]
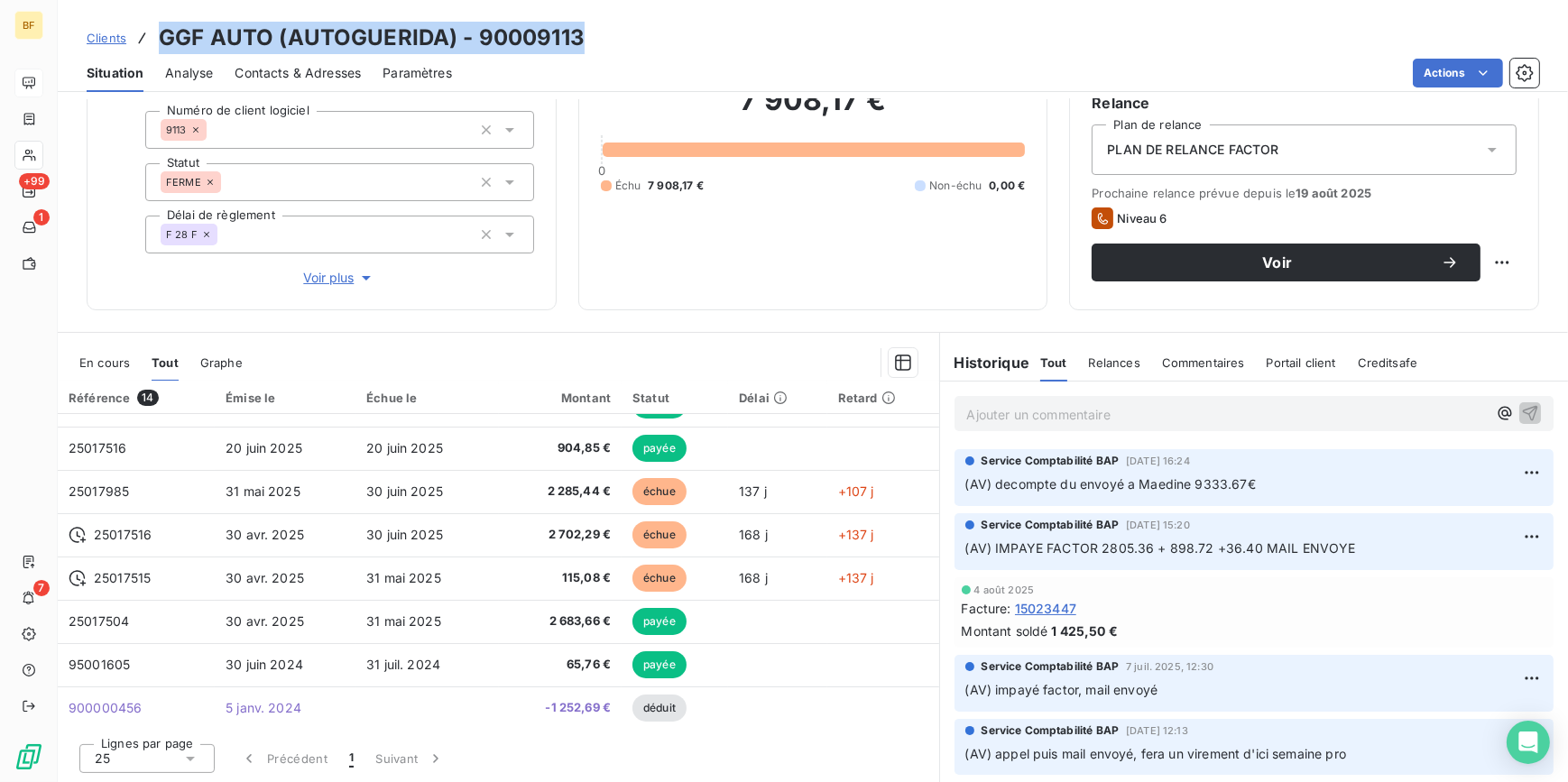
drag, startPoint x: 505, startPoint y: 39, endPoint x: 162, endPoint y: 33, distance: 343.1
click at [162, 33] on div "Clients GGF AUTO (AUTOGUERIDA) - 90009113" at bounding box center [813, 38] width 1510 height 33
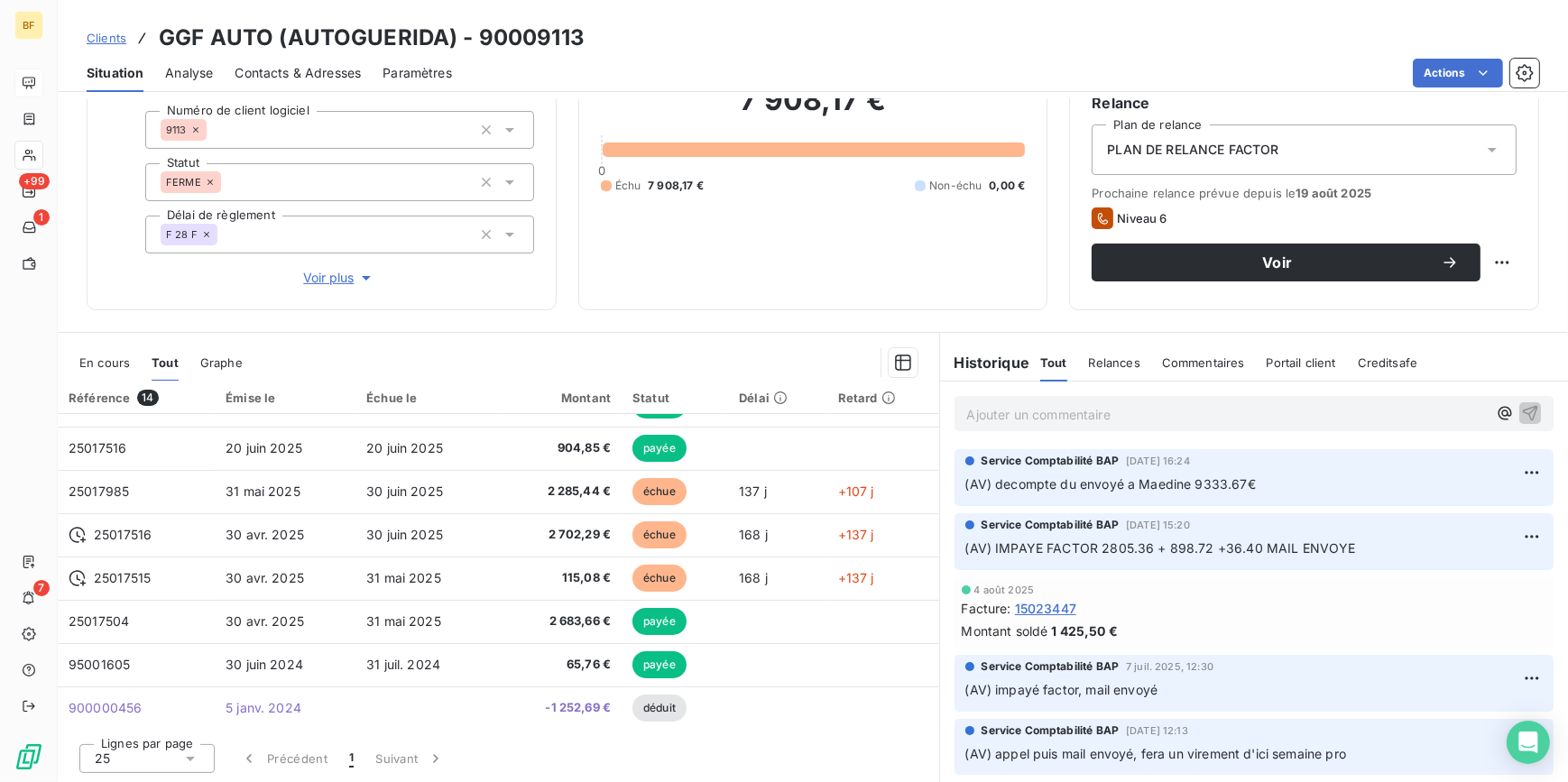
drag, startPoint x: 688, startPoint y: 271, endPoint x: 999, endPoint y: 488, distance: 379.2
click at [688, 271] on div "7 908,17 € 0 Échu 7 908,17 € Non-échu 0,00 €" at bounding box center [813, 138] width 425 height 300
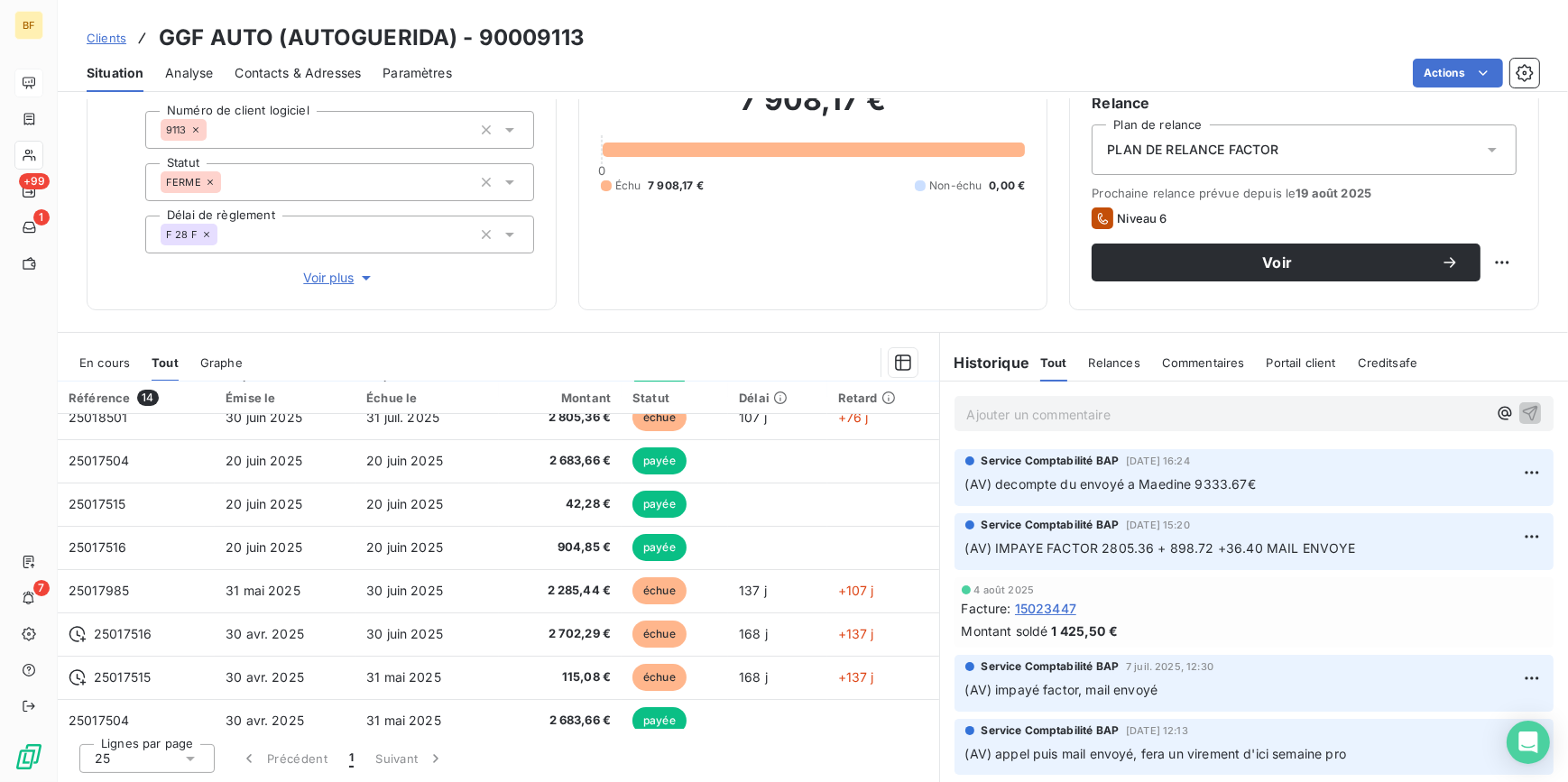
scroll to position [126, 0]
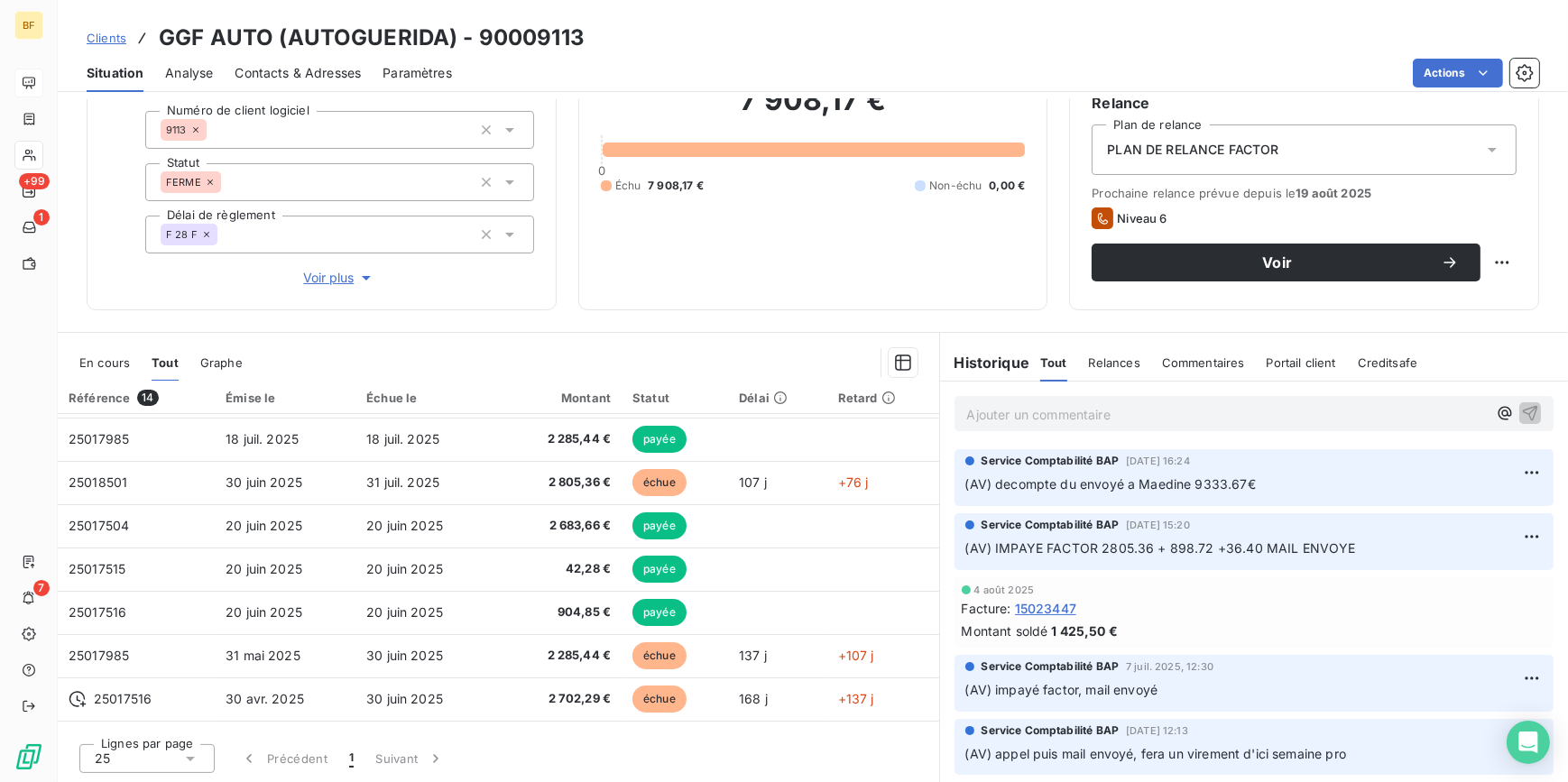
drag, startPoint x: 1046, startPoint y: 433, endPoint x: 1041, endPoint y: 423, distance: 11.2
click at [1042, 427] on div "Ajouter un commentaire ﻿" at bounding box center [1254, 413] width 629 height 64
click at [1041, 423] on p "Ajouter un commentaire ﻿" at bounding box center [1227, 414] width 520 height 22
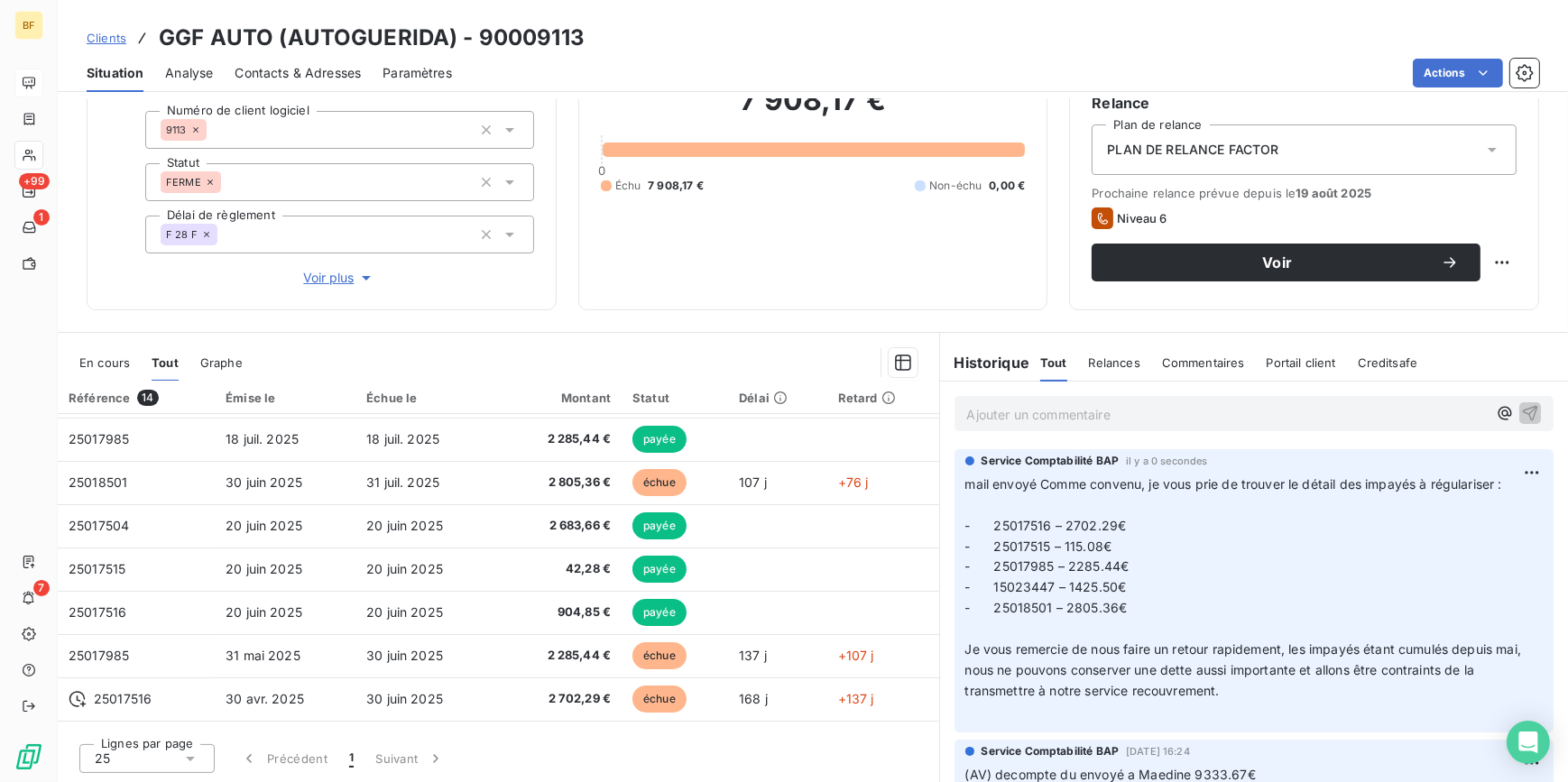
drag, startPoint x: 527, startPoint y: 296, endPoint x: 337, endPoint y: 305, distance: 190.2
click at [527, 296] on div "Informations client Gestionnaires Mhaèdine BAROUDI Propriétés Client Numéro de …" at bounding box center [322, 126] width 470 height 367
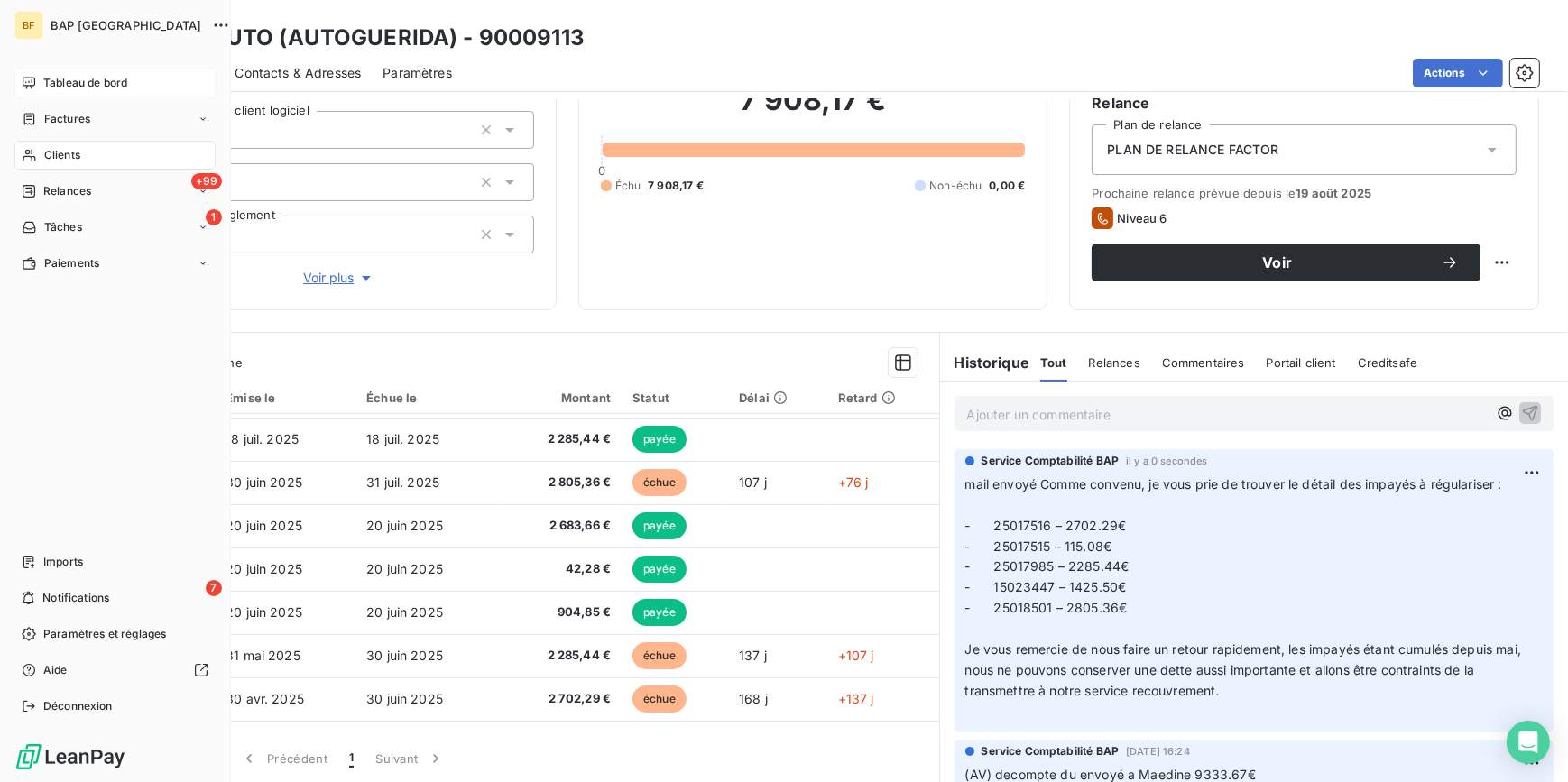
drag, startPoint x: 43, startPoint y: 147, endPoint x: 622, endPoint y: 98, distance: 581.1
click at [44, 147] on span "Clients" at bounding box center [62, 155] width 36 height 16
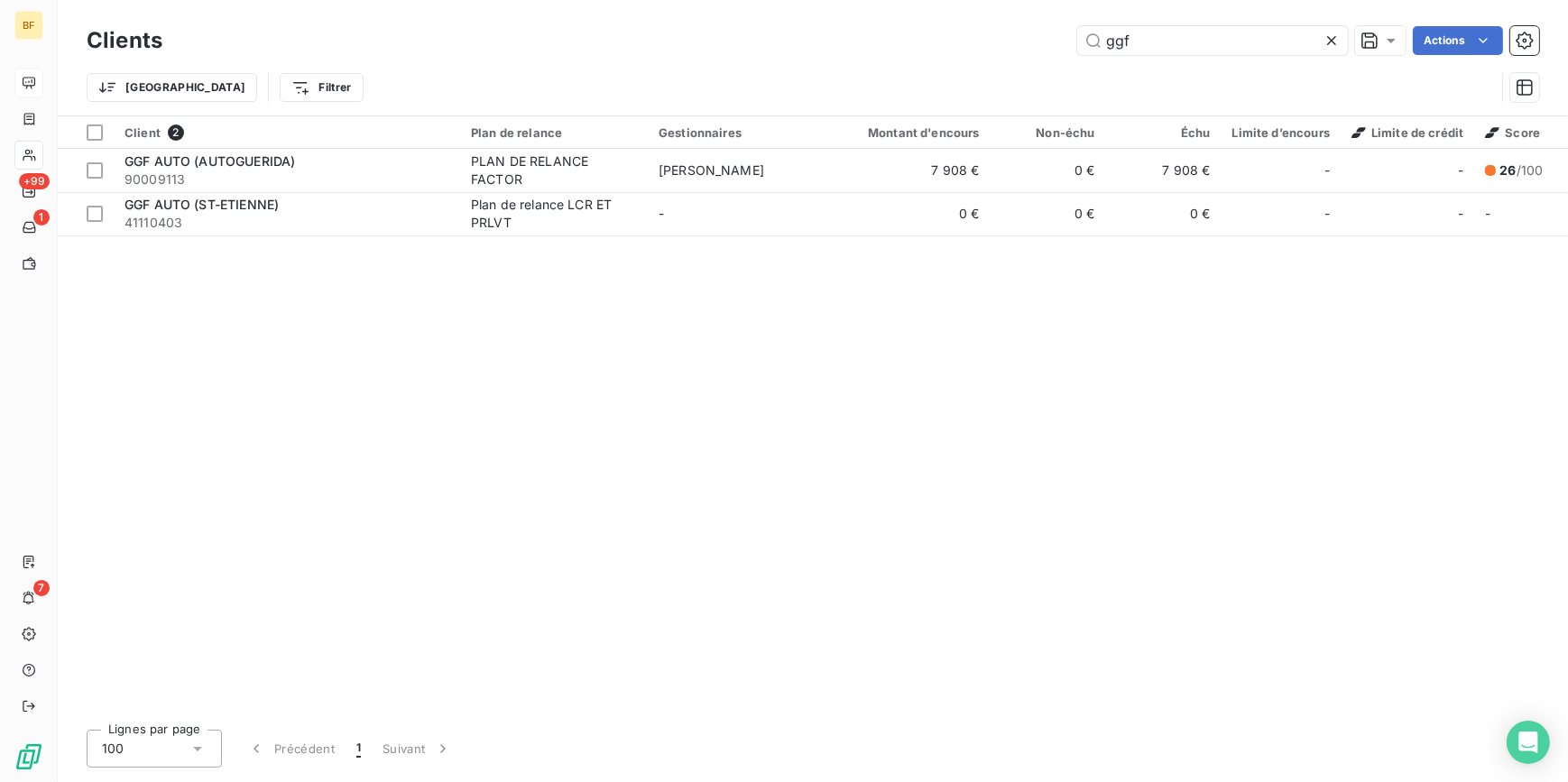
drag, startPoint x: 1064, startPoint y: 38, endPoint x: 1051, endPoint y: 37, distance: 13.0
click at [1051, 37] on div "ggf Actions" at bounding box center [861, 40] width 1355 height 29
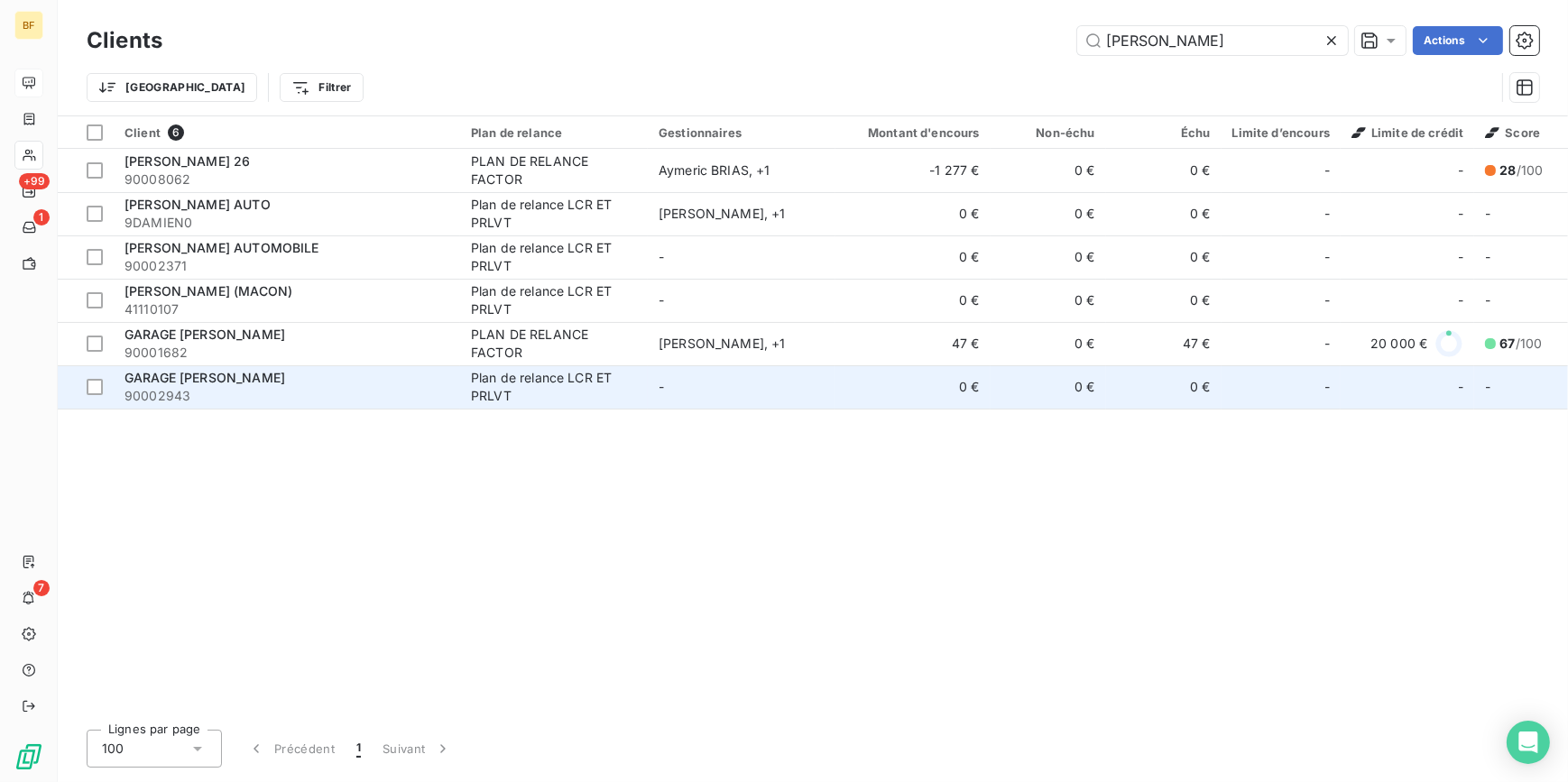
type input "[PERSON_NAME]"
click at [261, 385] on div "GARAGE [PERSON_NAME]" at bounding box center [286, 378] width 325 height 18
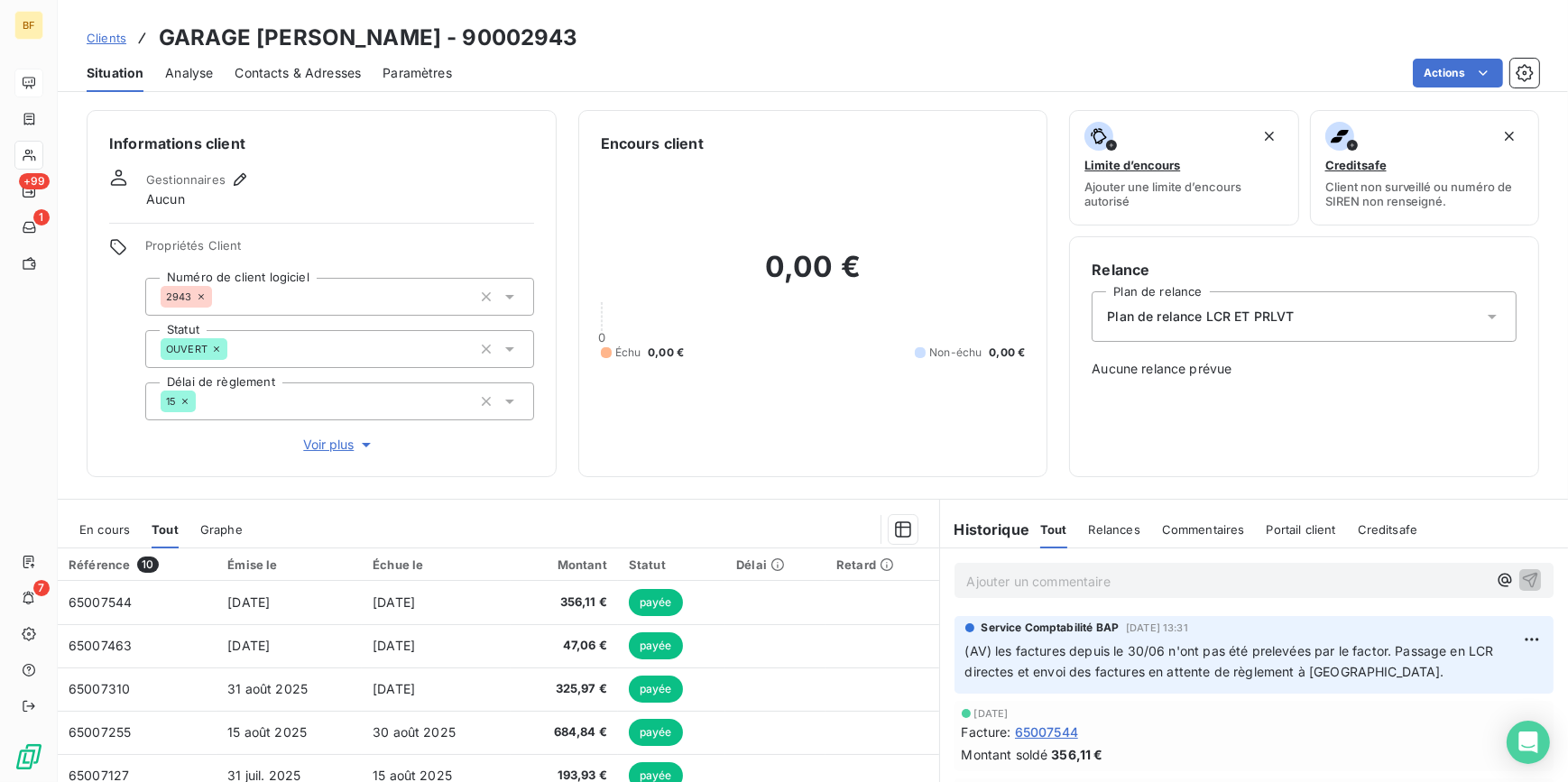
click at [1003, 580] on p "Ajouter un commentaire ﻿" at bounding box center [1227, 581] width 520 height 22
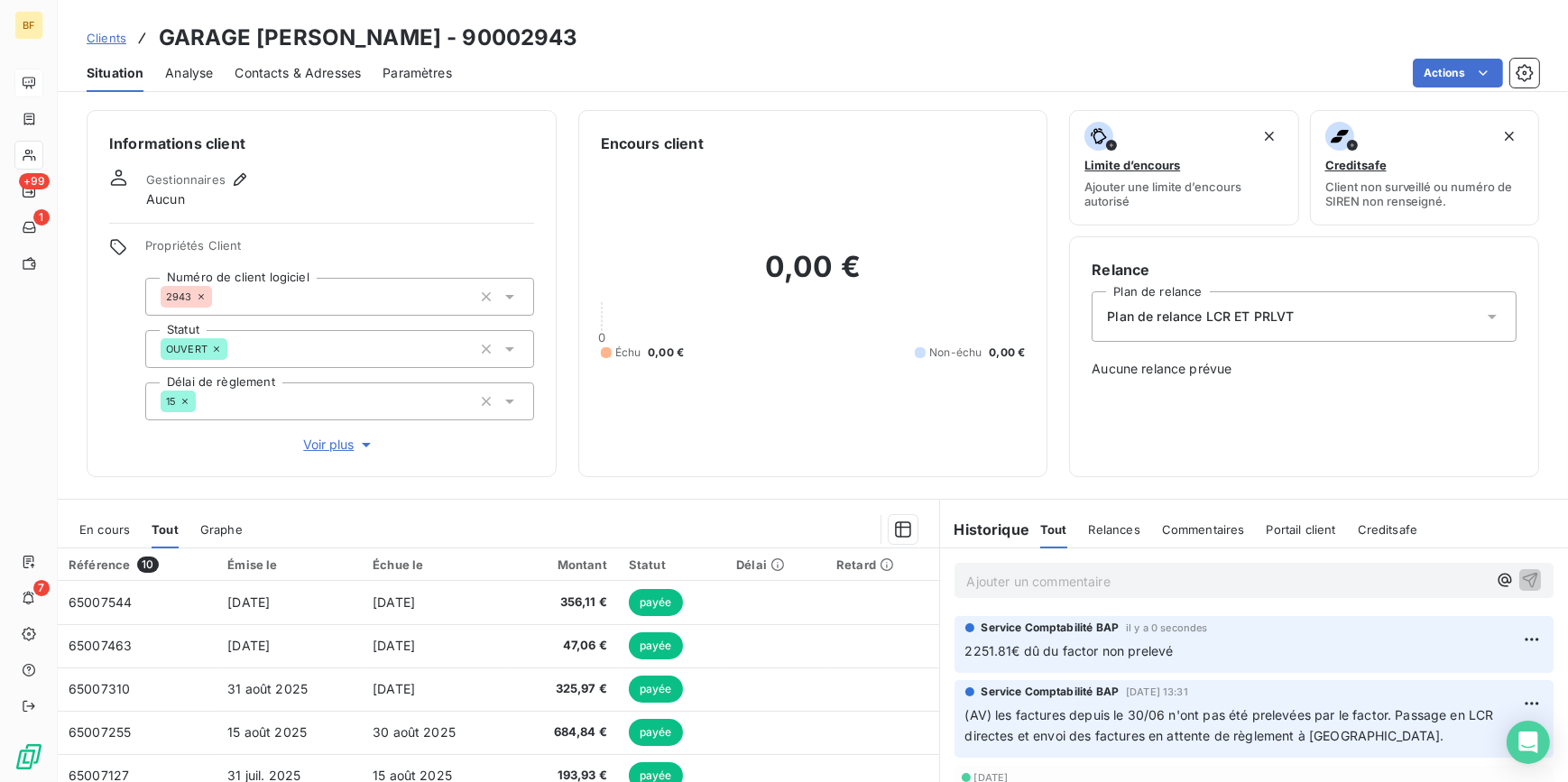
drag, startPoint x: 277, startPoint y: 66, endPoint x: 379, endPoint y: 91, distance: 105.0
click at [279, 66] on span "Contacts & Adresses" at bounding box center [298, 72] width 126 height 18
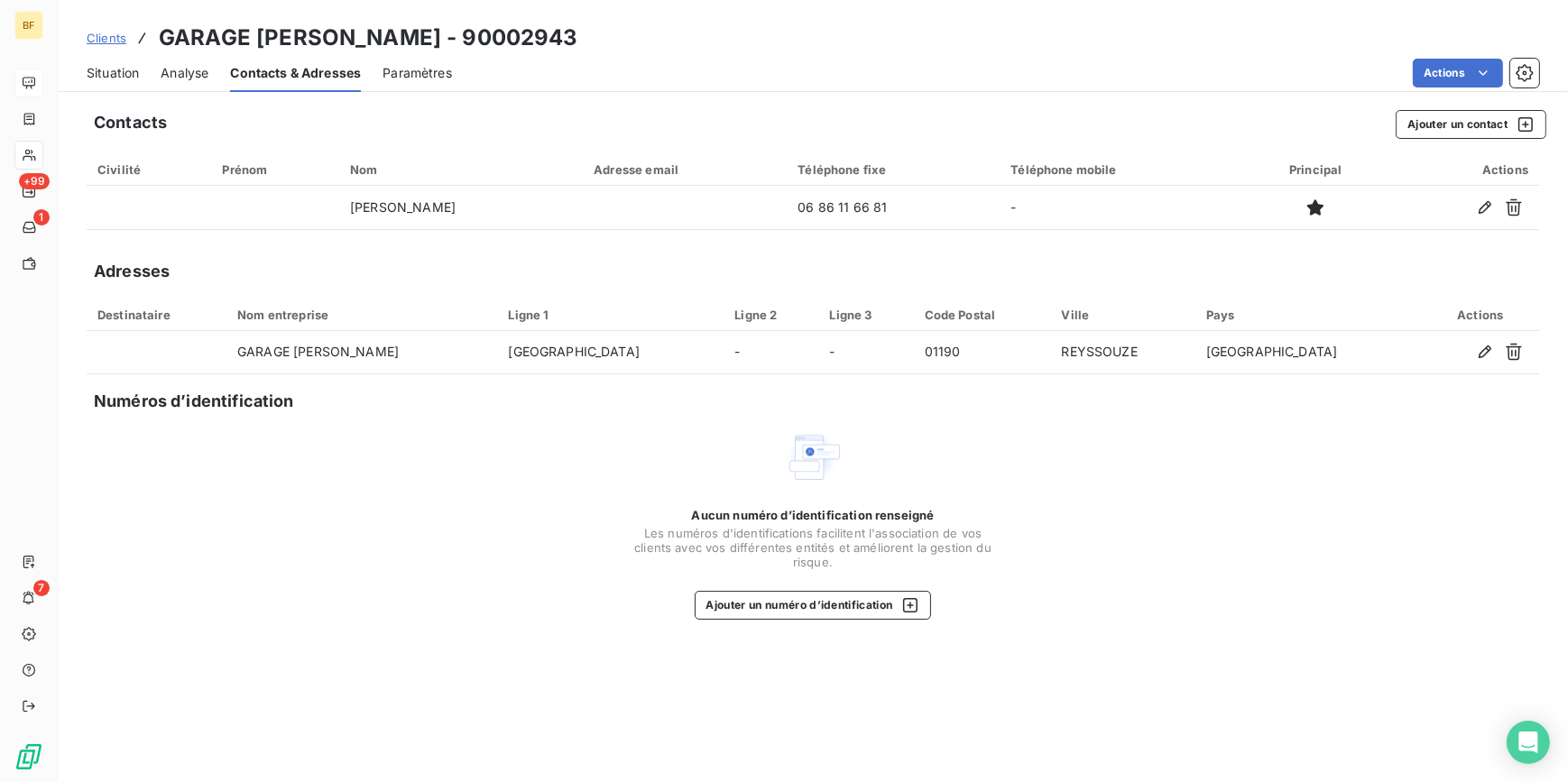
click at [112, 78] on span "Situation" at bounding box center [113, 72] width 52 height 18
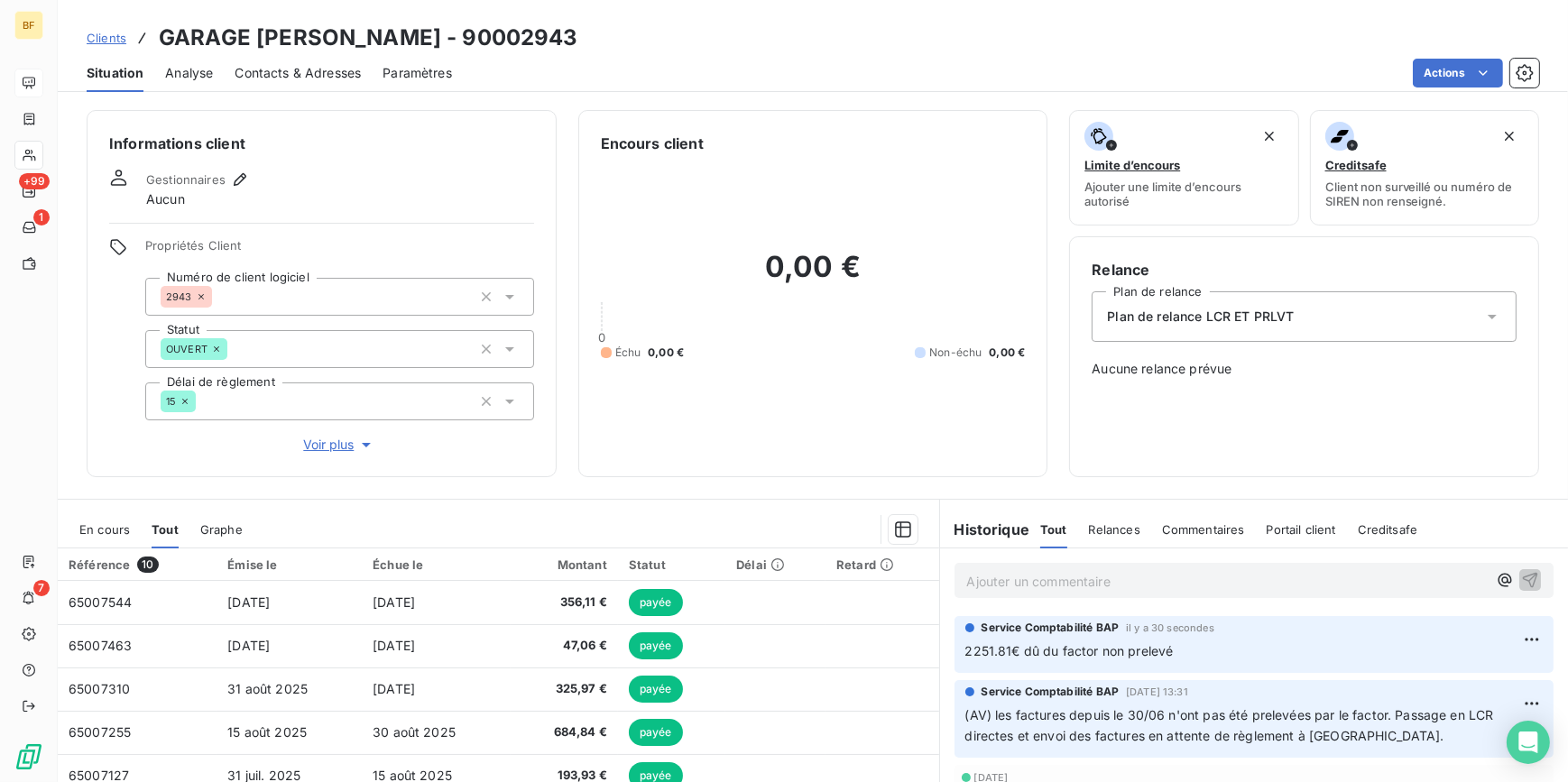
click at [315, 78] on span "Contacts & Adresses" at bounding box center [298, 72] width 126 height 18
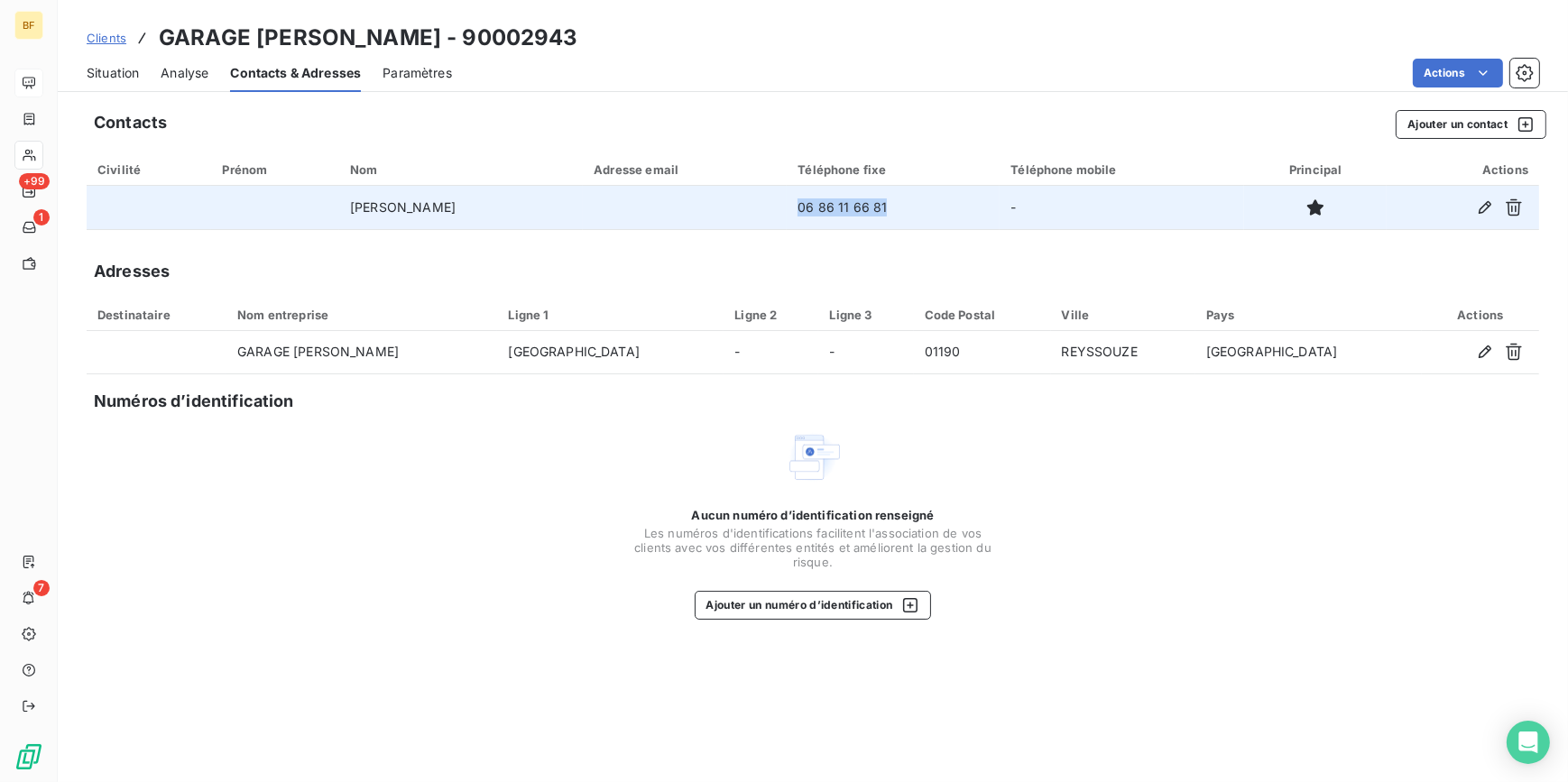
drag, startPoint x: 934, startPoint y: 198, endPoint x: 823, endPoint y: 207, distance: 111.4
click at [823, 207] on td "06 86 11 66 81" at bounding box center [893, 207] width 213 height 43
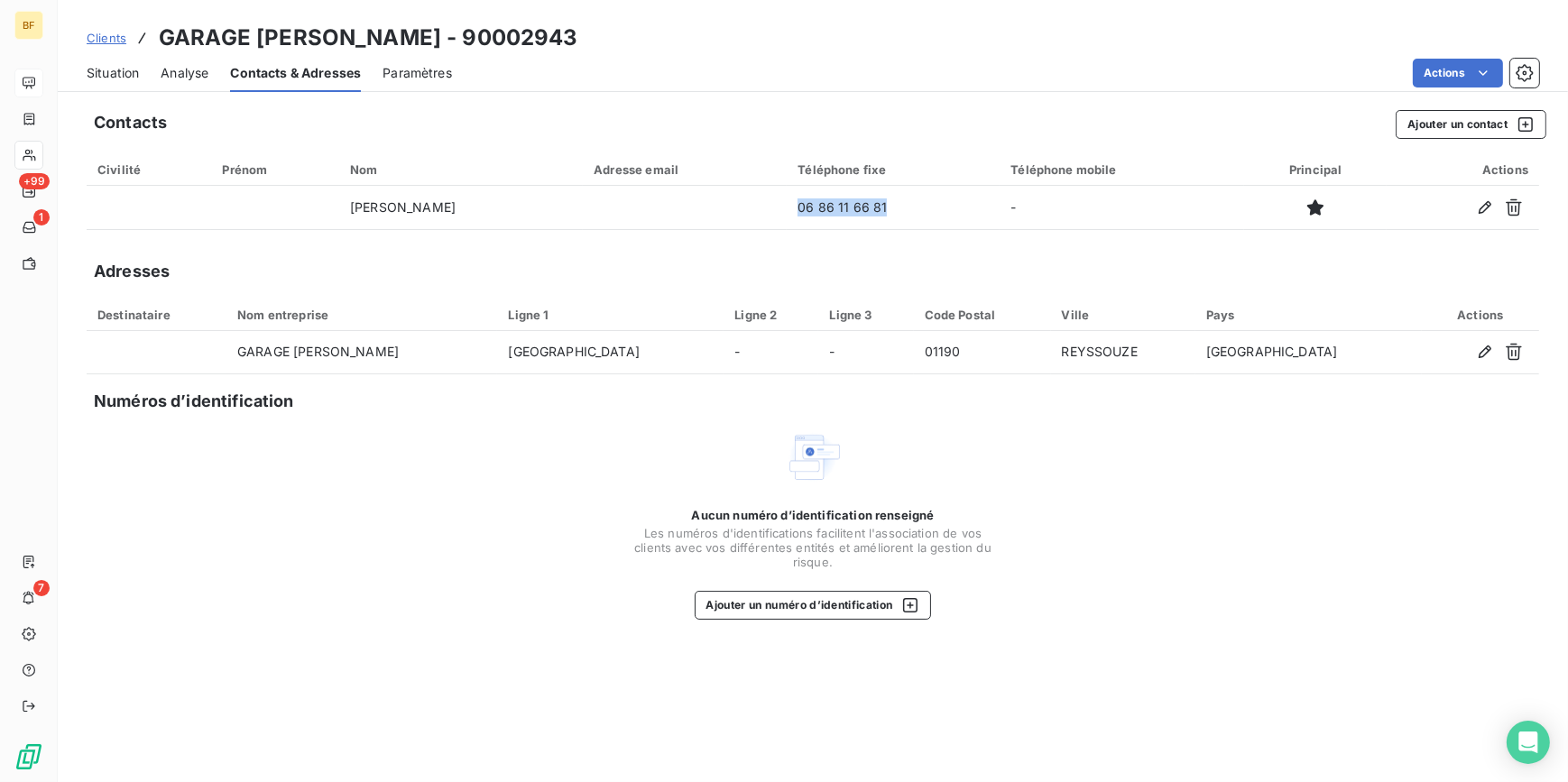
click at [97, 66] on span "Situation" at bounding box center [113, 72] width 52 height 18
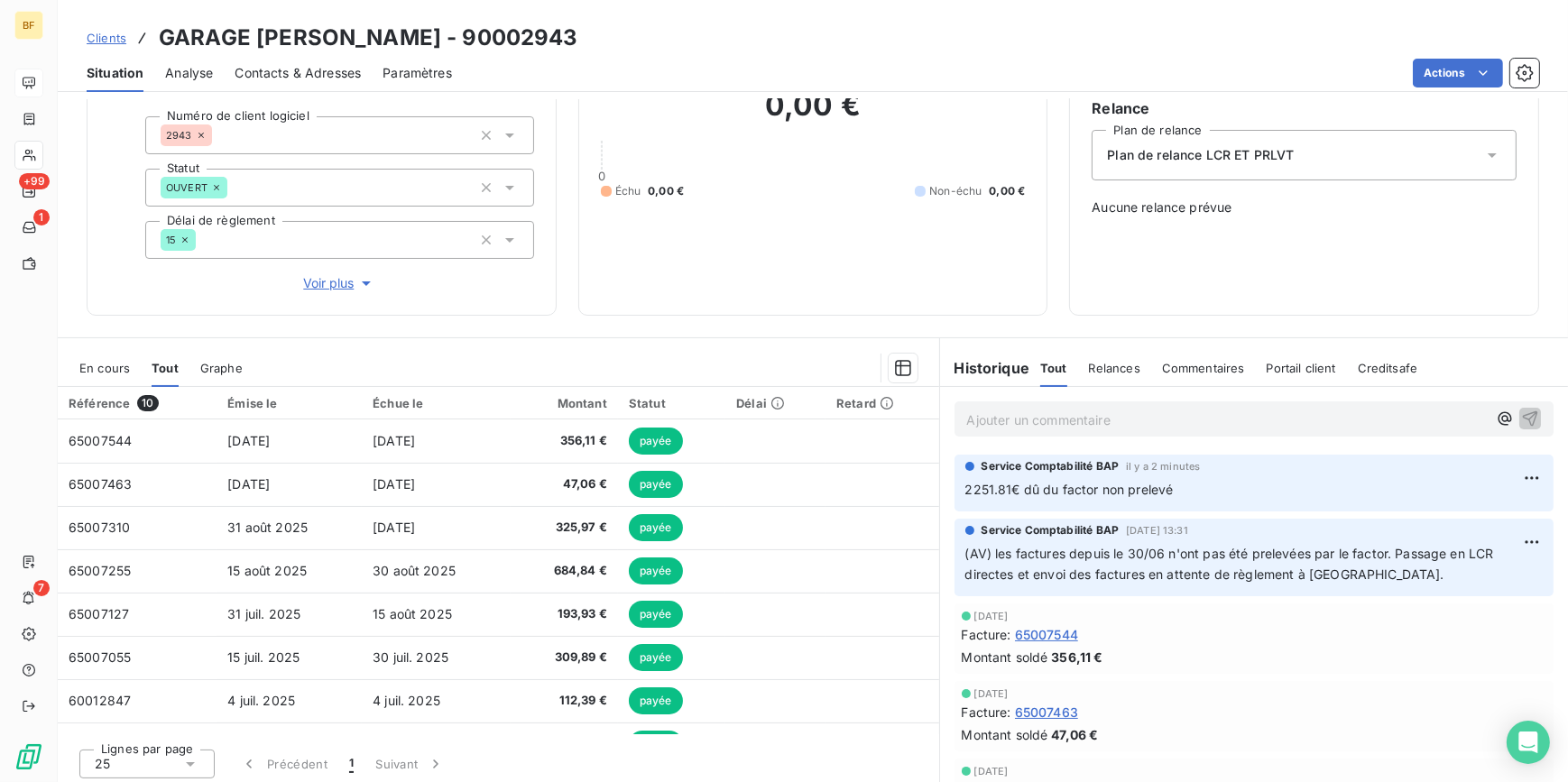
scroll to position [167, 0]
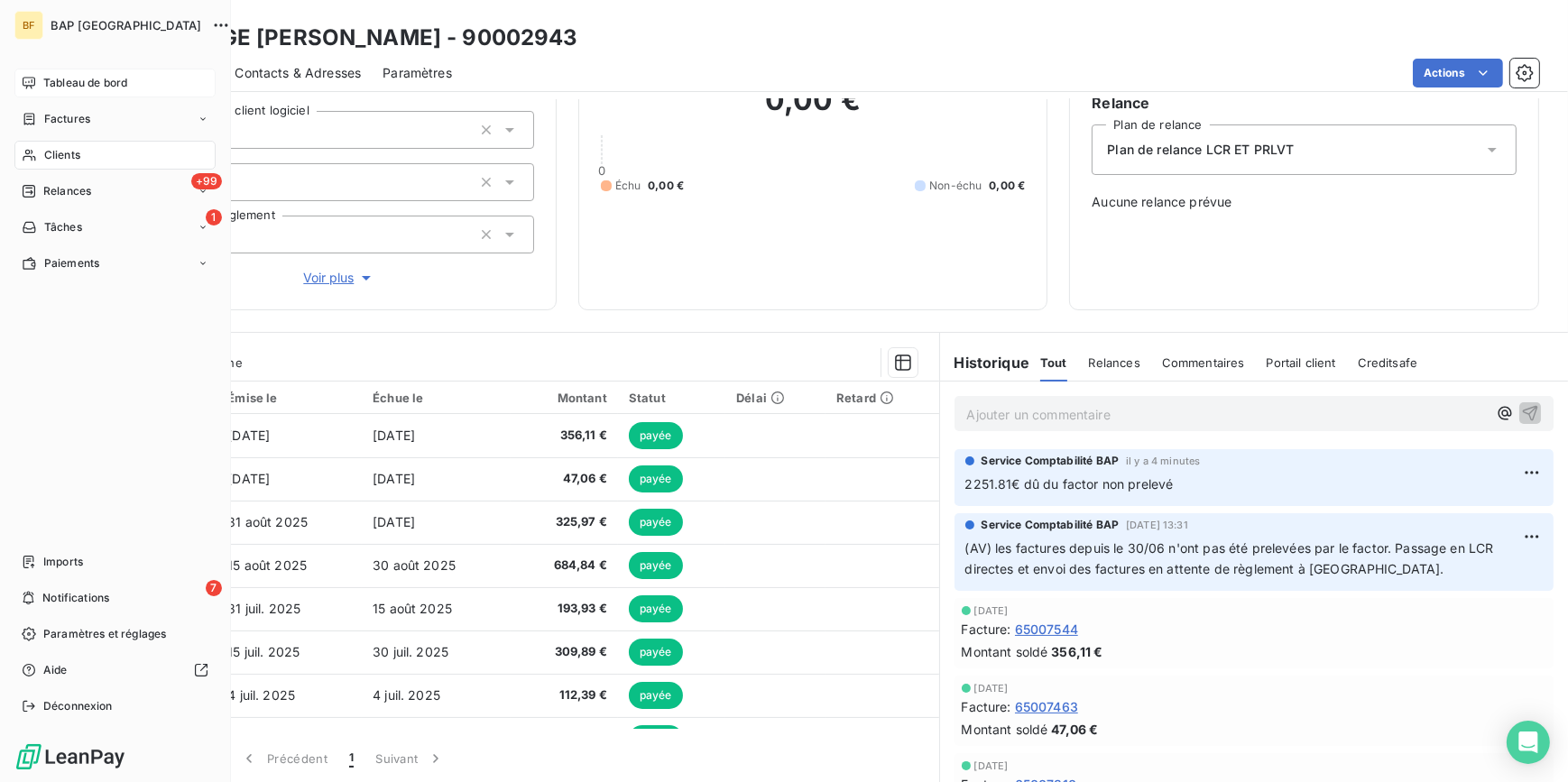
click at [36, 159] on icon at bounding box center [28, 155] width 13 height 12
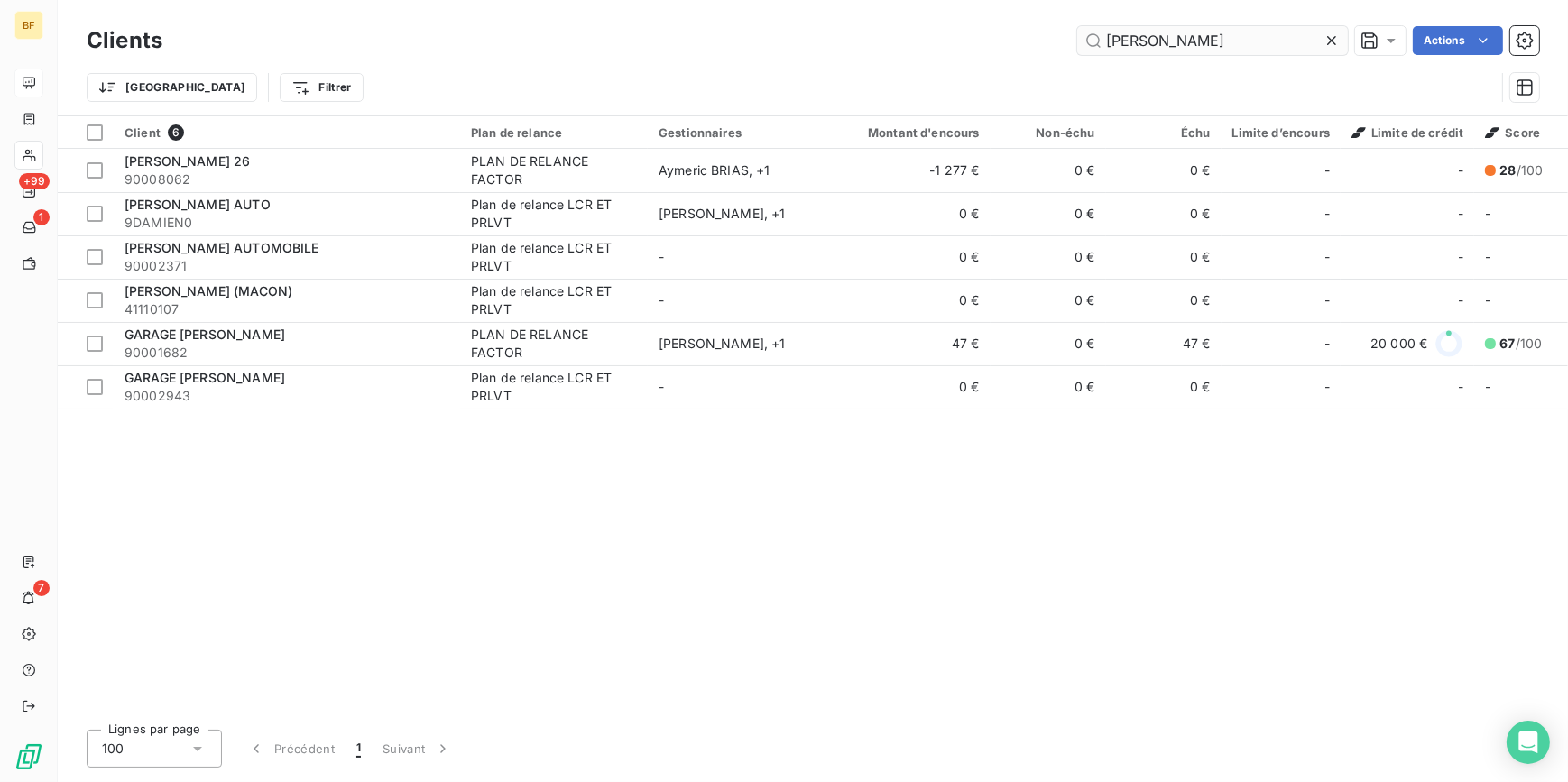
drag, startPoint x: 1190, startPoint y: 34, endPoint x: 1083, endPoint y: 29, distance: 107.1
click at [1083, 29] on input "[PERSON_NAME]" at bounding box center [1212, 40] width 271 height 29
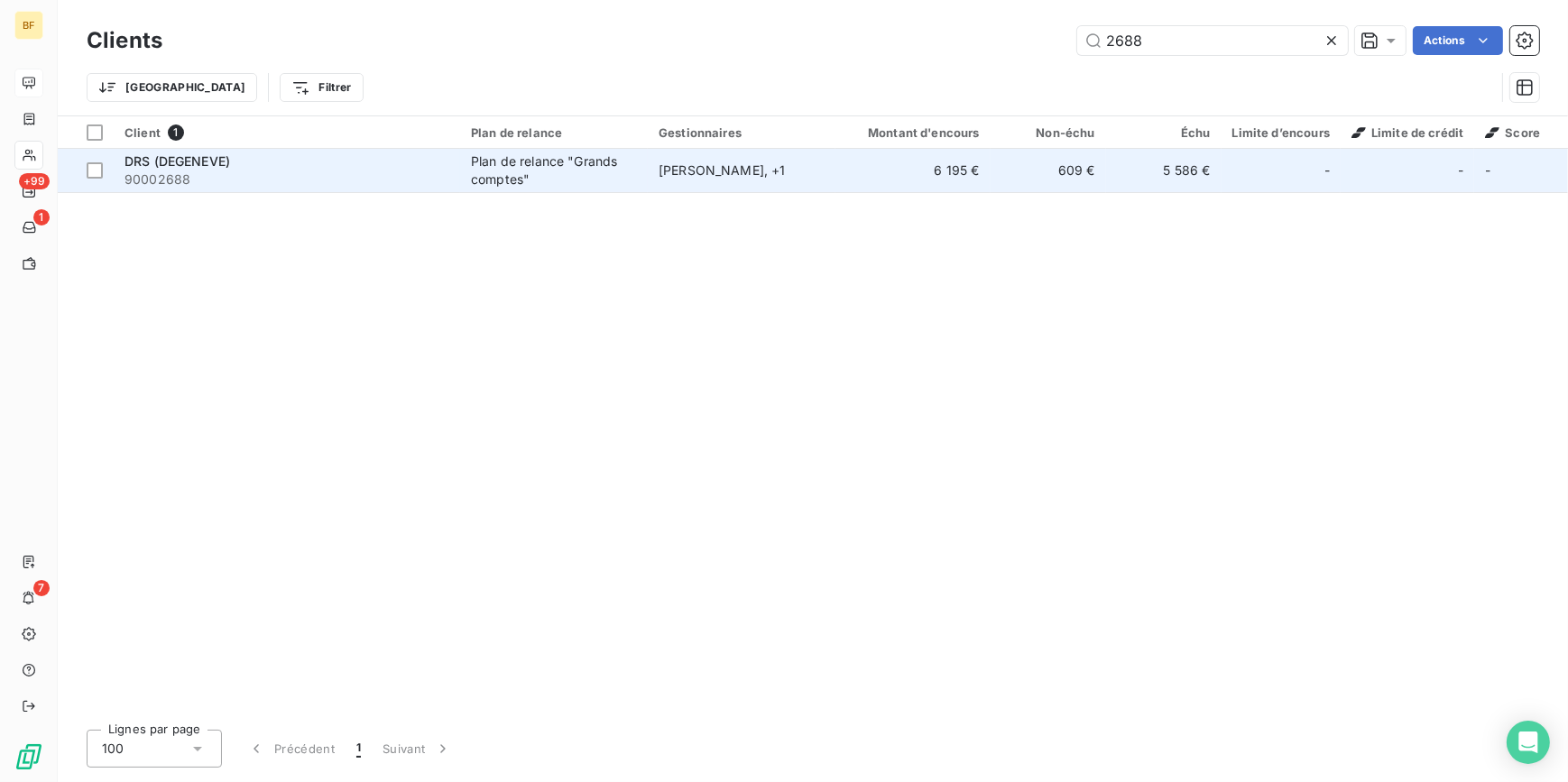
type input "2688"
click at [377, 180] on span "90002688" at bounding box center [286, 179] width 325 height 18
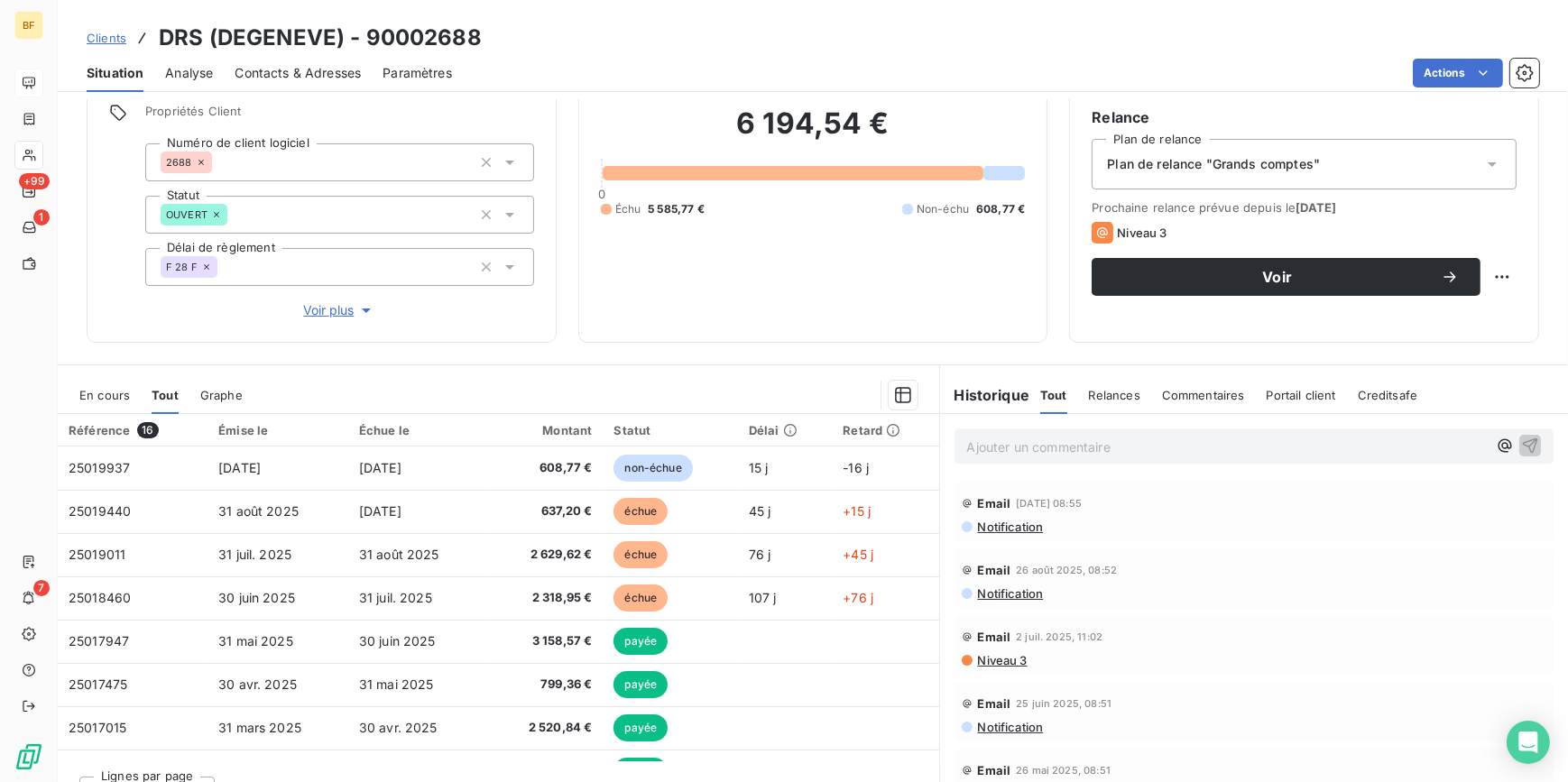
scroll to position [103, 0]
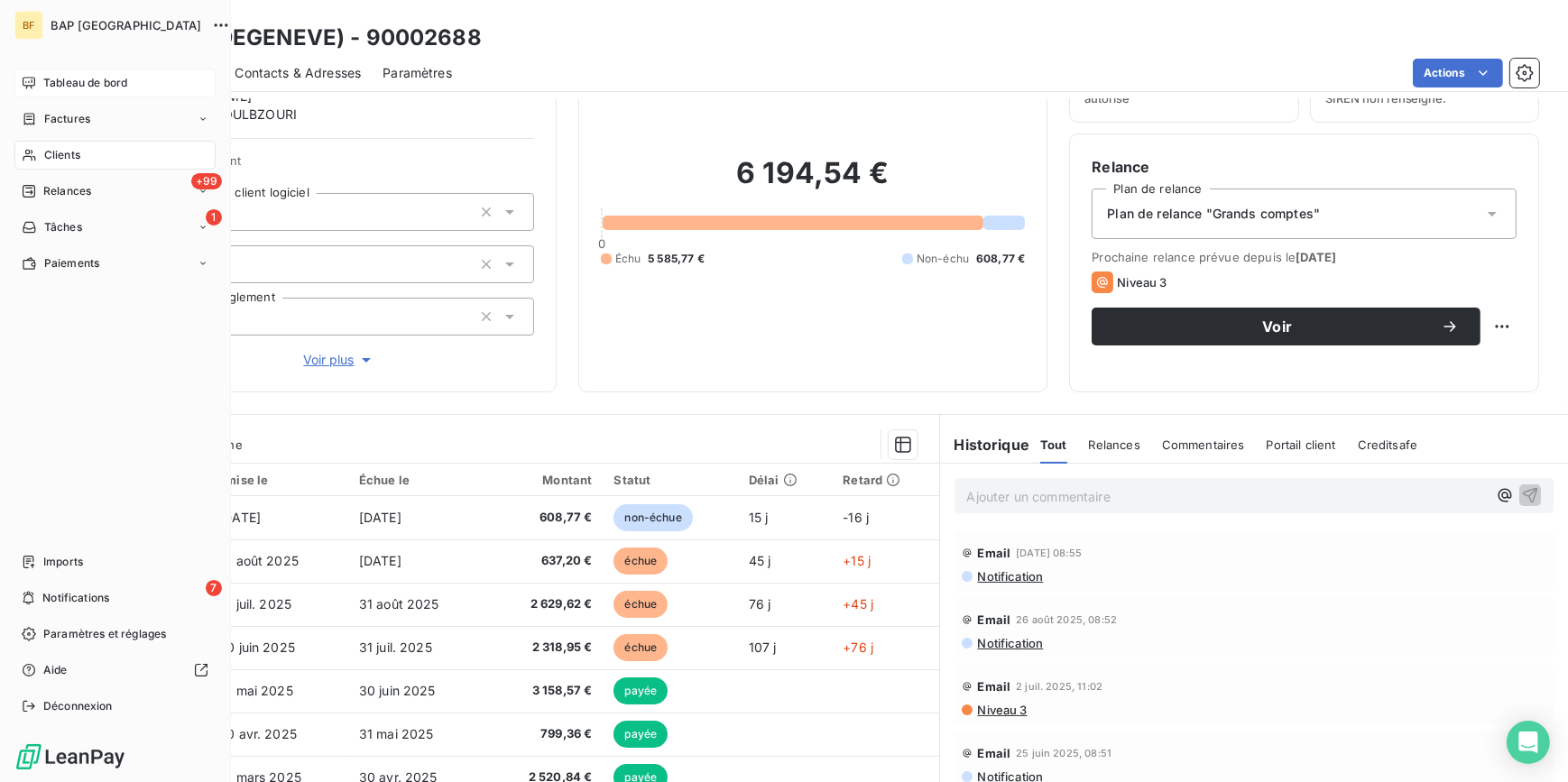
click at [38, 152] on div "Clients" at bounding box center [115, 155] width 201 height 29
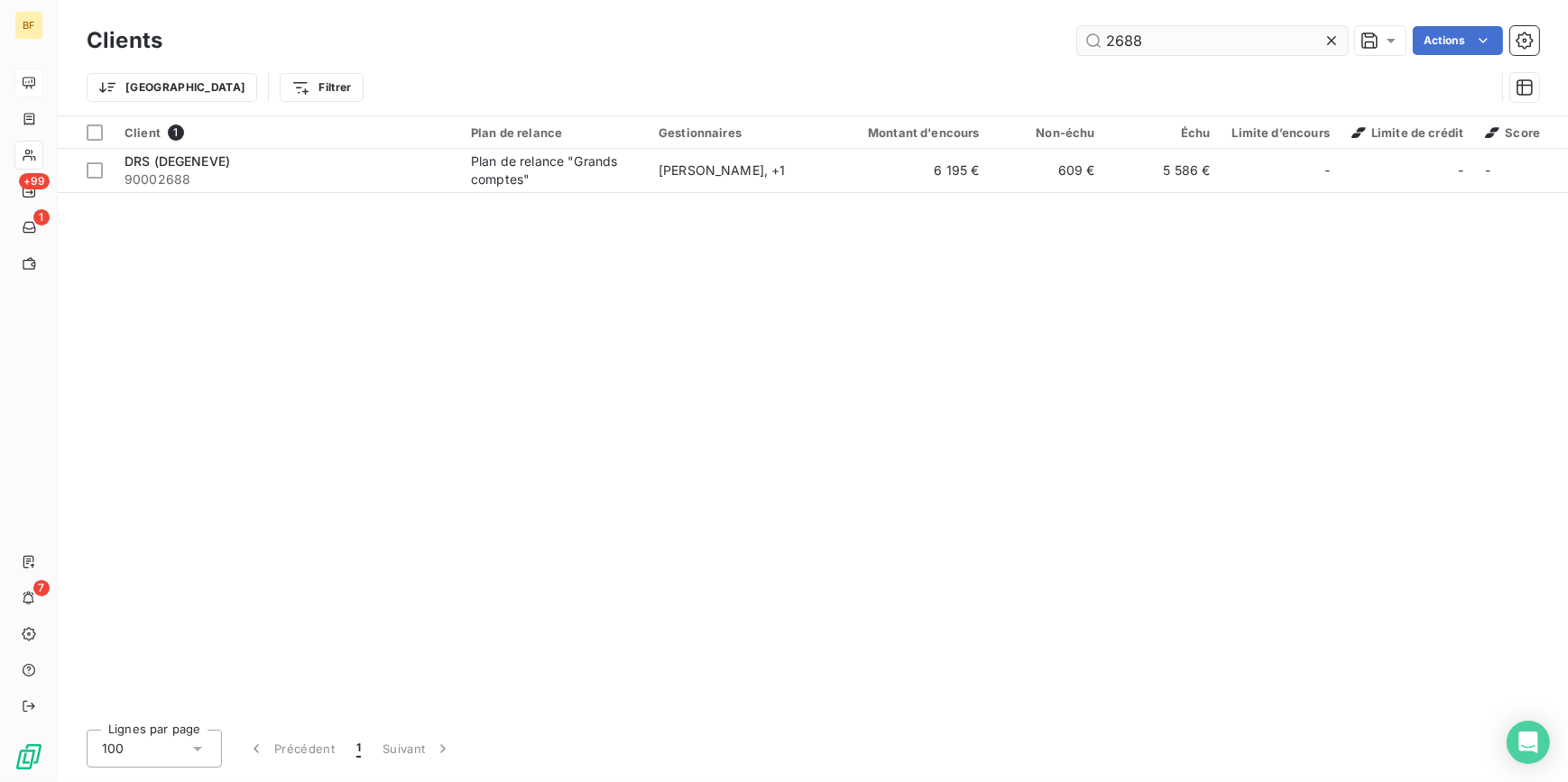
drag, startPoint x: 1121, startPoint y: 44, endPoint x: 1075, endPoint y: 41, distance: 46.1
click at [1077, 41] on input "2688" at bounding box center [1212, 40] width 271 height 29
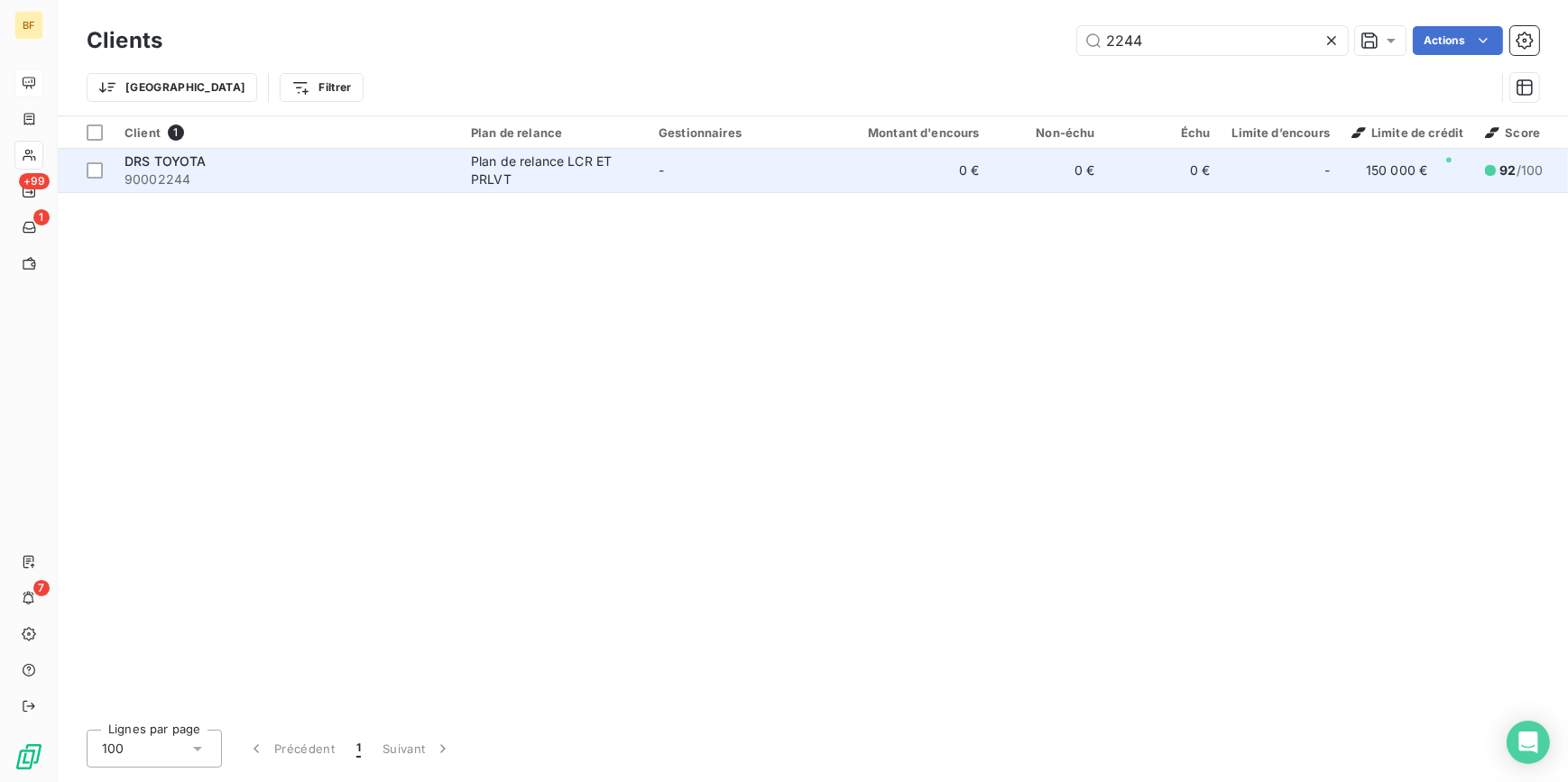
type input "2244"
click at [686, 184] on td "-" at bounding box center [741, 170] width 188 height 43
click at [350, 158] on div "DRS TOYOTA" at bounding box center [286, 161] width 325 height 18
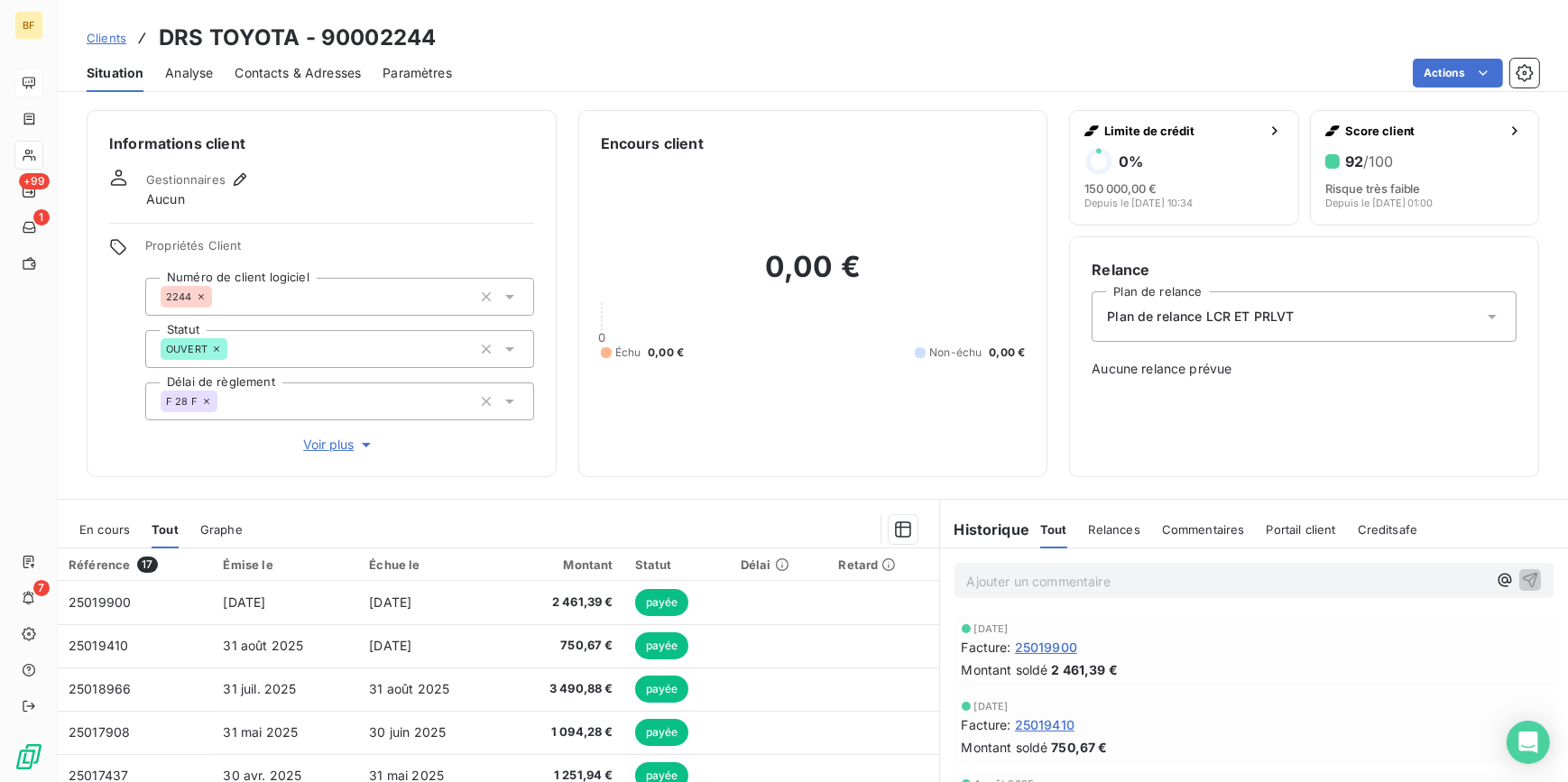
click at [342, 69] on span "Contacts & Adresses" at bounding box center [298, 72] width 126 height 18
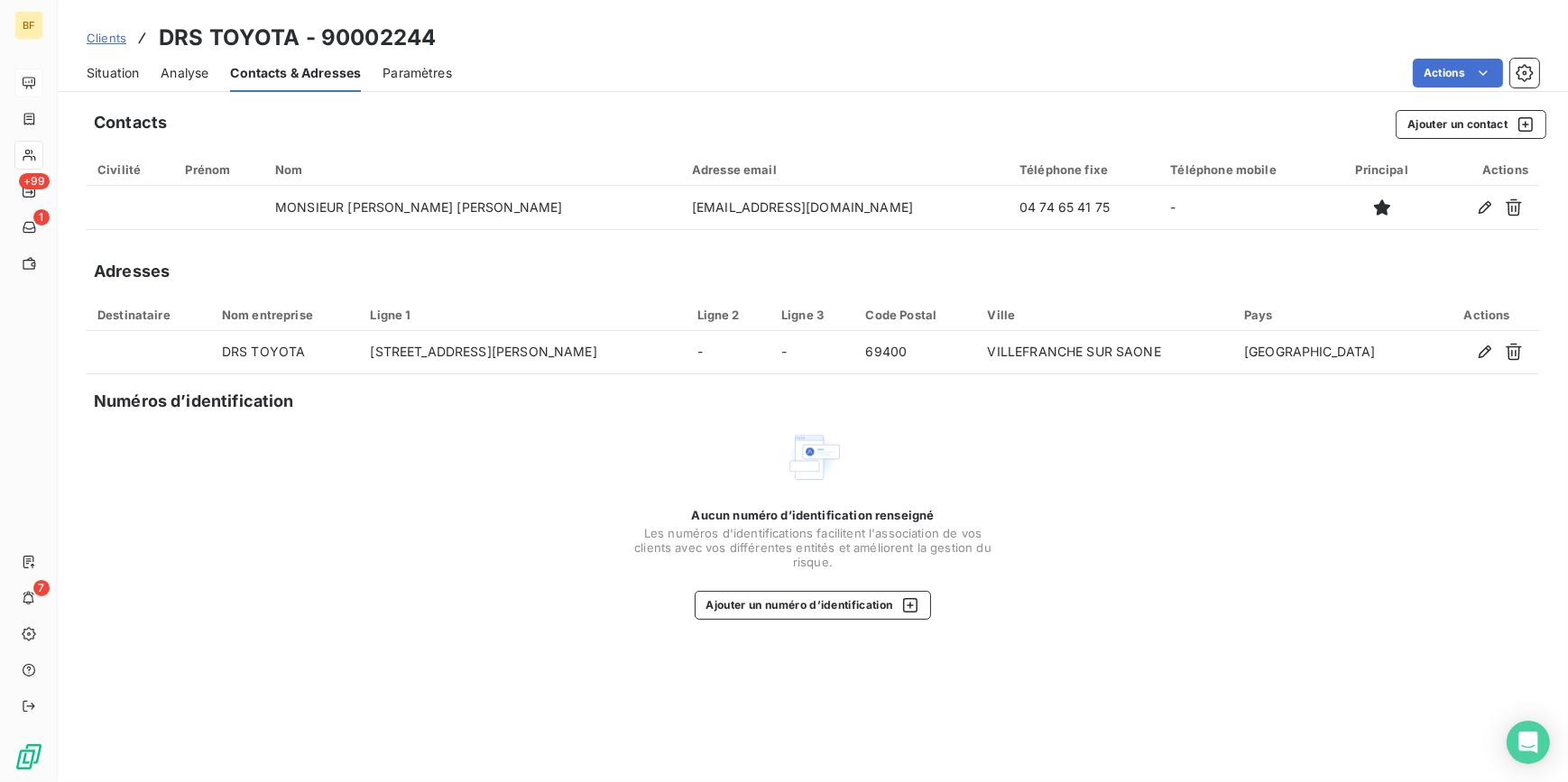
click at [1151, 404] on div "Numéros d’identification" at bounding box center [820, 402] width 1452 height 25
click at [103, 67] on span "Situation" at bounding box center [113, 72] width 52 height 18
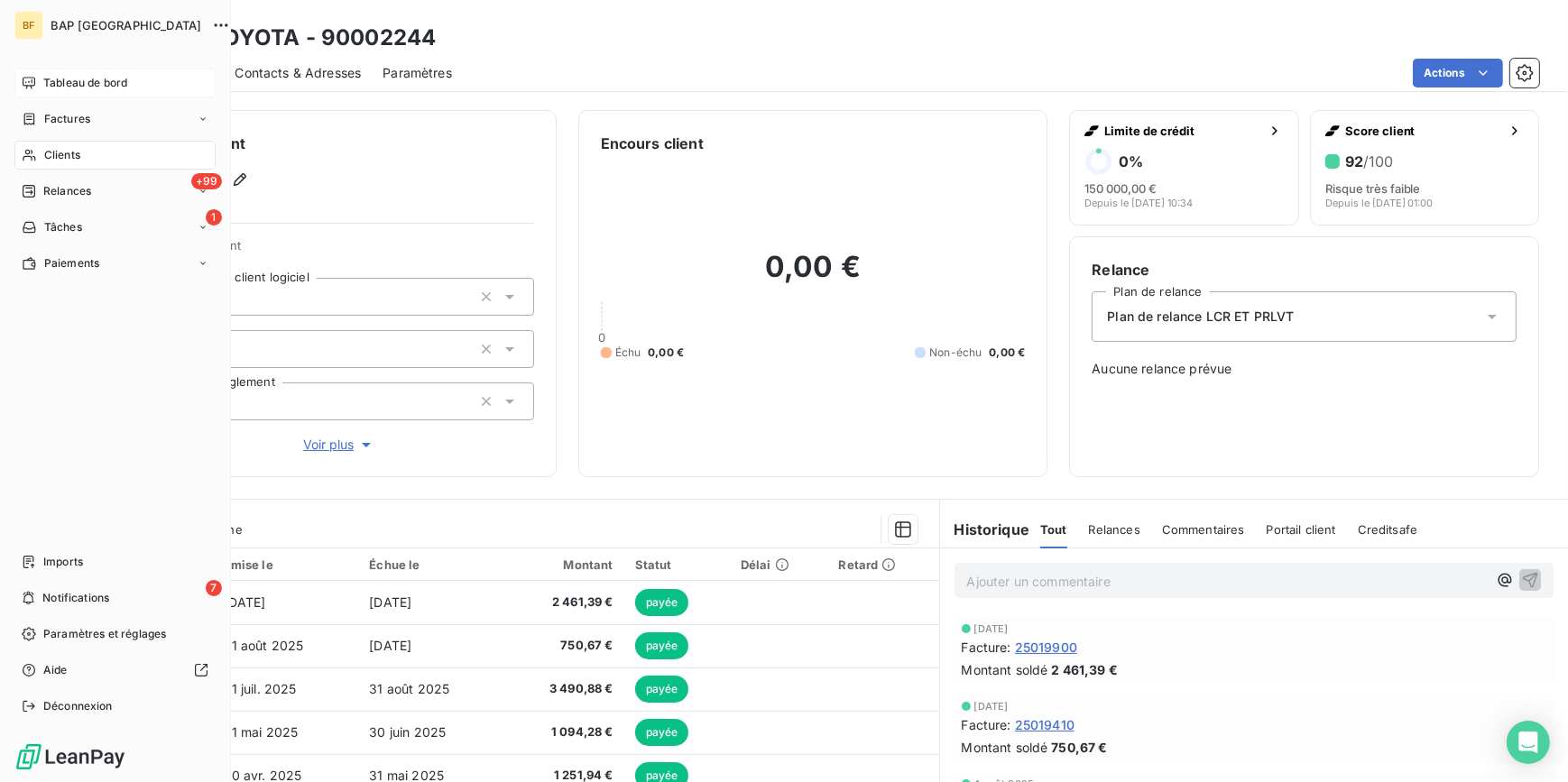
click at [52, 152] on span "Clients" at bounding box center [62, 155] width 36 height 16
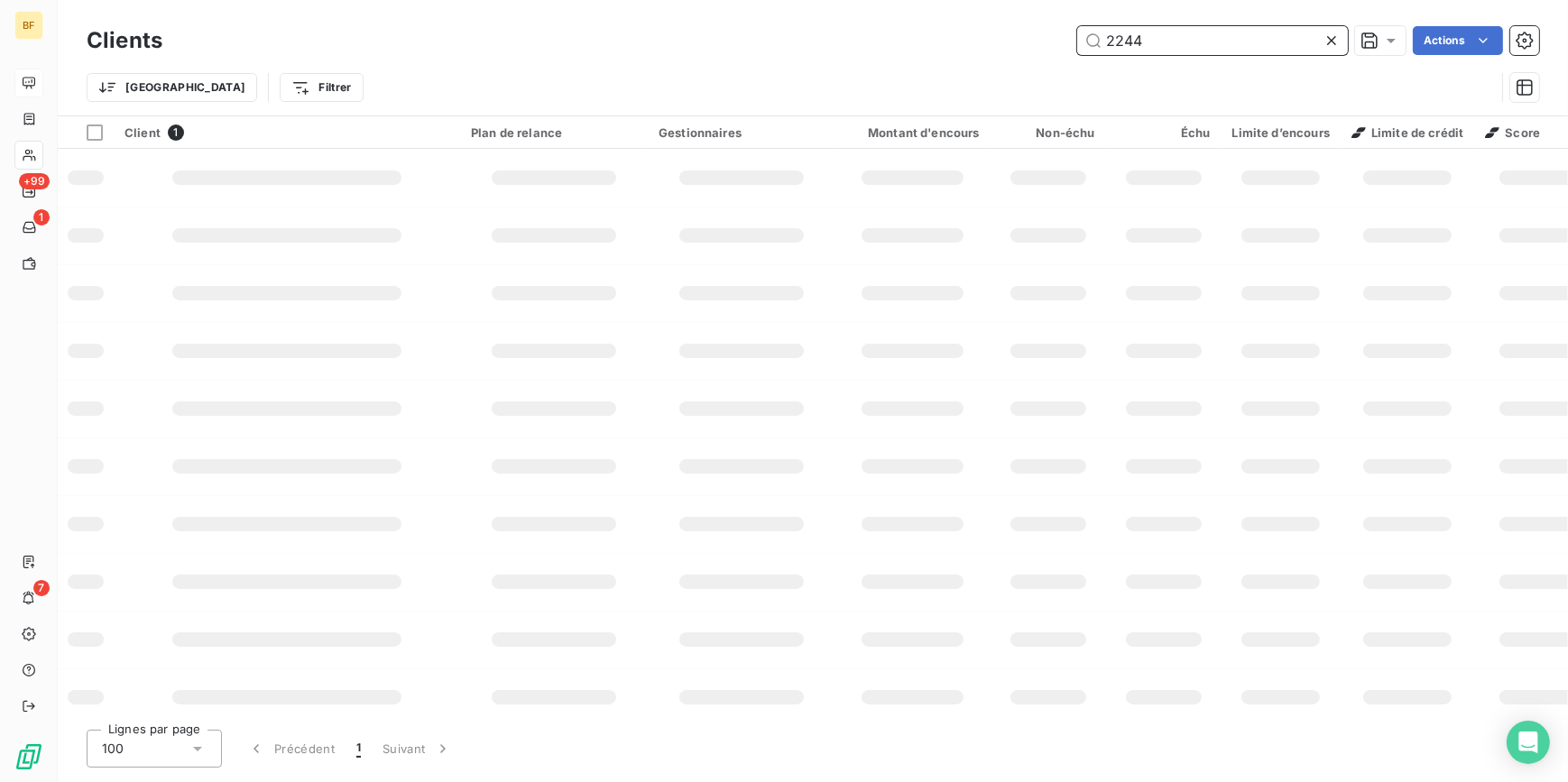
drag, startPoint x: 1110, startPoint y: 42, endPoint x: 1049, endPoint y: 42, distance: 61.0
click at [1049, 42] on div "2244 Actions" at bounding box center [861, 40] width 1355 height 29
click at [1107, 39] on input "math aut" at bounding box center [1212, 40] width 271 height 29
drag, startPoint x: 1184, startPoint y: 56, endPoint x: 1189, endPoint y: 43, distance: 13.9
click at [1184, 50] on div "Clients math aut Actions" at bounding box center [813, 39] width 1452 height 38
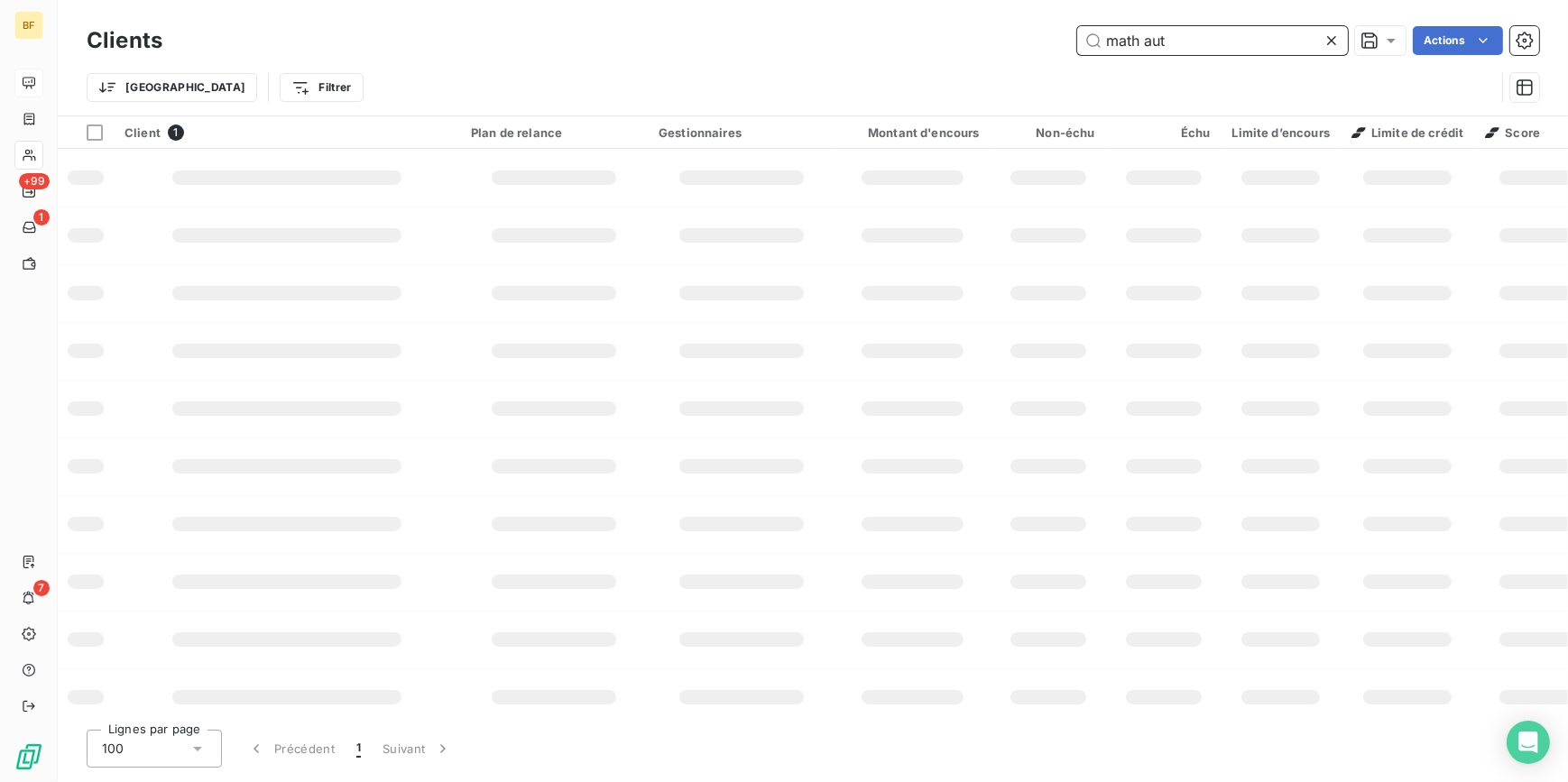
click at [1189, 43] on input "math aut" at bounding box center [1212, 40] width 271 height 29
type input "math auto"
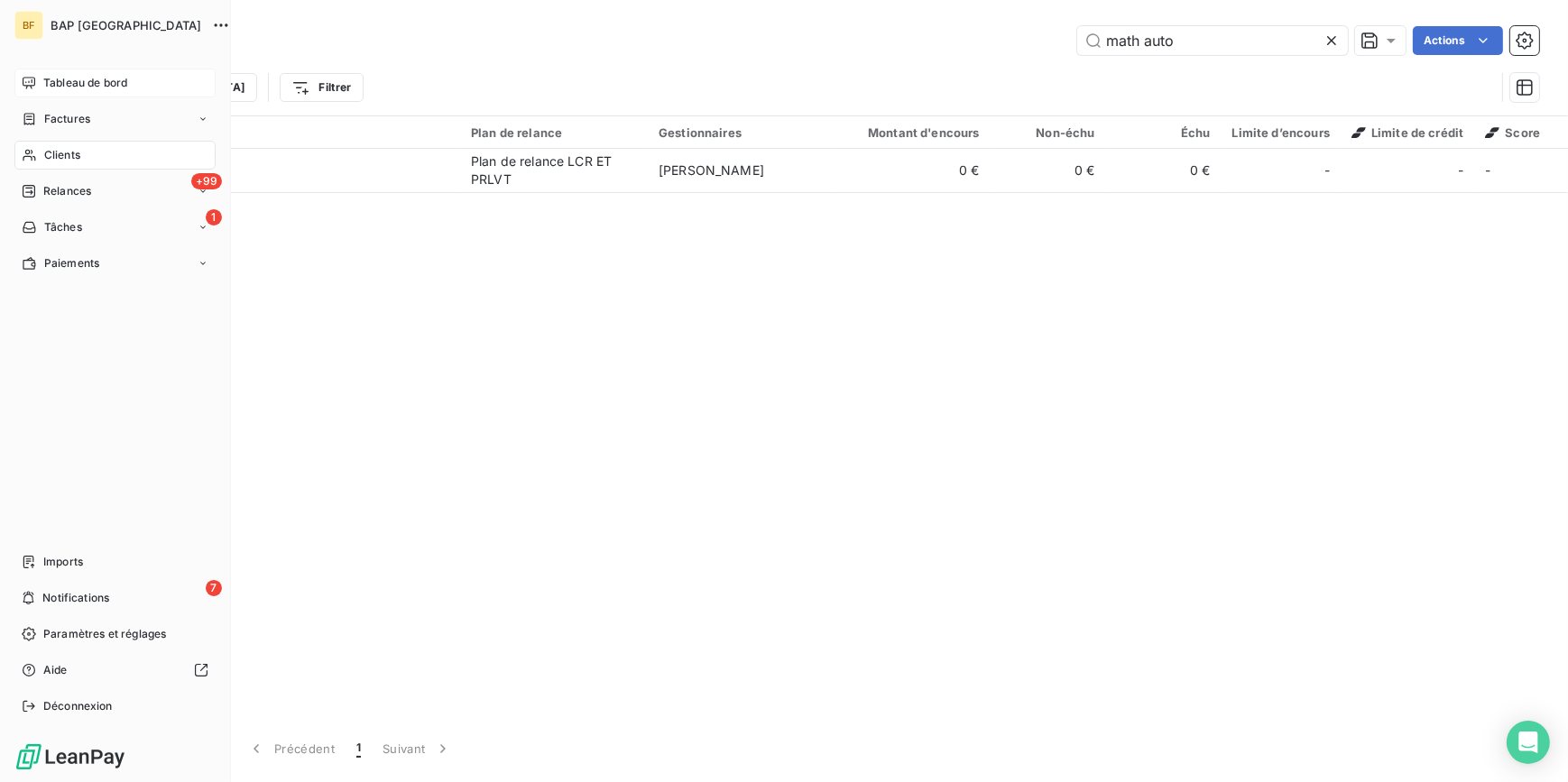
click at [33, 81] on icon at bounding box center [28, 83] width 14 height 14
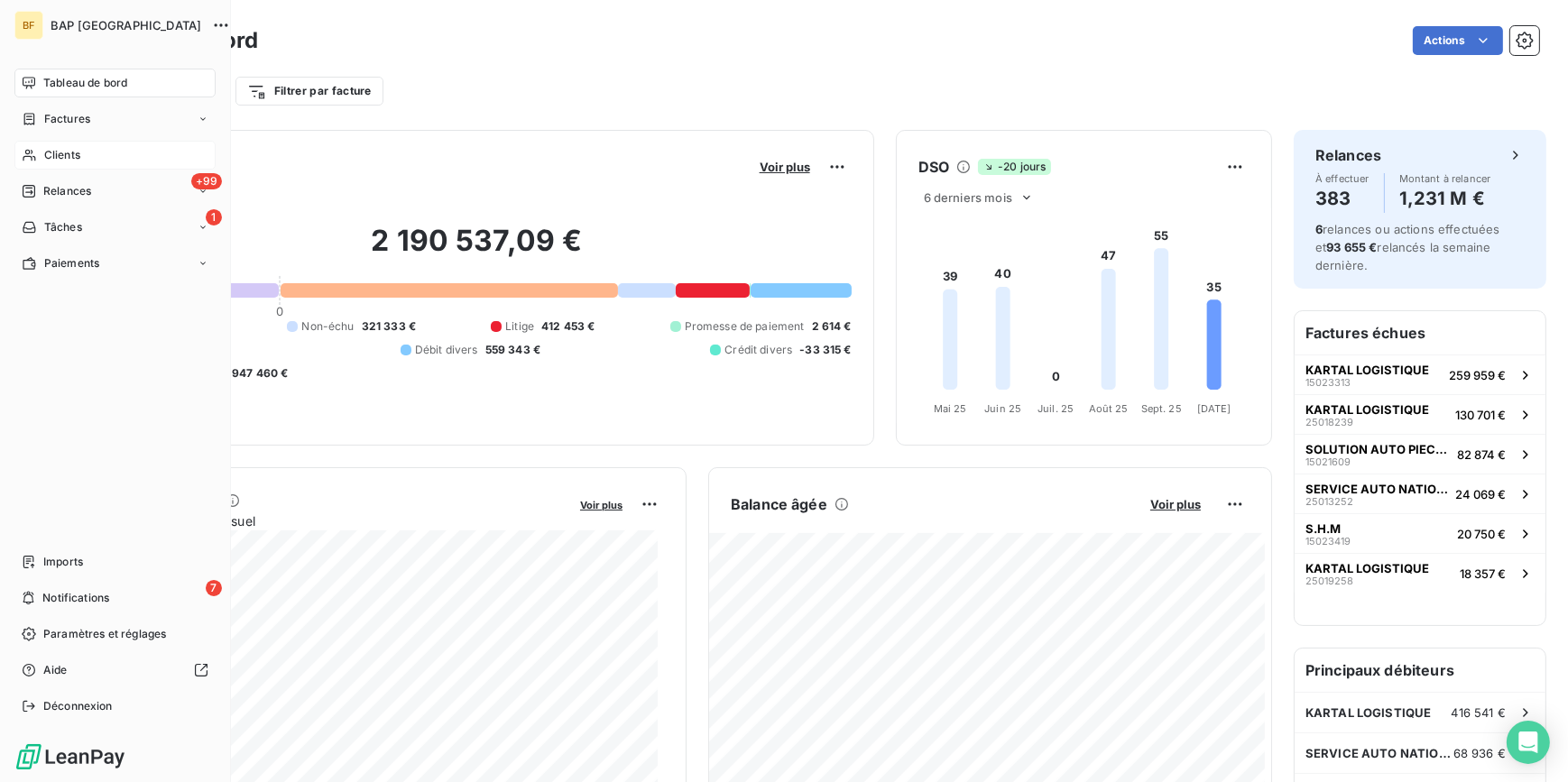
click at [35, 153] on icon at bounding box center [29, 155] width 15 height 14
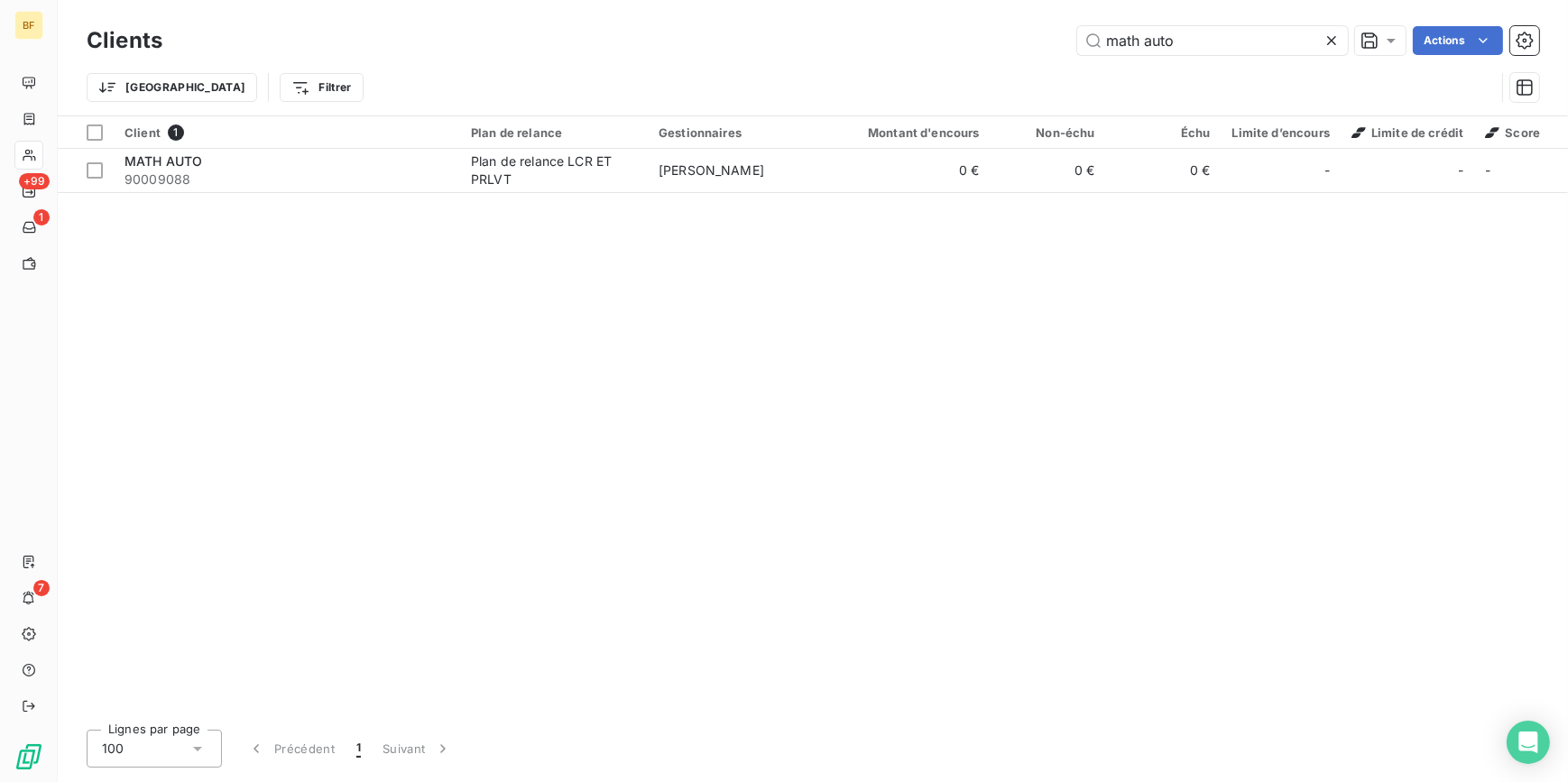
drag, startPoint x: 1017, startPoint y: 37, endPoint x: 942, endPoint y: 24, distance: 76.1
click at [942, 24] on div "Clients math auto Actions" at bounding box center [813, 39] width 1452 height 38
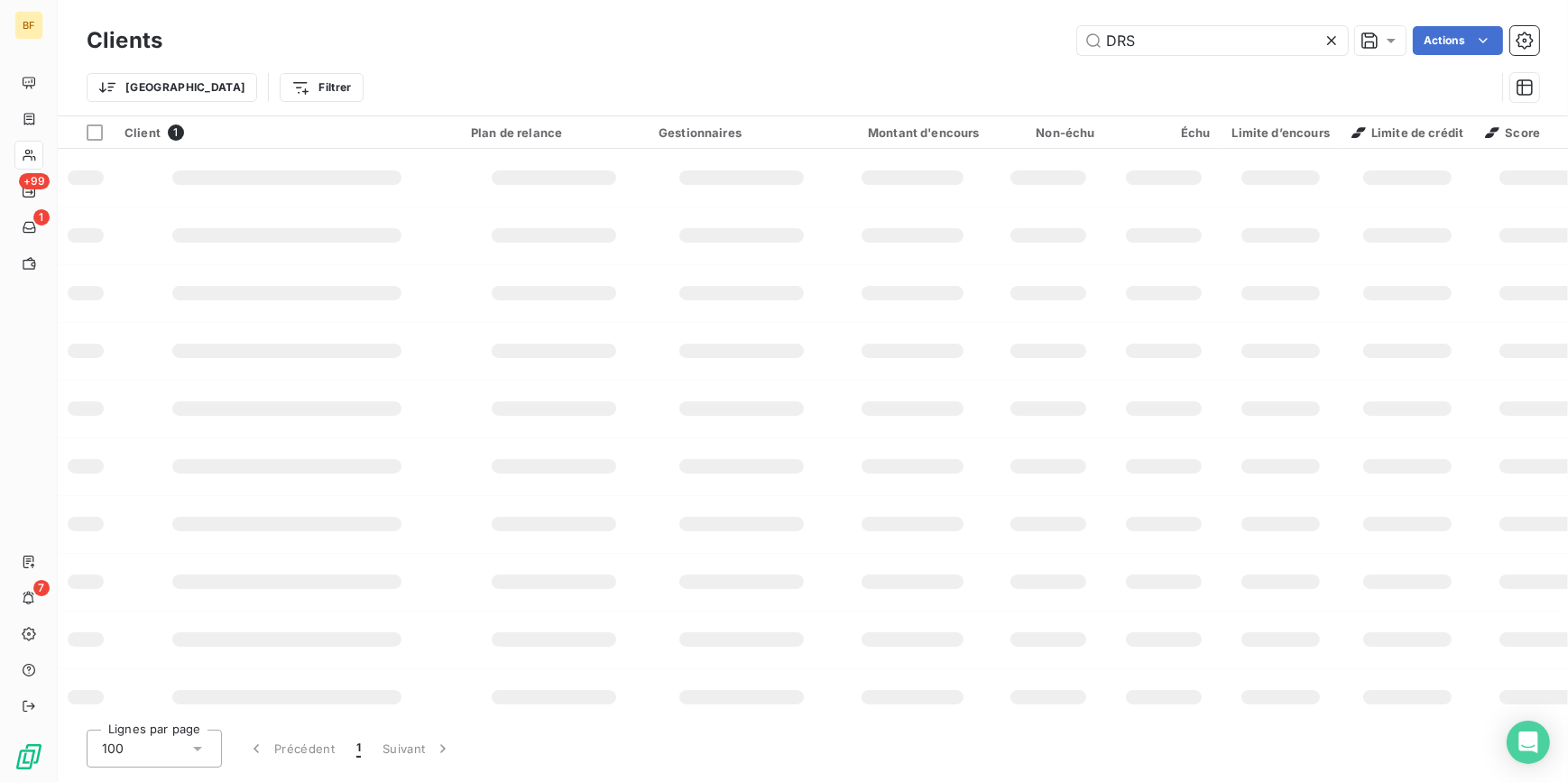
drag, startPoint x: 1157, startPoint y: 42, endPoint x: 1061, endPoint y: 30, distance: 96.7
click at [1061, 30] on div "DRS Actions" at bounding box center [861, 40] width 1355 height 29
type input "90002244"
click at [1200, 34] on input "90002244" at bounding box center [1212, 40] width 271 height 29
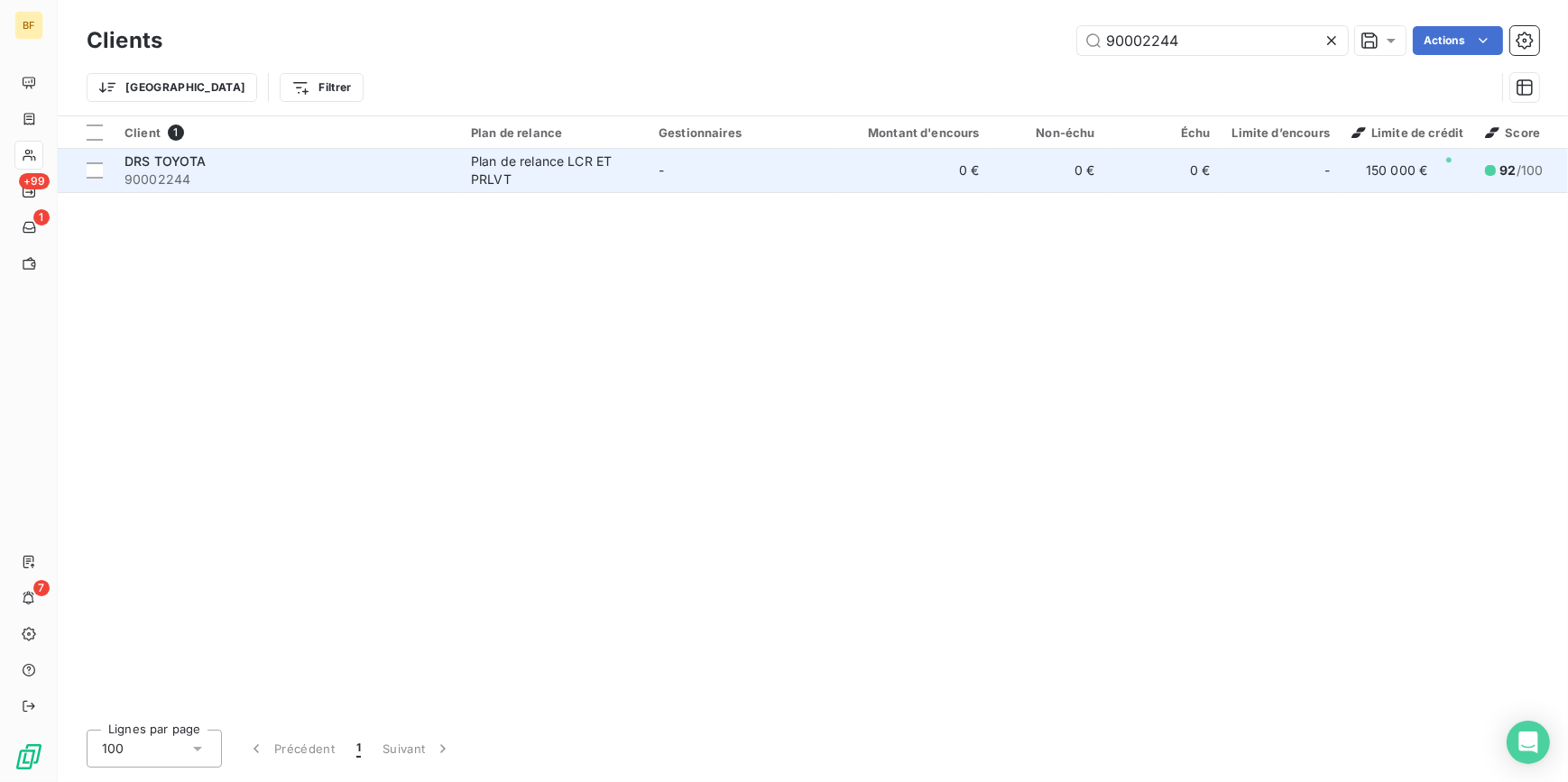
type input "90002244"
click at [447, 173] on span "90002244" at bounding box center [286, 179] width 325 height 18
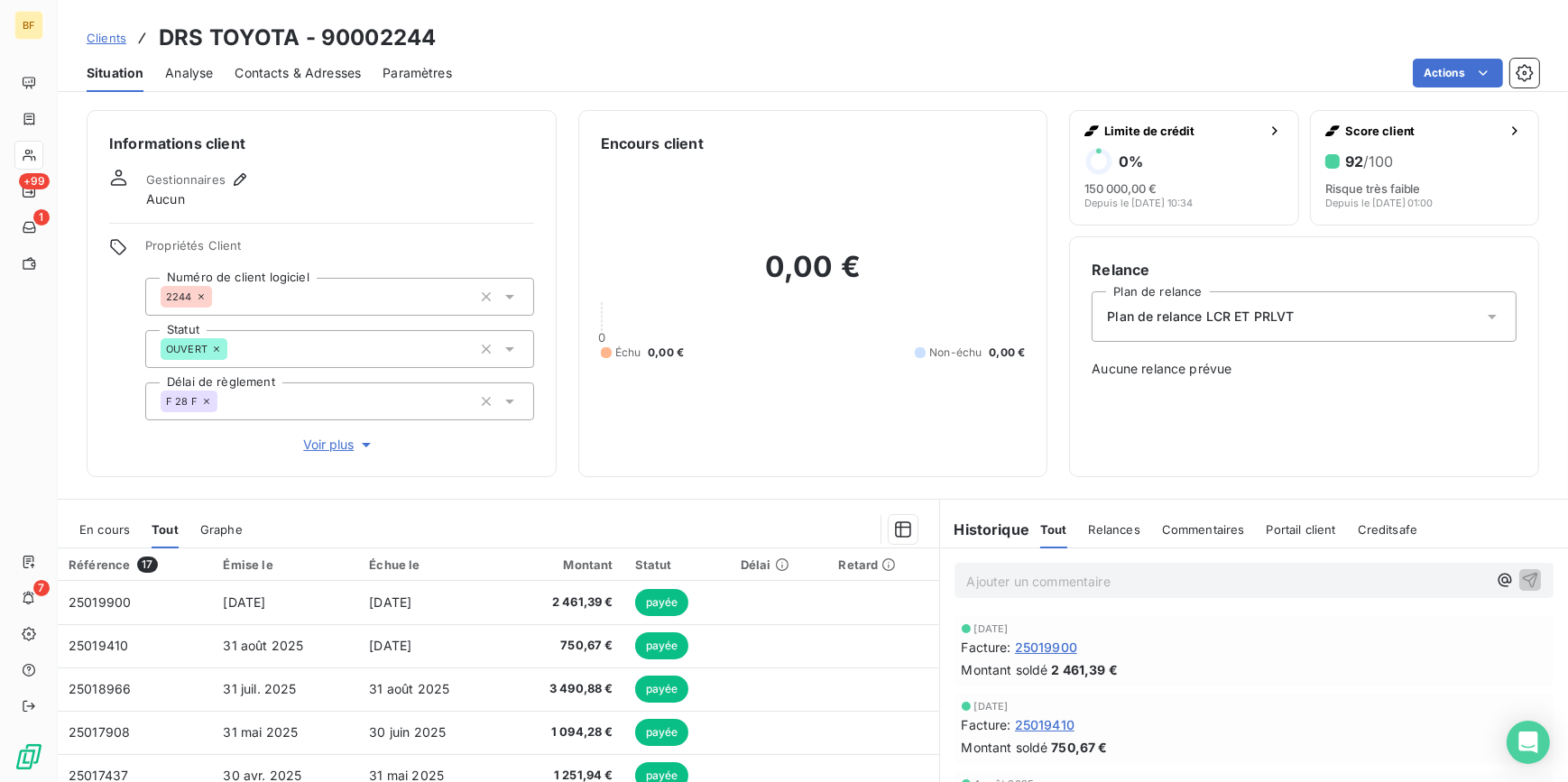
click at [303, 54] on div "Contacts & Adresses" at bounding box center [298, 72] width 126 height 38
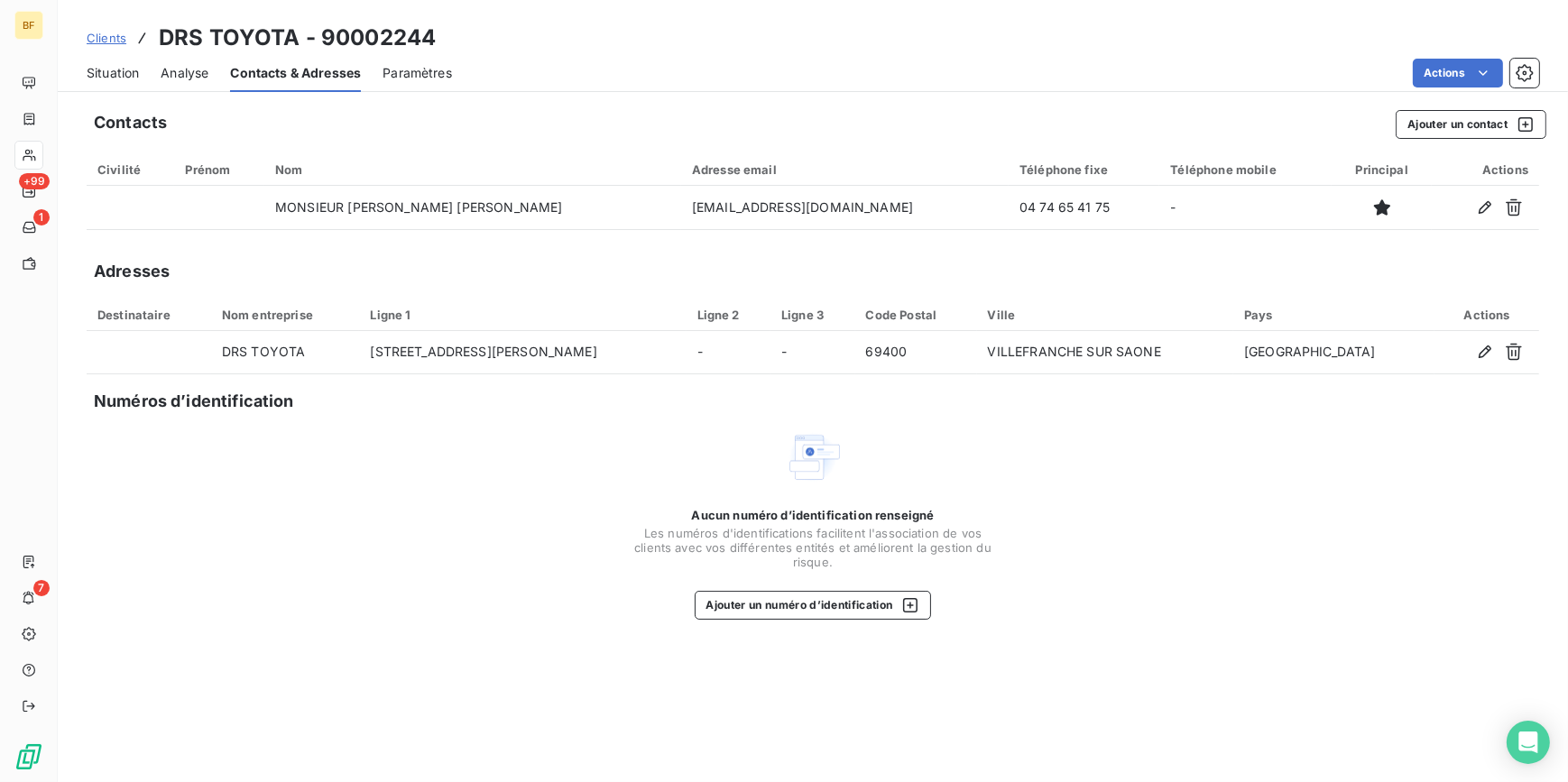
click at [118, 65] on span "Situation" at bounding box center [113, 72] width 52 height 18
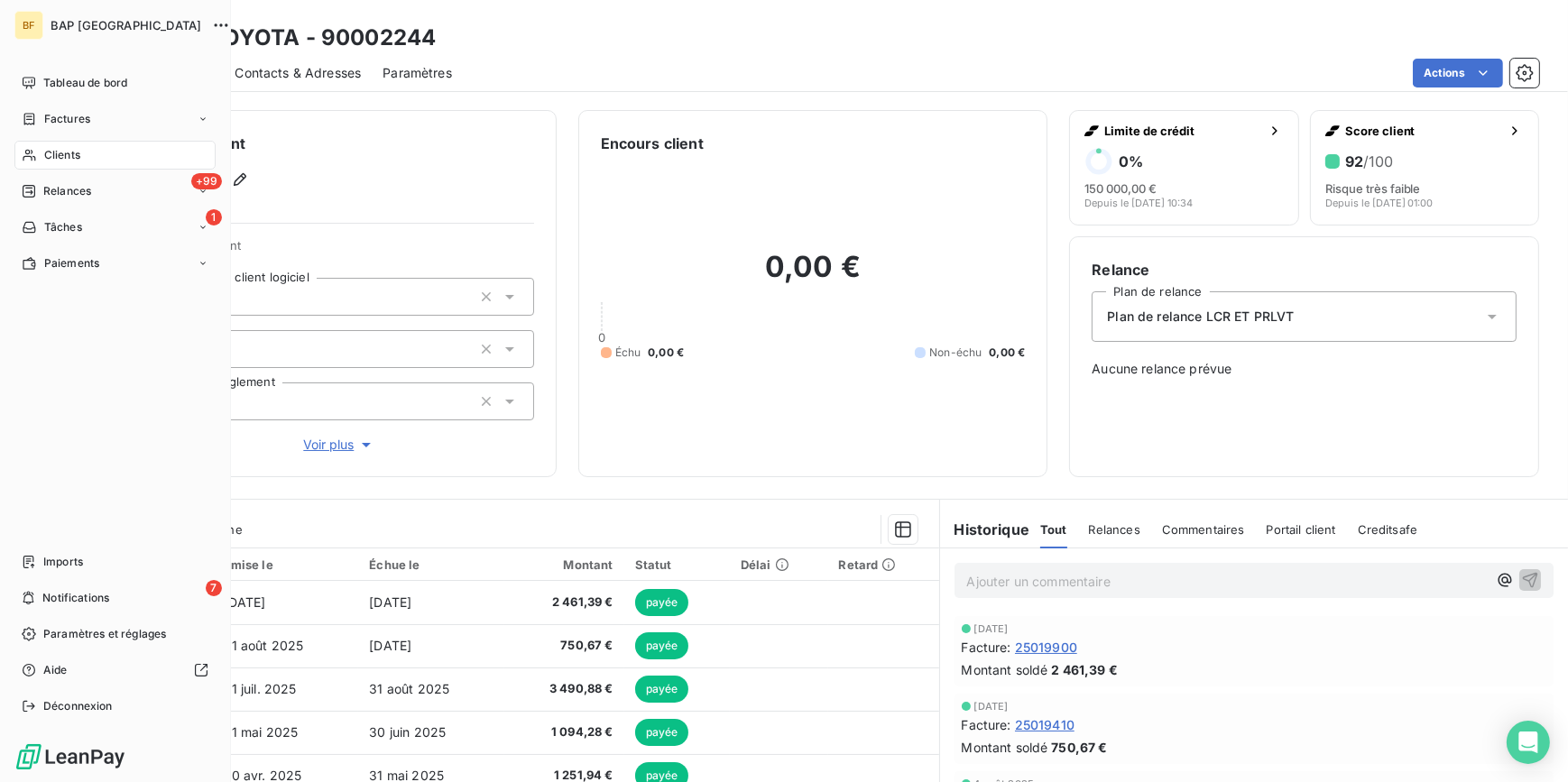
click at [51, 154] on span "Clients" at bounding box center [62, 155] width 36 height 16
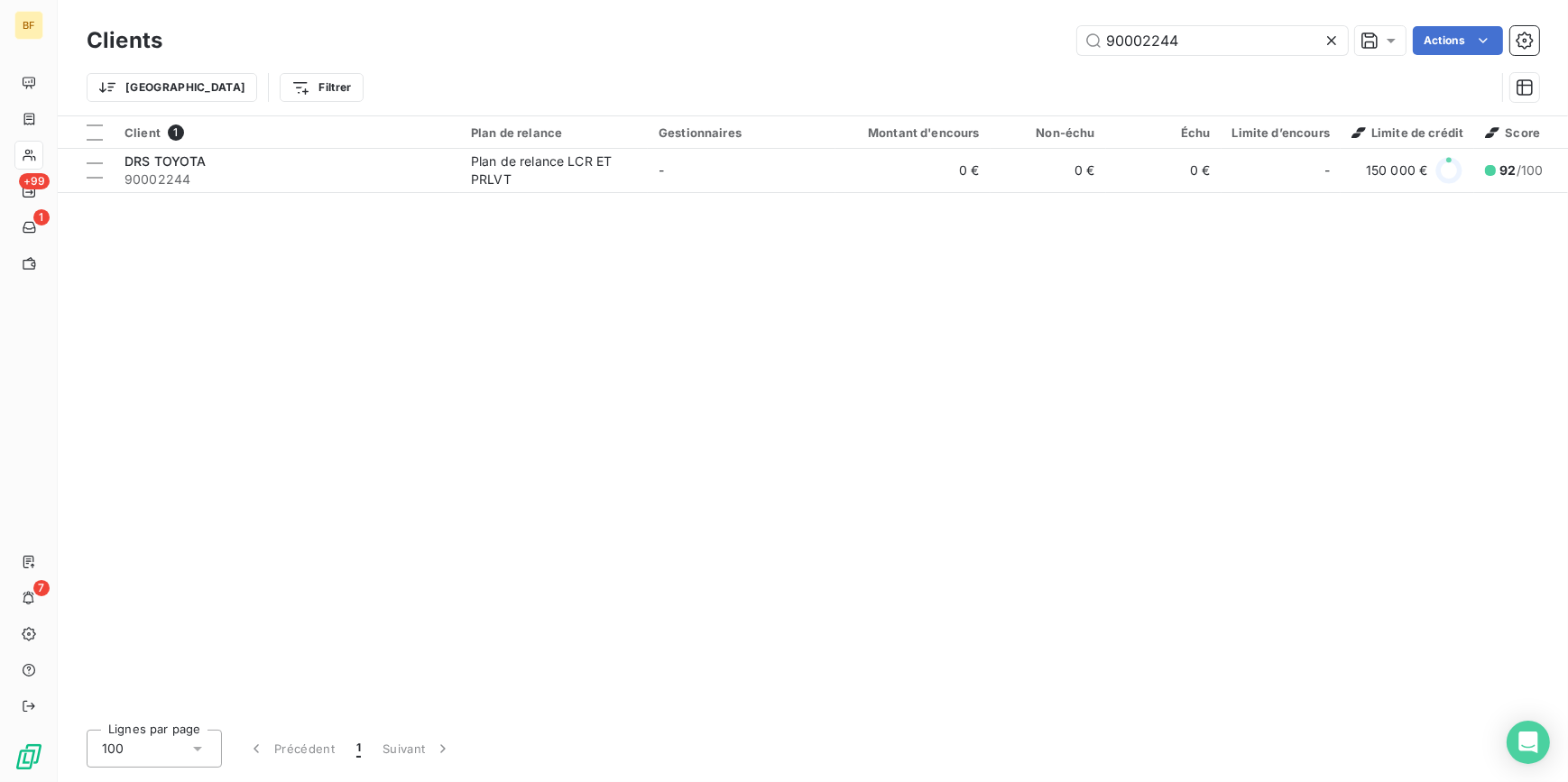
drag, startPoint x: 1212, startPoint y: 40, endPoint x: 1058, endPoint y: 27, distance: 154.5
click at [1058, 27] on div "90002244 Actions" at bounding box center [861, 40] width 1355 height 29
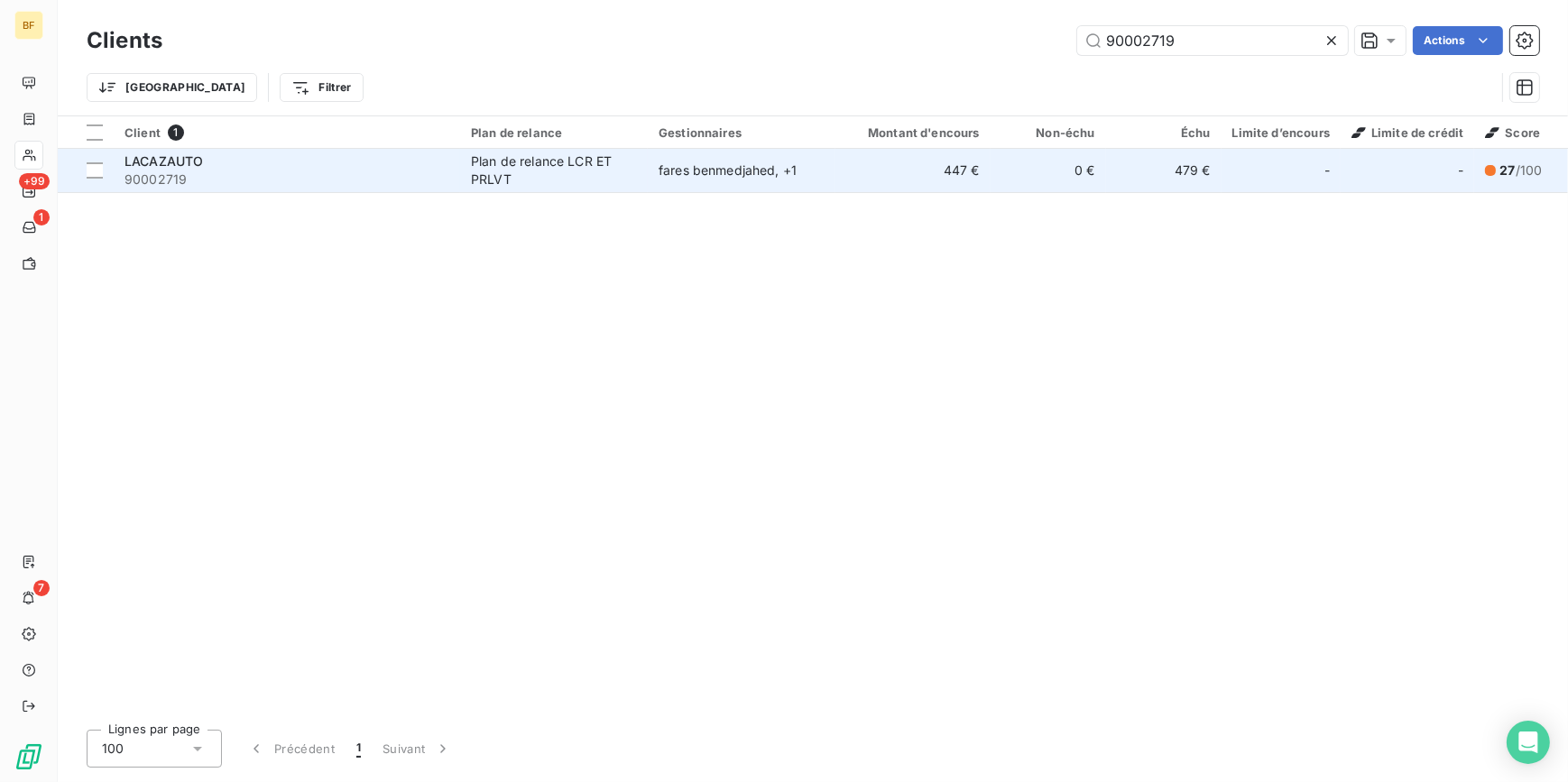
type input "90002719"
click at [570, 161] on div "Plan de relance LCR ET PRLVT" at bounding box center [554, 169] width 166 height 36
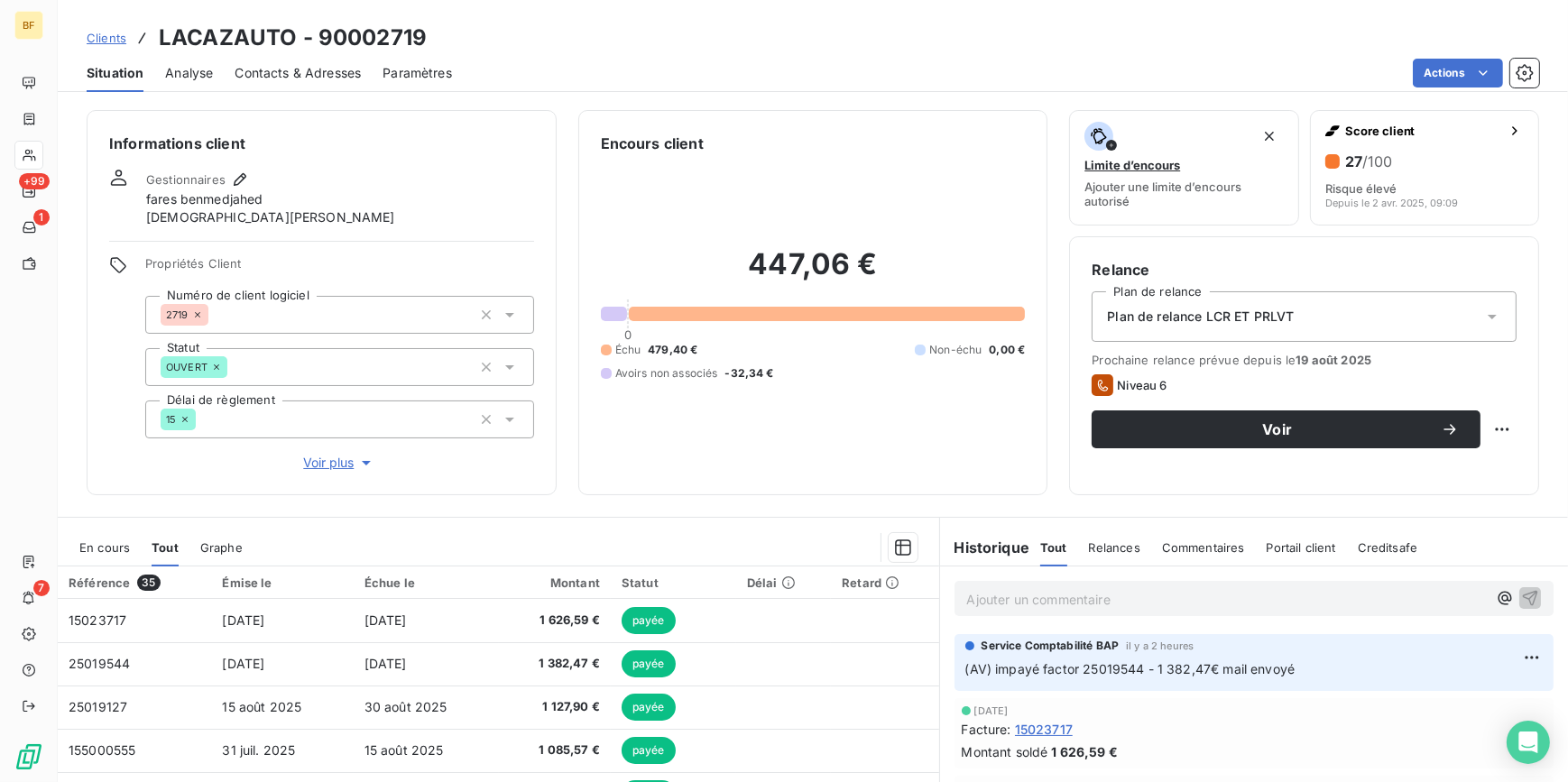
click at [1085, 592] on p "Ajouter un commentaire ﻿" at bounding box center [1227, 599] width 520 height 22
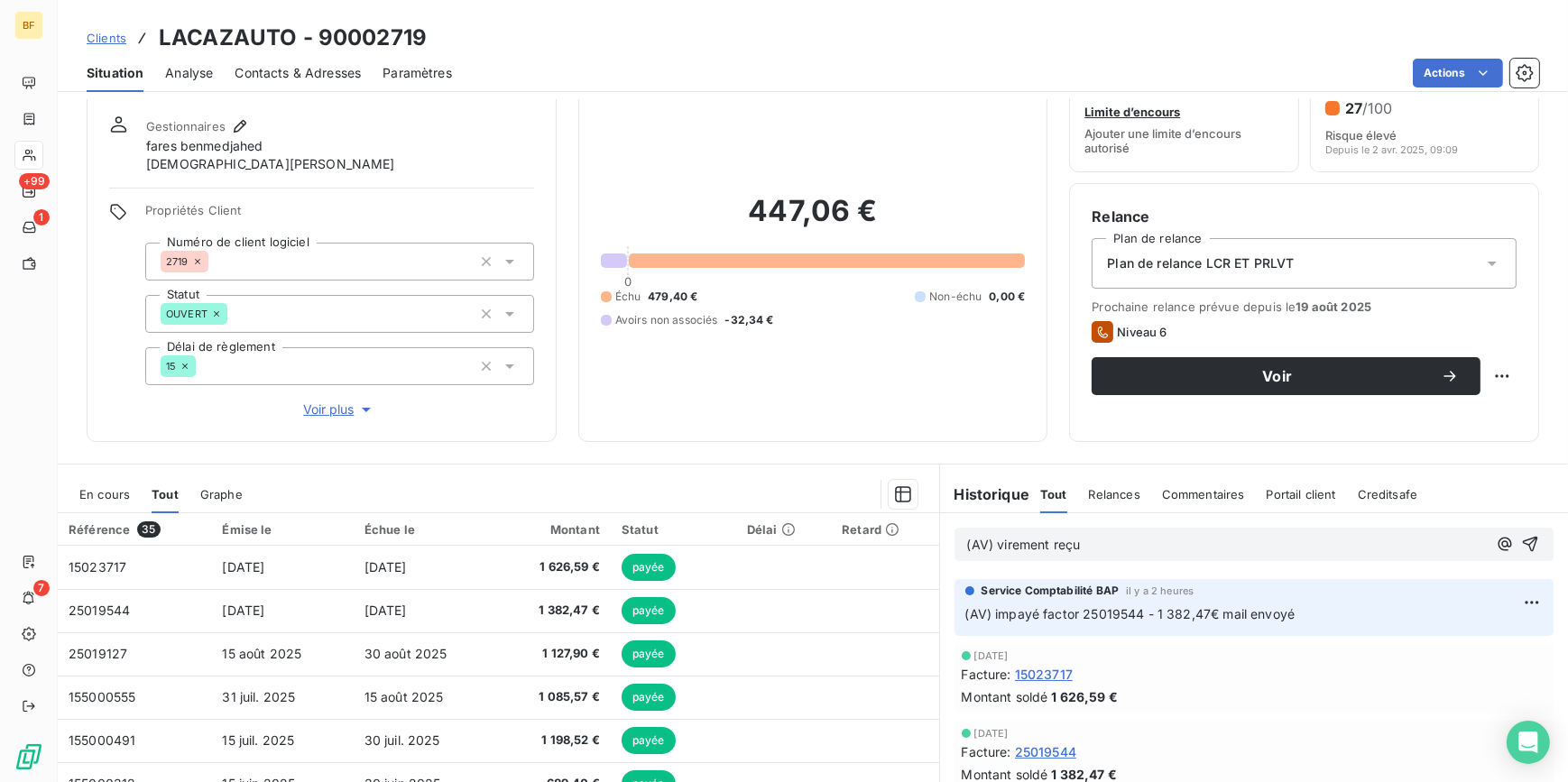
scroll to position [81, 0]
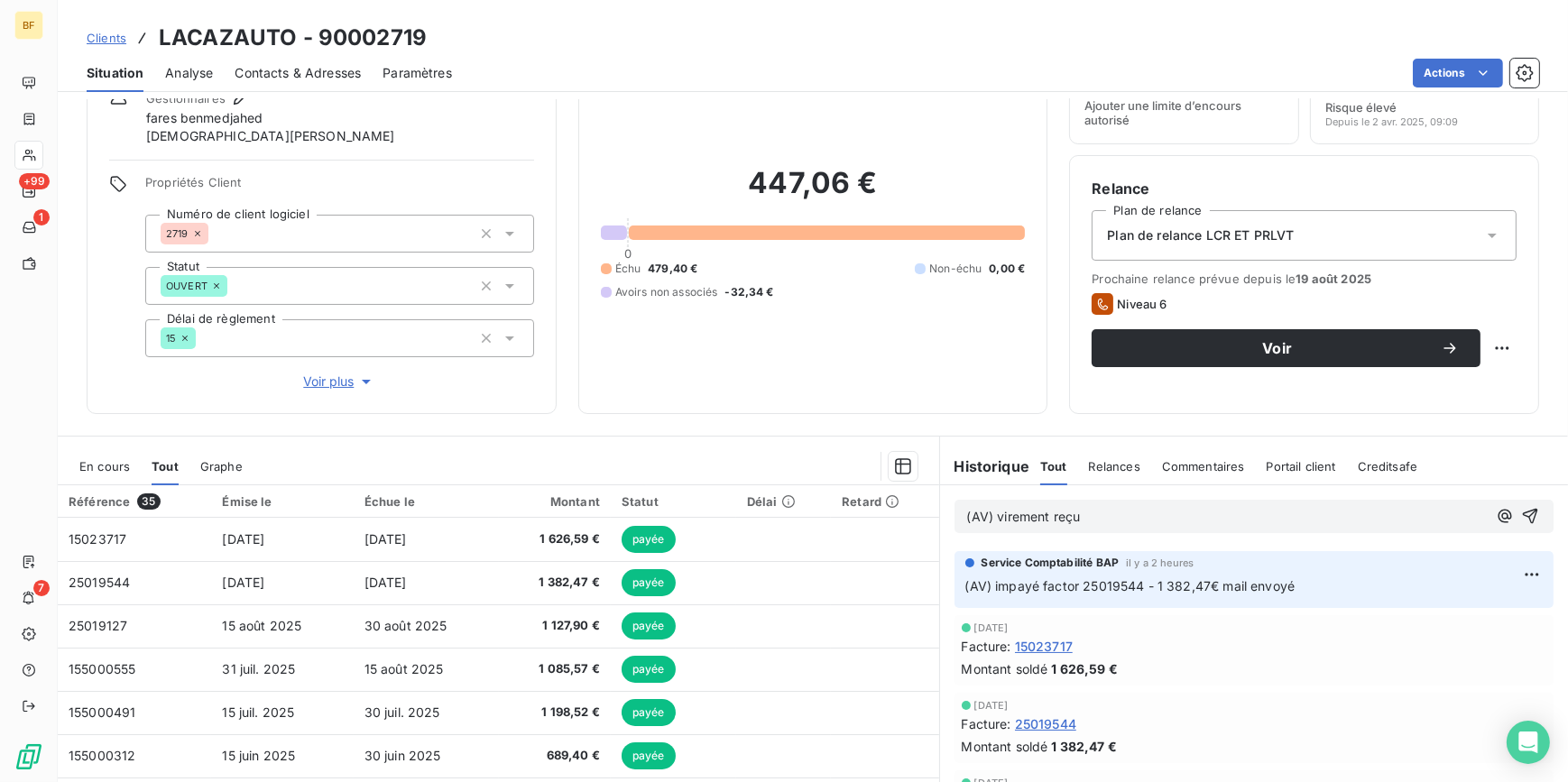
click at [1133, 517] on p "(AV) virement reçu" at bounding box center [1227, 517] width 520 height 21
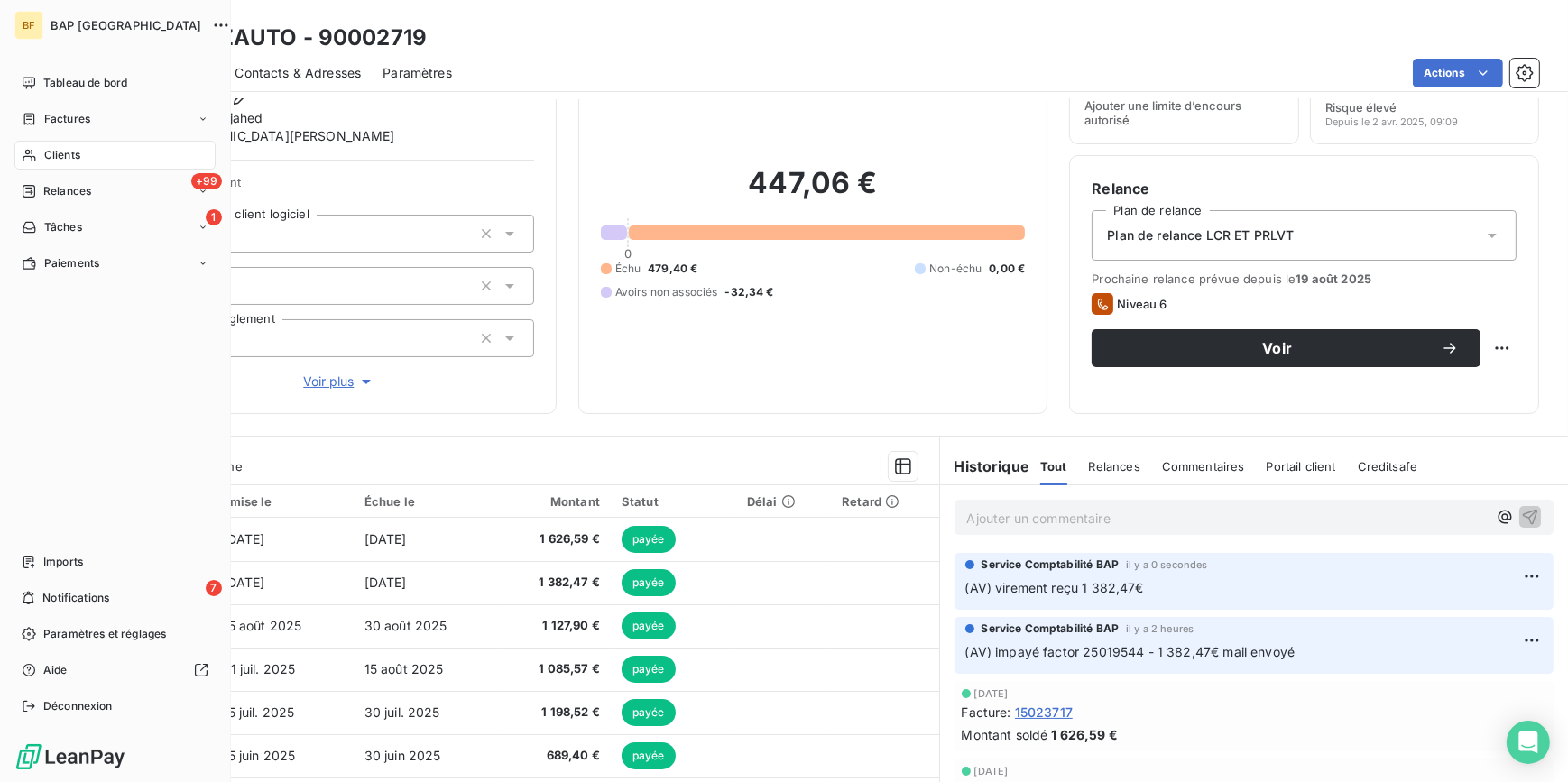
click at [39, 164] on div "Clients" at bounding box center [115, 155] width 201 height 29
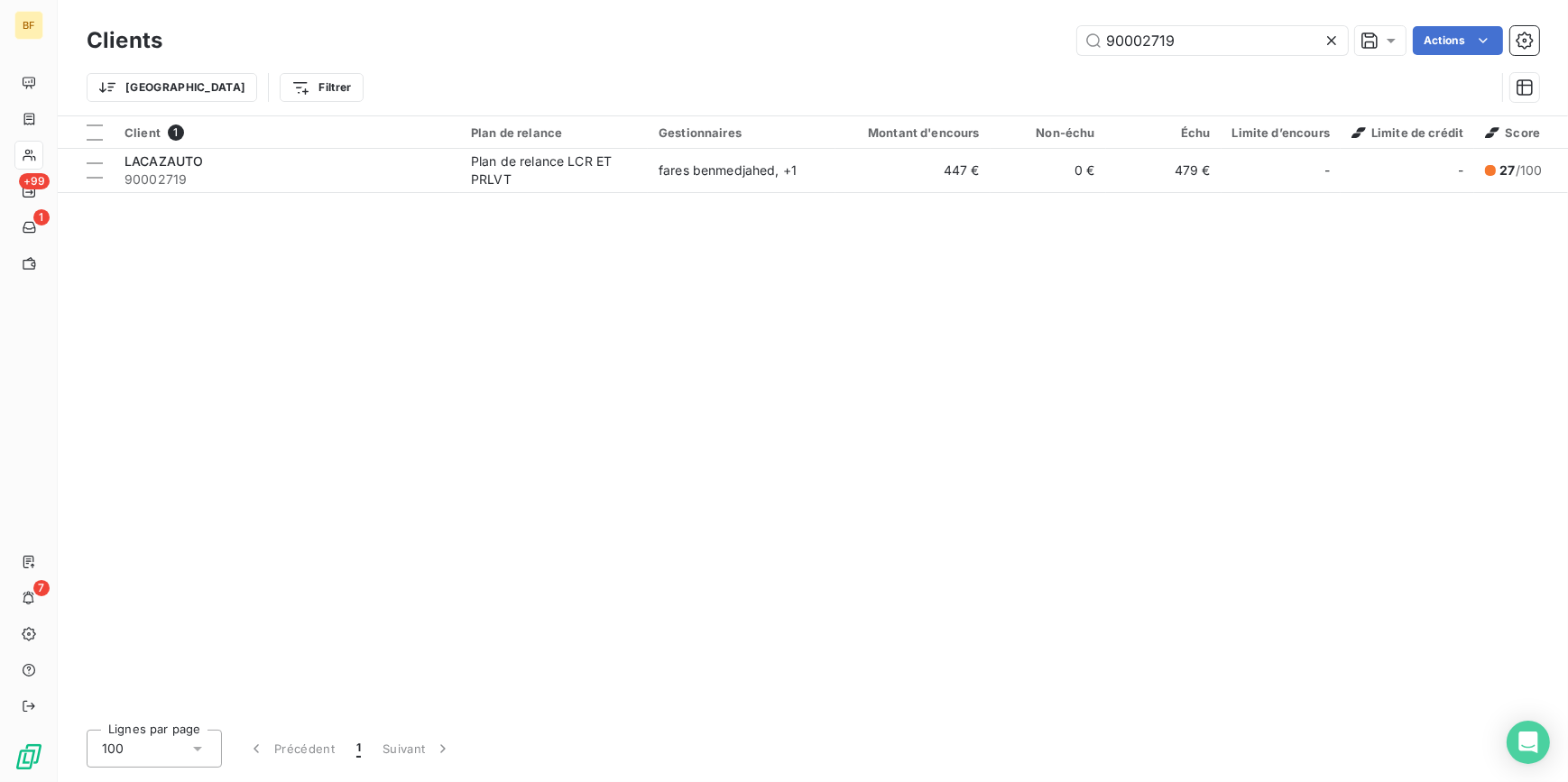
drag, startPoint x: 1192, startPoint y: 49, endPoint x: 1014, endPoint y: 29, distance: 179.1
click at [1014, 29] on div "90002719 Actions" at bounding box center [861, 40] width 1355 height 29
click at [1162, 44] on input "SERVIC auto" at bounding box center [1212, 40] width 271 height 29
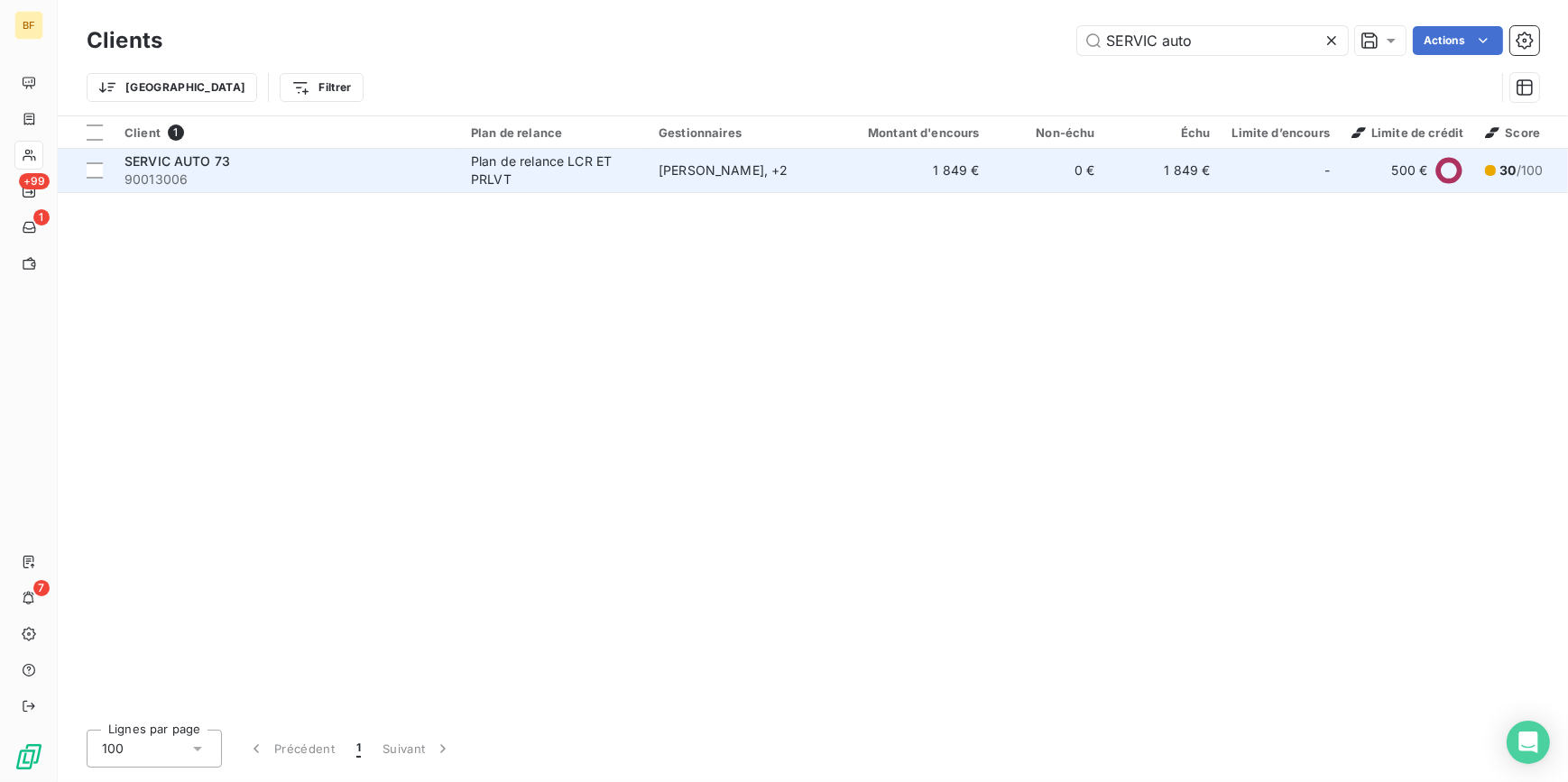
type input "SERVIC auto"
click at [216, 178] on span "90013006" at bounding box center [286, 179] width 325 height 18
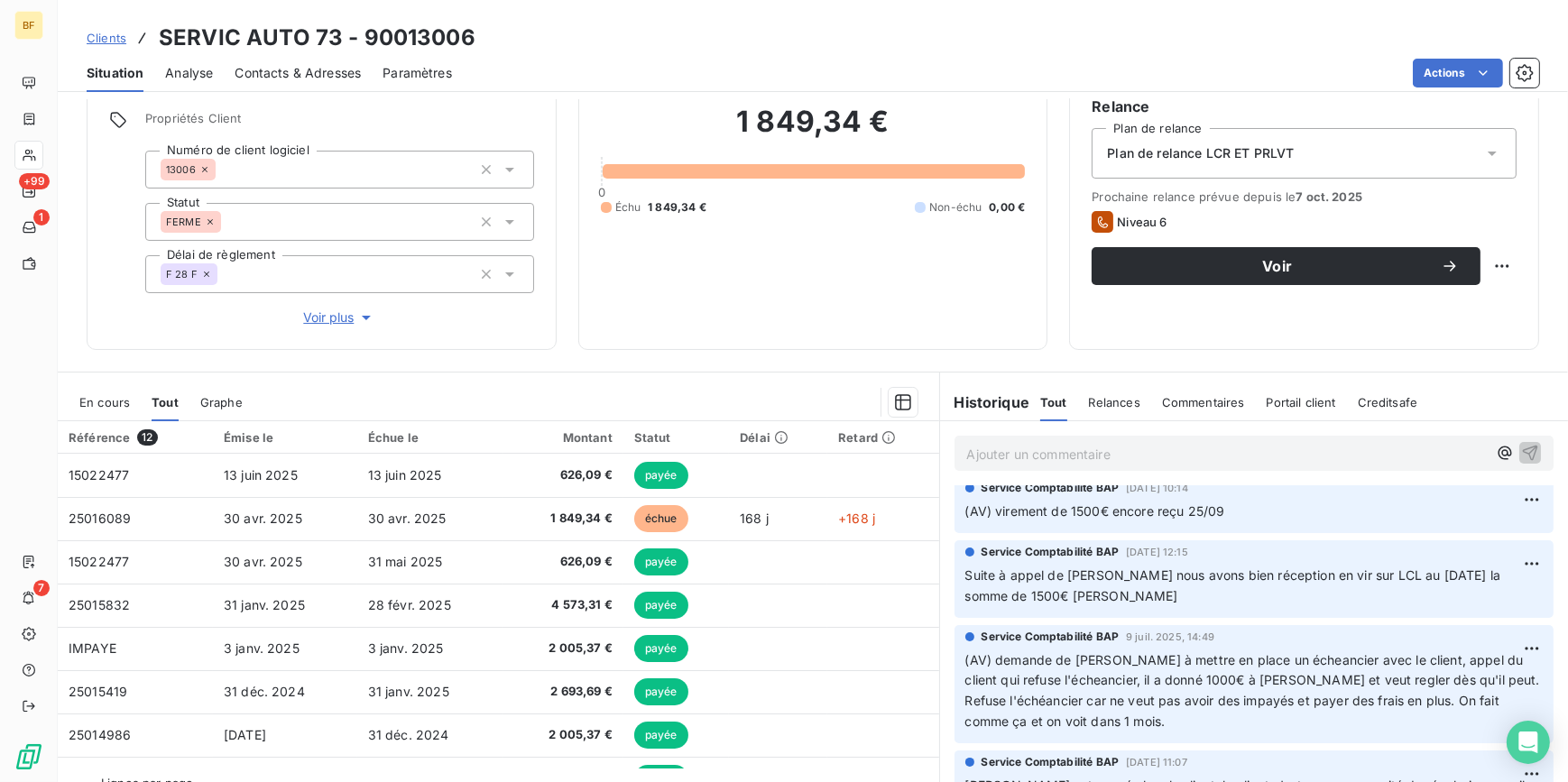
scroll to position [81, 0]
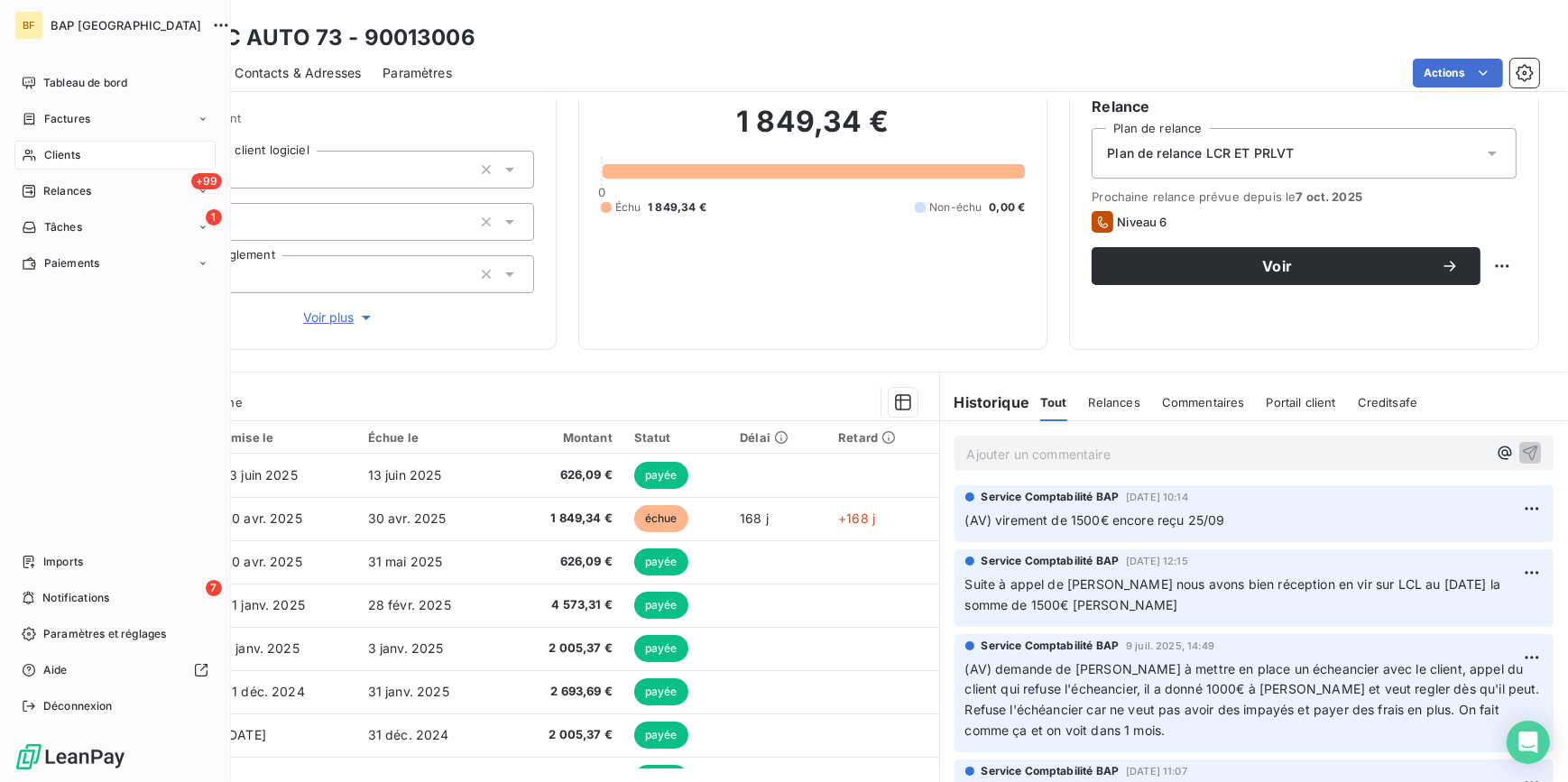
click at [30, 147] on div "Clients" at bounding box center [115, 155] width 201 height 29
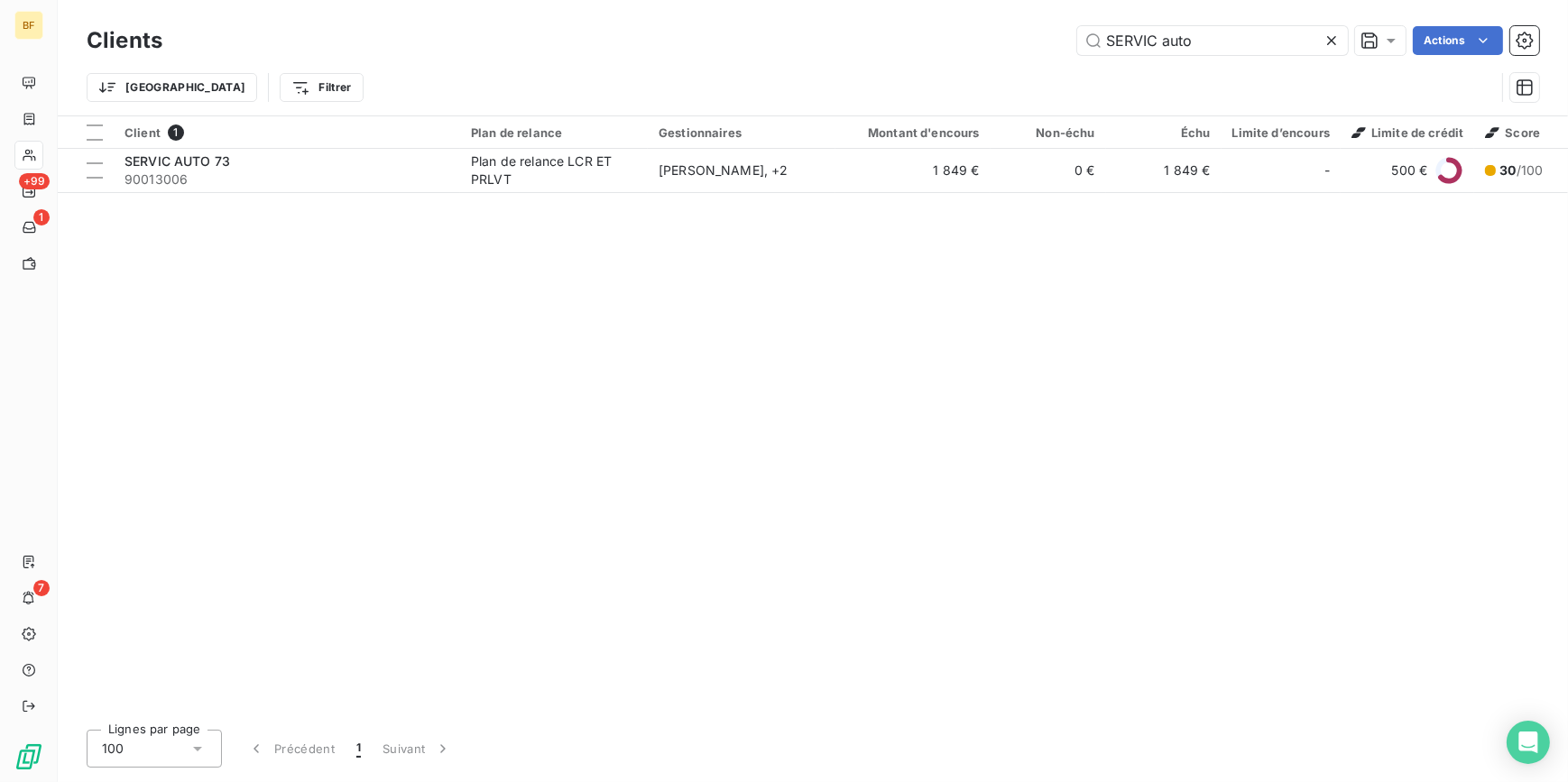
drag, startPoint x: 1203, startPoint y: 42, endPoint x: 1045, endPoint y: 47, distance: 158.1
click at [1045, 47] on div "SERVIC auto Actions" at bounding box center [861, 40] width 1355 height 29
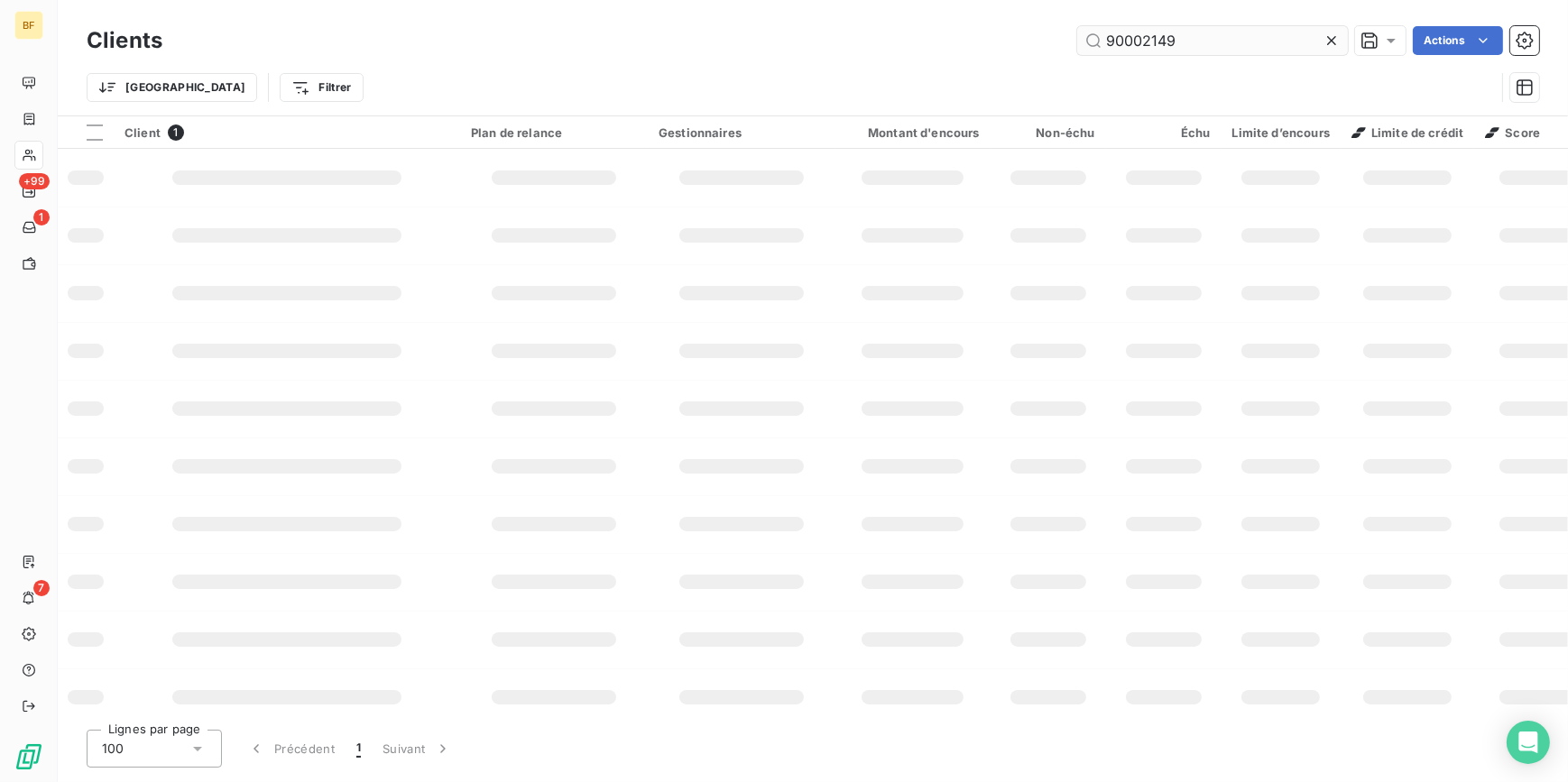
click at [1199, 45] on input "90002149" at bounding box center [1212, 40] width 271 height 29
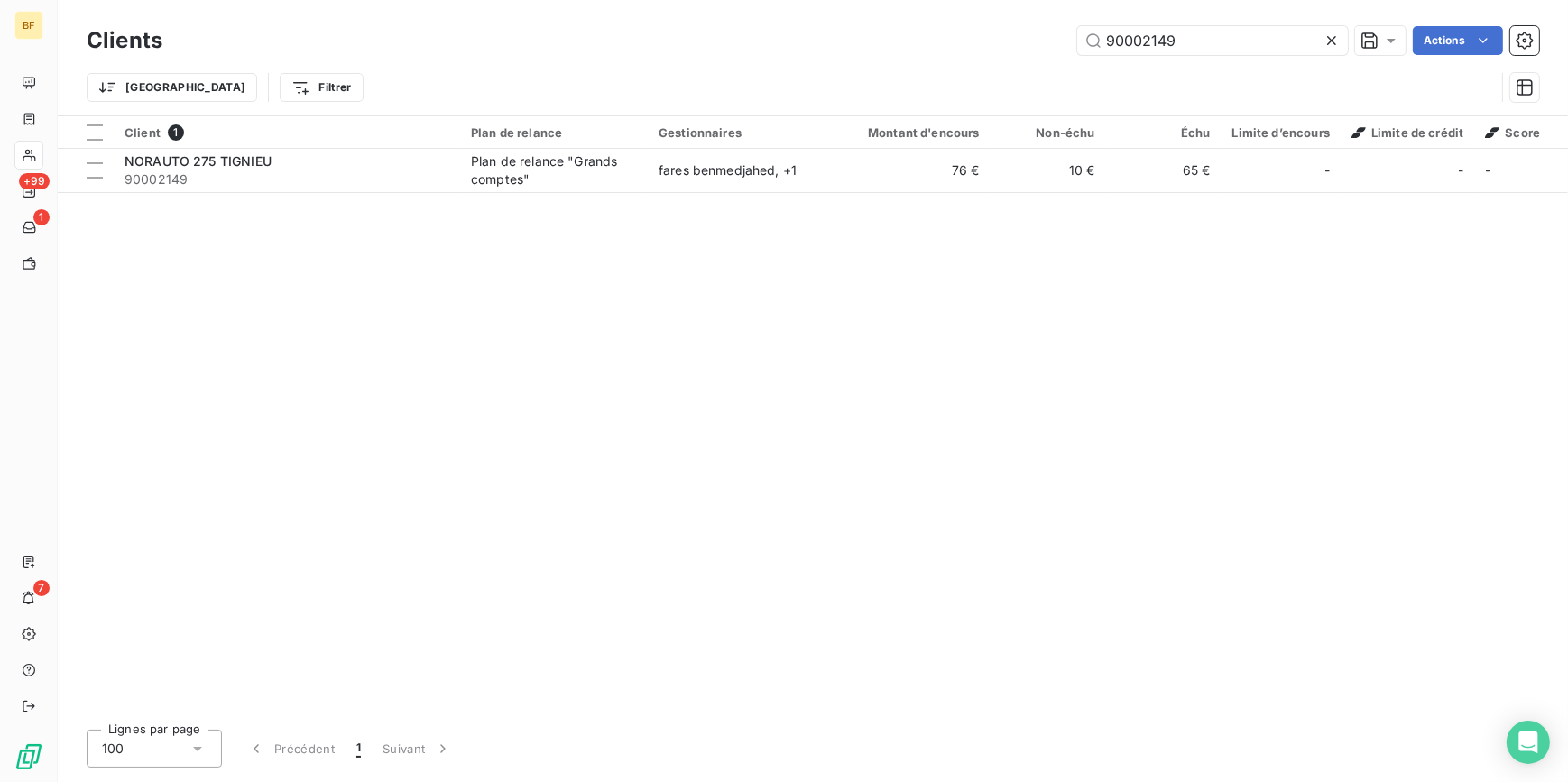
type input "90002149"
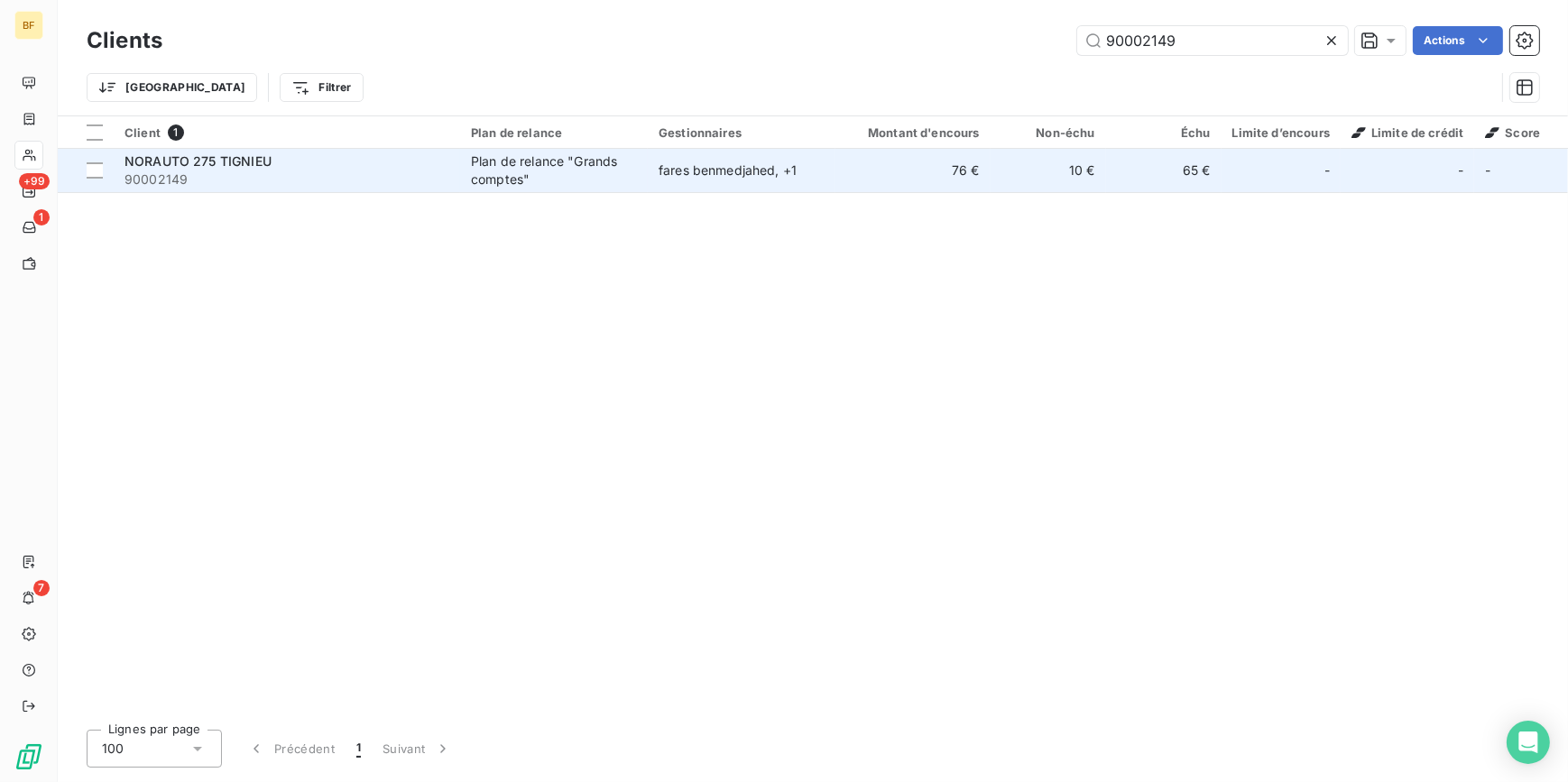
click at [490, 154] on div "Plan de relance "Grands comptes"" at bounding box center [554, 169] width 166 height 36
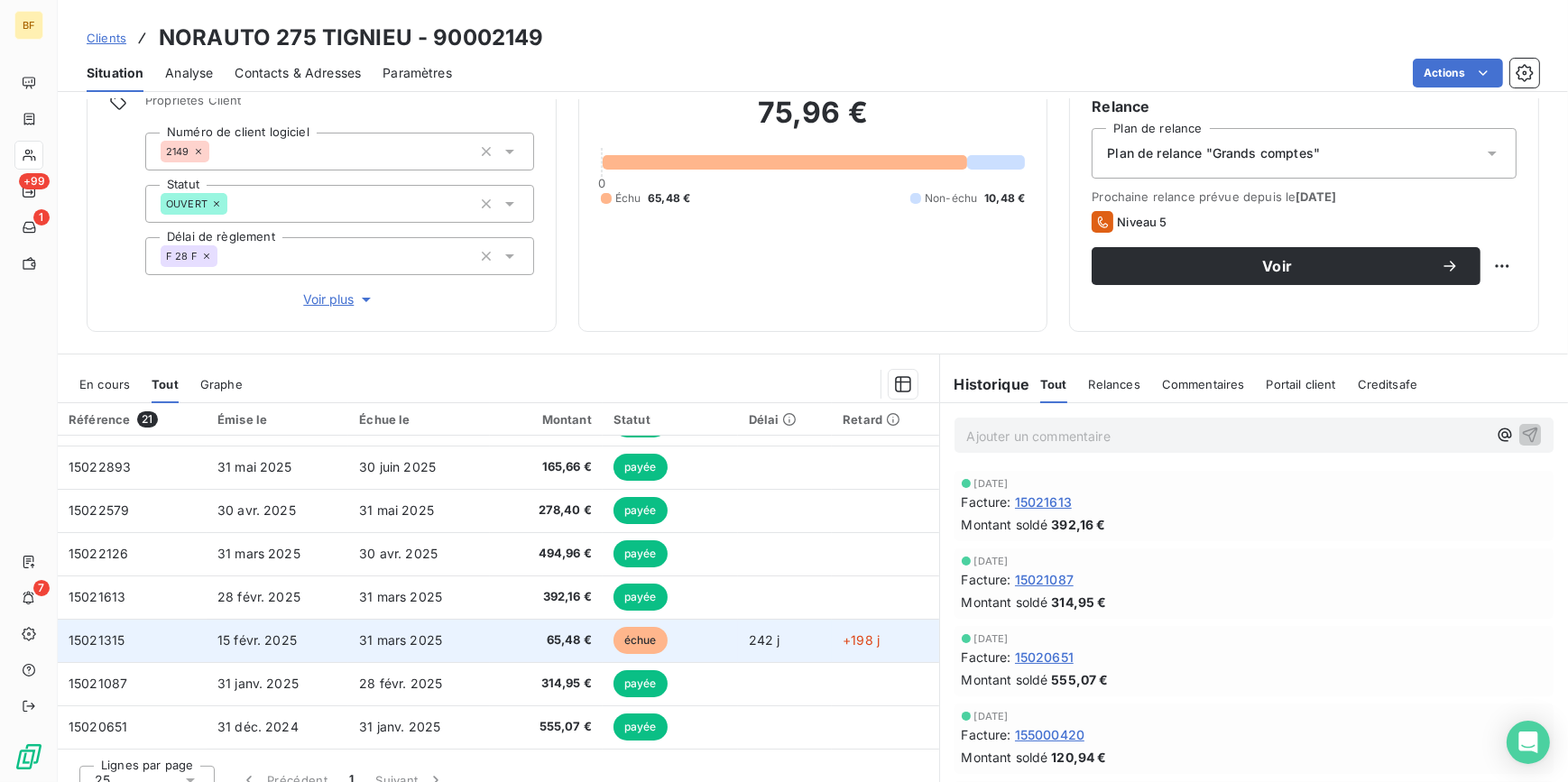
click at [552, 626] on td "65,48 €" at bounding box center [546, 639] width 112 height 43
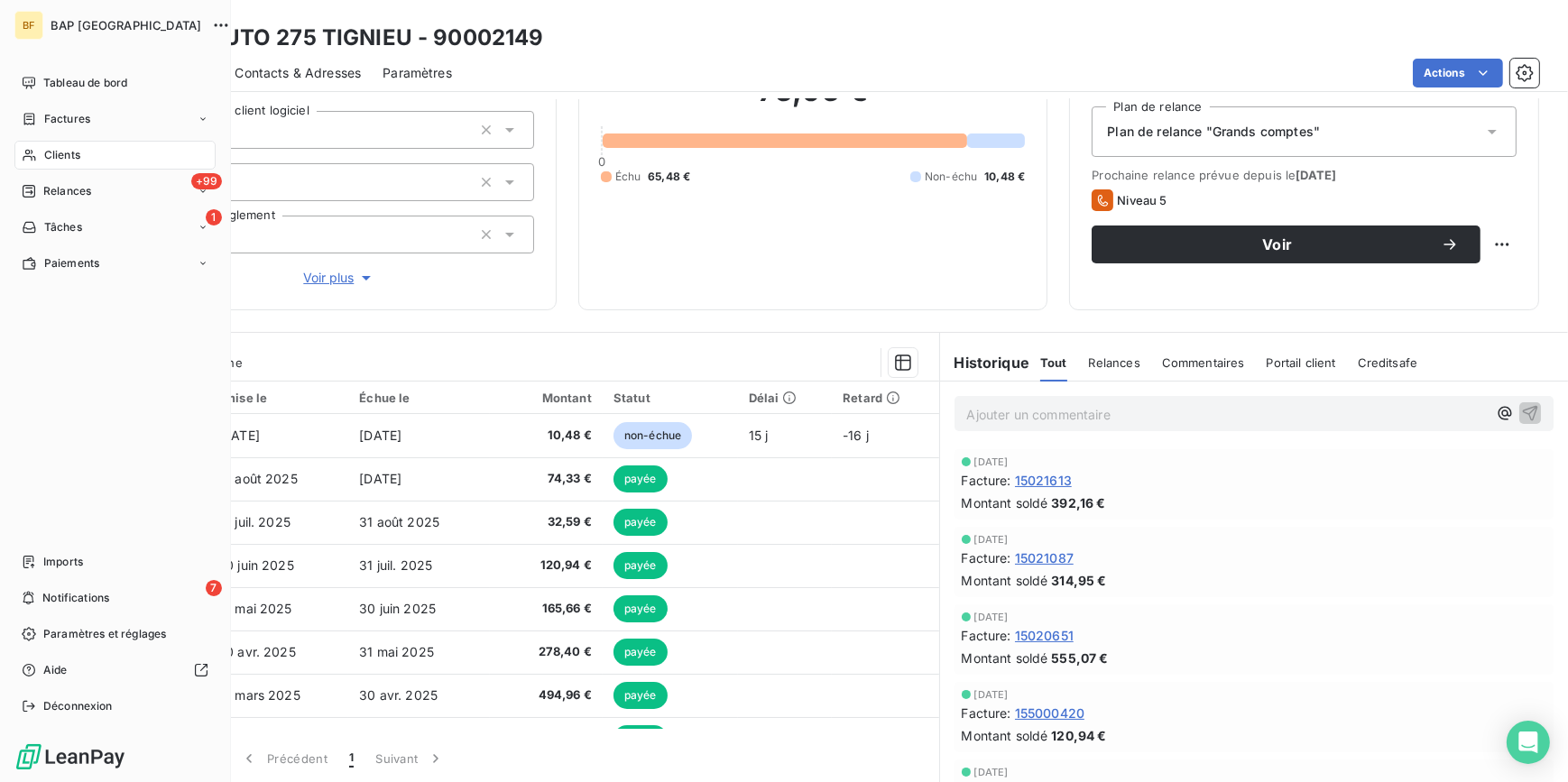
click at [26, 159] on icon at bounding box center [29, 155] width 15 height 14
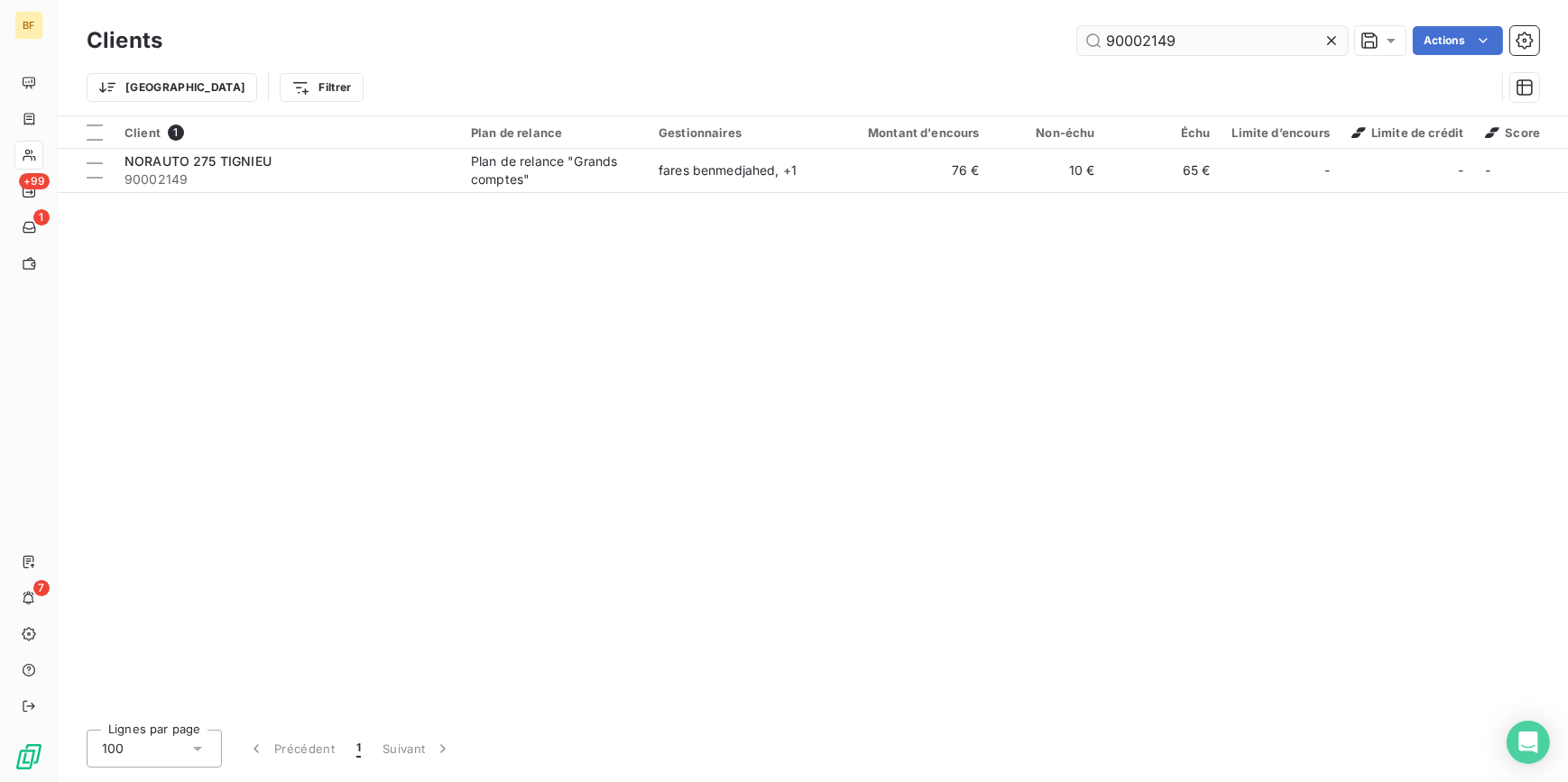
drag, startPoint x: 1198, startPoint y: 39, endPoint x: 1142, endPoint y: 40, distance: 56.0
click at [1142, 40] on input "90002149" at bounding box center [1212, 40] width 271 height 29
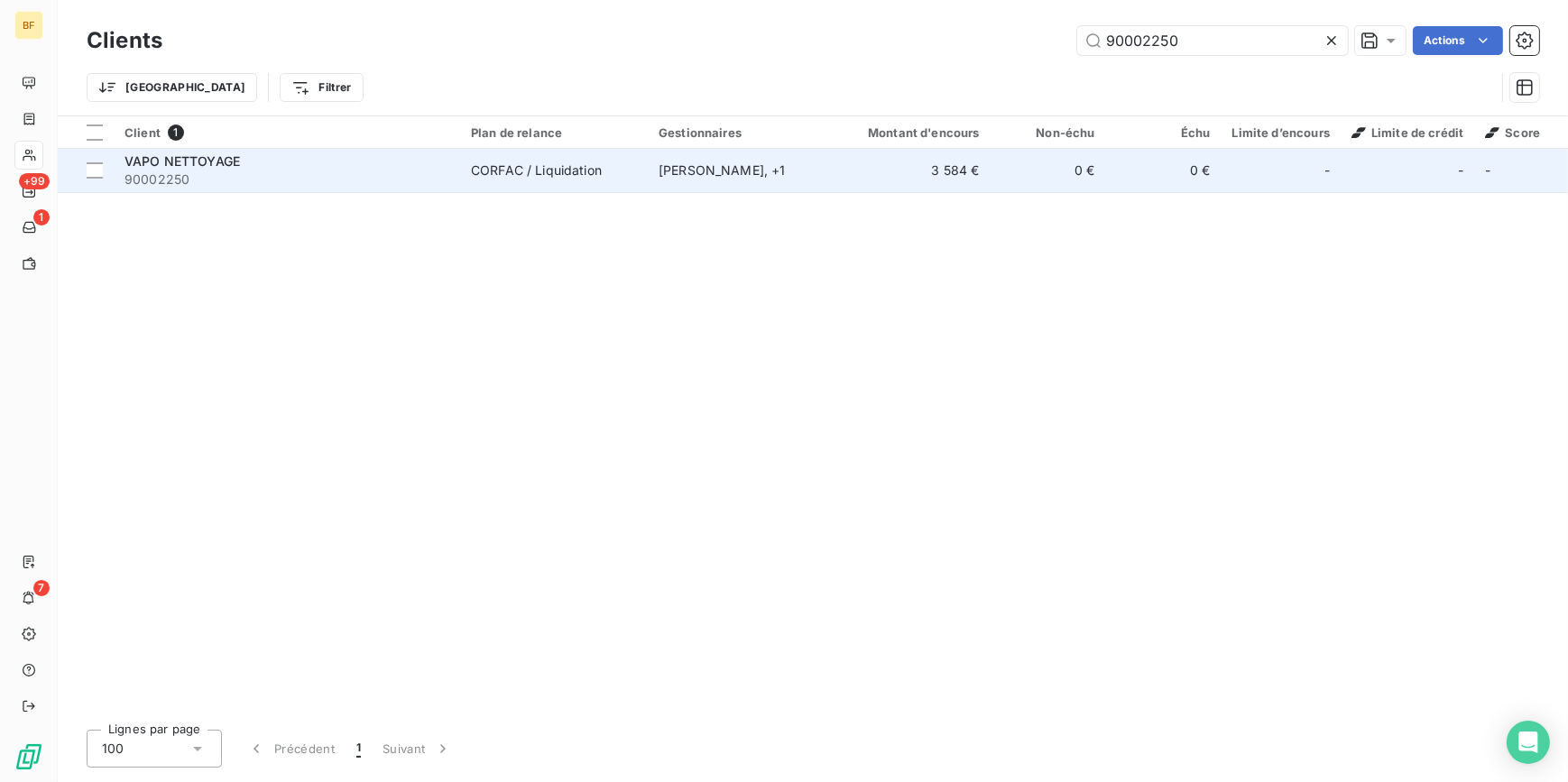
type input "90002250"
click at [509, 175] on div "CORFAC / Liquidation" at bounding box center [536, 170] width 131 height 18
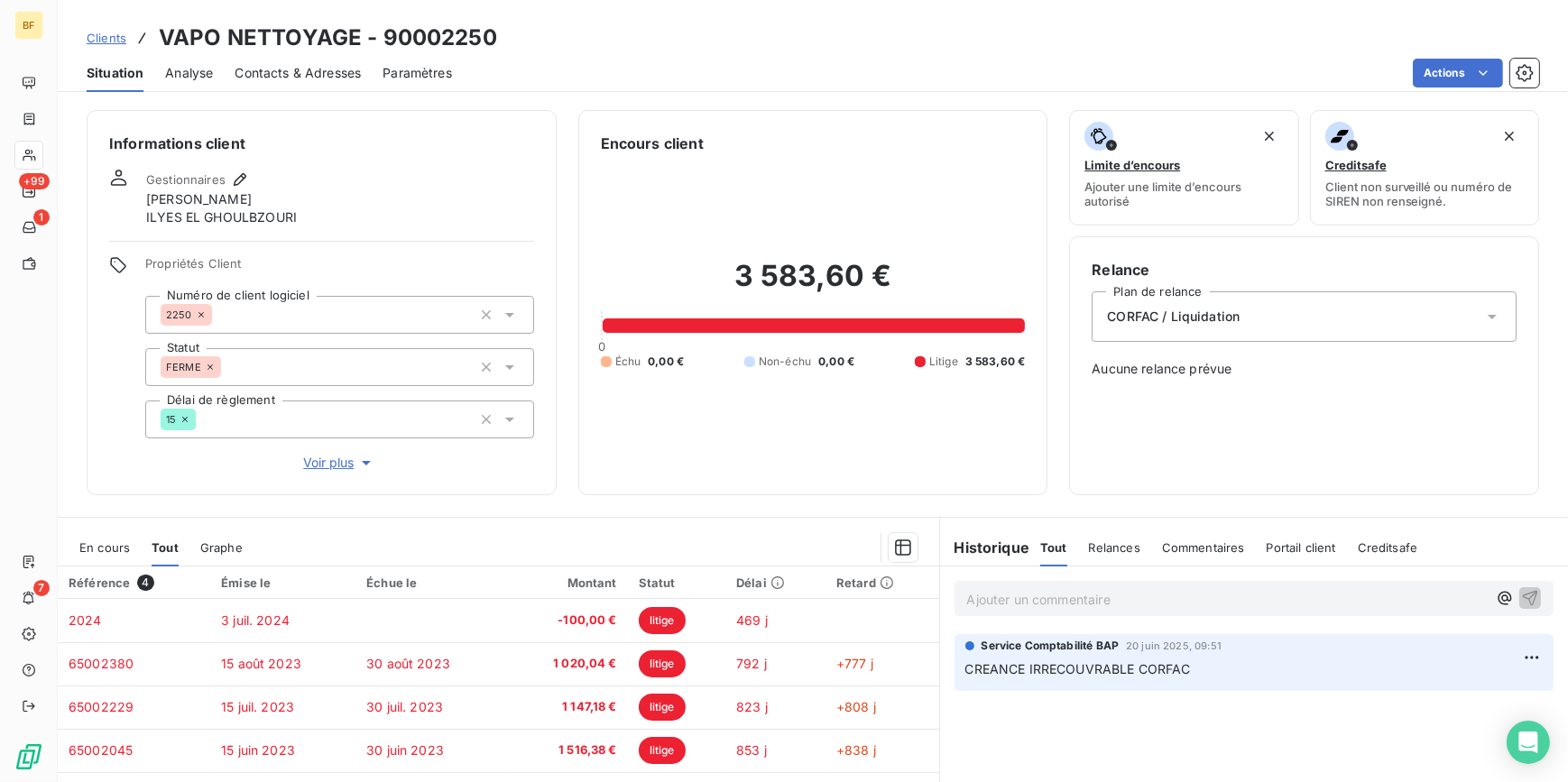
click at [1002, 33] on div "Clients VAPO NETTOYAGE - 90002250" at bounding box center [813, 38] width 1510 height 33
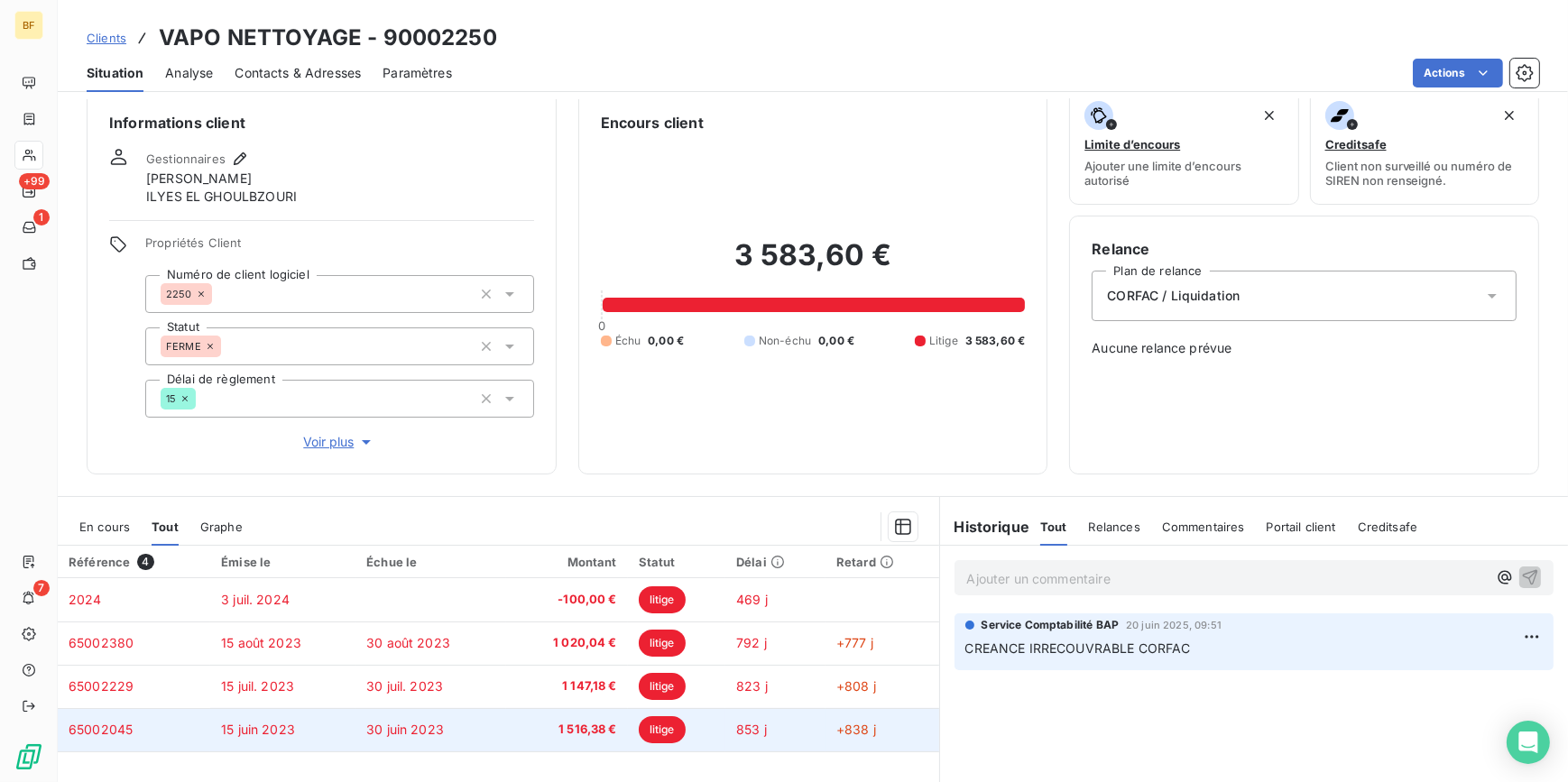
scroll to position [21, 0]
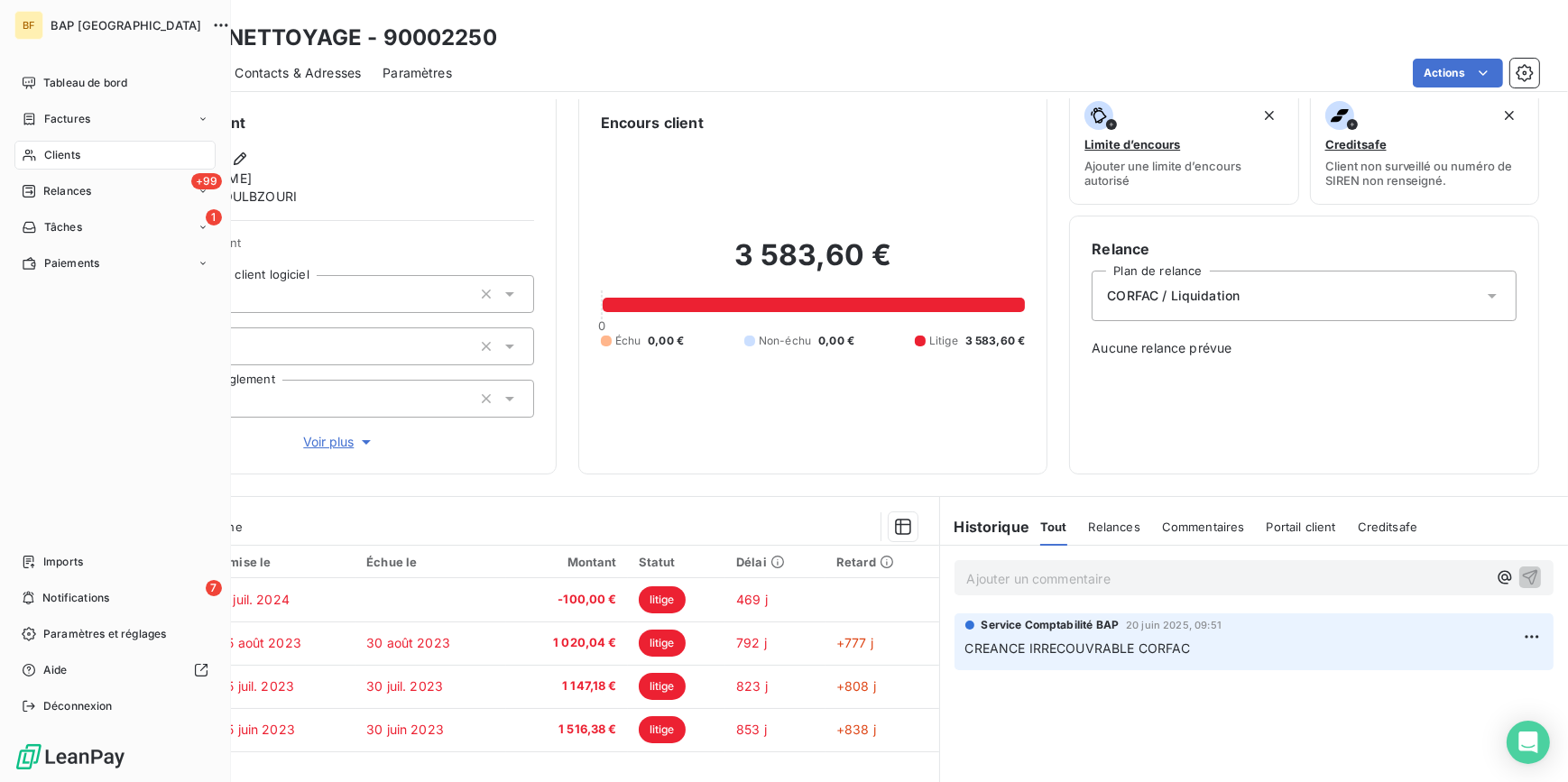
drag, startPoint x: 44, startPoint y: 156, endPoint x: 224, endPoint y: 90, distance: 191.7
click at [44, 156] on span "Clients" at bounding box center [62, 155] width 36 height 16
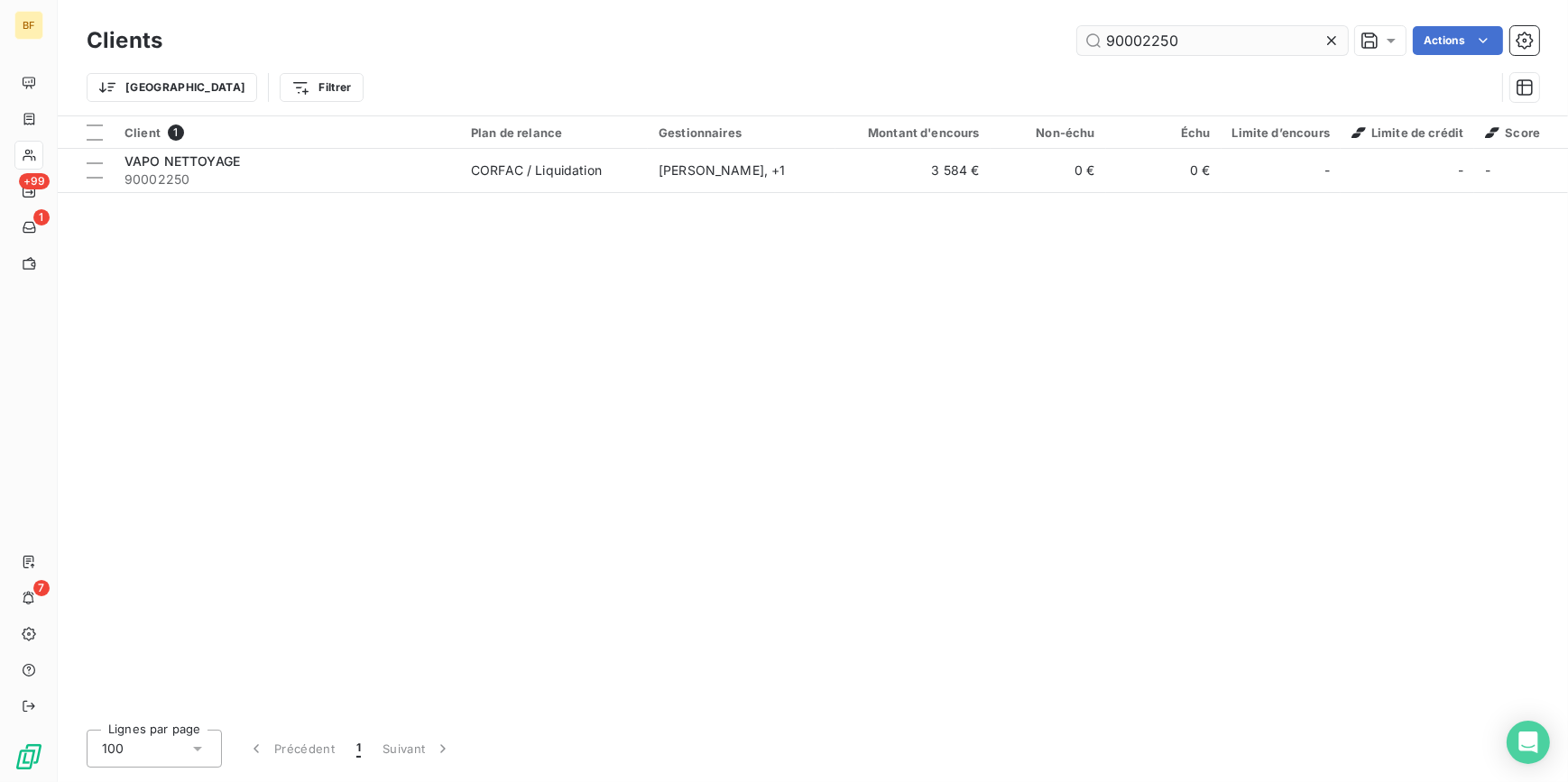
drag, startPoint x: 1194, startPoint y: 40, endPoint x: 1081, endPoint y: 42, distance: 113.0
click at [1081, 42] on input "90002250" at bounding box center [1212, 40] width 271 height 29
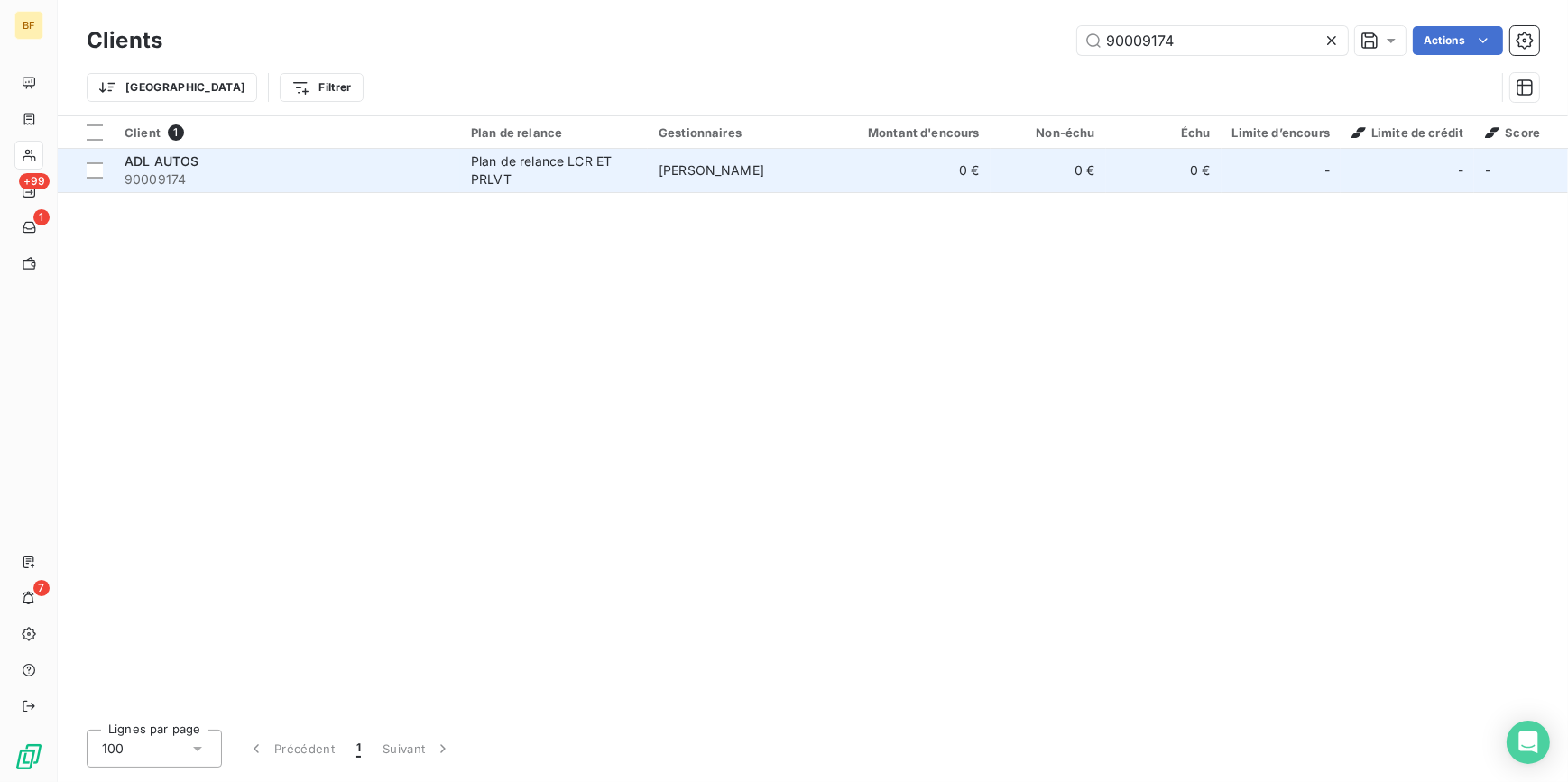
type input "90009174"
click at [349, 169] on div "ADL AUTOS" at bounding box center [286, 161] width 325 height 18
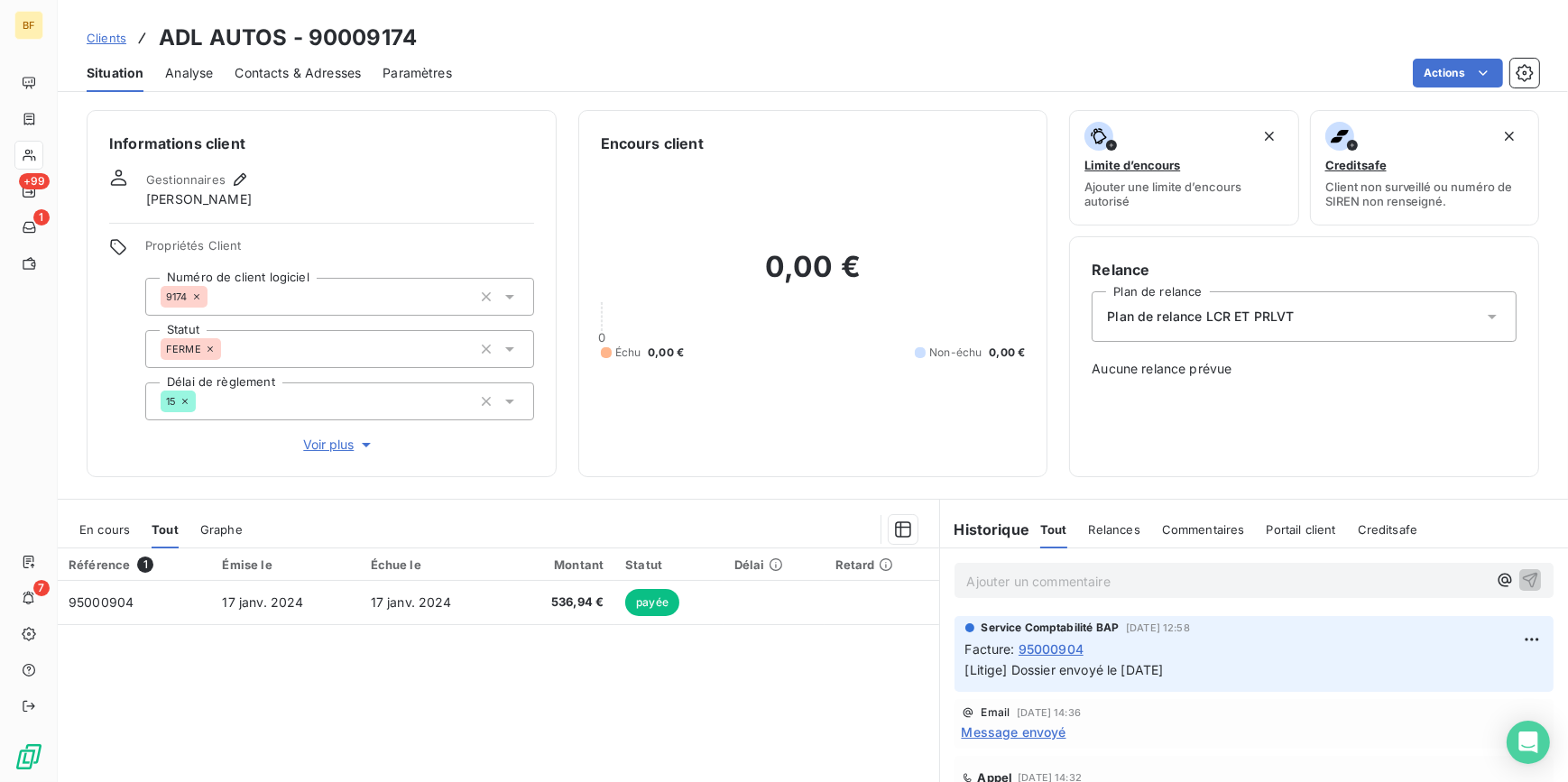
click at [503, 209] on div "Informations client Gestionnaires Mhaèdine BAROUDI Propriétés Client Numéro de …" at bounding box center [322, 293] width 470 height 367
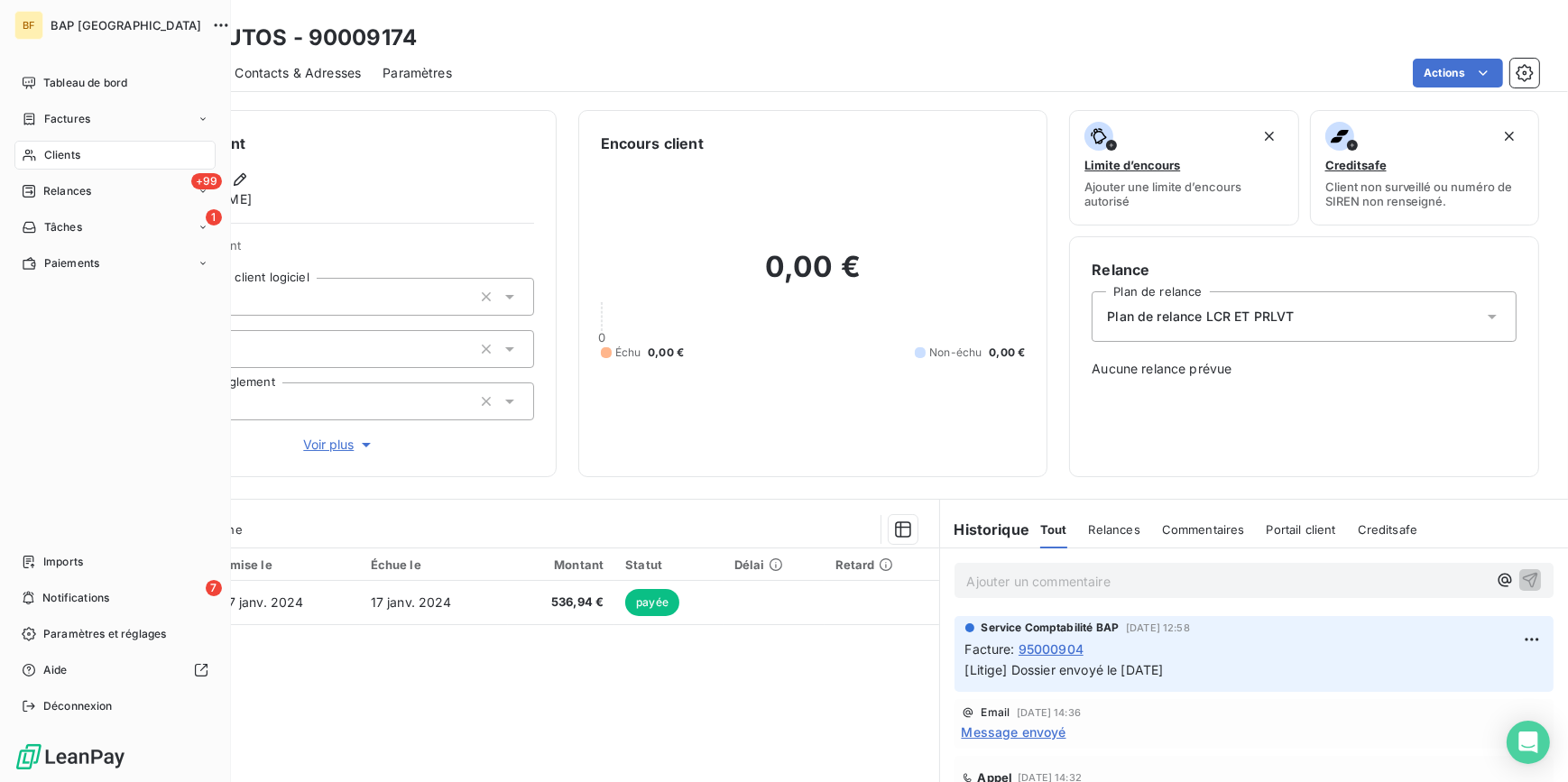
click at [64, 157] on span "Clients" at bounding box center [62, 155] width 36 height 16
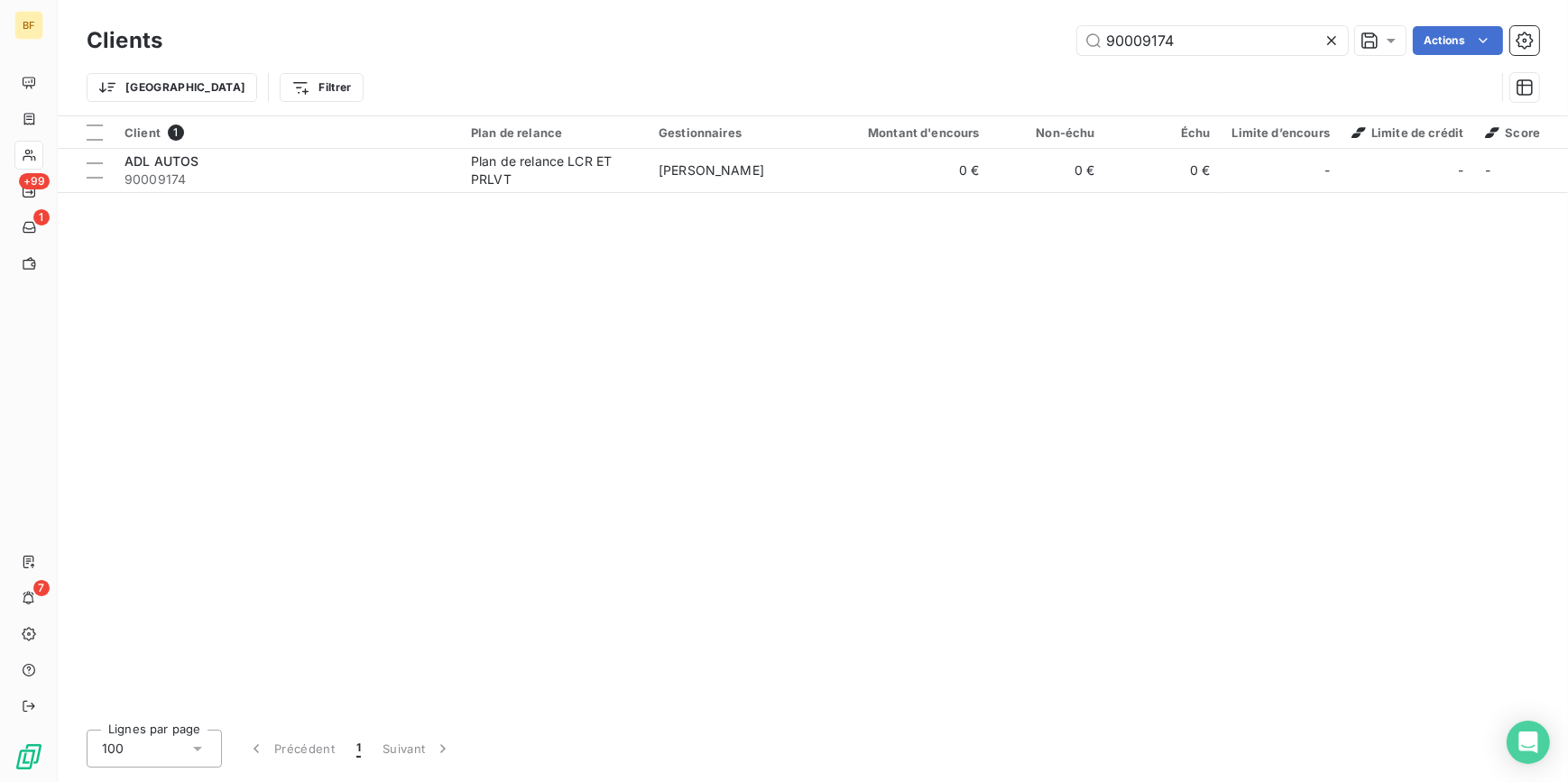
drag, startPoint x: 1191, startPoint y: 39, endPoint x: 1076, endPoint y: 26, distance: 115.7
click at [1077, 26] on div "90009174" at bounding box center [1212, 40] width 271 height 29
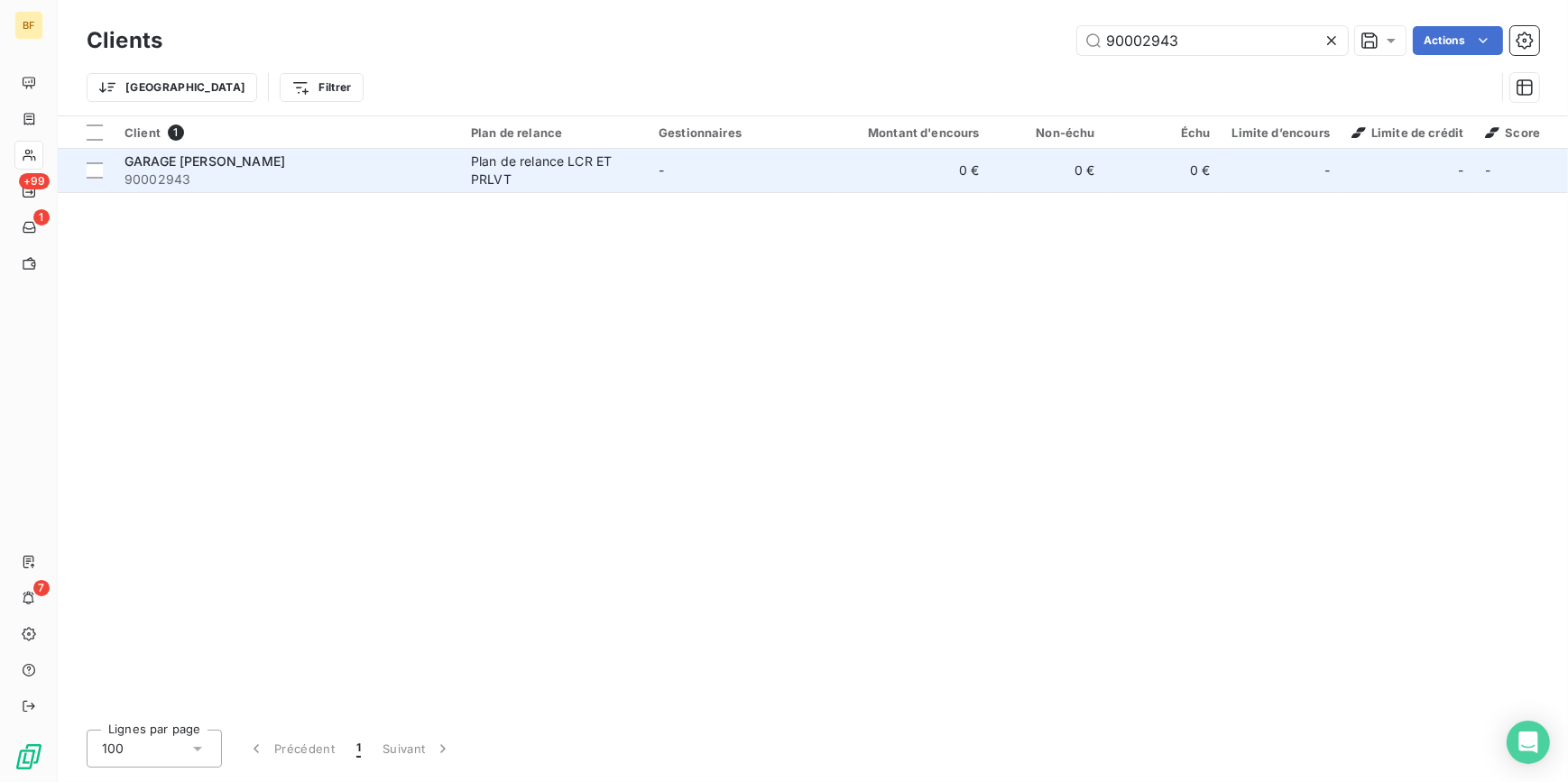
type input "90002943"
click at [285, 168] on span "GARAGE [PERSON_NAME]" at bounding box center [204, 161] width 161 height 15
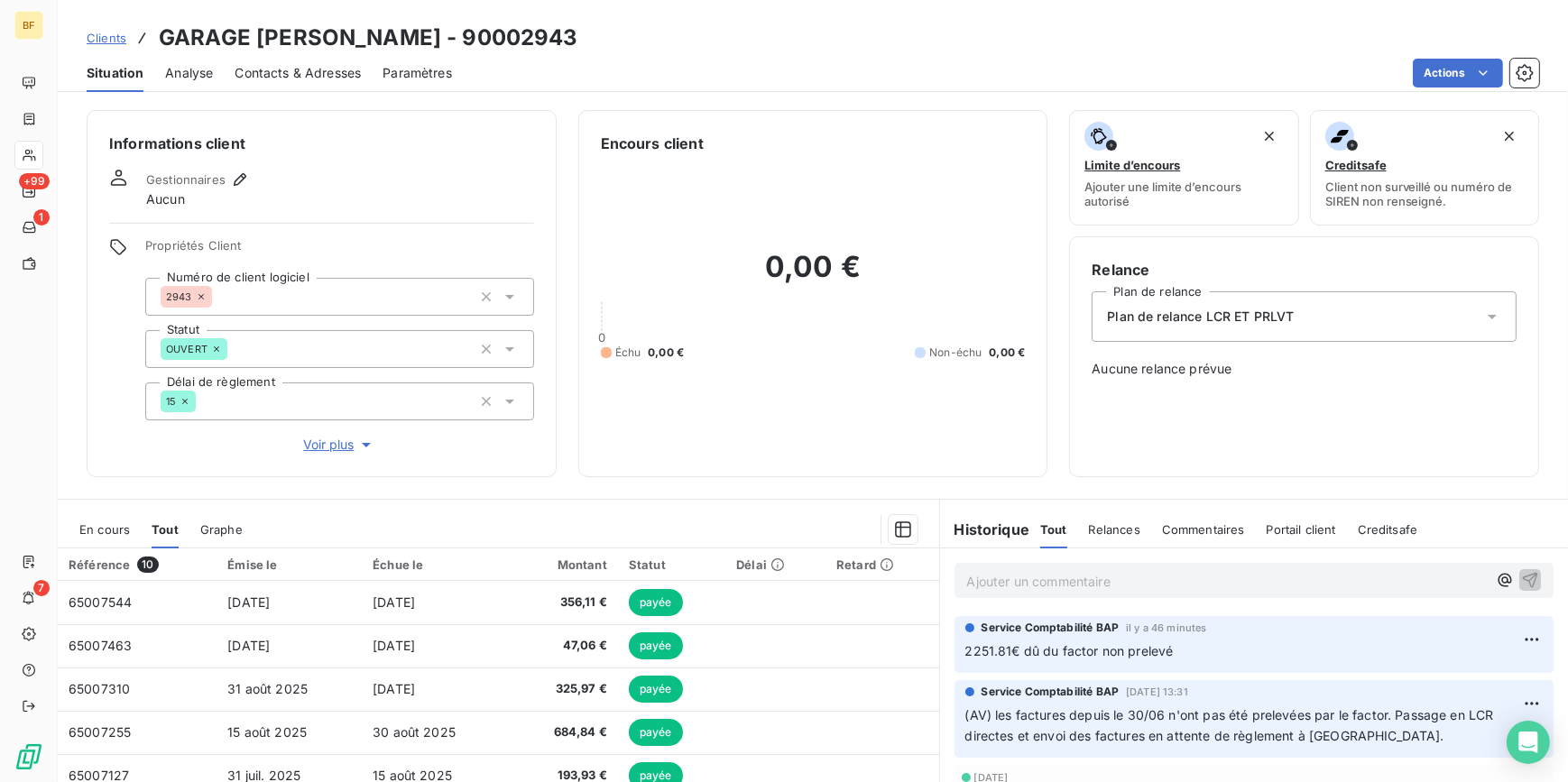
click at [884, 448] on div "0,00 € 0 Échu 0,00 € Non-échu 0,00 €" at bounding box center [813, 304] width 425 height 300
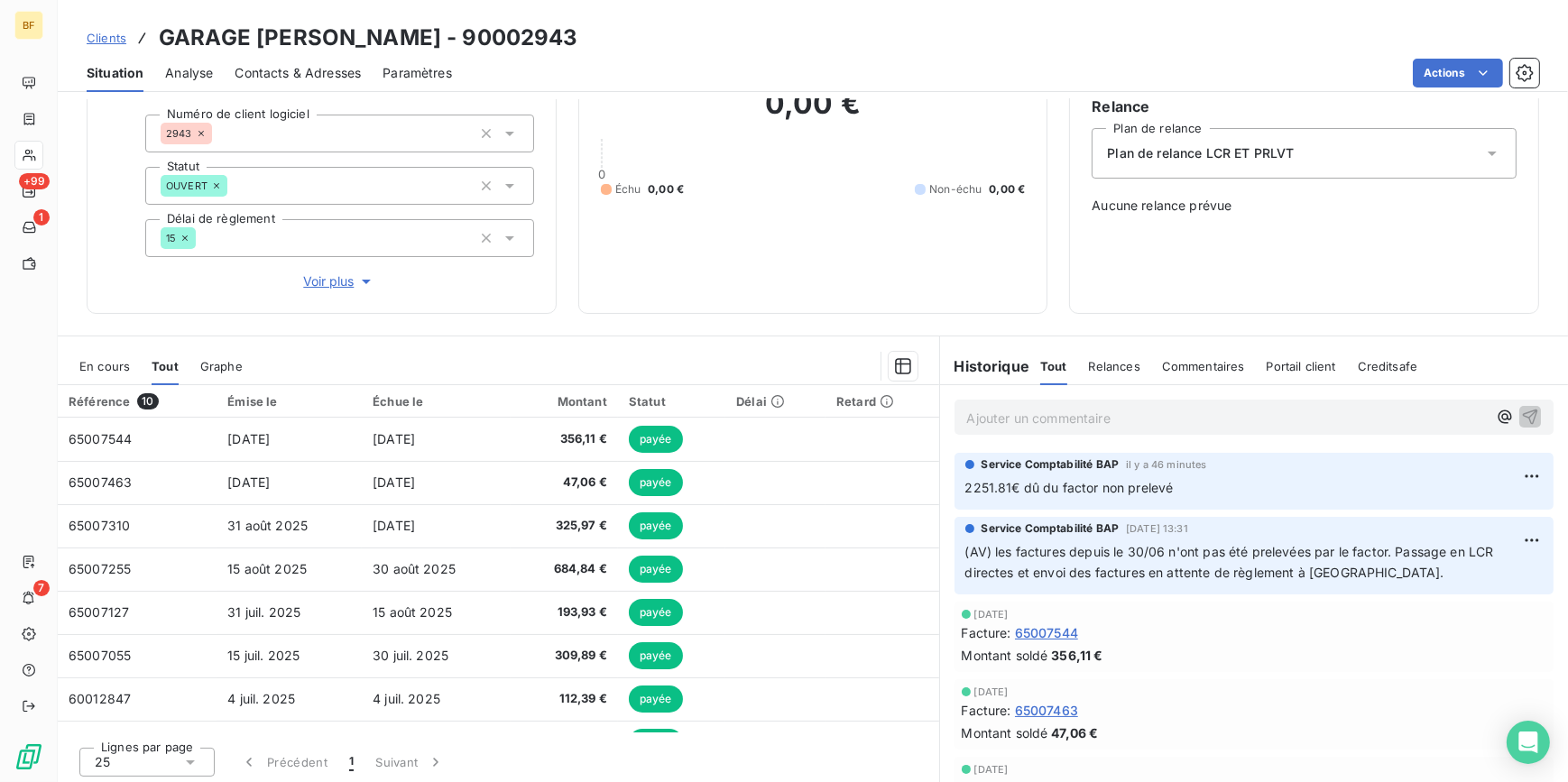
click at [281, 65] on span "Contacts & Adresses" at bounding box center [298, 72] width 126 height 18
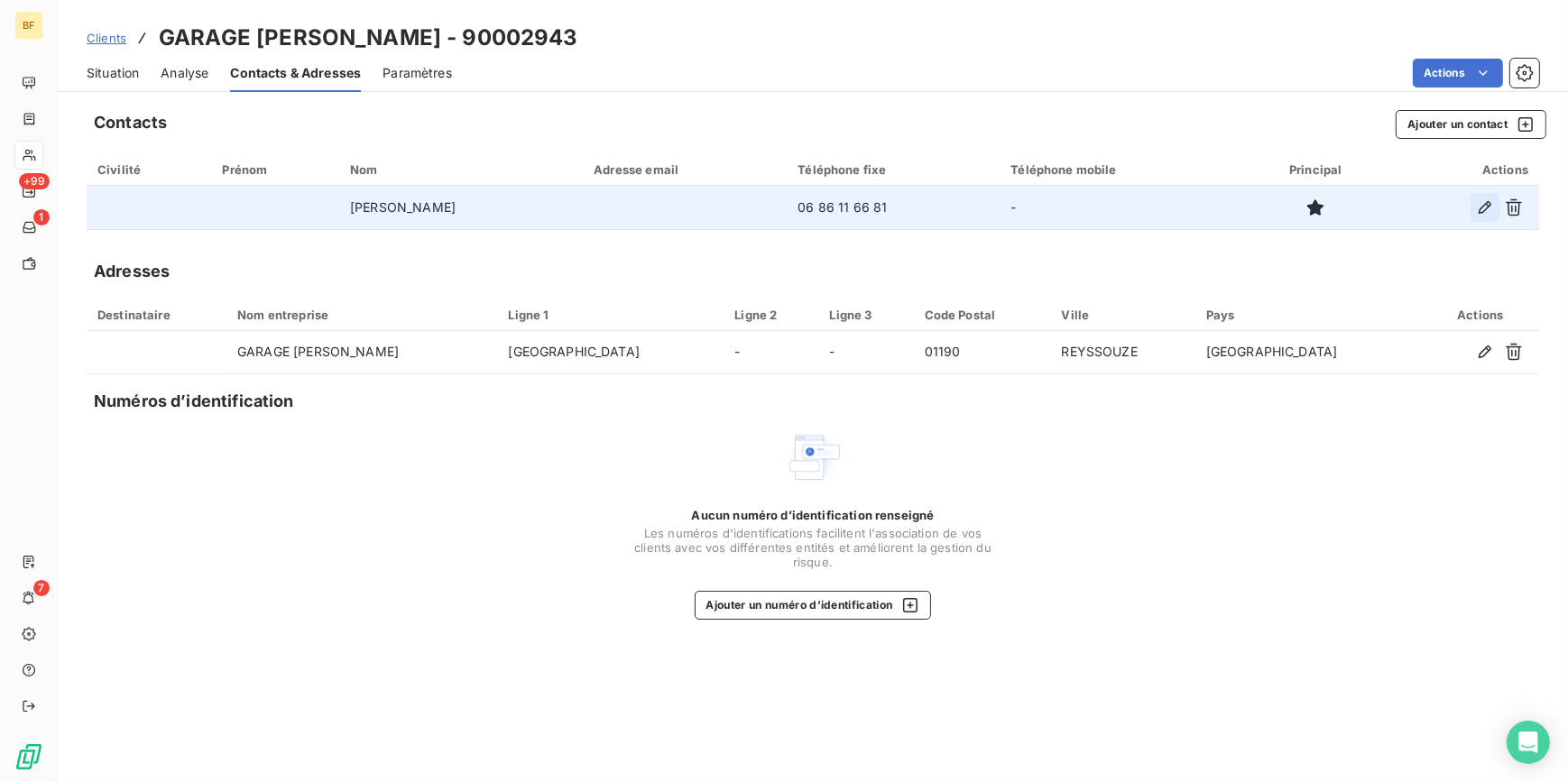
click at [1493, 206] on icon "button" at bounding box center [1484, 207] width 18 height 18
type input "[PERSON_NAME]"
type input "06 86 11 66 81"
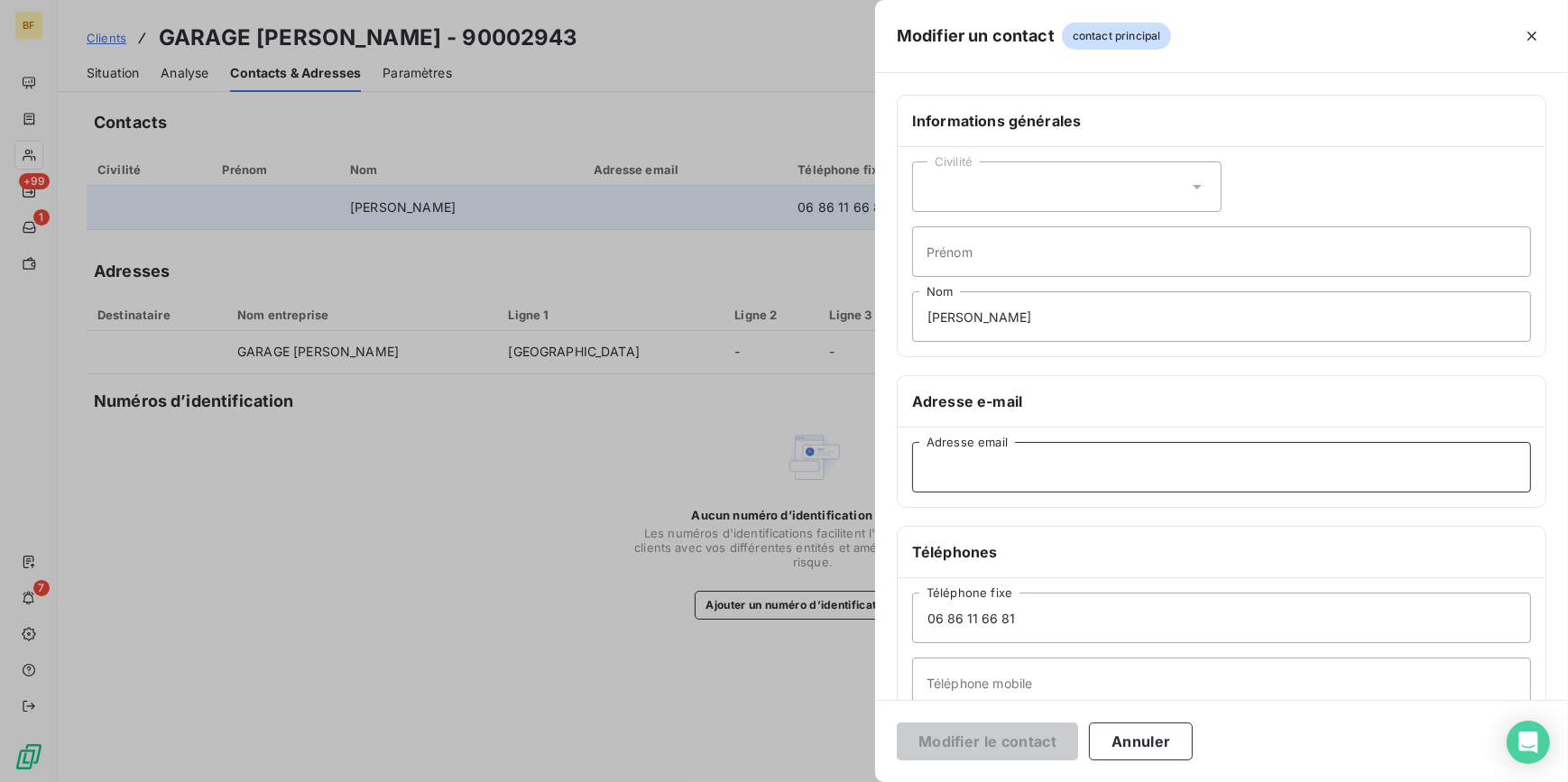
click at [1026, 480] on input "Adresse email" at bounding box center [1221, 467] width 618 height 50
paste input "garage.jacquesson@gmail.com"
type input "garage.jacquesson@gmail.com"
click at [998, 744] on button "Modifier le contact" at bounding box center [987, 741] width 181 height 38
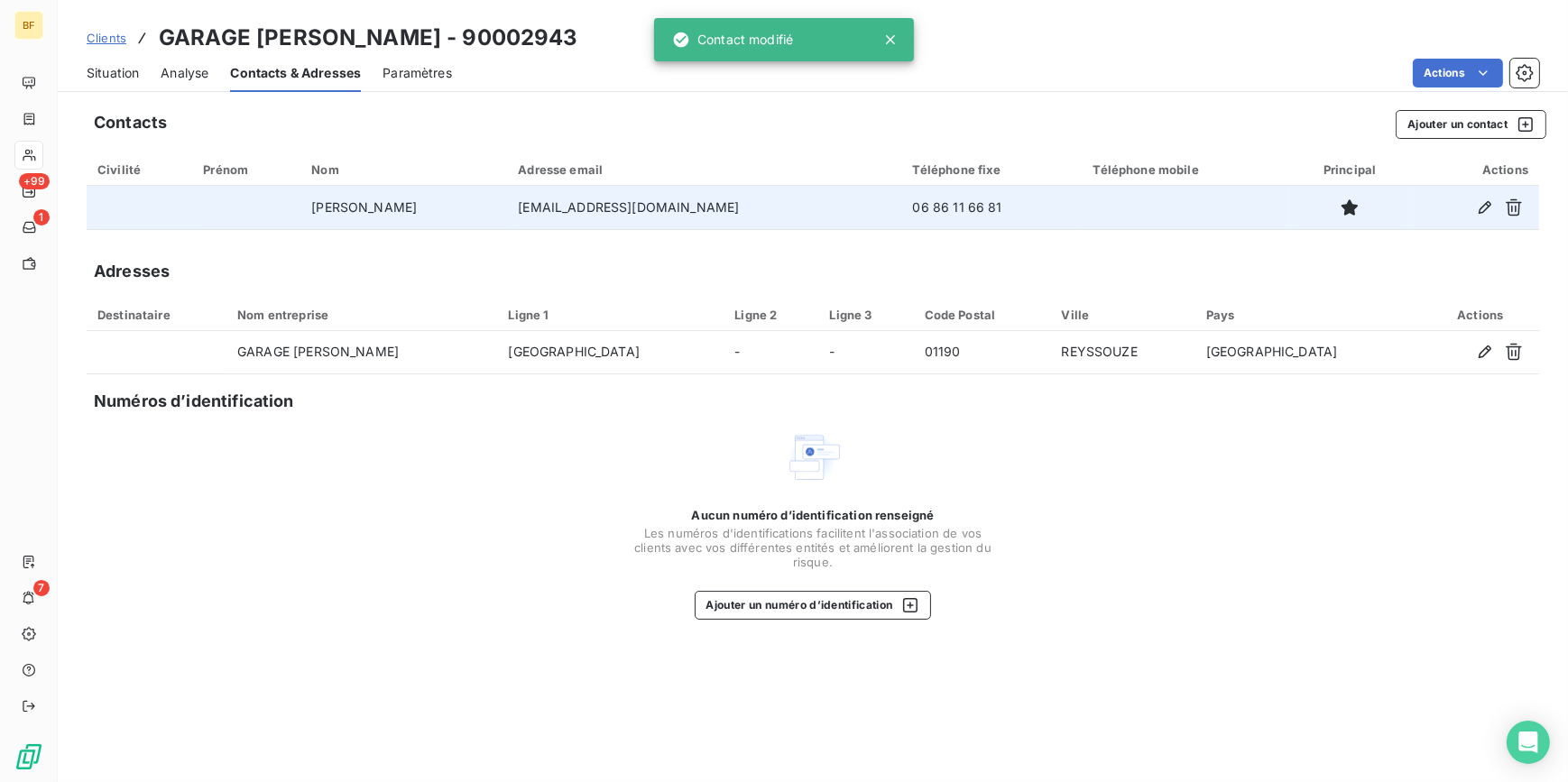
click at [120, 80] on span "Situation" at bounding box center [113, 72] width 52 height 18
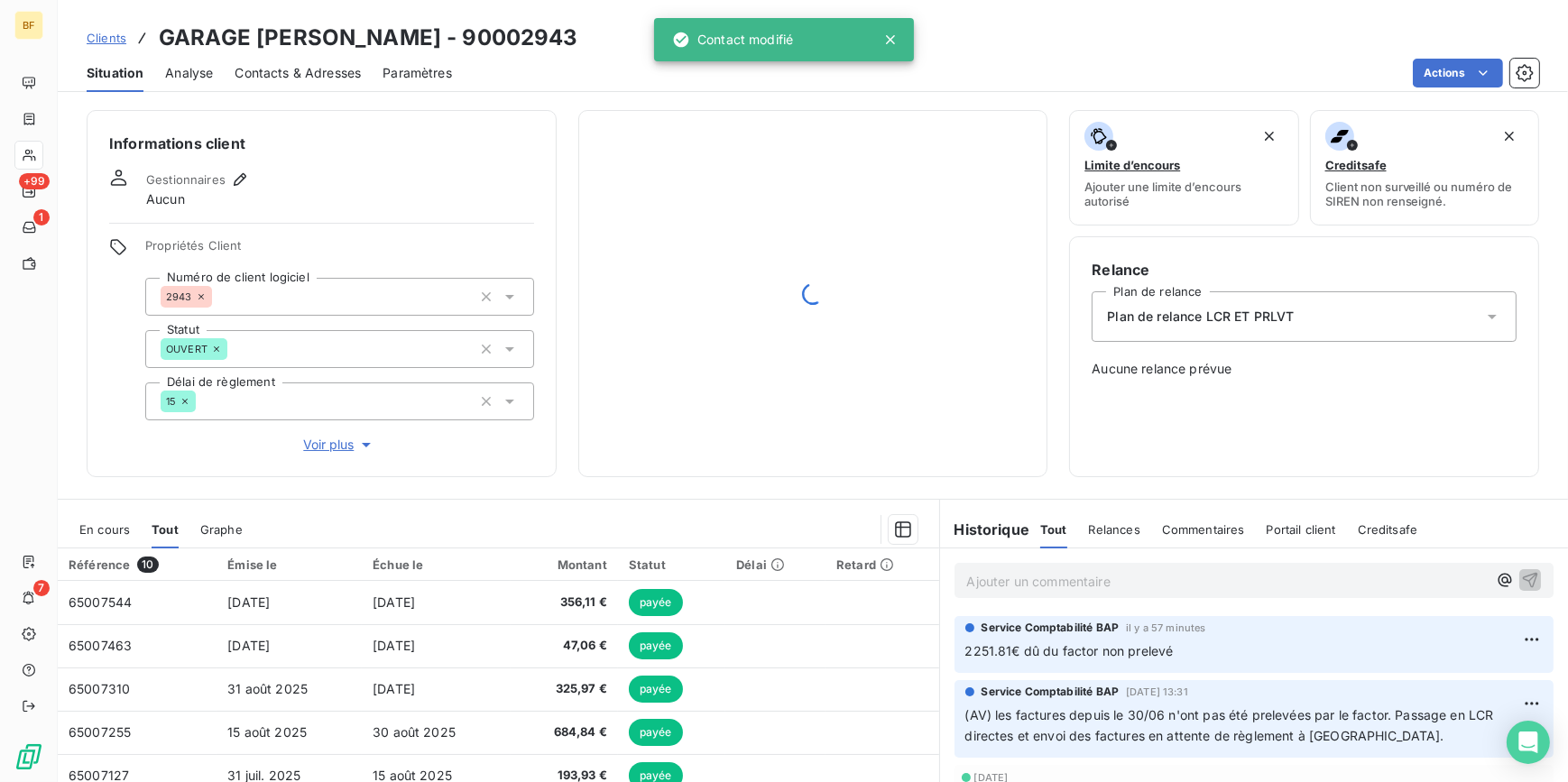
click at [1046, 580] on p "Ajouter un commentaire ﻿" at bounding box center [1227, 581] width 520 height 22
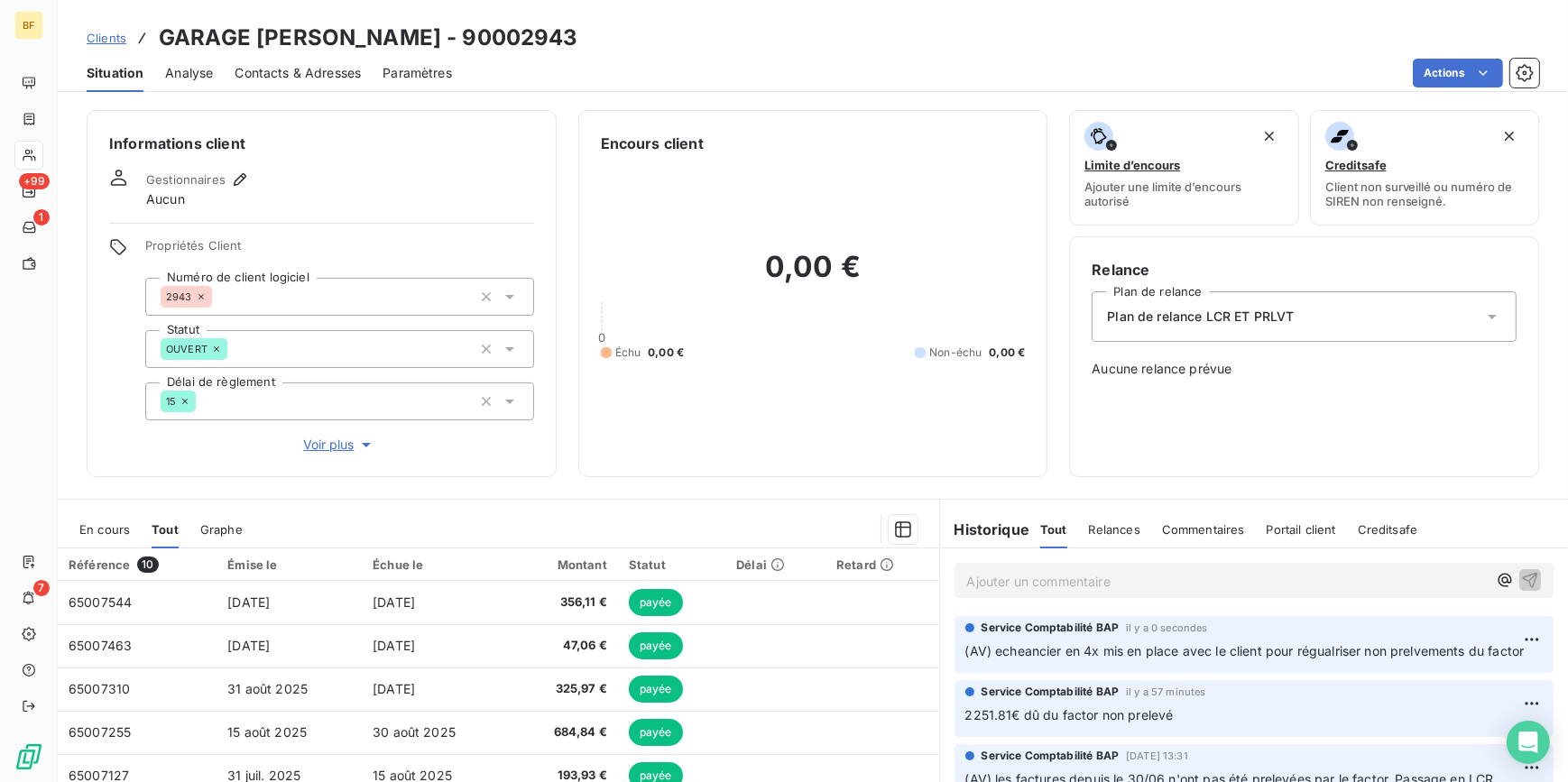
drag, startPoint x: 649, startPoint y: 33, endPoint x: 144, endPoint y: 26, distance: 505.0
click at [144, 26] on div "Clients GARAGE JACQUESSON DAMIEN - 90002943" at bounding box center [813, 38] width 1510 height 33
copy h3 "GARAGE [PERSON_NAME] - 90002943"
click at [673, 490] on div "Informations client Gestionnaires Aucun Propriétés Client Numéro de client logi…" at bounding box center [813, 440] width 1510 height 683
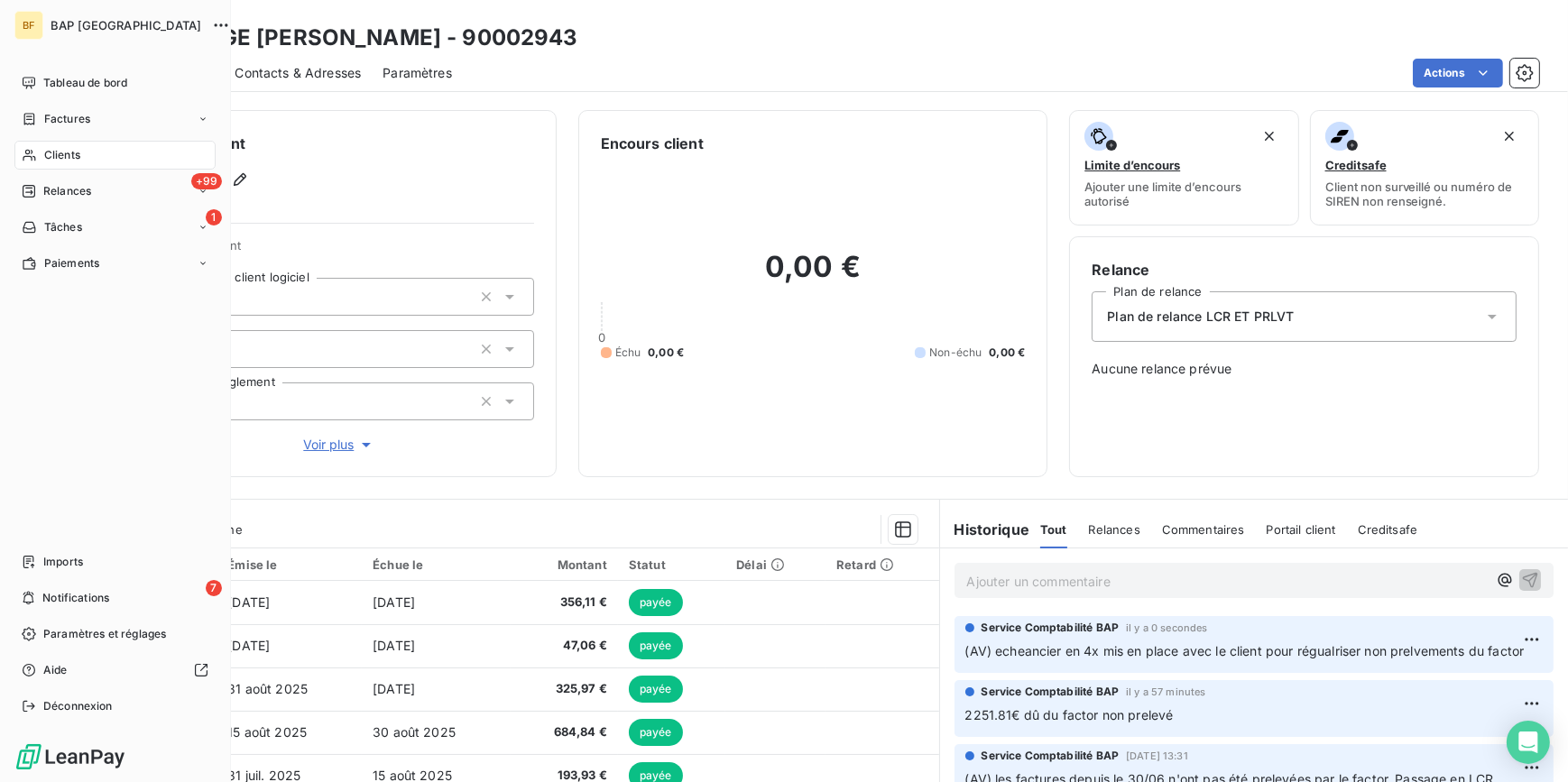
drag, startPoint x: 45, startPoint y: 153, endPoint x: 163, endPoint y: 153, distance: 118.0
click at [45, 153] on span "Clients" at bounding box center [62, 155] width 36 height 16
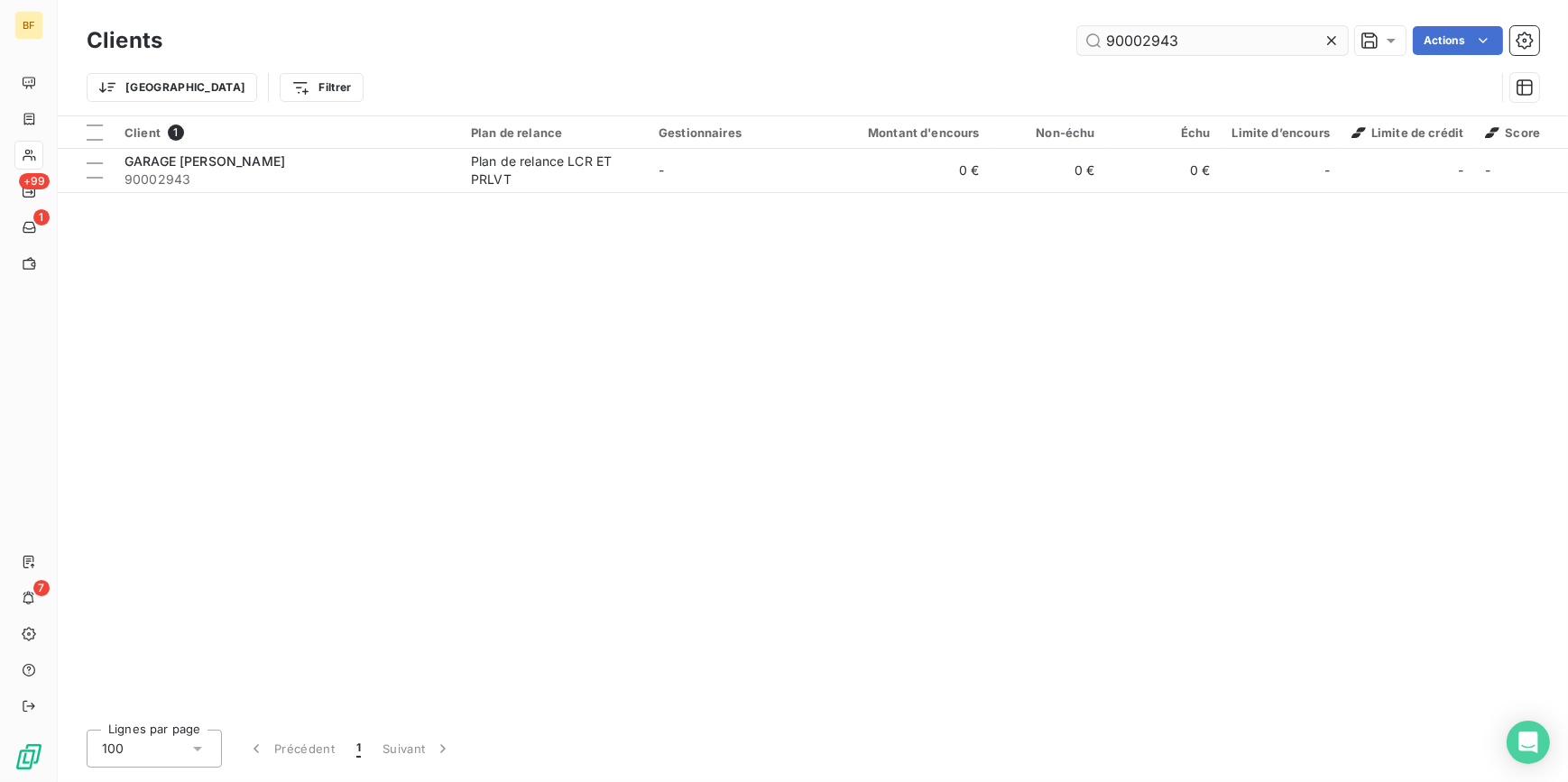
drag, startPoint x: 1223, startPoint y: 50, endPoint x: 1077, endPoint y: 36, distance: 146.7
click at [1077, 36] on input "90002943" at bounding box center [1212, 40] width 271 height 29
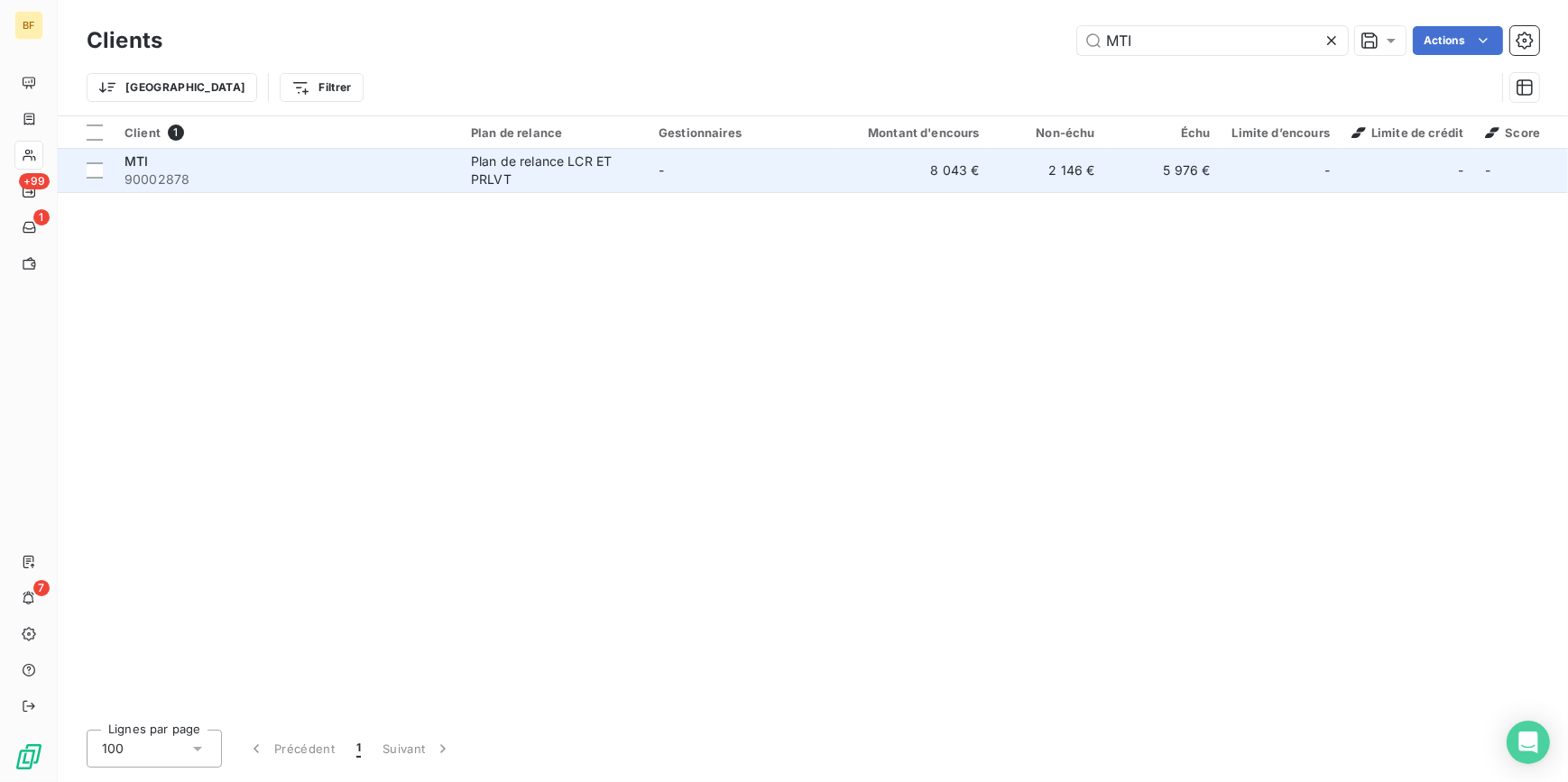
type input "MTI"
click at [715, 149] on td "-" at bounding box center [741, 170] width 188 height 43
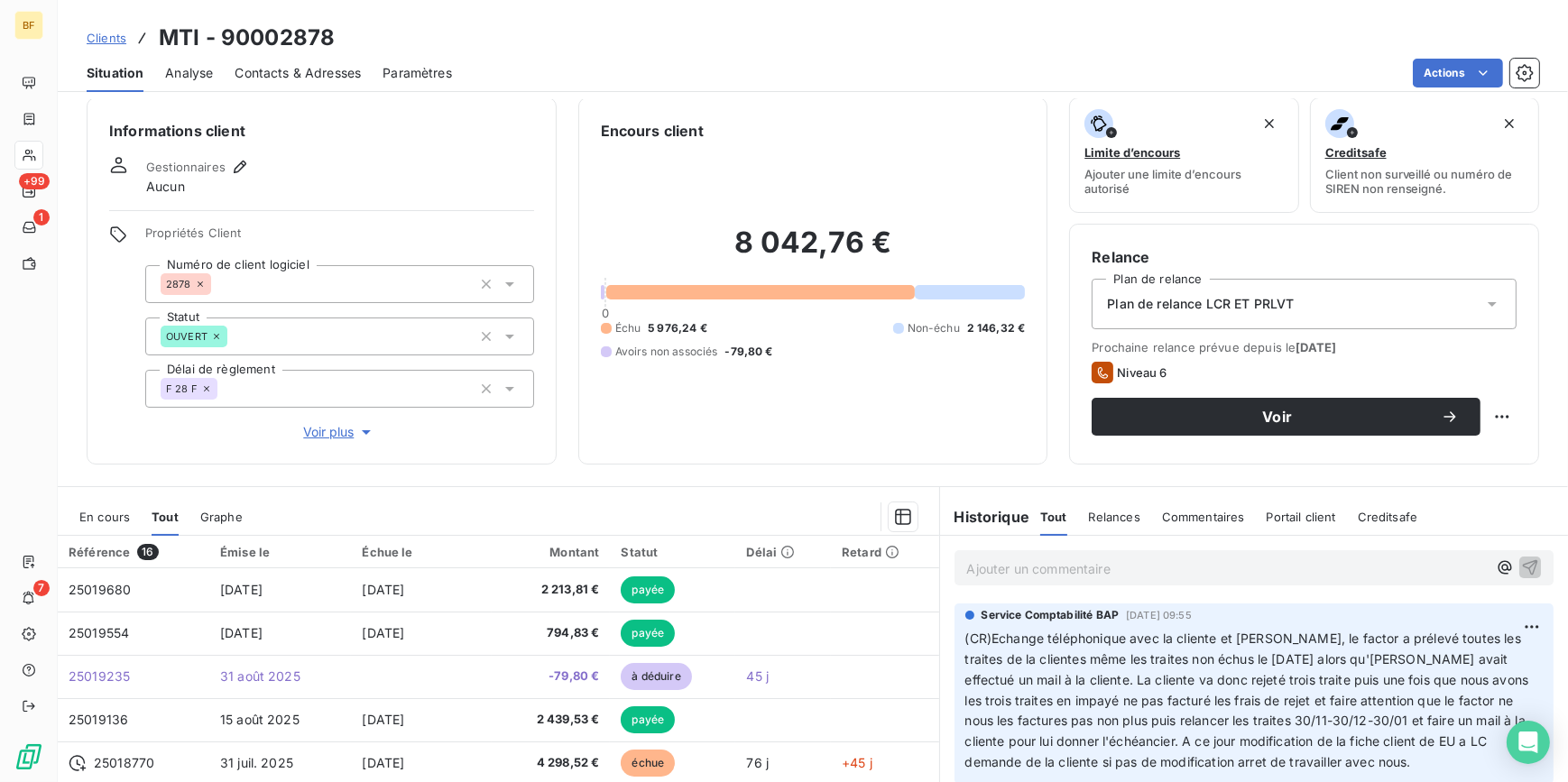
scroll to position [3, 0]
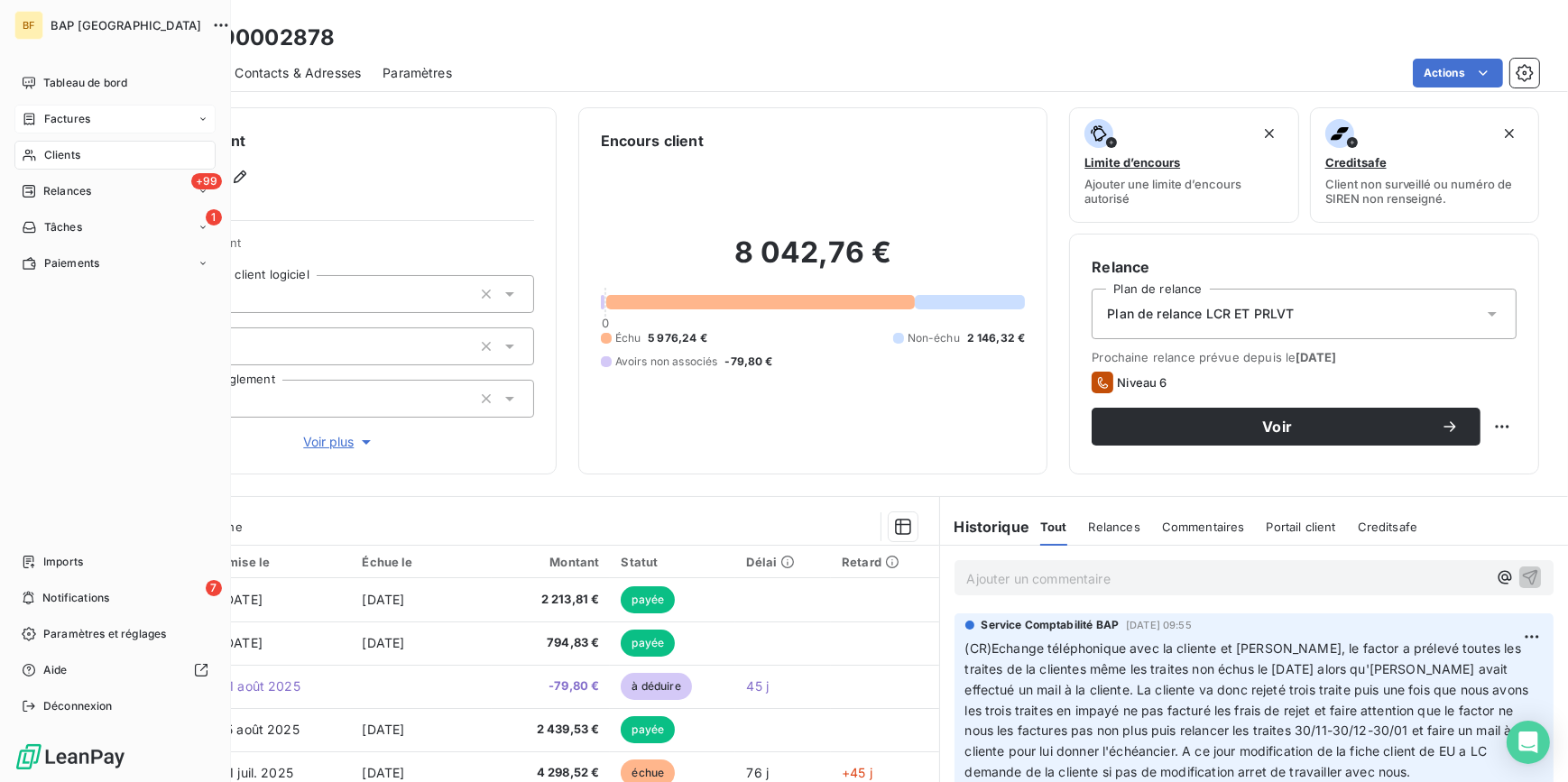
drag, startPoint x: 36, startPoint y: 149, endPoint x: 185, endPoint y: 124, distance: 151.1
click at [36, 149] on icon at bounding box center [29, 155] width 15 height 14
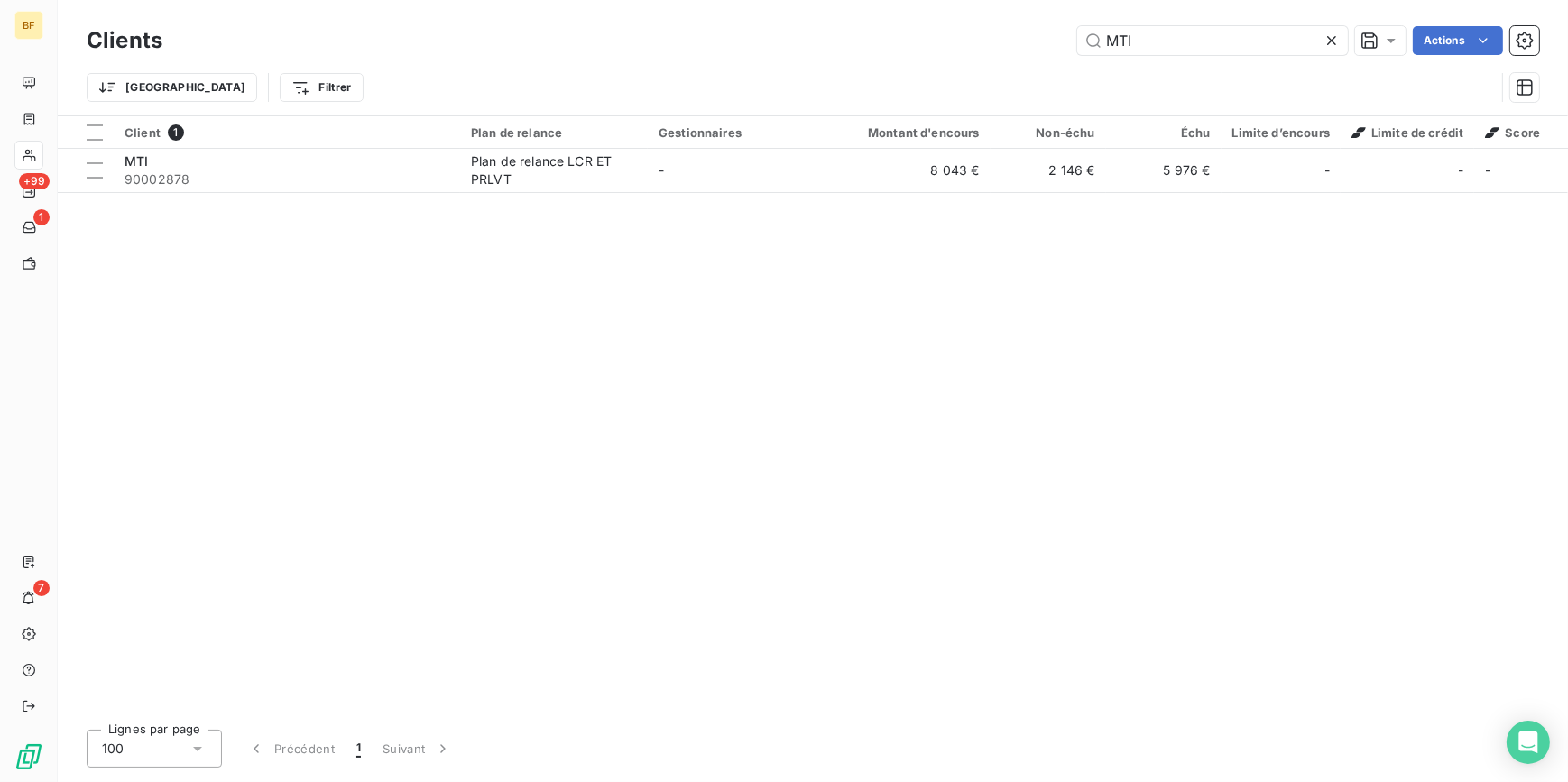
drag, startPoint x: 1148, startPoint y: 44, endPoint x: 1043, endPoint y: 31, distance: 105.8
click at [1043, 31] on div "MTI Actions" at bounding box center [861, 40] width 1355 height 29
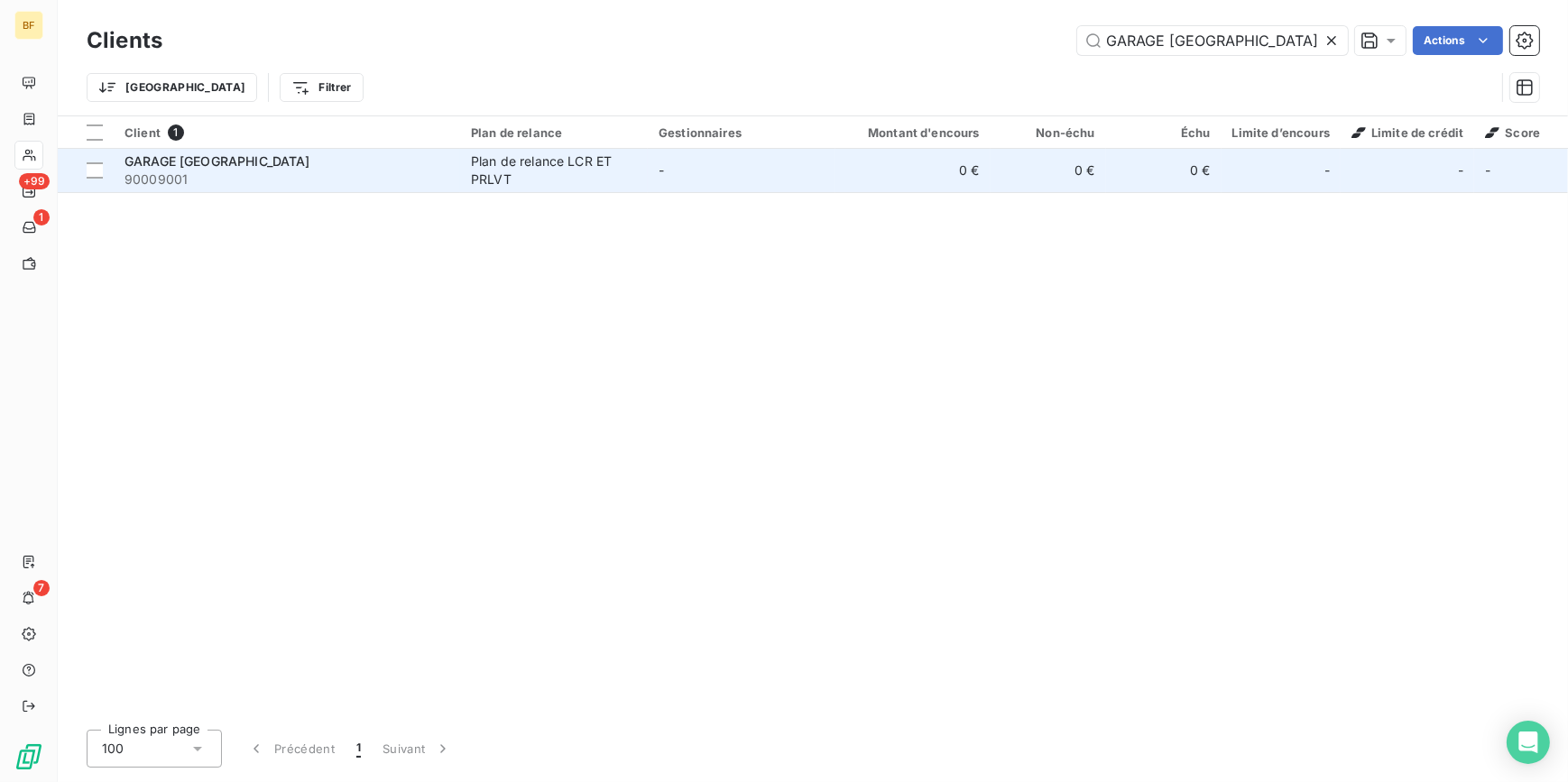
type input "GARAGE BREUIL"
click at [391, 180] on span "90009001" at bounding box center [286, 179] width 325 height 18
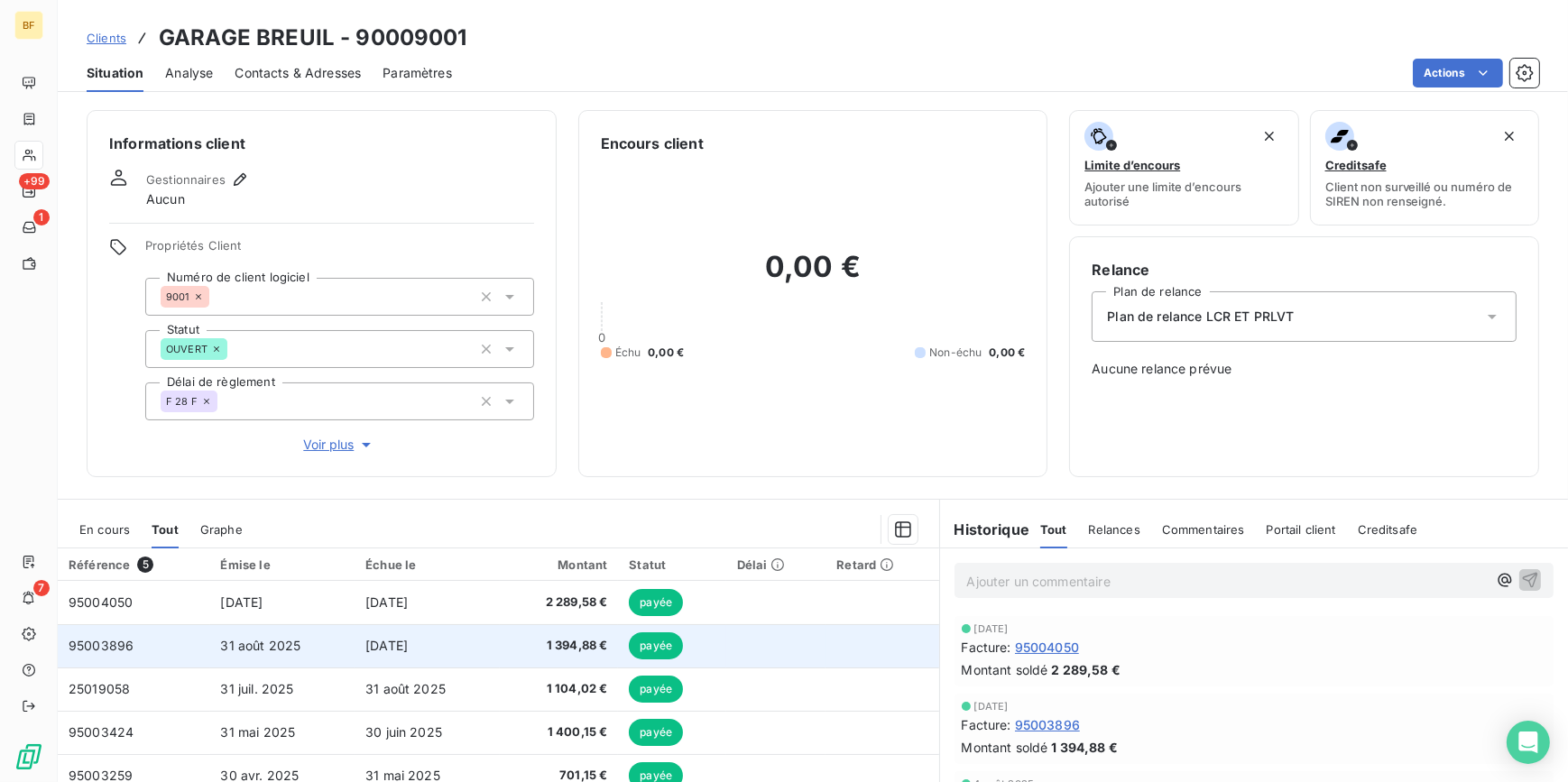
click at [316, 647] on td "31 août 2025" at bounding box center [282, 645] width 145 height 43
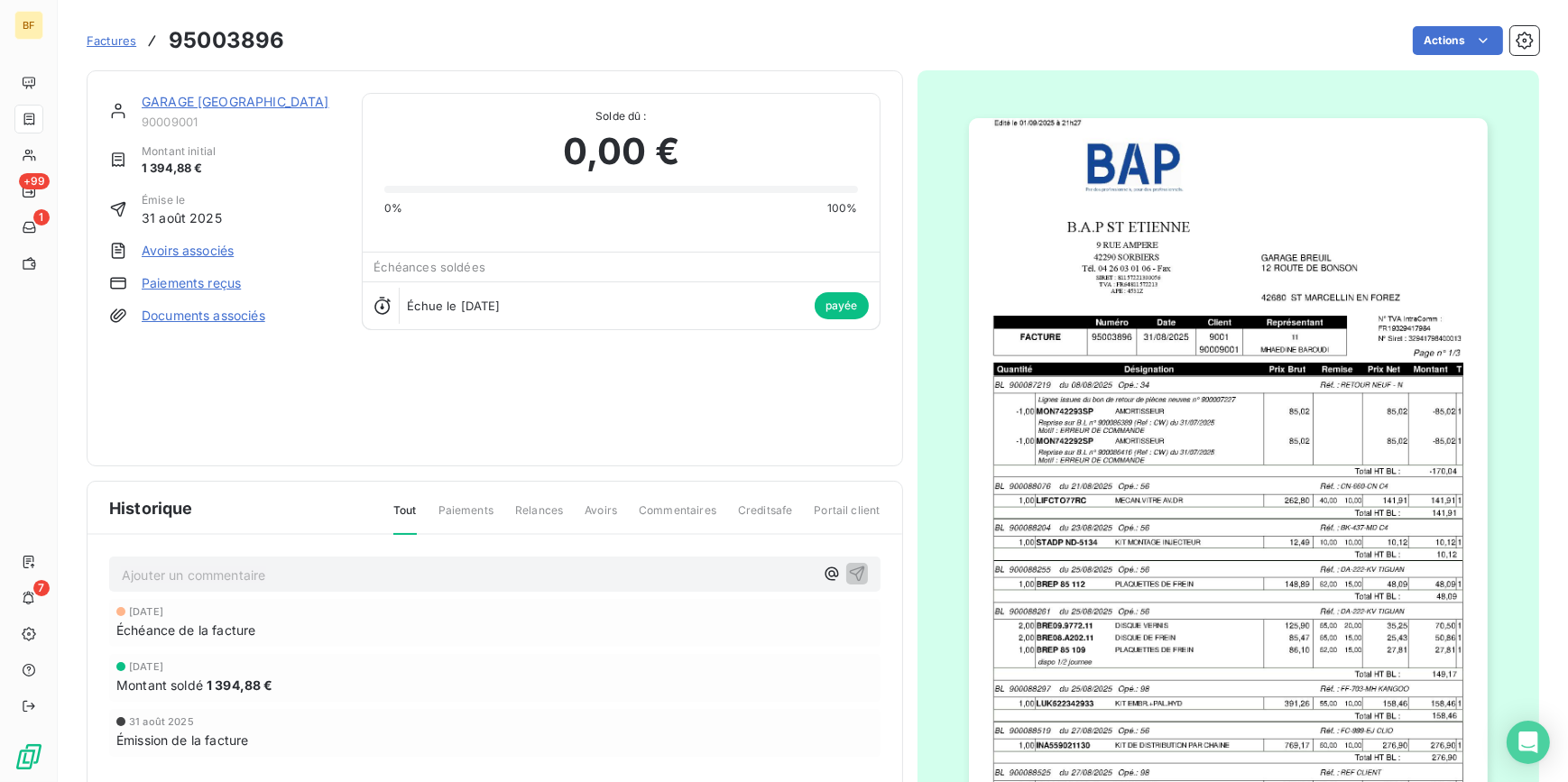
click at [1261, 484] on img "button" at bounding box center [1228, 485] width 519 height 734
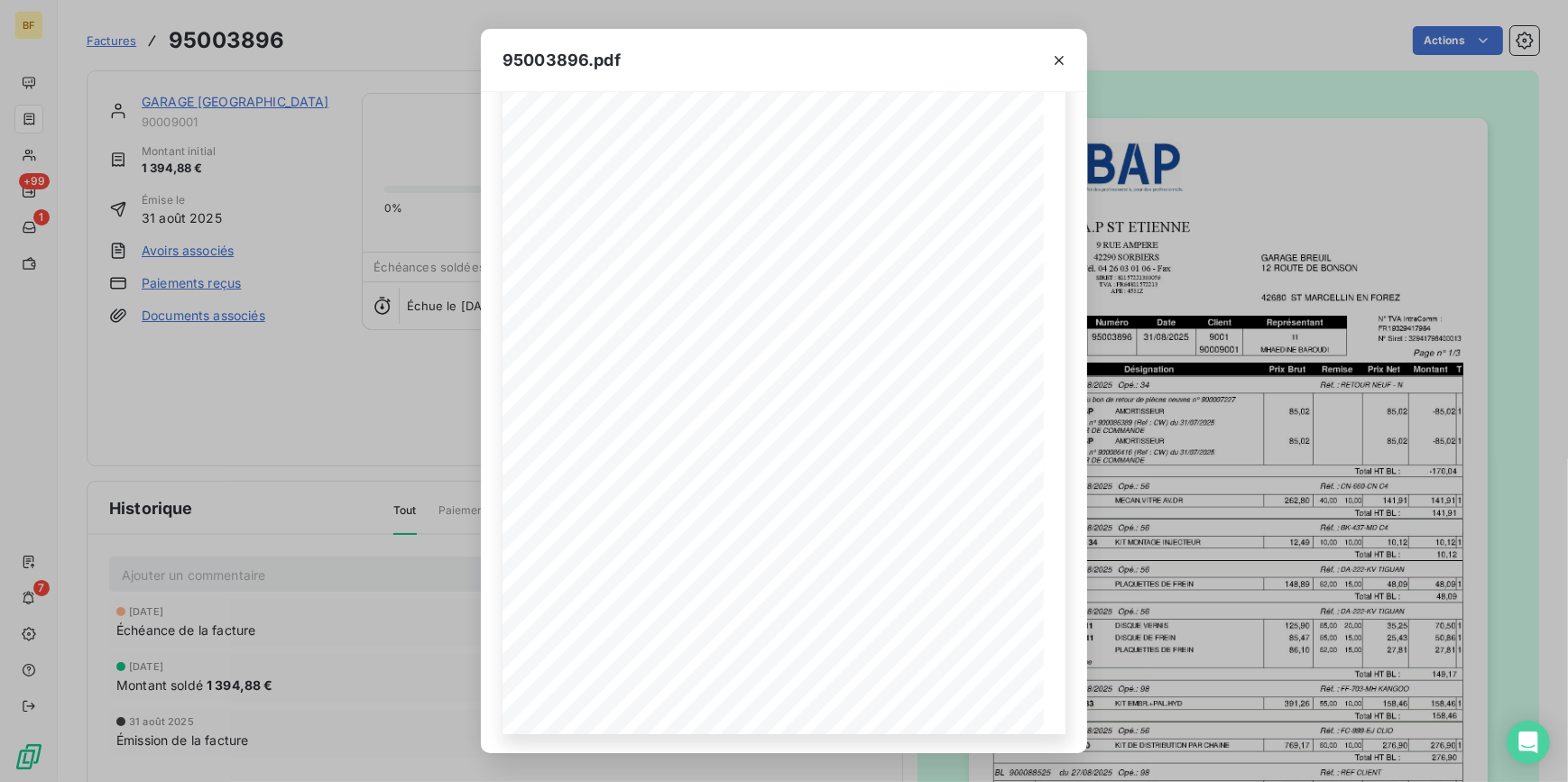
scroll to position [146, 0]
click at [827, 721] on icon "button" at bounding box center [822, 725] width 18 height 18
click at [1062, 59] on icon "button" at bounding box center [1058, 60] width 18 height 18
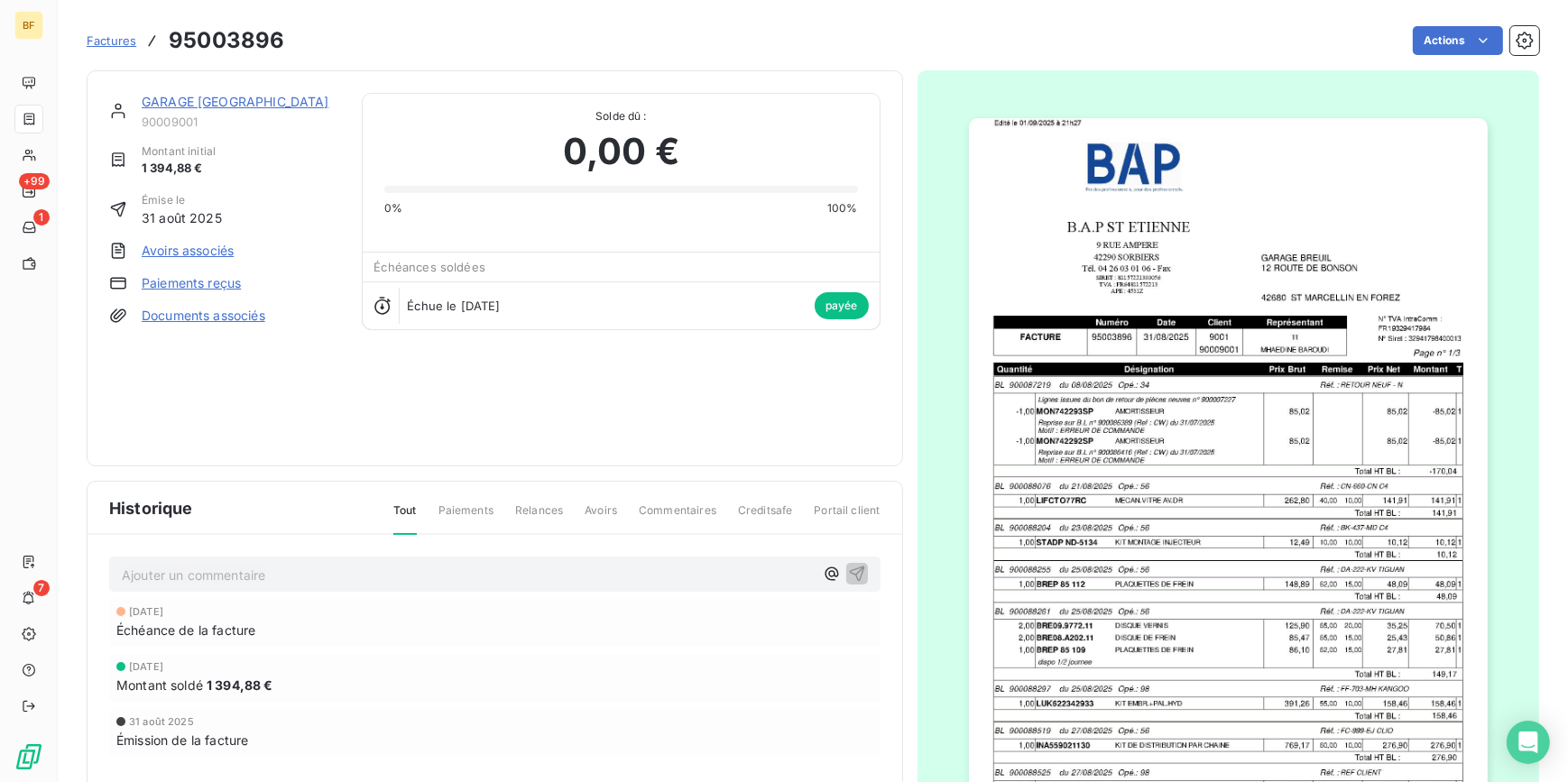
click at [1180, 20] on div "Factures 95003896 Actions" at bounding box center [813, 30] width 1452 height 60
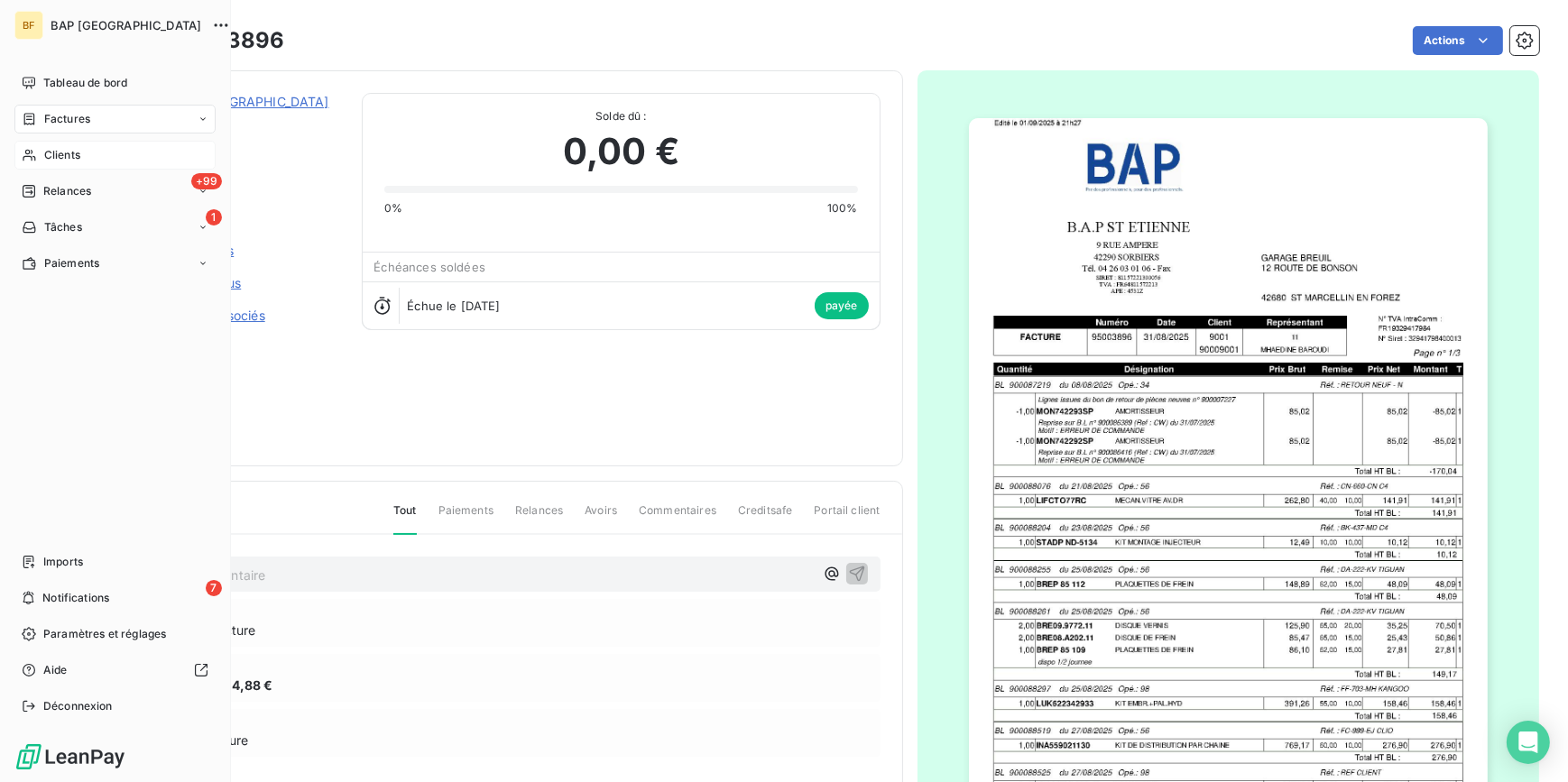
click at [69, 145] on div "Clients" at bounding box center [115, 155] width 201 height 29
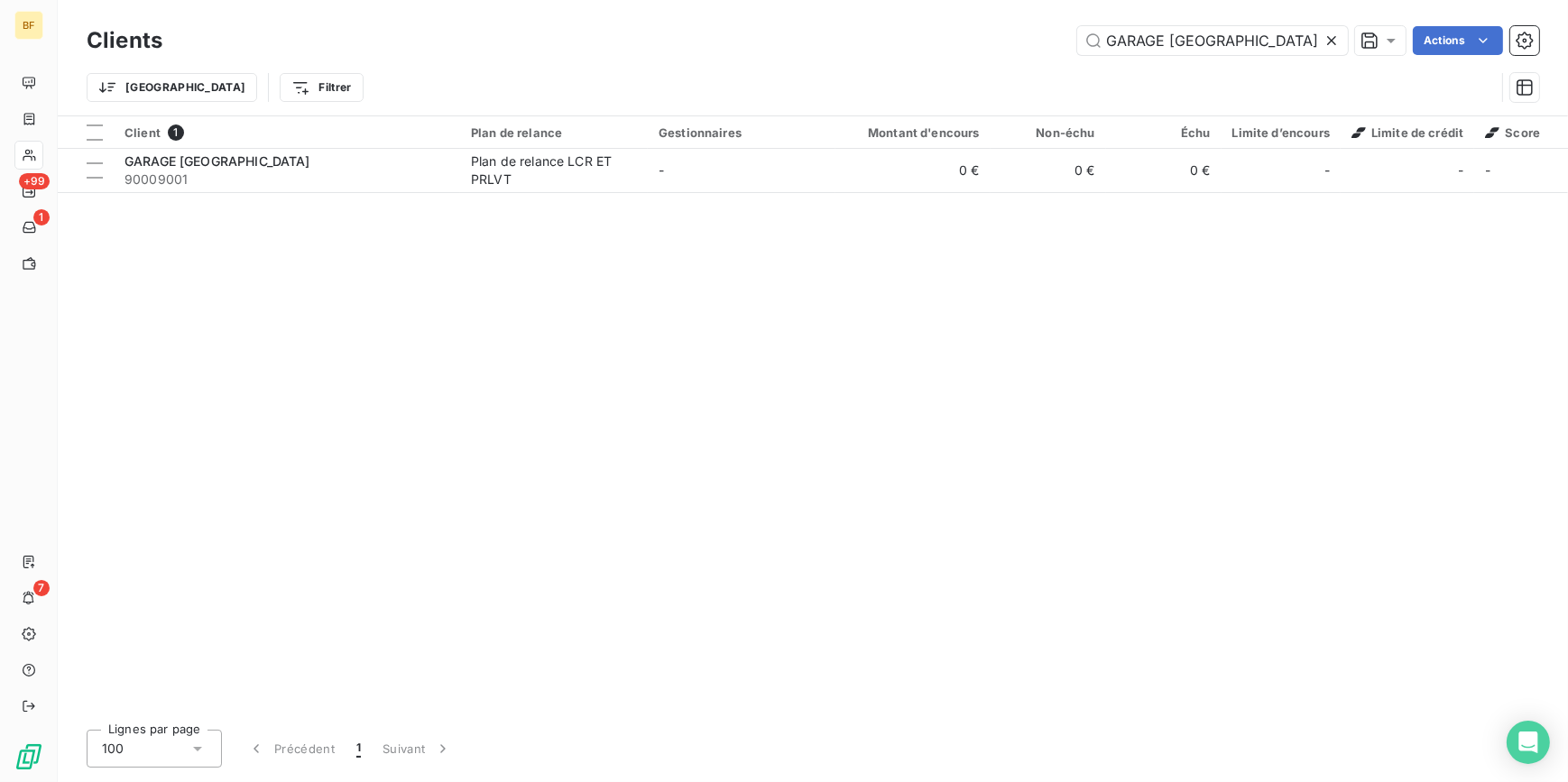
drag, startPoint x: 1234, startPoint y: 41, endPoint x: 1059, endPoint y: 27, distance: 175.6
click at [1059, 27] on div "GARAGE BREUIL Actions" at bounding box center [861, 40] width 1355 height 29
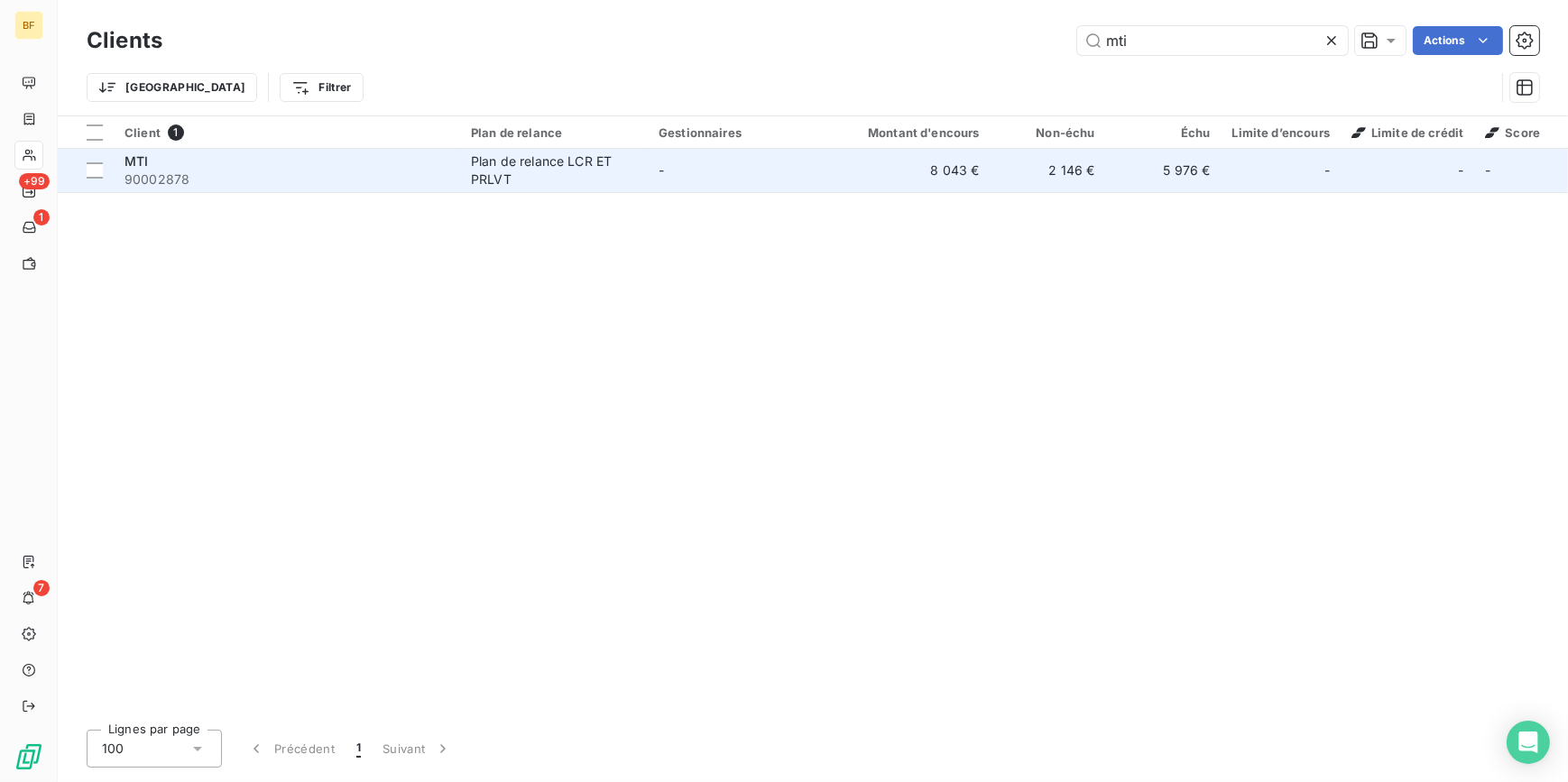
type input "mti"
click at [567, 168] on div "Plan de relance LCR ET PRLVT" at bounding box center [554, 169] width 166 height 36
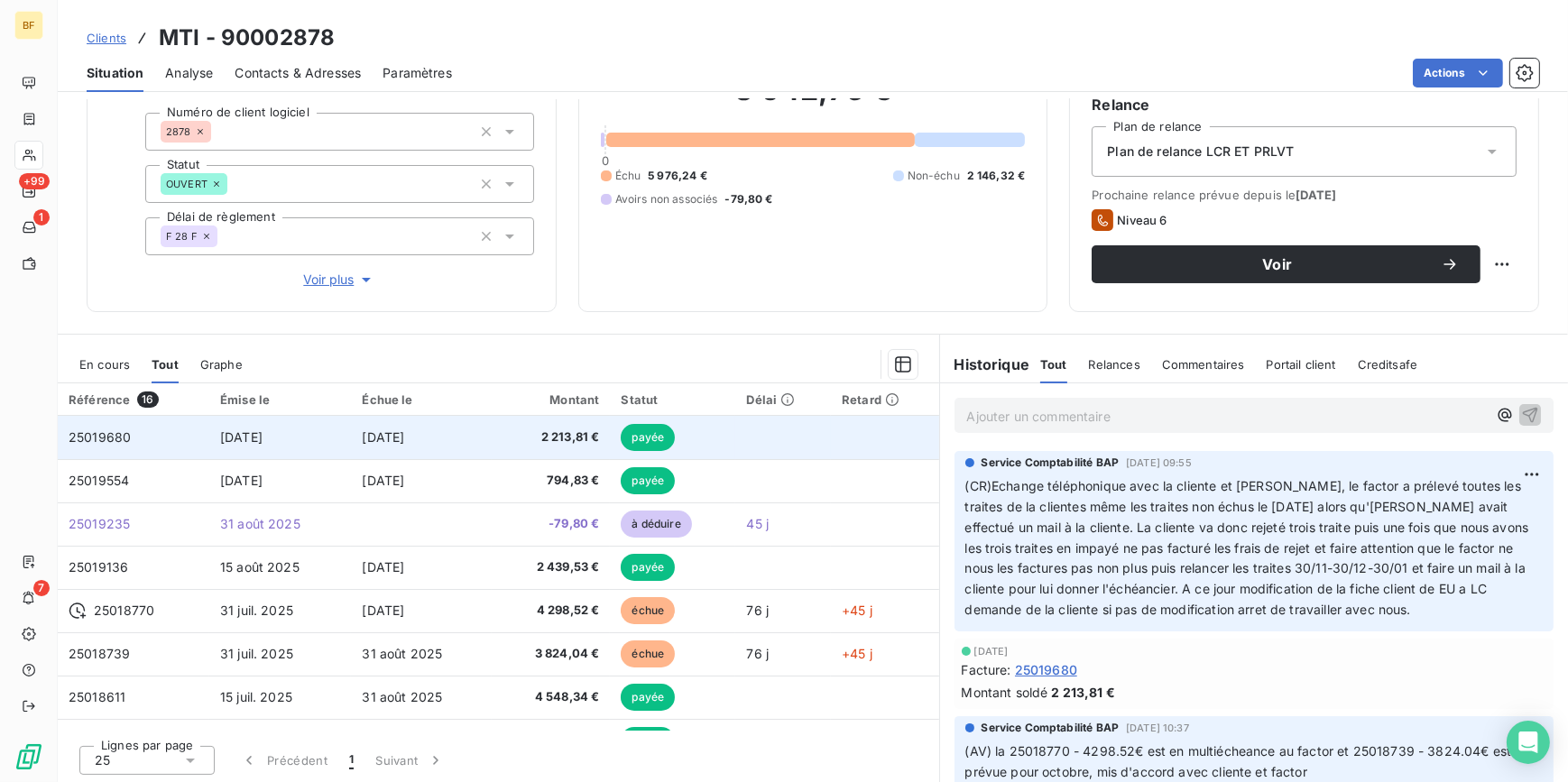
scroll to position [167, 0]
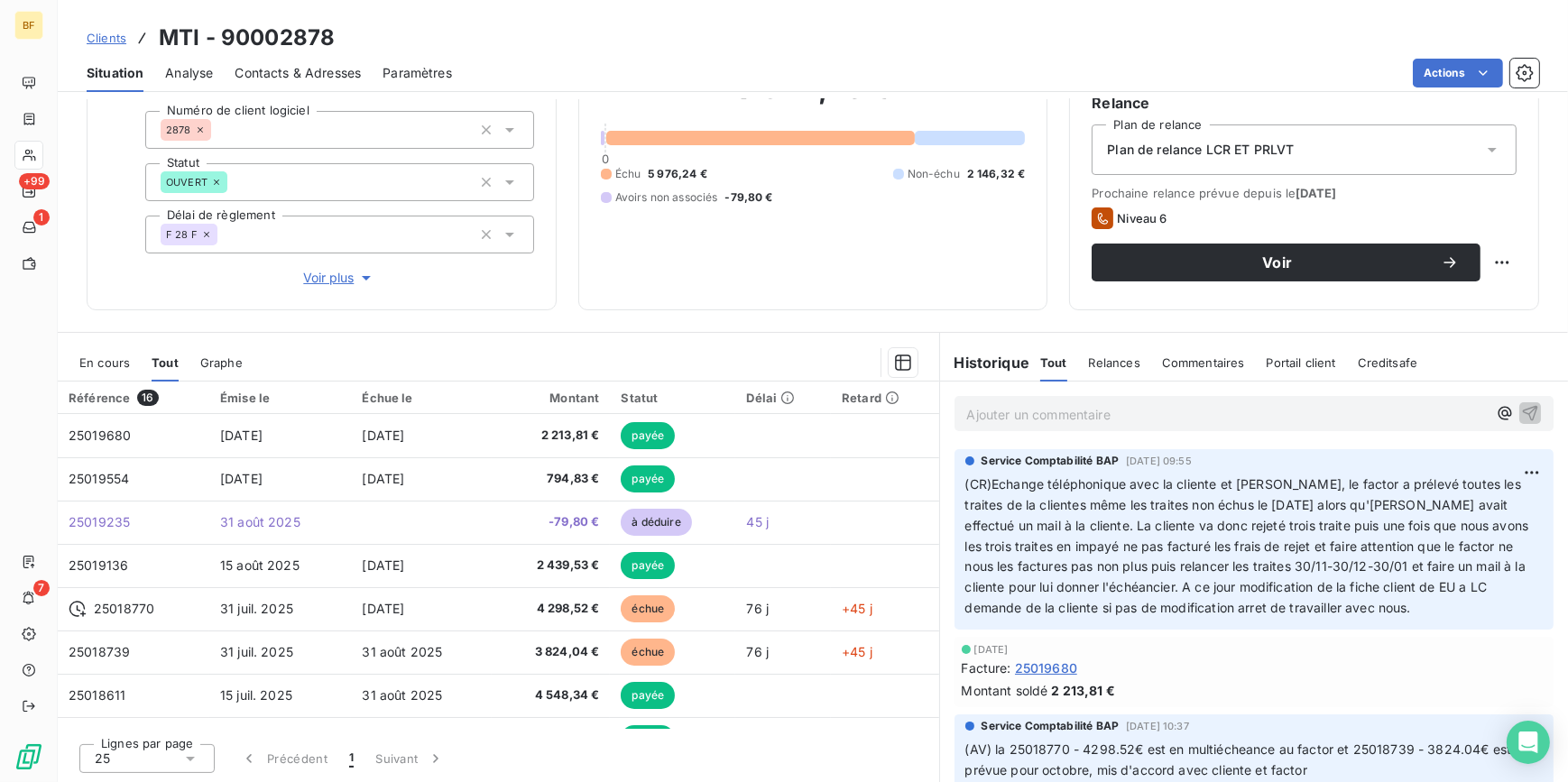
click at [806, 251] on div "8 042,76 € 0 Échu 5 976,24 € Non-échu 2 146,32 € Avoirs non associés -79,80 €" at bounding box center [813, 138] width 425 height 300
click at [1048, 427] on div "Ajouter un commentaire ﻿" at bounding box center [1254, 413] width 600 height 36
click at [1043, 415] on p "Ajouter un commentaire ﻿" at bounding box center [1227, 414] width 520 height 22
click at [987, 416] on span "(AVà attendre que le rejet soit effectif" at bounding box center [1080, 413] width 226 height 15
click at [1286, 414] on p "(AV) attendre que le rejet soit effectif" at bounding box center [1227, 414] width 520 height 21
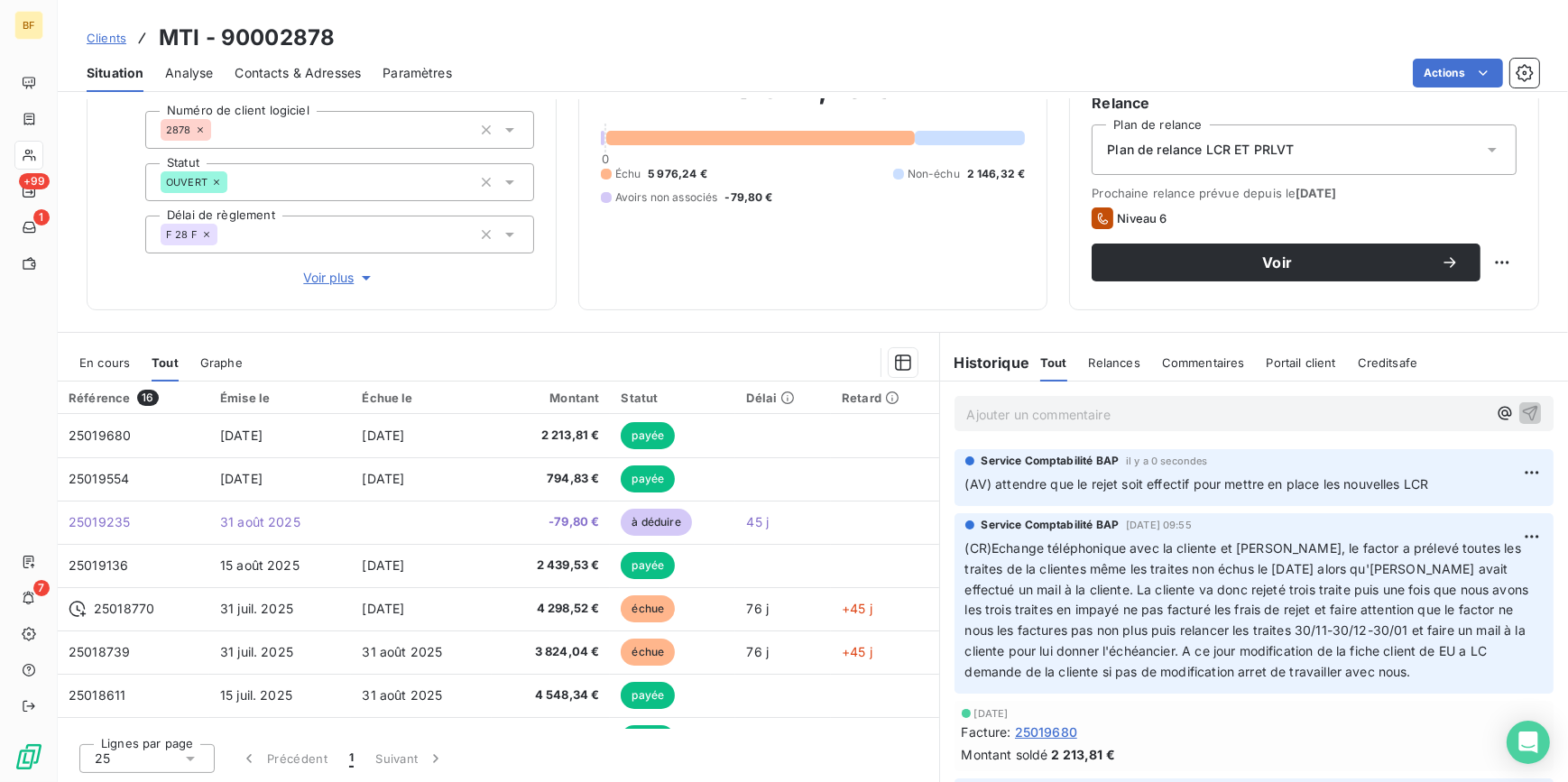
click at [695, 274] on div "8 042,76 € 0 Échu 5 976,24 € Non-échu 2 146,32 € Avoirs non associés -79,80 €" at bounding box center [813, 138] width 425 height 300
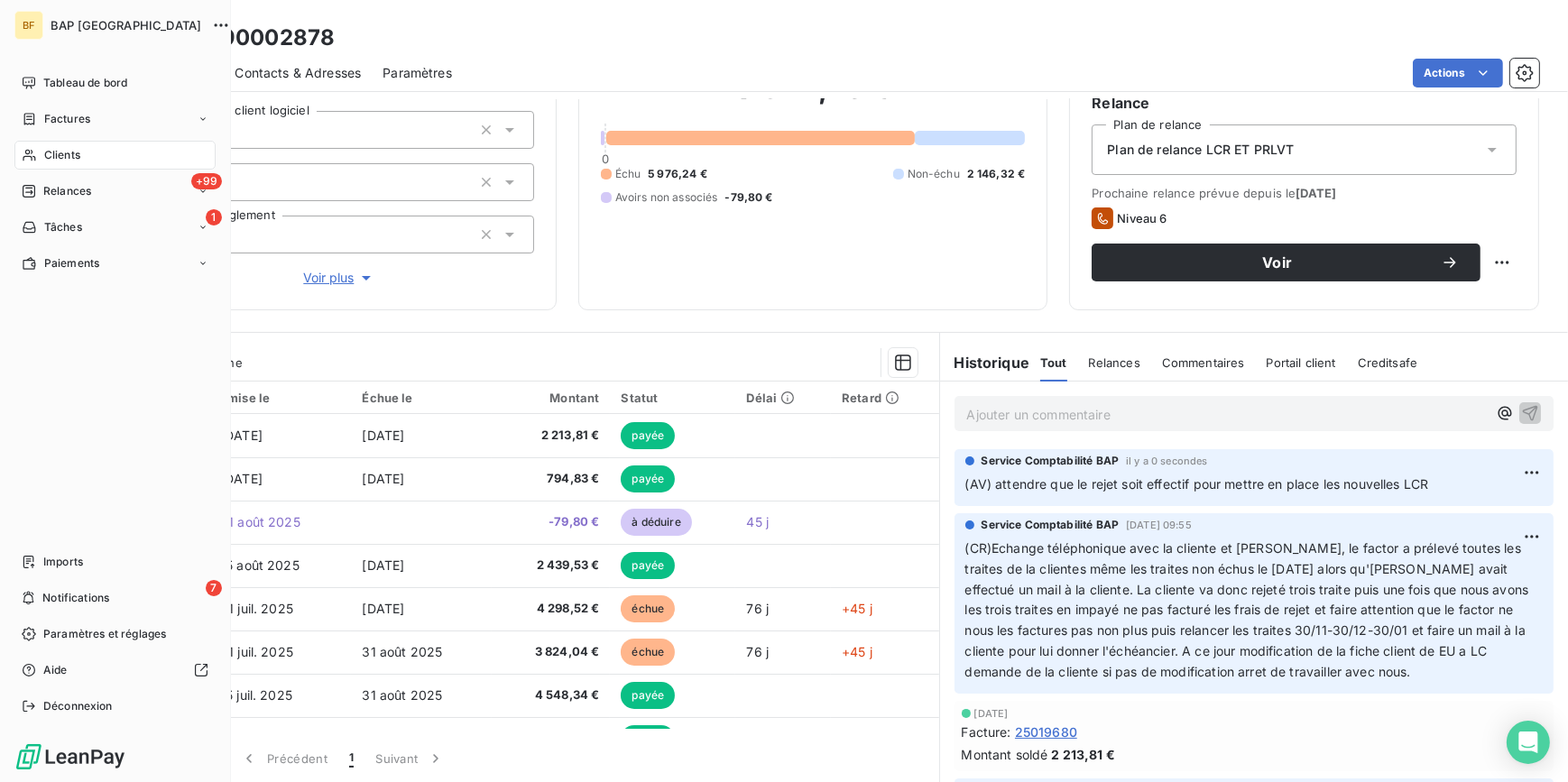
drag, startPoint x: 41, startPoint y: 162, endPoint x: 664, endPoint y: 61, distance: 631.1
click at [41, 162] on div "Clients" at bounding box center [115, 155] width 201 height 29
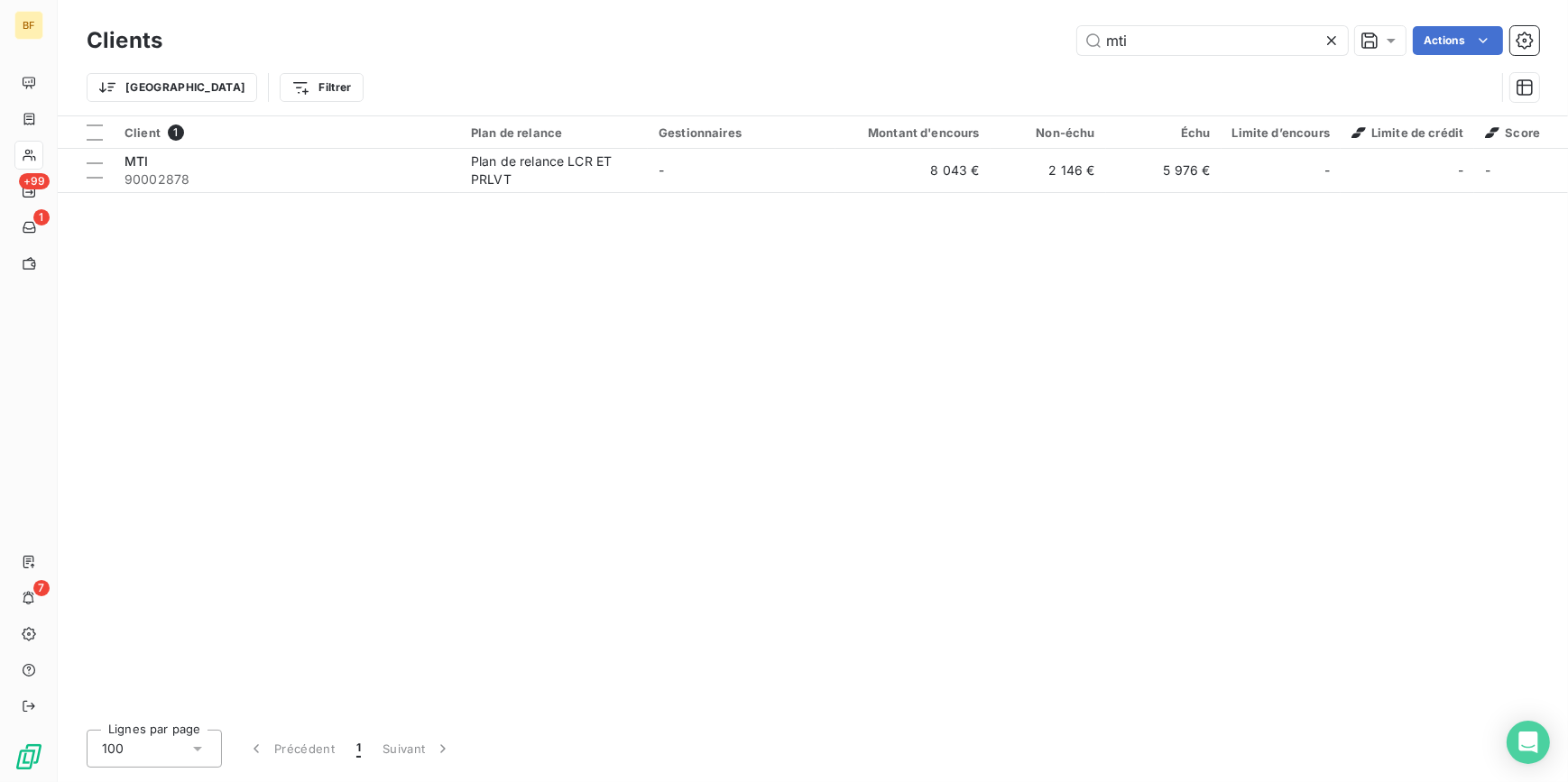
drag, startPoint x: 1070, startPoint y: 30, endPoint x: 1019, endPoint y: 21, distance: 51.8
click at [1019, 21] on div "Clients mti Actions" at bounding box center [813, 39] width 1452 height 38
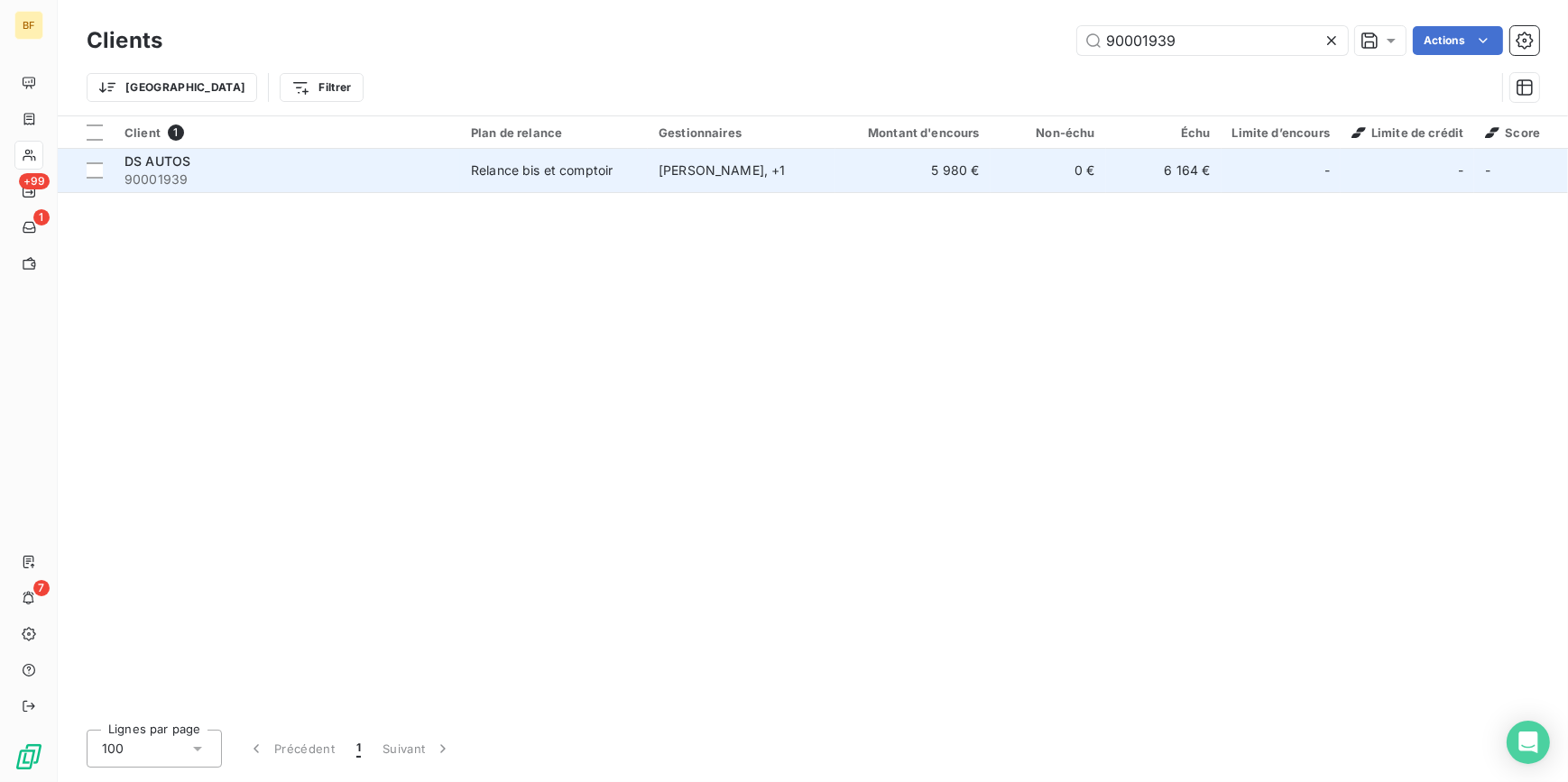
type input "90001939"
click at [568, 177] on div "Relance bis et comptoir" at bounding box center [541, 170] width 142 height 18
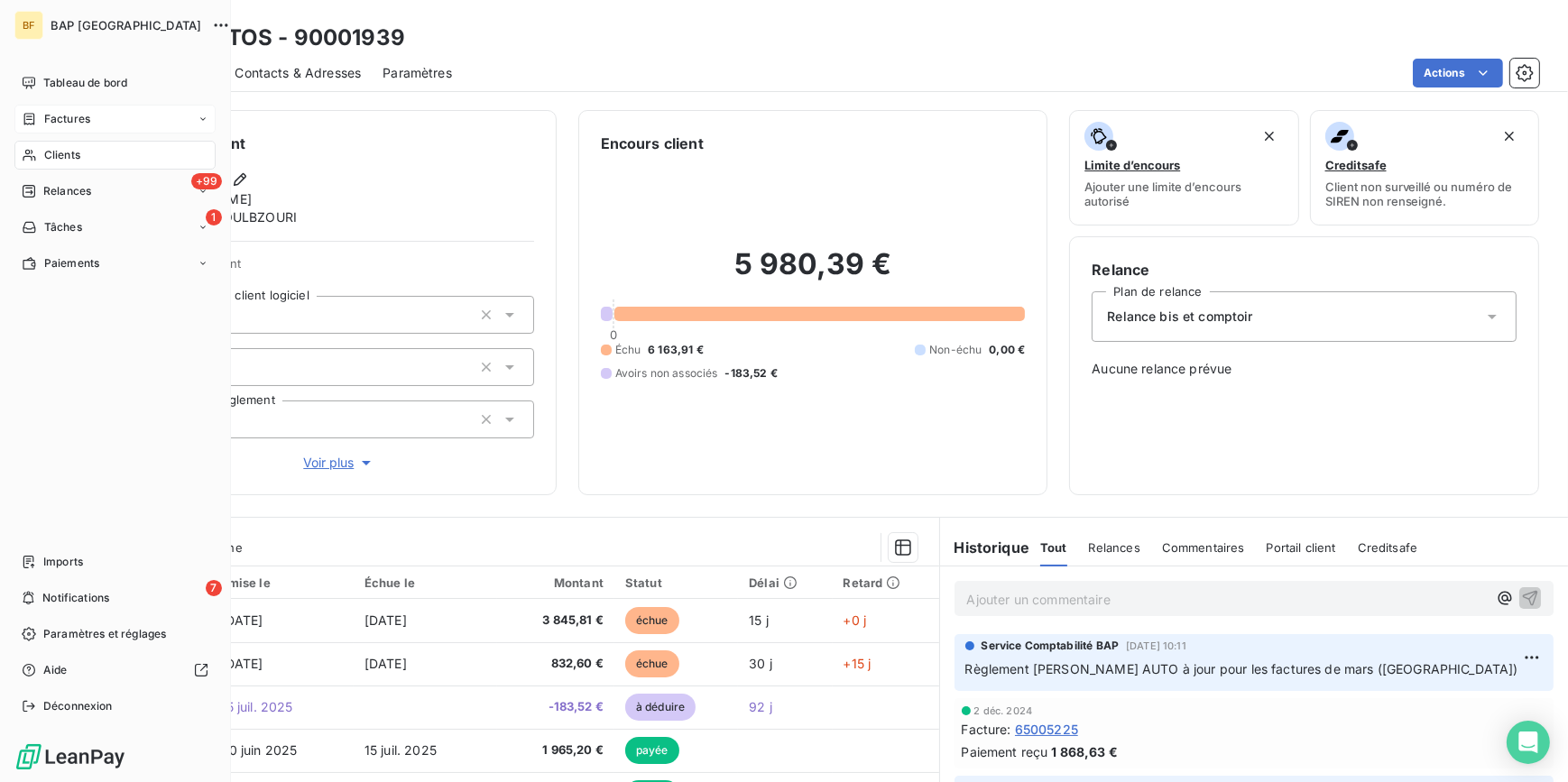
drag, startPoint x: 34, startPoint y: 149, endPoint x: 180, endPoint y: 125, distance: 148.0
click at [34, 149] on icon at bounding box center [29, 155] width 15 height 14
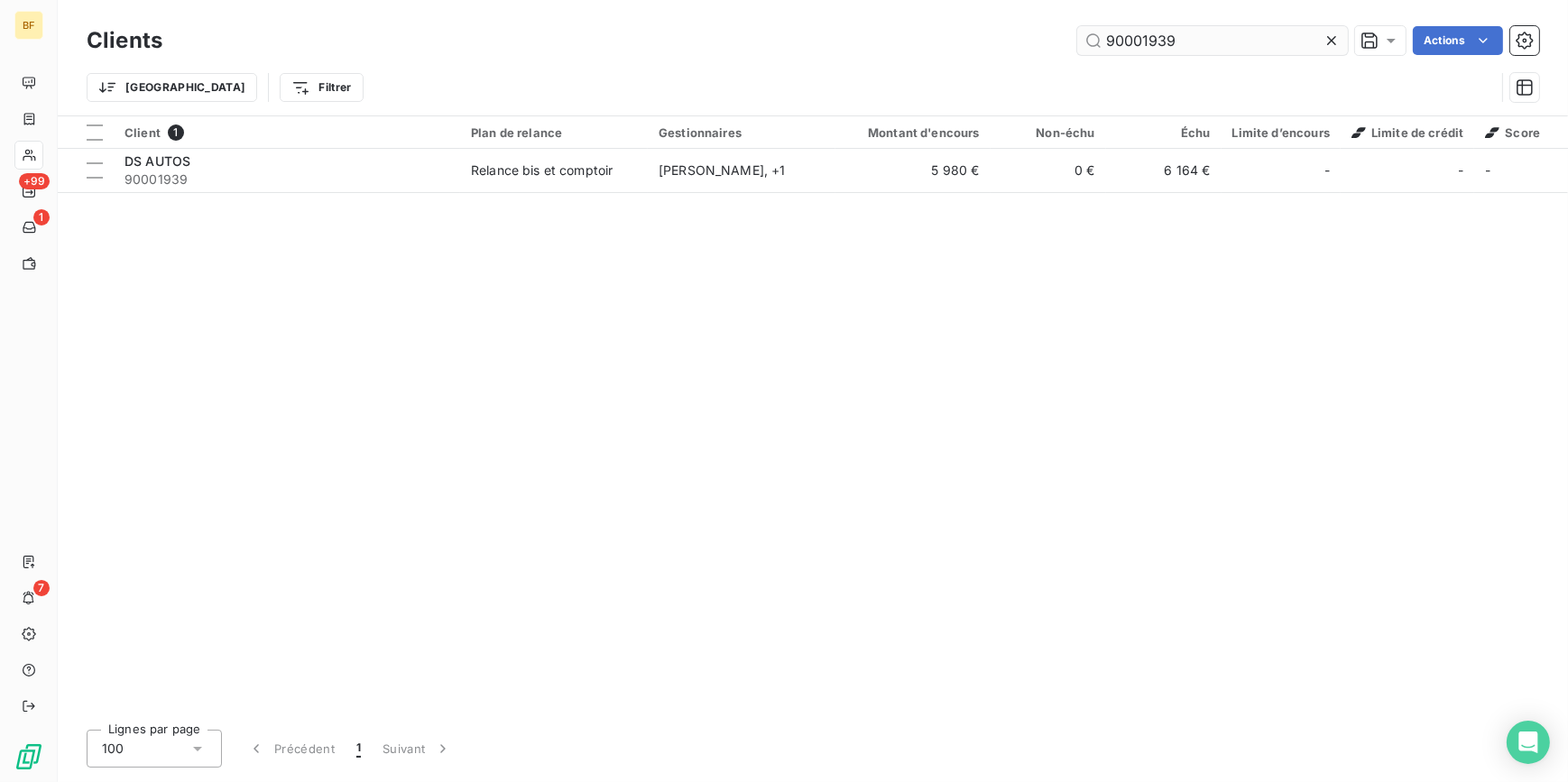
drag, startPoint x: 1210, startPoint y: 40, endPoint x: 1145, endPoint y: 38, distance: 65.0
click at [1145, 38] on input "90001939" at bounding box center [1212, 40] width 271 height 29
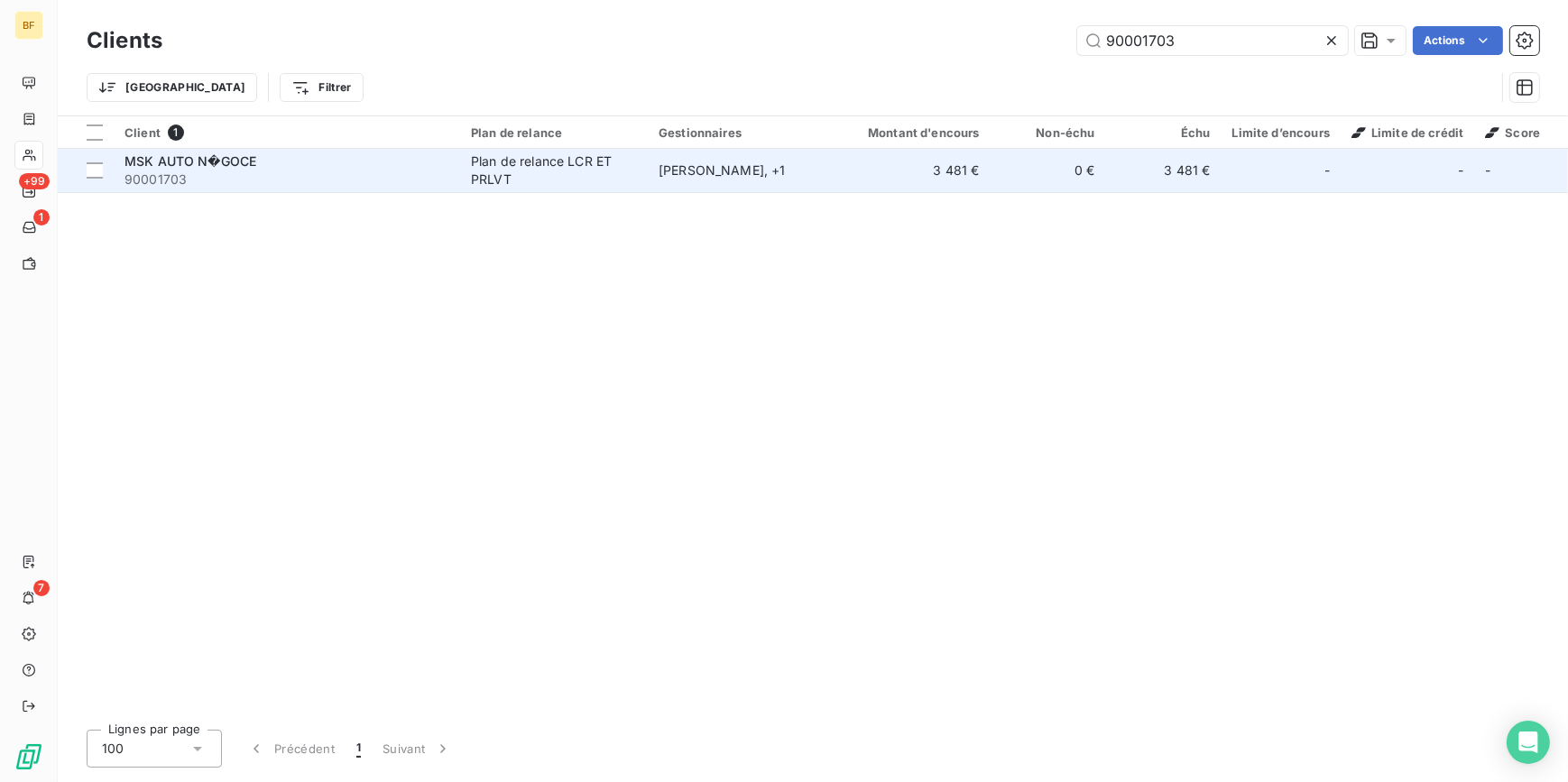
type input "90001703"
click at [178, 171] on span "90001703" at bounding box center [286, 179] width 325 height 18
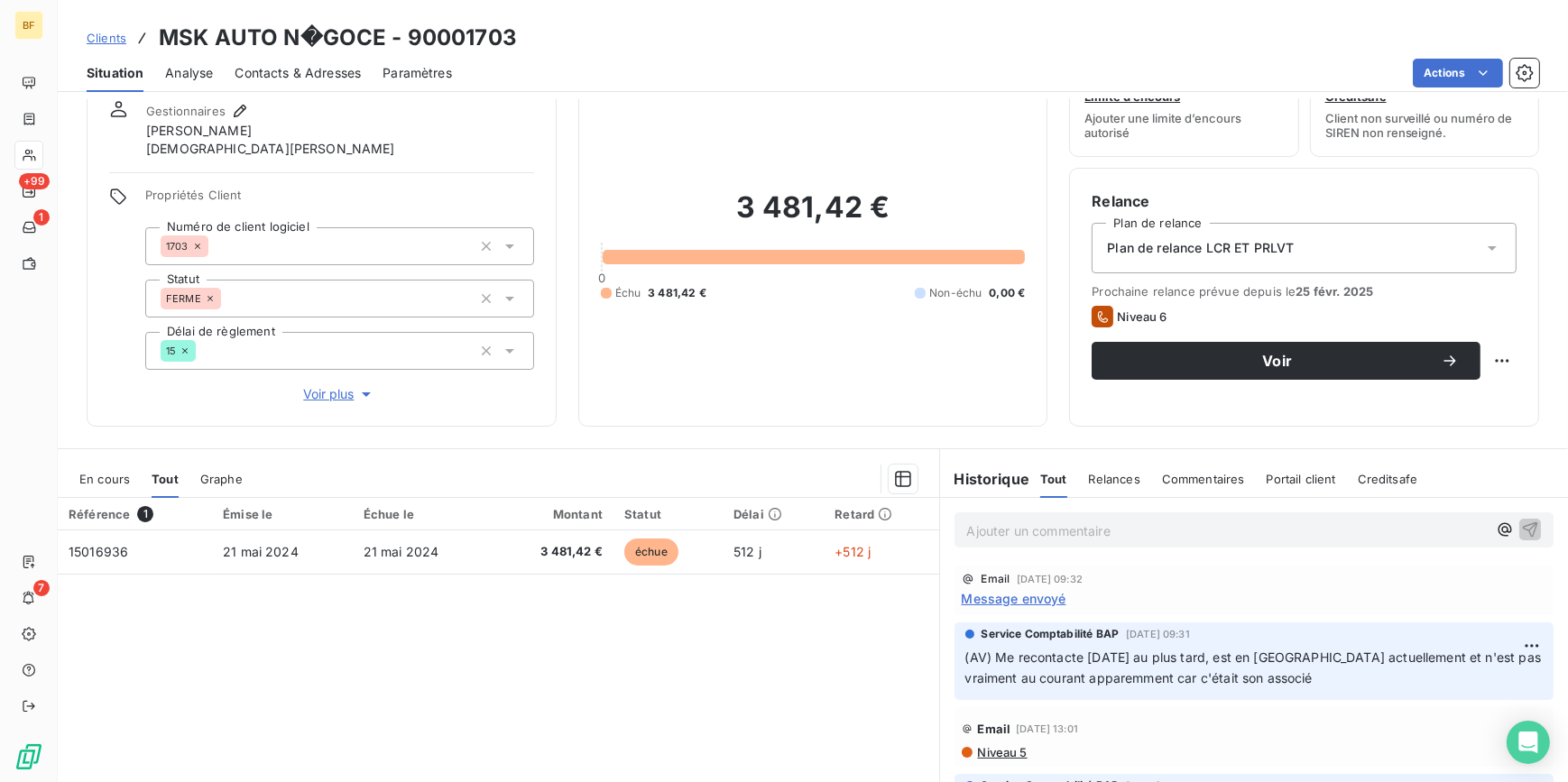
scroll to position [164, 0]
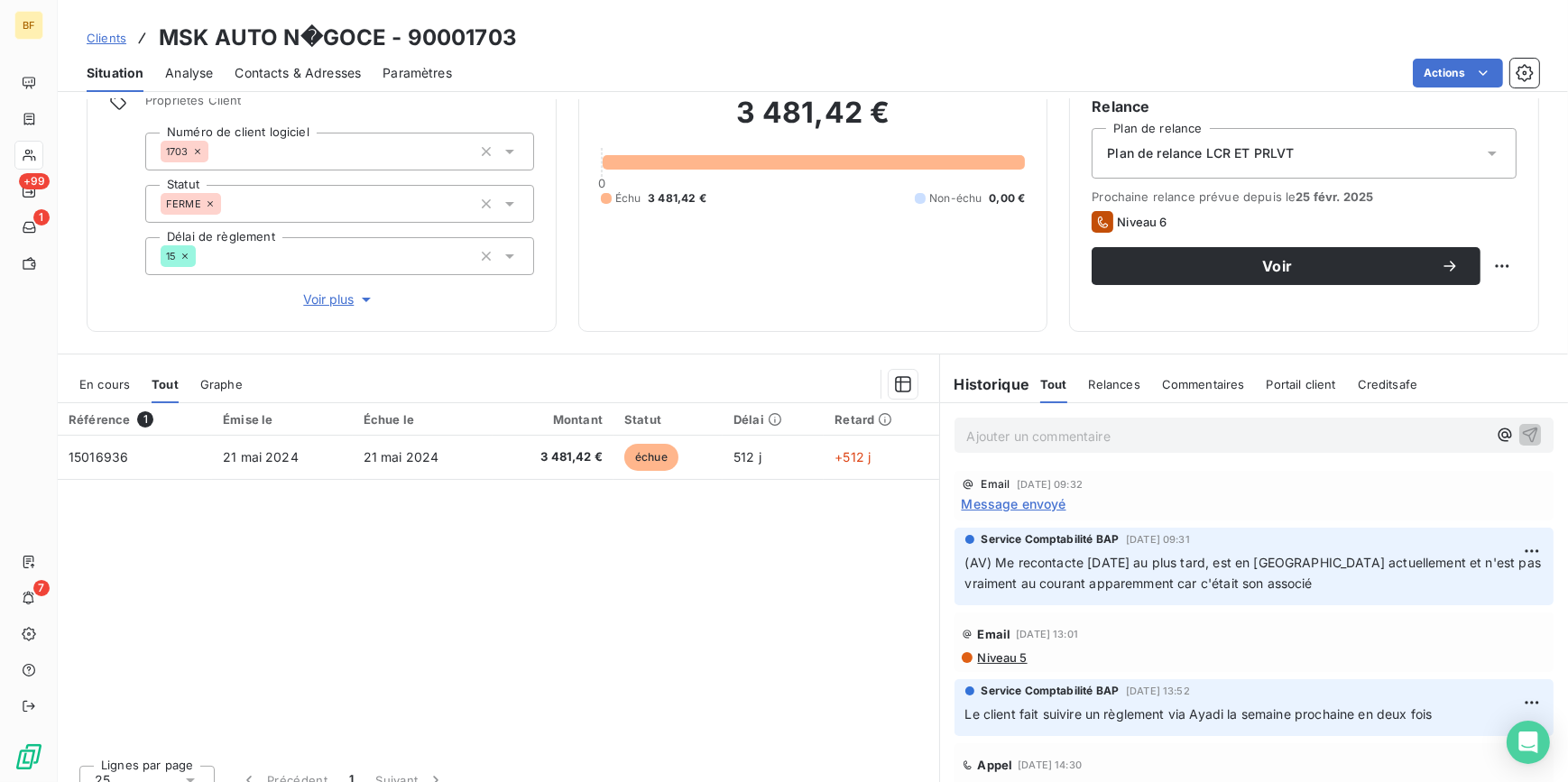
click at [310, 70] on span "Contacts & Adresses" at bounding box center [298, 72] width 126 height 18
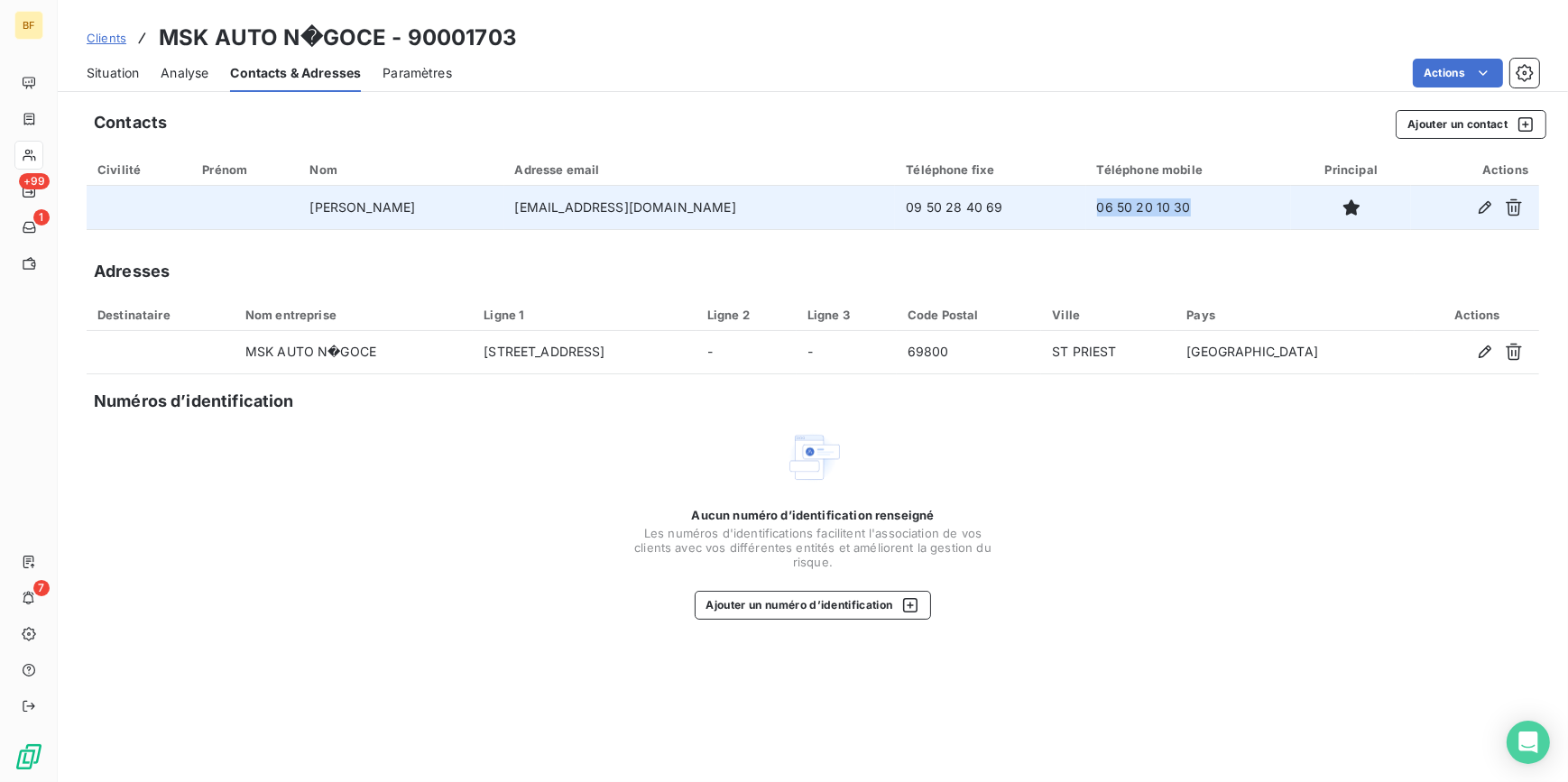
drag, startPoint x: 1175, startPoint y: 206, endPoint x: 1059, endPoint y: 206, distance: 116.0
click at [1086, 206] on td "06 50 20 10 30" at bounding box center [1189, 207] width 206 height 43
copy td "06 50 20 10 30"
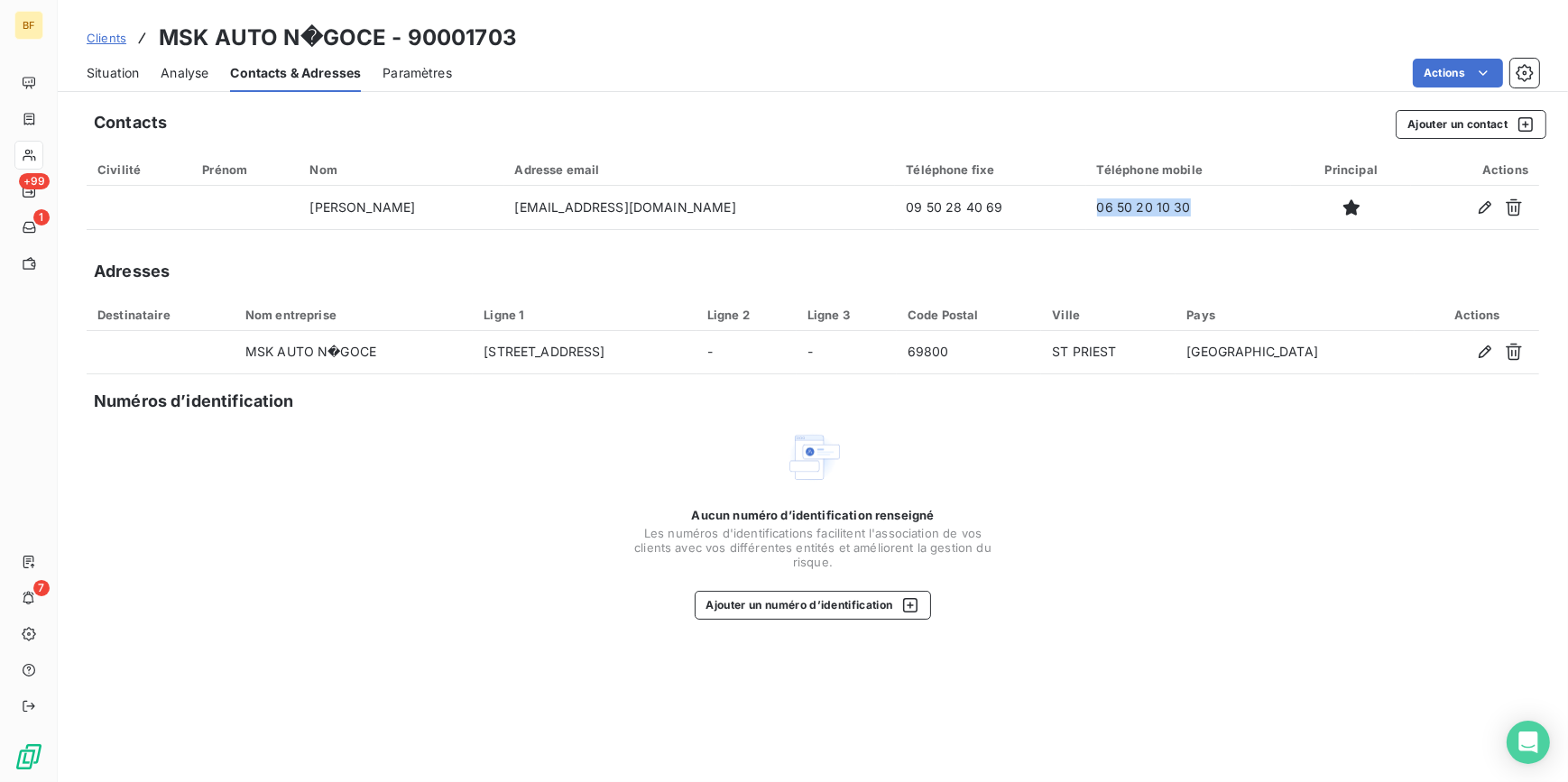
drag, startPoint x: 94, startPoint y: 76, endPoint x: 108, endPoint y: 80, distance: 14.6
click at [94, 76] on span "Situation" at bounding box center [113, 72] width 52 height 18
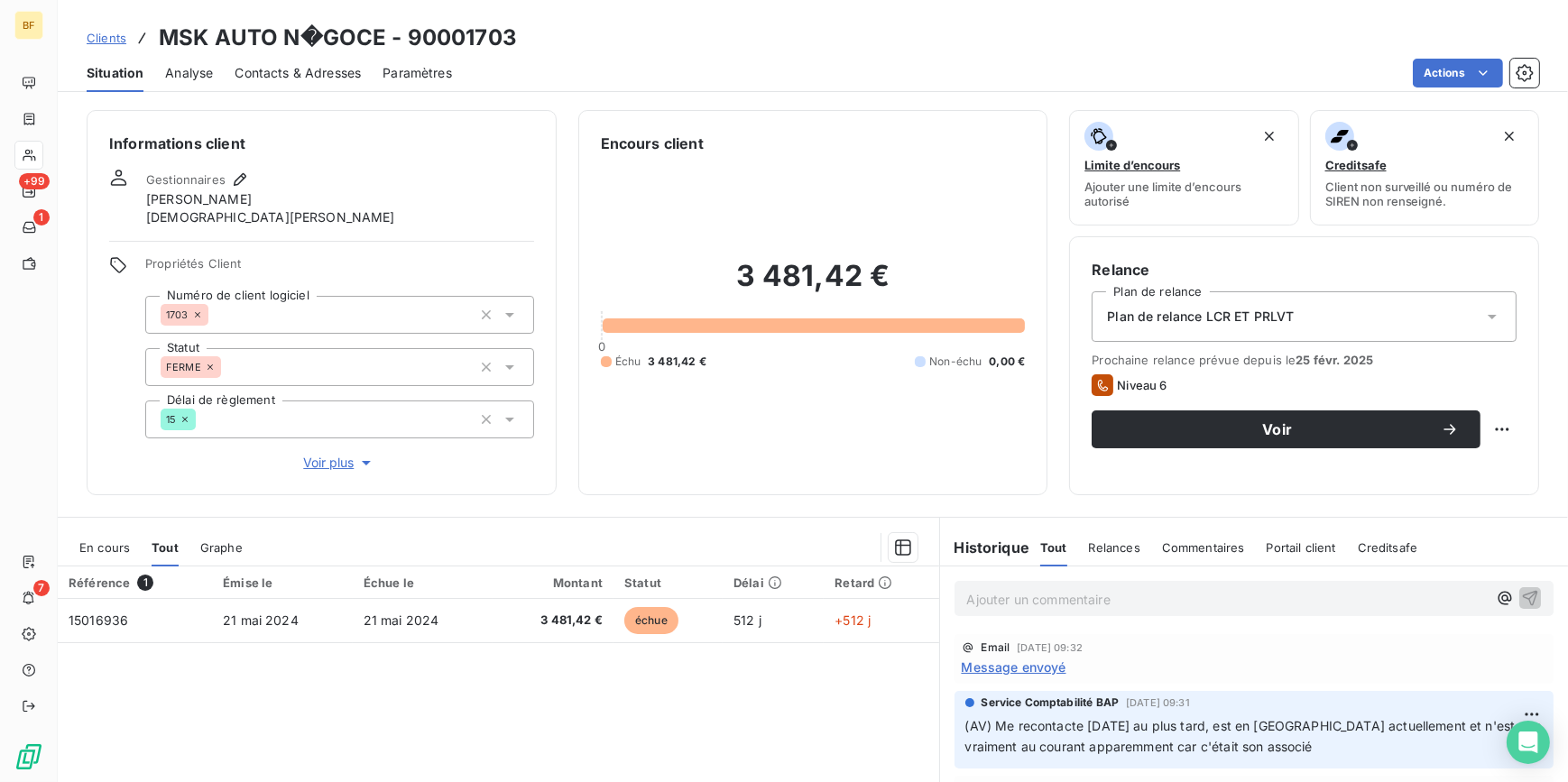
click at [640, 682] on div "Référence 1 Émise le Échue le Montant Statut Délai Retard 15016936 21 mai 2024 …" at bounding box center [498, 740] width 881 height 348
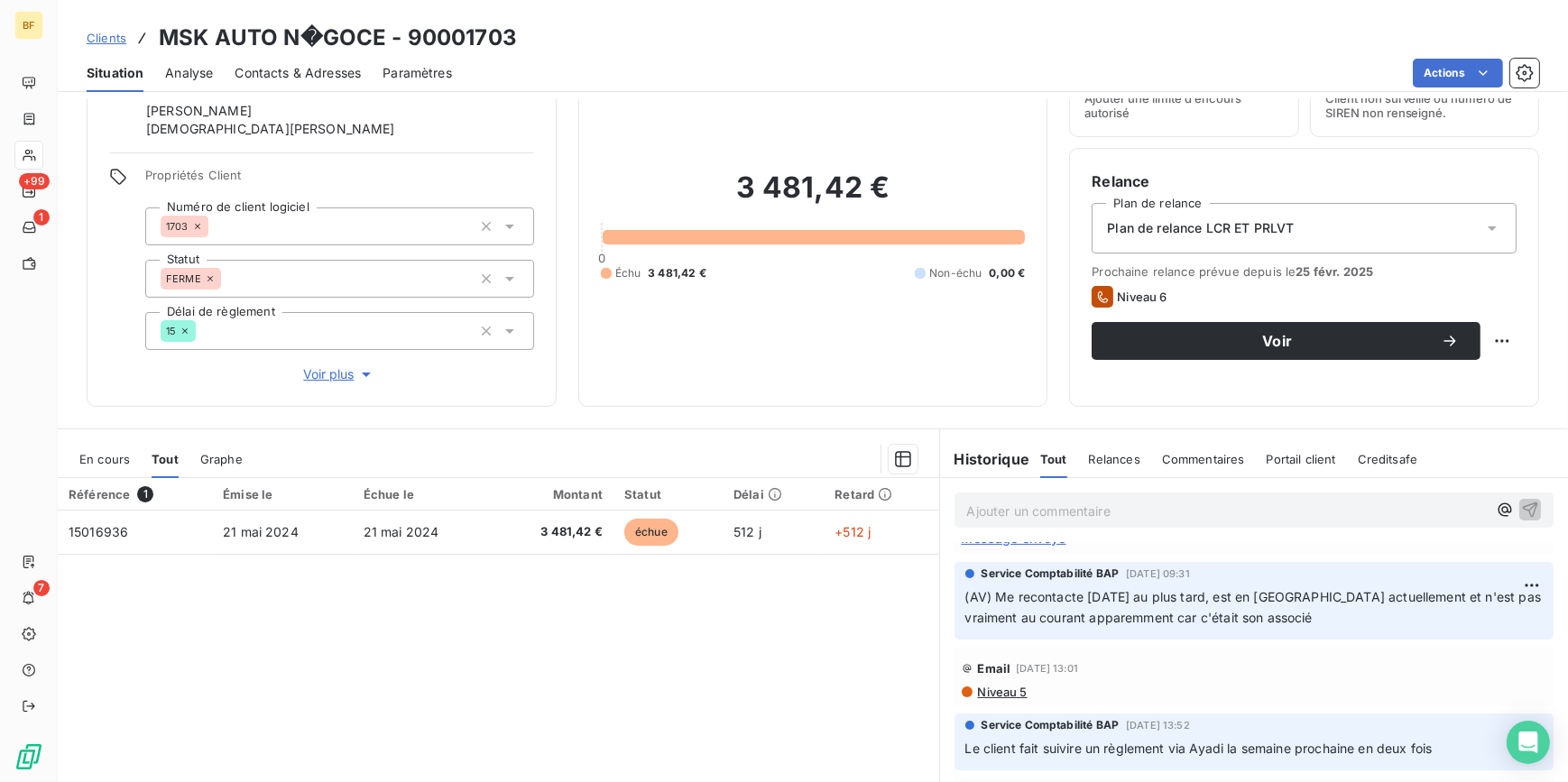
scroll to position [185, 0]
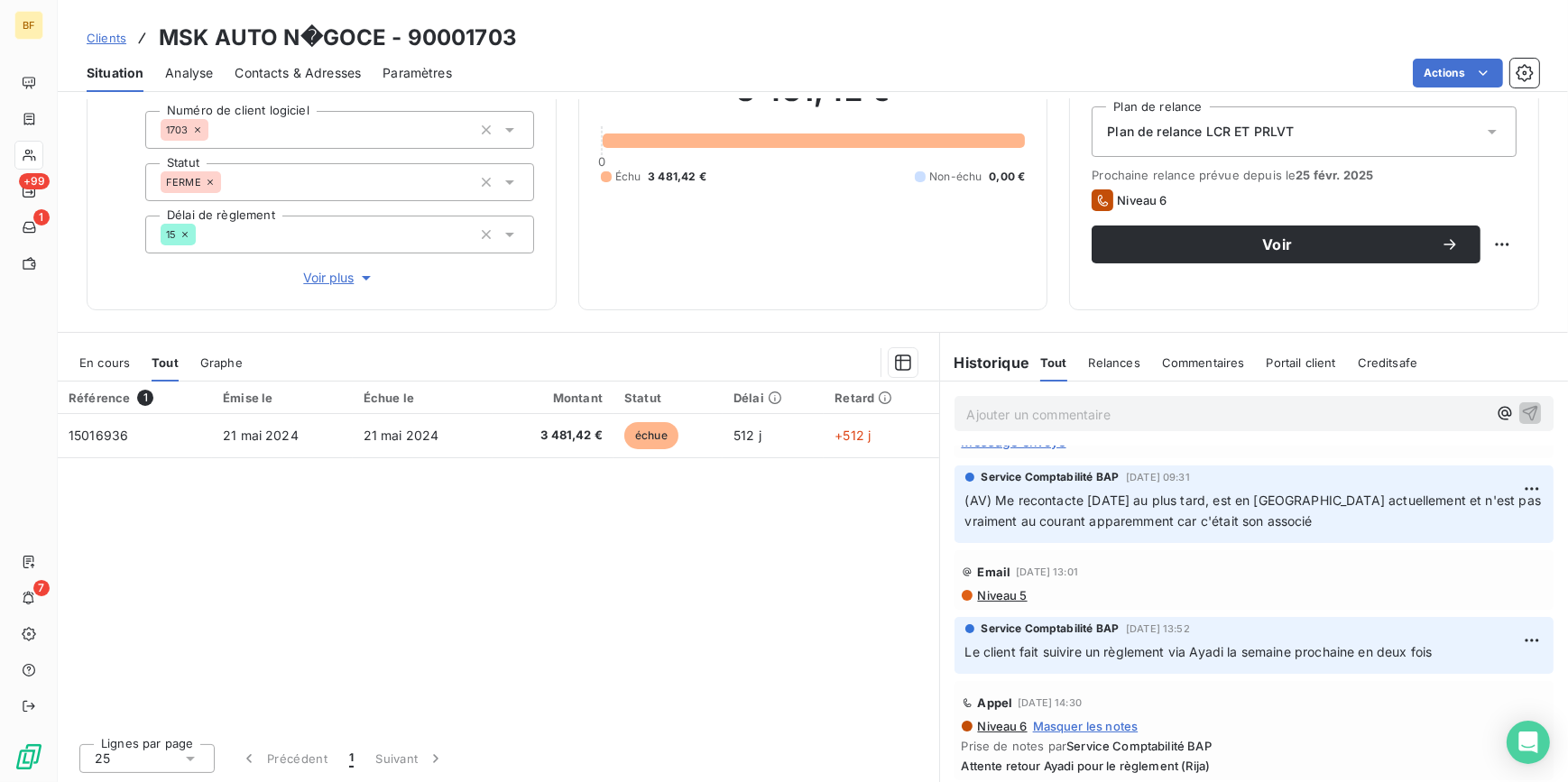
click at [313, 75] on span "Contacts & Adresses" at bounding box center [298, 72] width 126 height 18
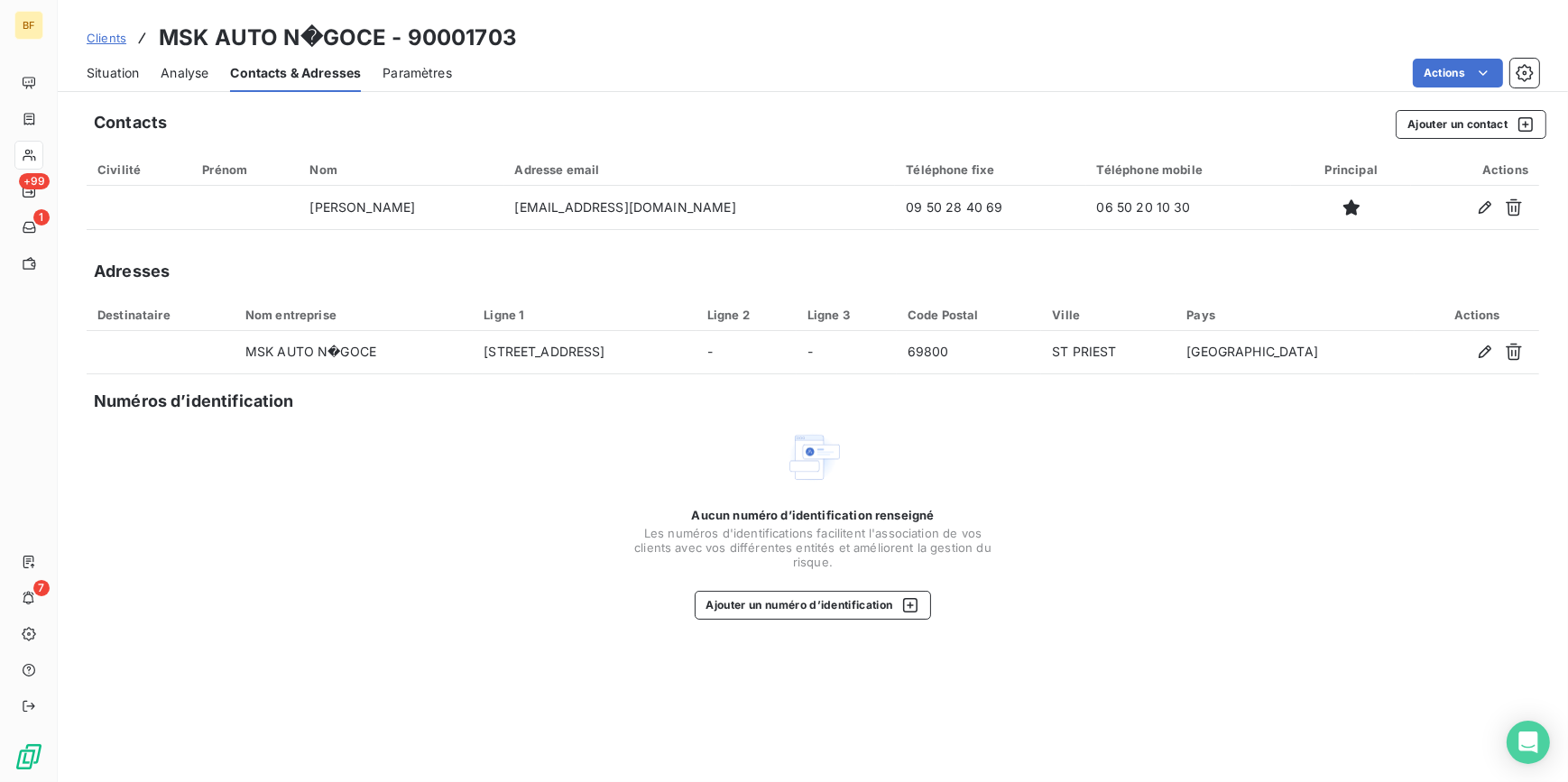
click at [113, 79] on span "Situation" at bounding box center [113, 72] width 52 height 18
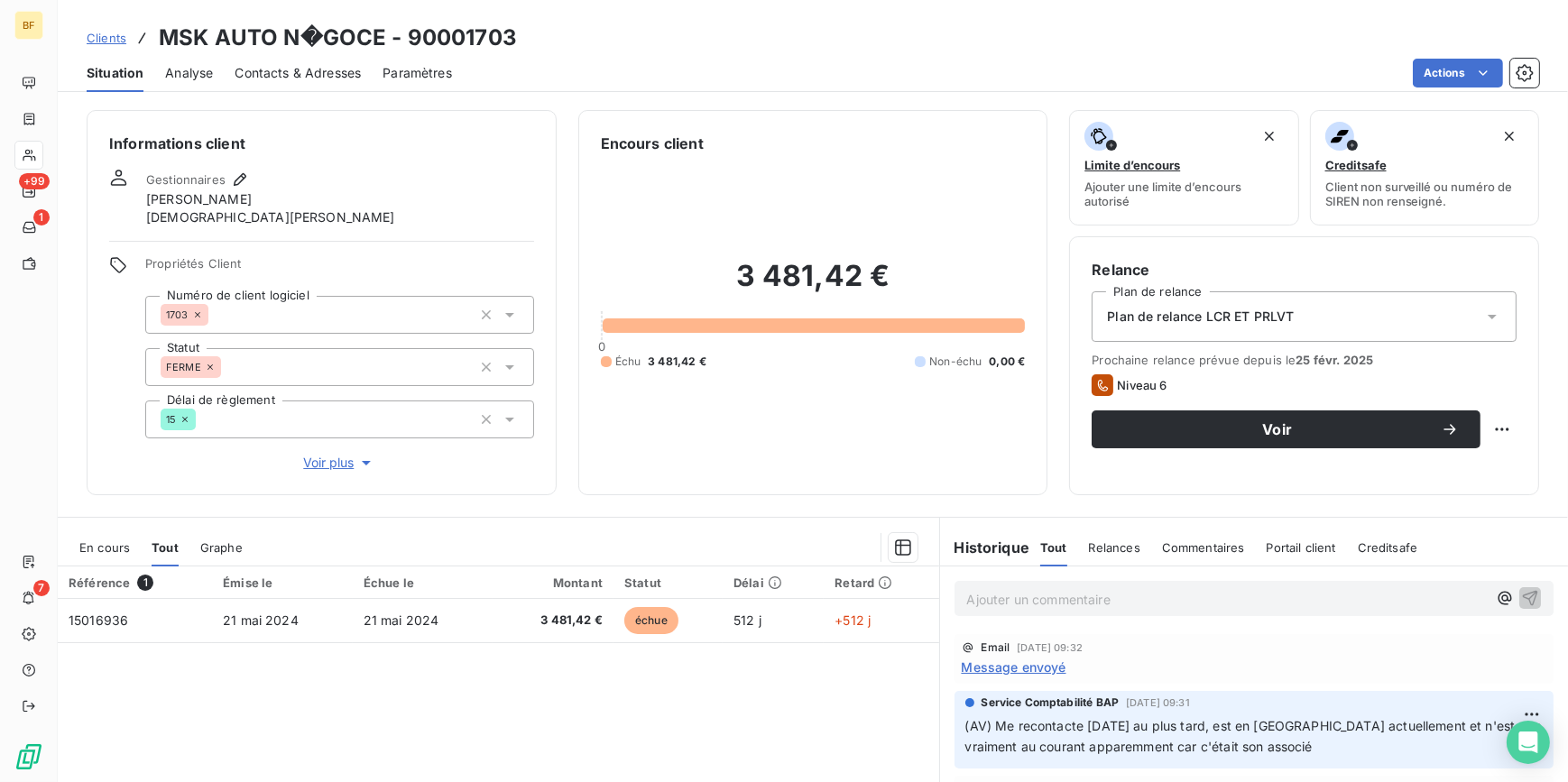
click at [402, 521] on section "En cours Tout Graphe Référence 1 Émise le Échue le Montant Statut Délai Retard …" at bounding box center [498, 743] width 881 height 450
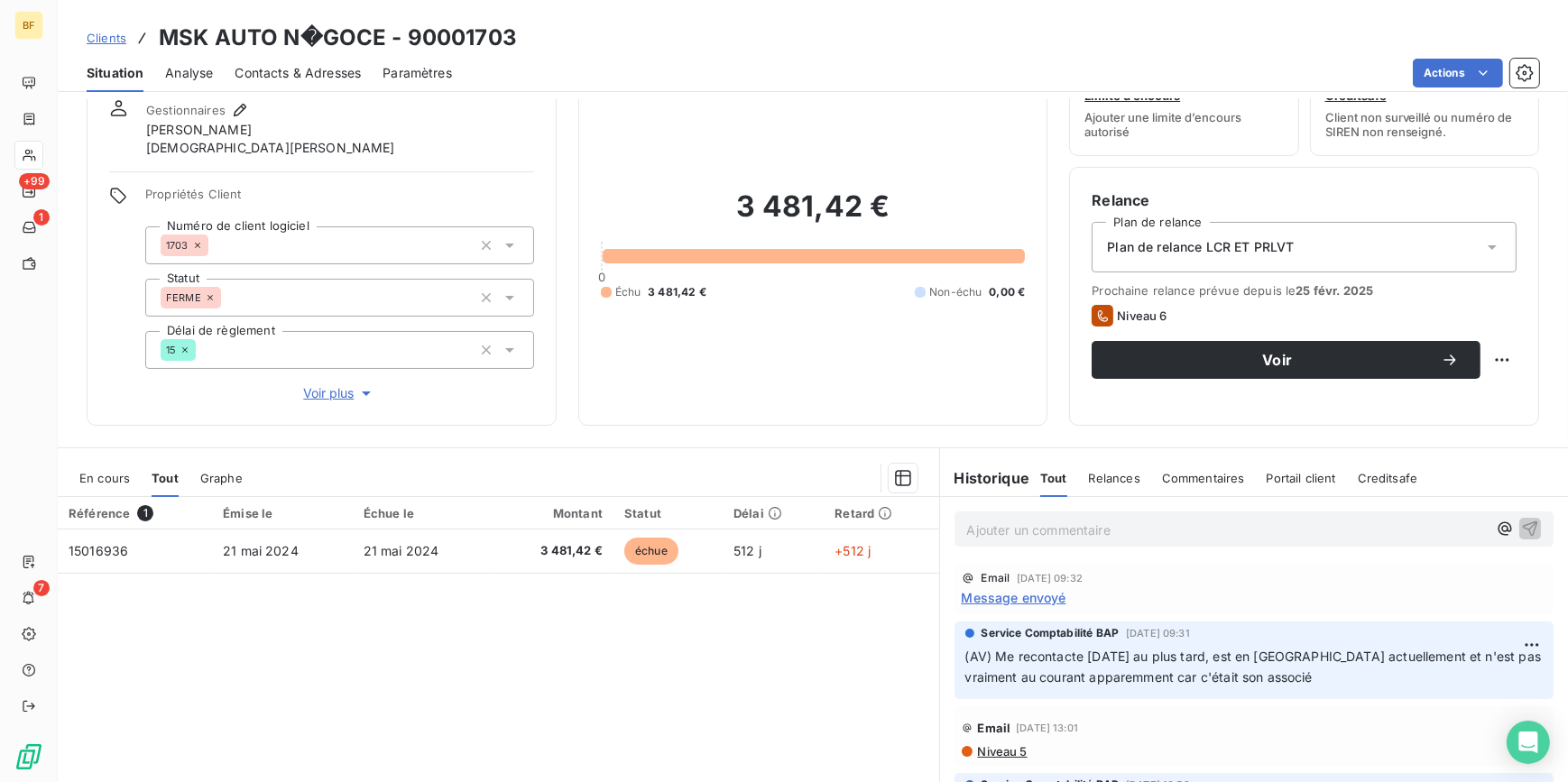
scroll to position [0, 0]
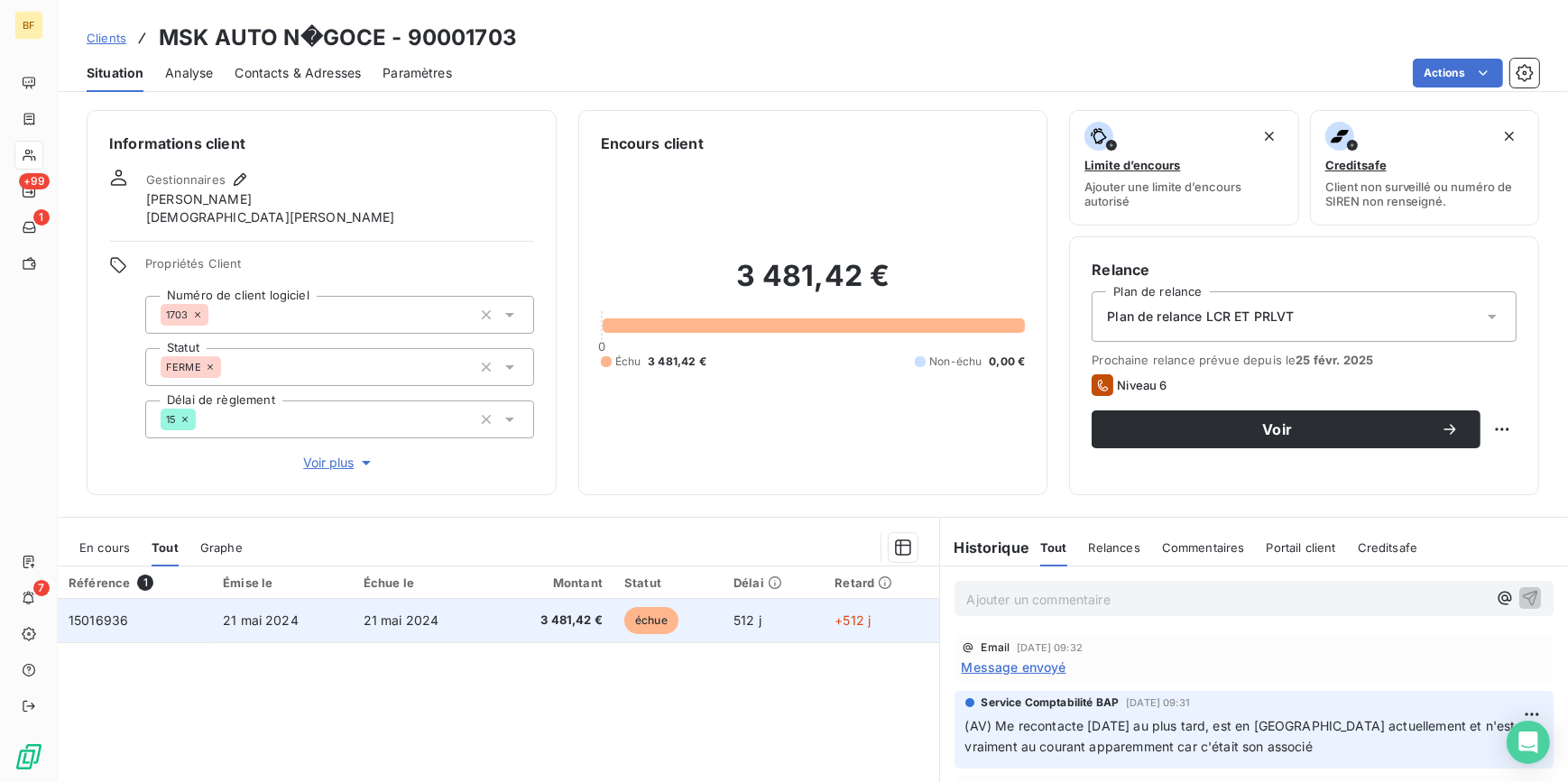
click at [514, 617] on span "3 481,42 €" at bounding box center [553, 620] width 99 height 18
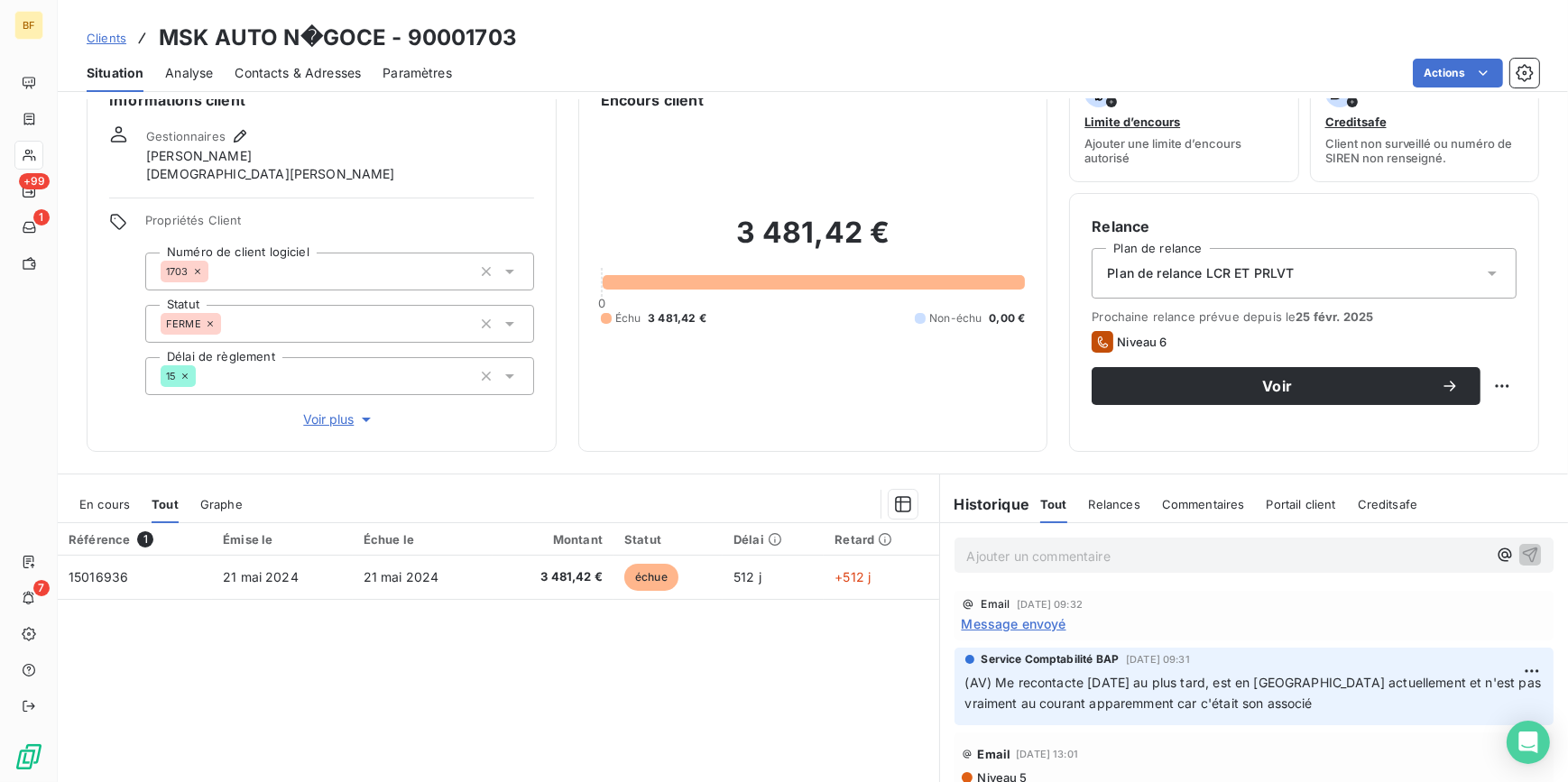
scroll to position [164, 0]
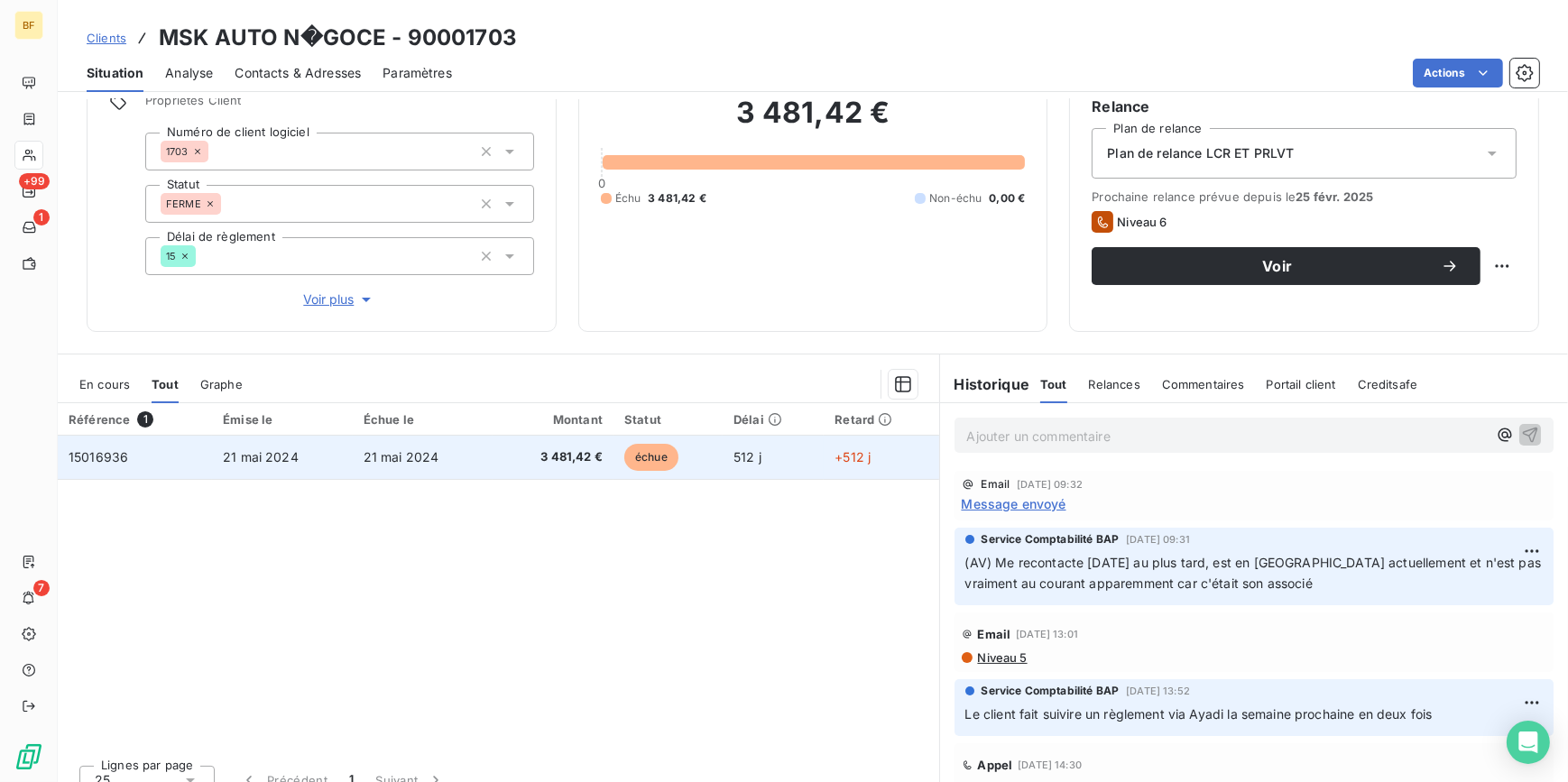
click at [562, 468] on td "3 481,42 €" at bounding box center [552, 456] width 120 height 43
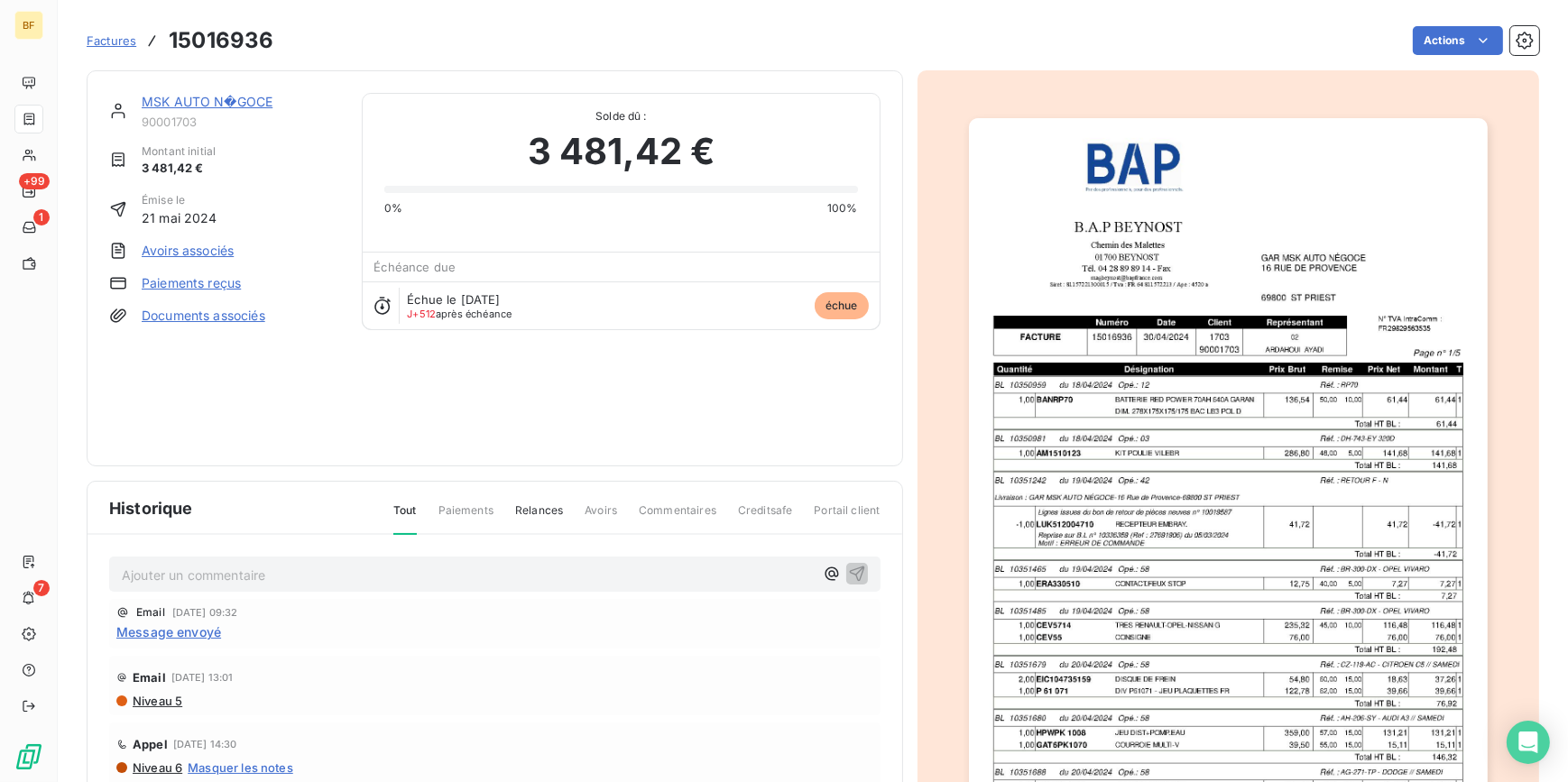
click at [1167, 514] on img "button" at bounding box center [1228, 485] width 519 height 734
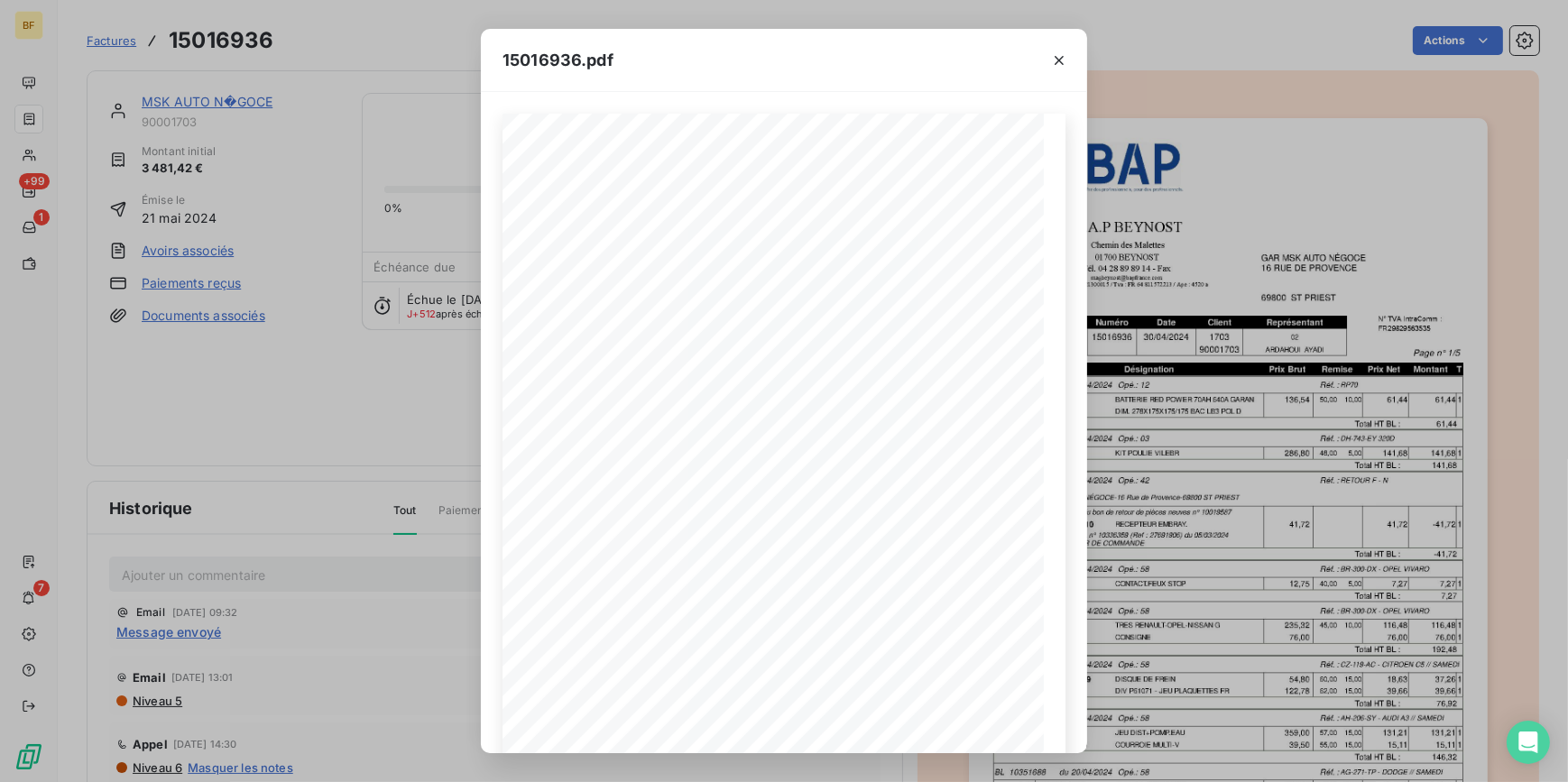
click at [329, 26] on div "15016936.pdf B.A.P BEYNOST GAR MSK AUTO NÉGOCE Chemin des Malettes 16 RUE DE PR…" at bounding box center [784, 391] width 1568 height 782
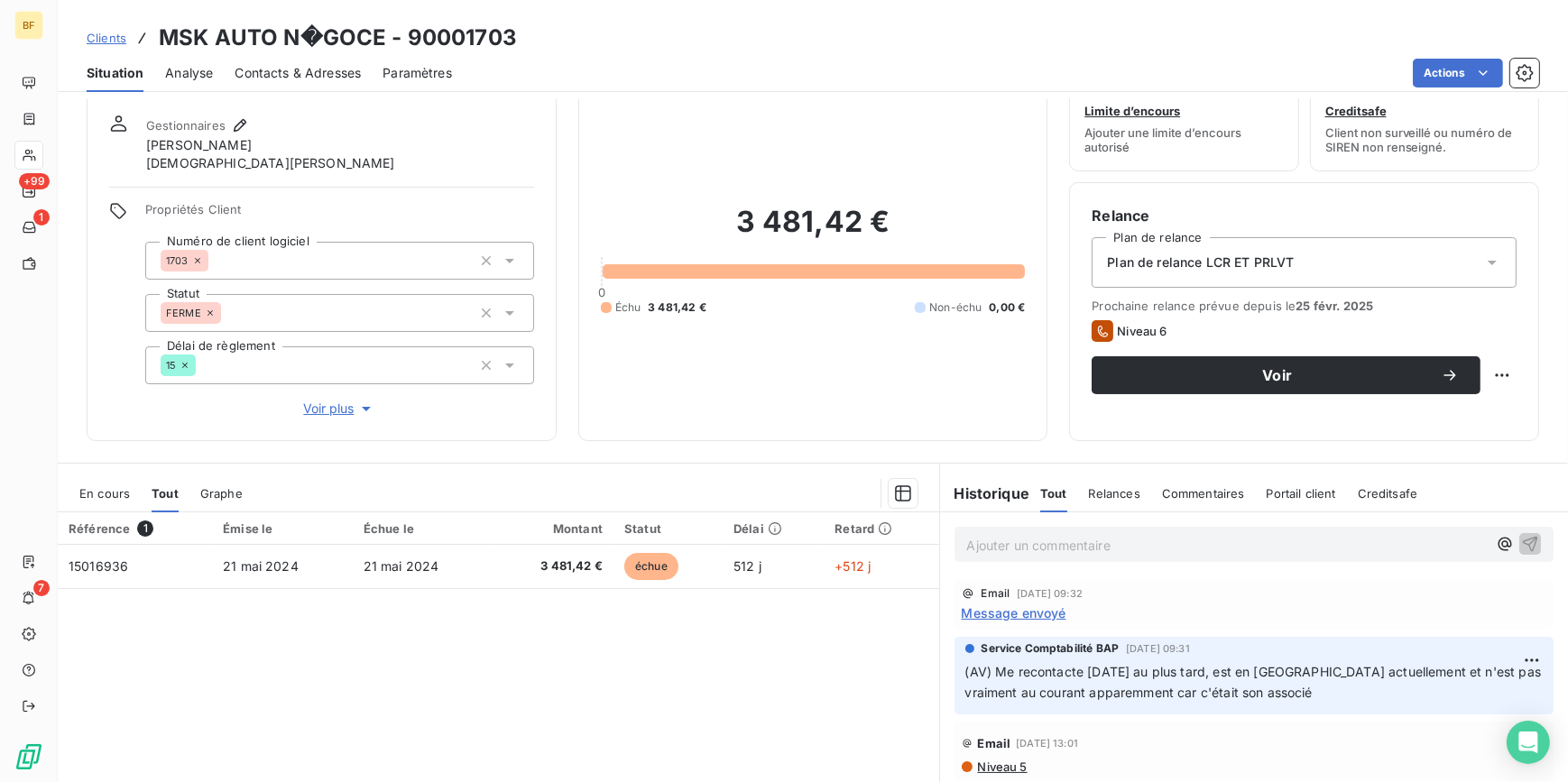
scroll to position [81, 0]
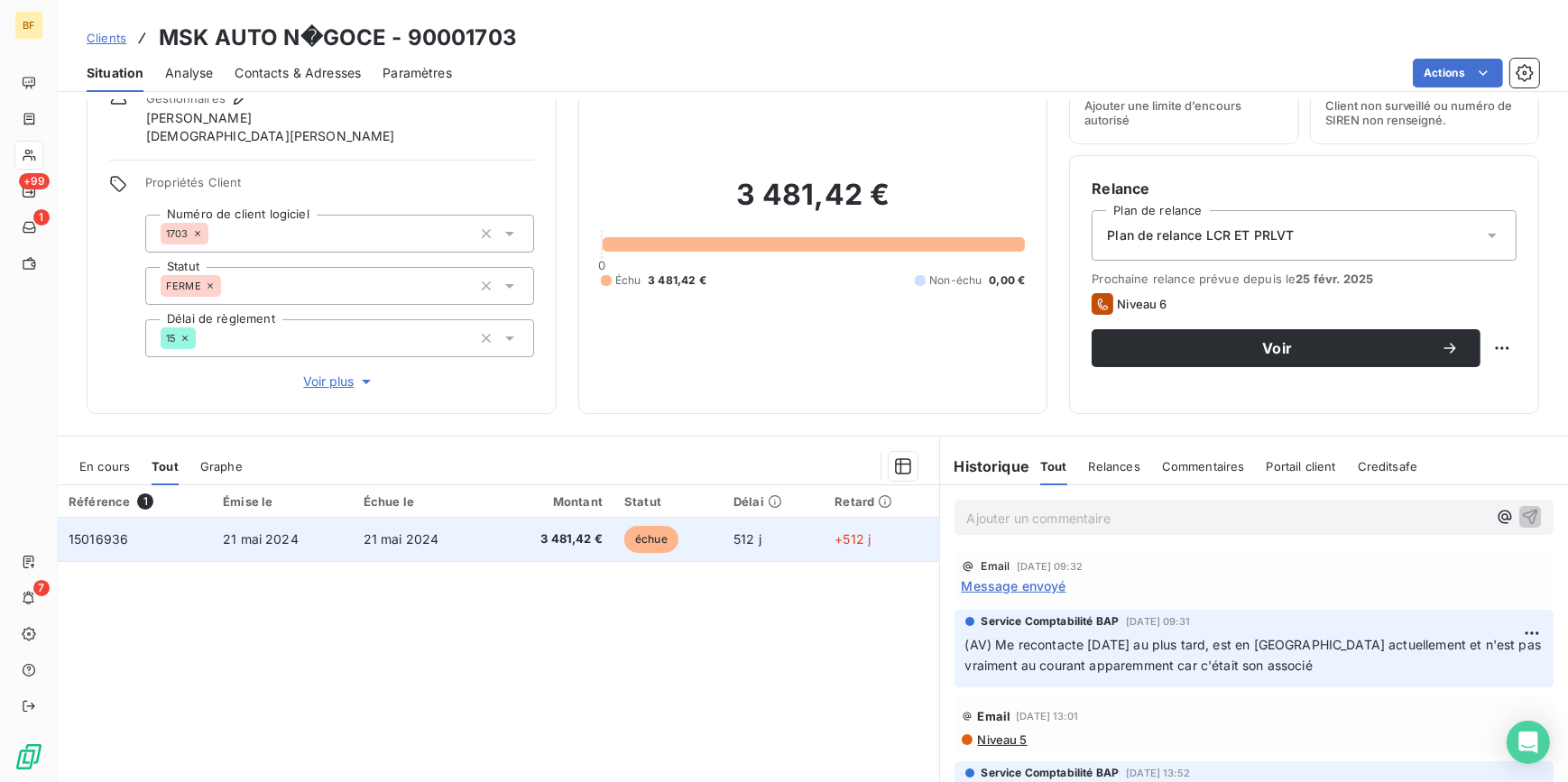
click at [508, 540] on span "3 481,42 €" at bounding box center [553, 539] width 99 height 18
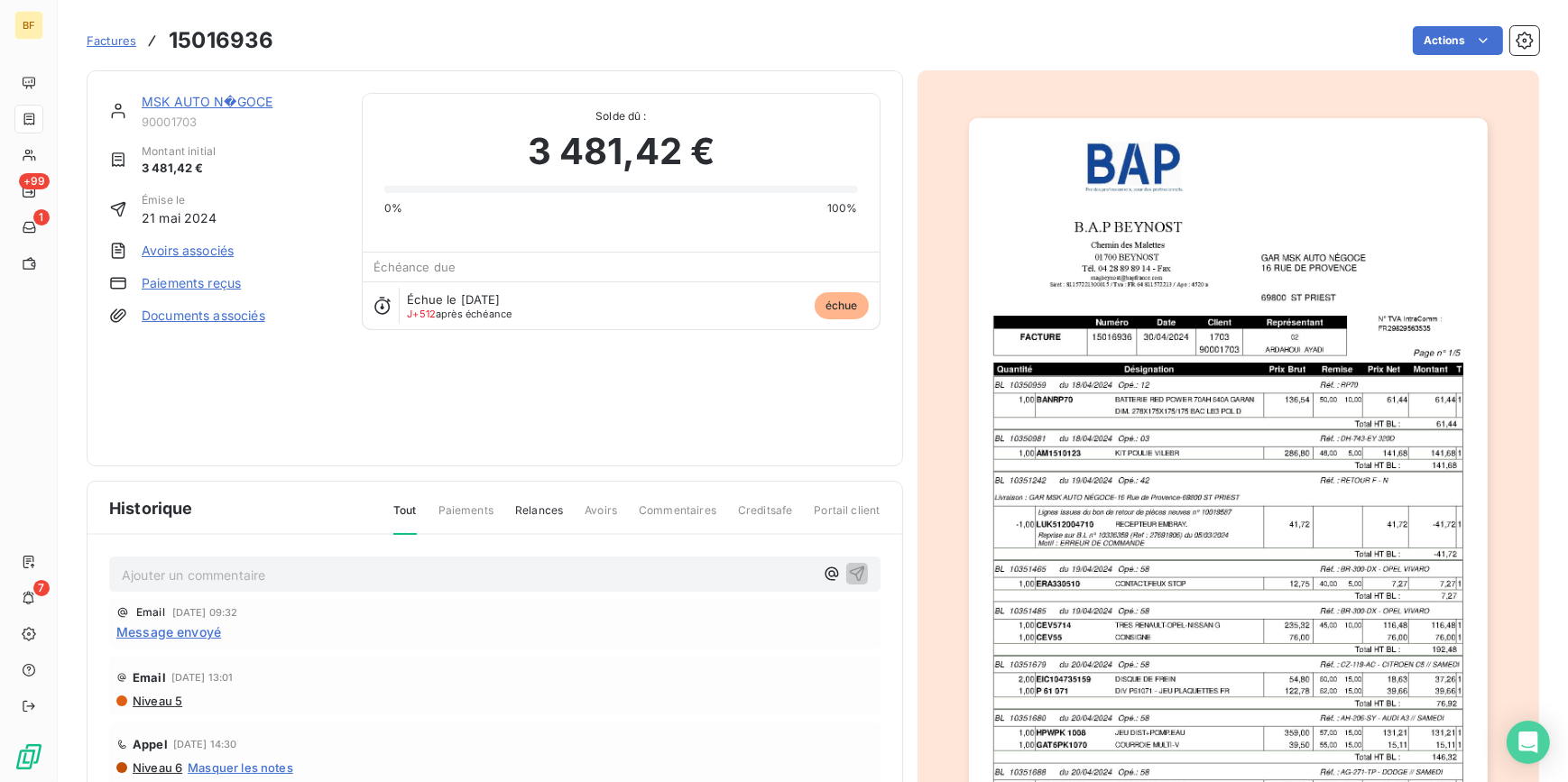
click at [1263, 477] on img "button" at bounding box center [1228, 485] width 519 height 734
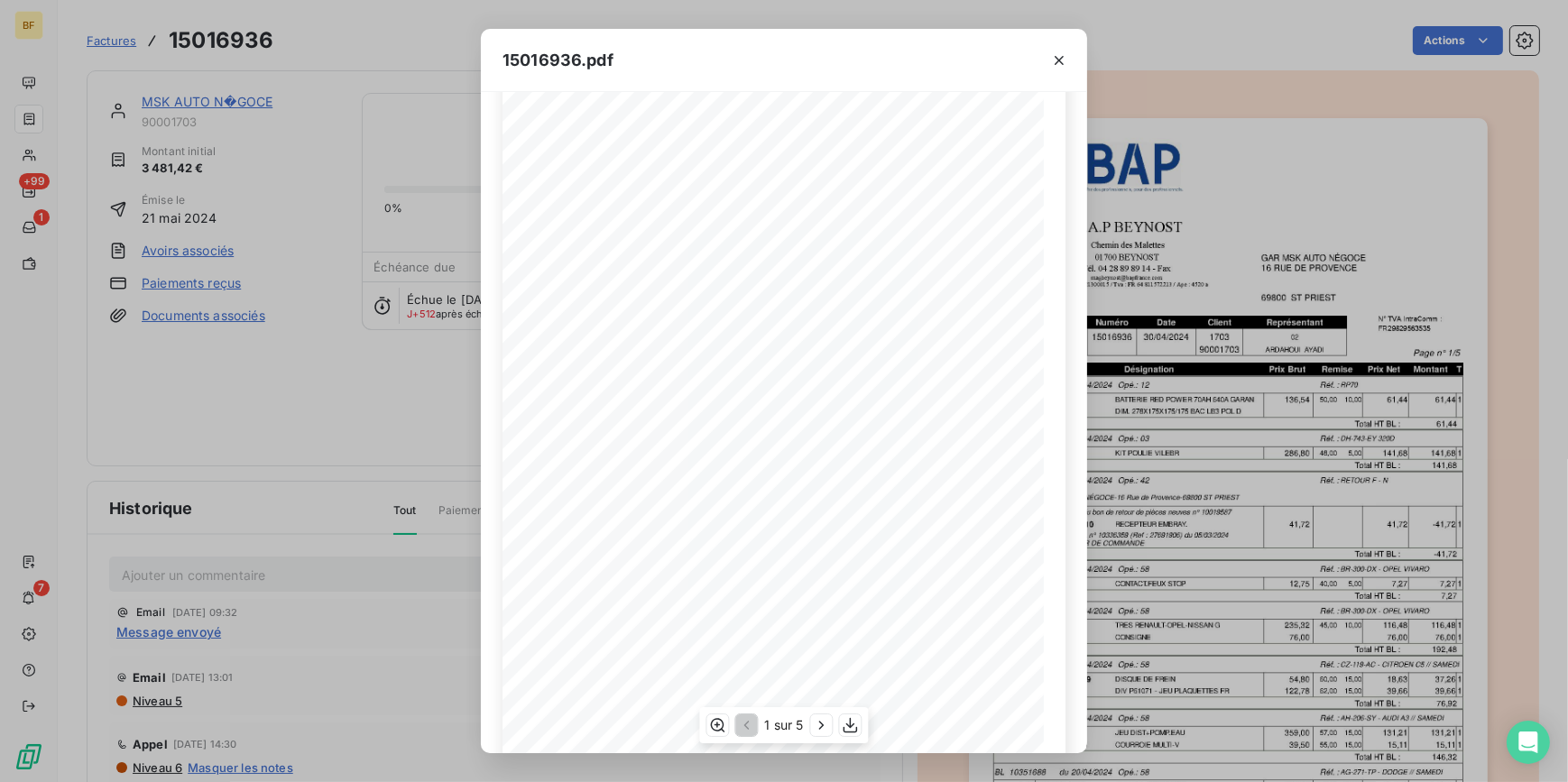
scroll to position [146, 0]
click at [385, 21] on div "15016936.pdf B.A.P BEYNOST GAR MSK AUTO NÉGOCE Chemin des Malettes 16 RUE DE PR…" at bounding box center [784, 391] width 1568 height 782
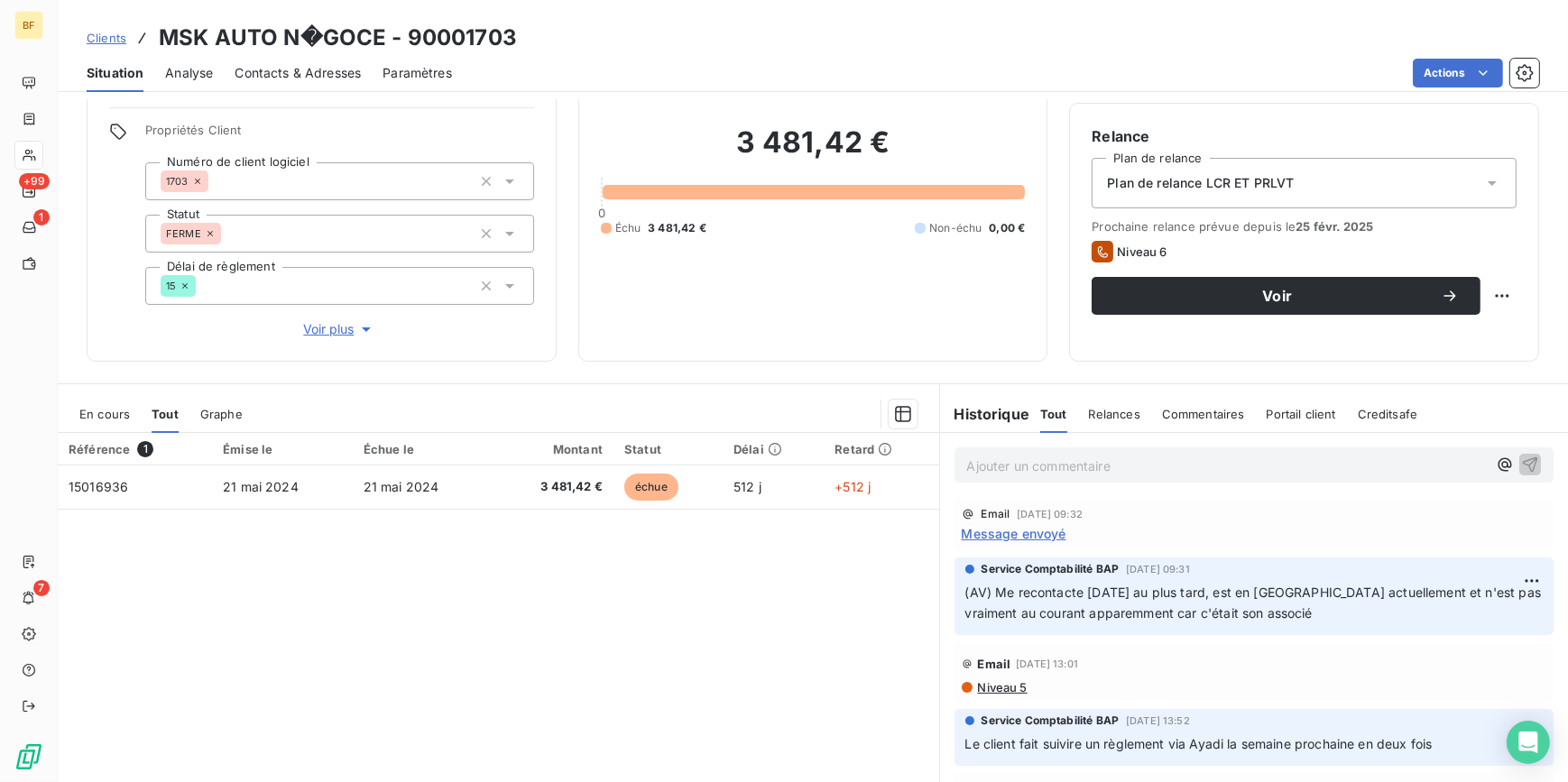
scroll to position [185, 0]
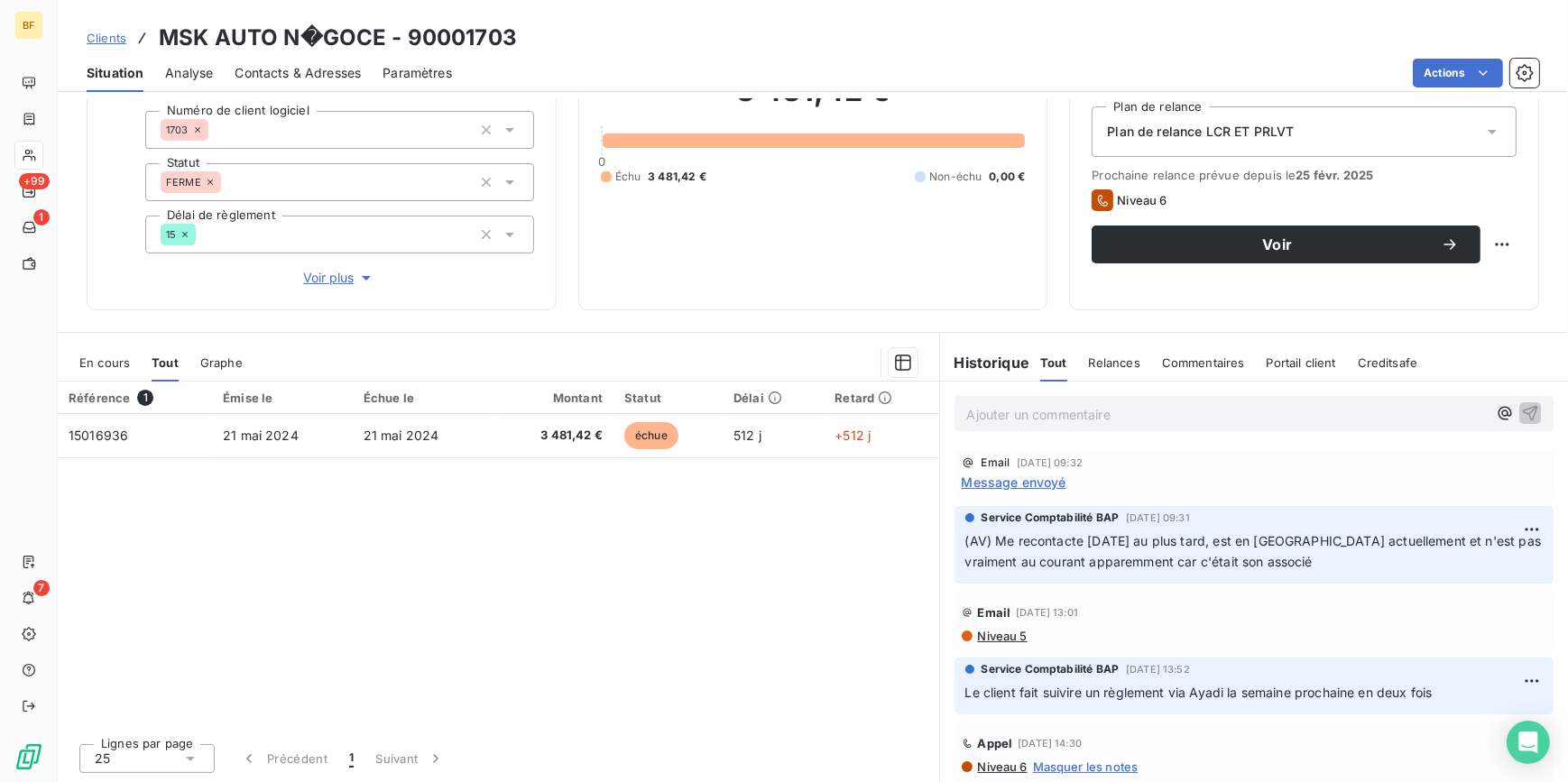
click at [1060, 421] on p "Ajouter un commentaire ﻿" at bounding box center [1227, 414] width 520 height 22
click at [1061, 404] on p "(AV)" at bounding box center [1227, 414] width 520 height 21
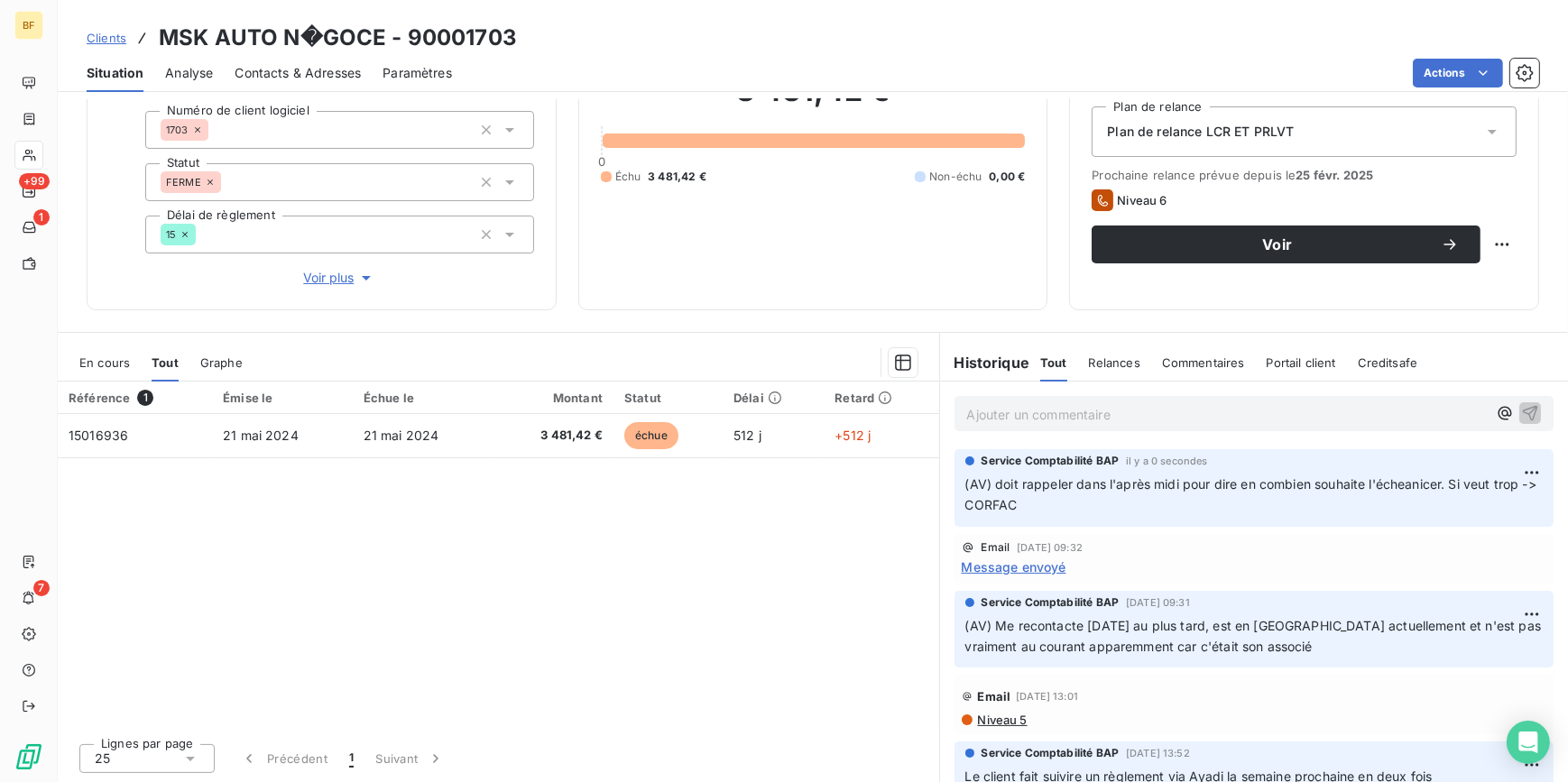
click at [350, 61] on div "Contacts & Adresses" at bounding box center [298, 72] width 126 height 38
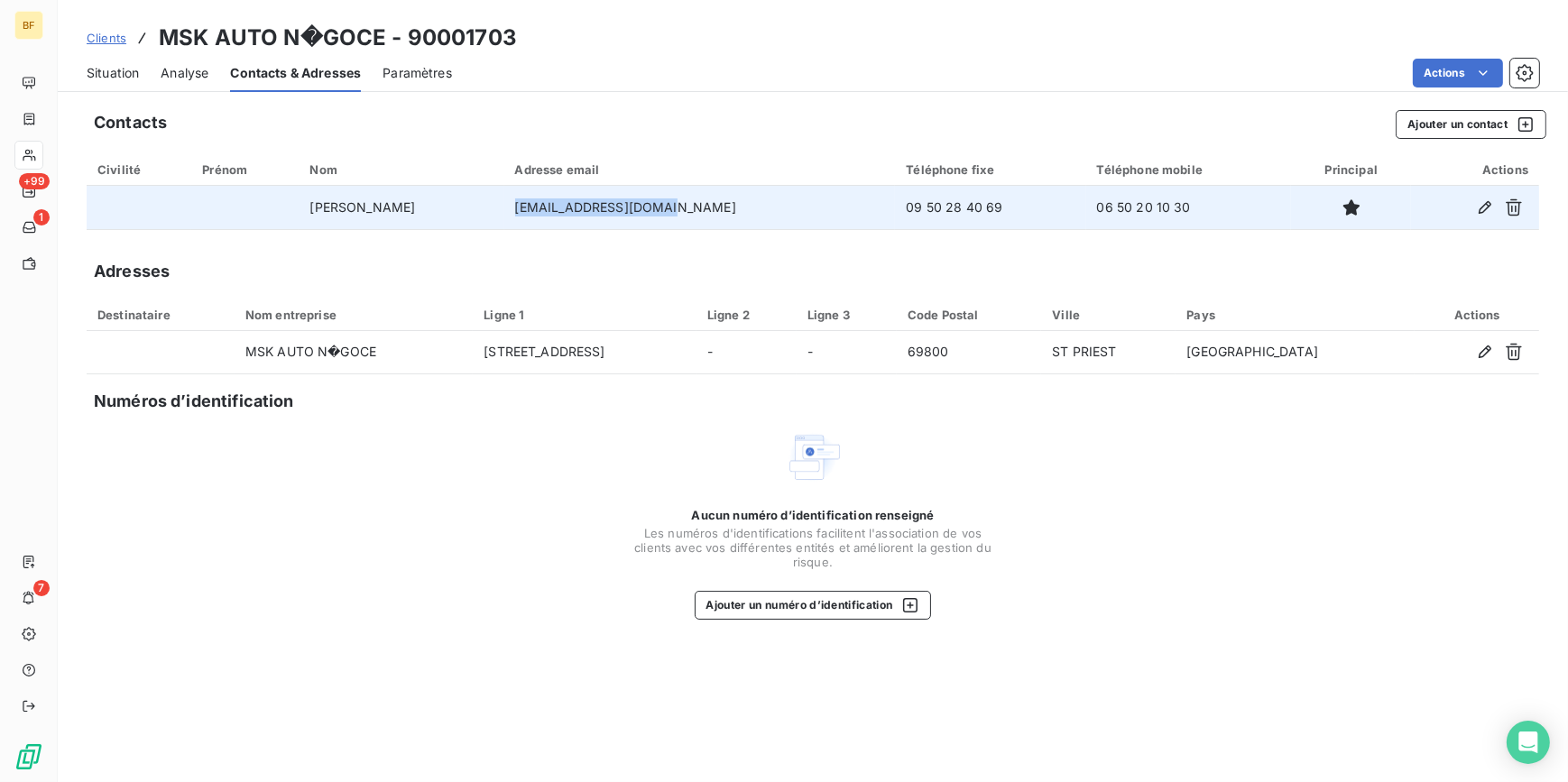
drag, startPoint x: 714, startPoint y: 203, endPoint x: 560, endPoint y: 200, distance: 154.0
click at [560, 200] on td "msk_auto69@outlook.fr" at bounding box center [700, 207] width 391 height 43
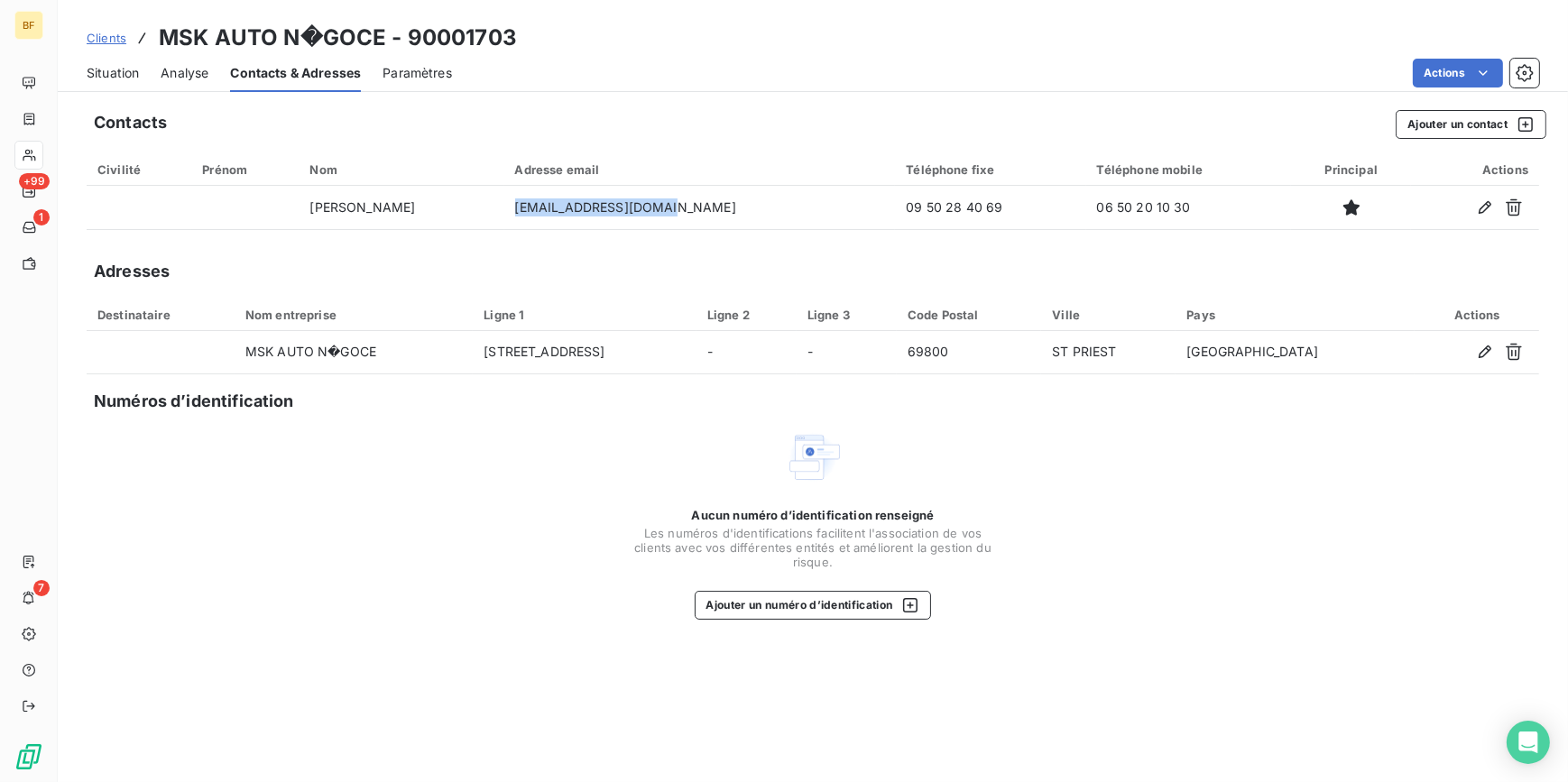
copy td "msk_auto69@outlook.fr"
drag, startPoint x: 128, startPoint y: 64, endPoint x: 138, endPoint y: 64, distance: 10.0
click at [128, 64] on span "Situation" at bounding box center [113, 72] width 52 height 18
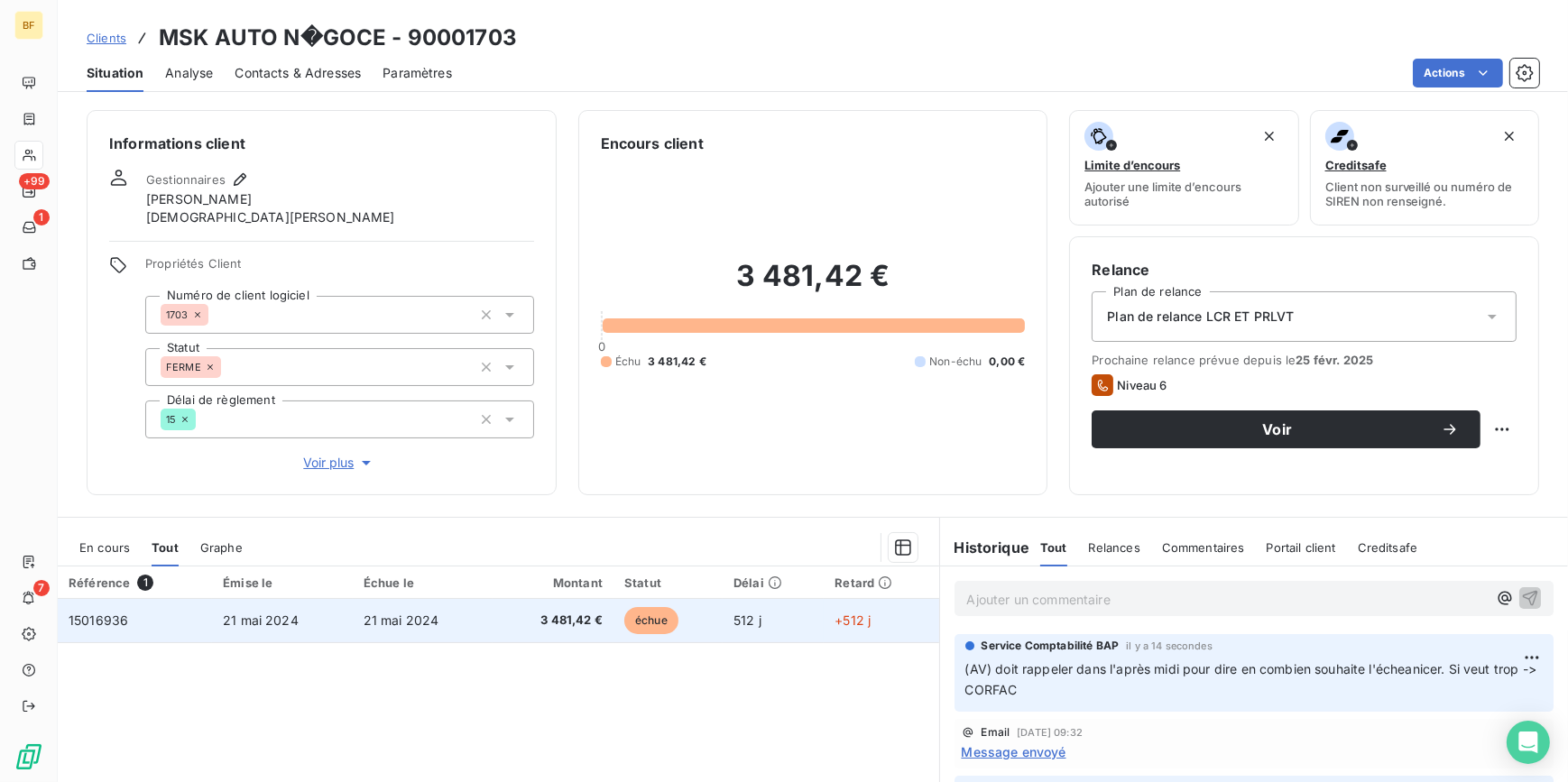
click at [533, 621] on span "3 481,42 €" at bounding box center [553, 620] width 99 height 18
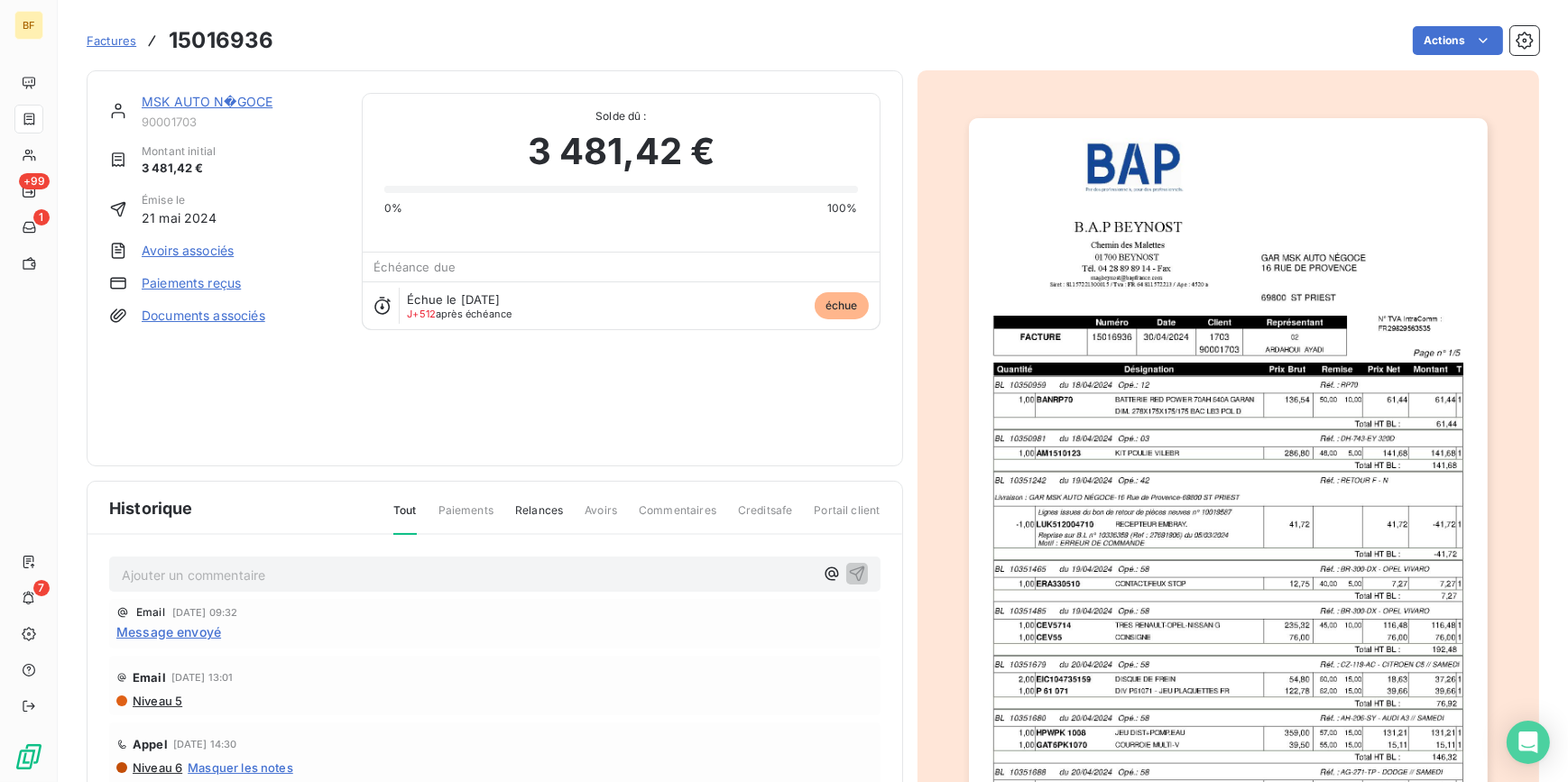
click at [1215, 476] on img "button" at bounding box center [1228, 485] width 519 height 734
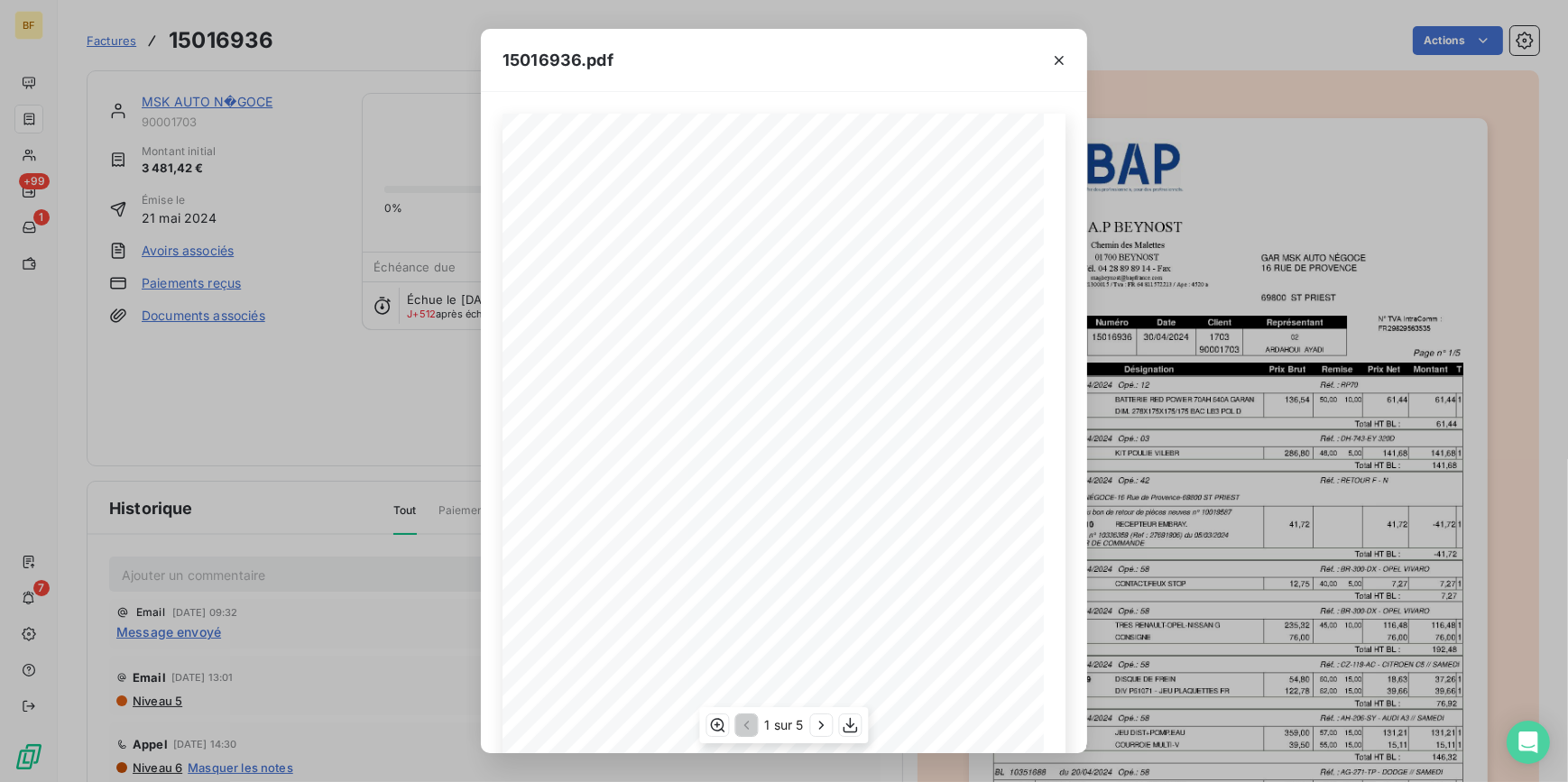
scroll to position [146, 0]
click at [820, 718] on icon "button" at bounding box center [822, 725] width 18 height 18
click at [820, 718] on icon "button" at bounding box center [823, 725] width 18 height 18
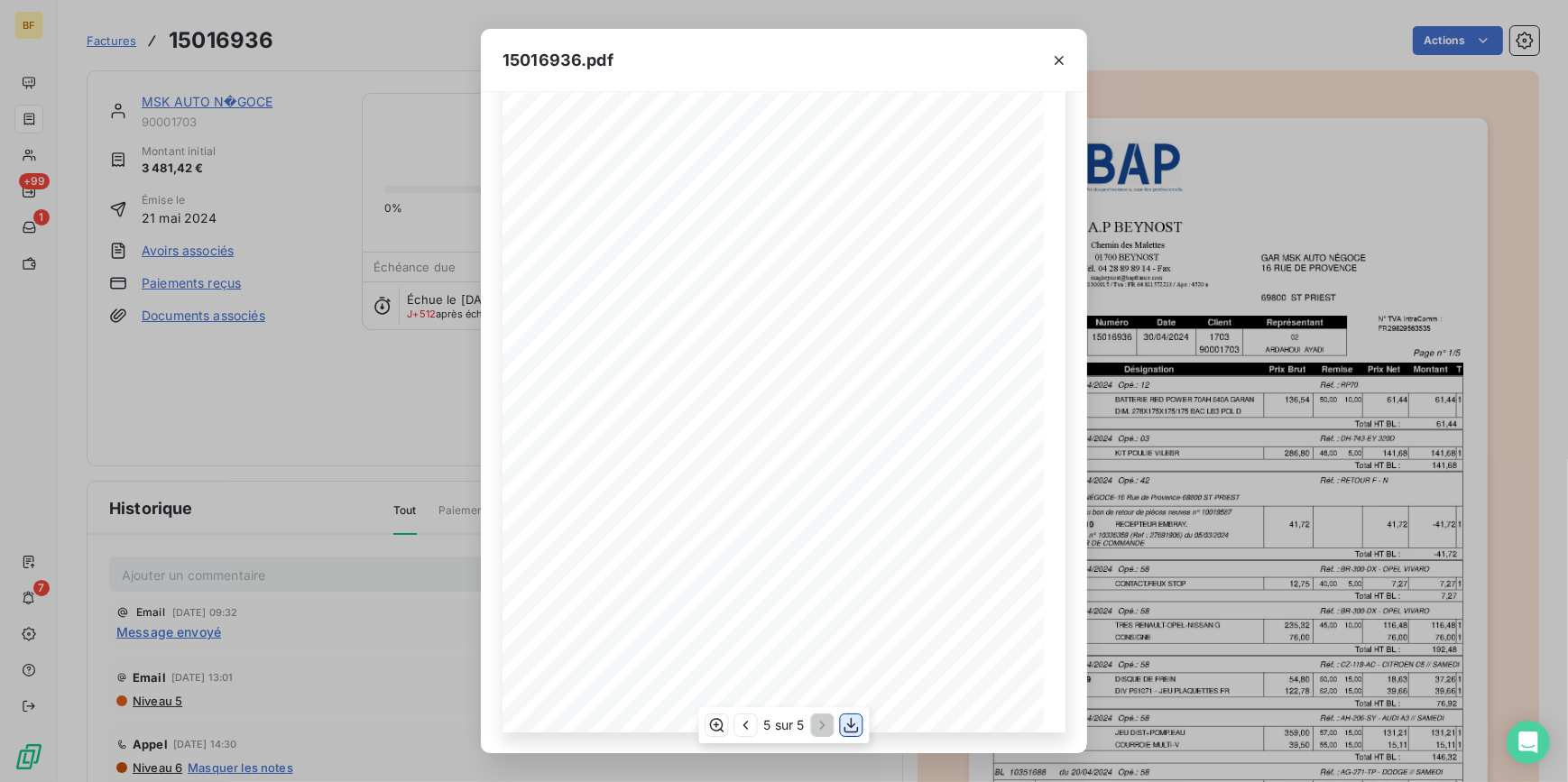
click at [854, 732] on icon "button" at bounding box center [851, 725] width 14 height 15
drag, startPoint x: 860, startPoint y: 13, endPoint x: 838, endPoint y: 16, distance: 22.2
click at [860, 13] on div "15016936.pdf B.A.P BEYNOST GAR MSK AUTO NÉGOCE Chemin des Malettes 16 RUE DE PR…" at bounding box center [784, 391] width 1568 height 782
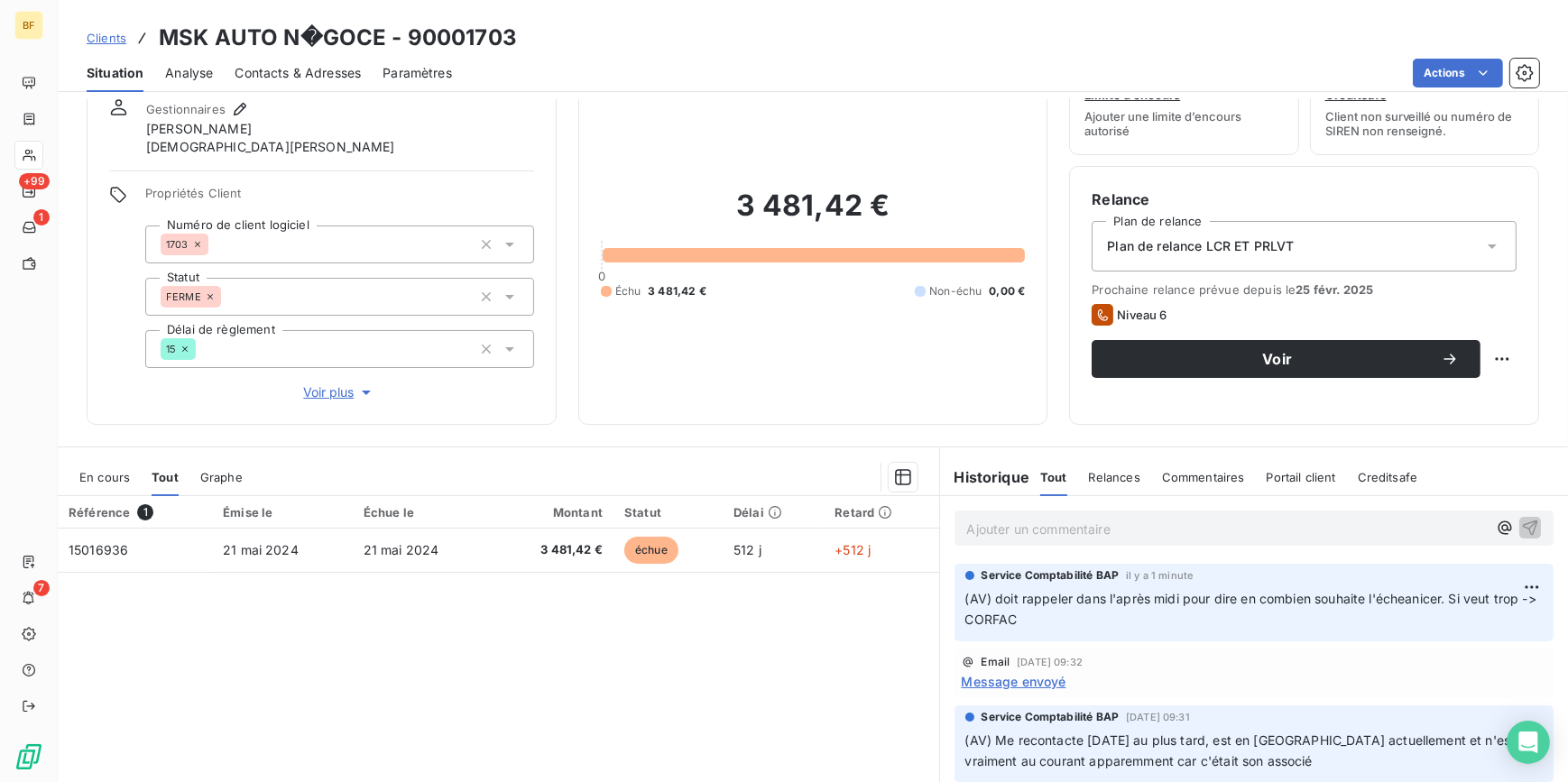
scroll to position [164, 0]
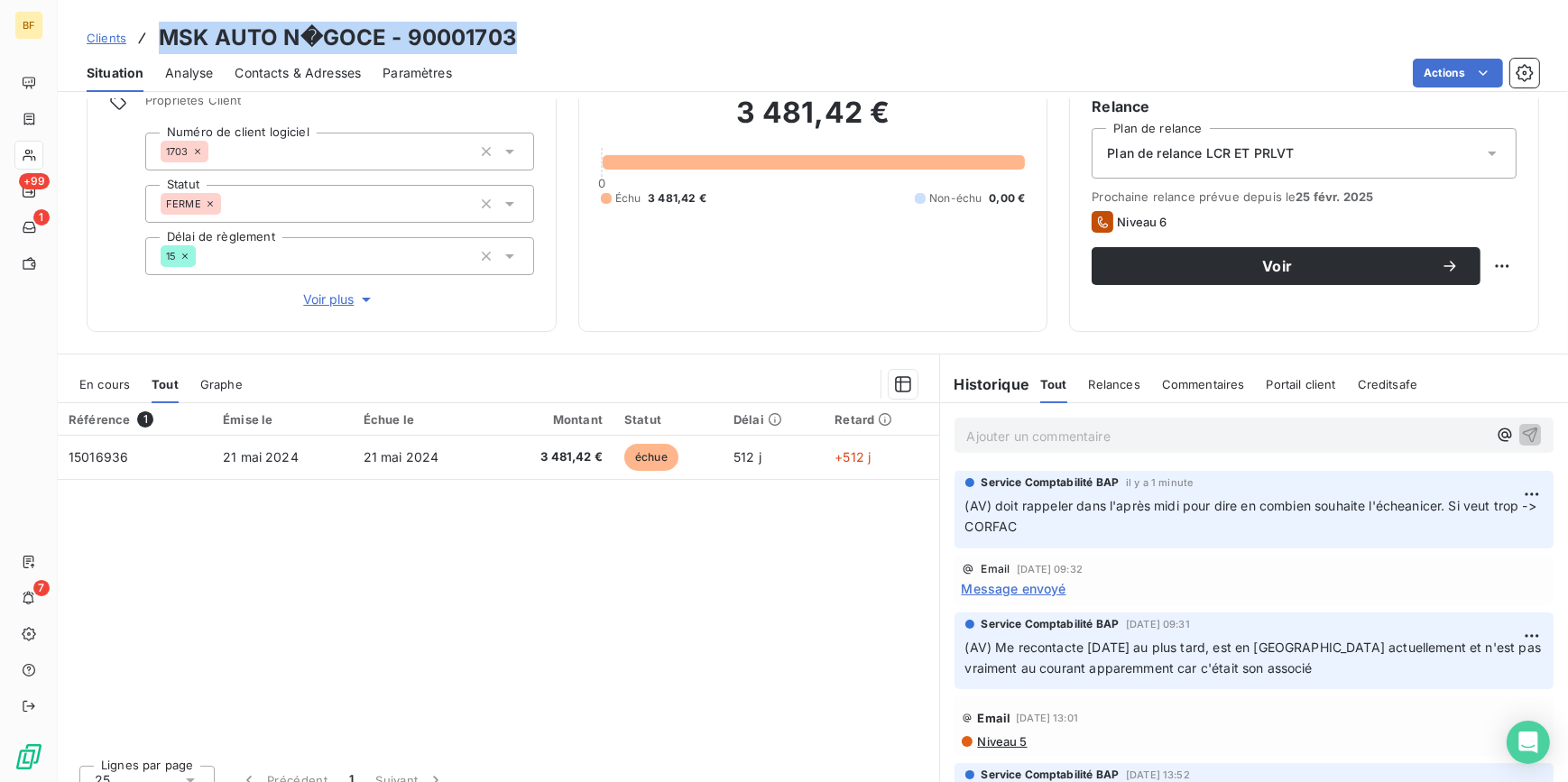
drag, startPoint x: 524, startPoint y: 26, endPoint x: 167, endPoint y: 19, distance: 357.1
click at [167, 19] on div "Clients MSK AUTO N�GOCE - 90001703 Situation Analyse Contacts & Adresses Paramè…" at bounding box center [813, 46] width 1510 height 92
drag, startPoint x: 984, startPoint y: 435, endPoint x: 959, endPoint y: 416, distance: 31.4
click at [984, 435] on p "Ajouter un commentaire ﻿" at bounding box center [1227, 435] width 520 height 22
click at [761, 298] on div "3 481,42 € 0 Échu 3 481,42 € Non-échu 0,00 €" at bounding box center [813, 150] width 425 height 319
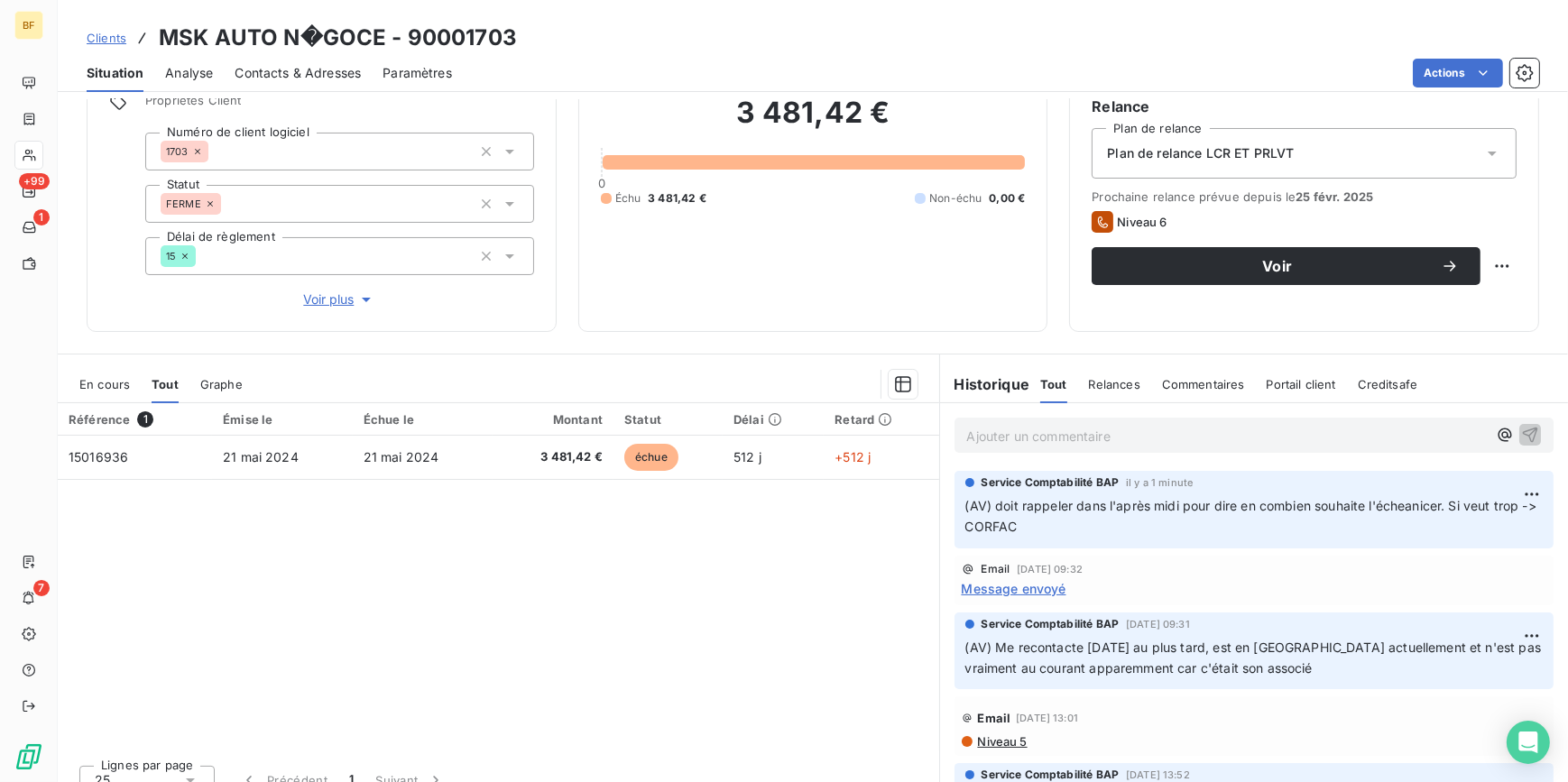
click at [718, 291] on div "3 481,42 € 0 Échu 3 481,42 € Non-échu 0,00 €" at bounding box center [813, 150] width 425 height 319
drag, startPoint x: 573, startPoint y: 601, endPoint x: 1001, endPoint y: 41, distance: 704.8
click at [570, 590] on div "Référence 1 Émise le Échue le Montant Statut Délai Retard 15016936 21 mai 2024 …" at bounding box center [498, 577] width 881 height 348
